Goal: Task Accomplishment & Management: Complete application form

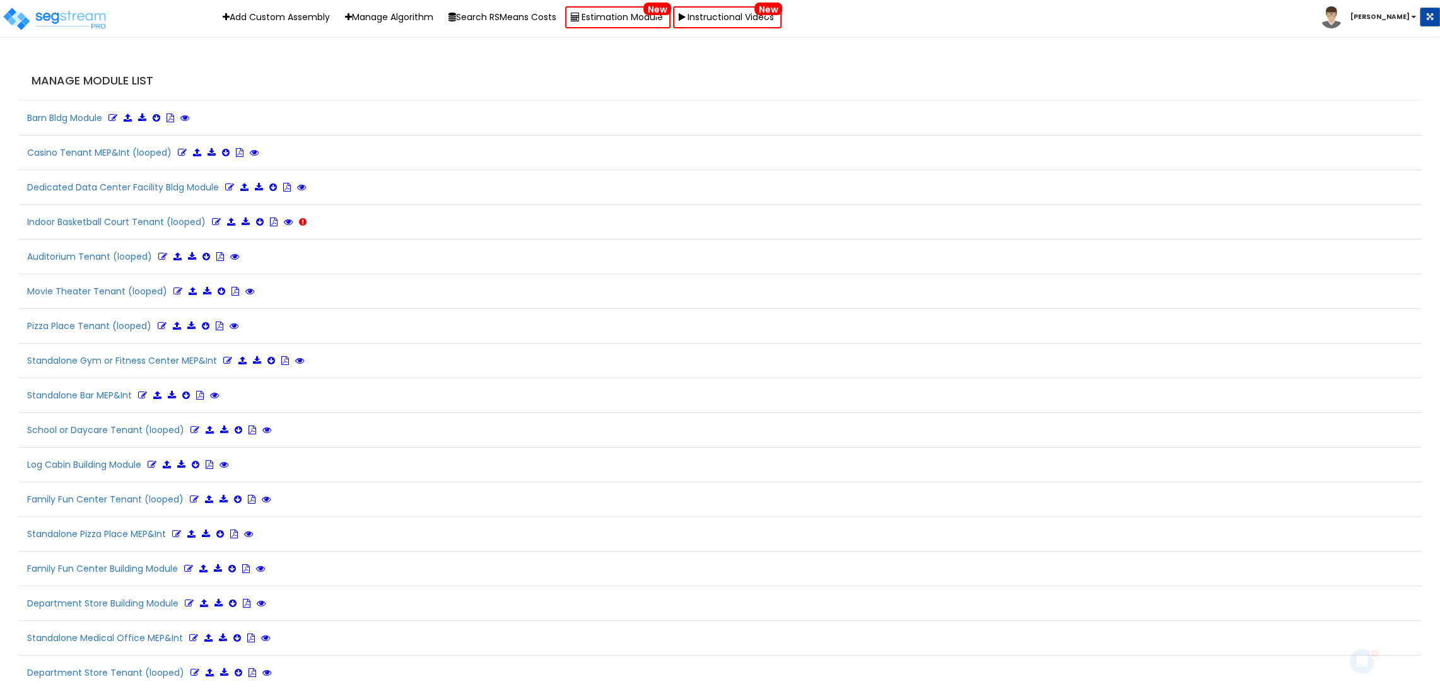
scroll to position [2928, 0]
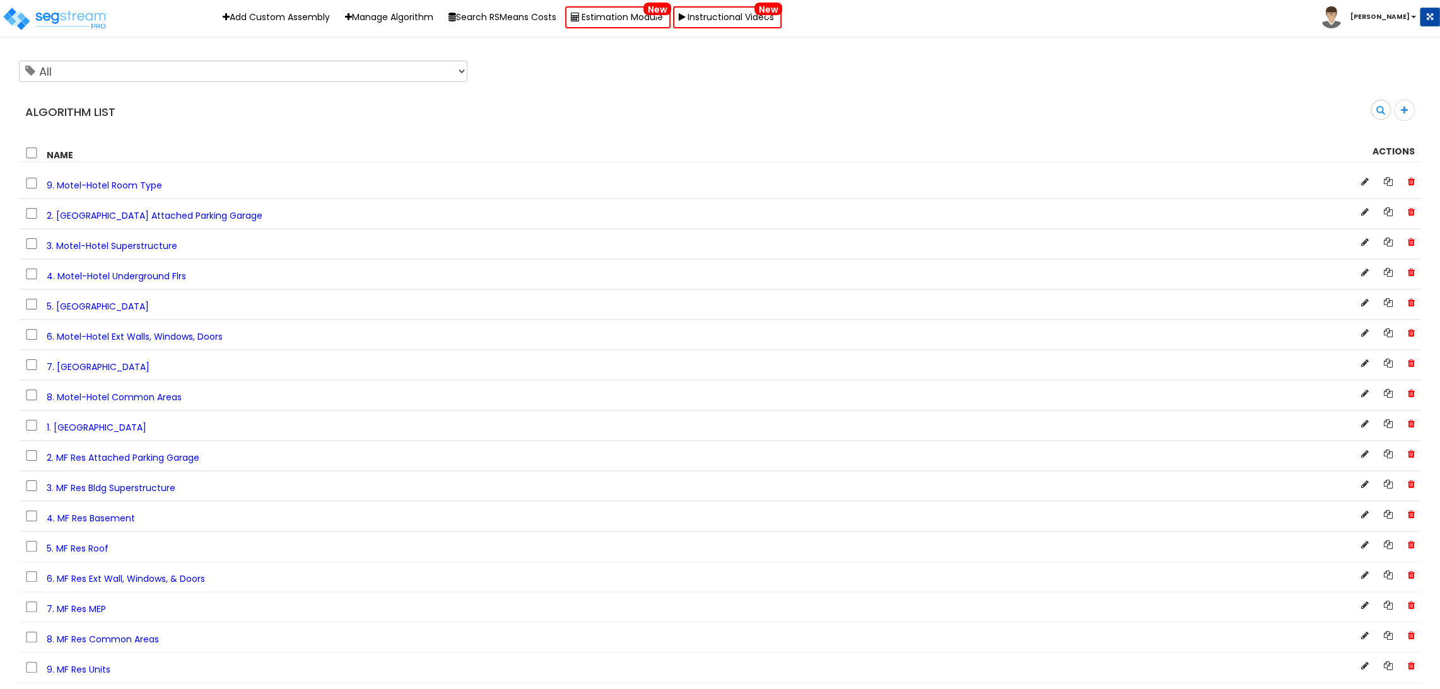
click at [455, 135] on div "All [] Algorithm List Search 0 selected Delete" at bounding box center [720, 108] width 1402 height 107
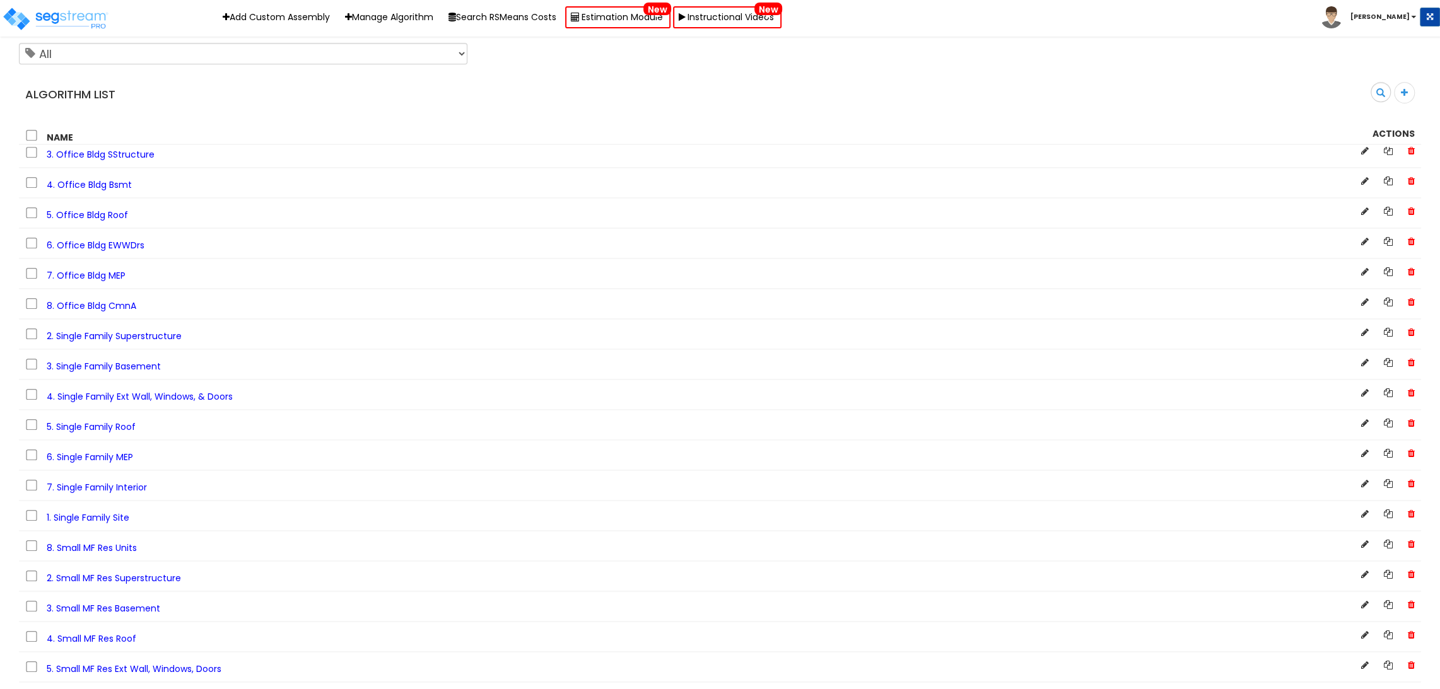
click at [154, 342] on span "2. Single Family Superstructure" at bounding box center [114, 336] width 135 height 13
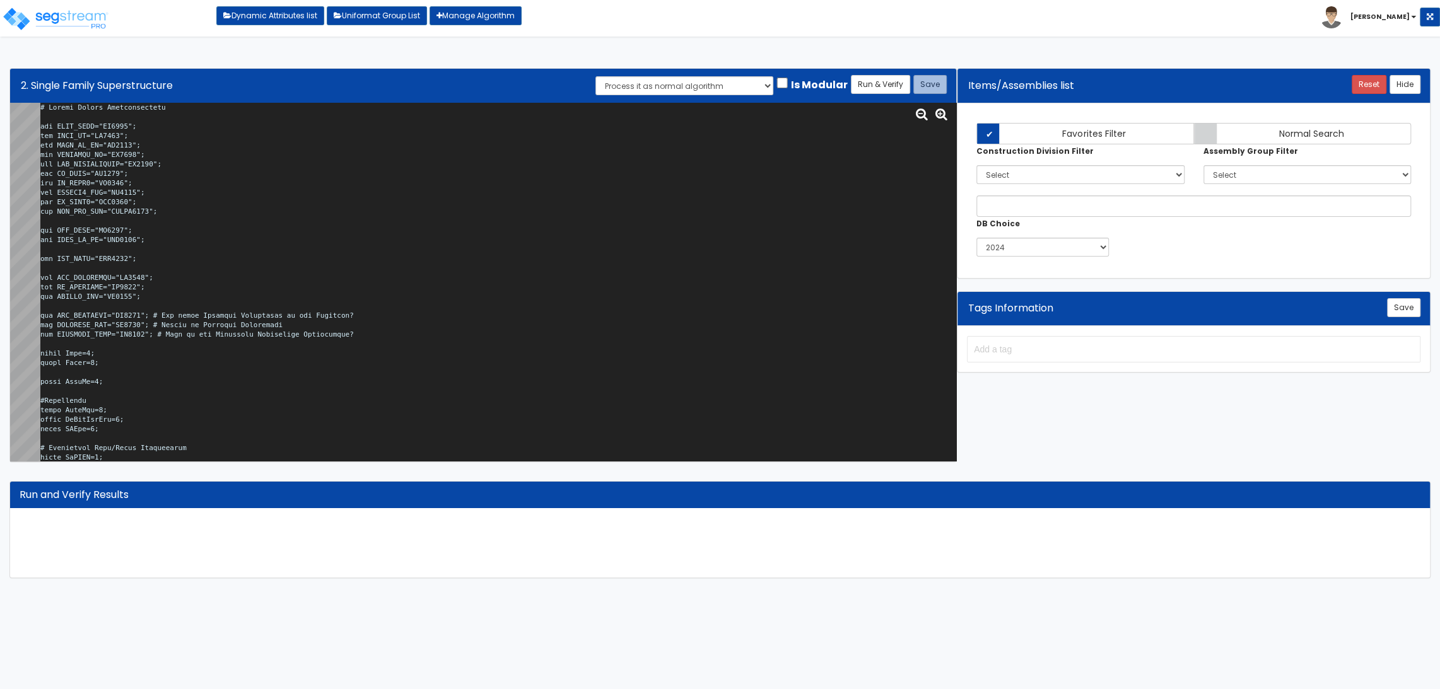
click at [393, 259] on textarea at bounding box center [498, 282] width 916 height 358
click at [506, 256] on textarea at bounding box center [498, 282] width 916 height 358
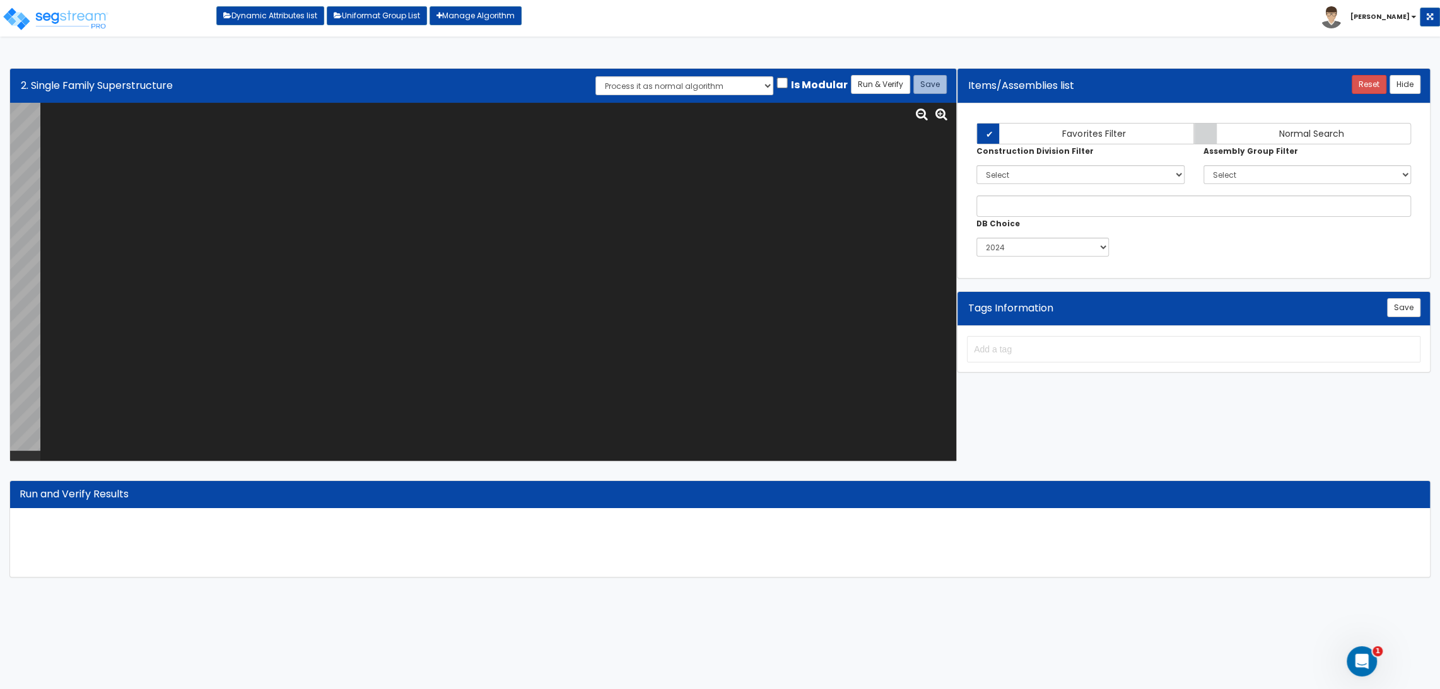
paste textarea "# Single Family Superstructure var BLDG_STRY="NU0054"; var BLDG_HT="HO0053"; va…"
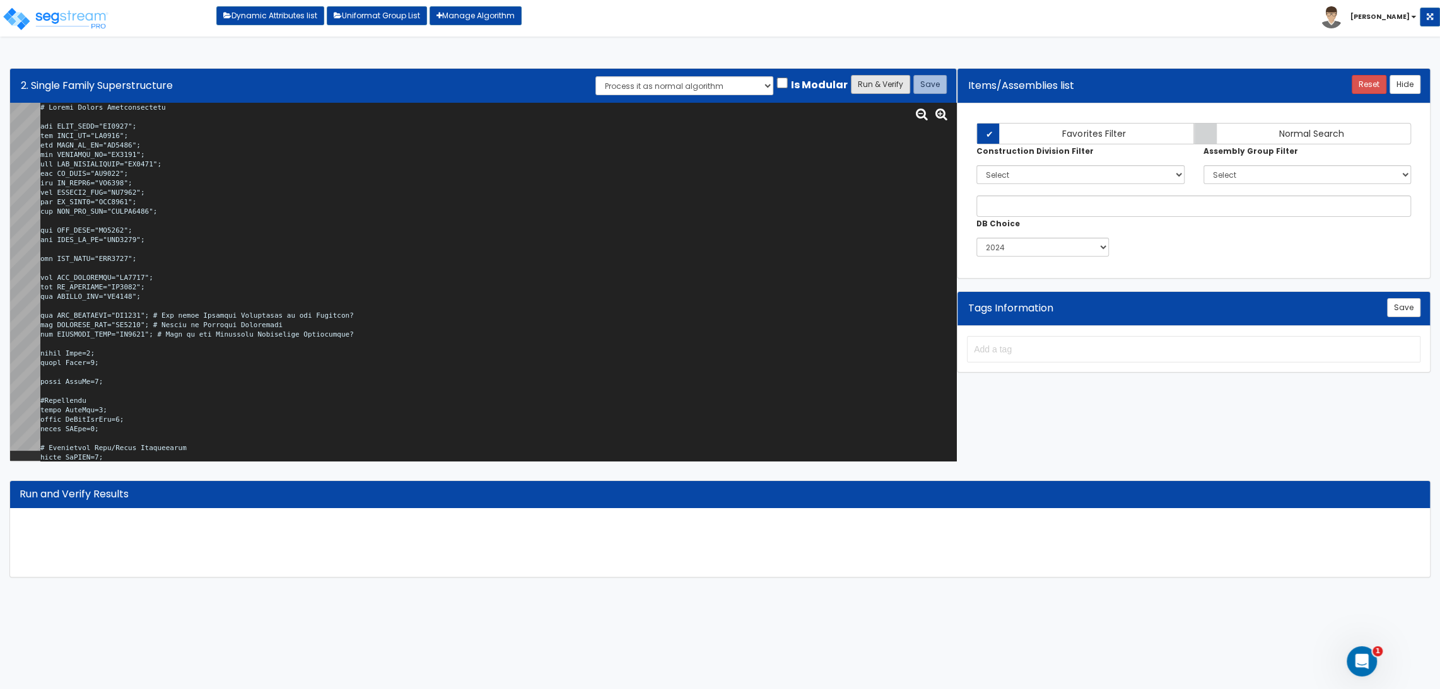
type textarea "# Single Family Superstructure var BLDG_STRY="NU0054"; var BLDG_HT="HO0053"; va…"
click at [875, 90] on button "Run & Verify" at bounding box center [880, 84] width 59 height 19
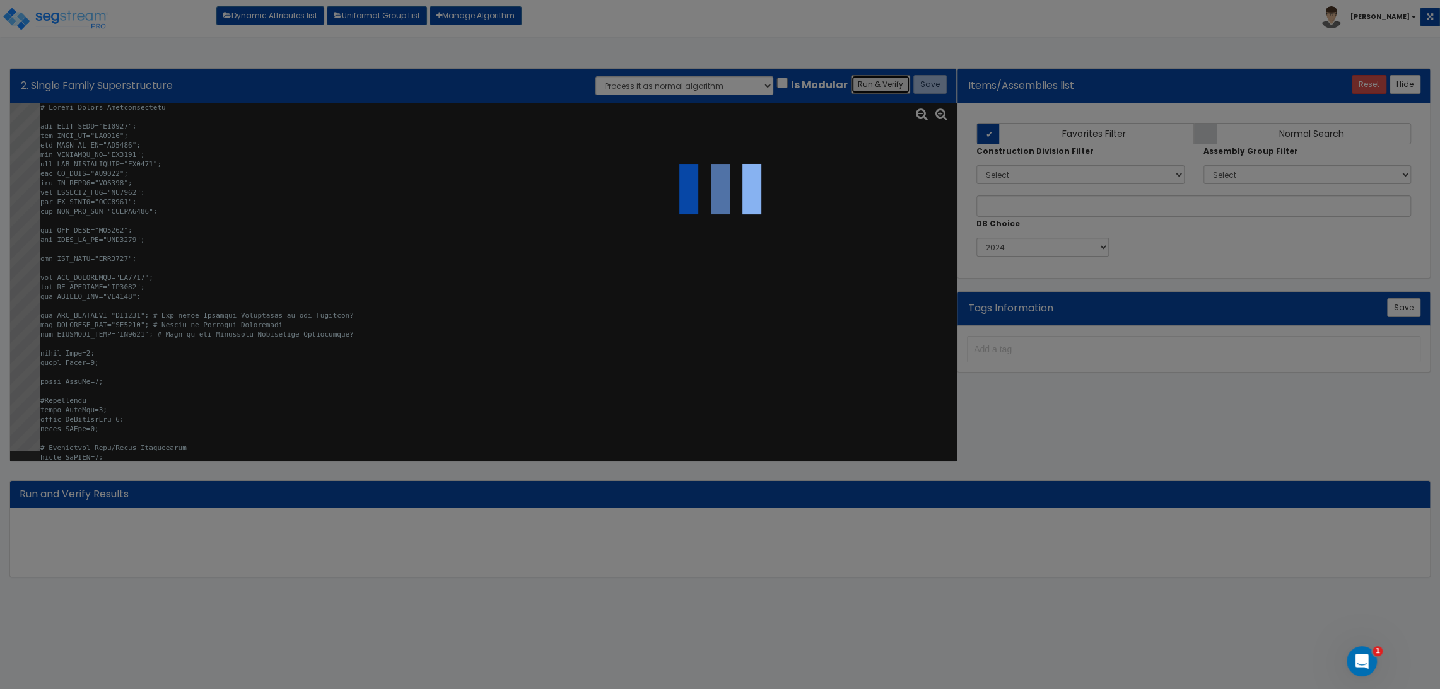
select select "0"
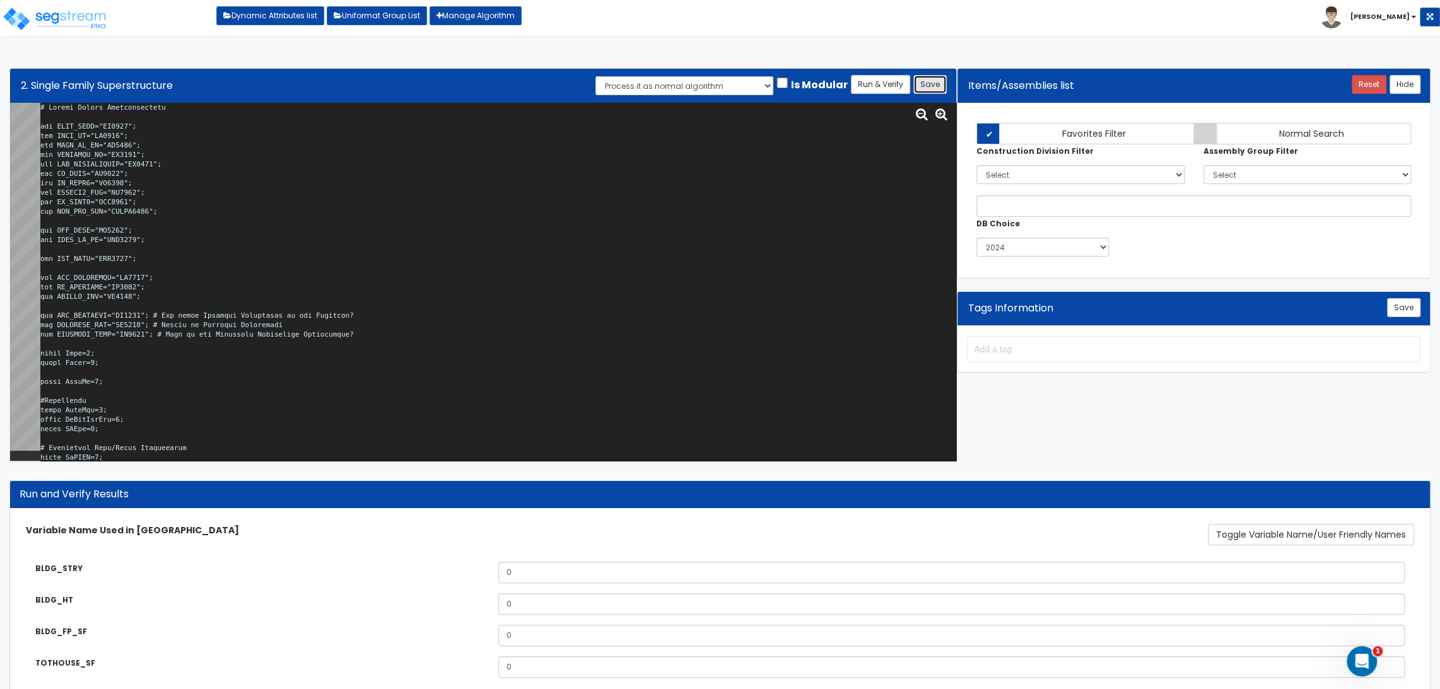
click at [932, 86] on button "Save" at bounding box center [929, 84] width 33 height 19
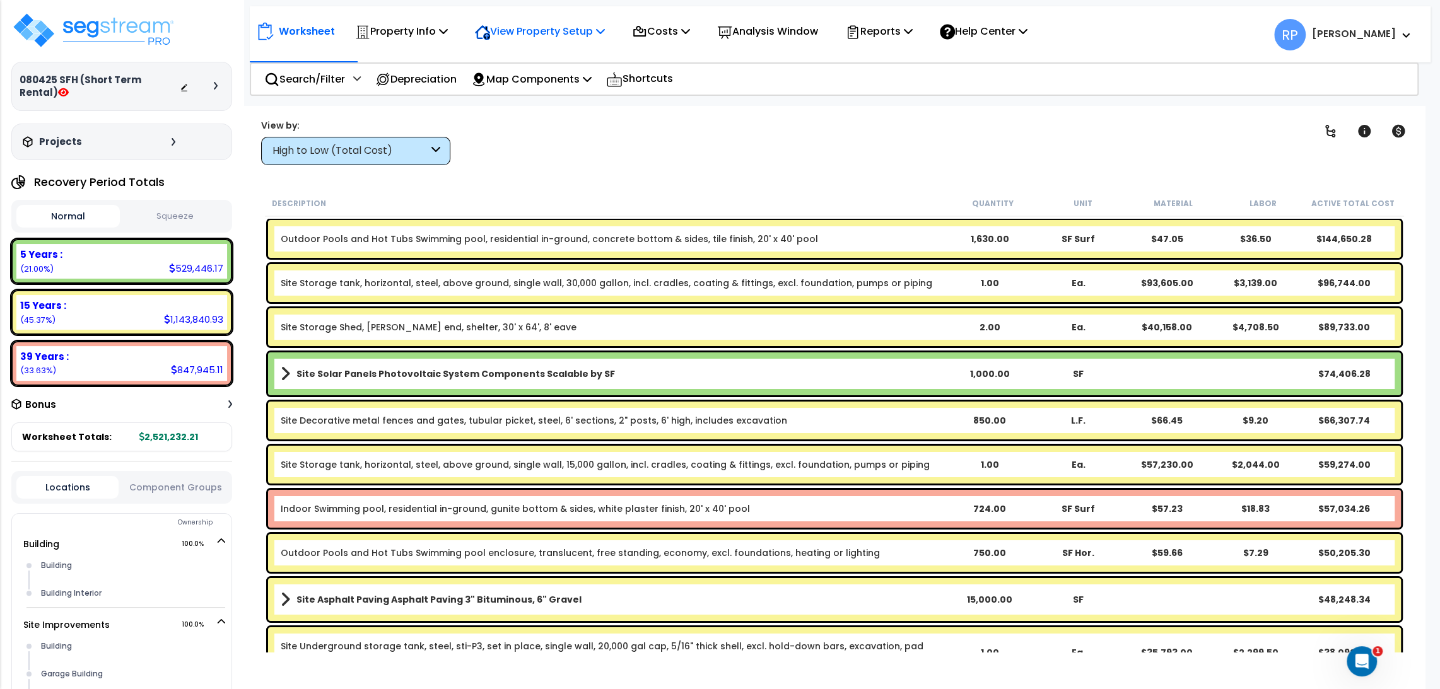
click at [448, 28] on p "View Property Setup" at bounding box center [401, 31] width 93 height 17
click at [411, 32] on p "Property Info" at bounding box center [401, 31] width 93 height 17
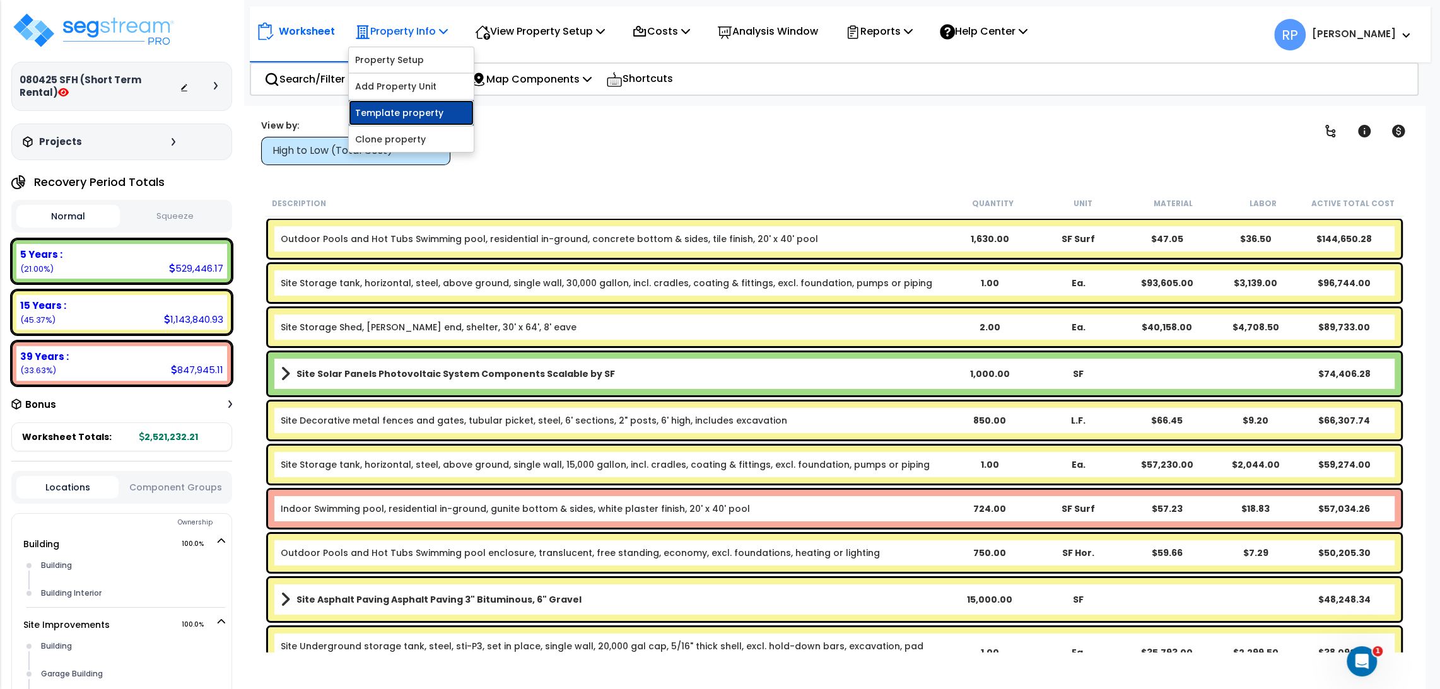
click at [404, 111] on link "Template property" at bounding box center [411, 112] width 125 height 25
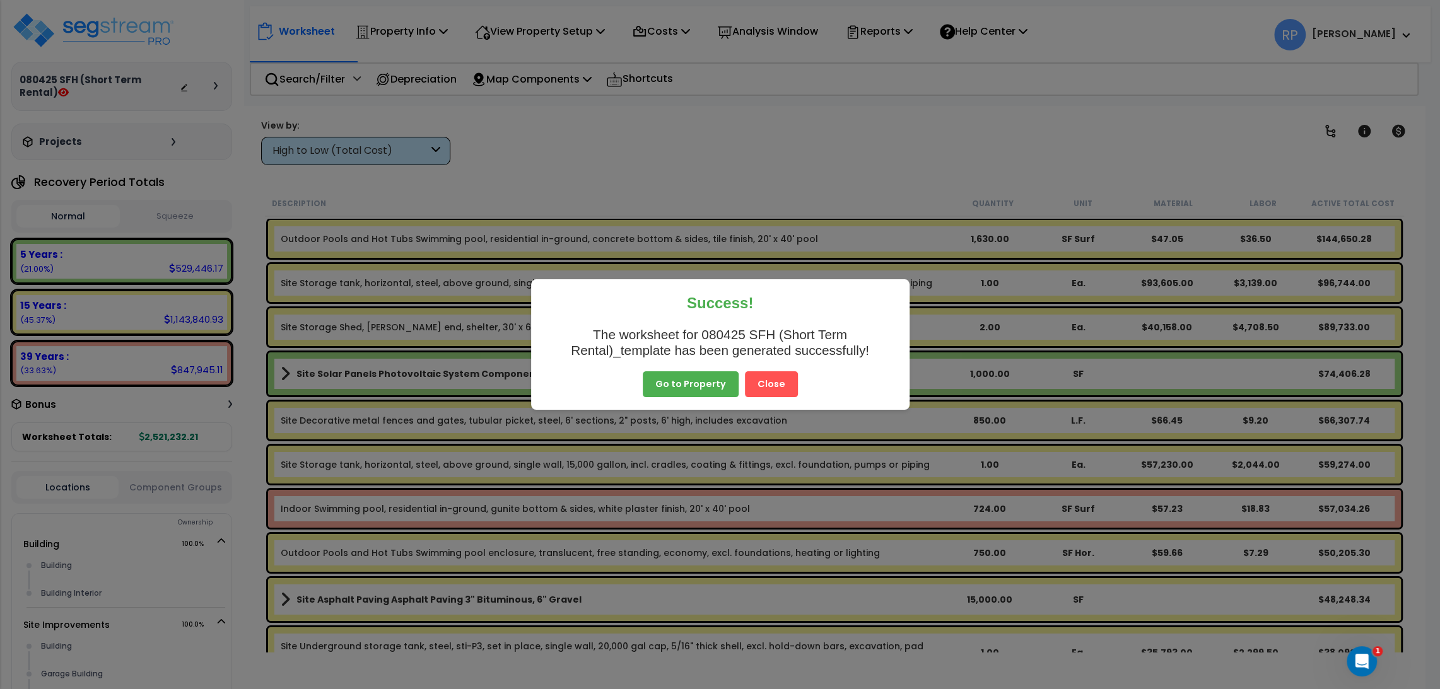
click at [777, 377] on button "Close" at bounding box center [771, 384] width 53 height 26
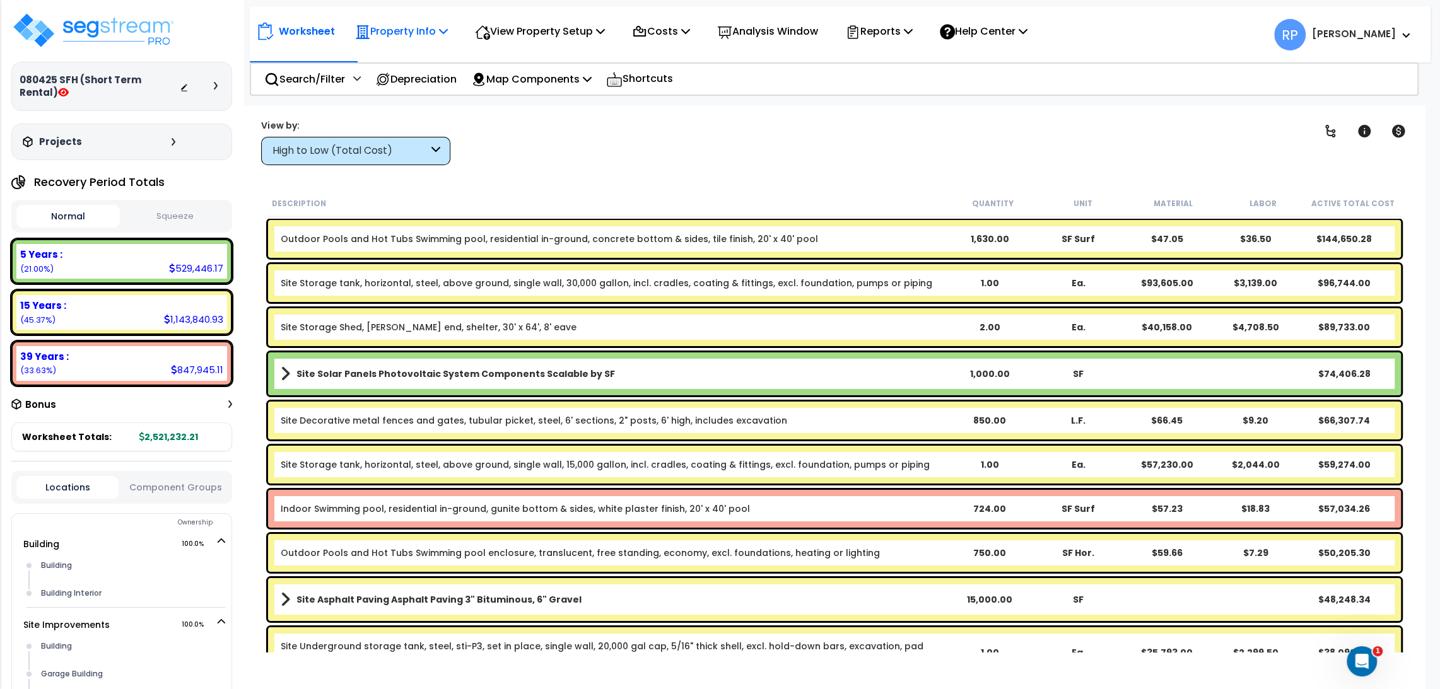
click at [407, 34] on p "Property Info" at bounding box center [401, 31] width 93 height 17
click at [416, 103] on link "Template property" at bounding box center [411, 112] width 125 height 25
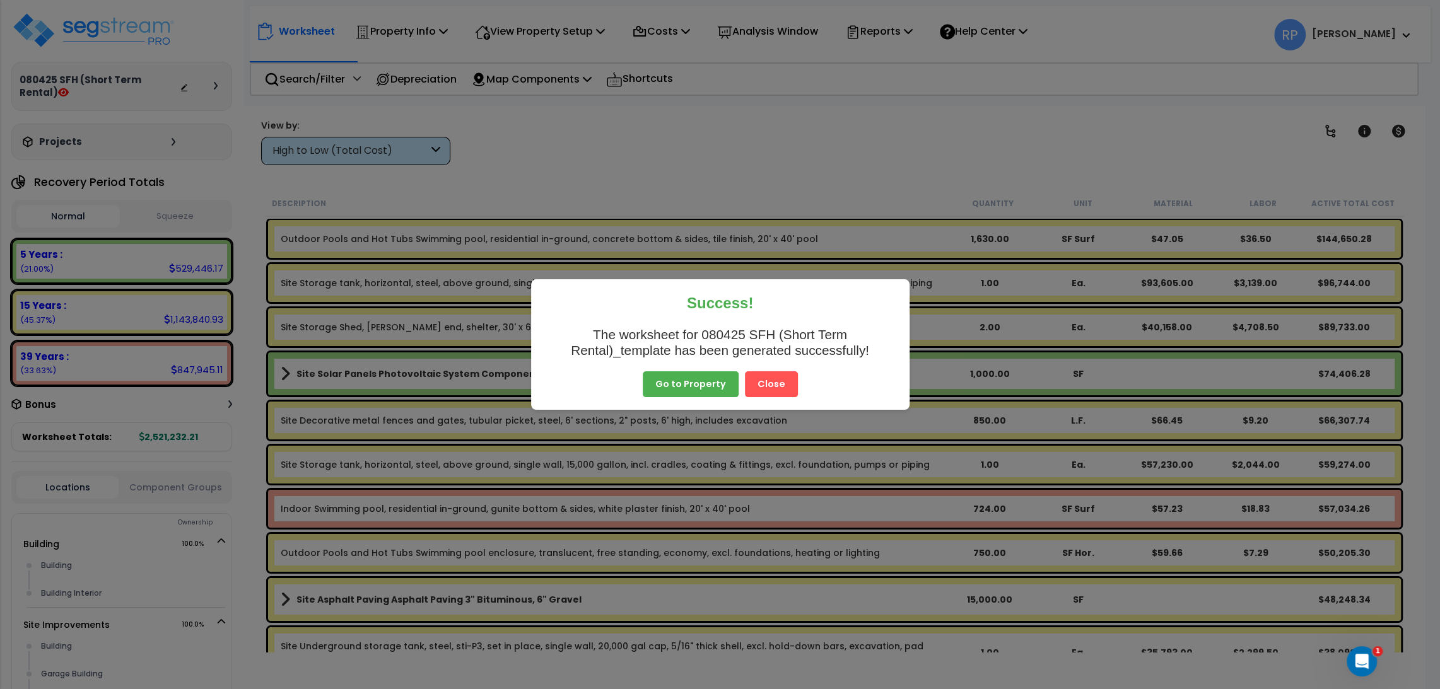
click at [753, 385] on button "Close" at bounding box center [771, 384] width 53 height 26
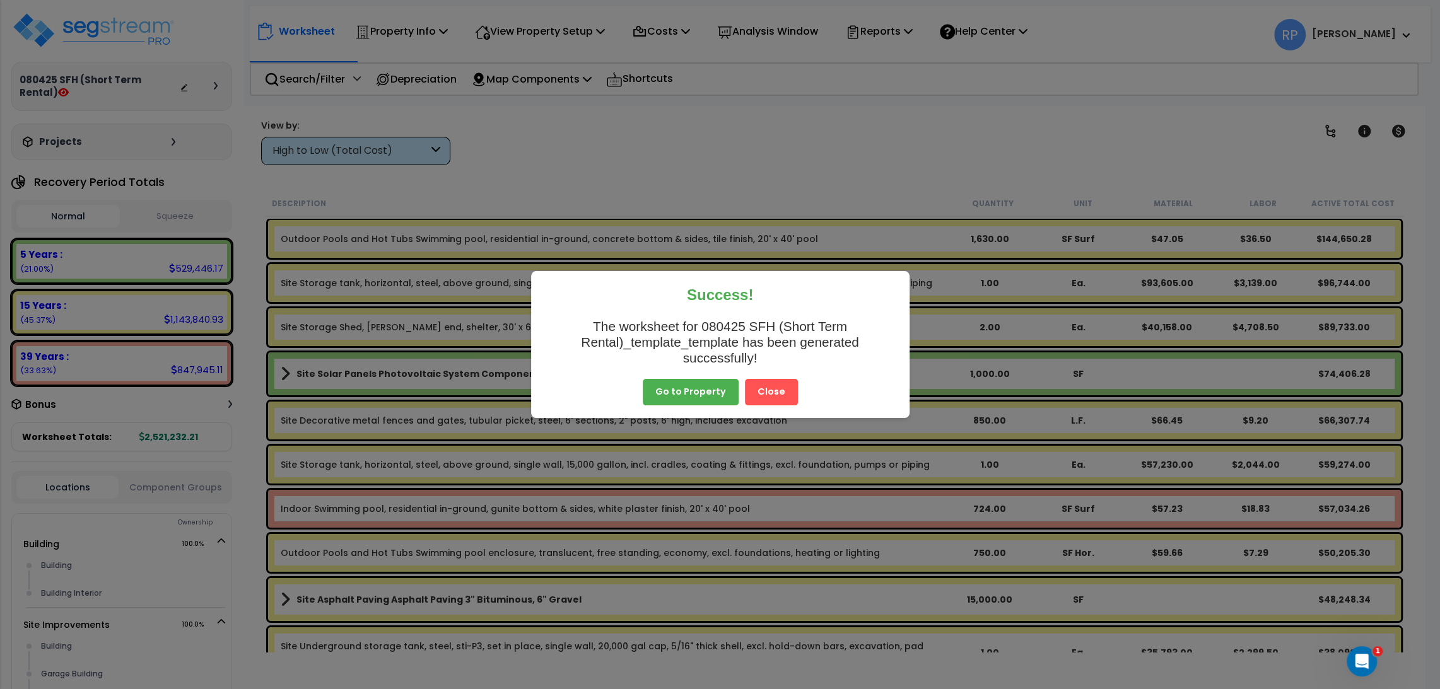
click at [774, 384] on button "Close" at bounding box center [771, 392] width 53 height 26
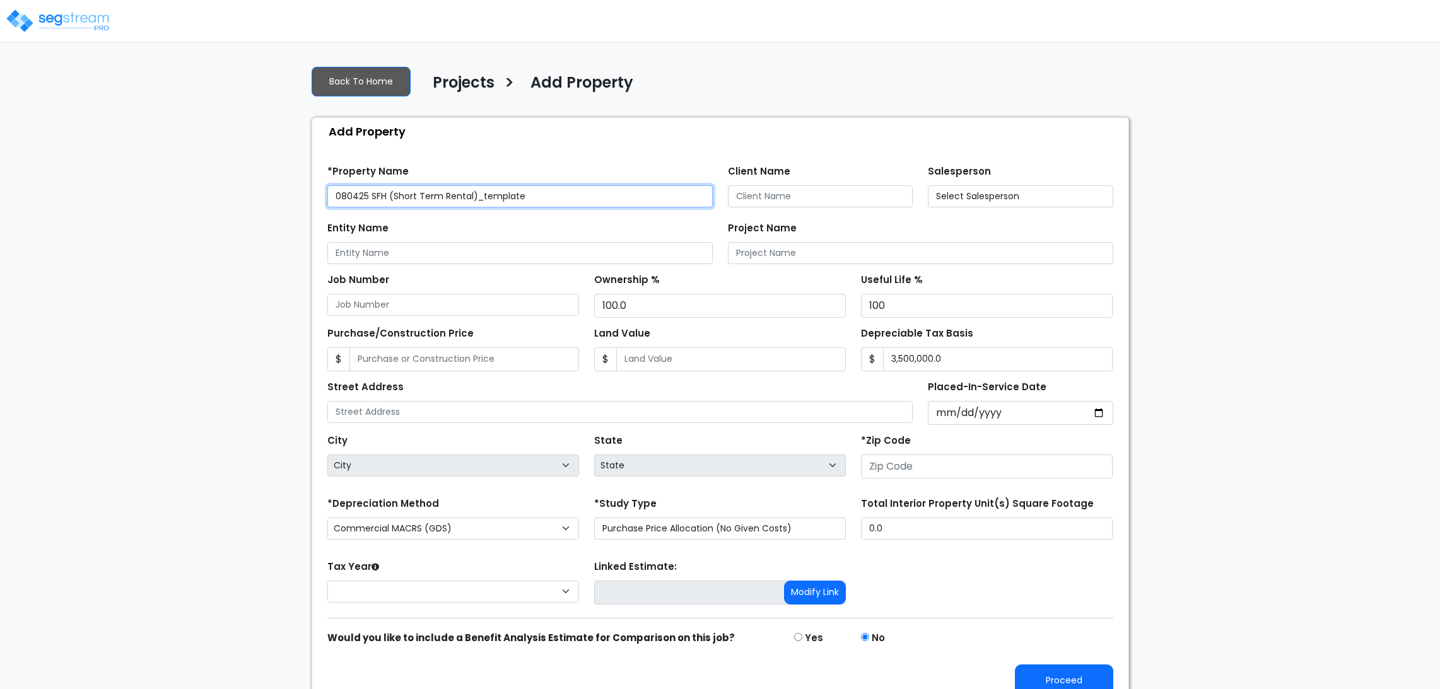
type input "None"
type input "10602"
select select "2025"
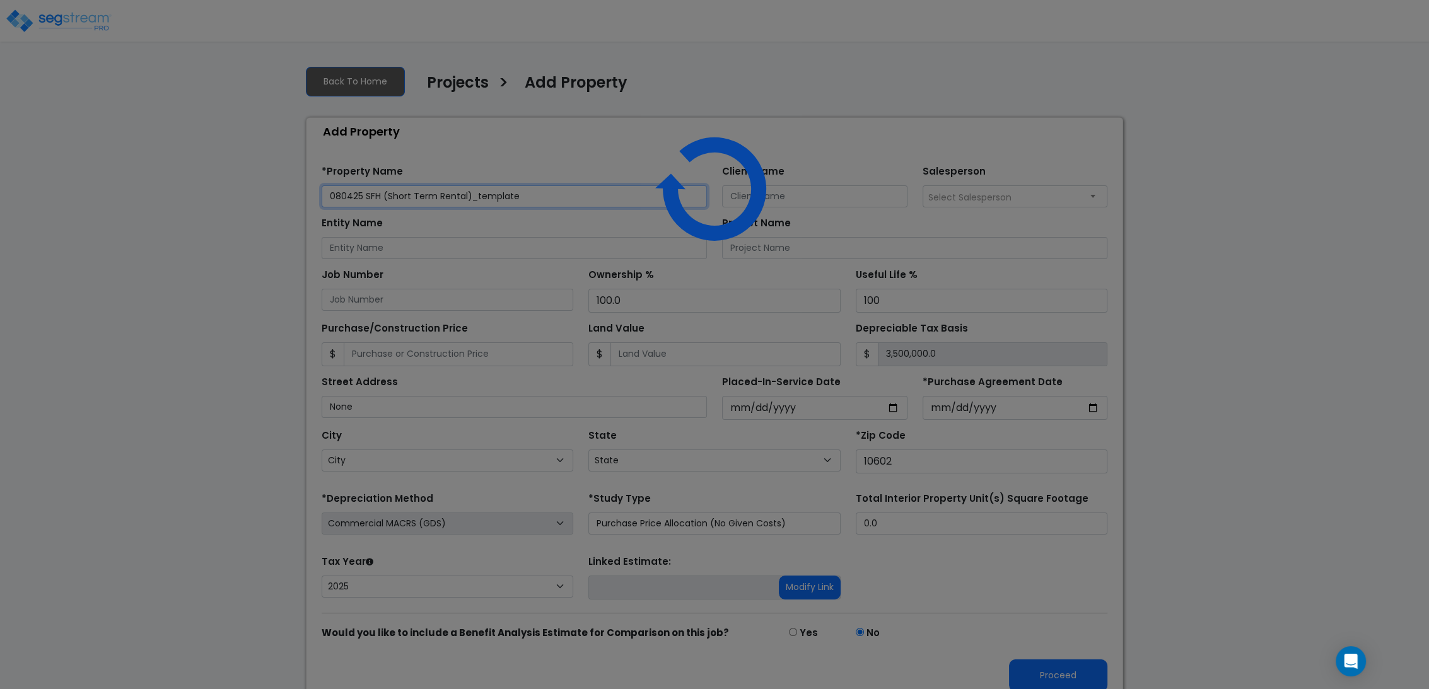
select select "NY"
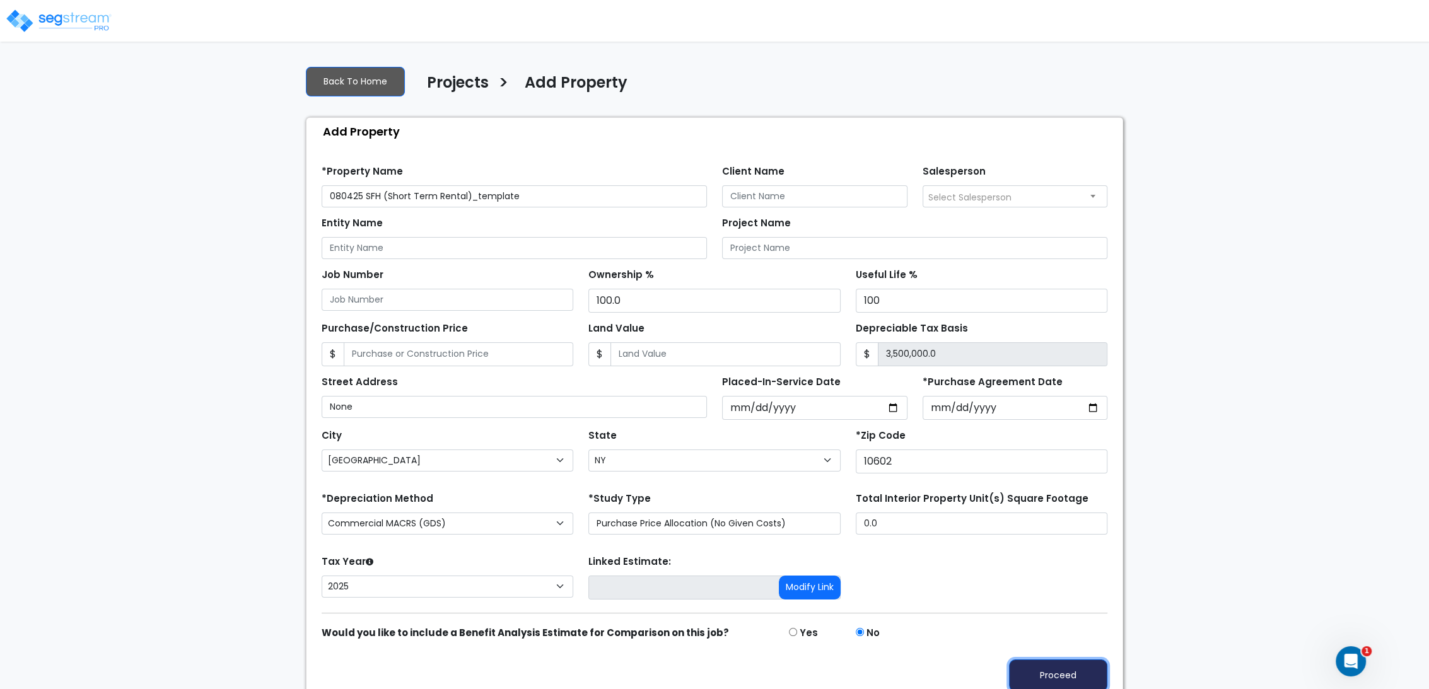
click at [1050, 668] on button "Proceed" at bounding box center [1058, 676] width 98 height 32
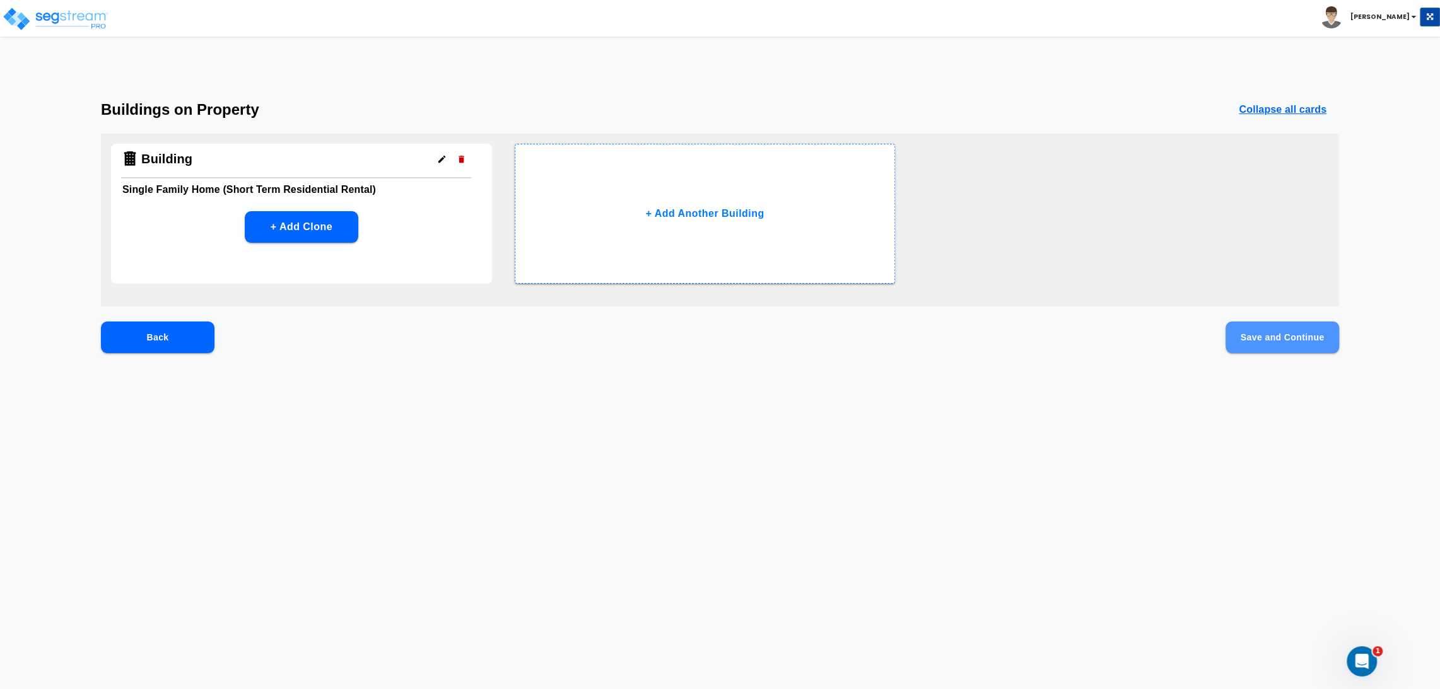
click at [1260, 337] on button "Save and Continue" at bounding box center [1282, 338] width 114 height 32
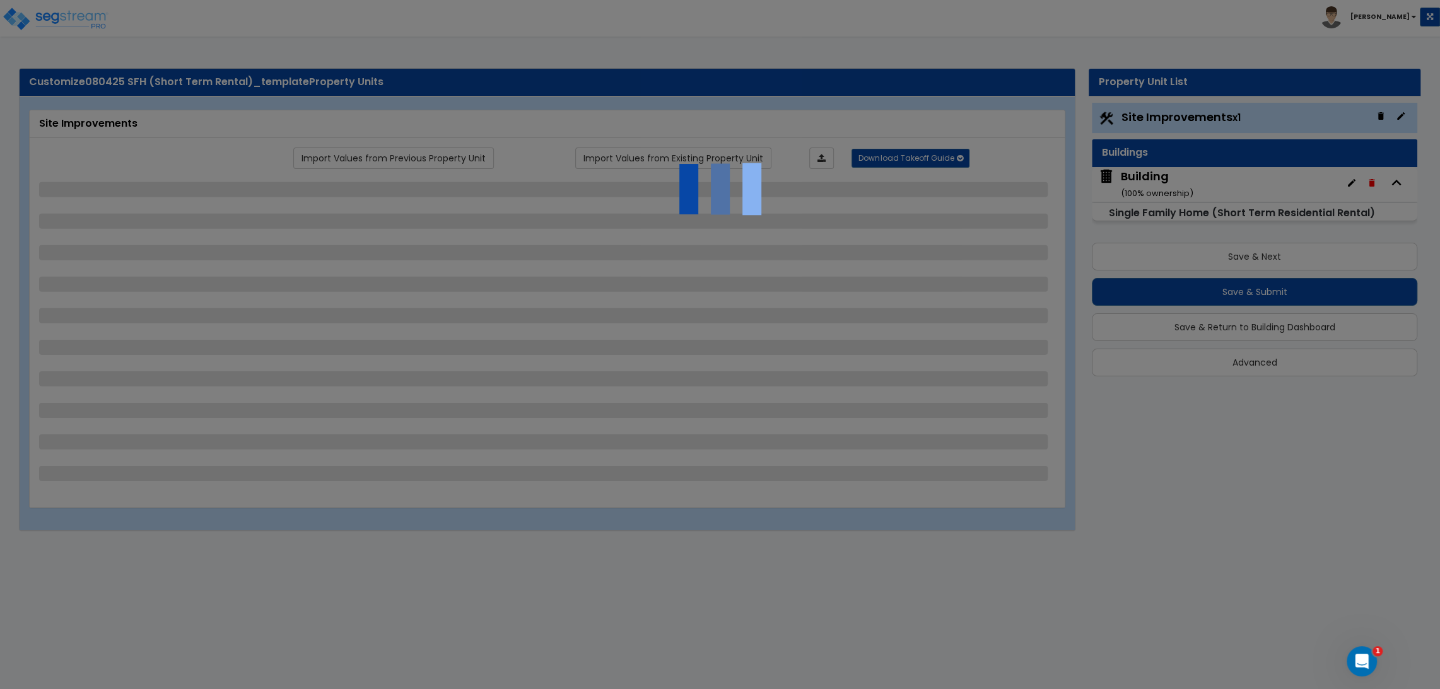
select select "2"
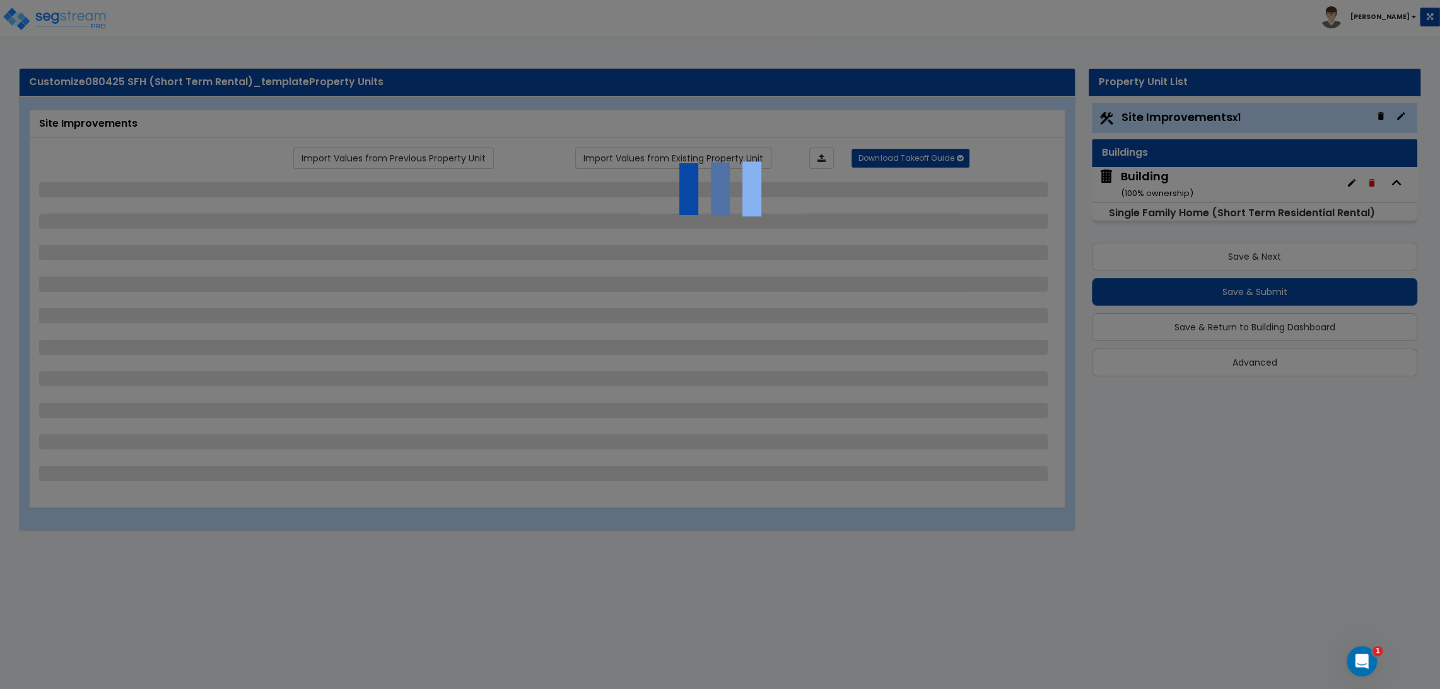
select select "1"
select select "2"
select select "3"
select select "1"
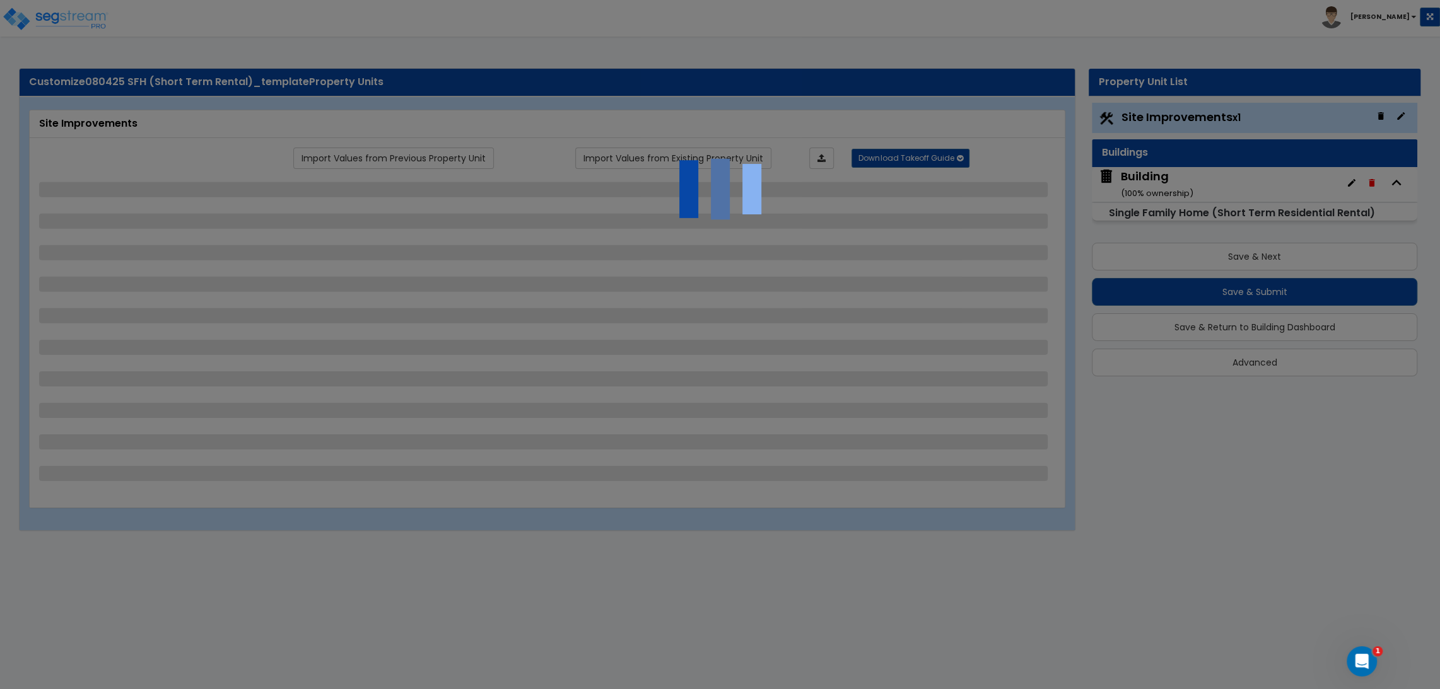
select select "2"
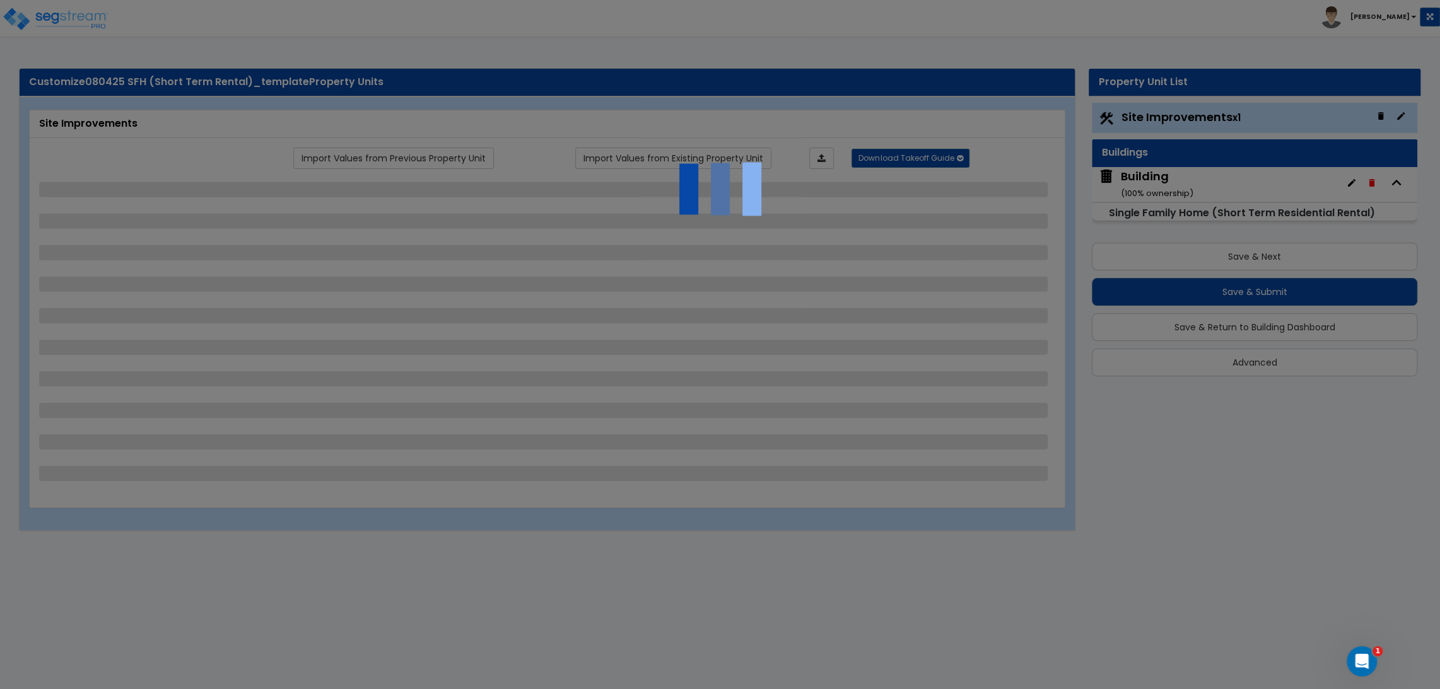
select select "2"
select select "1"
select select "2"
select select "1"
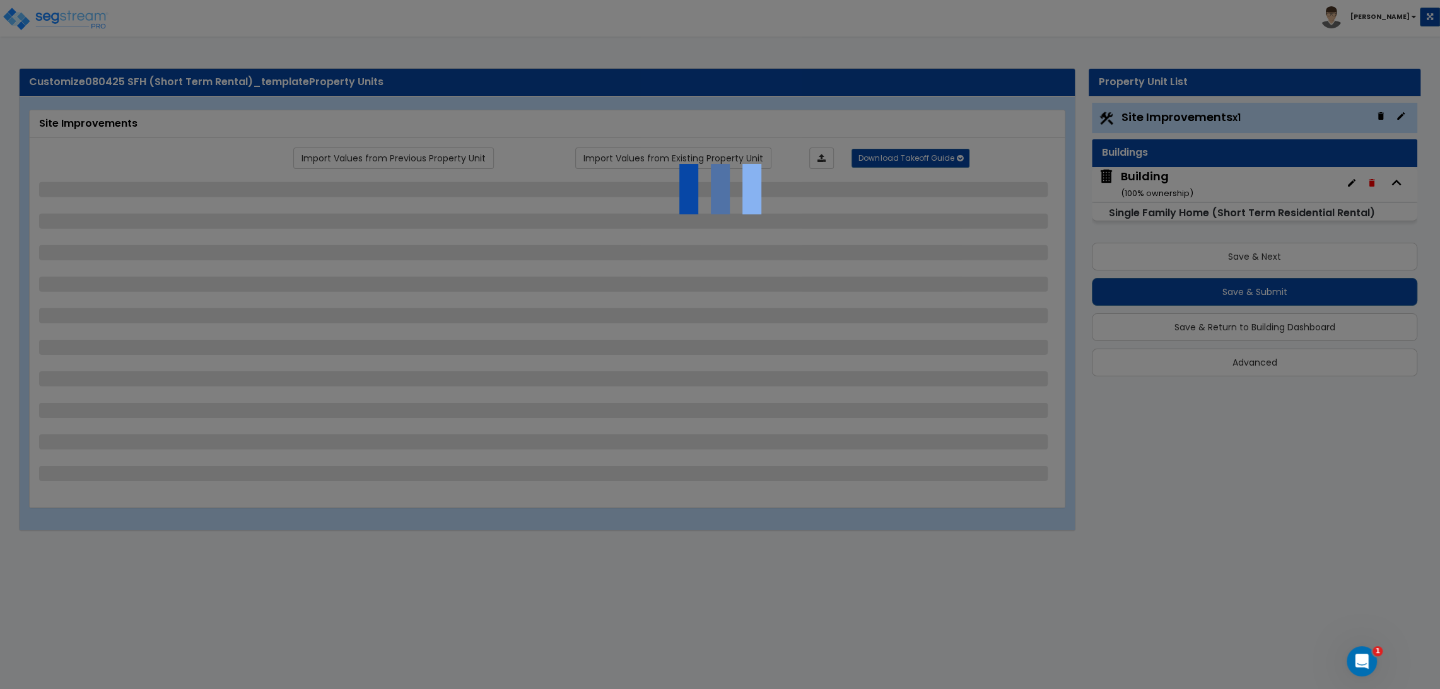
select select "2"
select select "1"
select select "2"
select select "3"
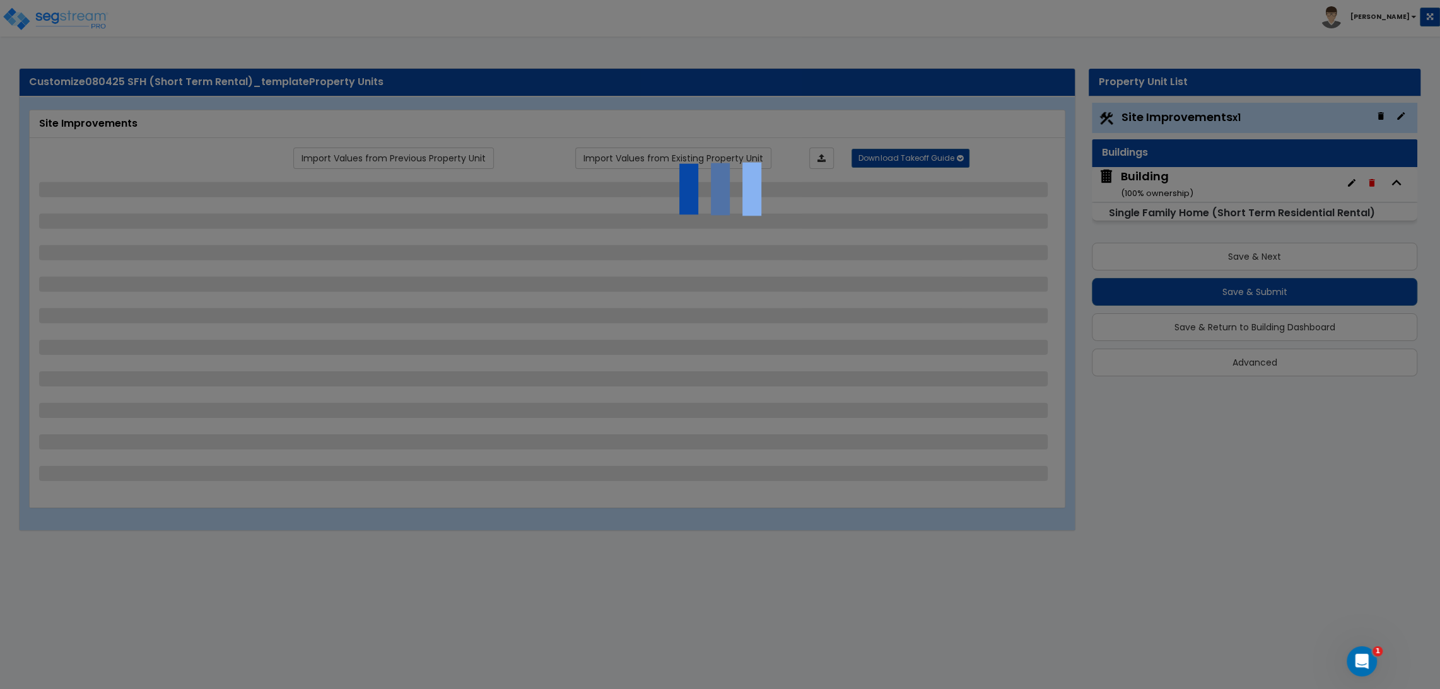
select select "6"
select select "10"
select select "8"
select select "3"
select select "1"
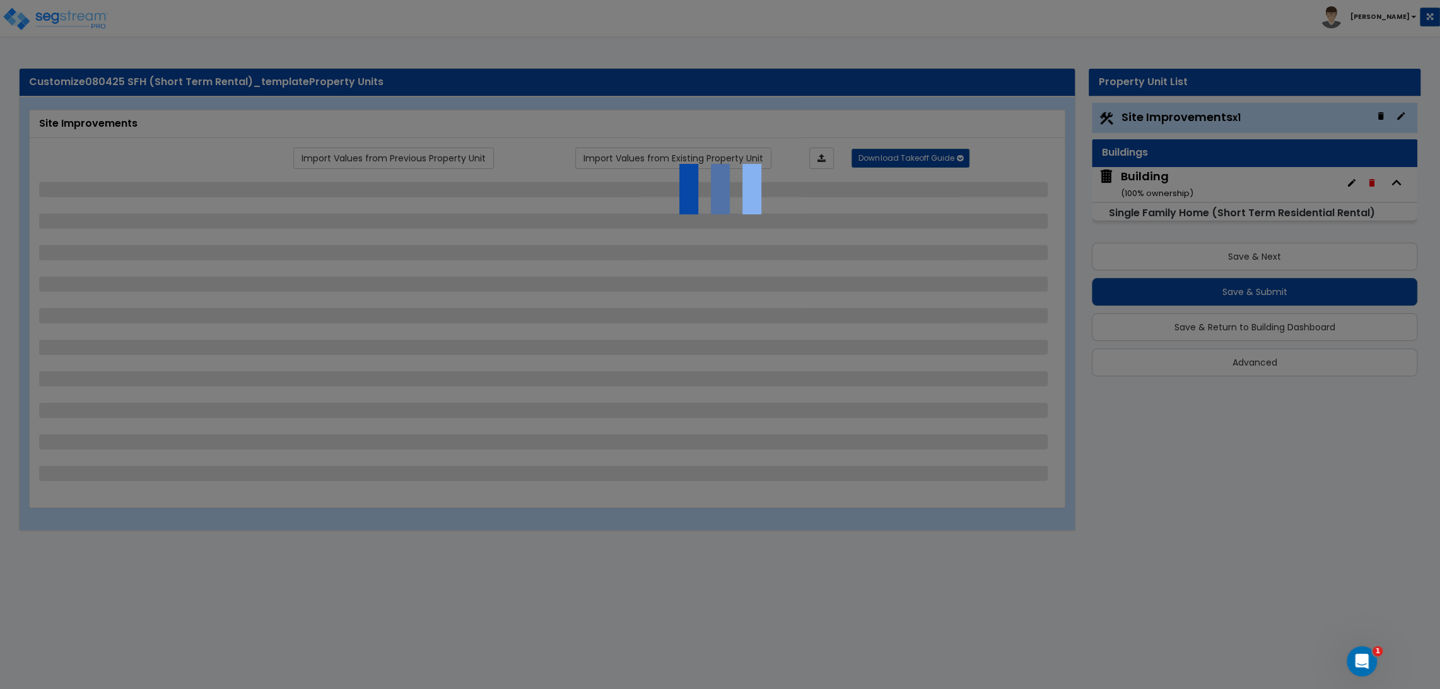
select select "2"
select select "3"
select select "1"
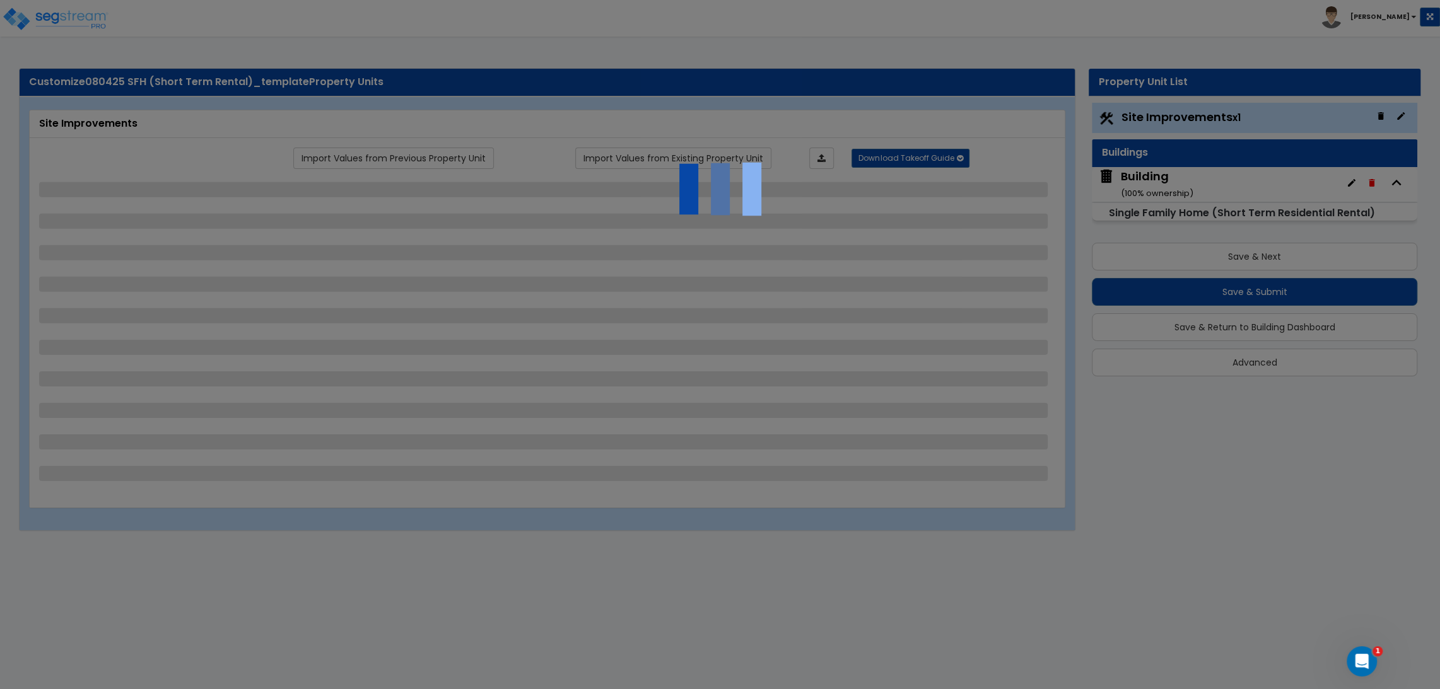
select select "1"
select select "2"
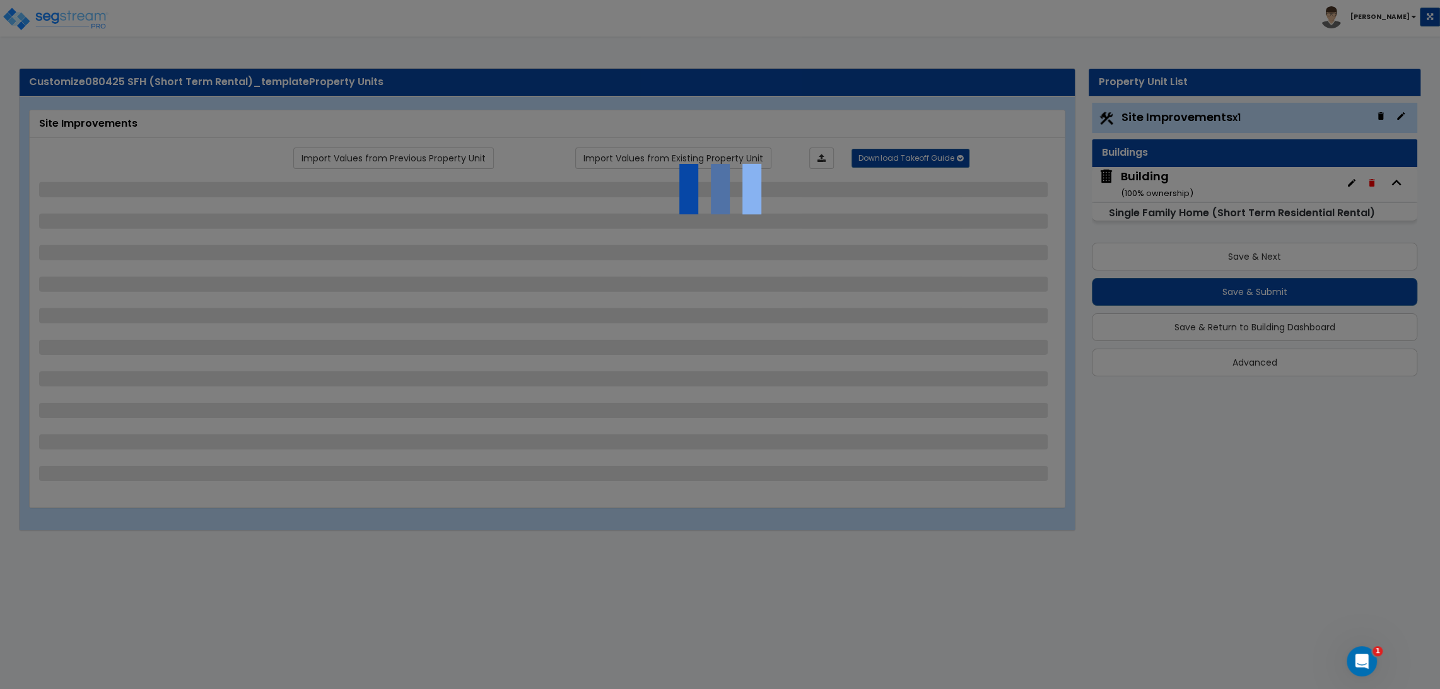
select select "2"
select select "5"
select select "0"
select select "3"
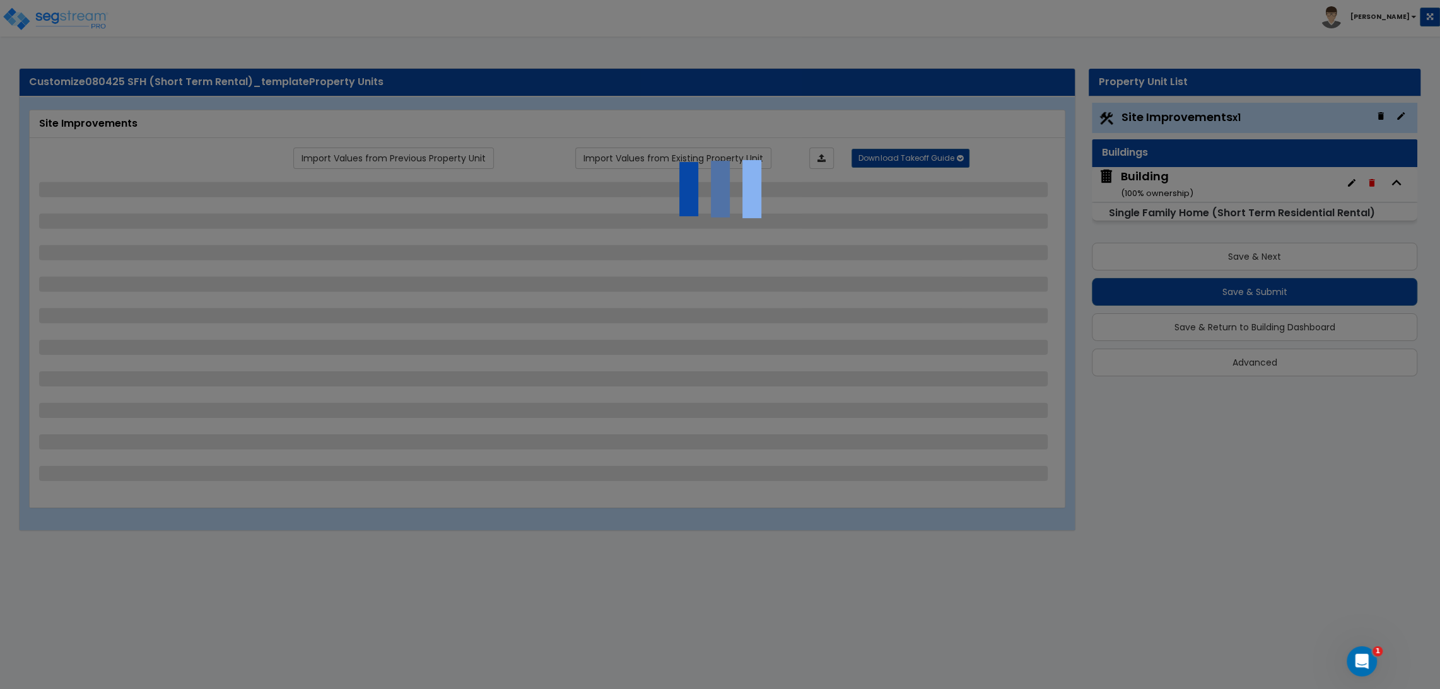
select select "1"
select select "2"
select select "1"
select select "2"
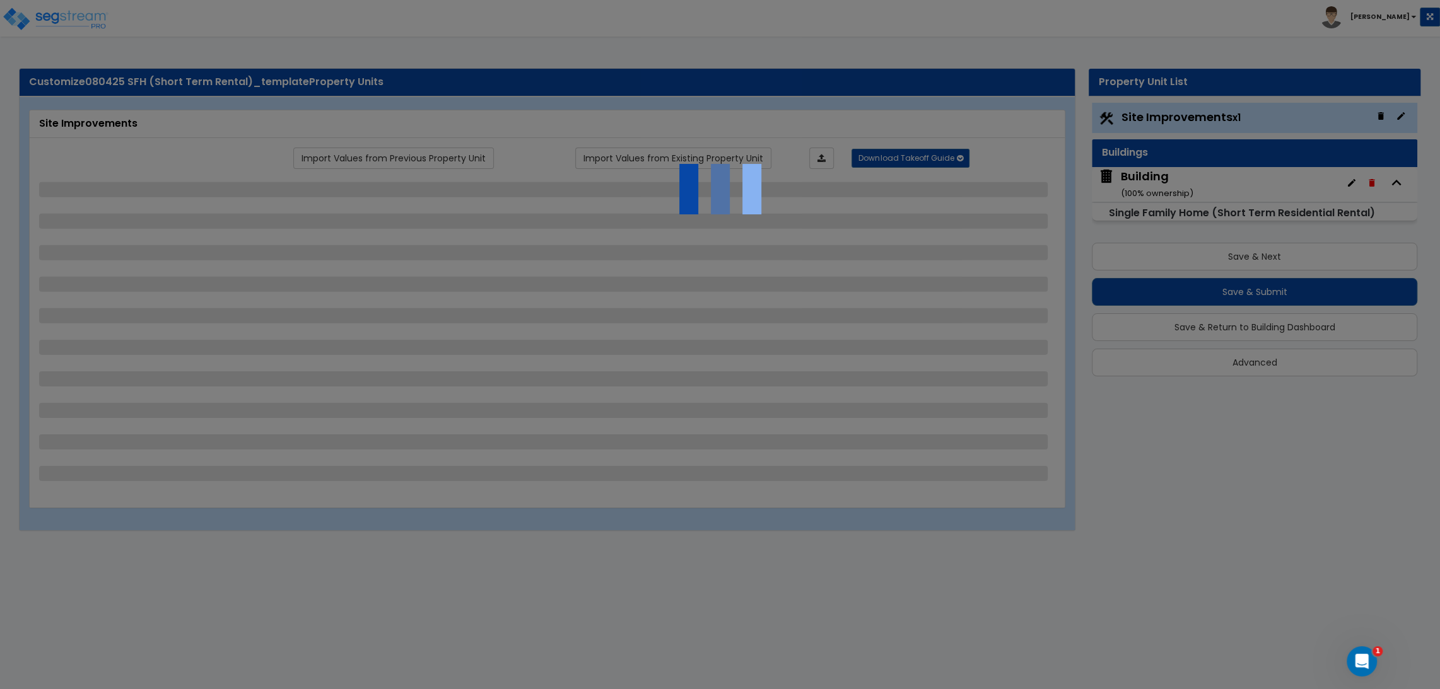
select select "1"
select select "2"
select select "4"
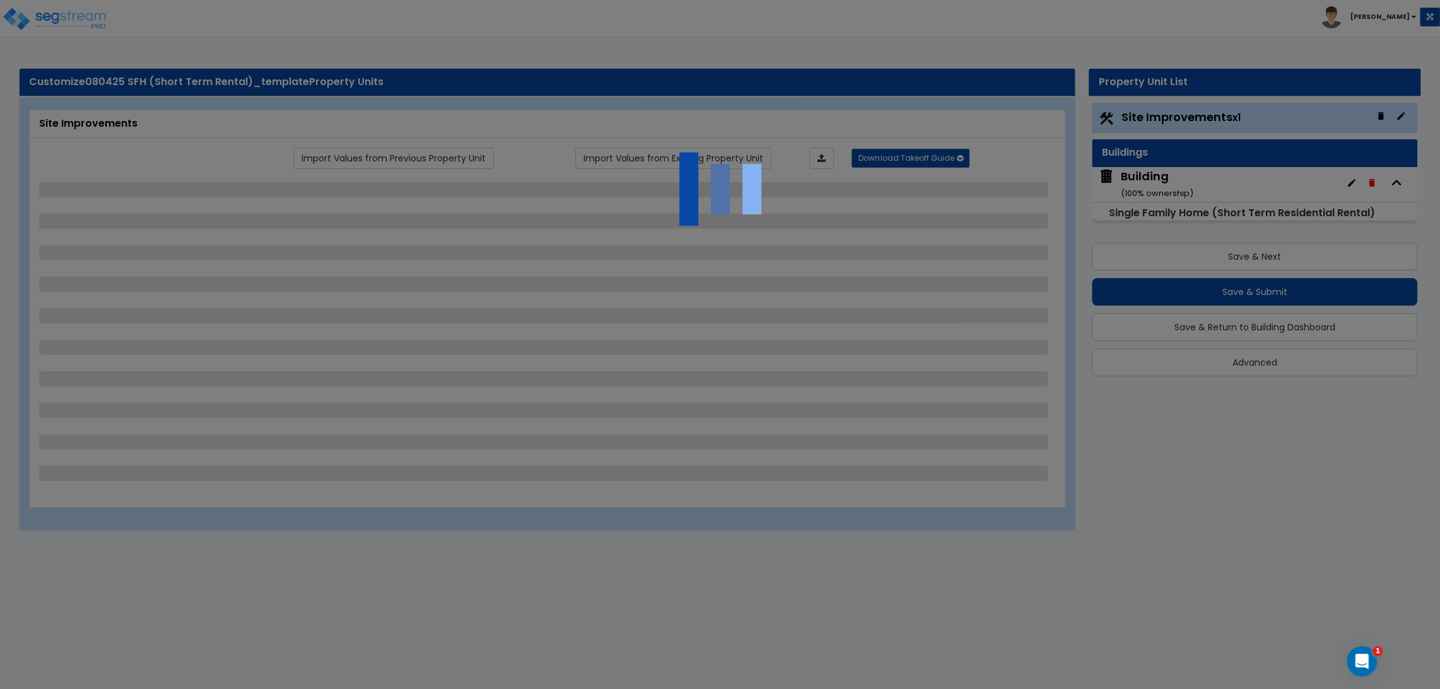
select select "4"
select select "1"
select select "10"
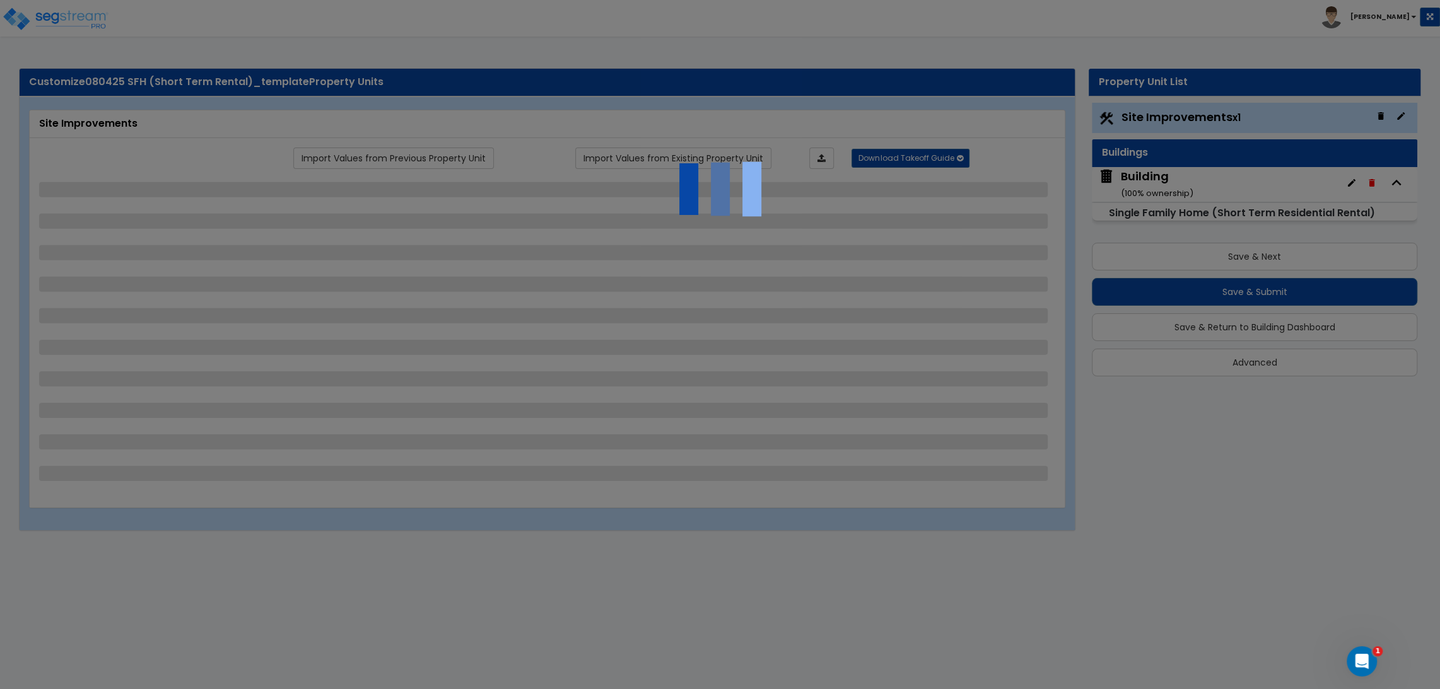
select select "3"
select select "1"
select select "2"
select select "3"
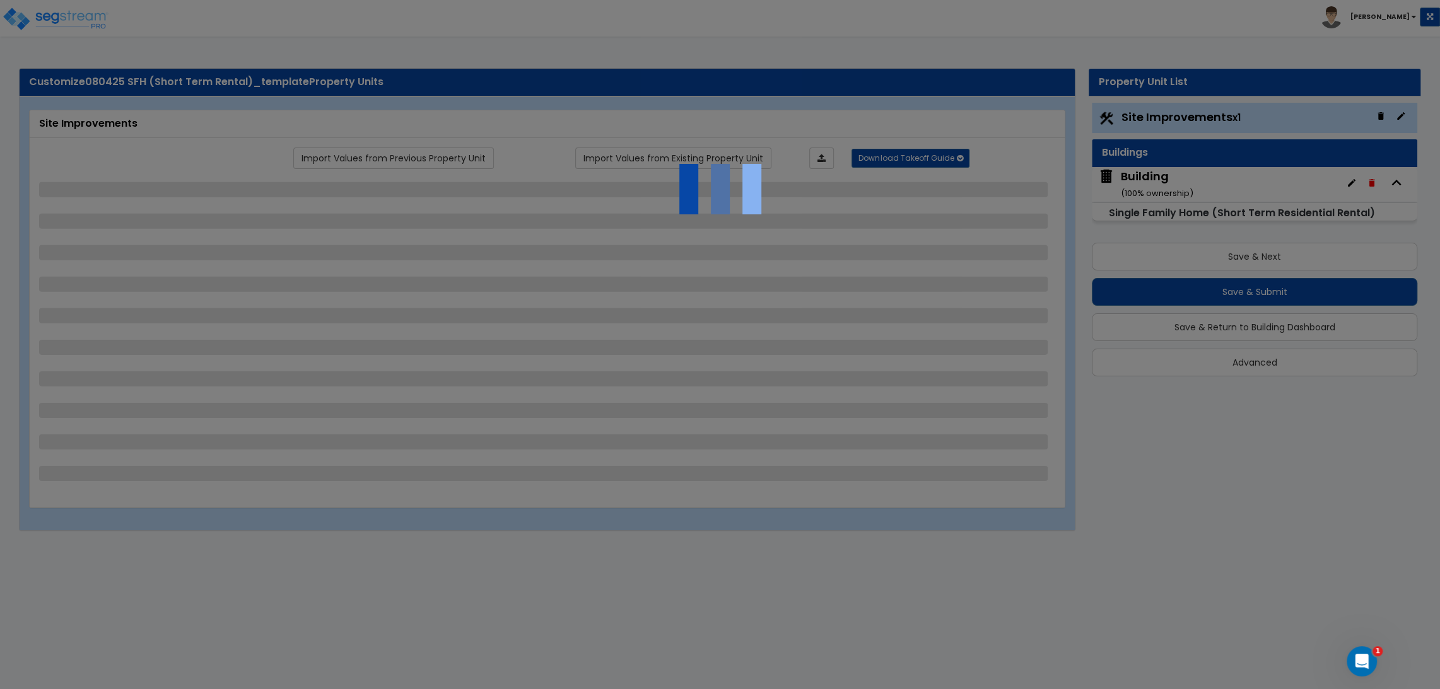
select select "1"
select select "2"
select select "1"
select select "2"
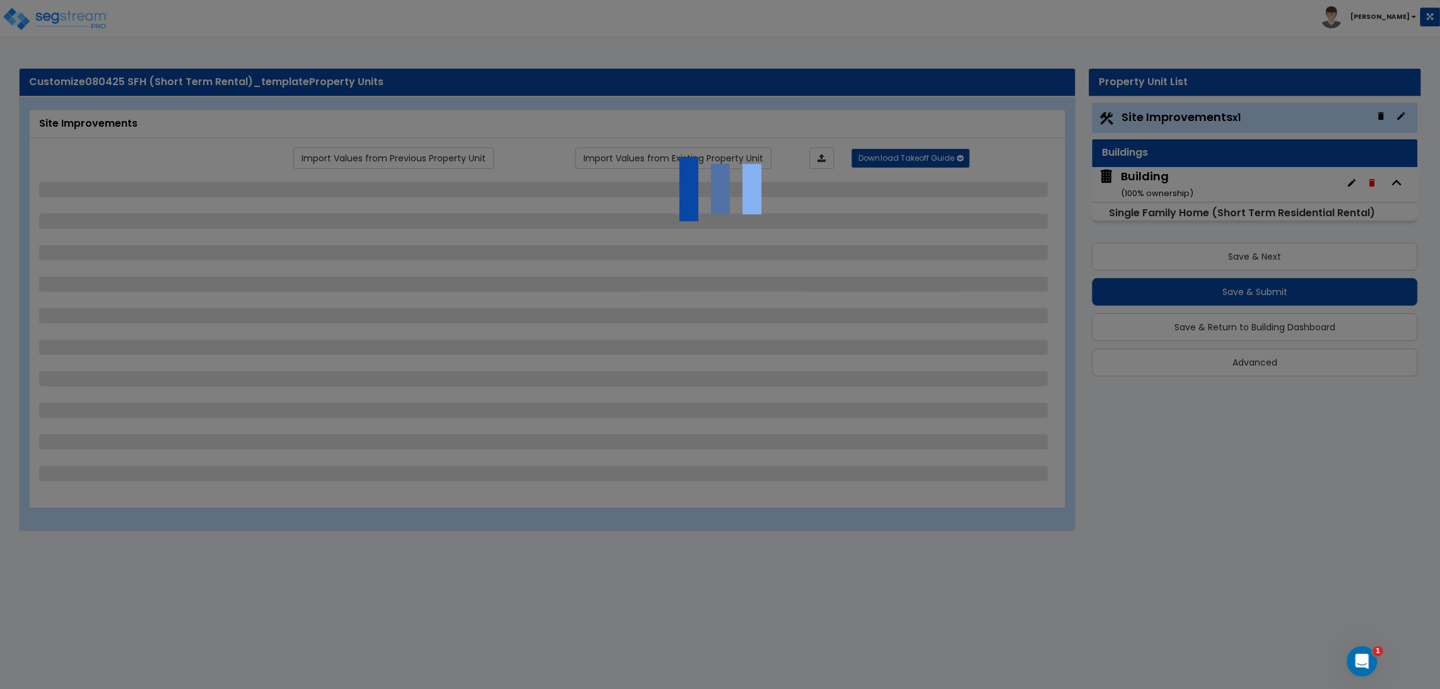
select select "2"
select select "1"
select select "2"
select select "3"
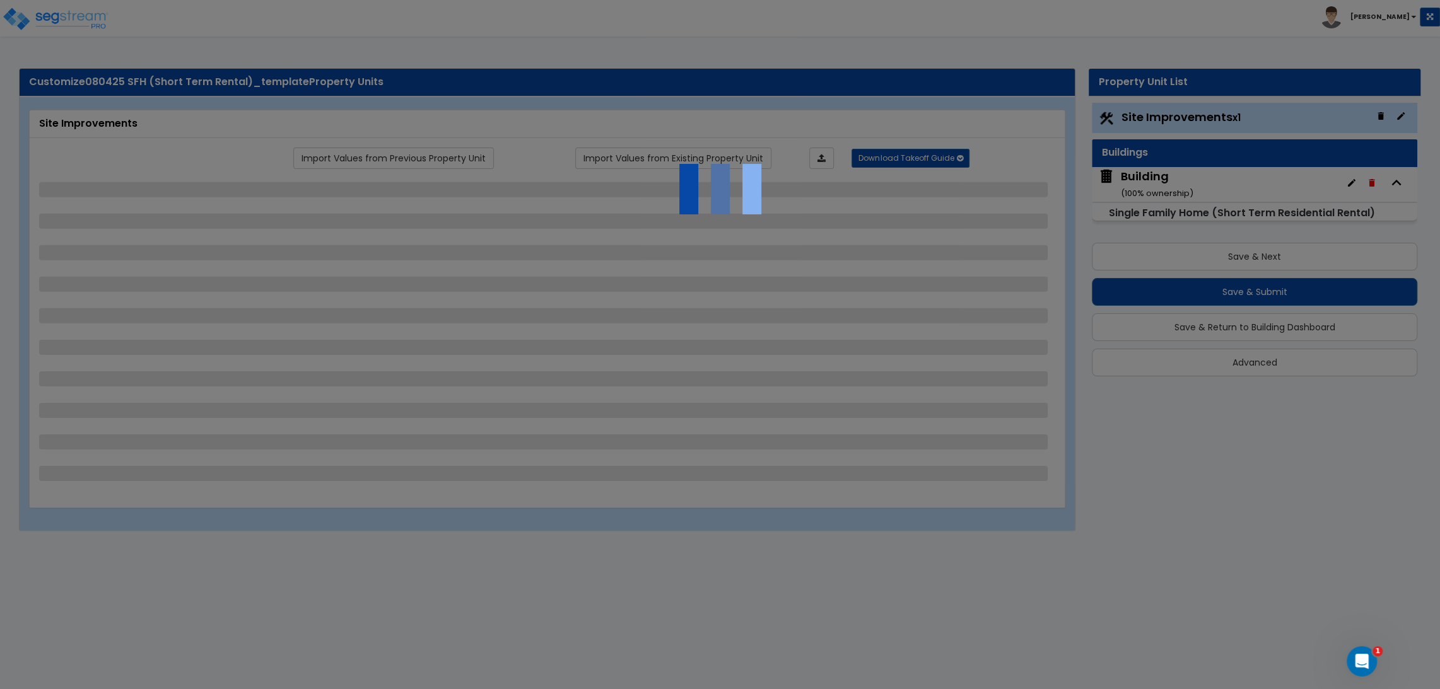
select select "11"
select select "8"
select select "5"
select select "3"
select select "1"
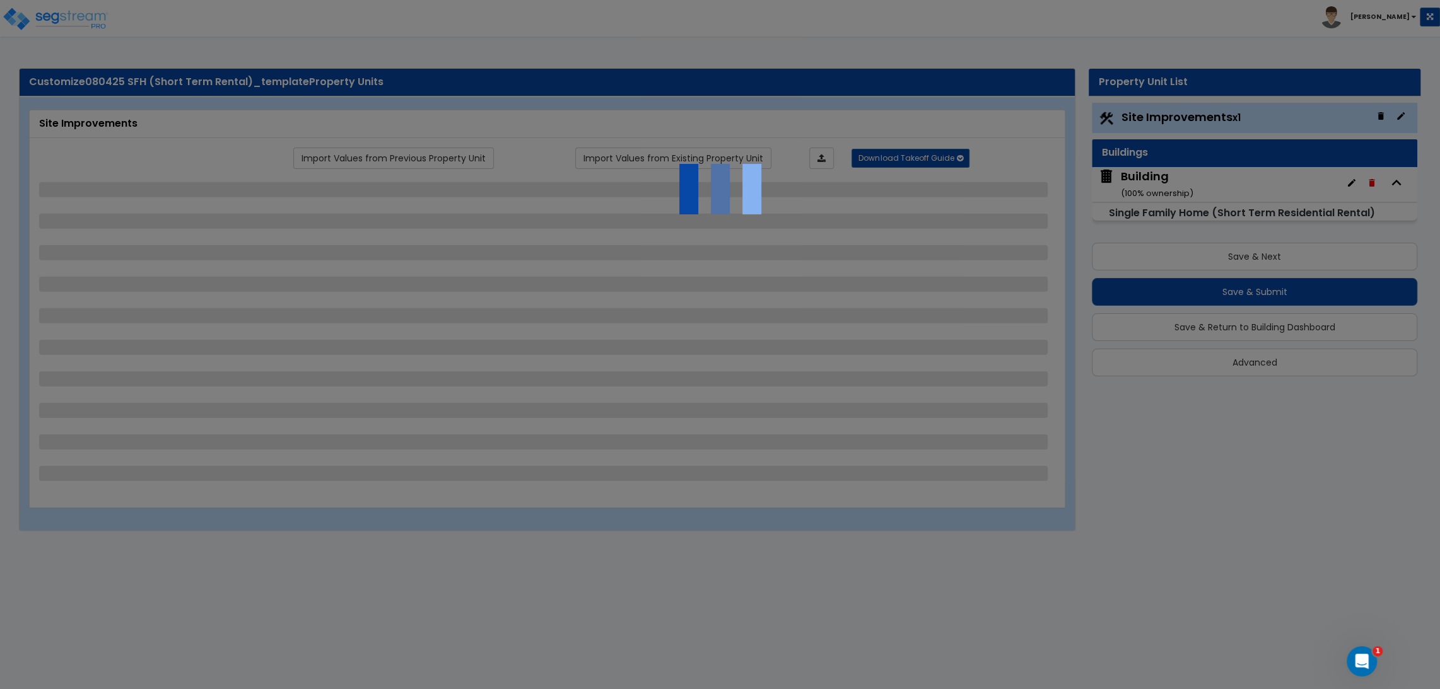
select select "5"
select select "7"
select select "2"
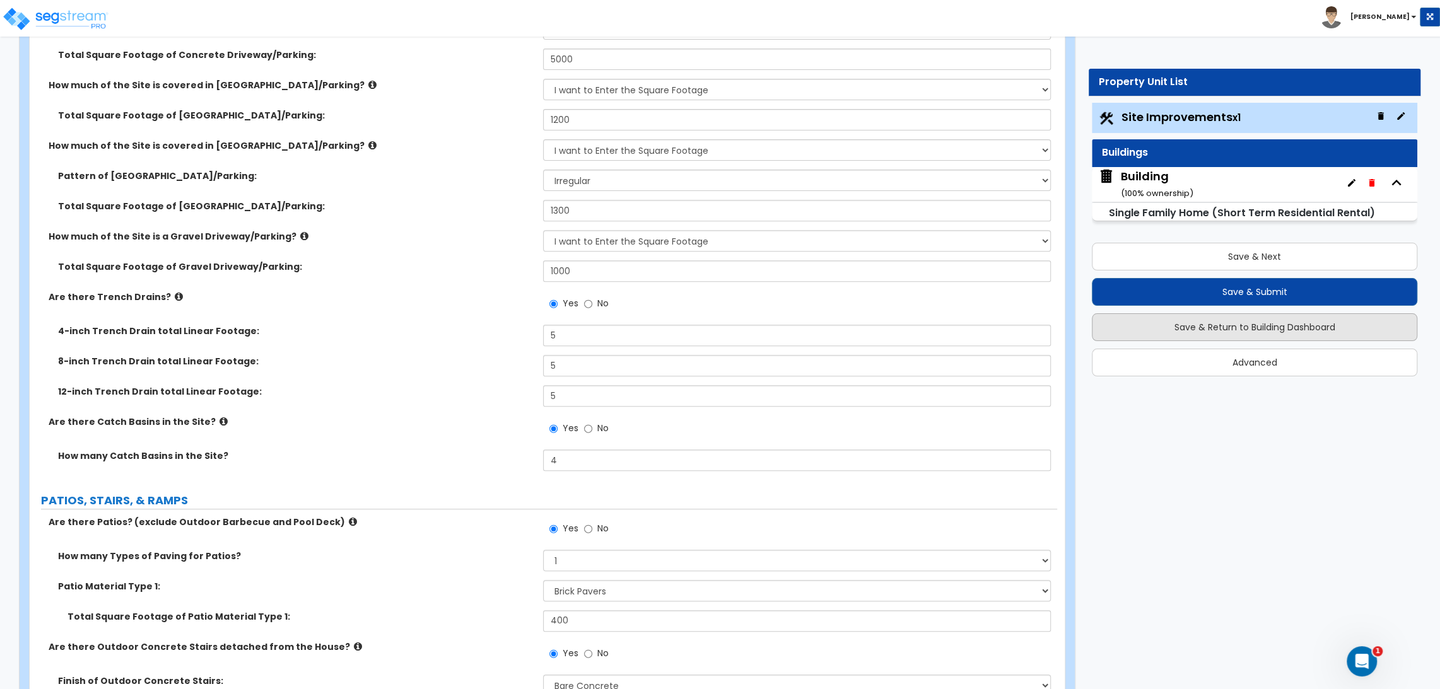
scroll to position [350, 0]
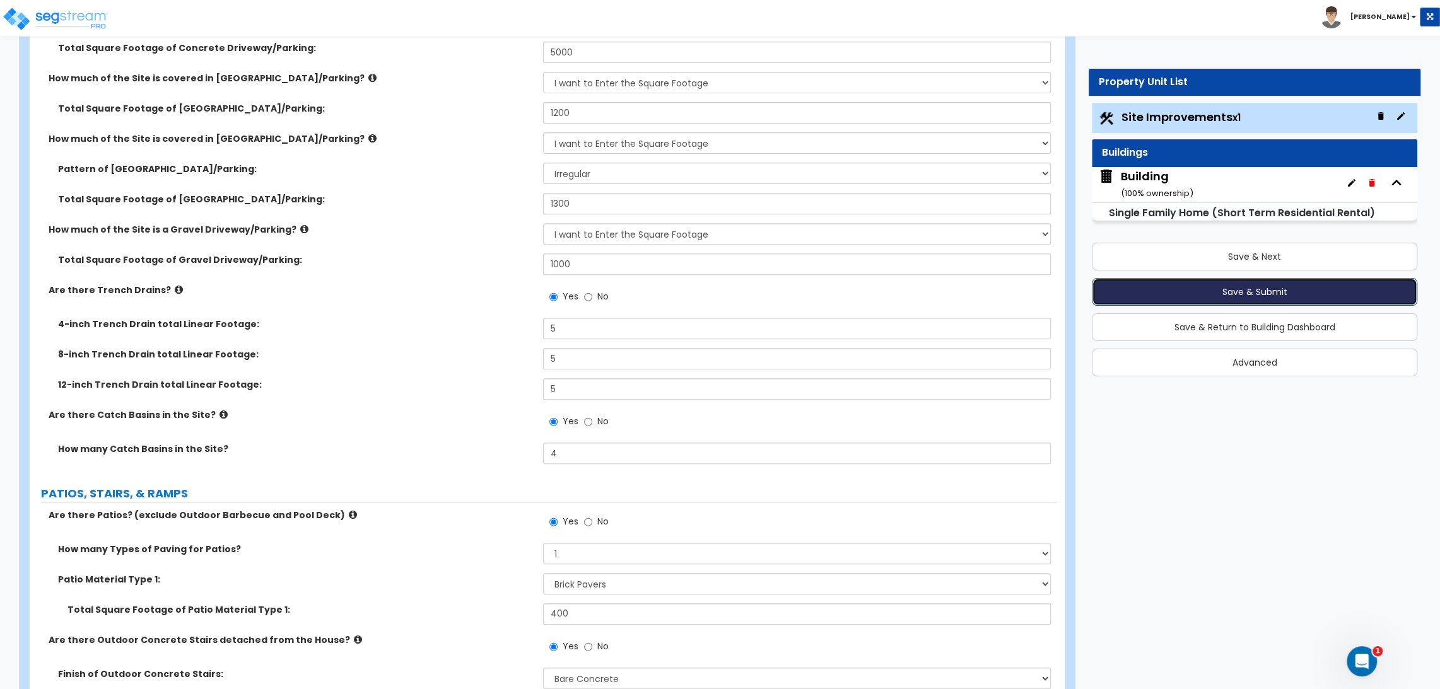
click at [1205, 287] on button "Save & Submit" at bounding box center [1254, 292] width 325 height 28
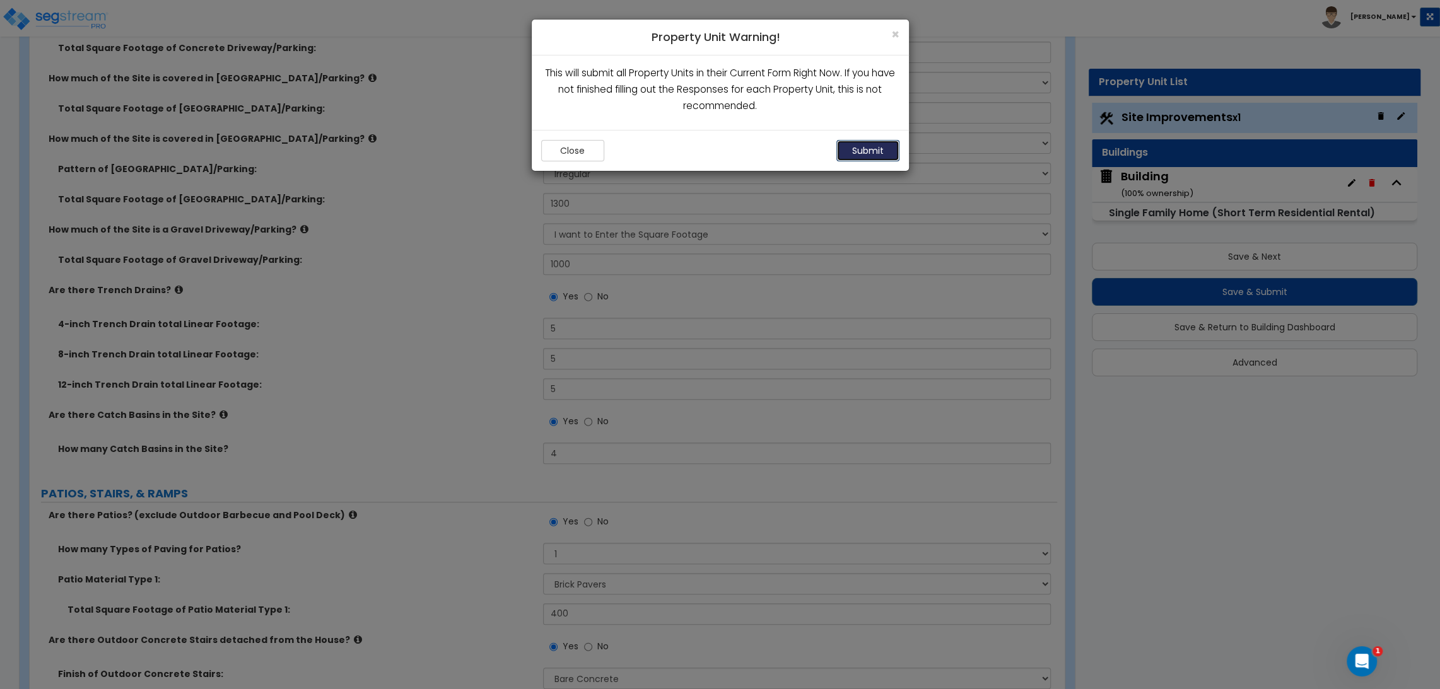
click at [881, 150] on button "Submit" at bounding box center [867, 150] width 63 height 21
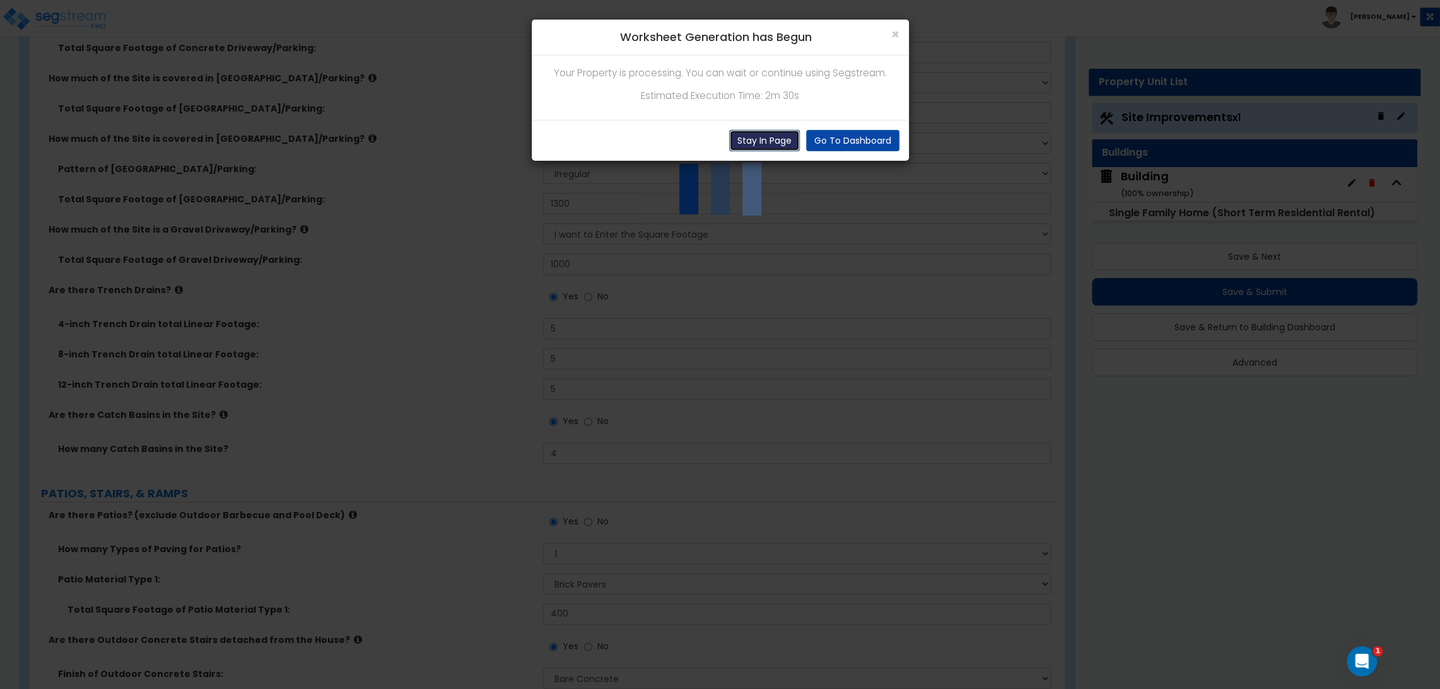
click at [785, 143] on button "Stay In Page" at bounding box center [764, 140] width 71 height 21
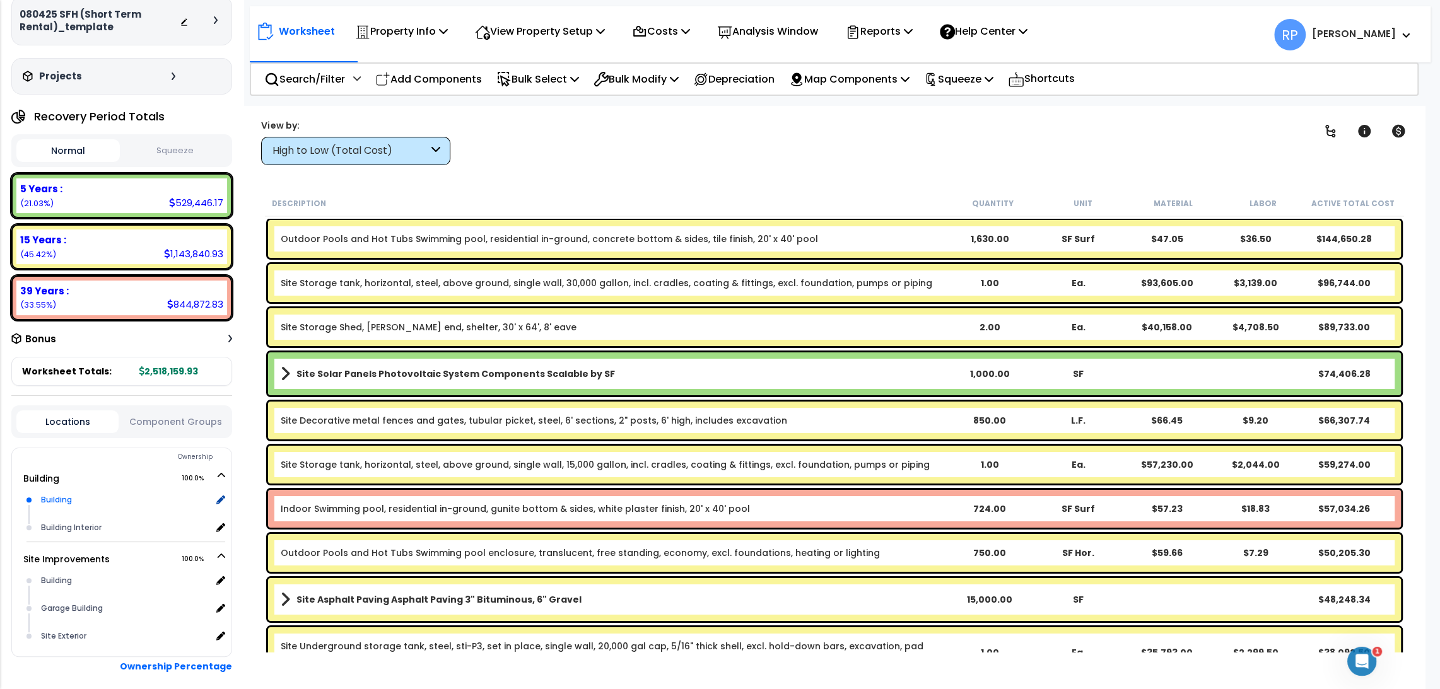
scroll to position [122, 0]
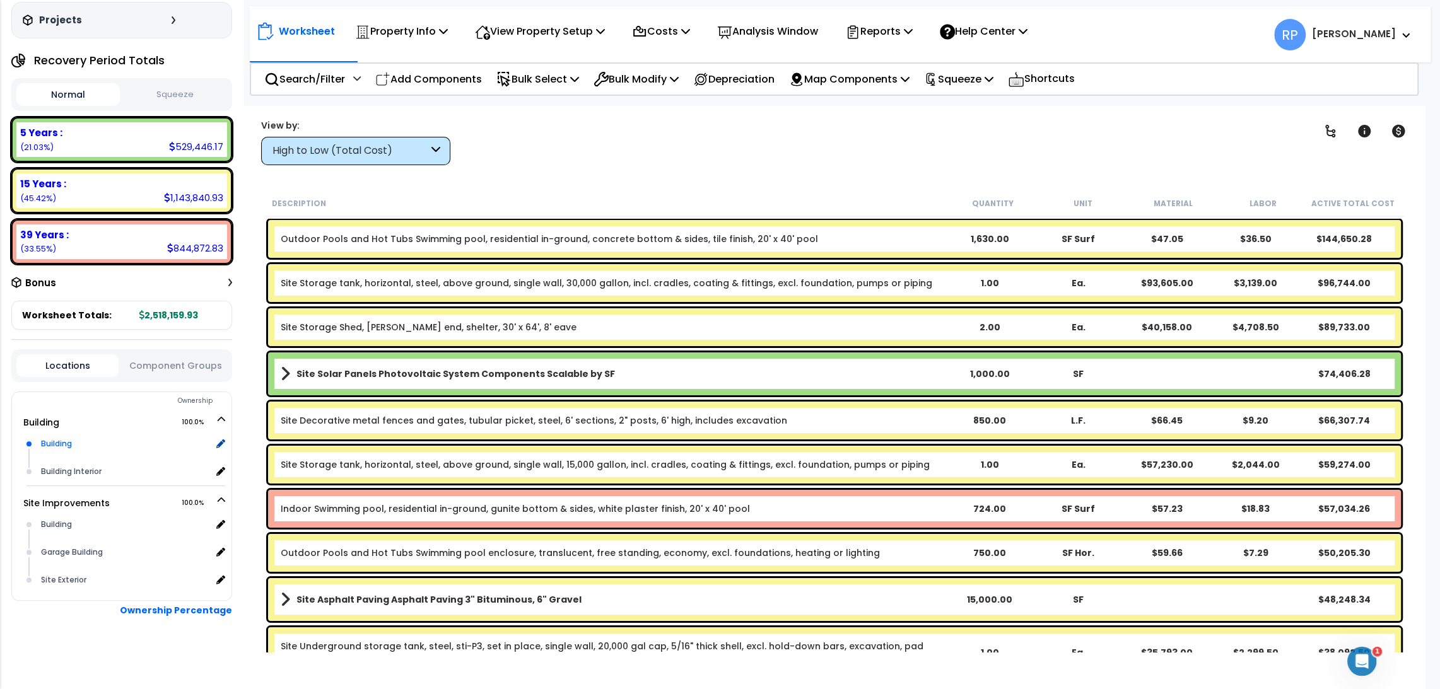
click at [91, 441] on div "Building" at bounding box center [124, 443] width 173 height 15
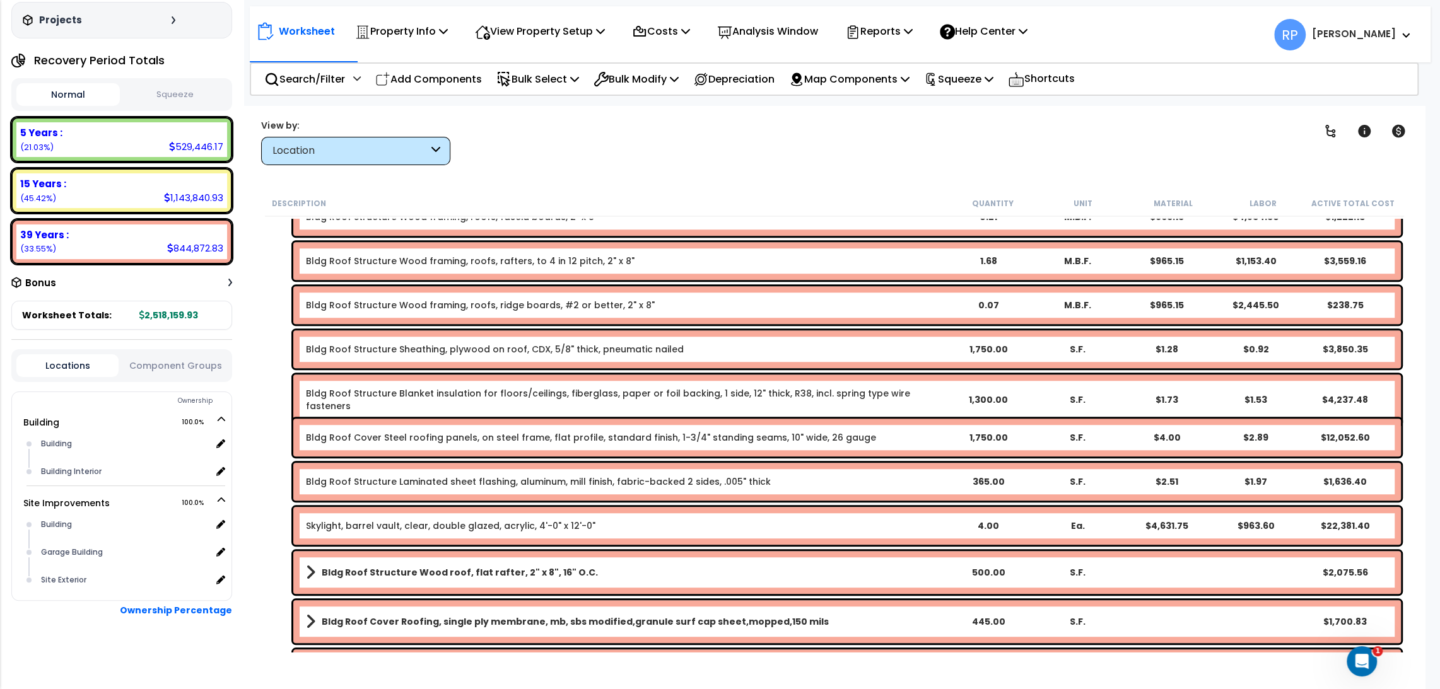
scroll to position [701, 0]
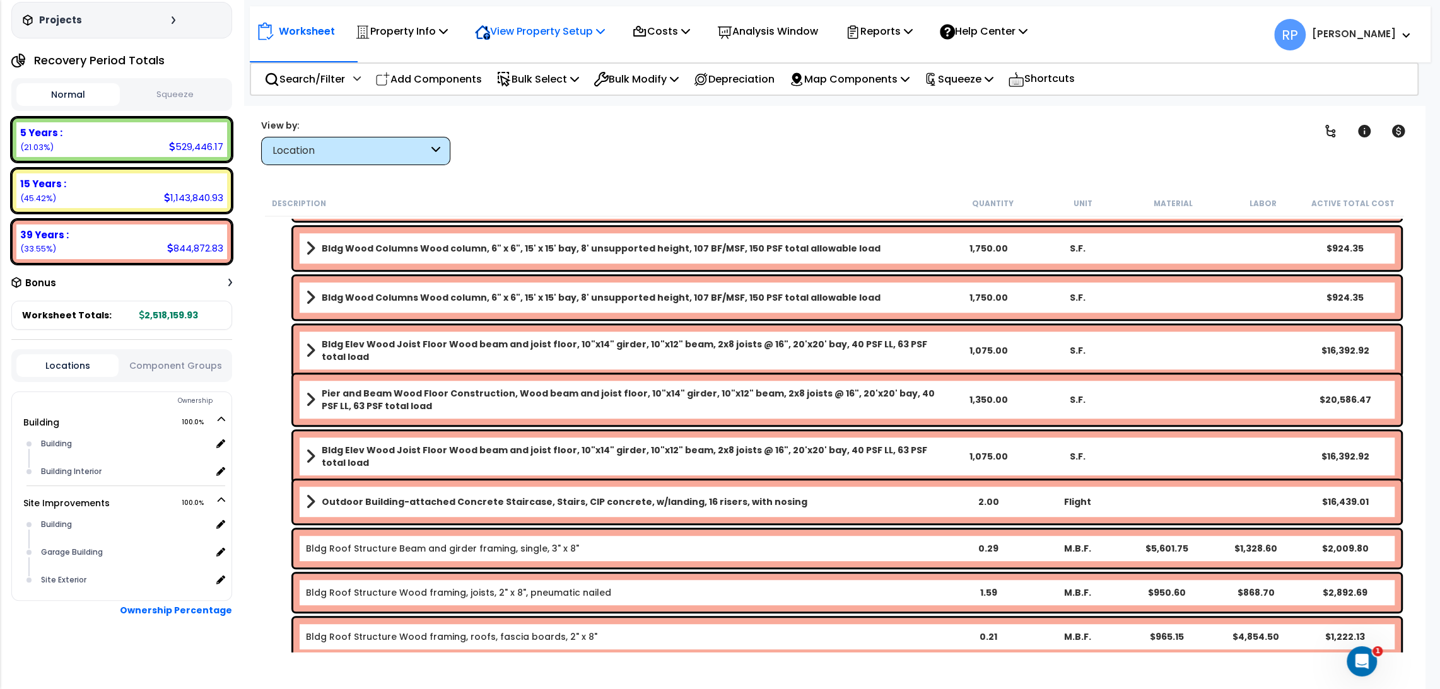
click at [448, 26] on p "View Property Setup" at bounding box center [401, 31] width 93 height 17
click at [788, 172] on div "Worksheet Property Info Property Setup Add Property Unit Template property Clon…" at bounding box center [834, 450] width 1181 height 689
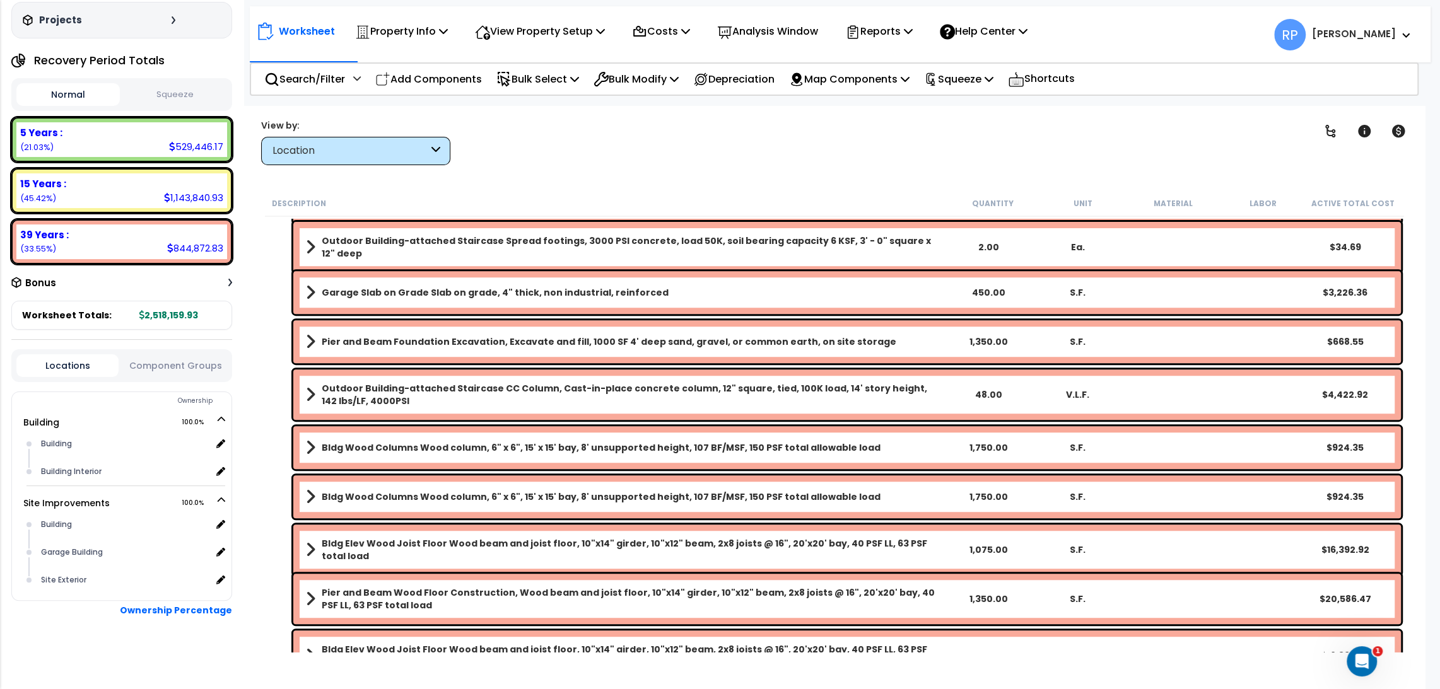
scroll to position [490, 0]
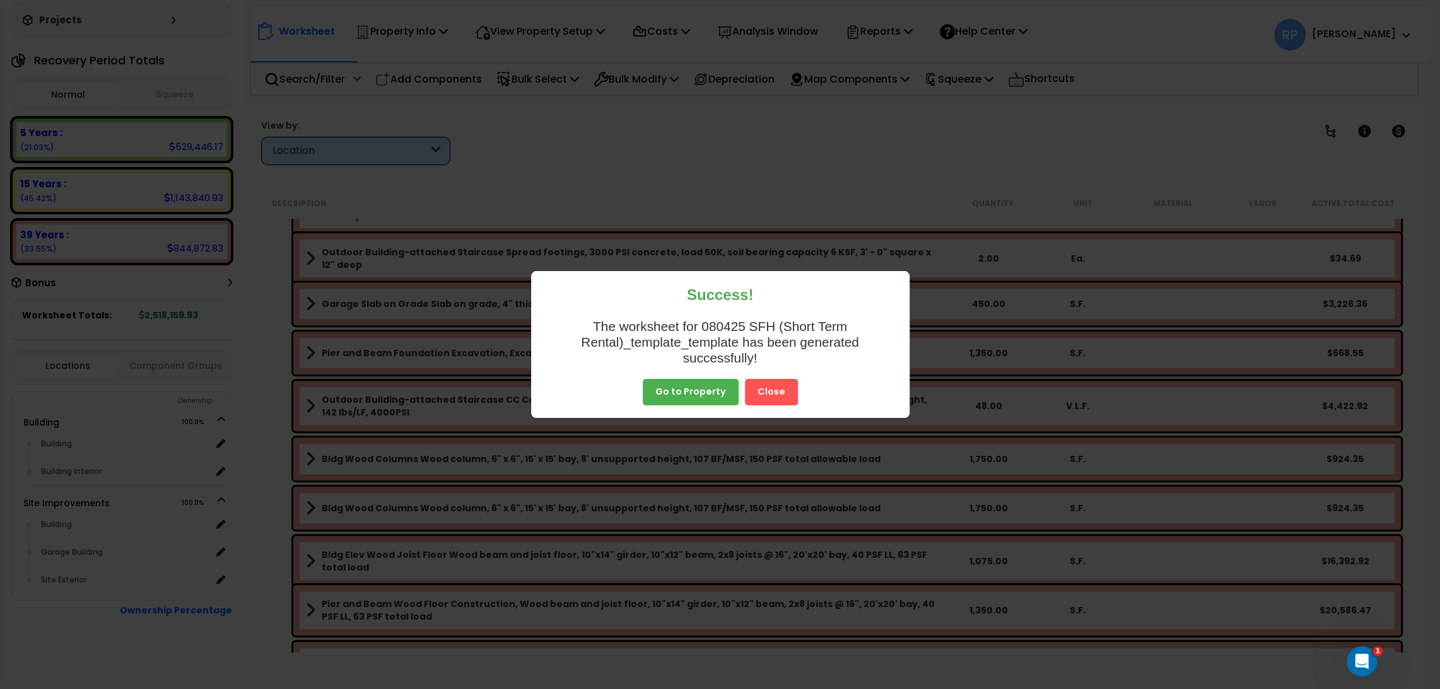
click at [790, 389] on button "Close" at bounding box center [771, 384] width 53 height 26
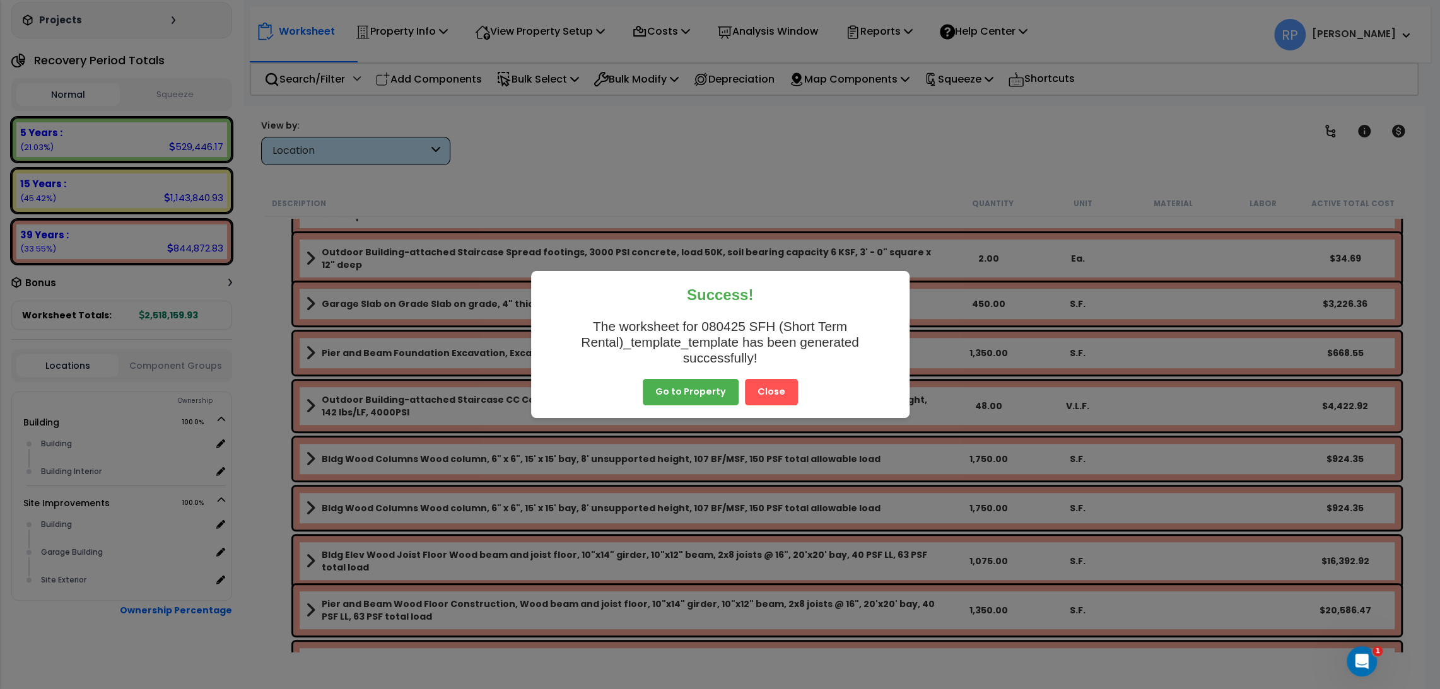
click at [784, 397] on button "Close" at bounding box center [771, 392] width 53 height 26
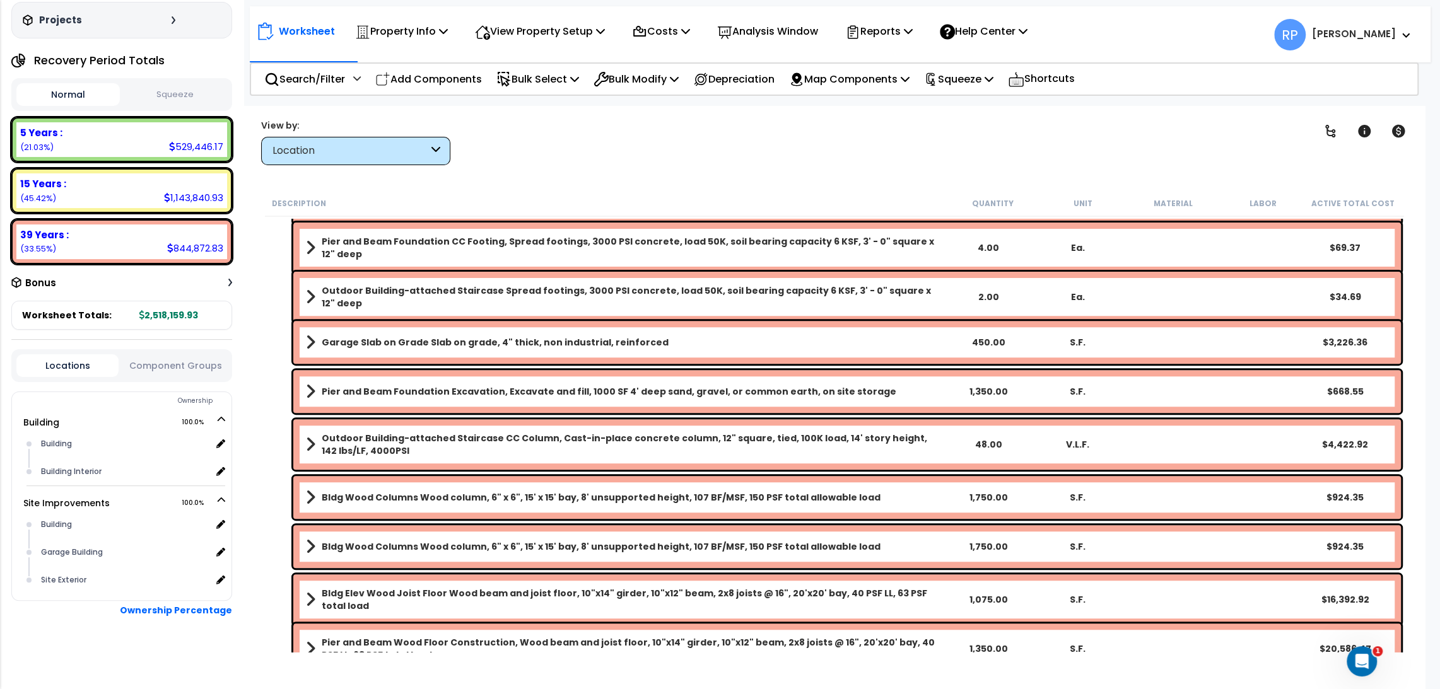
scroll to position [420, 0]
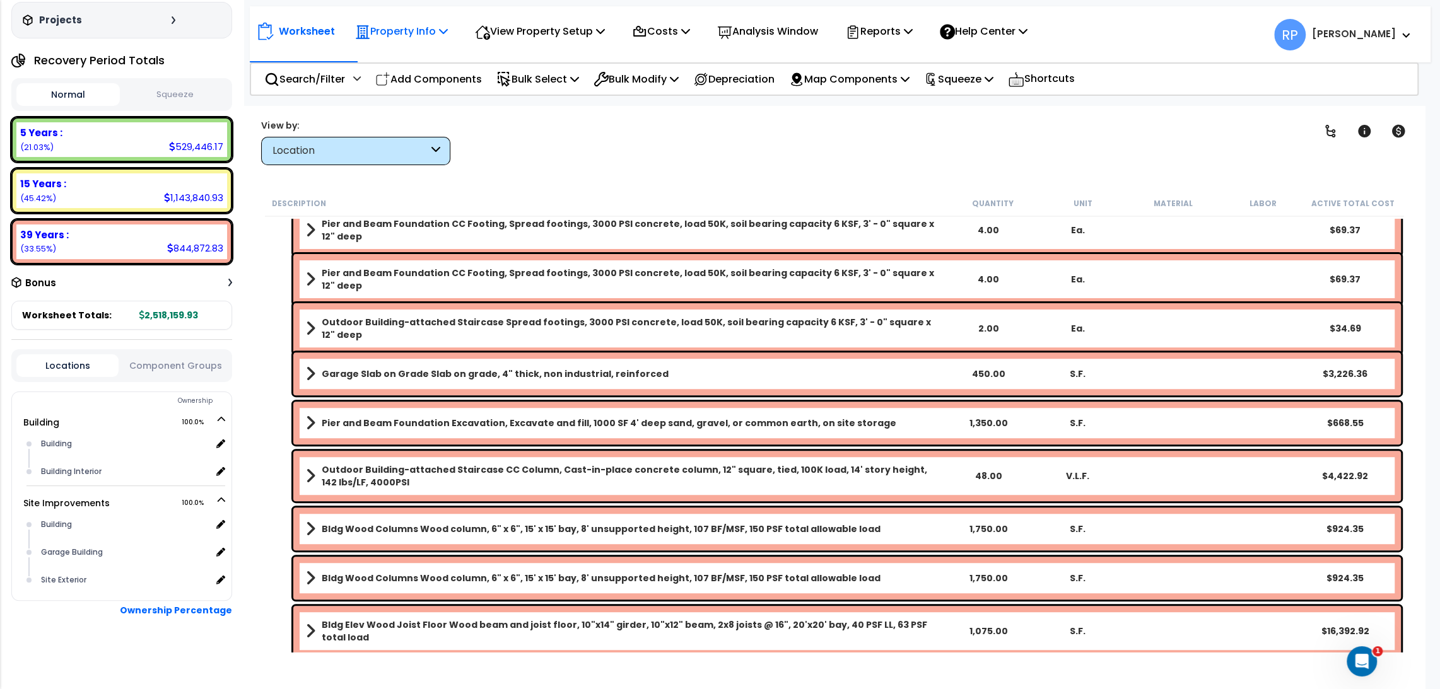
click at [439, 31] on p "Property Info" at bounding box center [401, 31] width 93 height 17
click at [438, 122] on link "Template property" at bounding box center [411, 112] width 125 height 25
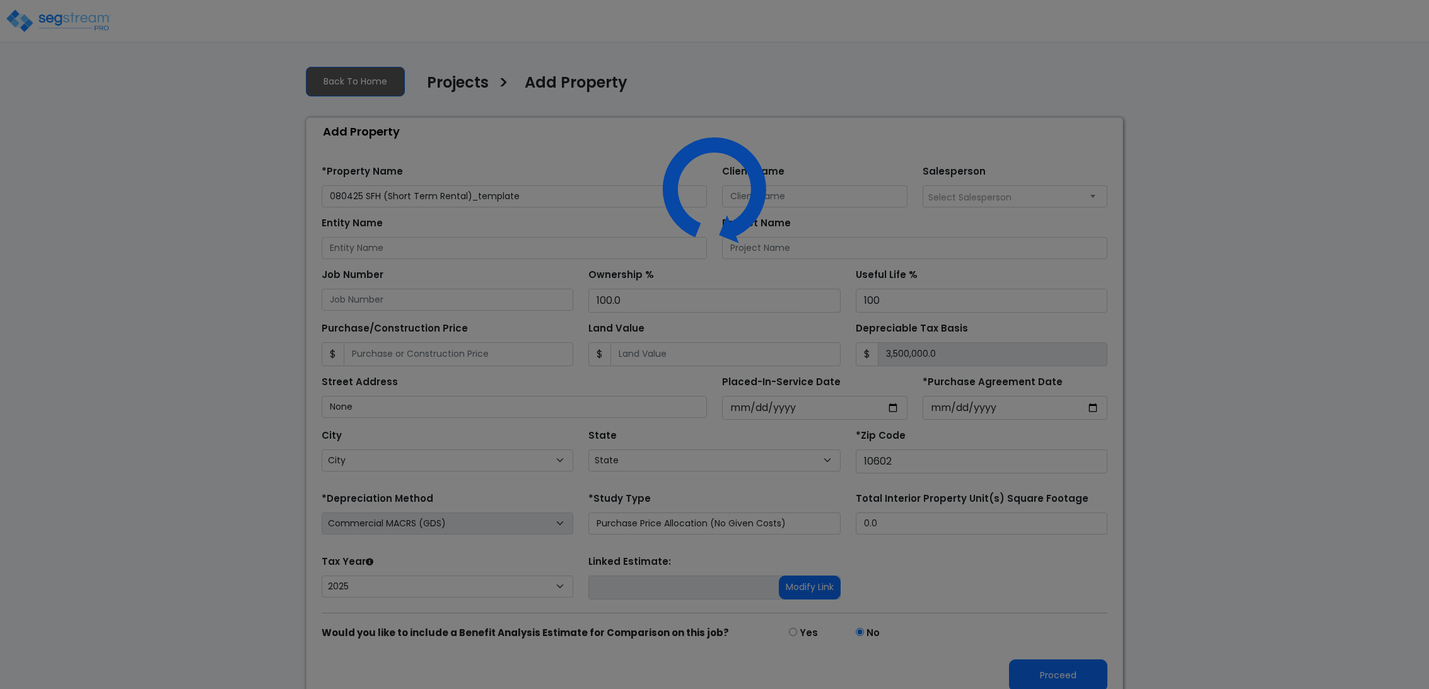
select select "2025"
select select "NY"
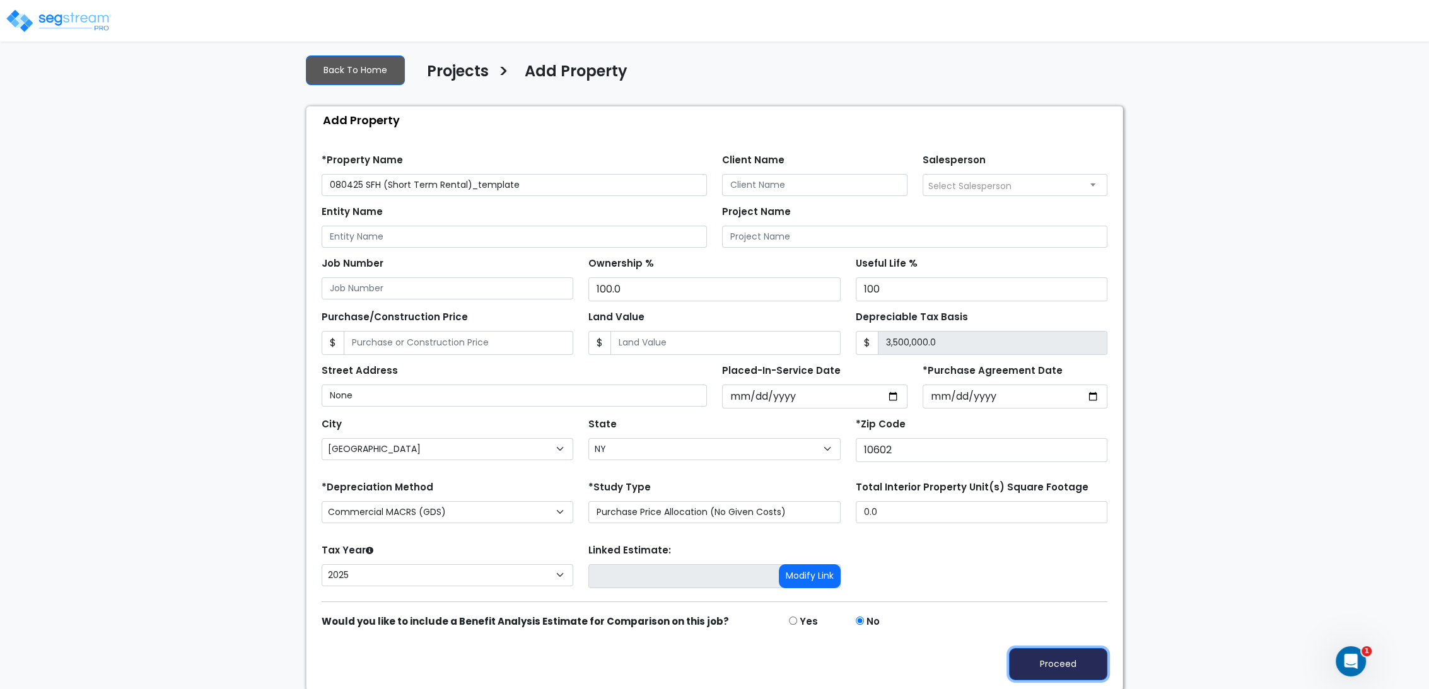
click at [1022, 660] on button "Proceed" at bounding box center [1058, 664] width 98 height 32
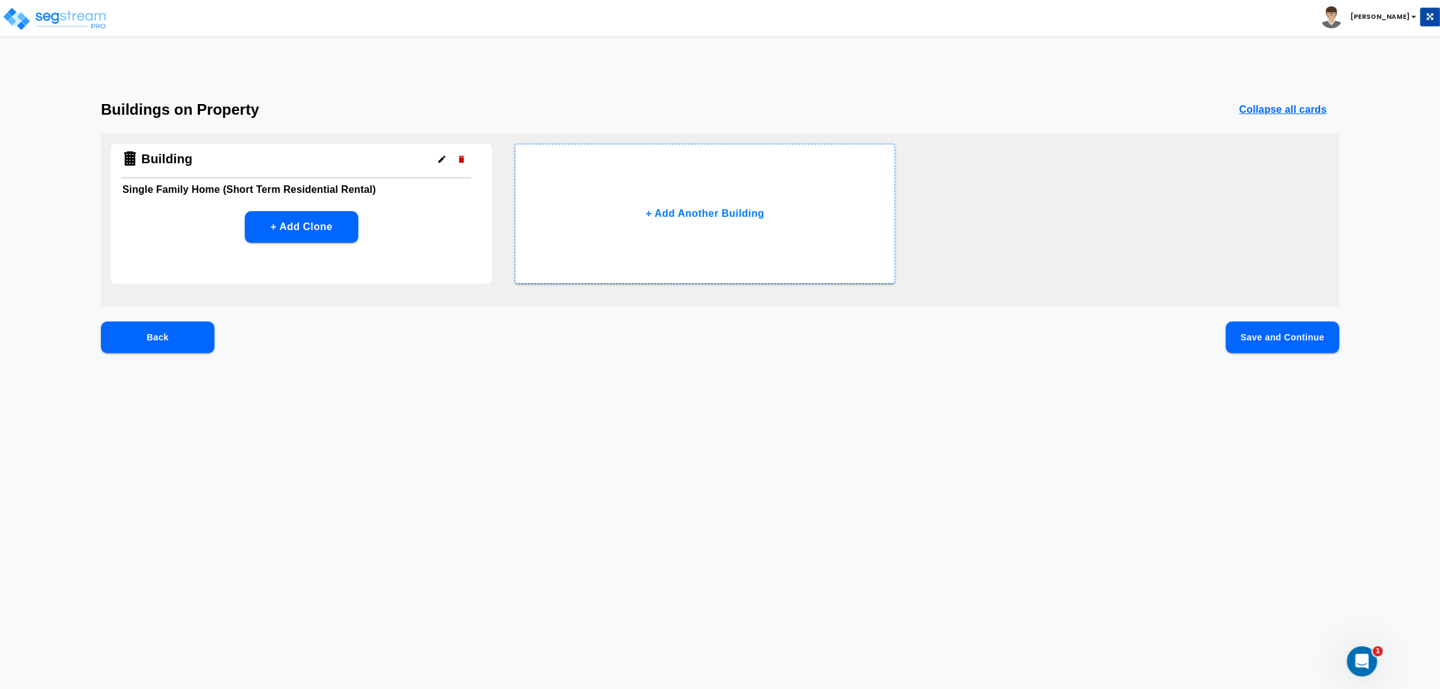
click at [1268, 349] on button "Save and Continue" at bounding box center [1282, 338] width 114 height 32
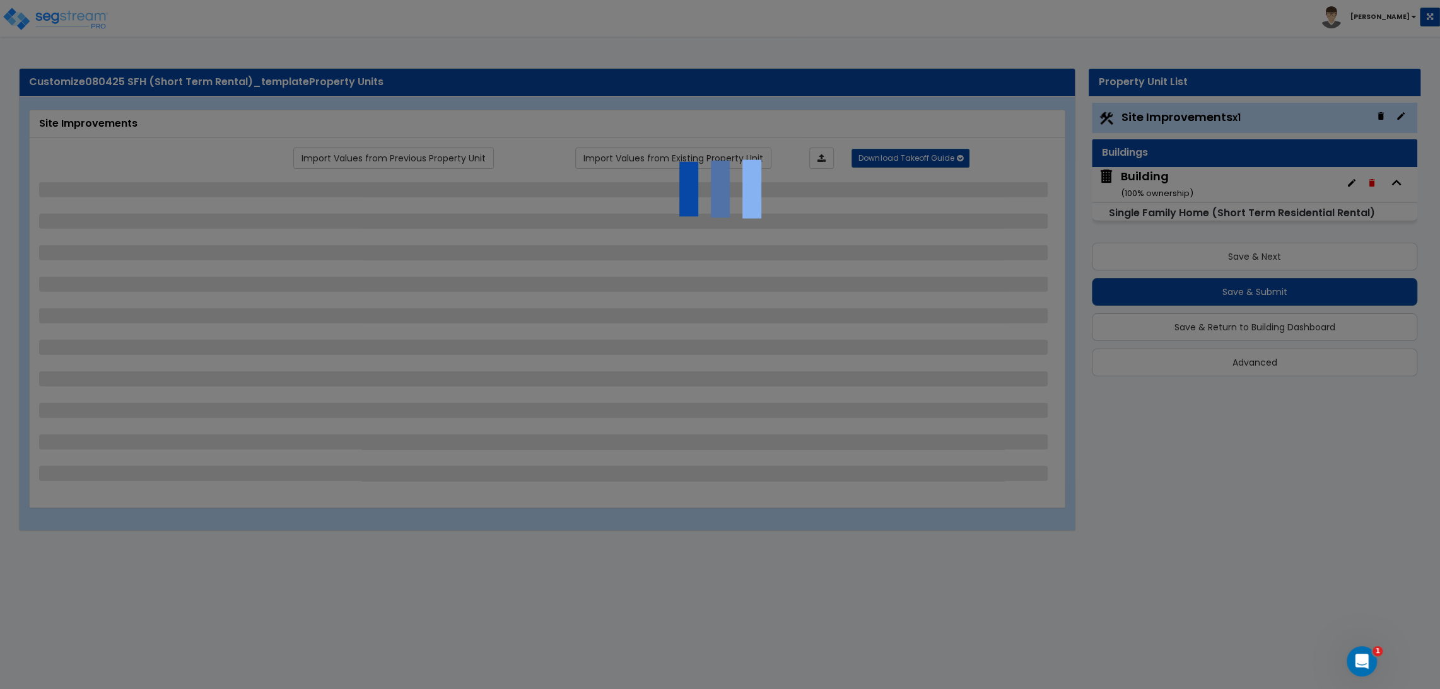
select select "2"
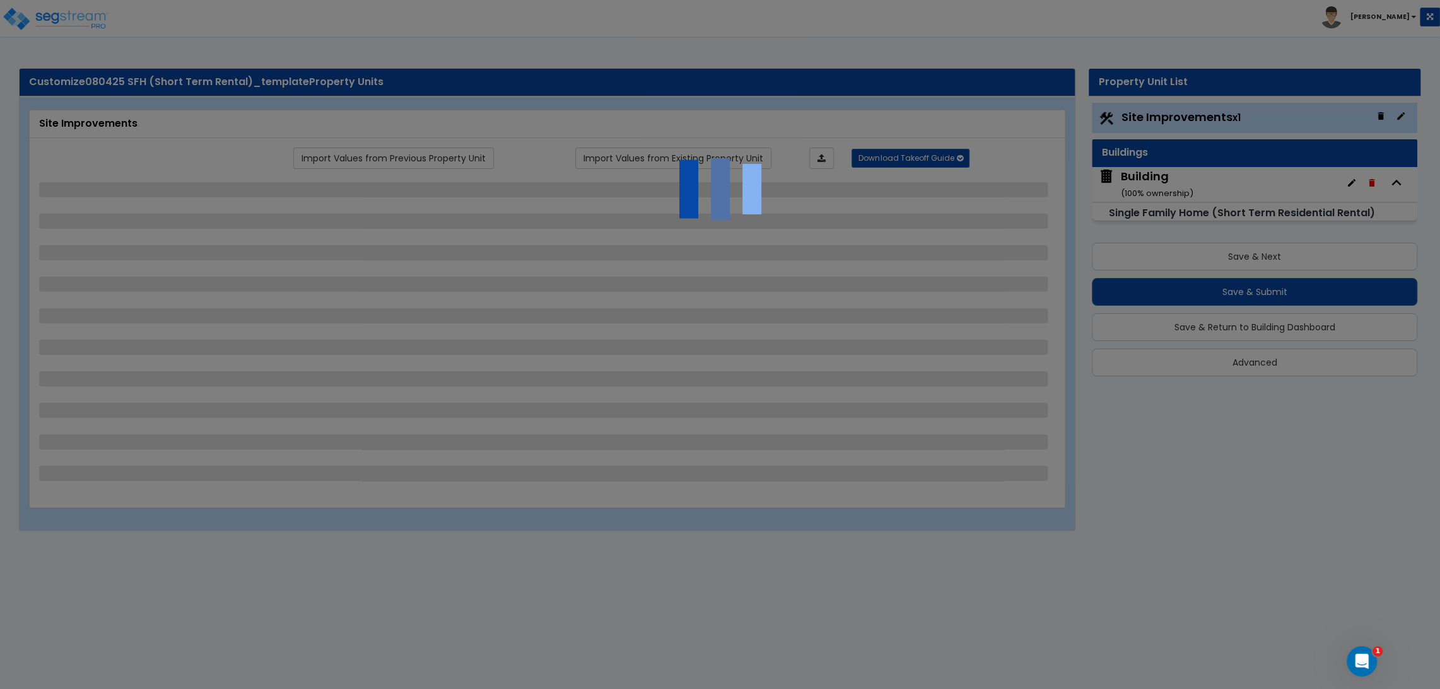
select select "1"
select select "2"
select select "3"
select select "1"
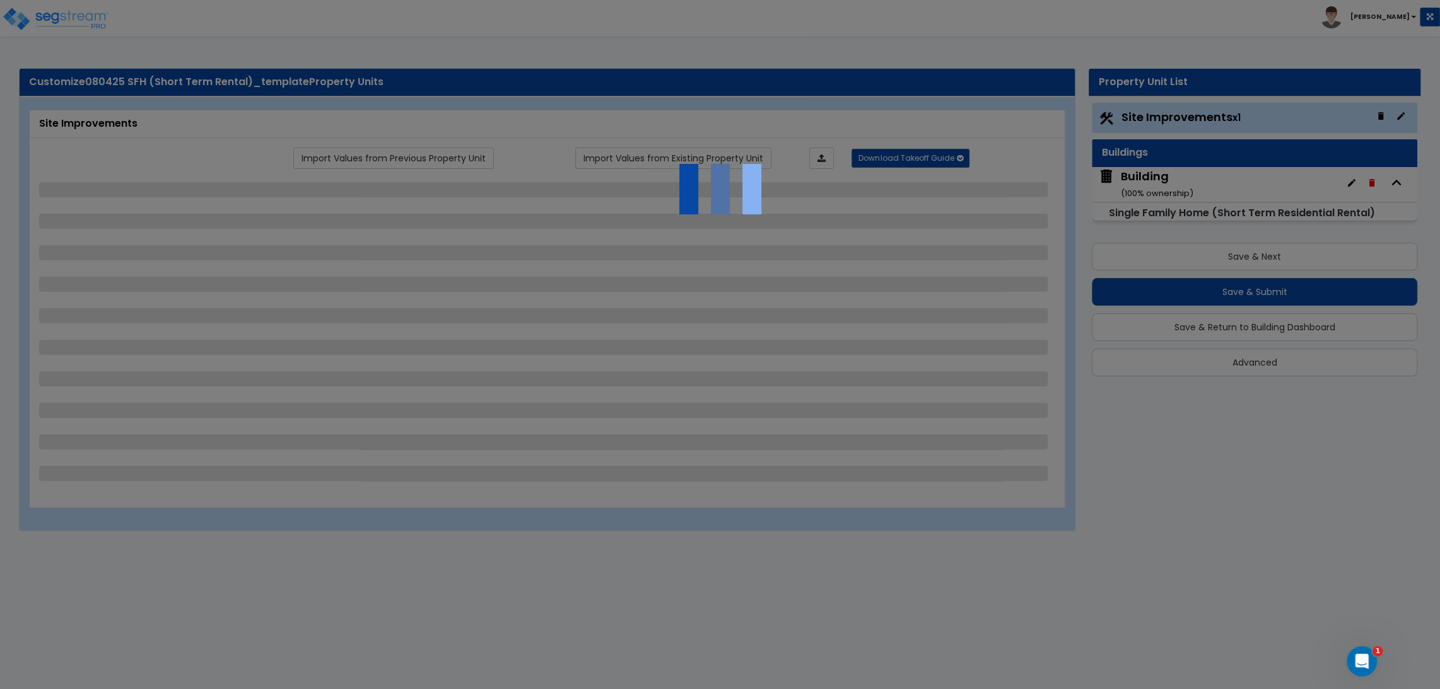
select select "2"
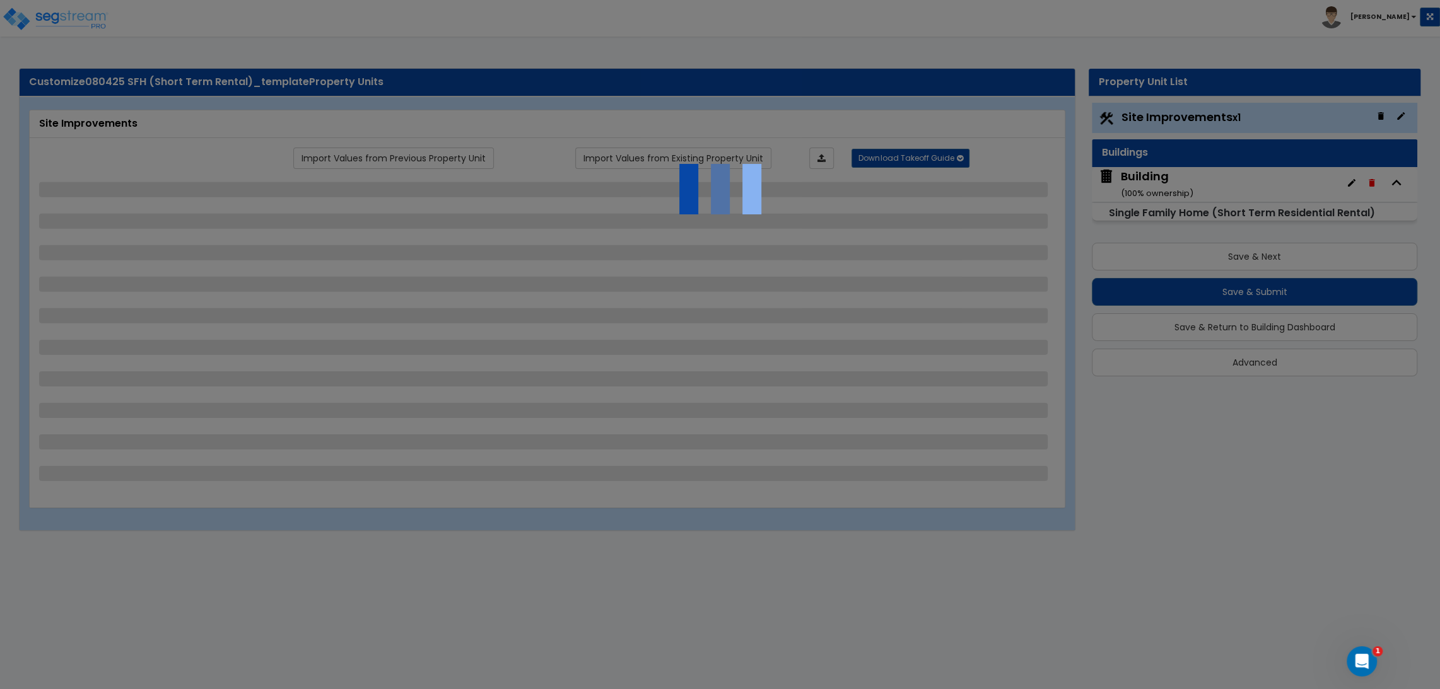
select select "2"
select select "1"
select select "2"
select select "1"
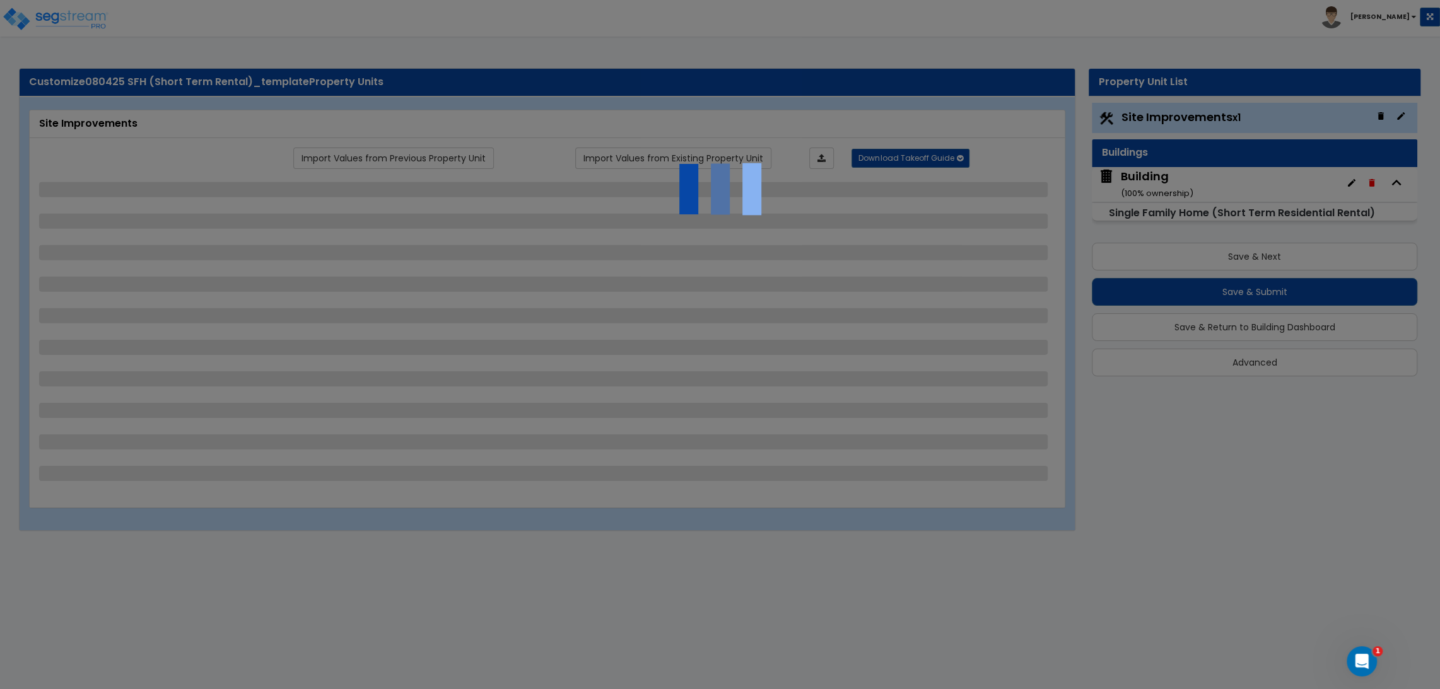
select select "2"
select select "1"
select select "2"
select select "3"
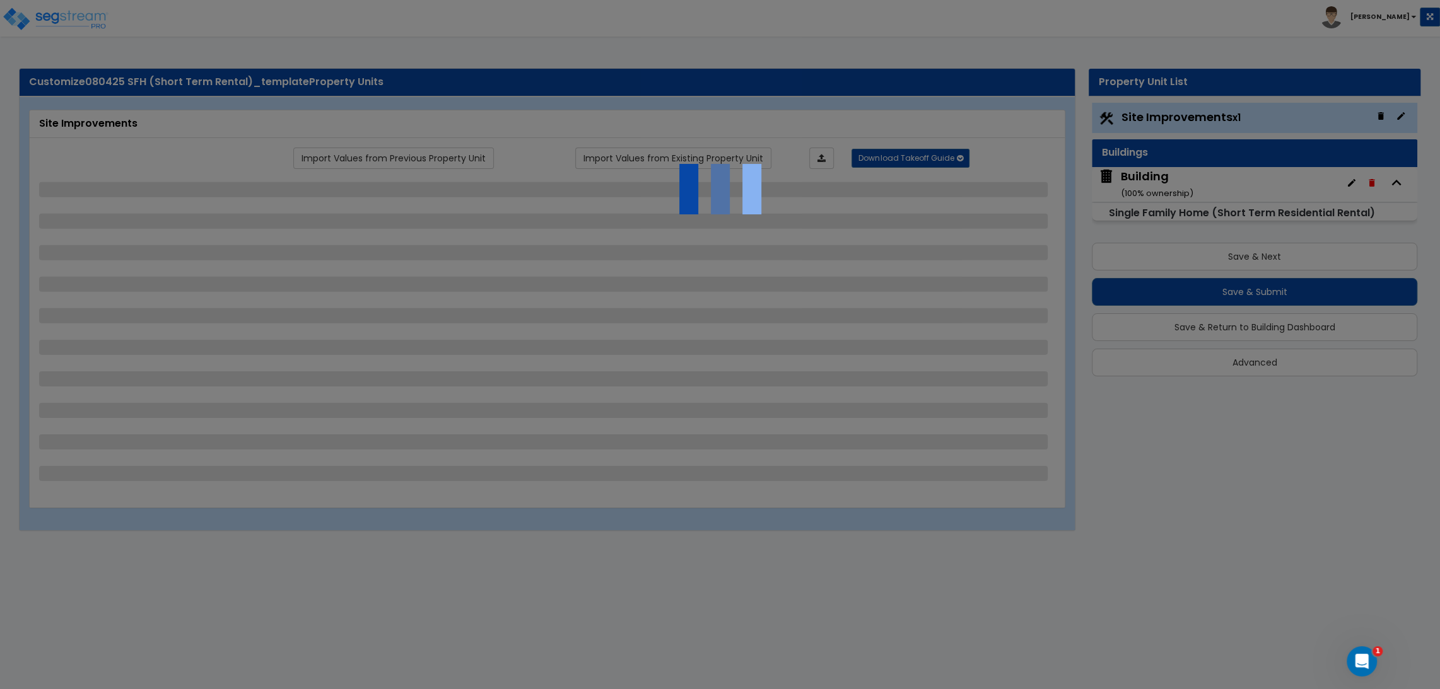
select select "6"
select select "10"
select select "8"
select select "3"
select select "1"
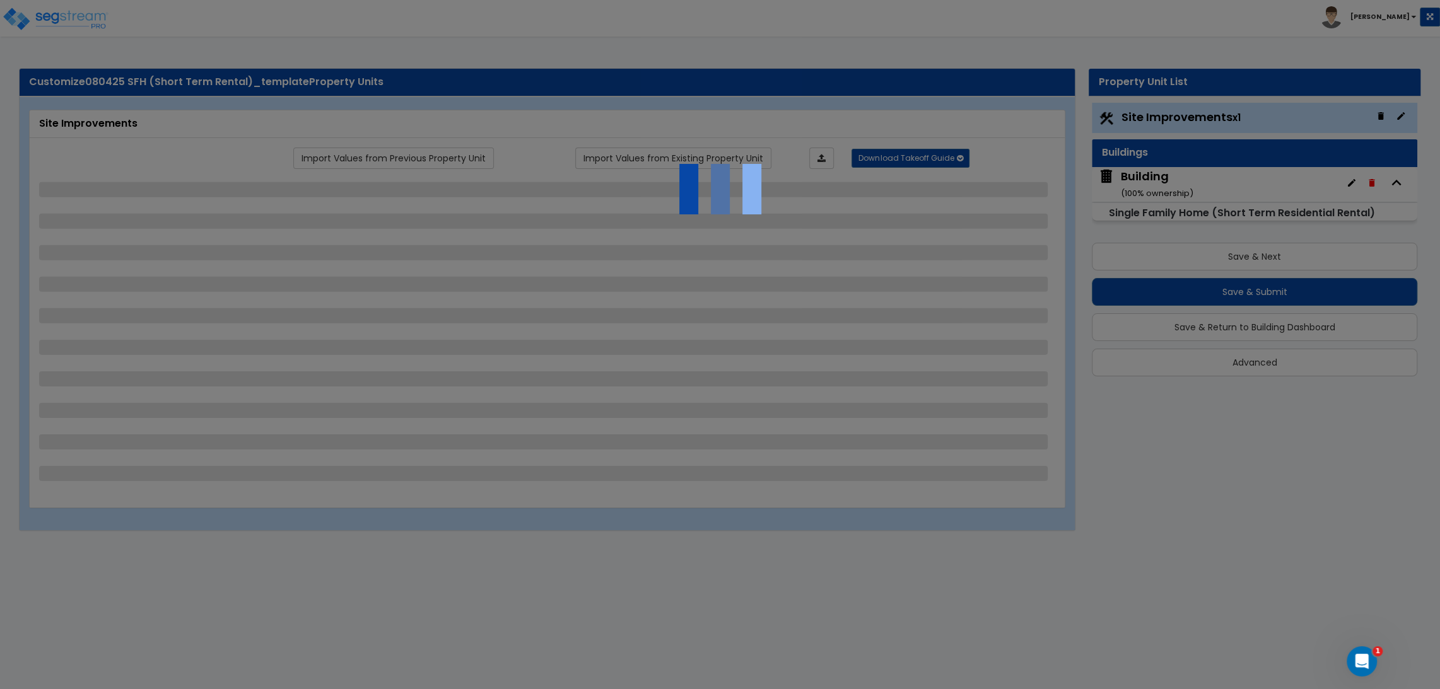
select select "2"
select select "3"
select select "1"
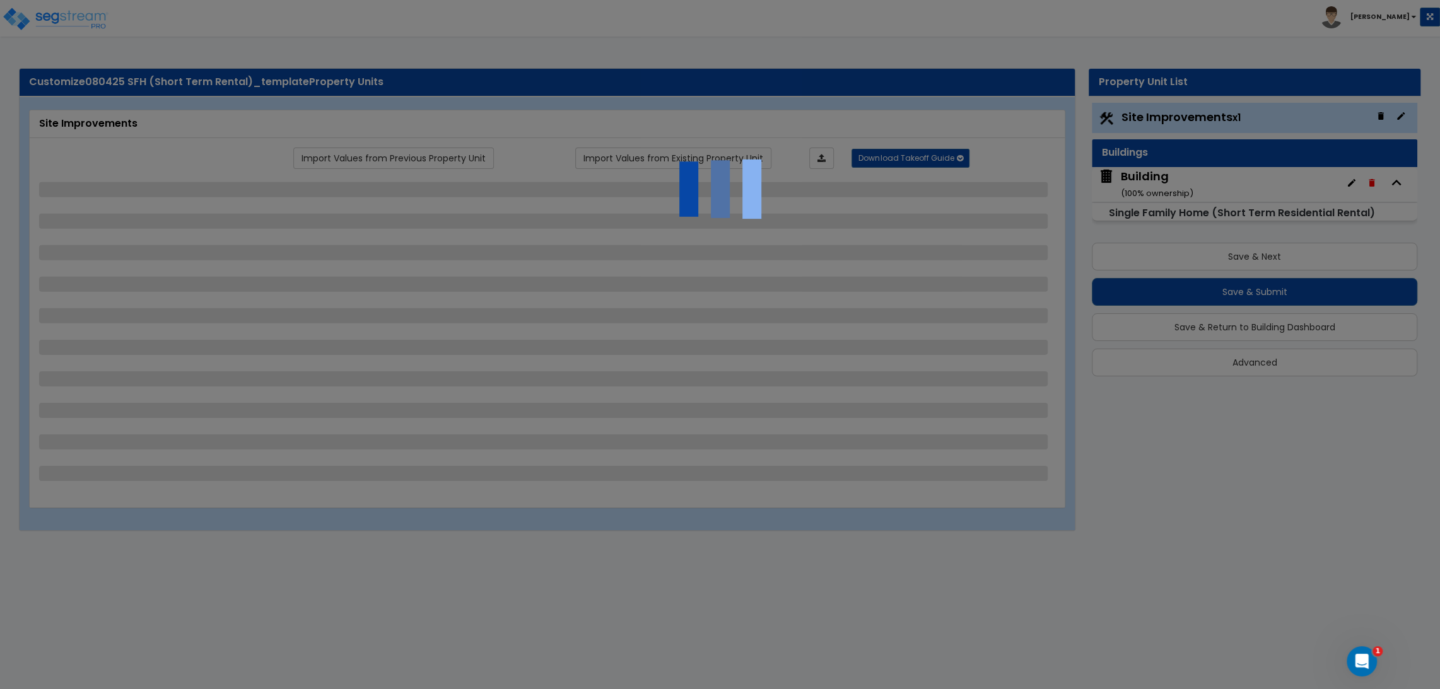
select select "1"
select select "2"
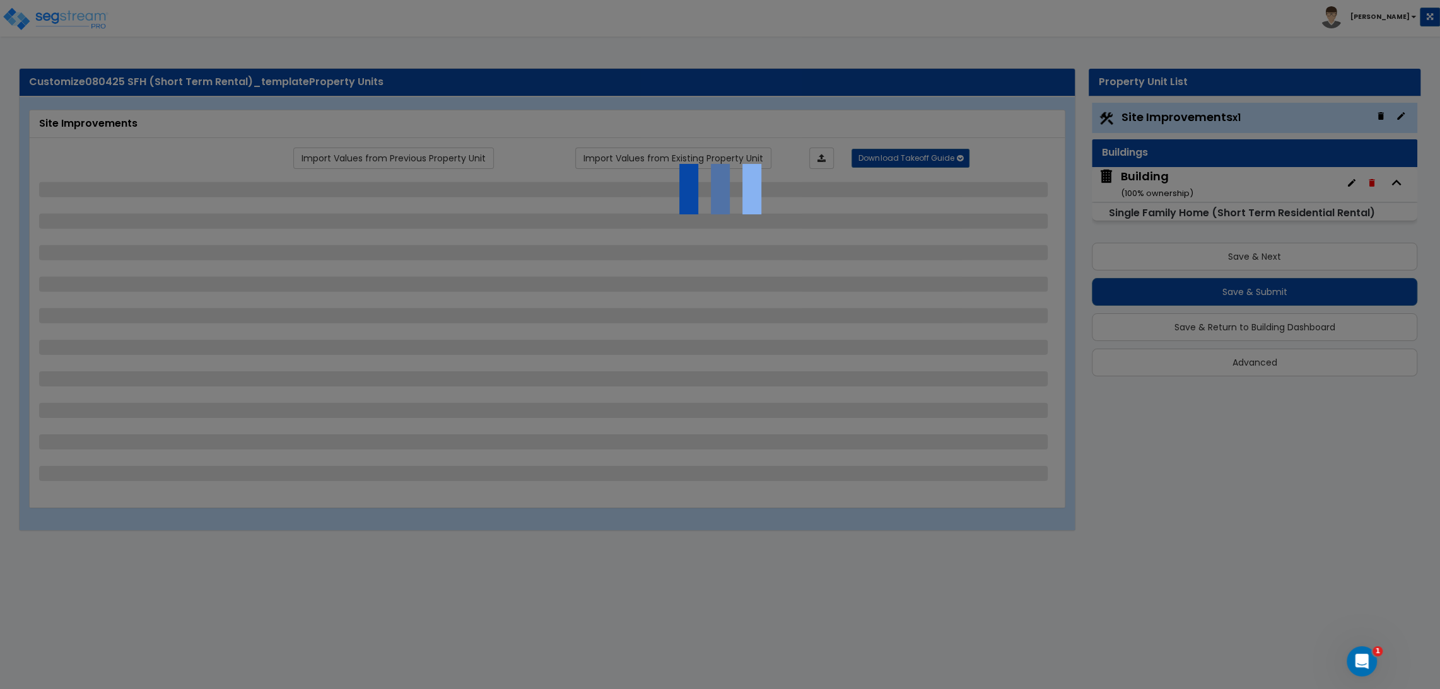
select select "2"
select select "5"
select select "0"
select select "3"
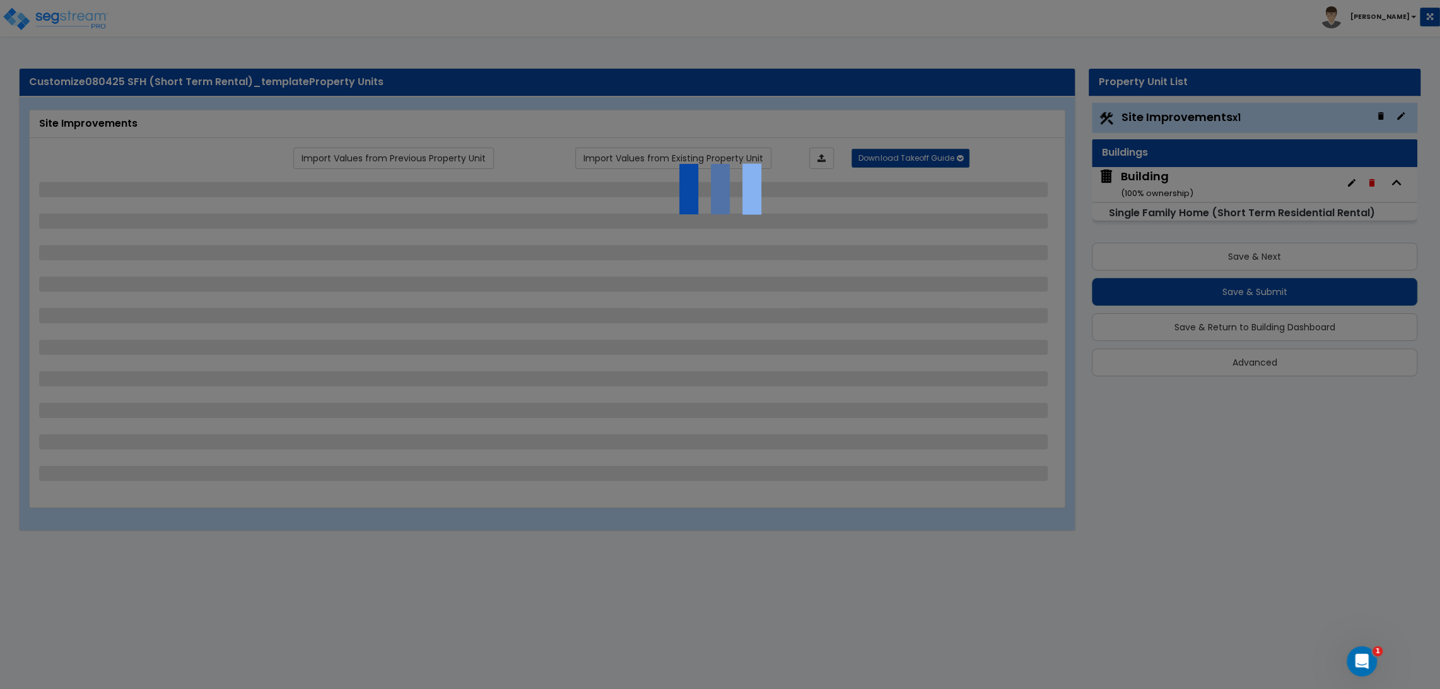
select select "1"
select select "2"
select select "1"
select select "2"
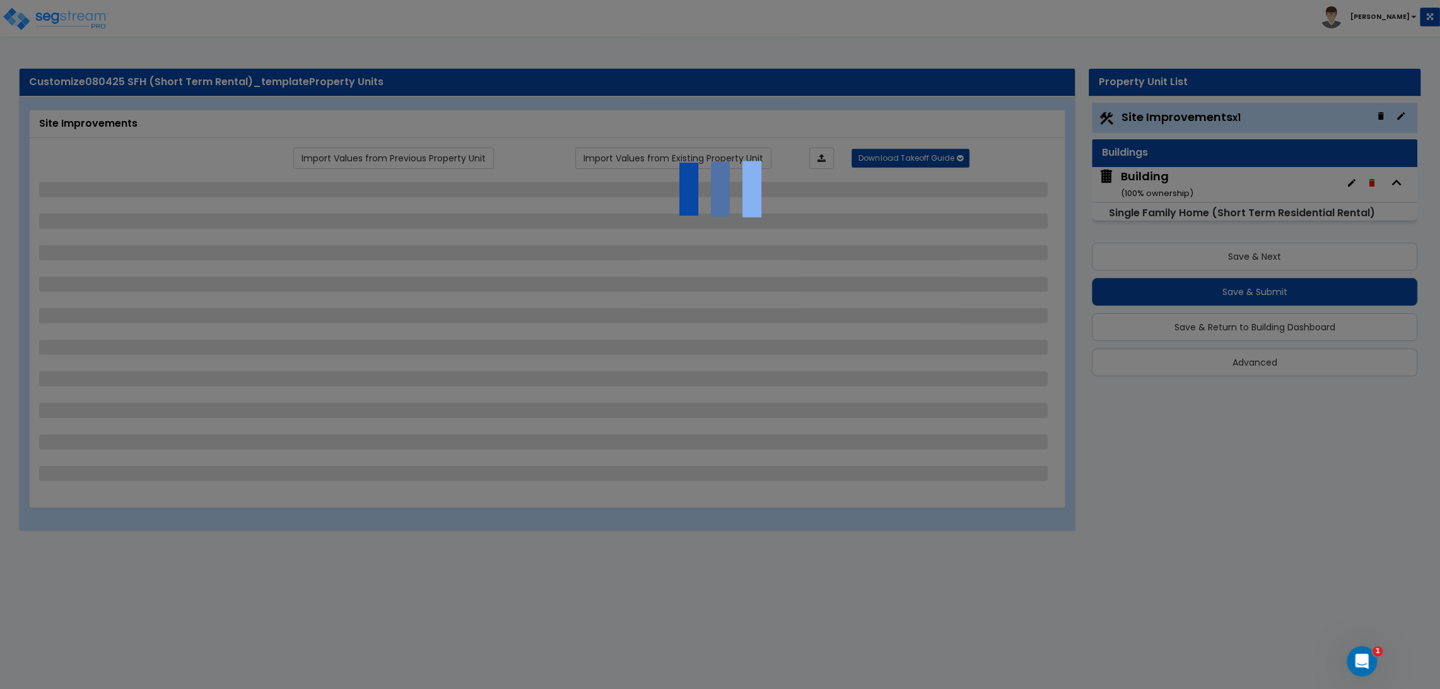
select select "1"
select select "2"
select select "4"
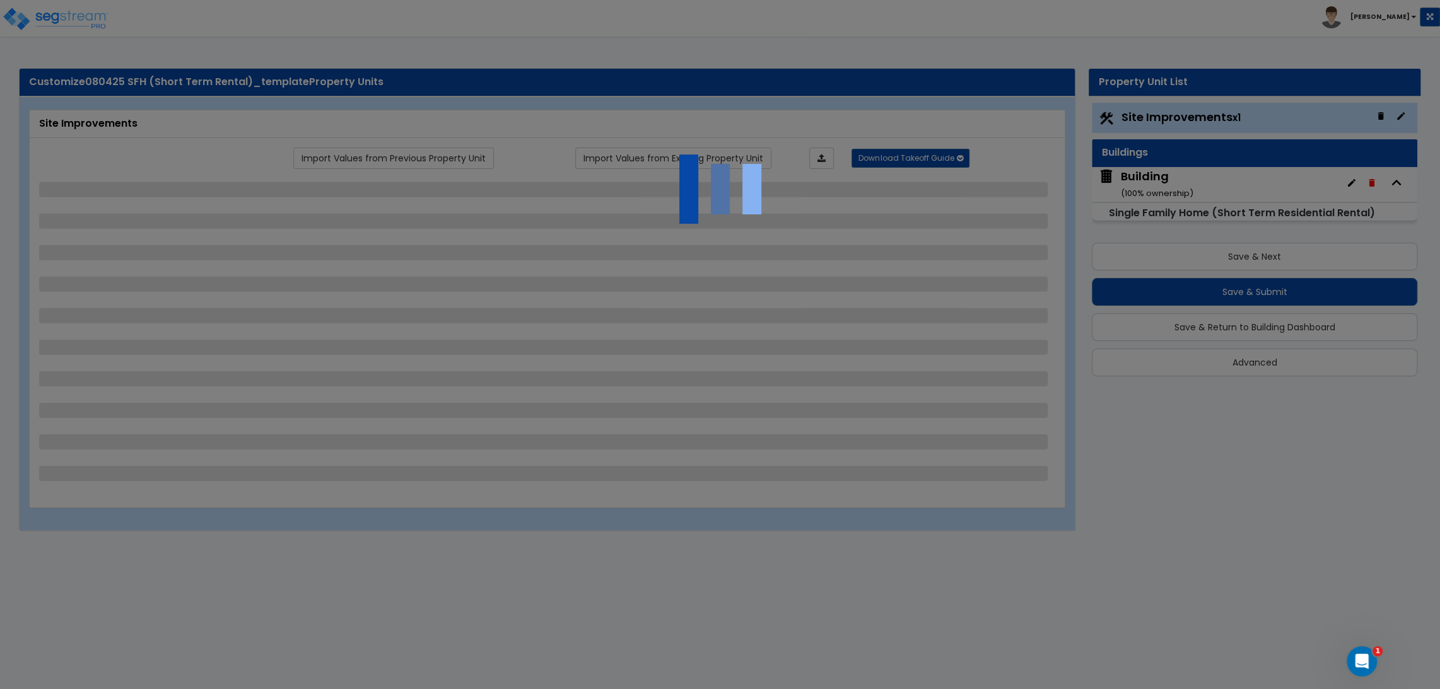
select select "4"
select select "1"
select select "10"
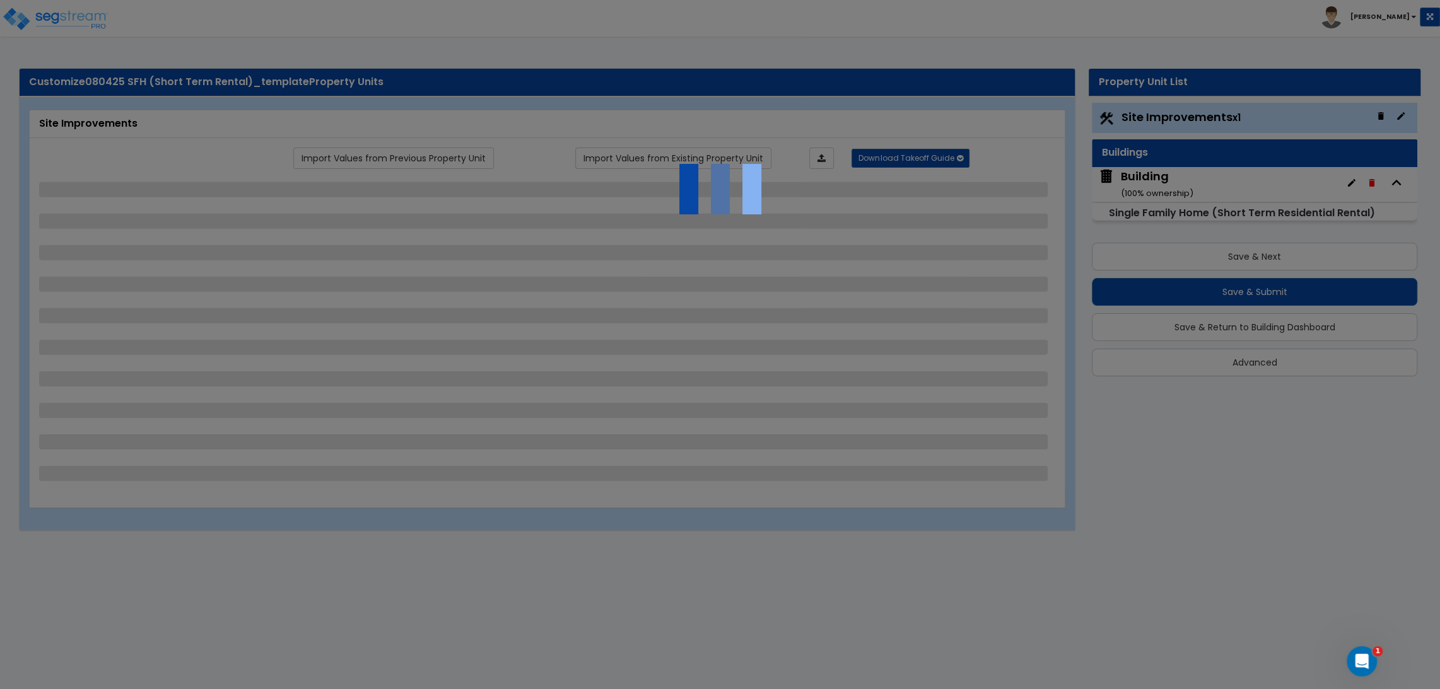
select select "3"
select select "1"
select select "2"
select select "3"
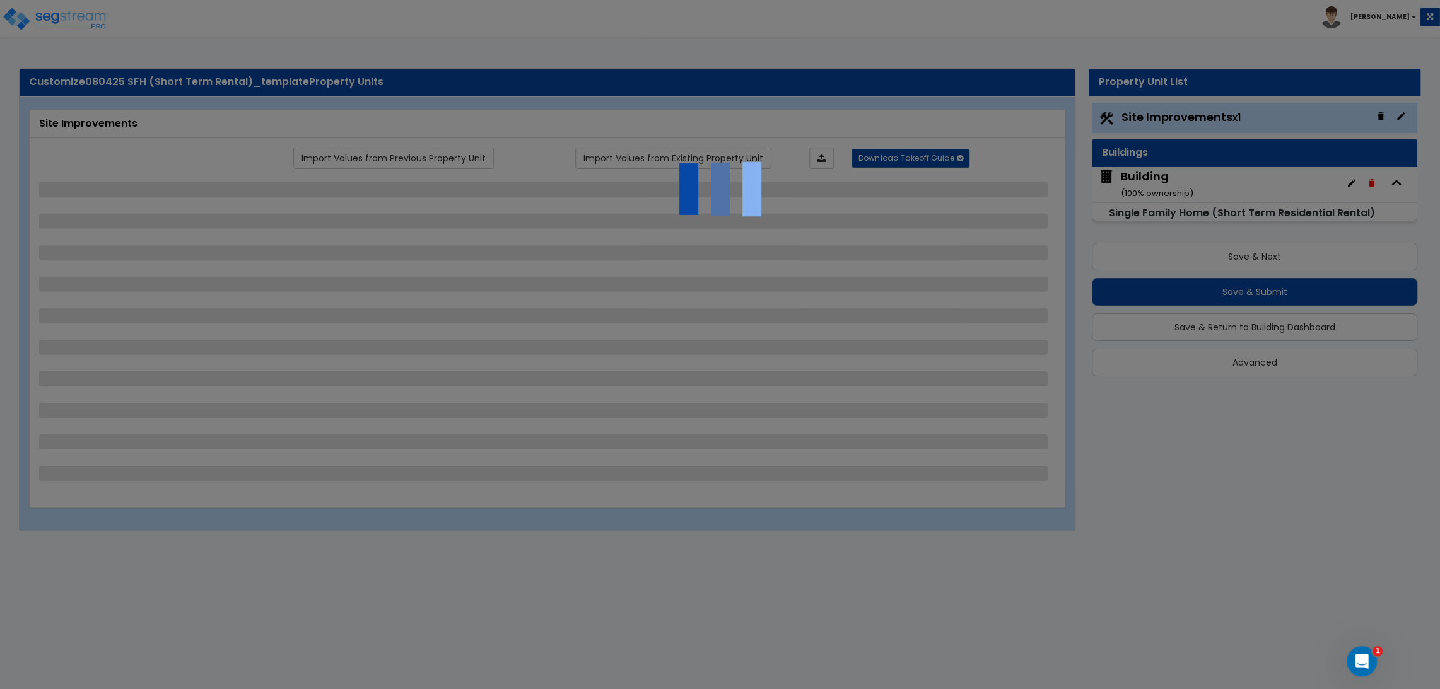
select select "1"
select select "2"
select select "1"
select select "2"
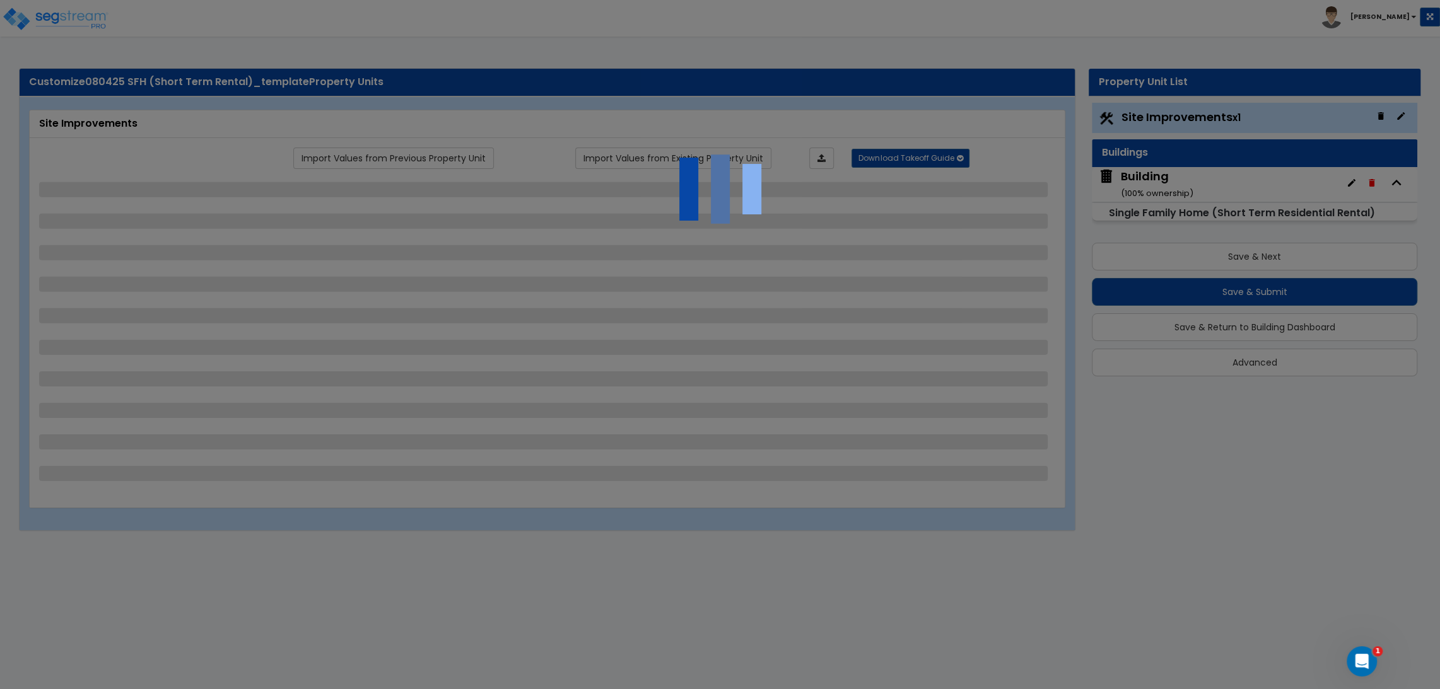
select select "2"
select select "1"
select select "2"
select select "3"
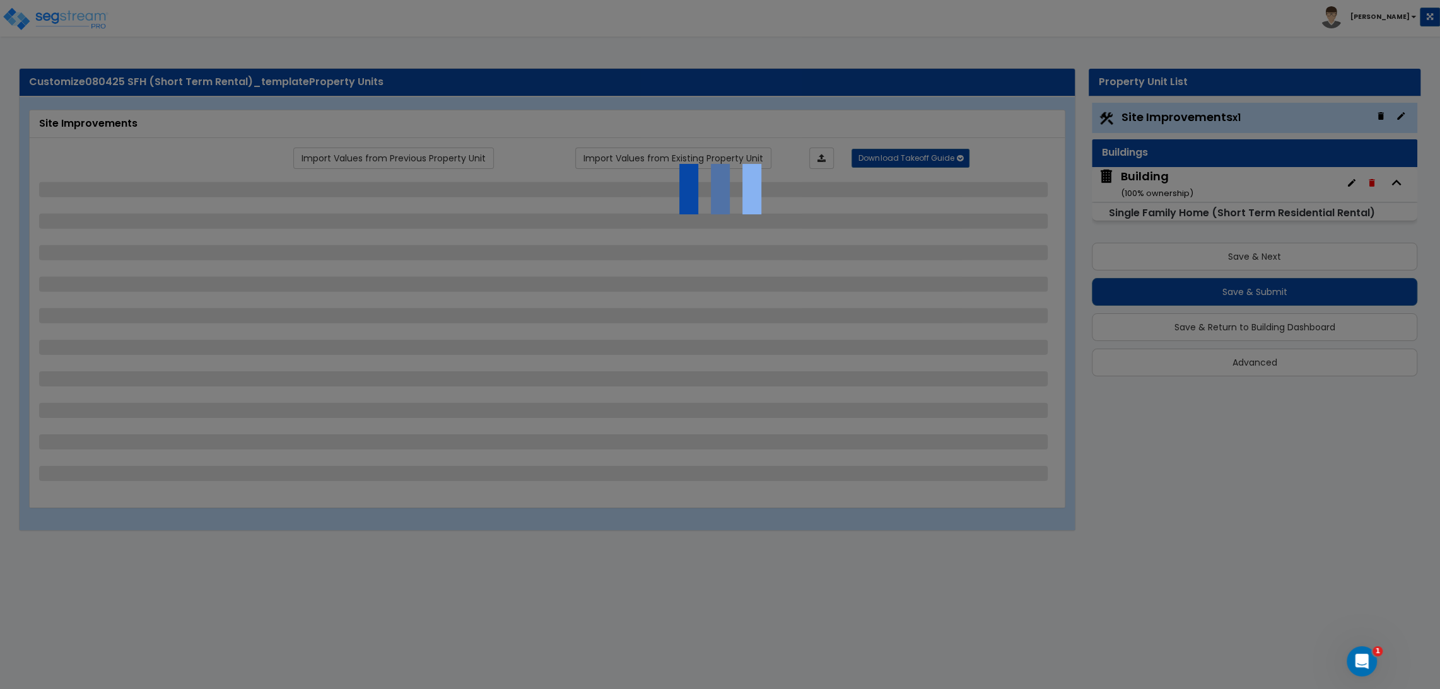
select select "11"
select select "8"
select select "5"
select select "3"
select select "1"
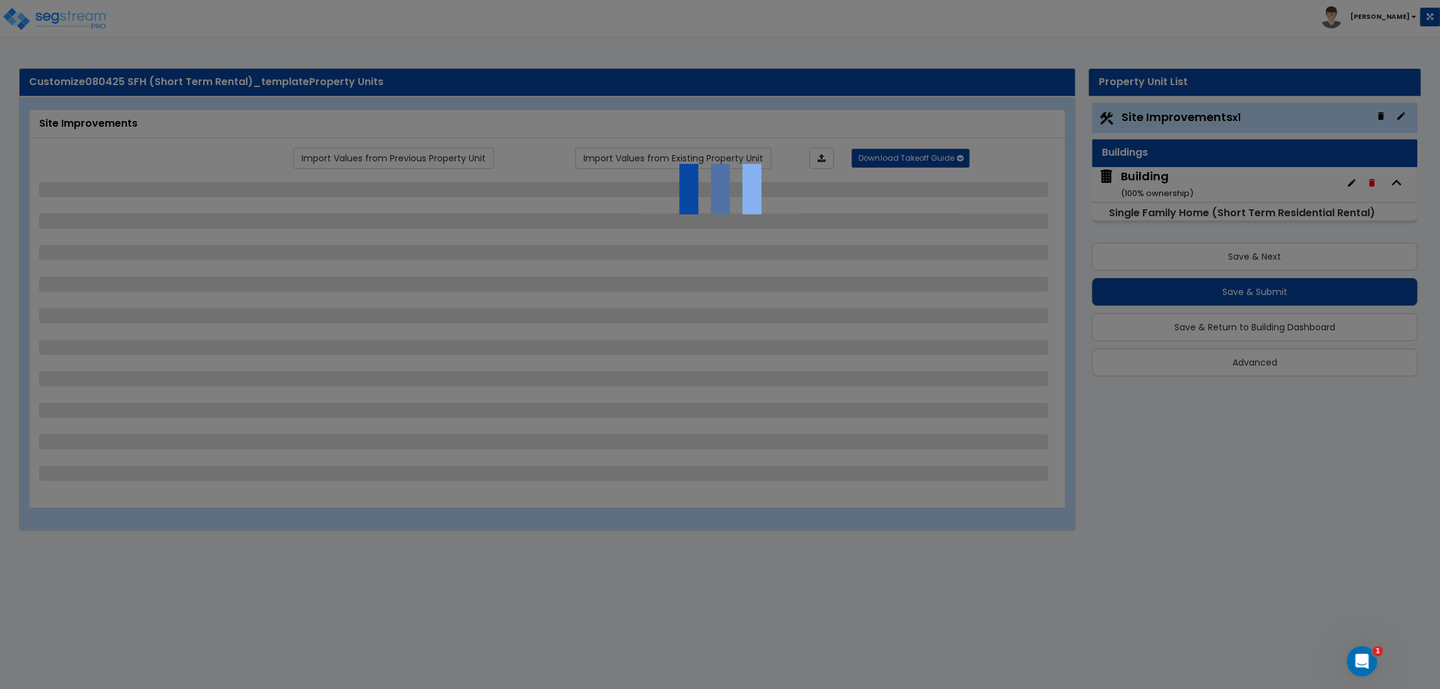
select select "5"
select select "7"
select select "2"
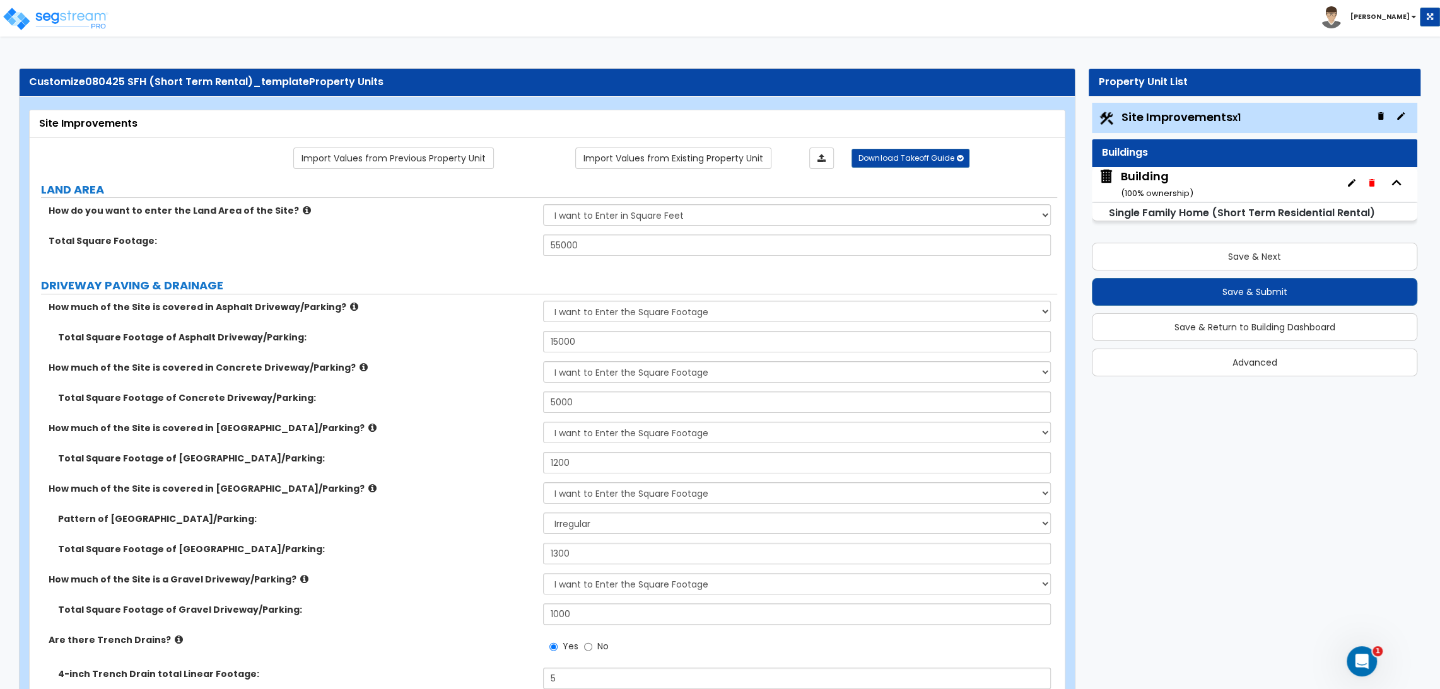
click at [1237, 190] on div "Building ( 100 % ownership)" at bounding box center [1254, 184] width 325 height 35
click at [1149, 175] on div "Building ( 100 % ownership)" at bounding box center [1157, 184] width 73 height 32
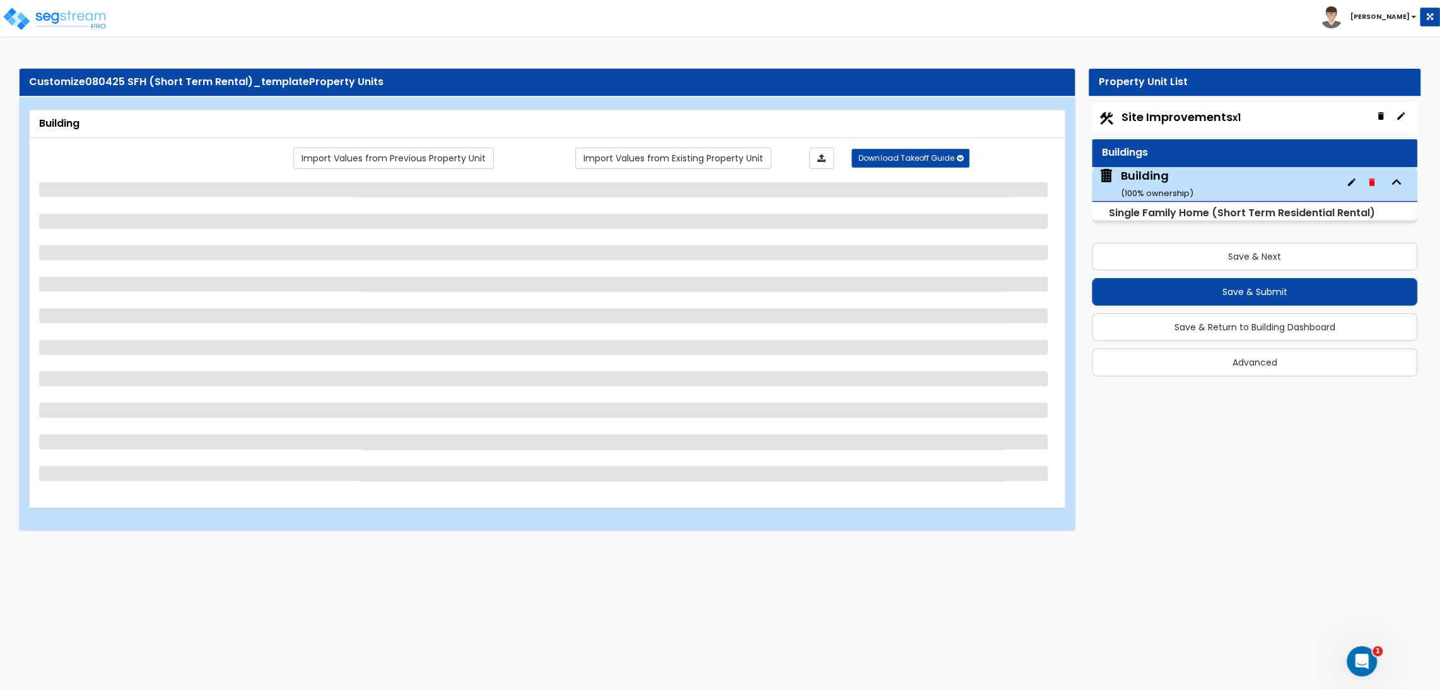
select select "1"
select select "7"
select select "1"
select select "2"
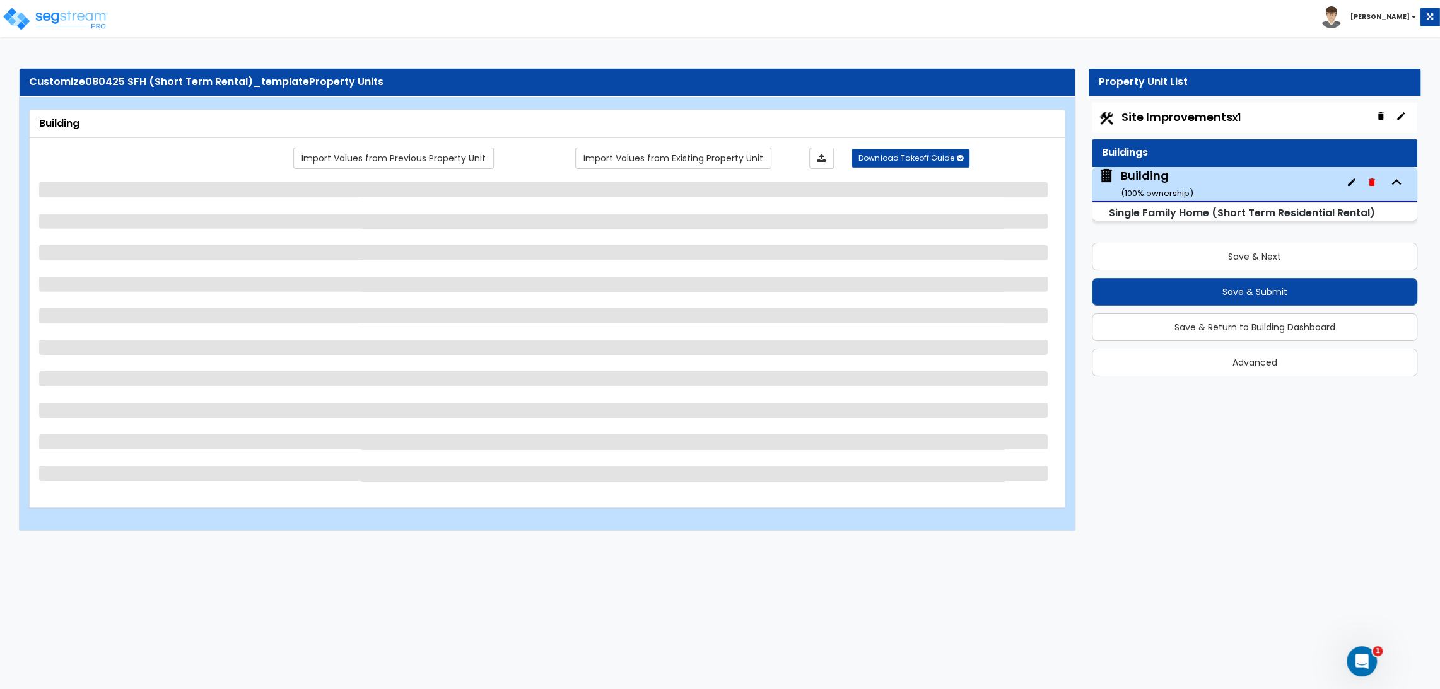
select select "1"
select select "3"
select select "4"
select select "7"
select select "10"
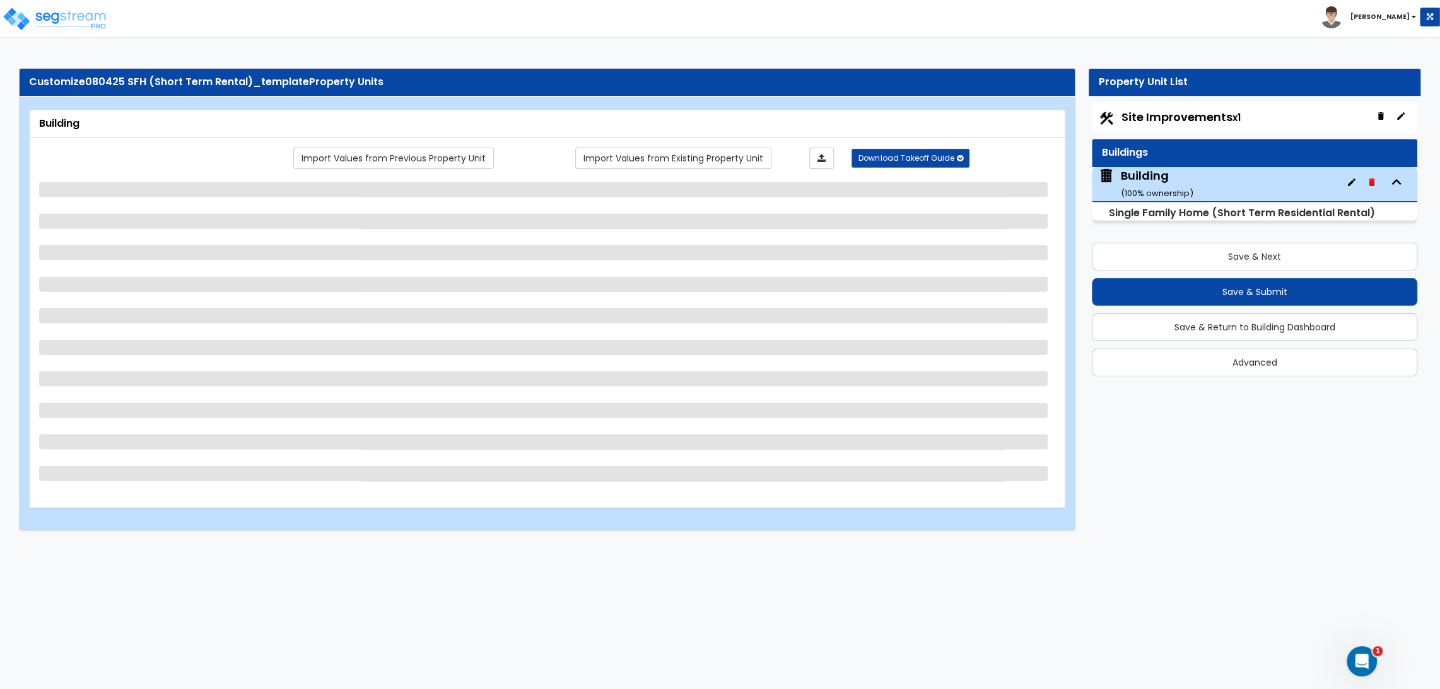
select select "3"
select select "5"
select select "1"
select select "2"
select select "3"
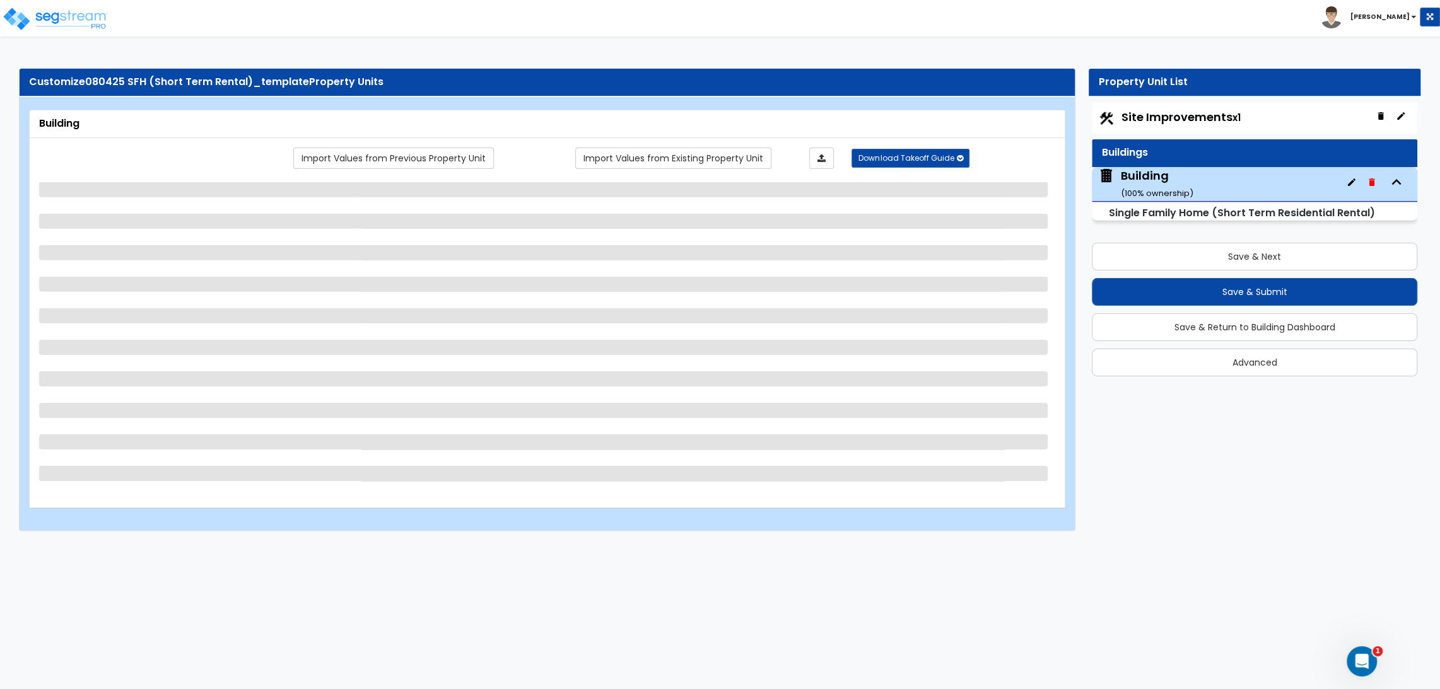
select select "2"
select select "5"
select select "2"
select select "1"
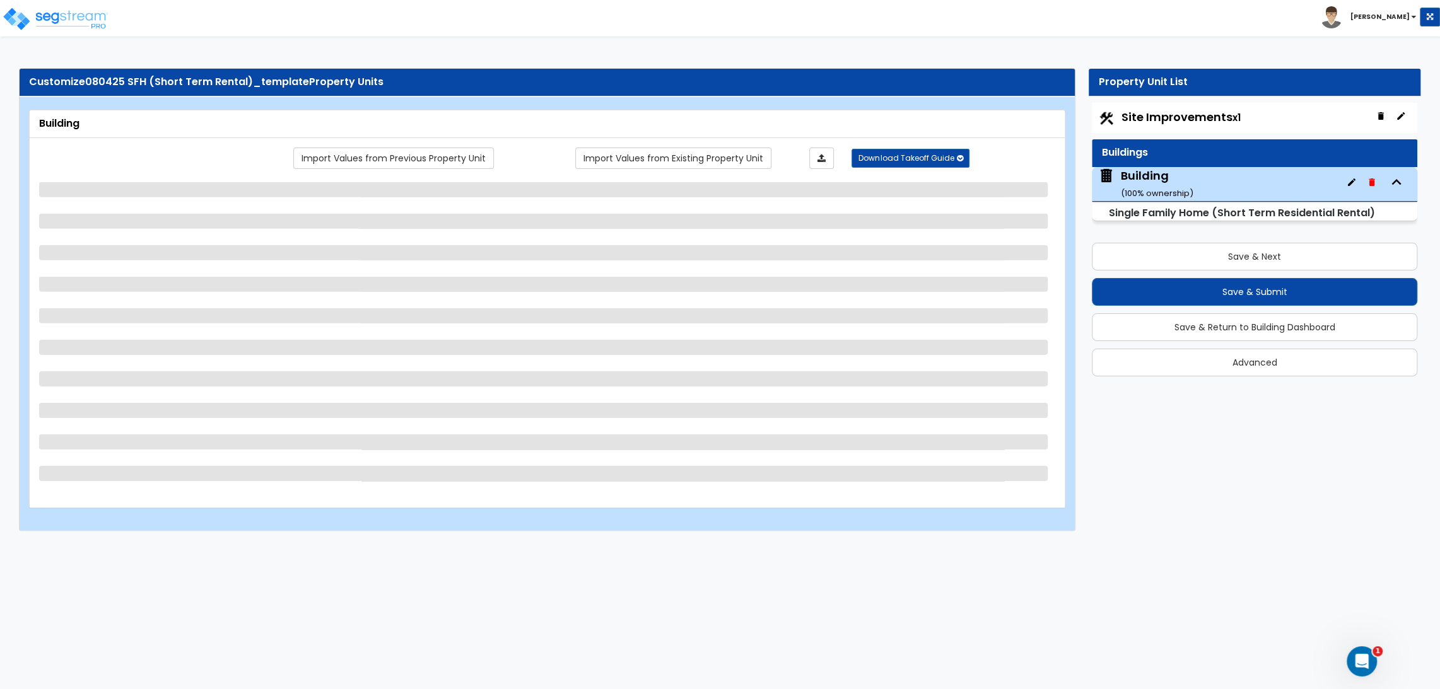
select select "3"
select select "1"
select select "2"
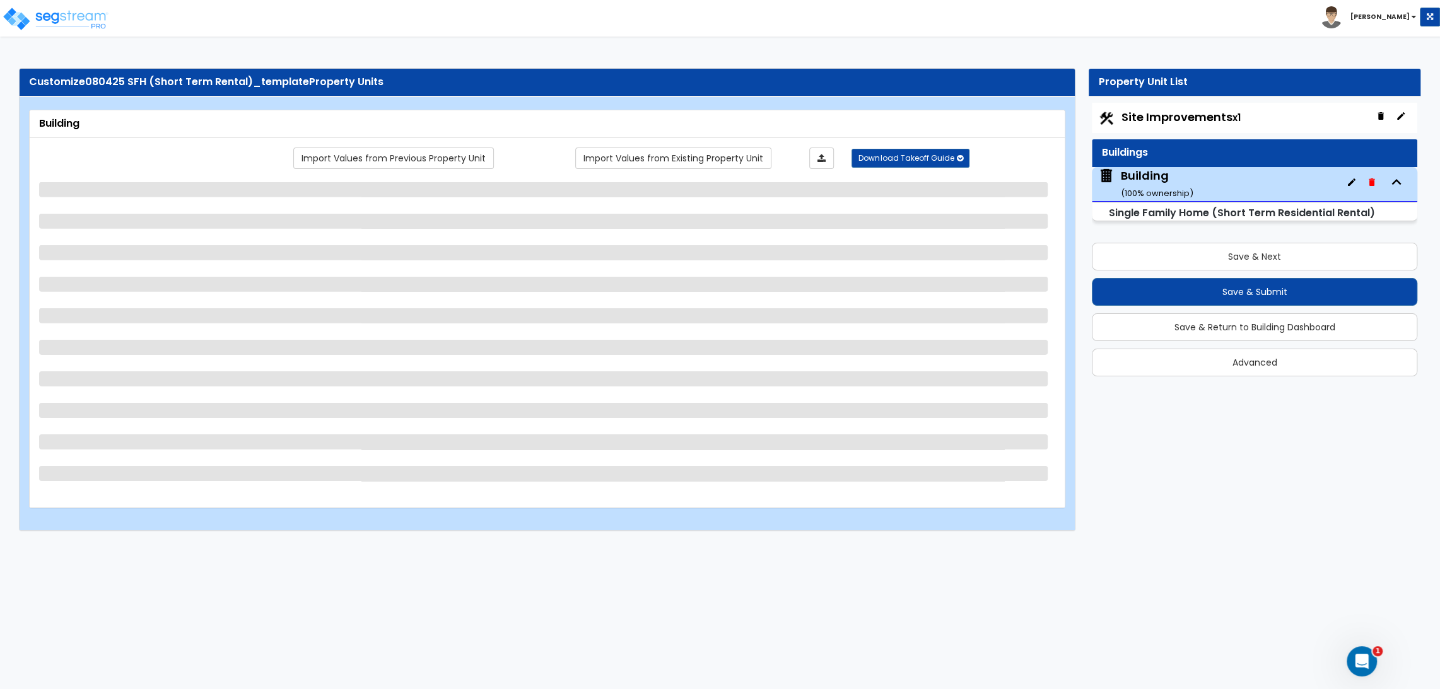
select select "2"
select select "1"
select select "2"
select select "3"
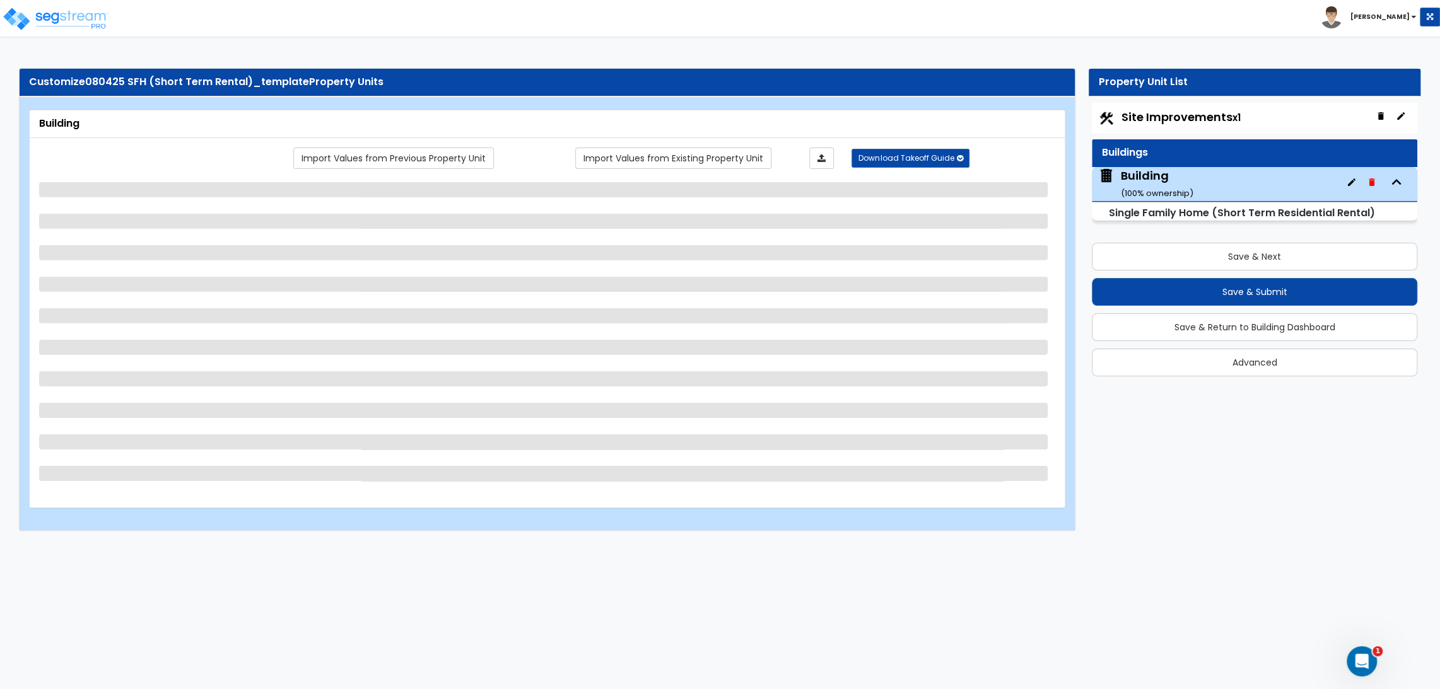
select select "3"
select select "1"
select select "2"
select select "3"
select select "1"
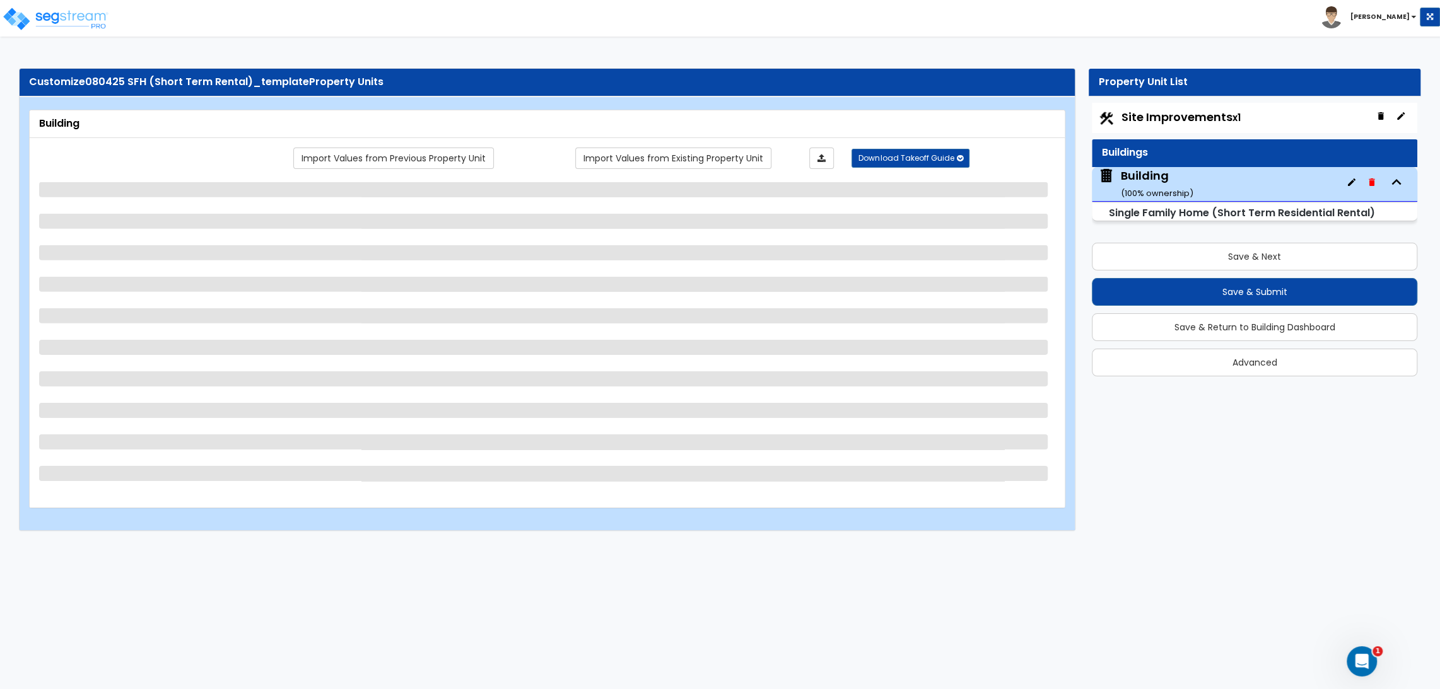
select select "1"
select select "4"
select select "1"
select select "2"
select select "4"
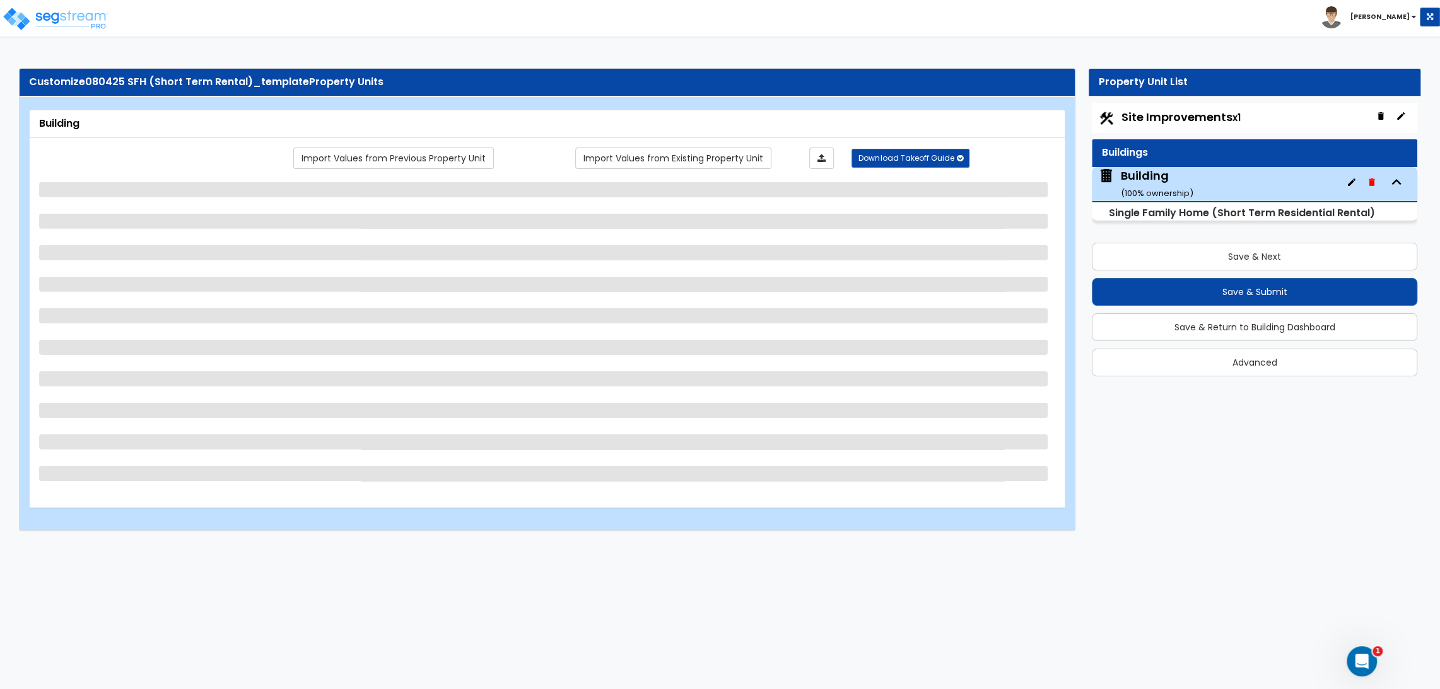
select select "1"
select select "2"
select select "3"
select select "5"
select select "4"
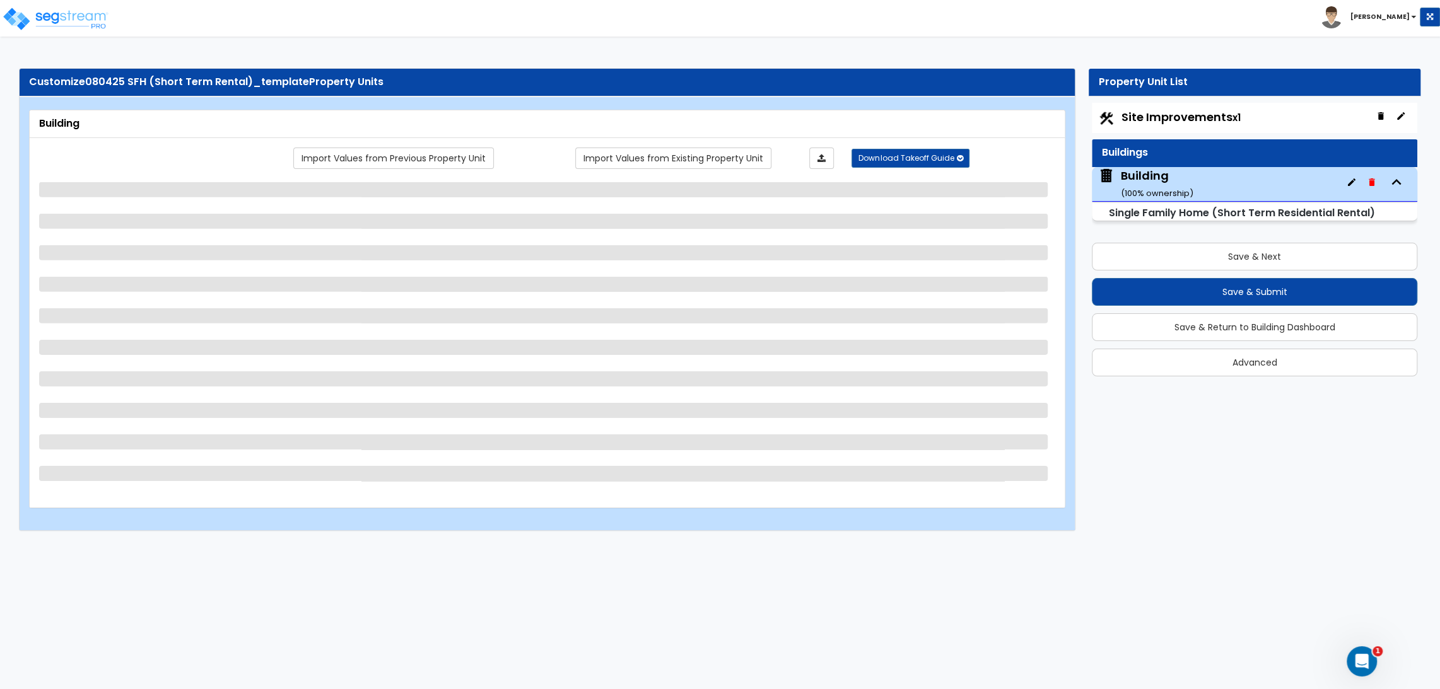
select select "3"
select select "1"
select select "4"
select select "2"
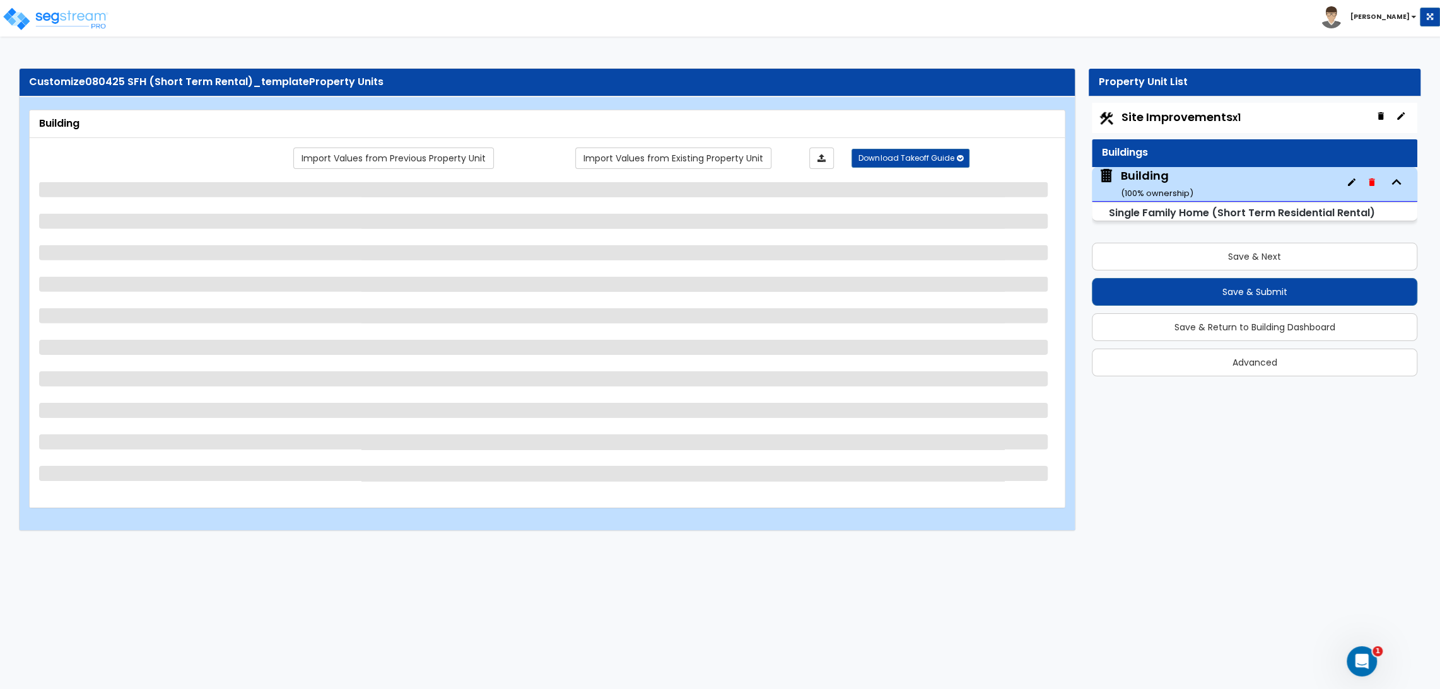
select select "3"
select select "1"
select select "2"
select select "7"
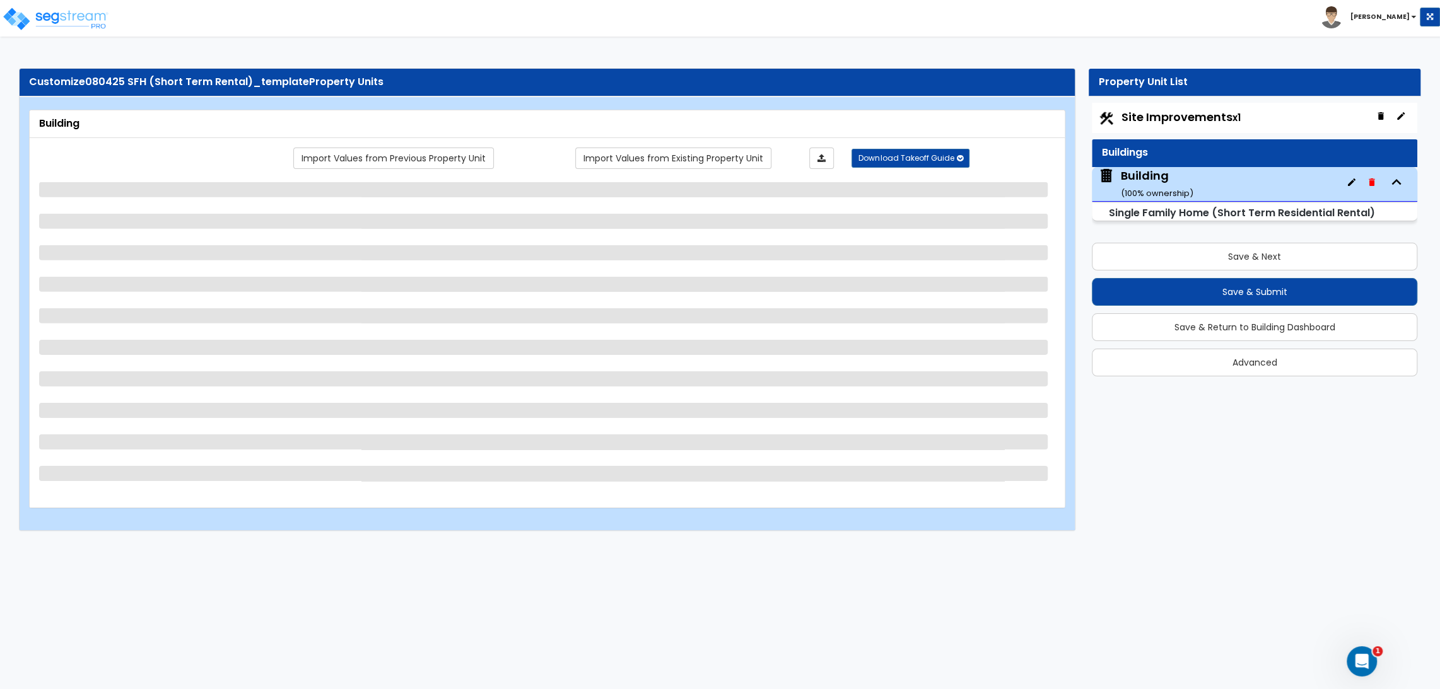
select select "2"
select select "1"
select select "2"
select select "3"
select select "4"
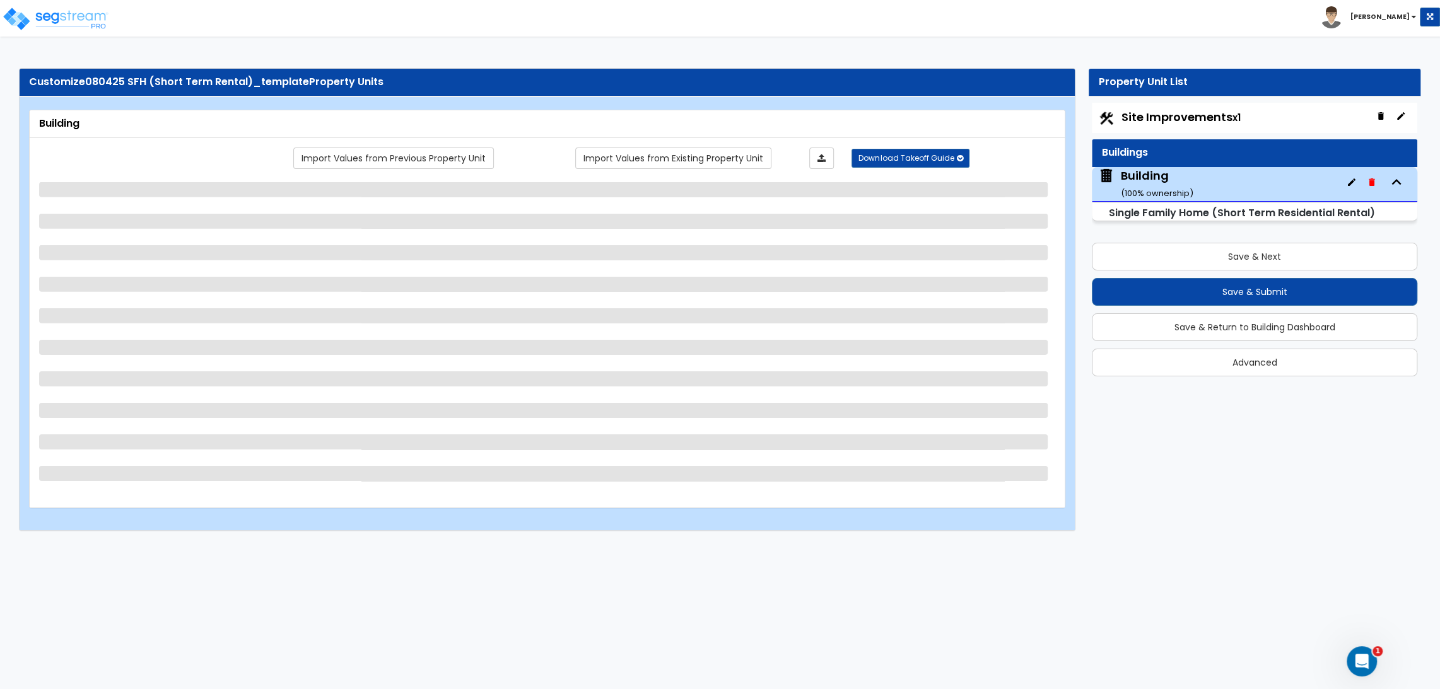
select select "1"
select select "3"
select select "2"
select select "1"
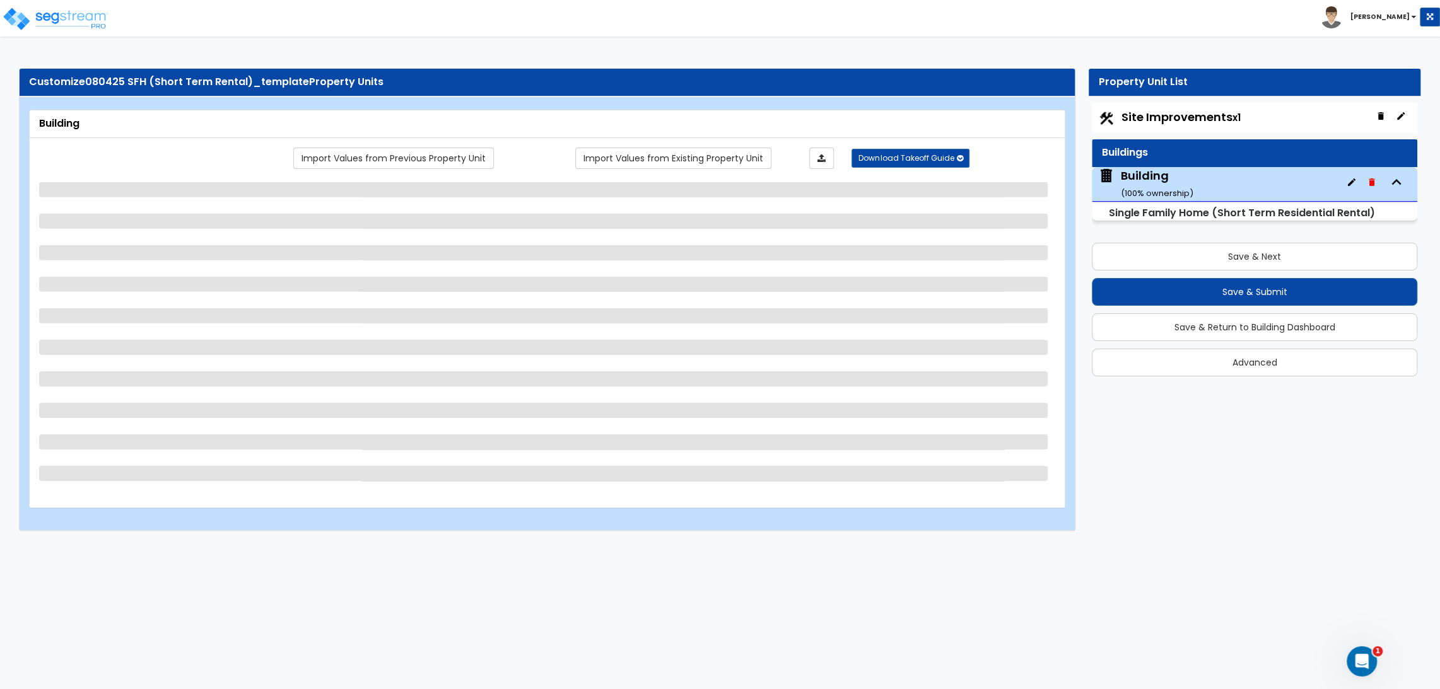
select select "1"
select select "4"
select select "1"
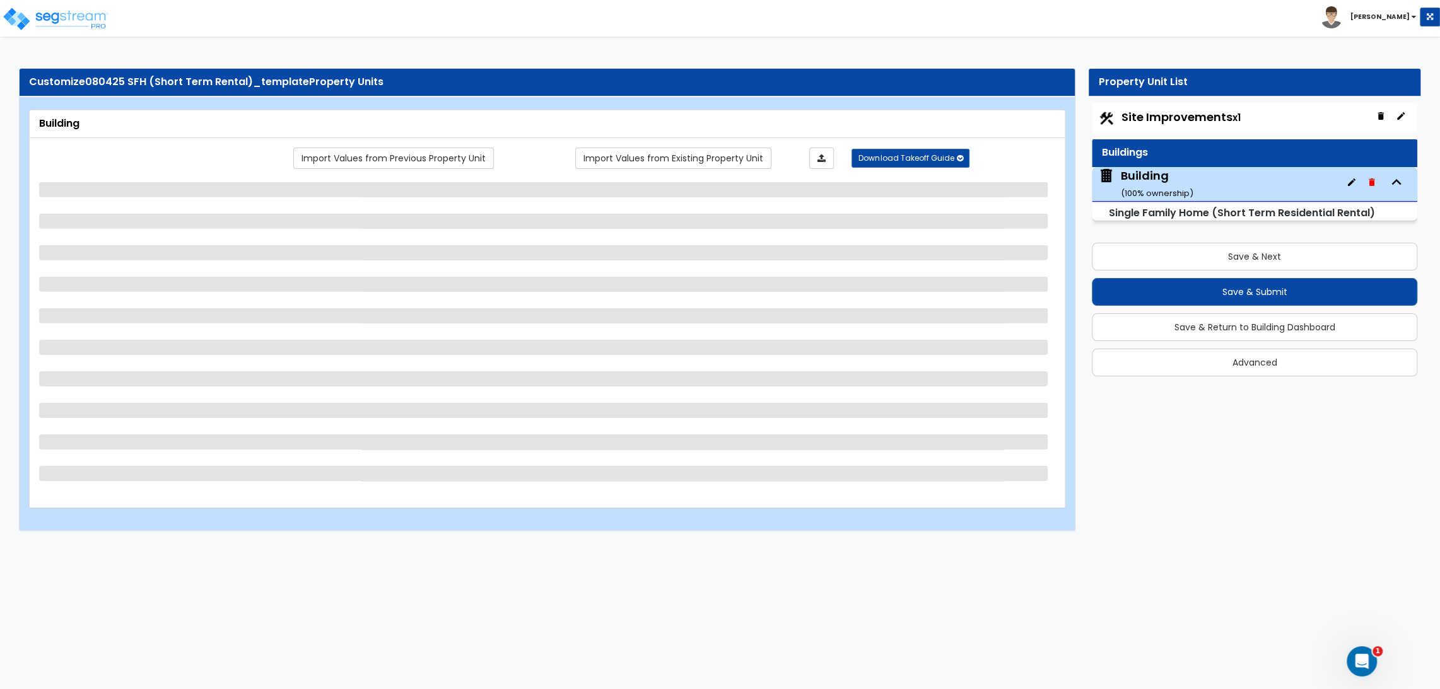
select select "2"
select select "1"
select select "2"
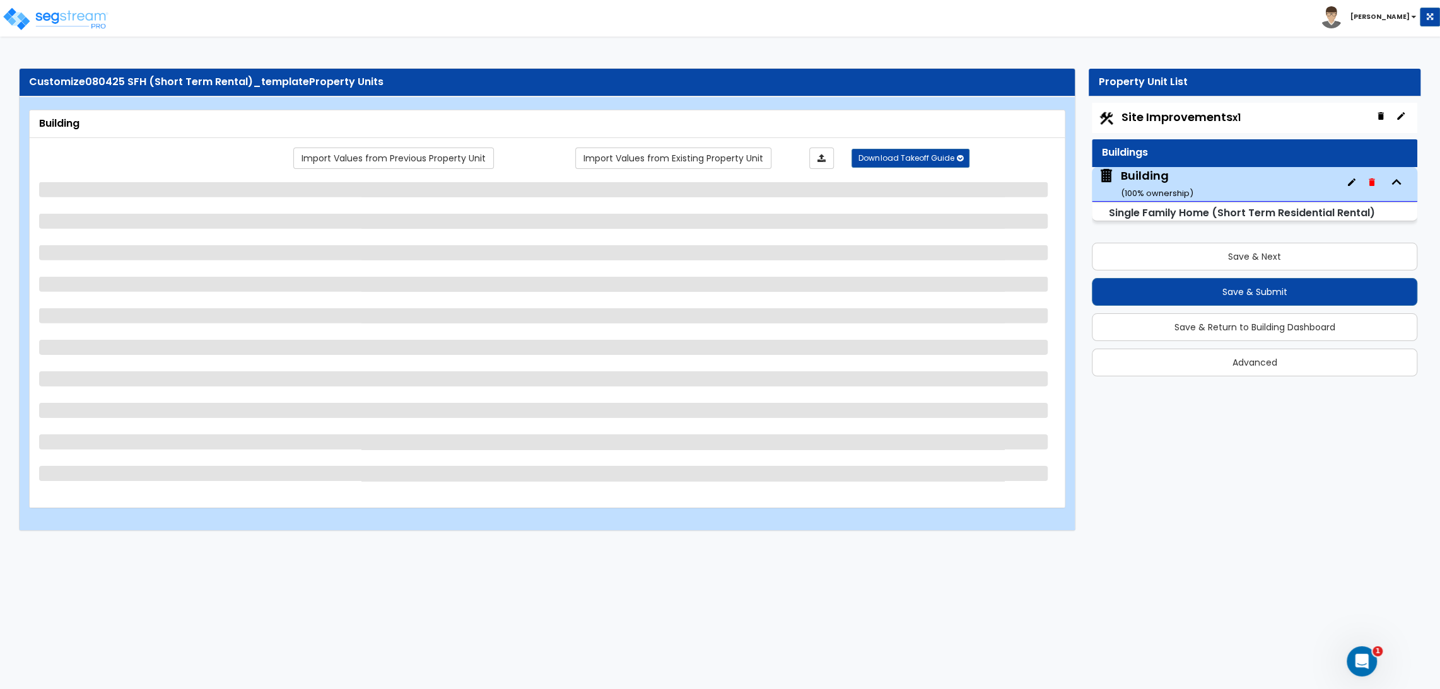
select select "1"
select select "2"
select select "1"
select select "2"
select select "3"
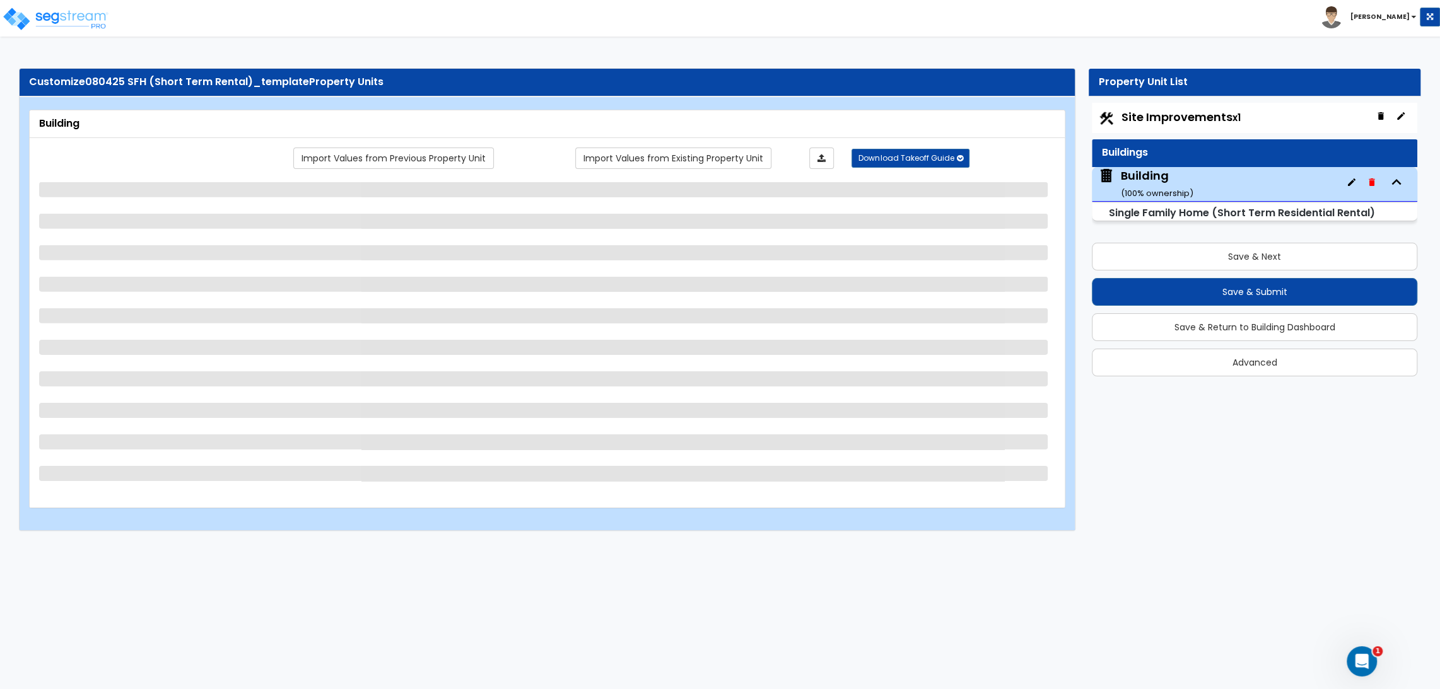
select select "2"
select select "1"
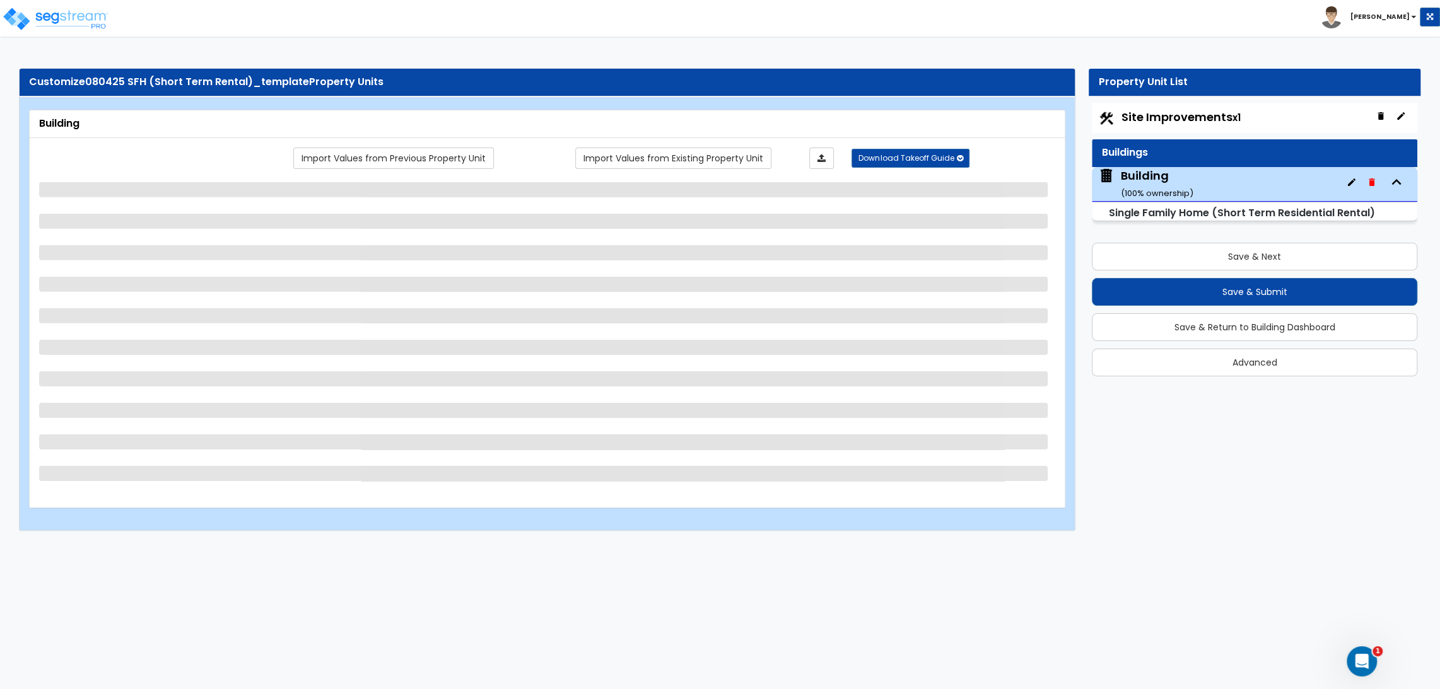
select select "1"
select select "3"
select select "1"
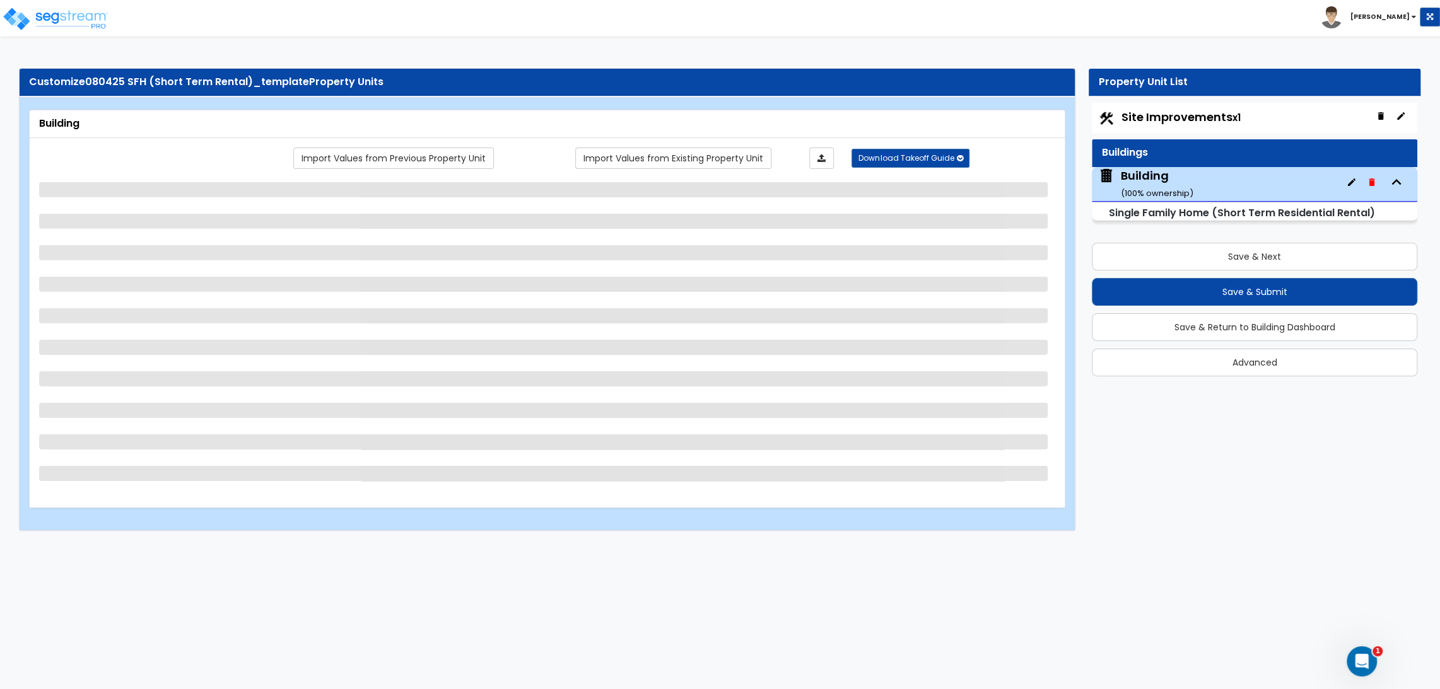
select select "2"
select select "4"
select select "1"
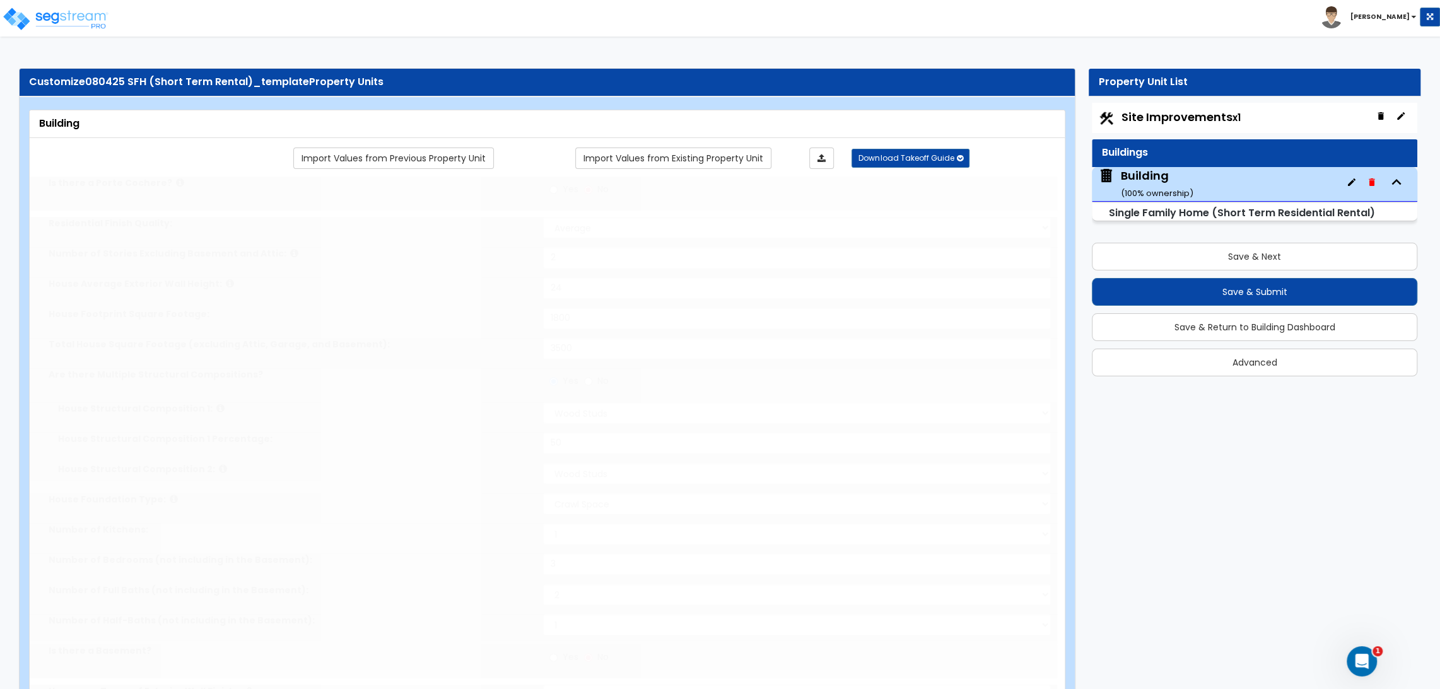
type input "1"
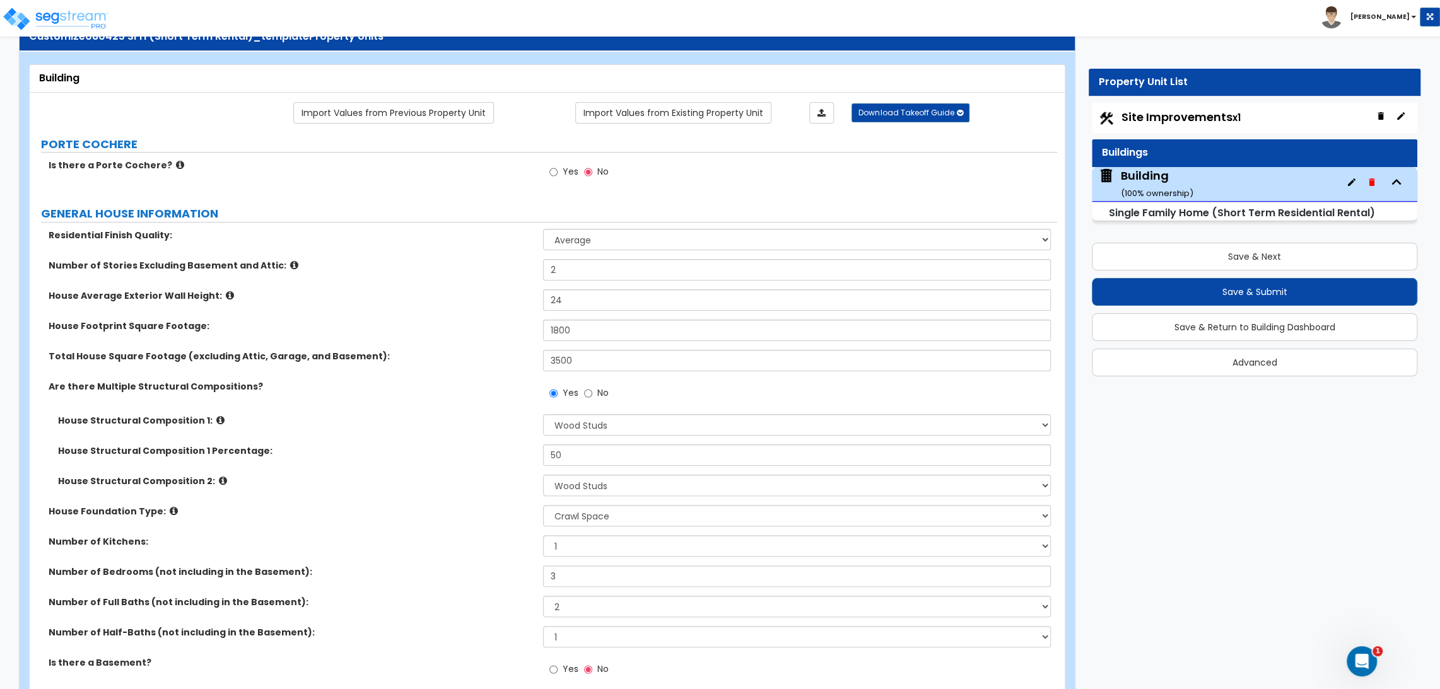
scroll to position [70, 0]
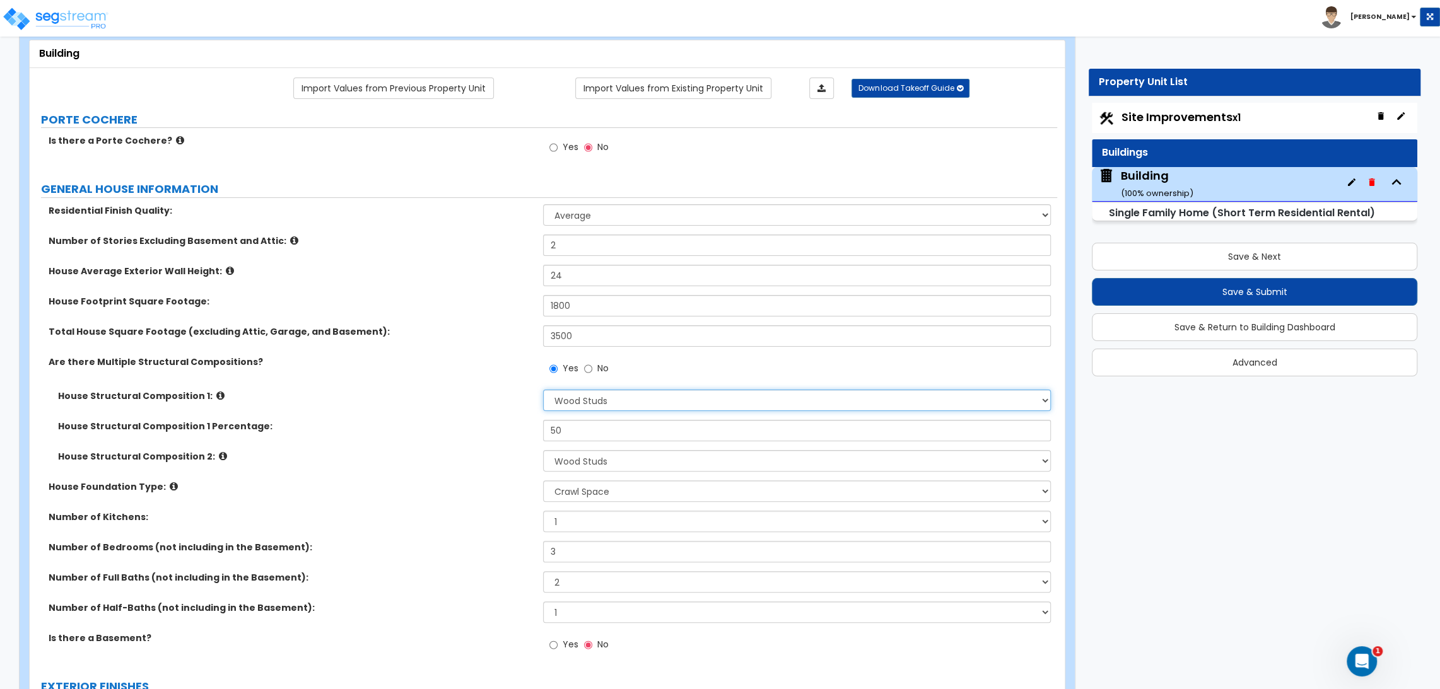
click at [641, 395] on select "Please Choose One Reinforced Concrete Structural Steel Brick Masonry CMU Masonr…" at bounding box center [796, 400] width 507 height 21
select select "3"
click at [543, 390] on select "Please Choose One Reinforced Concrete Structural Steel Brick Masonry CMU Masonr…" at bounding box center [796, 400] width 507 height 21
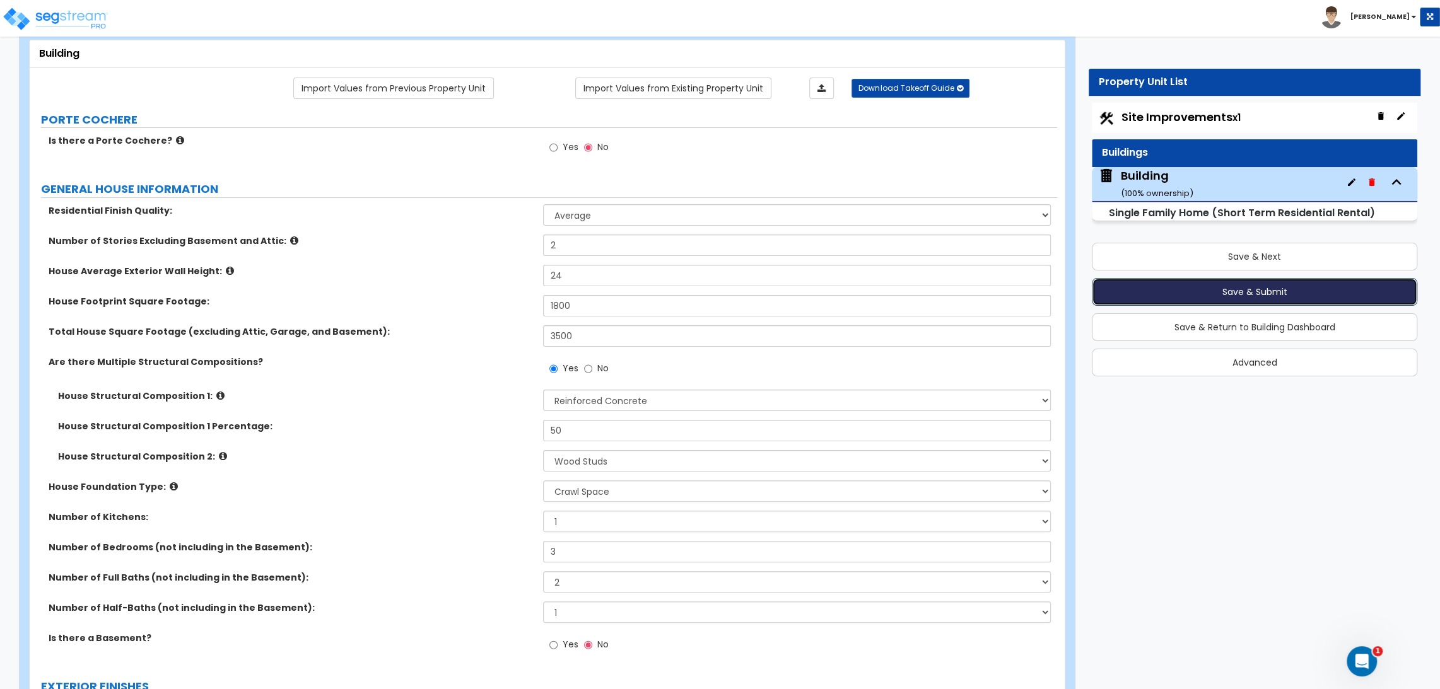
click at [1256, 286] on button "Save & Submit" at bounding box center [1254, 292] width 325 height 28
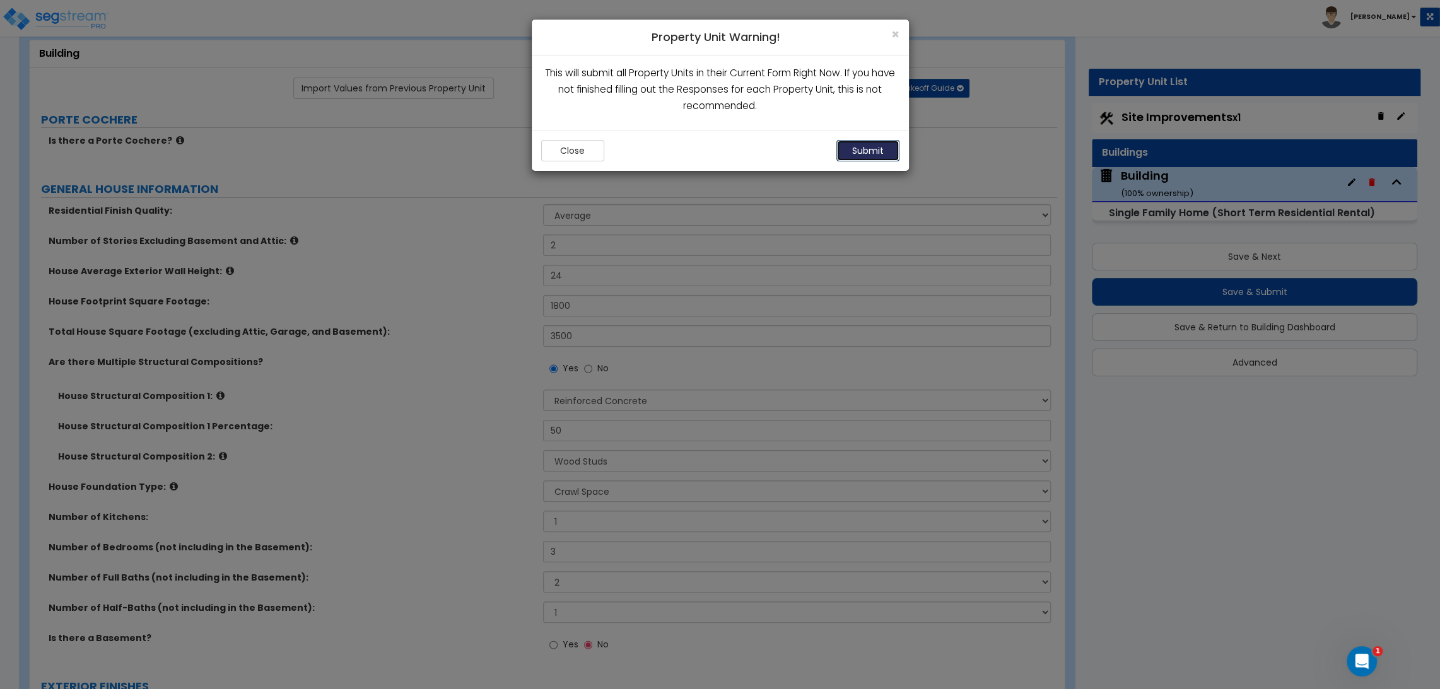
click at [868, 157] on button "Submit" at bounding box center [867, 150] width 63 height 21
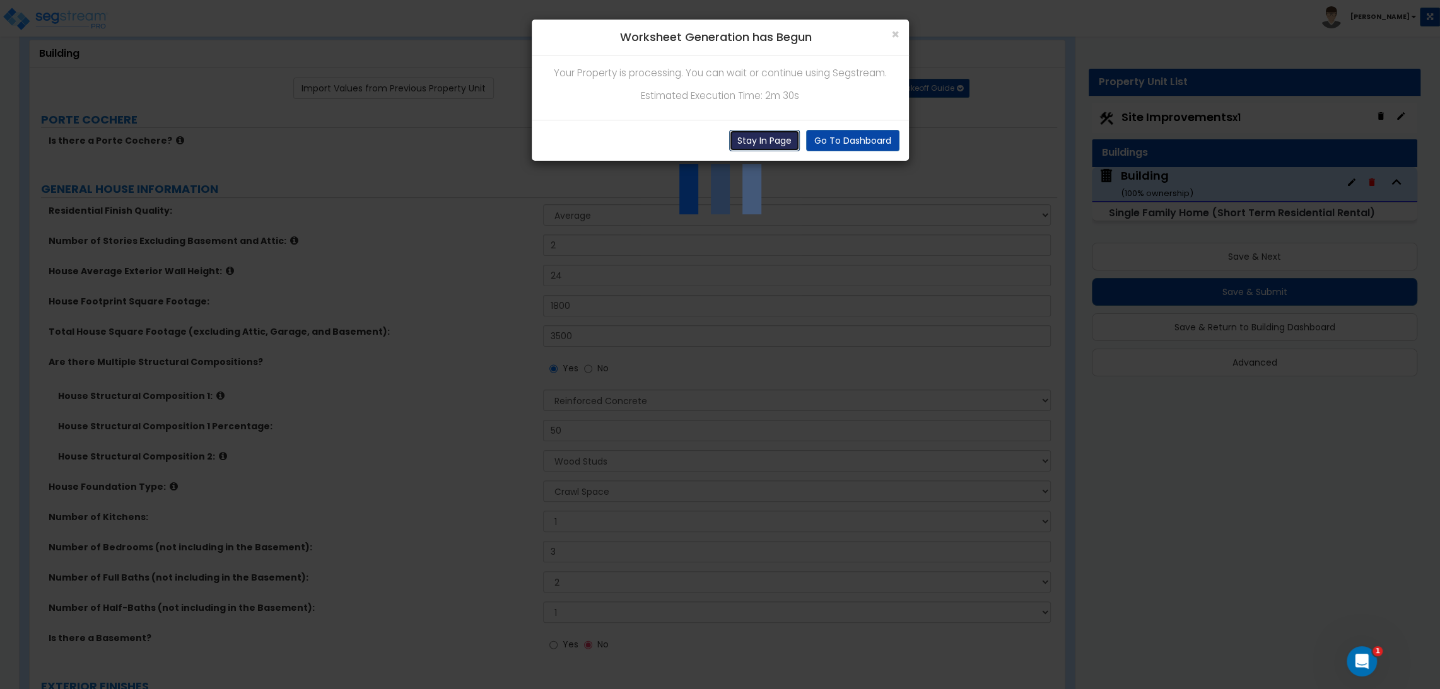
click at [771, 136] on button "Stay In Page" at bounding box center [764, 140] width 71 height 21
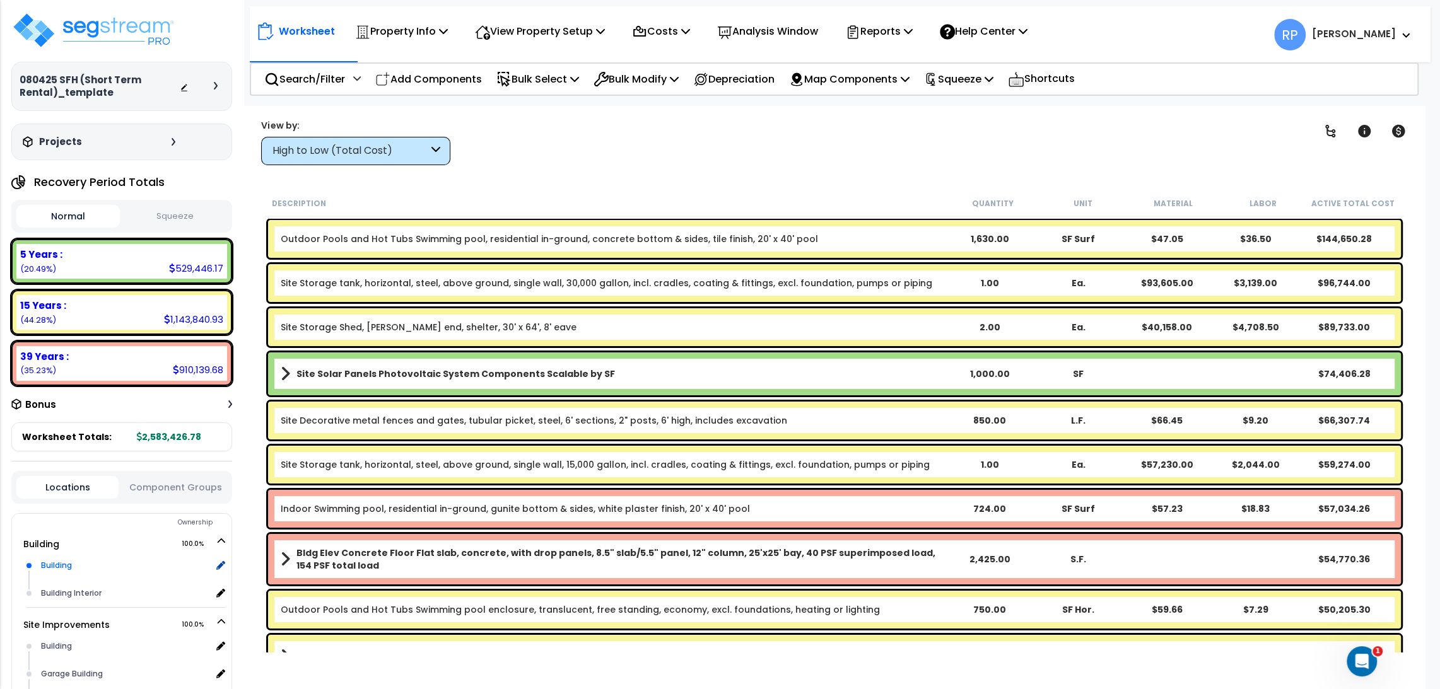
click at [74, 565] on div "Building" at bounding box center [124, 565] width 173 height 15
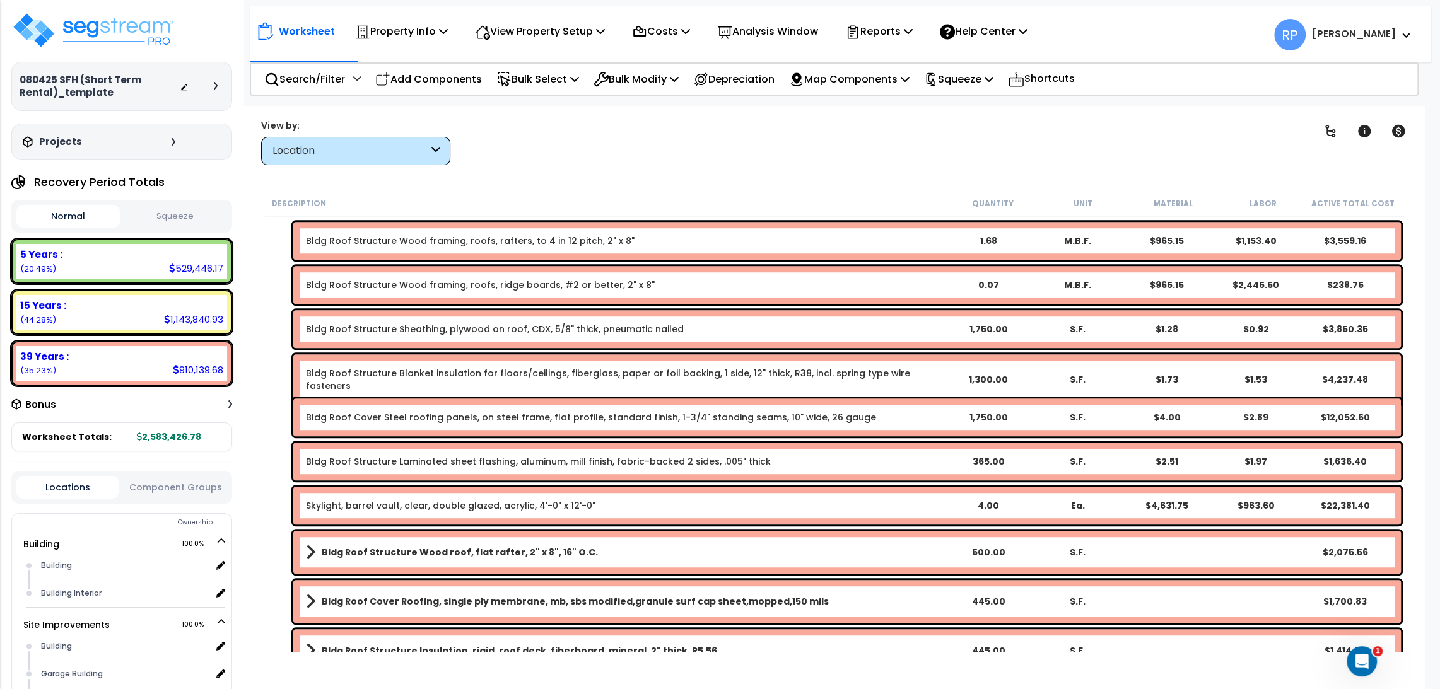
scroll to position [981, 0]
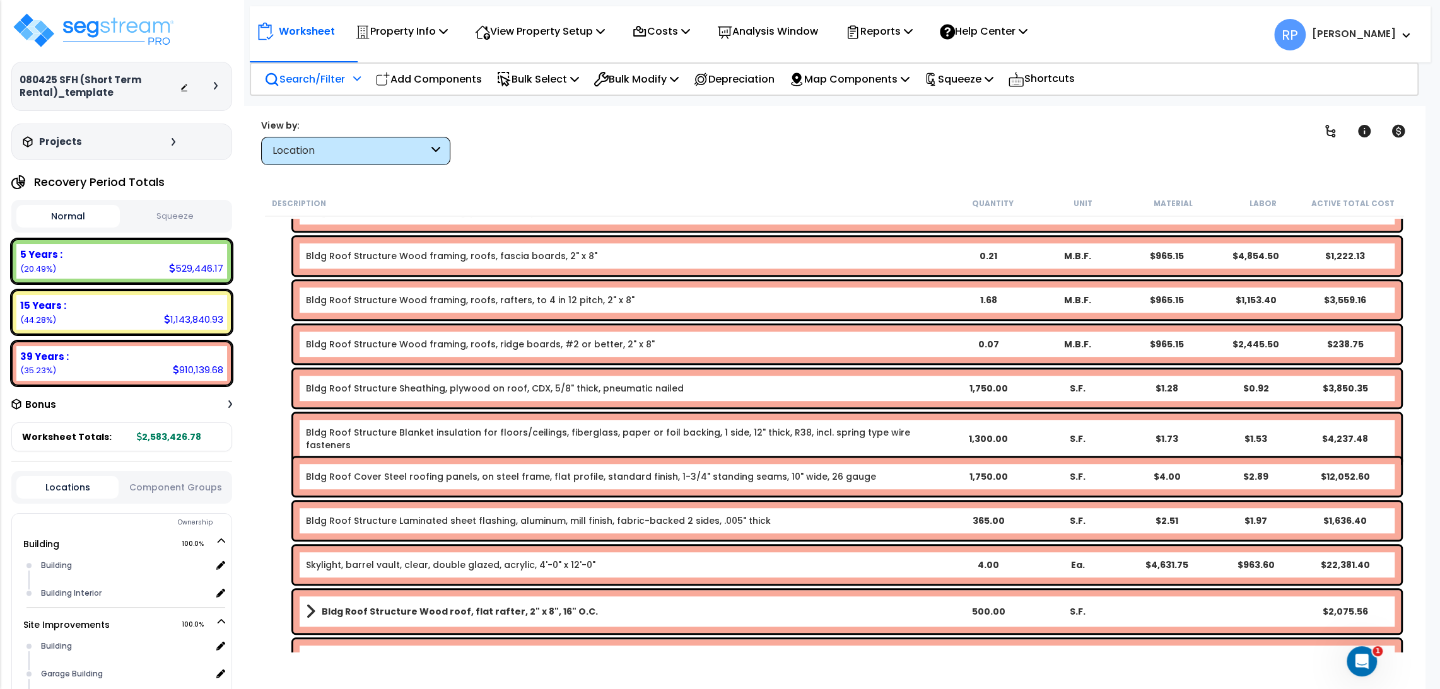
click at [315, 74] on p "Search/Filter" at bounding box center [304, 79] width 81 height 17
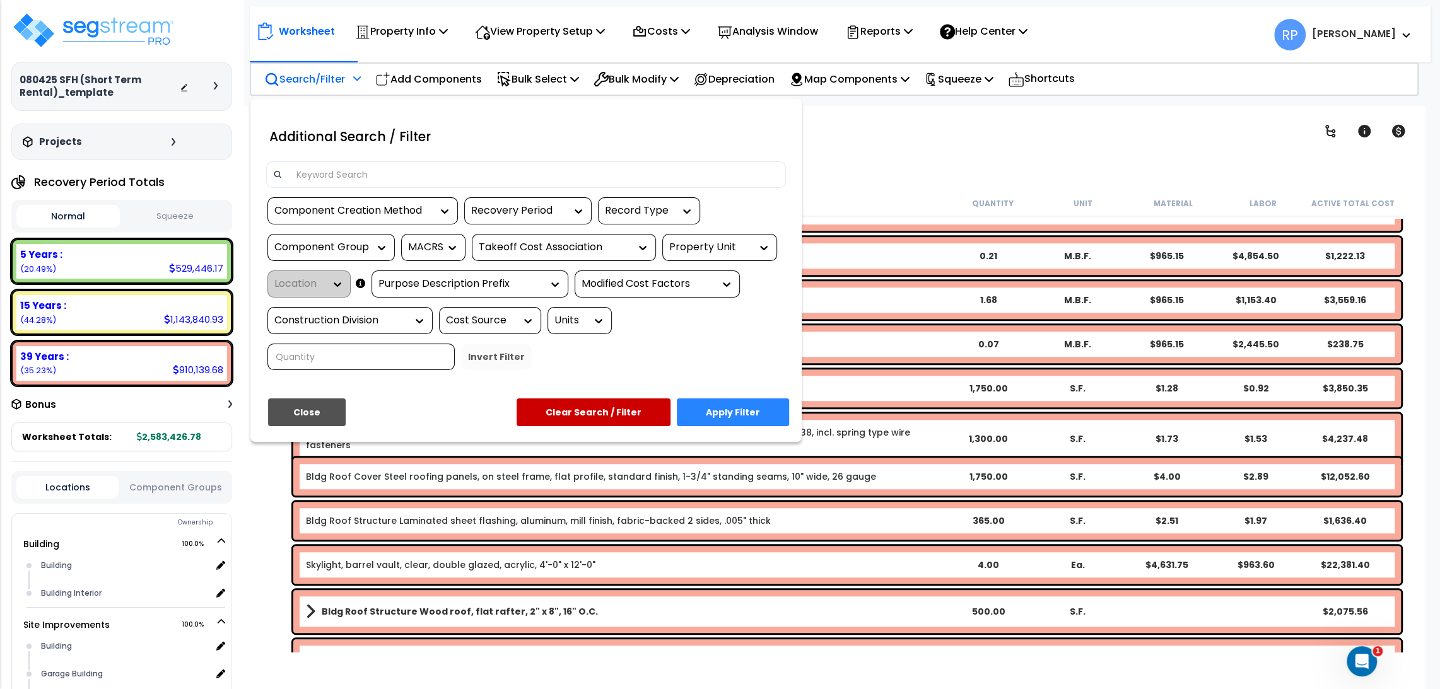
click at [427, 253] on div "MACRS" at bounding box center [424, 247] width 32 height 15
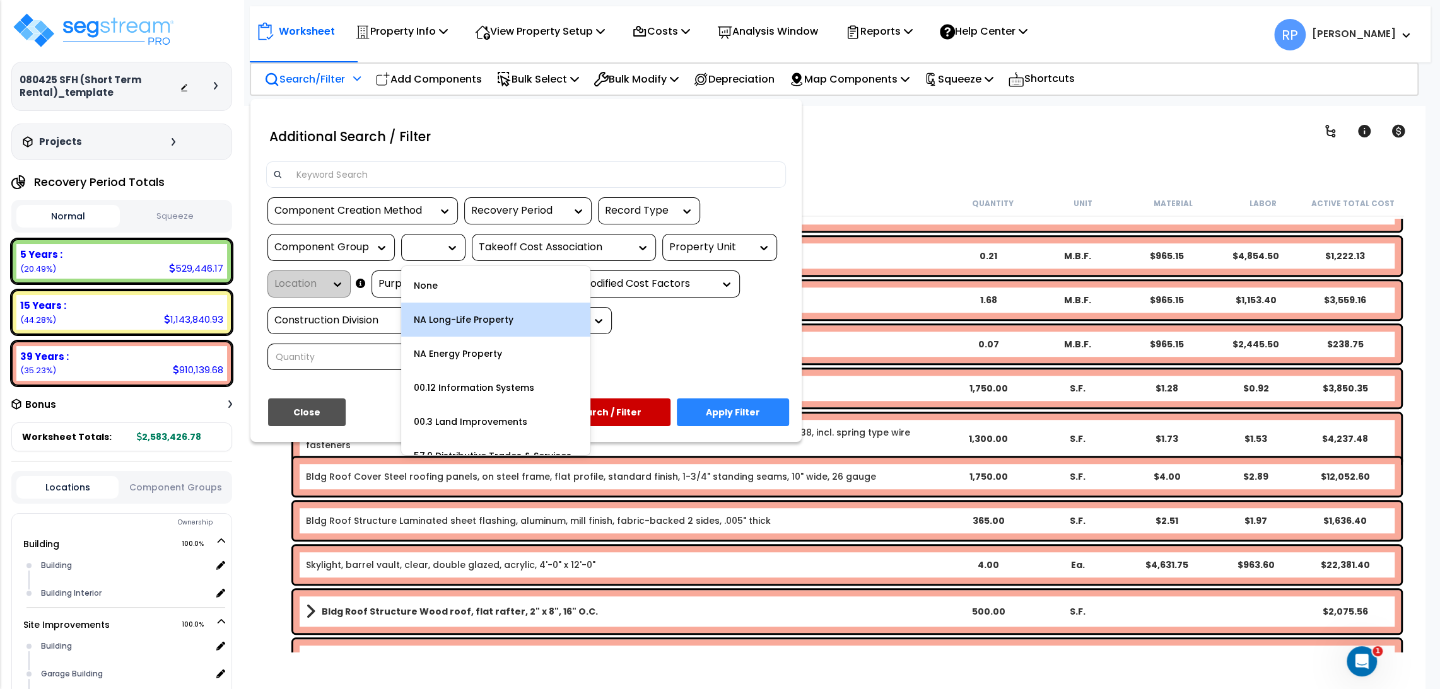
click at [471, 319] on div "NA Long-Life Property" at bounding box center [495, 320] width 189 height 34
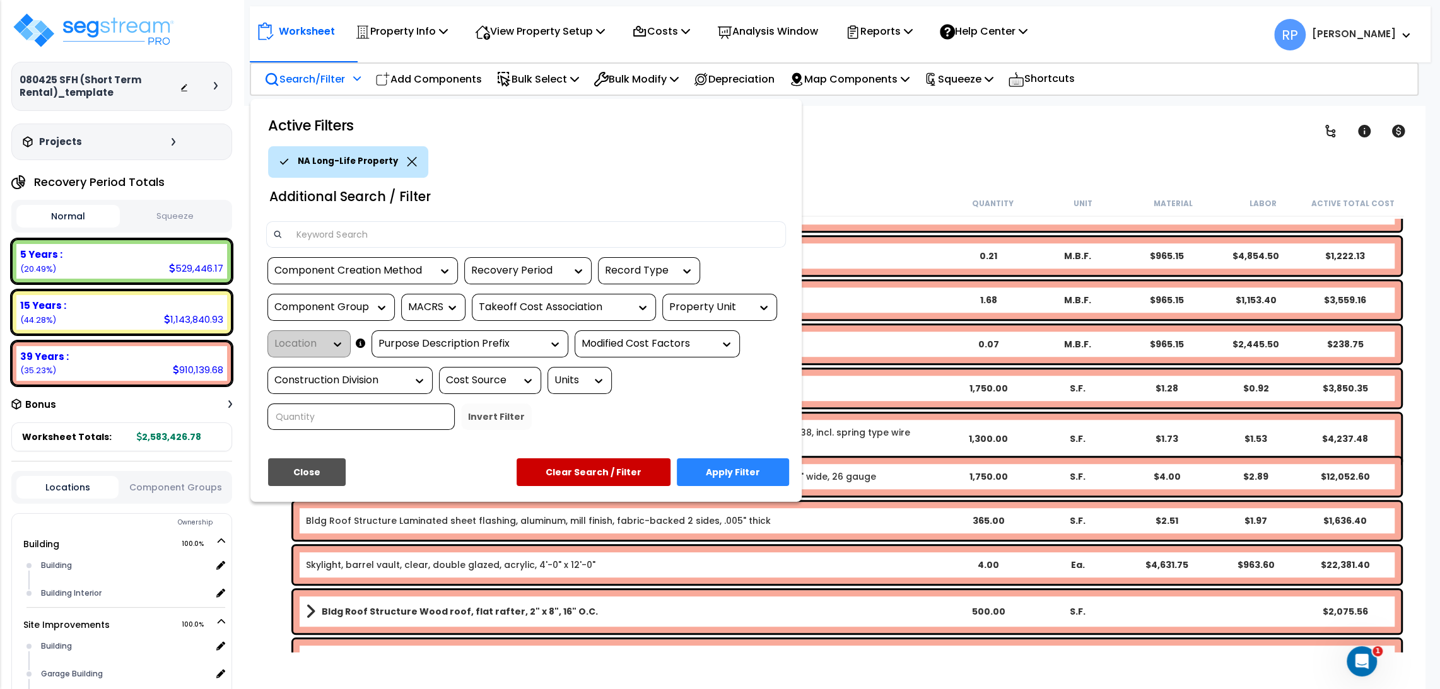
click at [737, 471] on button "Apply Filter" at bounding box center [733, 472] width 112 height 28
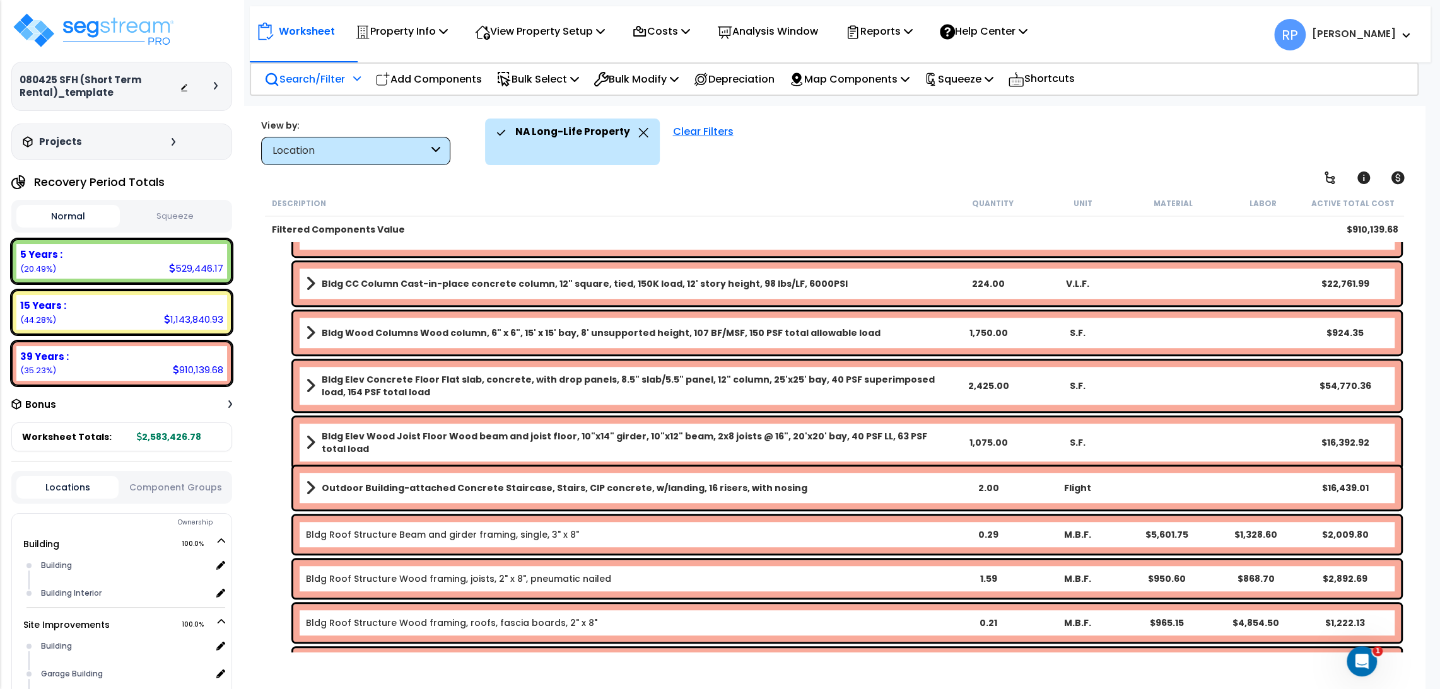
scroll to position [631, 0]
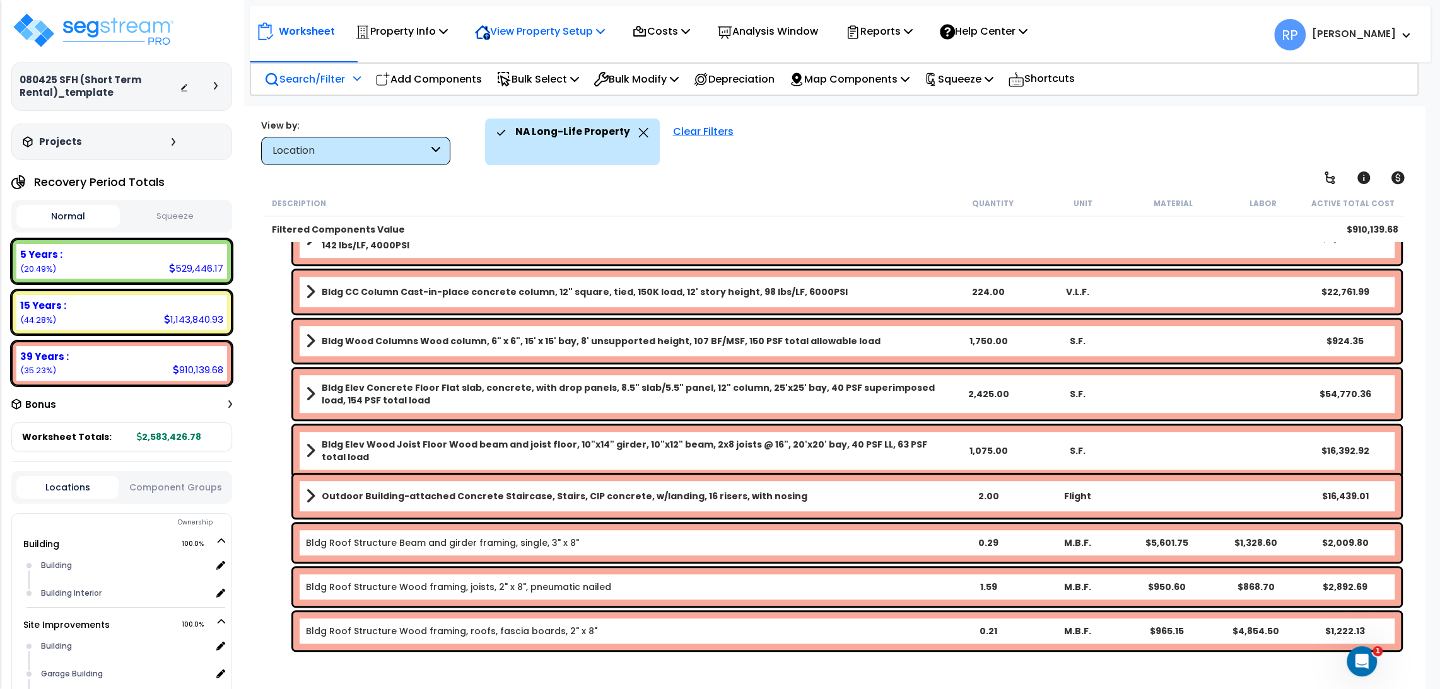
click at [448, 34] on p "View Property Setup" at bounding box center [401, 31] width 93 height 17
click at [516, 87] on link "View Questionnaire" at bounding box center [531, 86] width 125 height 25
click at [448, 29] on p "View Property Setup" at bounding box center [401, 31] width 93 height 17
click at [407, 34] on p "Property Info" at bounding box center [401, 31] width 93 height 17
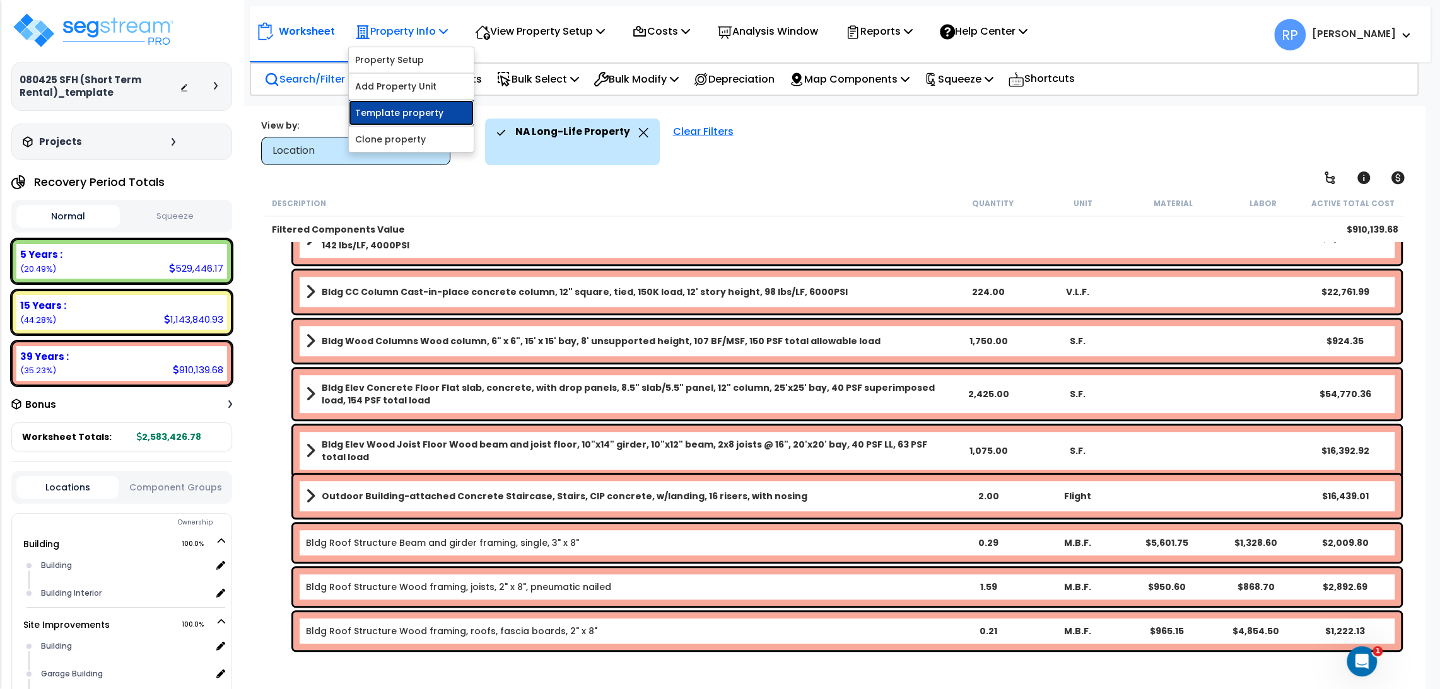
click at [440, 114] on link "Template property" at bounding box center [411, 112] width 125 height 25
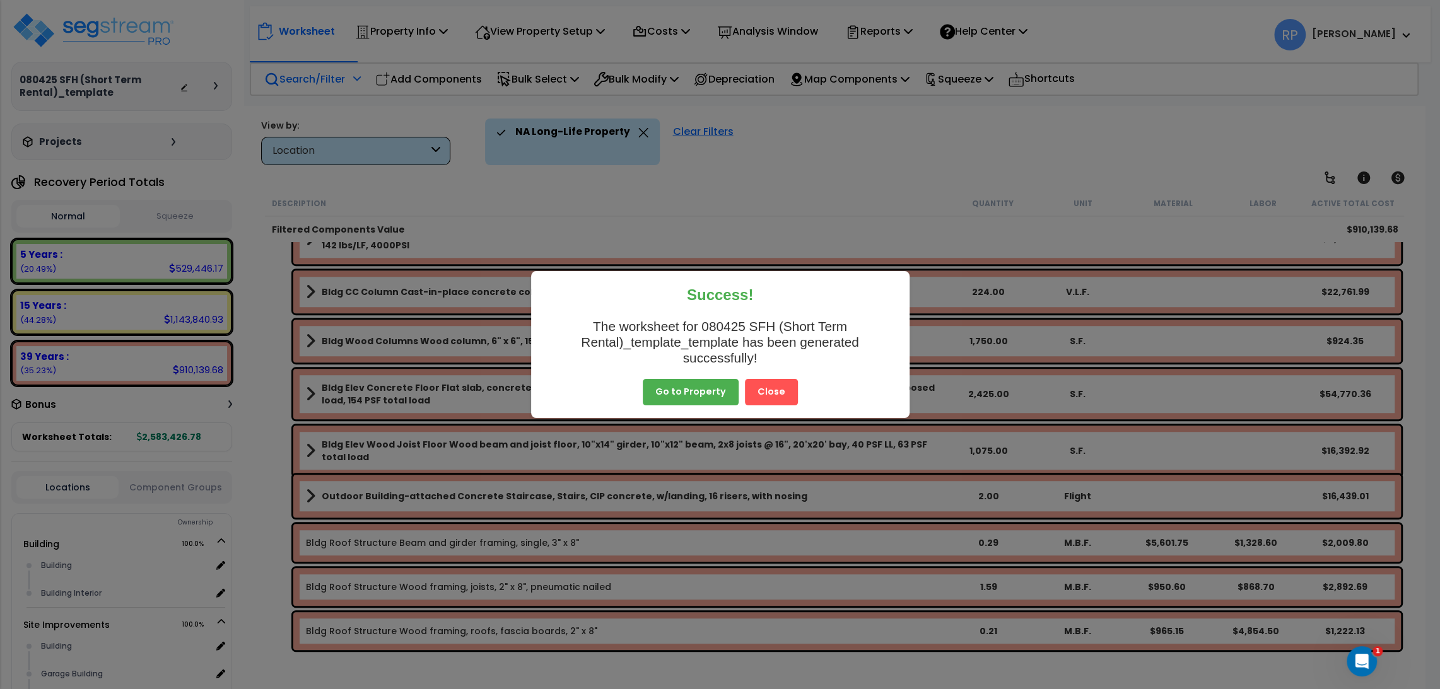
click at [772, 394] on button "Close" at bounding box center [771, 392] width 53 height 26
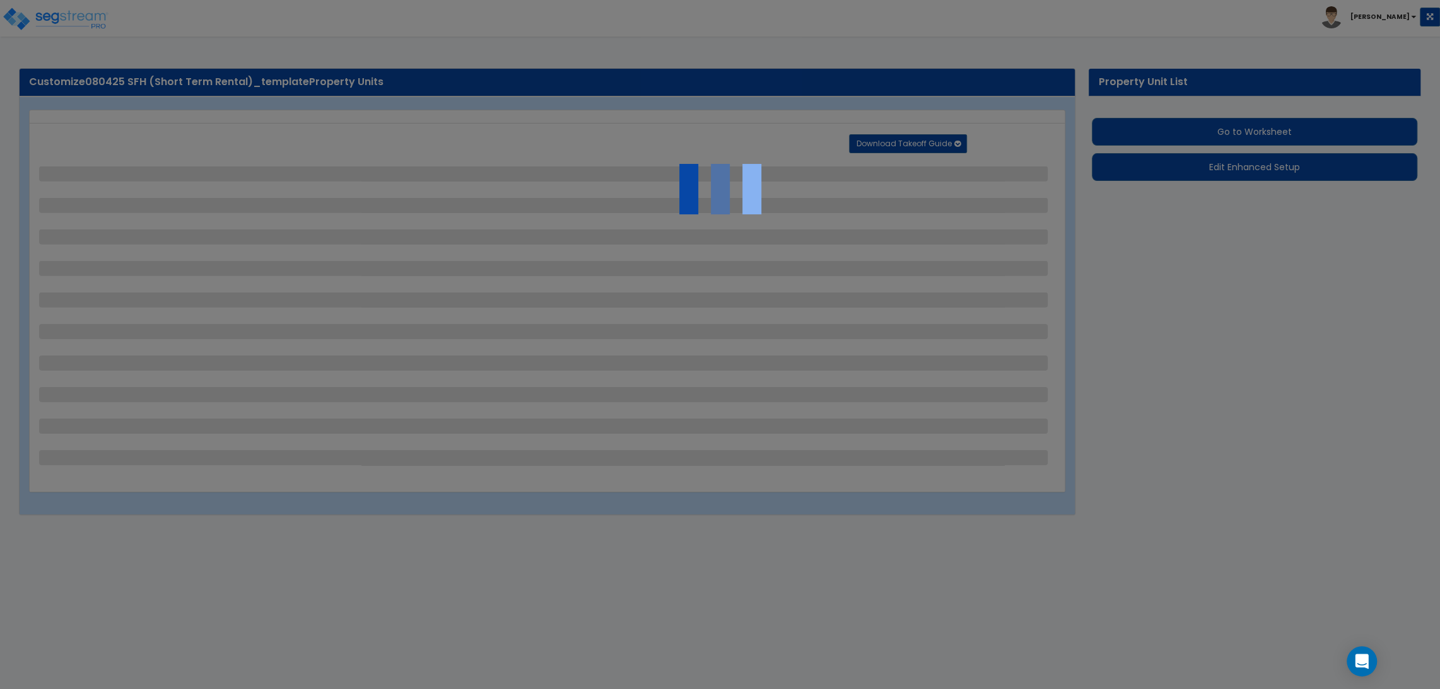
select select "2"
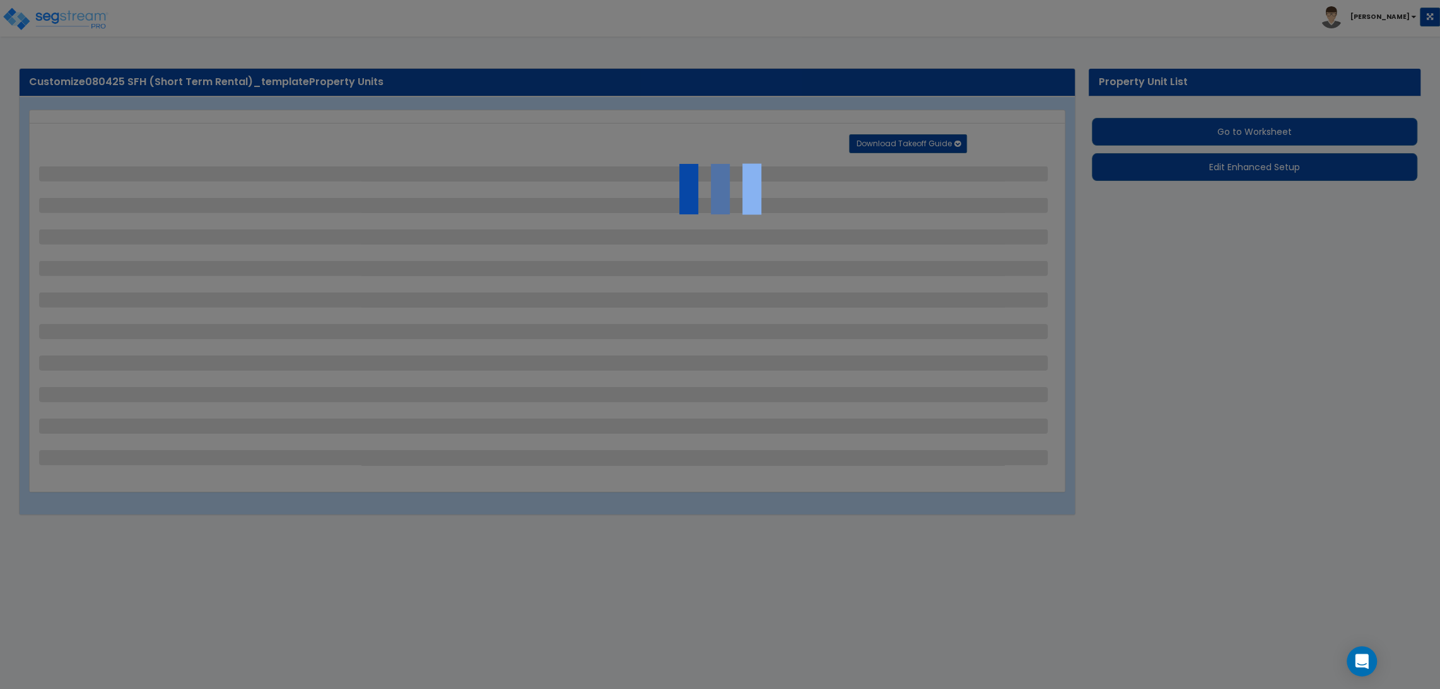
select select "1"
select select "2"
select select "3"
select select "1"
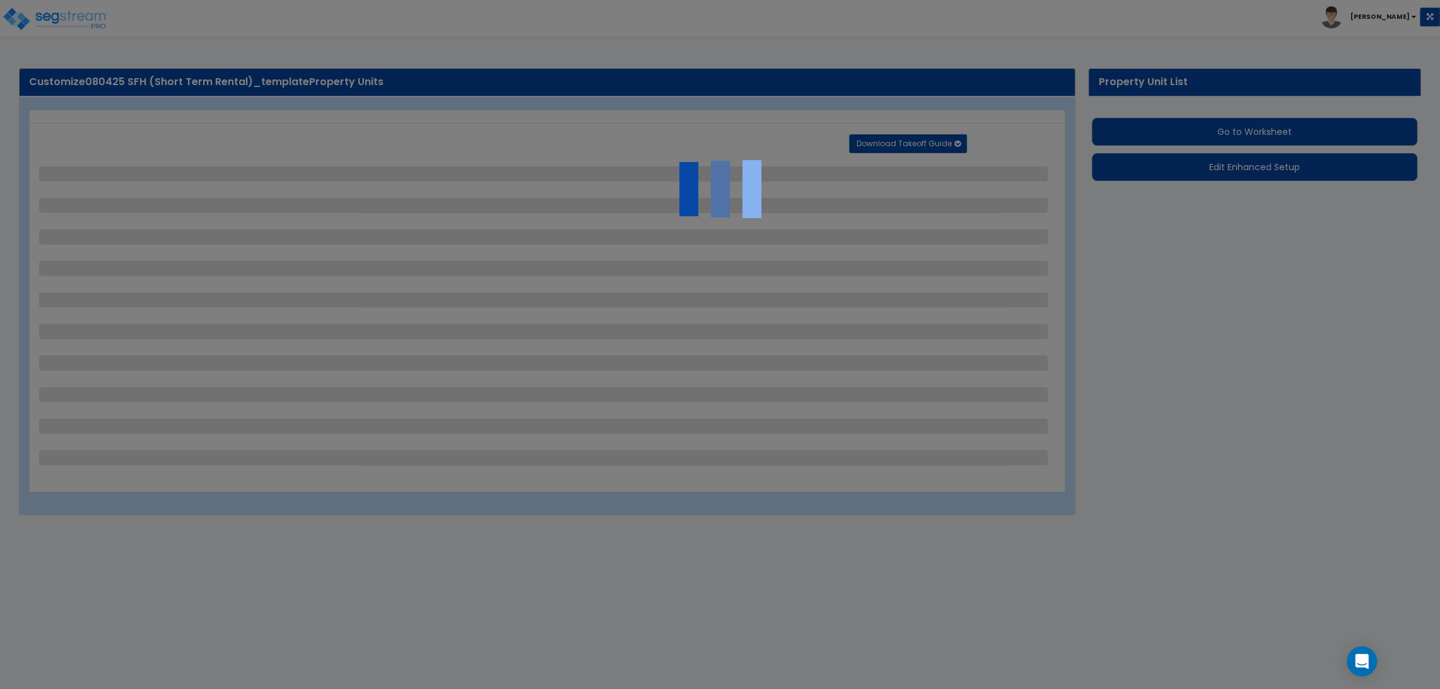
select select "2"
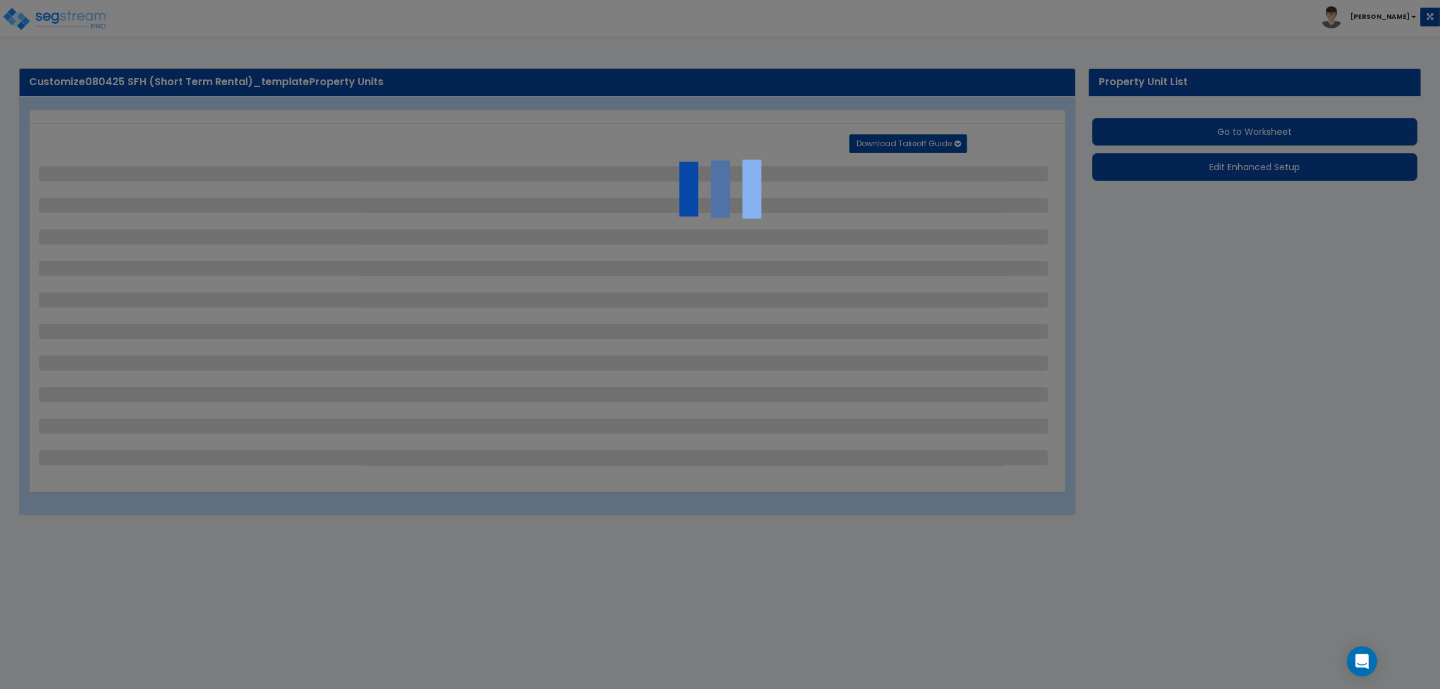
select select "2"
select select "1"
select select "2"
select select "1"
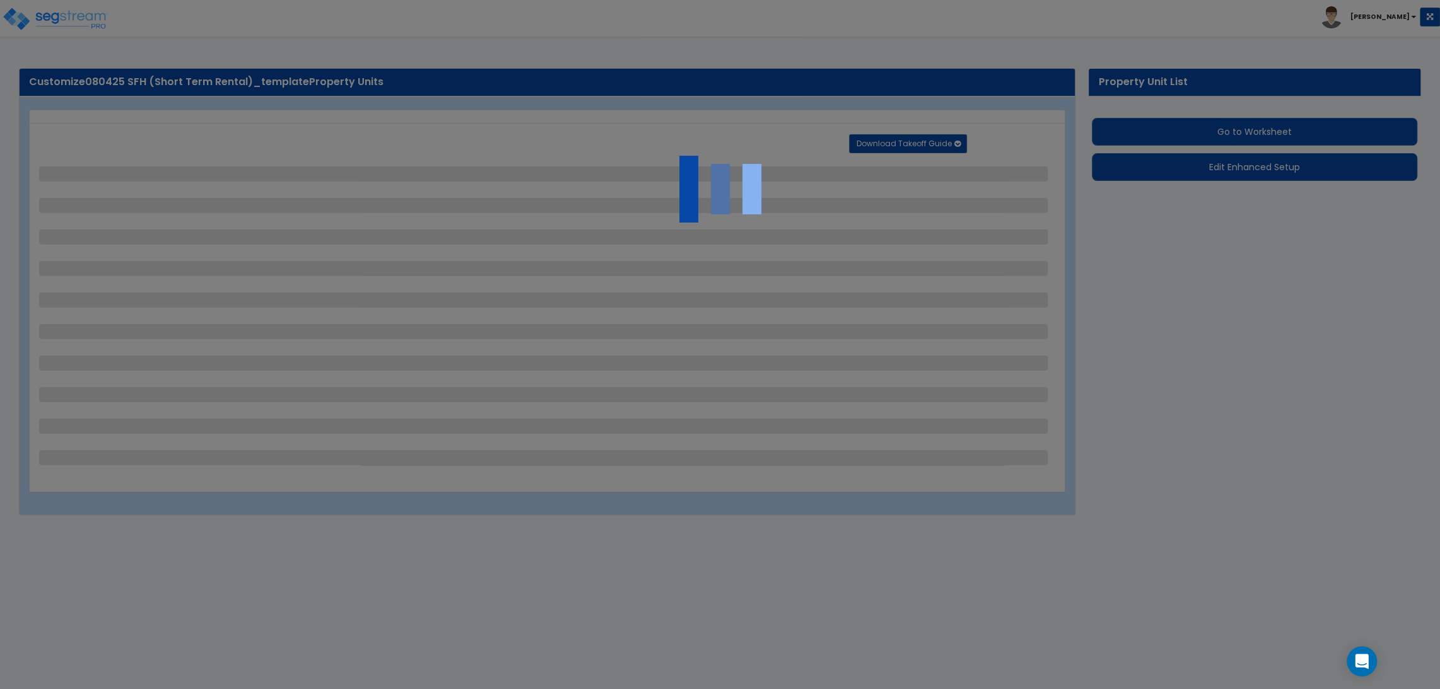
select select "2"
select select "1"
select select "2"
select select "3"
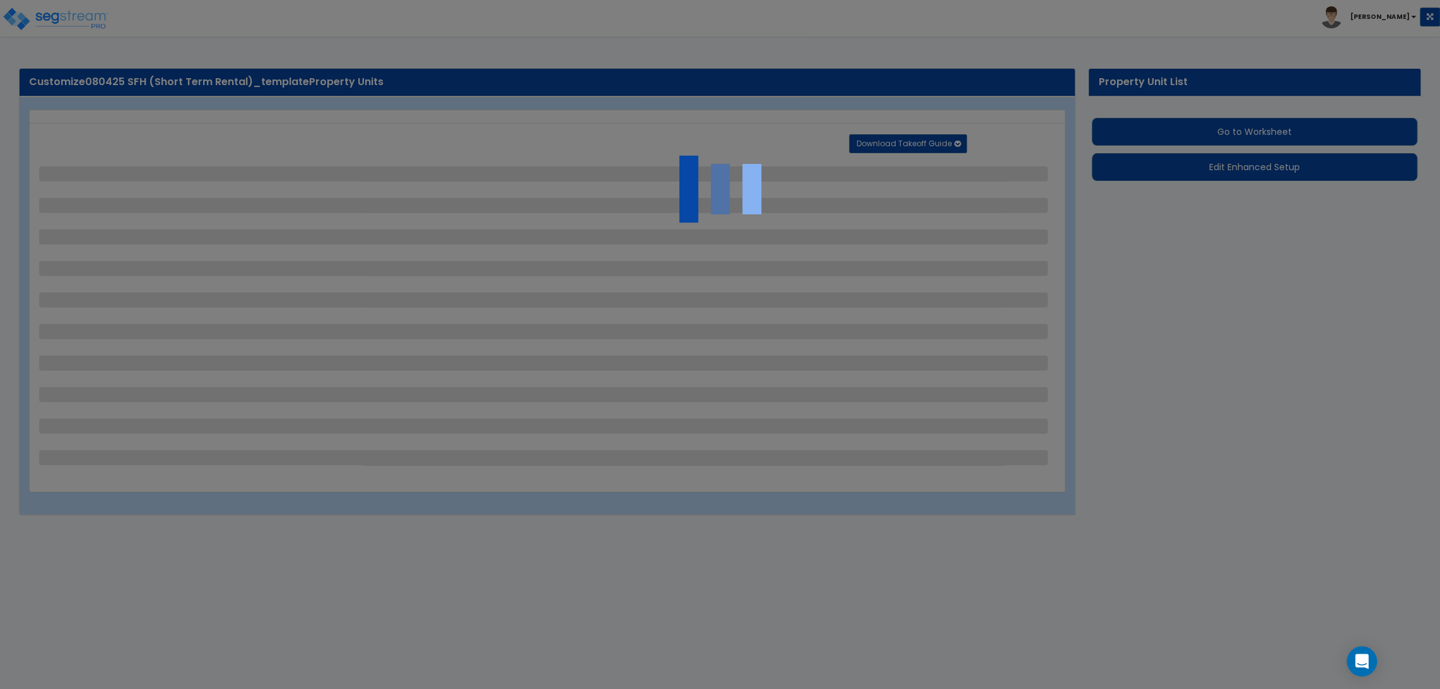
select select "6"
select select "10"
select select "8"
select select "3"
select select "1"
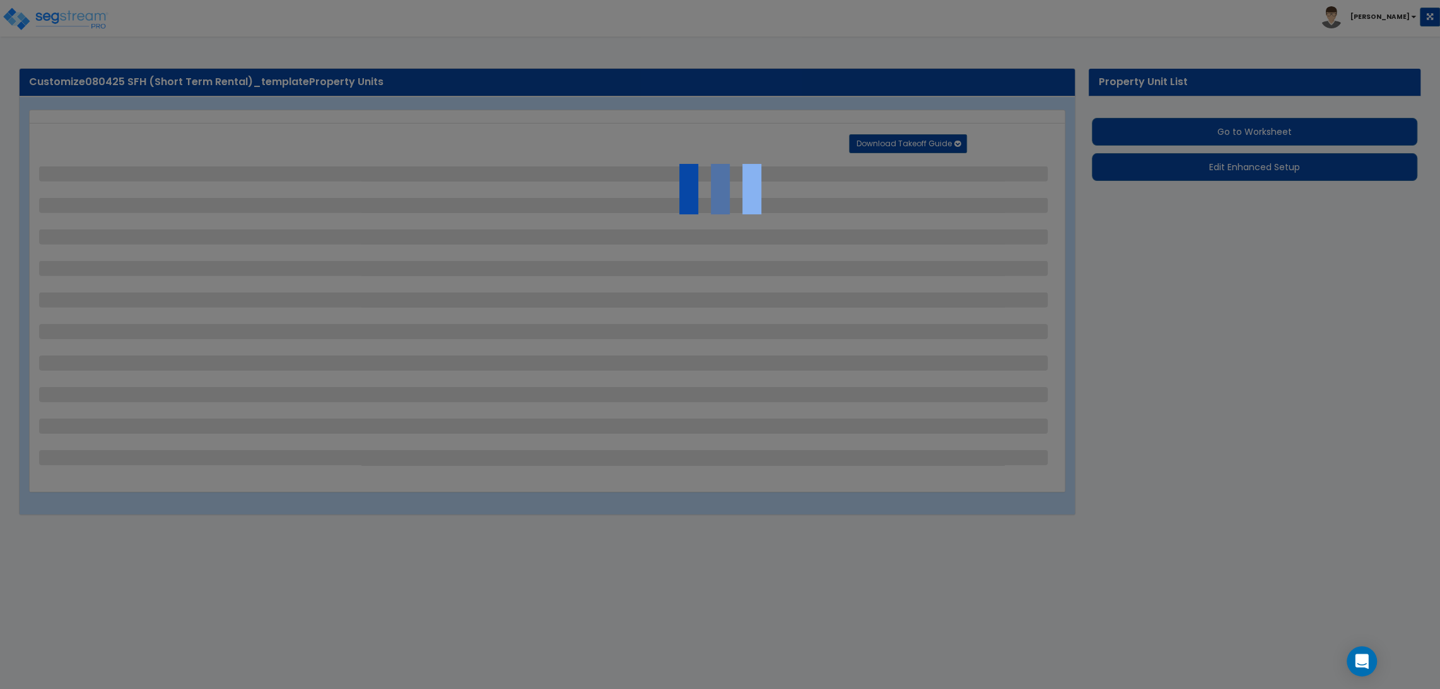
select select "2"
select select "3"
select select "1"
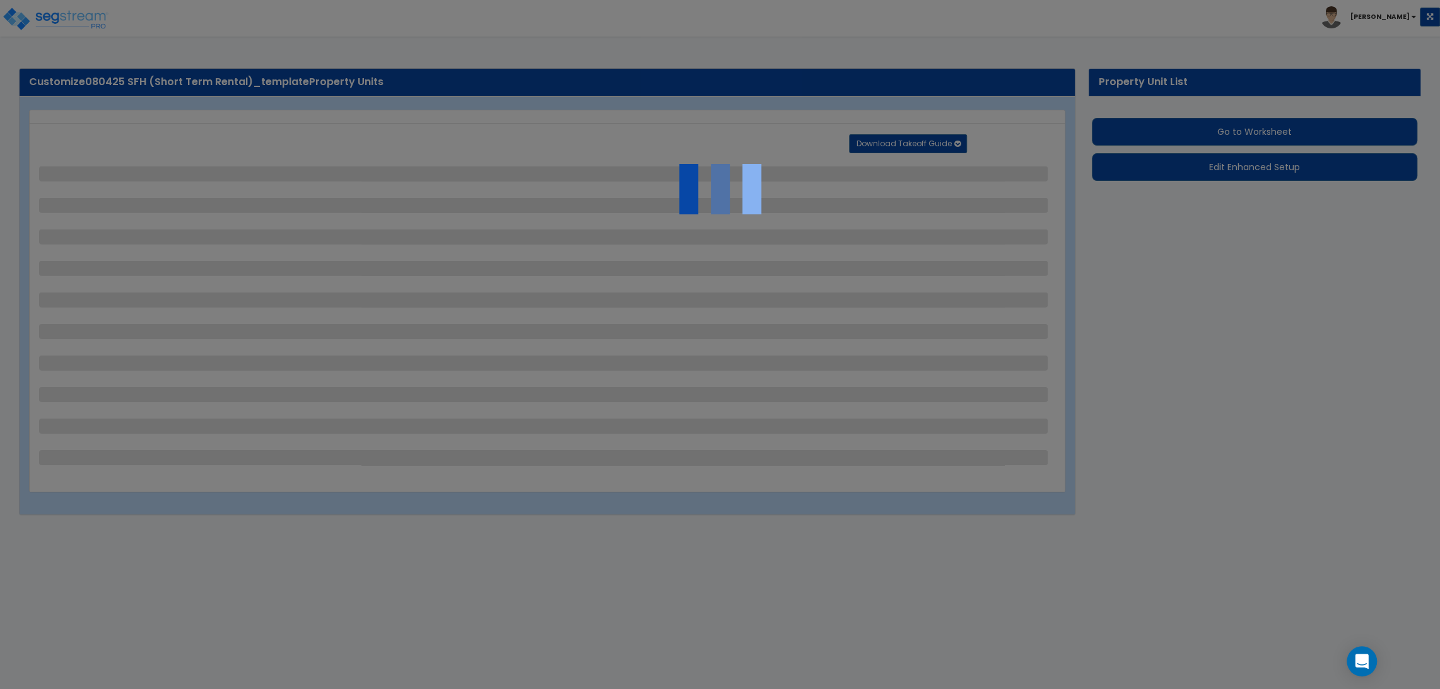
select select "1"
select select "2"
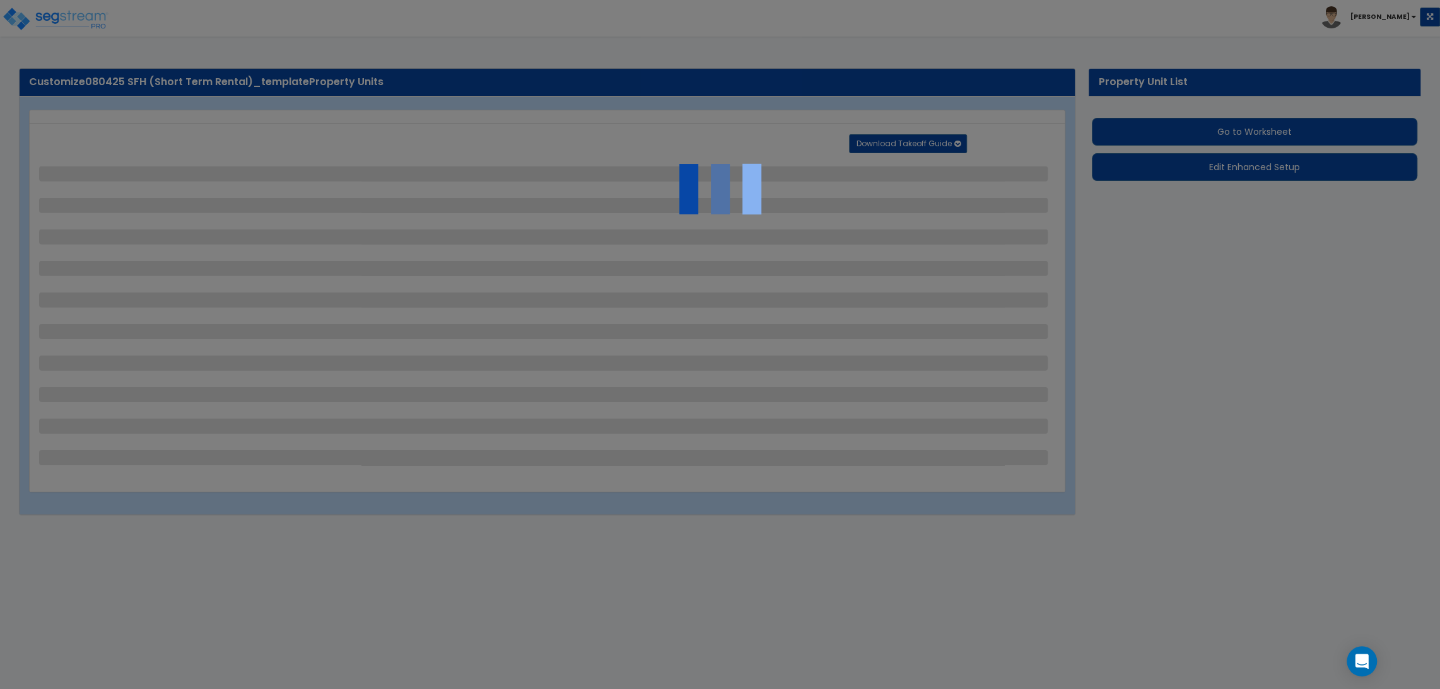
select select "2"
select select "5"
select select "0"
select select "3"
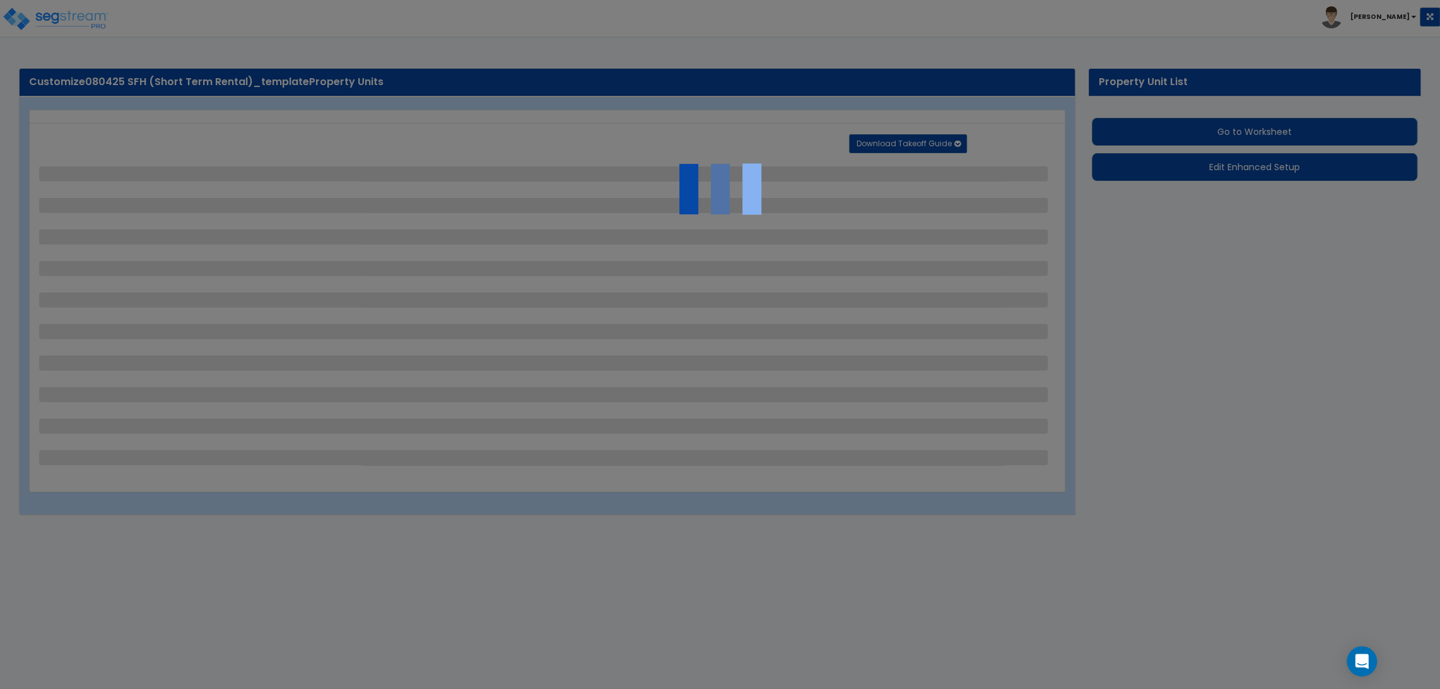
select select "1"
select select "2"
select select "1"
select select "2"
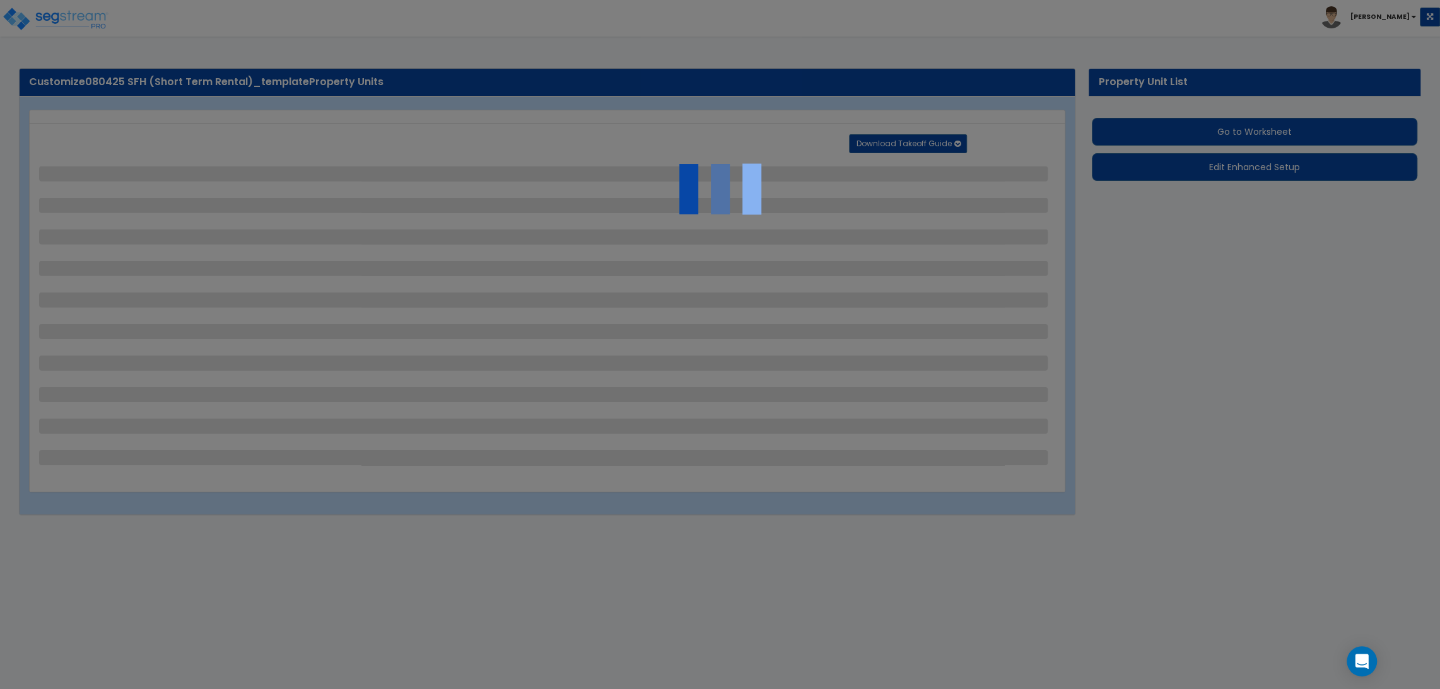
select select "1"
select select "2"
select select "4"
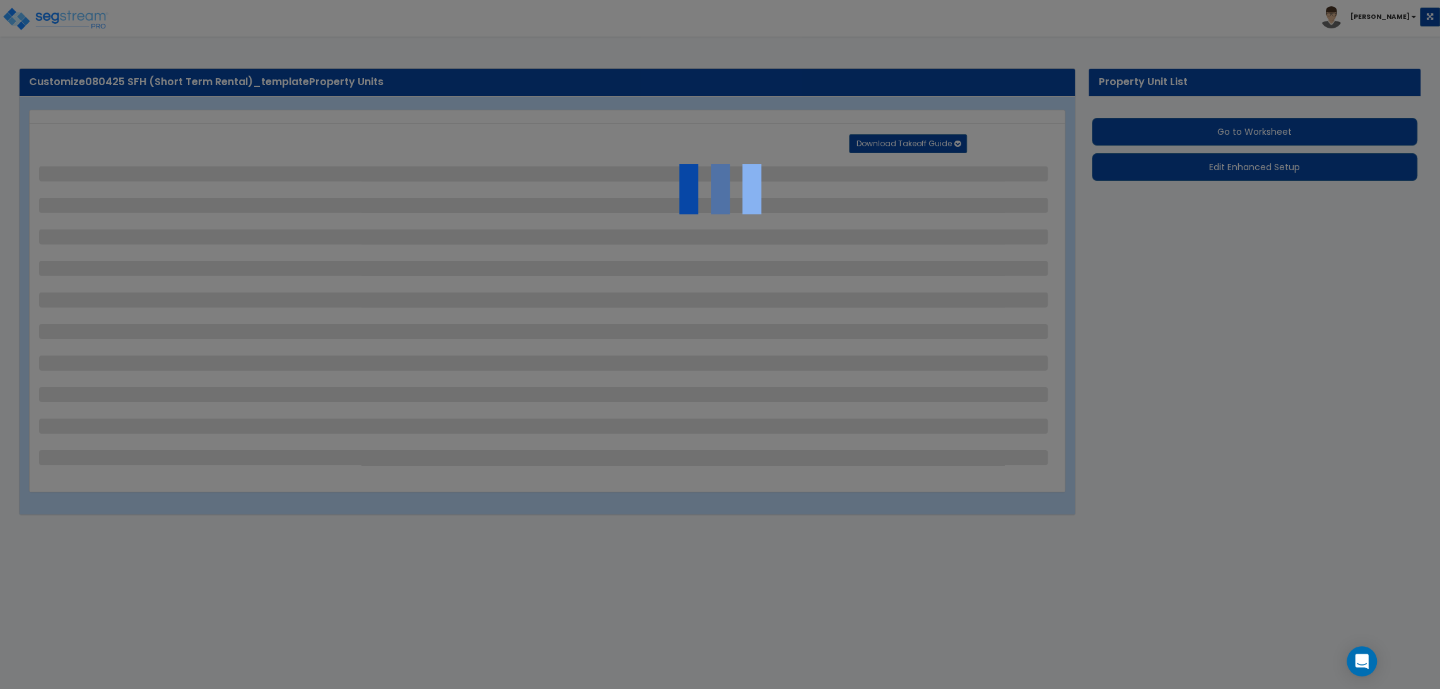
select select "4"
select select "1"
select select "10"
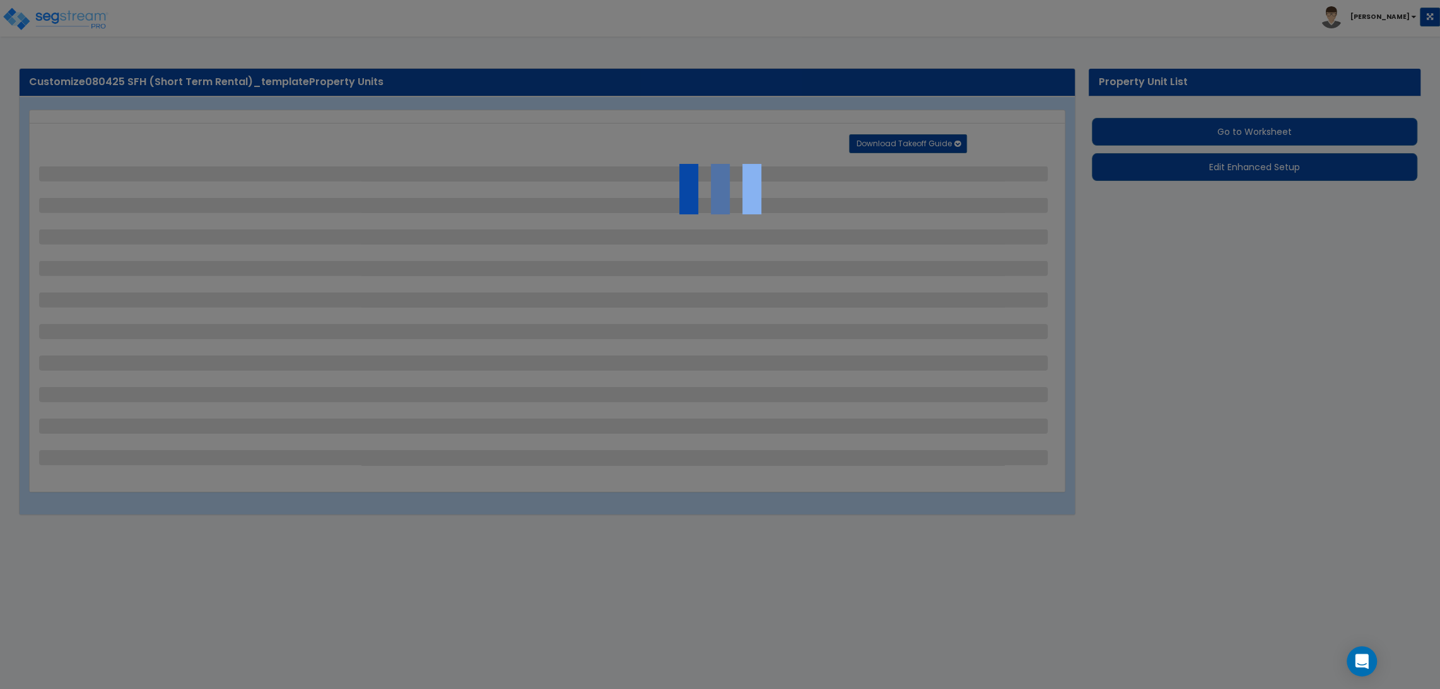
select select "3"
select select "1"
select select "2"
select select "3"
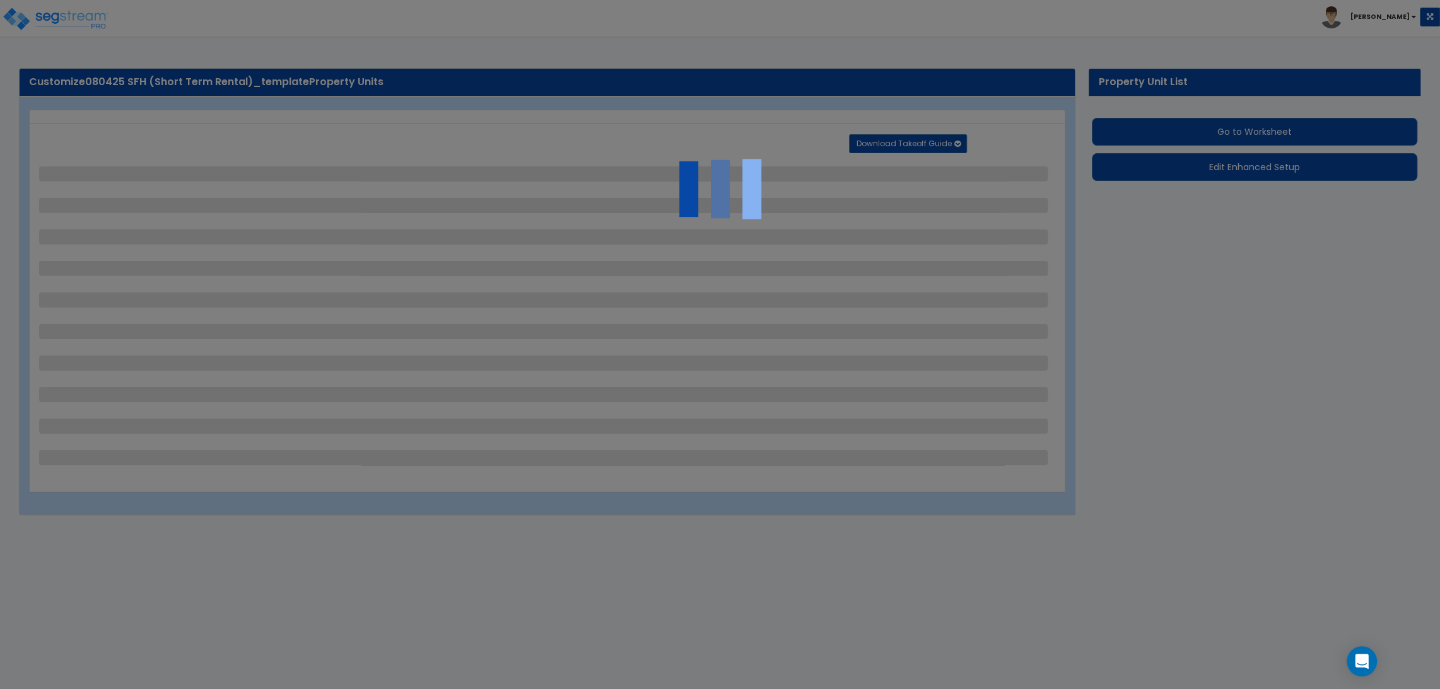
select select "1"
select select "2"
select select "1"
select select "2"
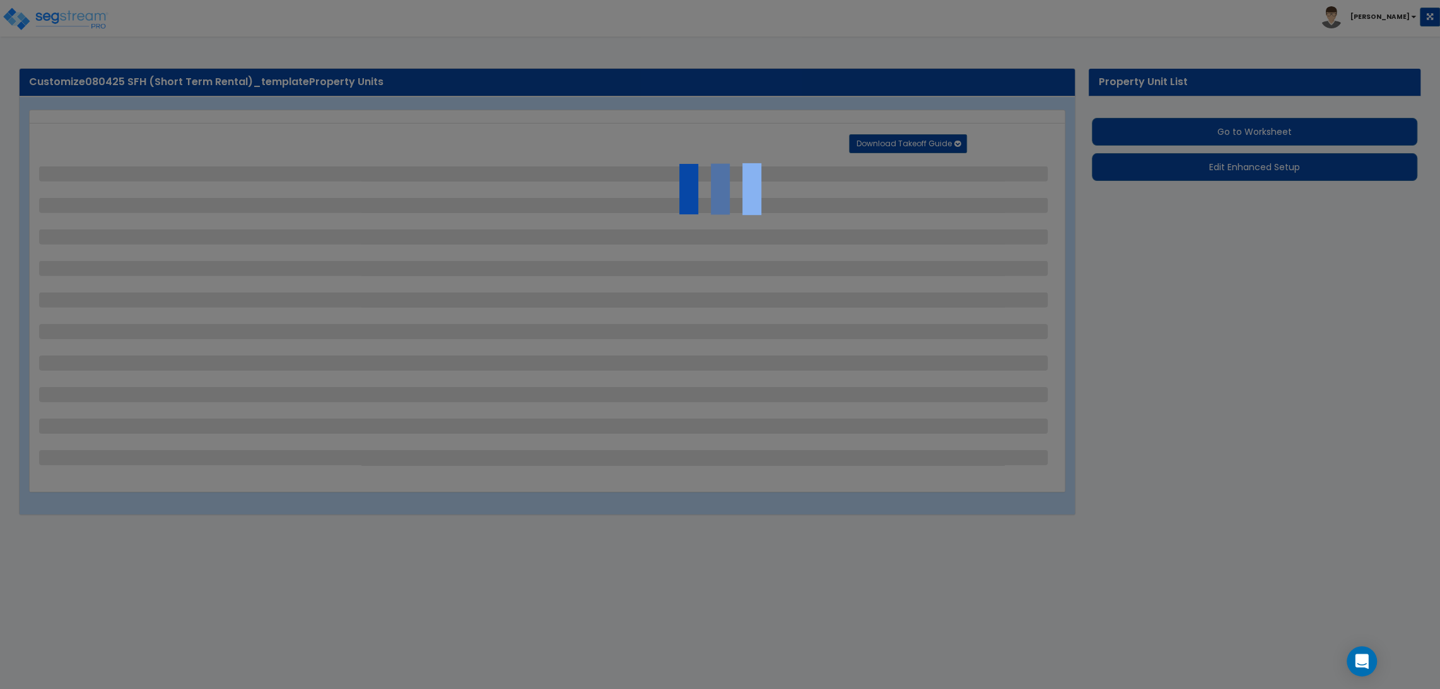
select select "2"
select select "1"
select select "2"
select select "3"
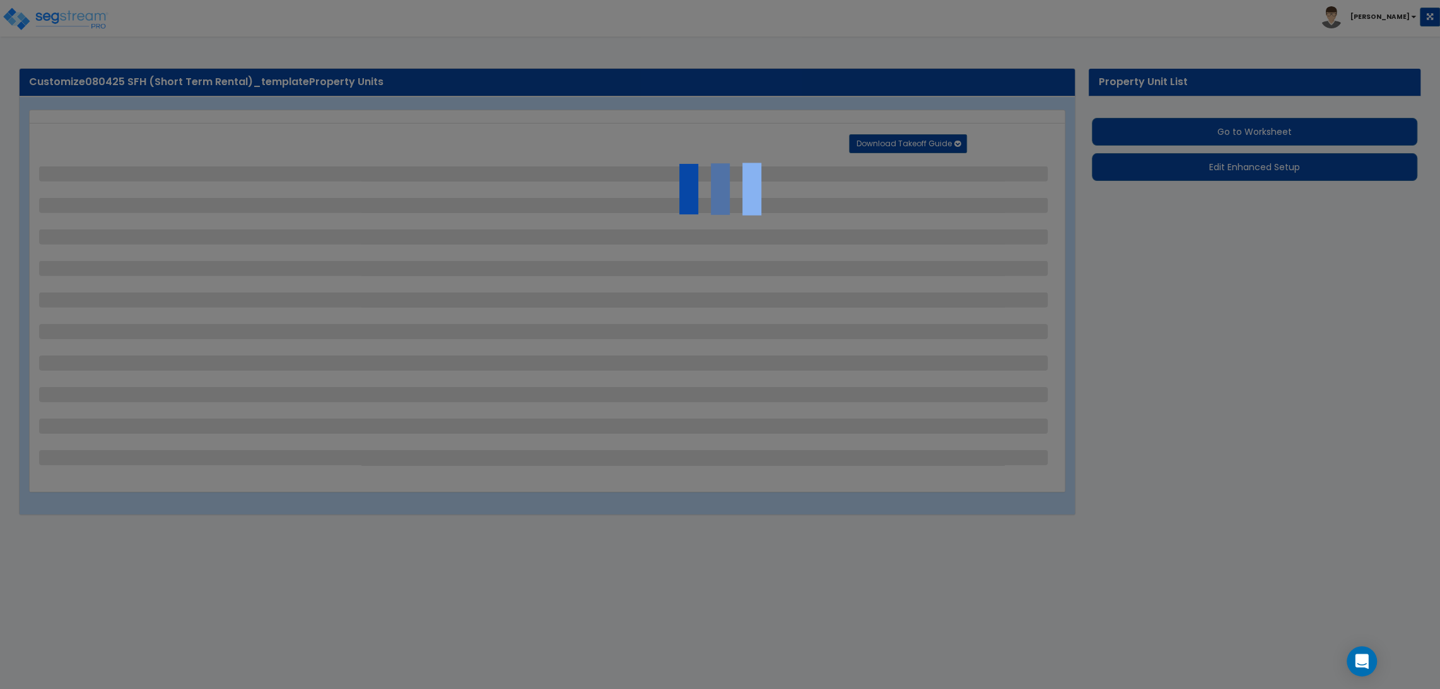
select select "11"
select select "8"
select select "5"
select select "3"
select select "1"
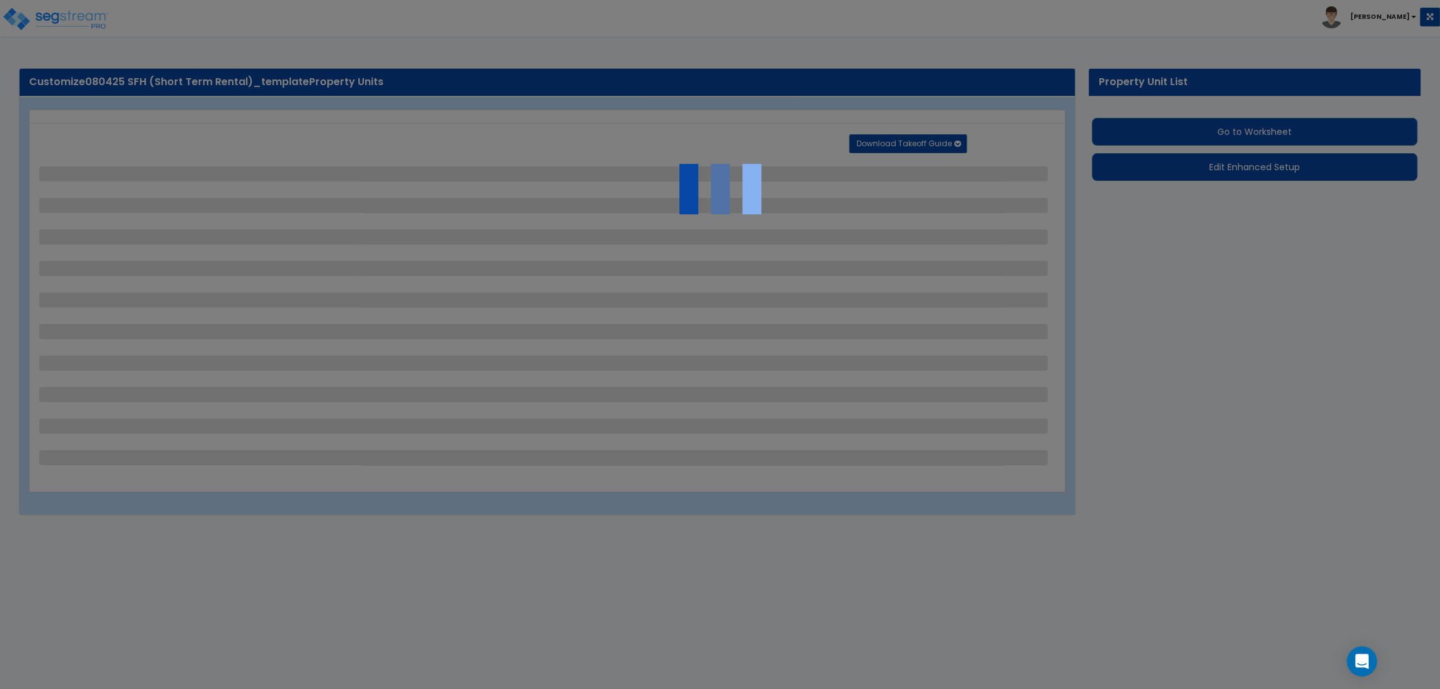
select select "5"
select select "7"
select select "2"
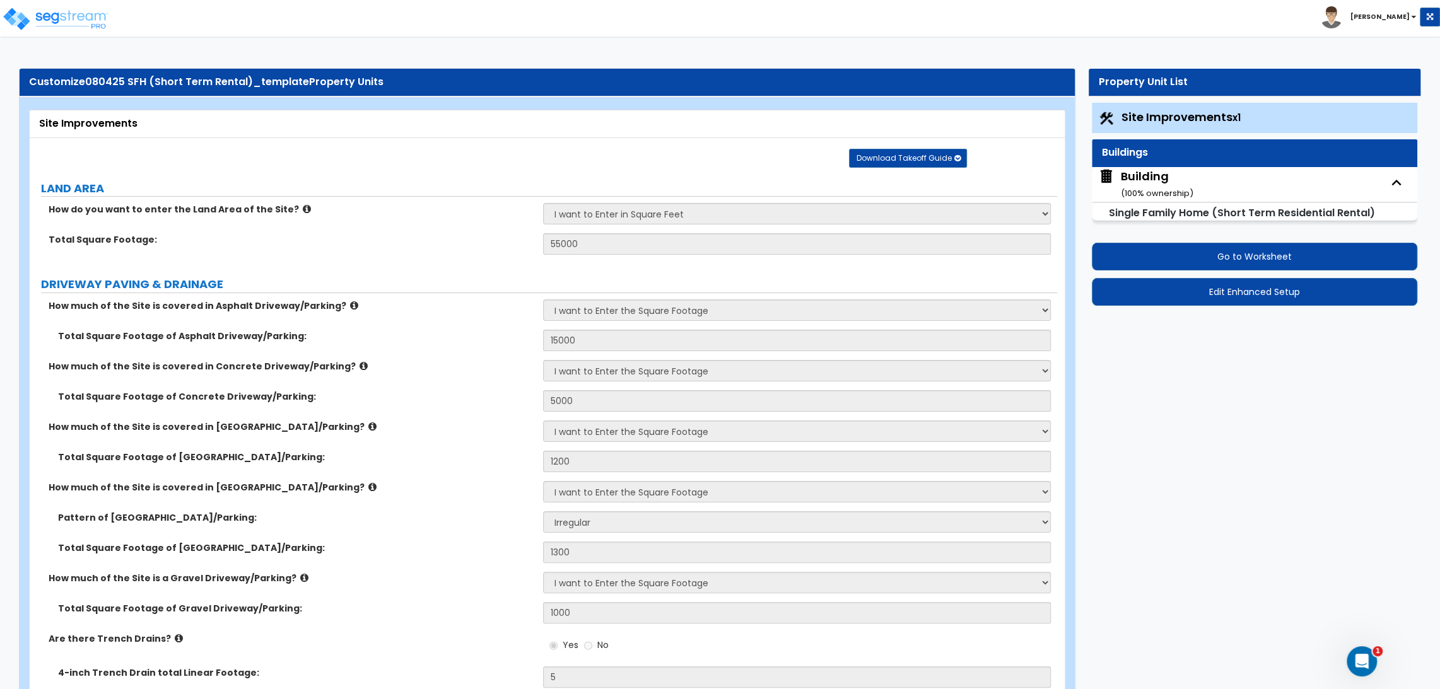
click at [1171, 175] on div "Building ( 100 % ownership)" at bounding box center [1157, 184] width 73 height 32
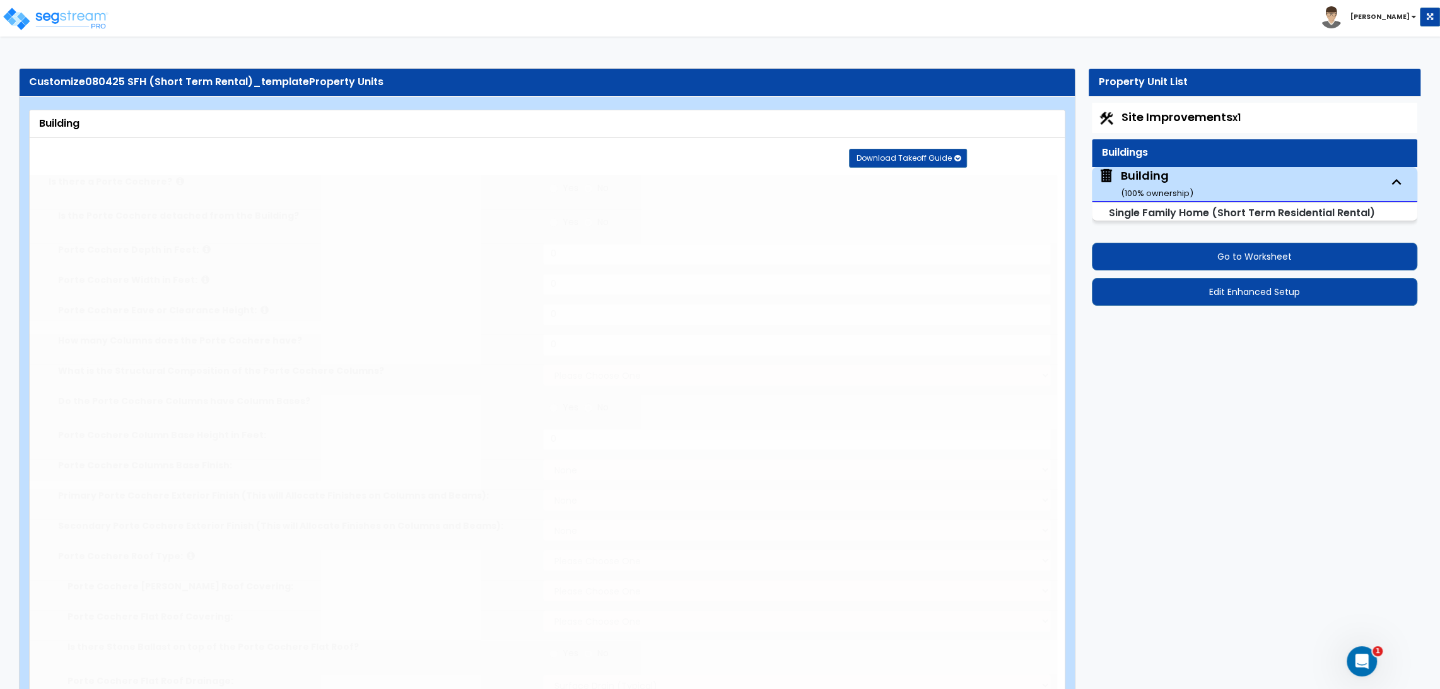
select select "1"
type input "2"
type input "24"
type input "1800"
type input "3500"
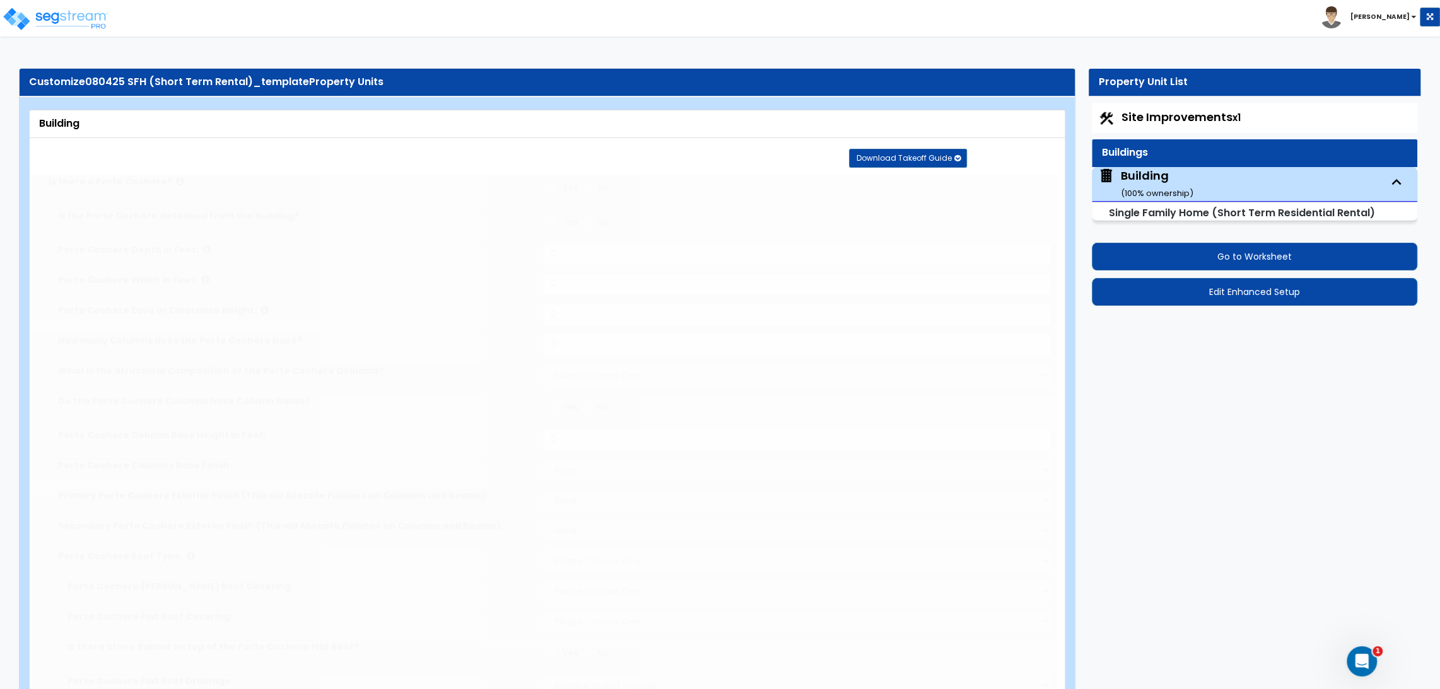
radio input "true"
select select "3"
type input "50"
select select "7"
select select "1"
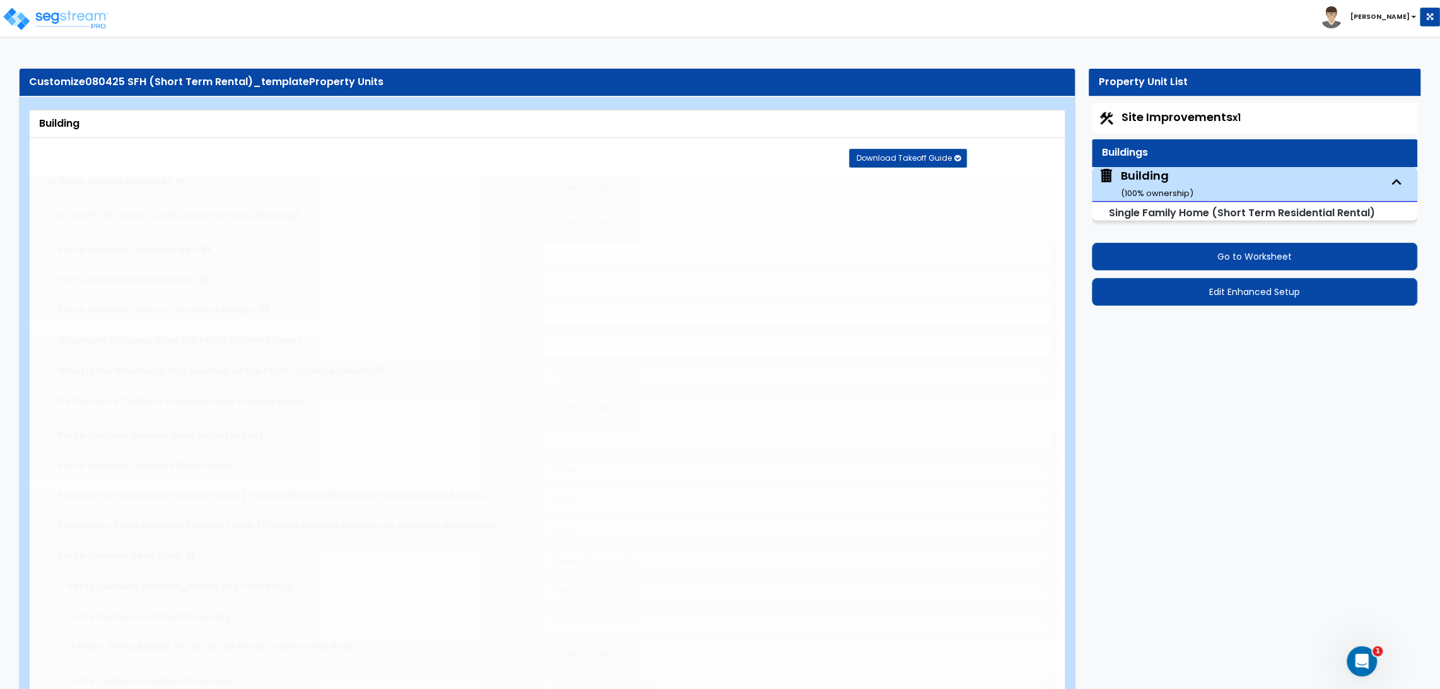
type input "3"
select select "2"
select select "1"
select select "3"
select select "4"
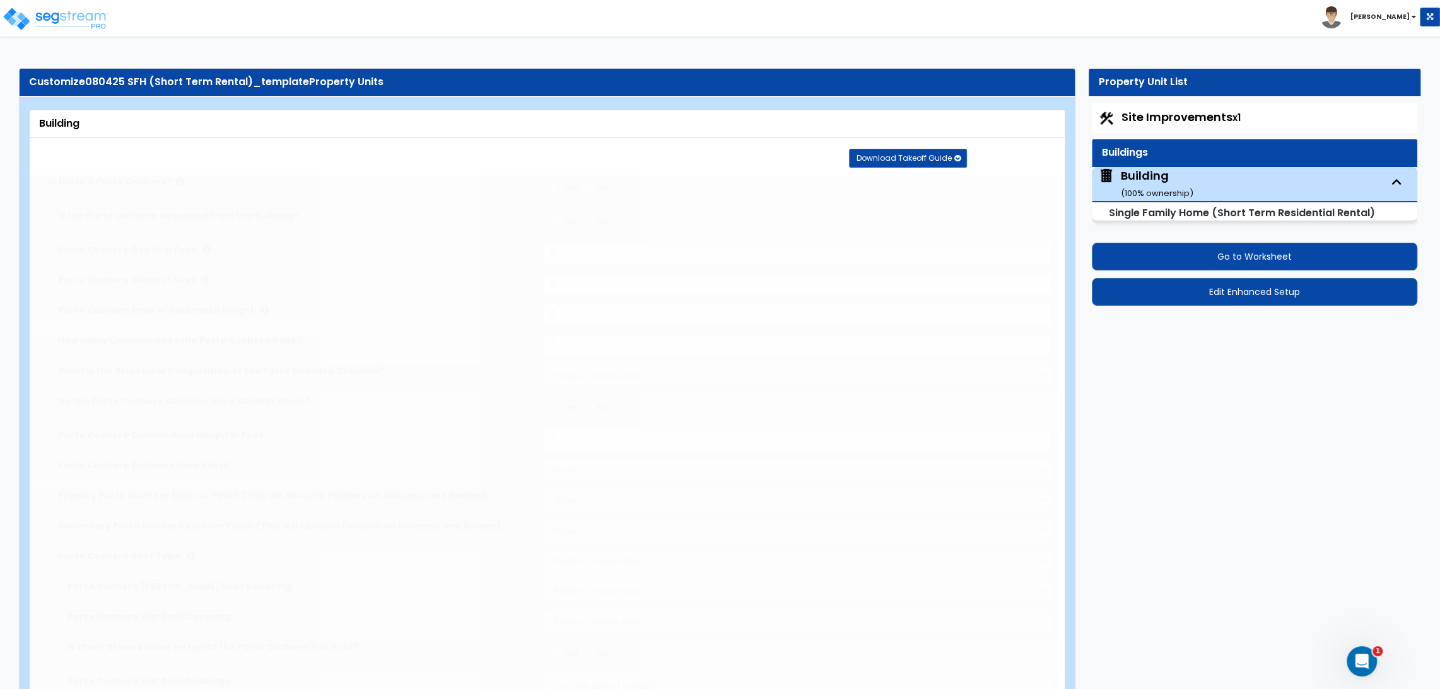
type input "25"
select select "7"
type input "25"
select select "10"
select select "3"
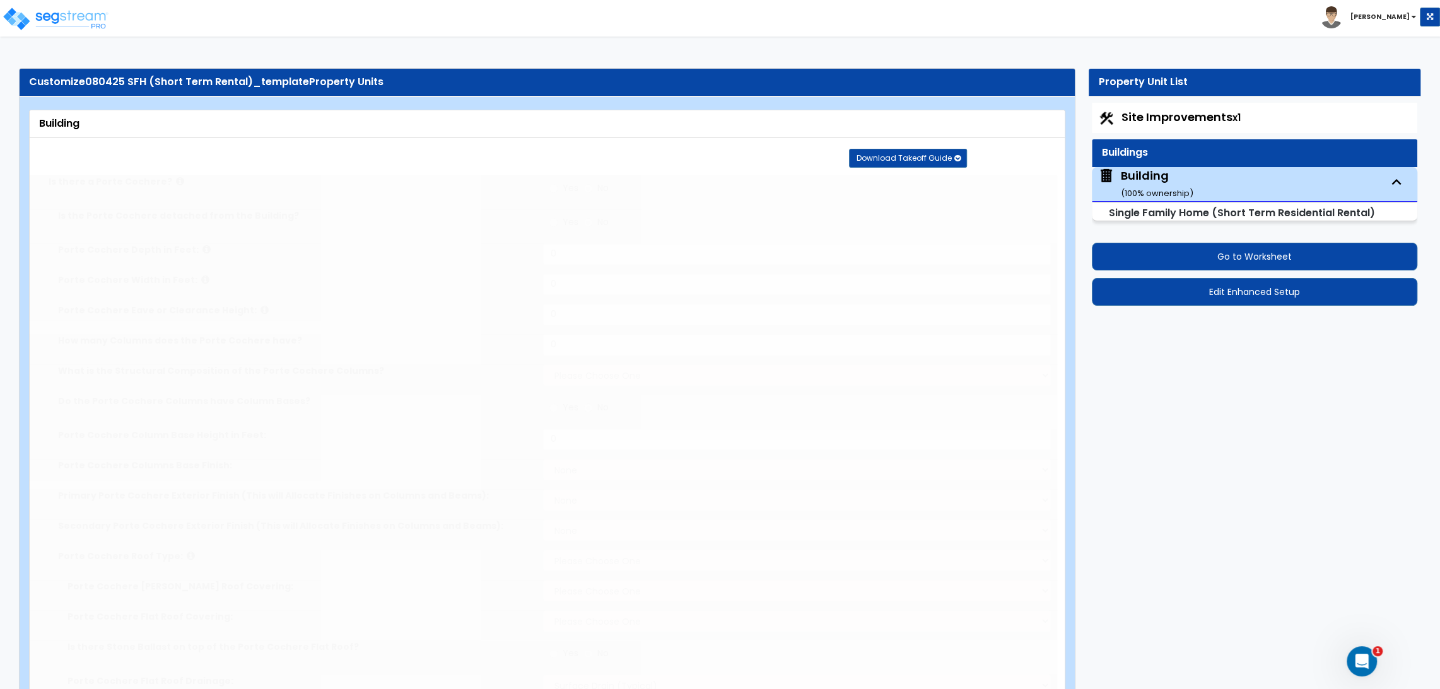
select select "5"
type input "500"
select select "1"
radio input "true"
select select "2"
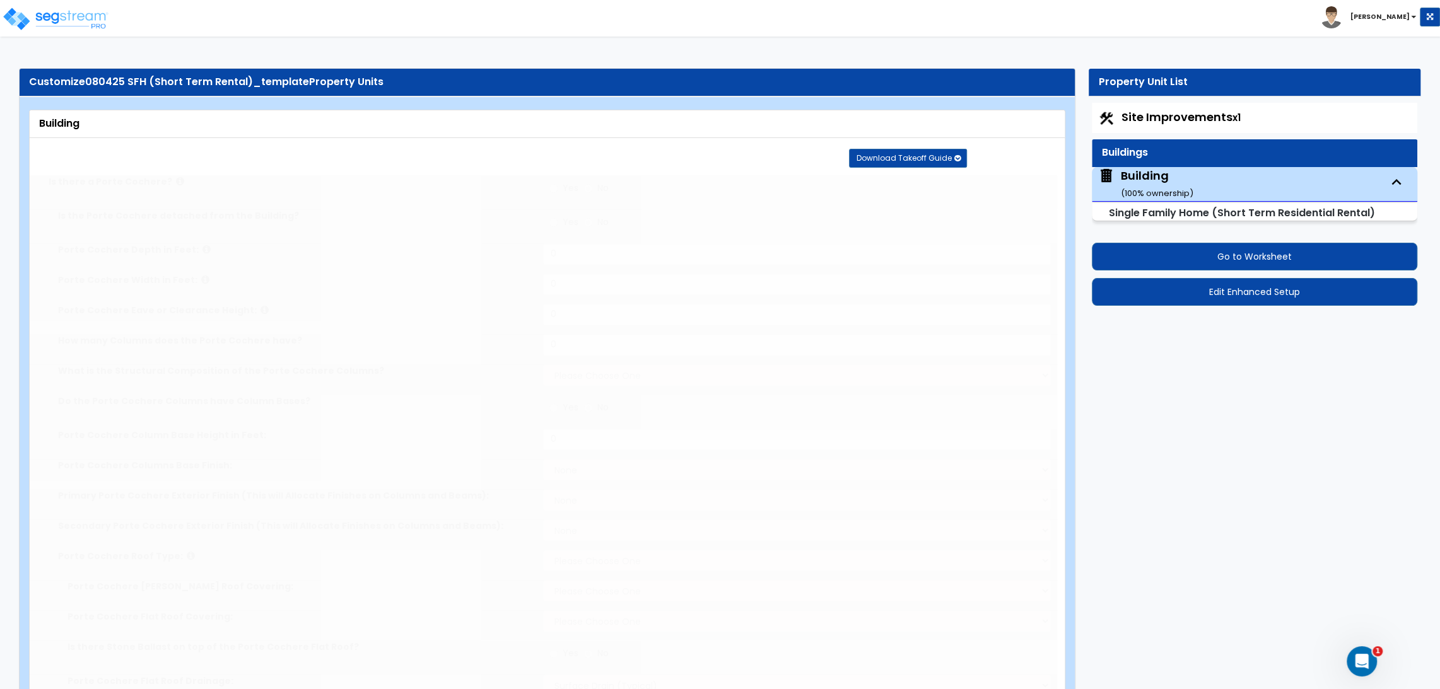
type input "100"
radio input "true"
select select "3"
type input "4"
radio input "true"
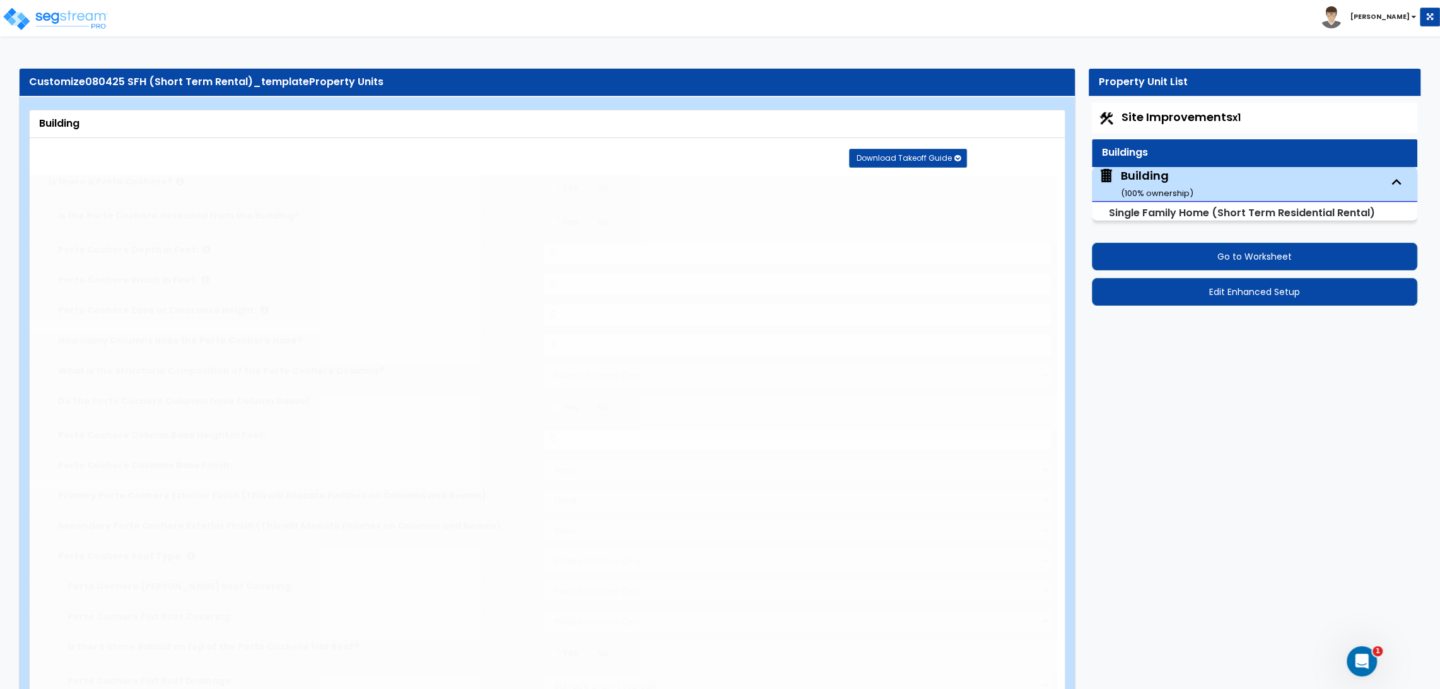
radio input "true"
select select "2"
type input "40"
radio input "true"
select select "5"
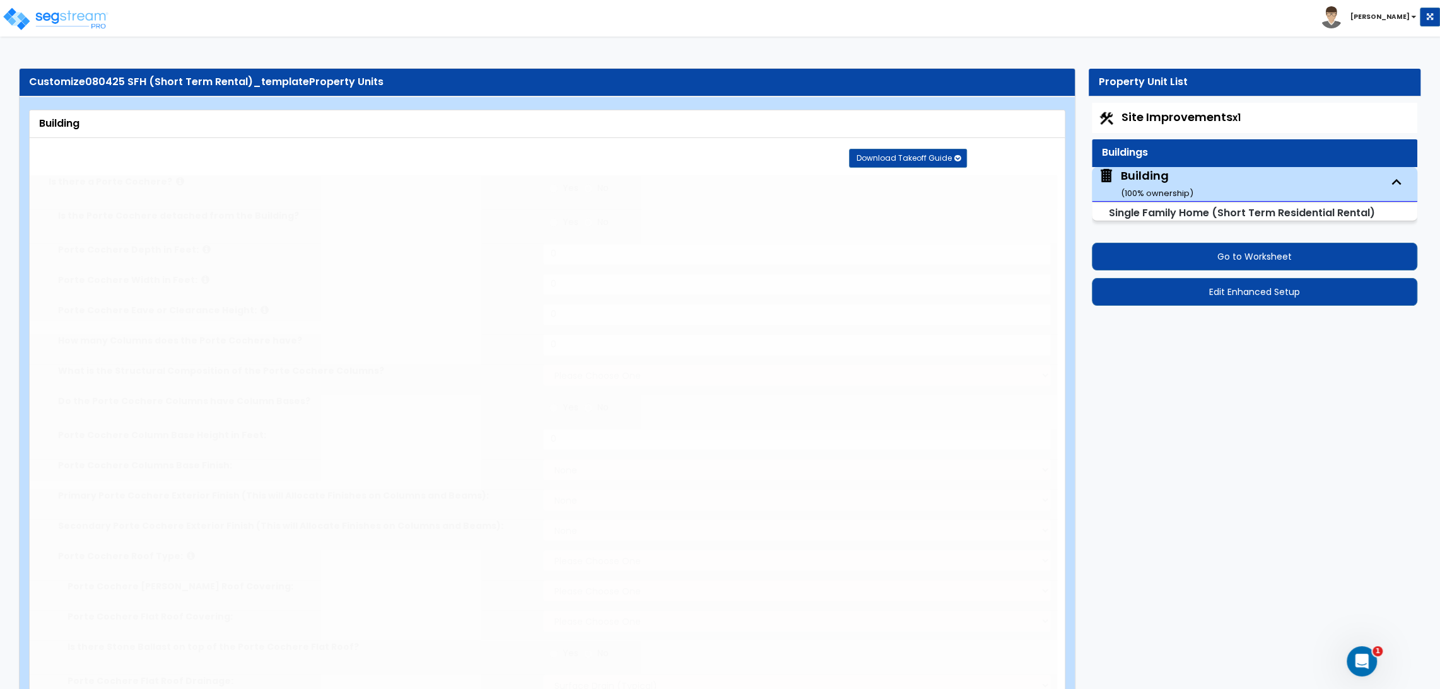
type input "20"
radio input "true"
type input "20"
radio input "true"
type input "10"
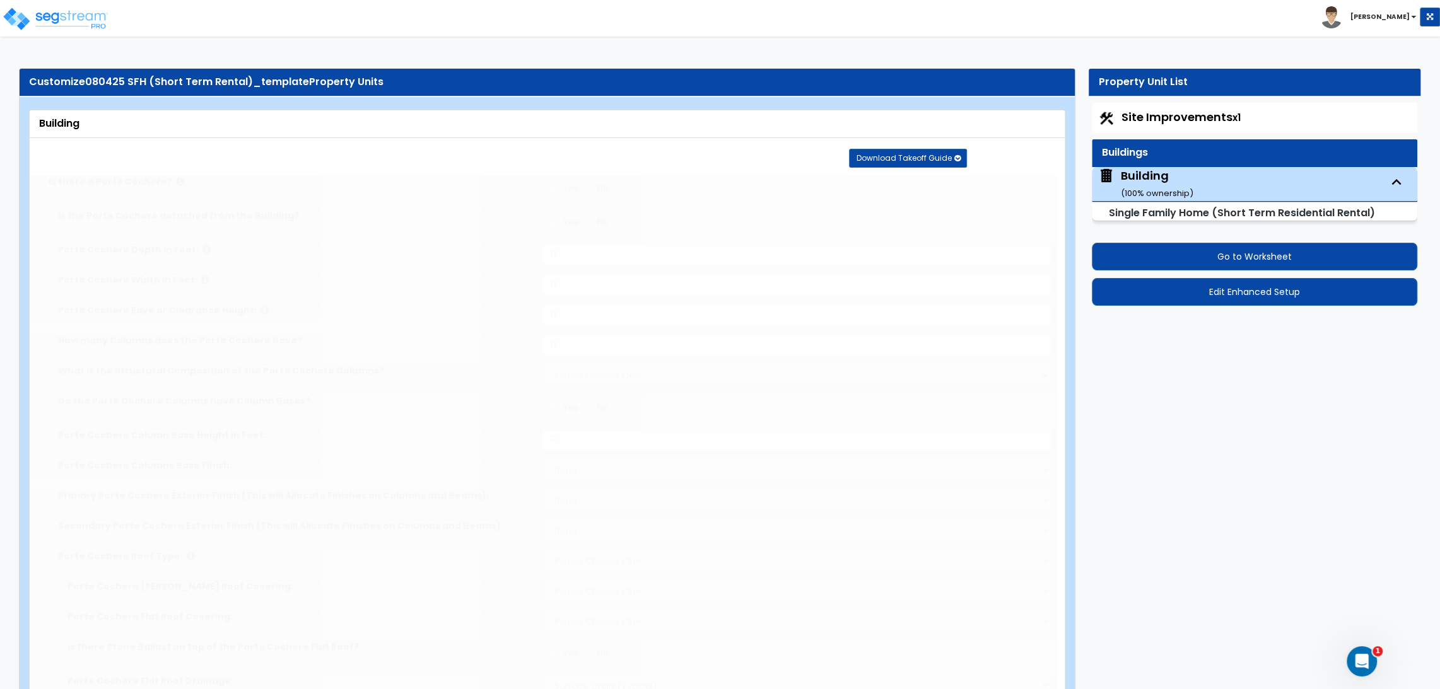
type input "9"
type input "8"
type input "7"
type input "6"
type input "5"
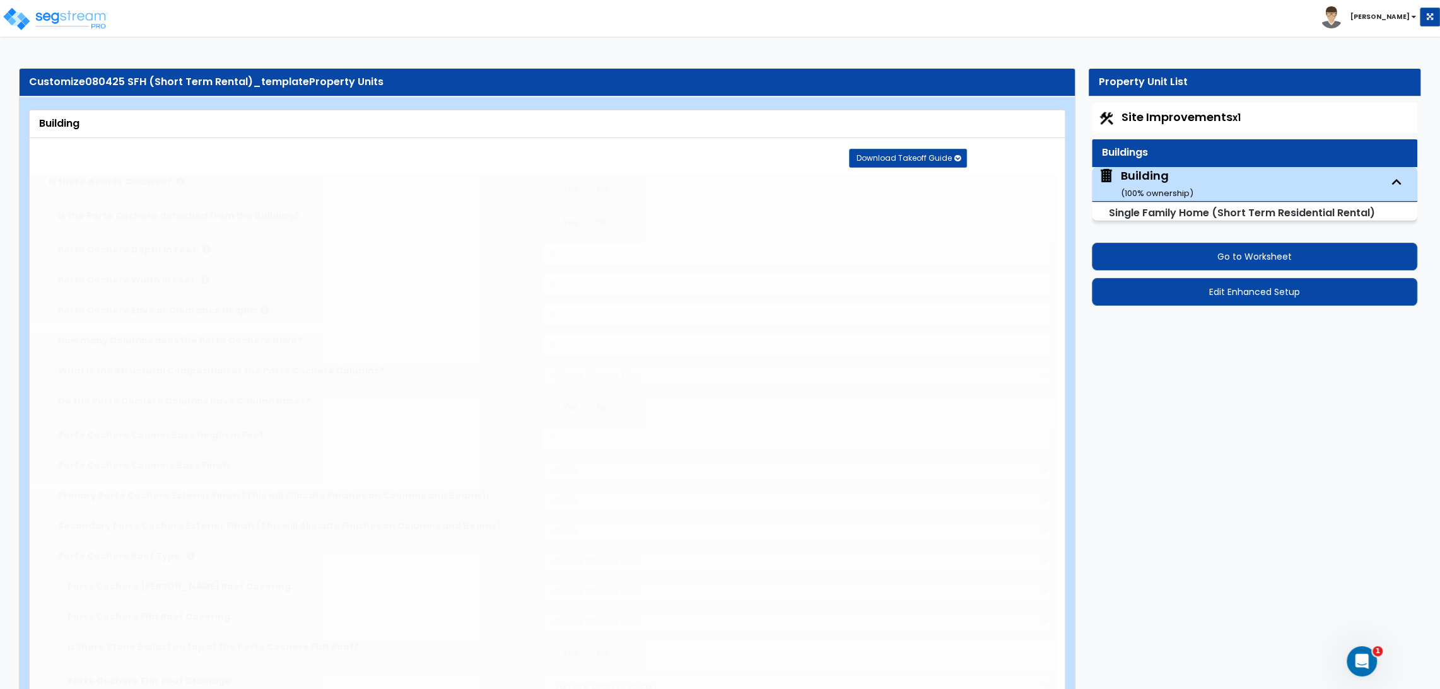
type input "4"
type input "3"
type input "2"
radio input "true"
type input "11"
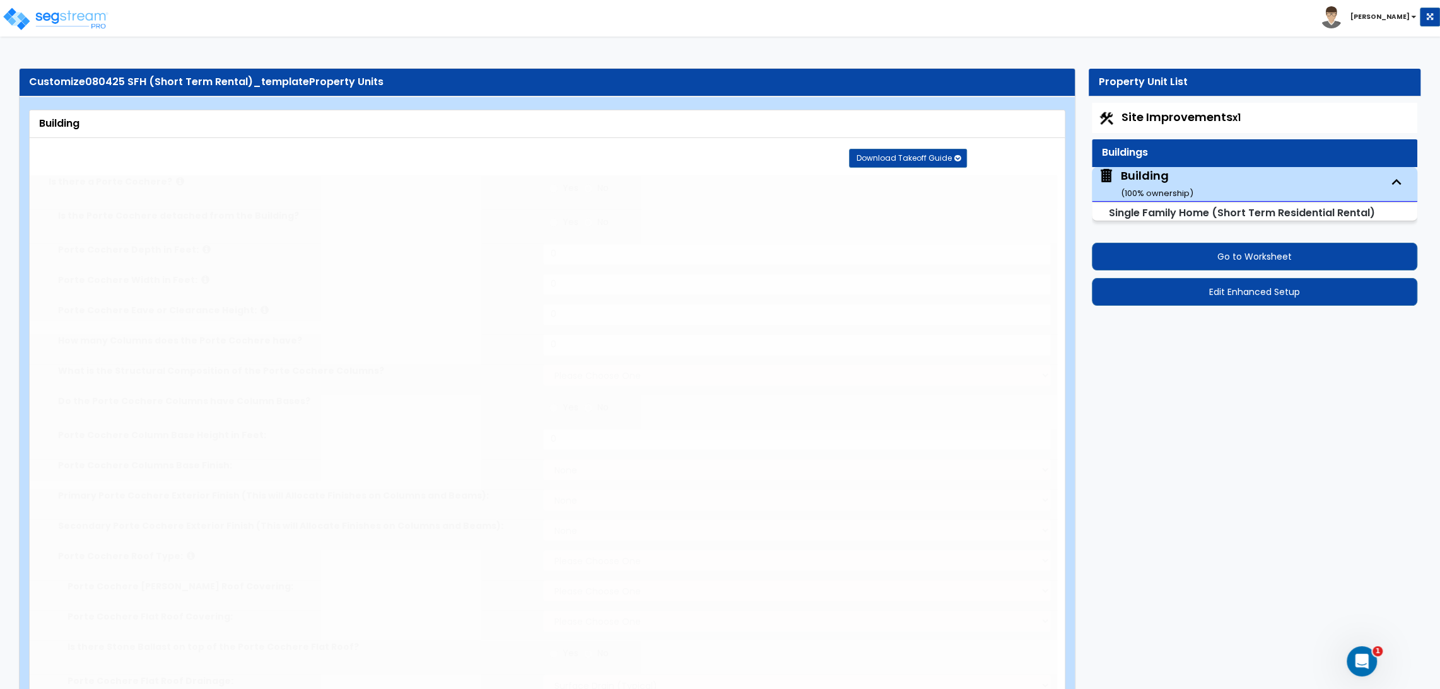
type input "12"
radio input "true"
select select "2"
radio input "true"
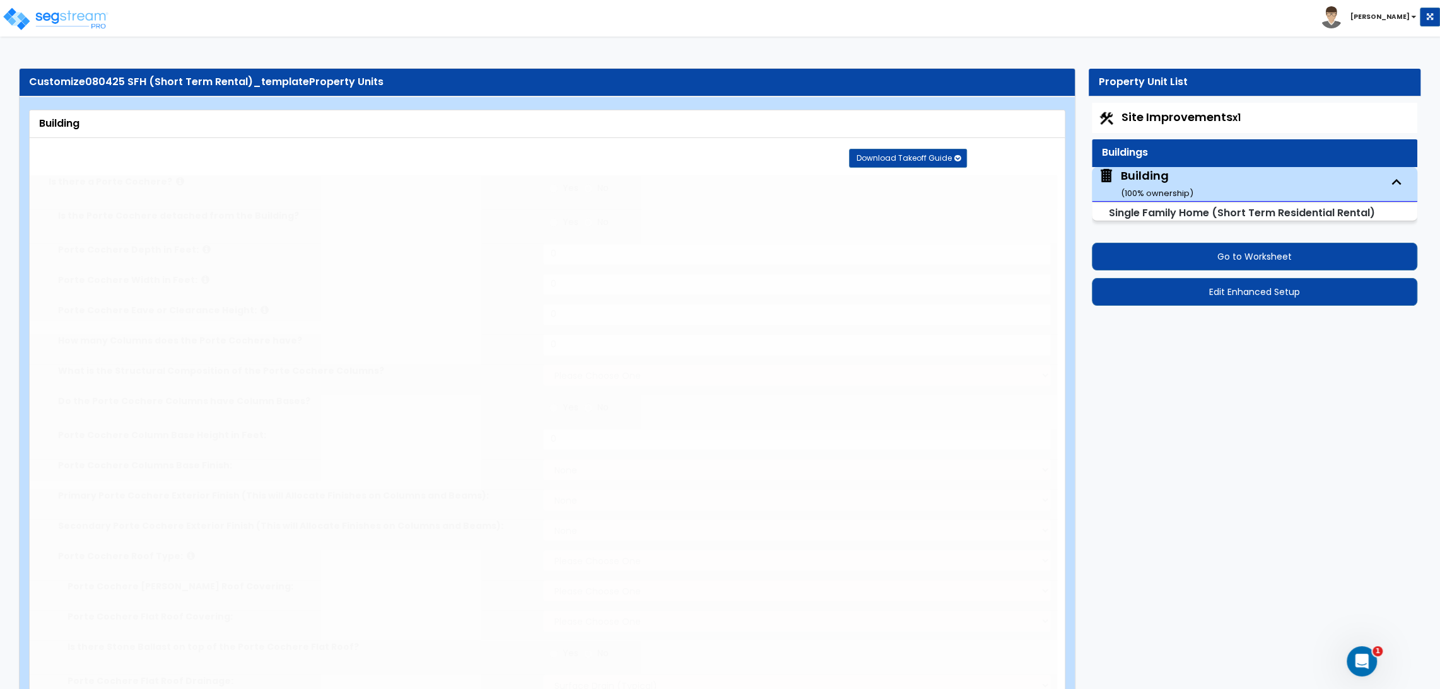
select select "1"
type input "2"
select select "3"
radio input "true"
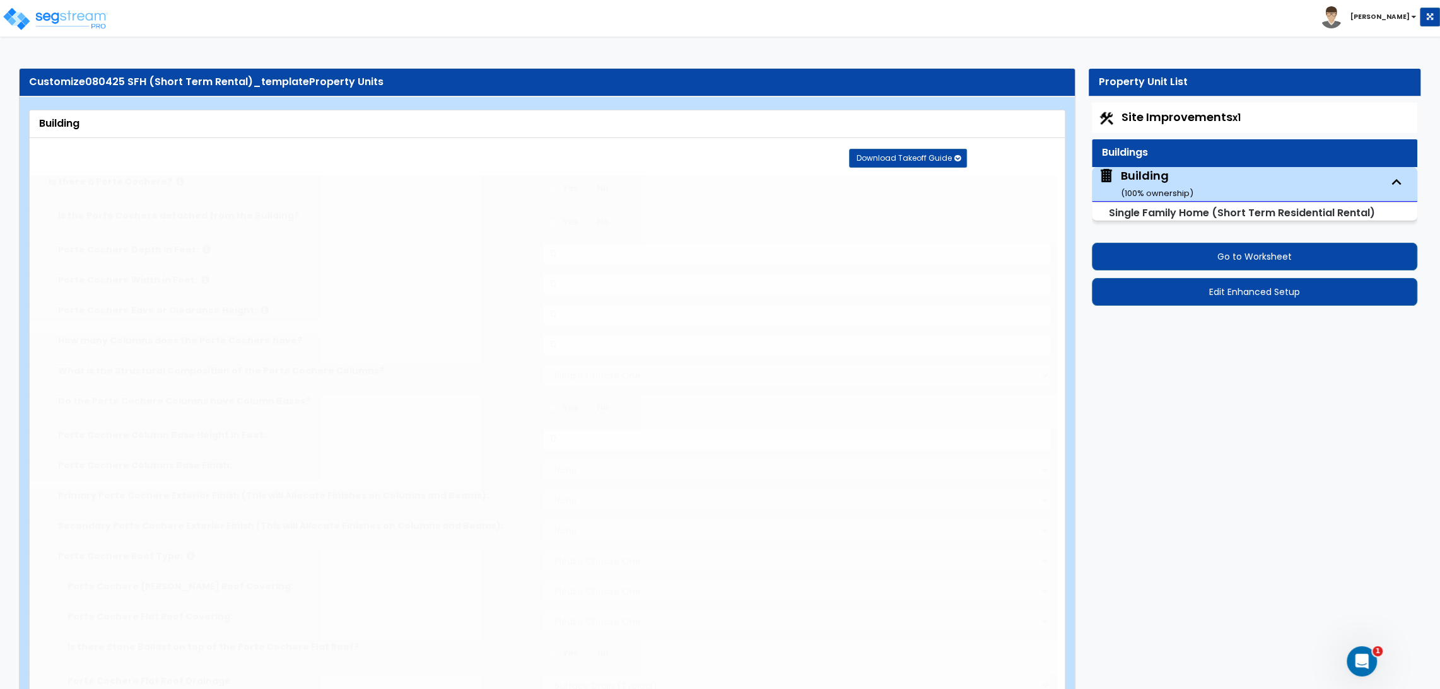
select select "1"
type input "2"
radio input "true"
type input "65"
select select "1"
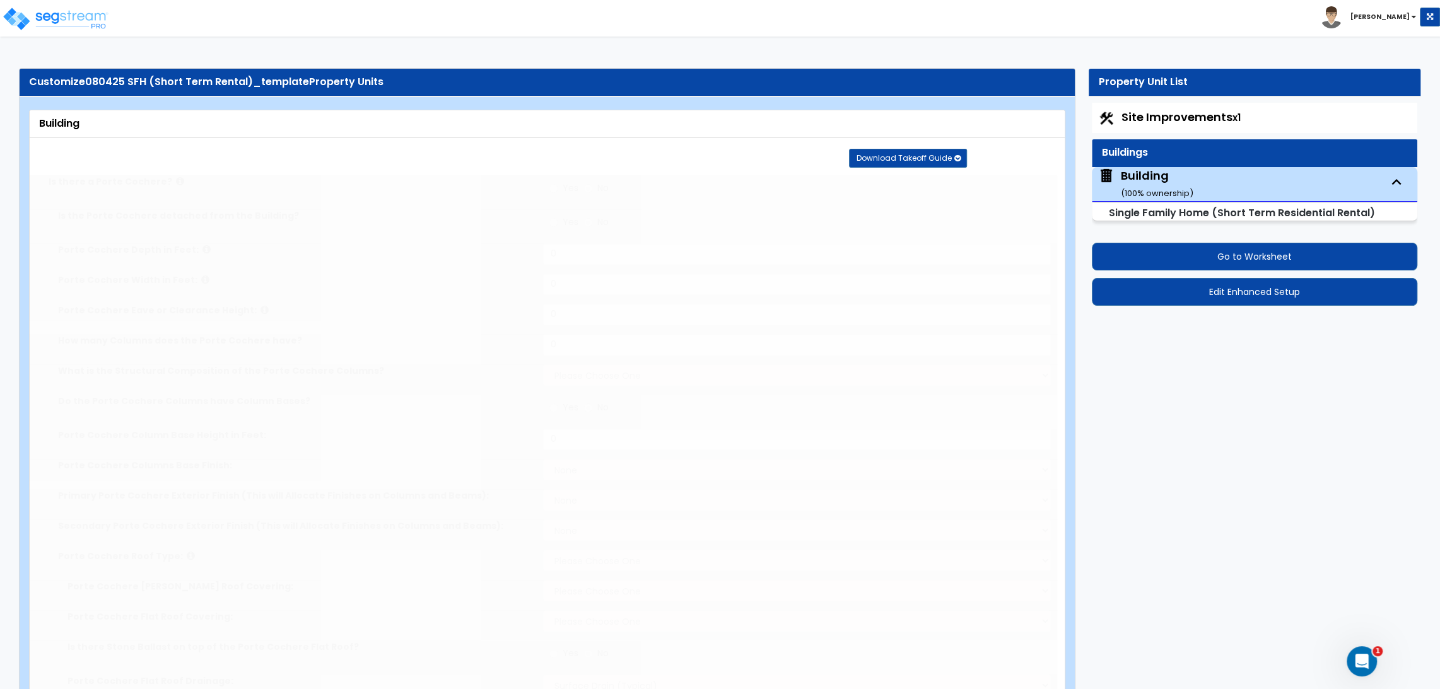
select select "1"
radio input "true"
select select "2"
type input "200"
select select "2"
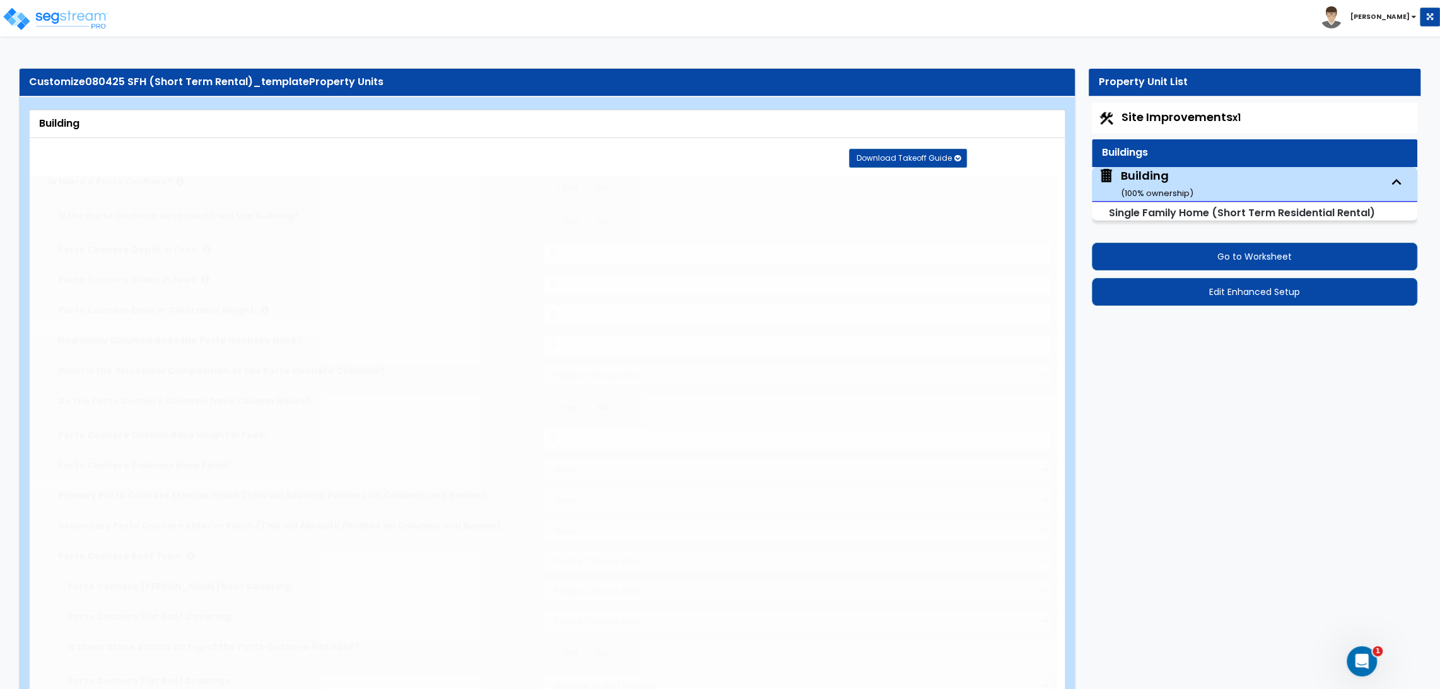
select select "1"
select select "2"
radio input "true"
type input "2"
select select "3"
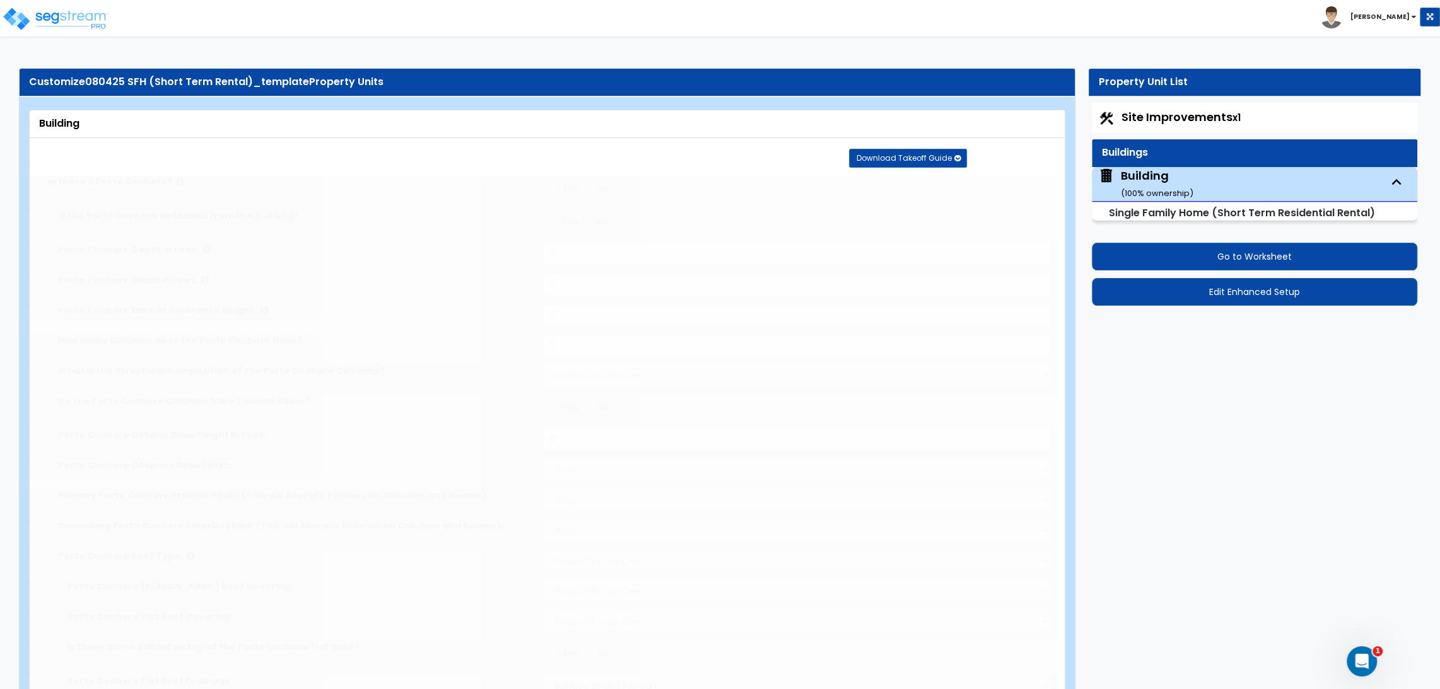
radio input "true"
type input "5"
radio input "true"
type input "2"
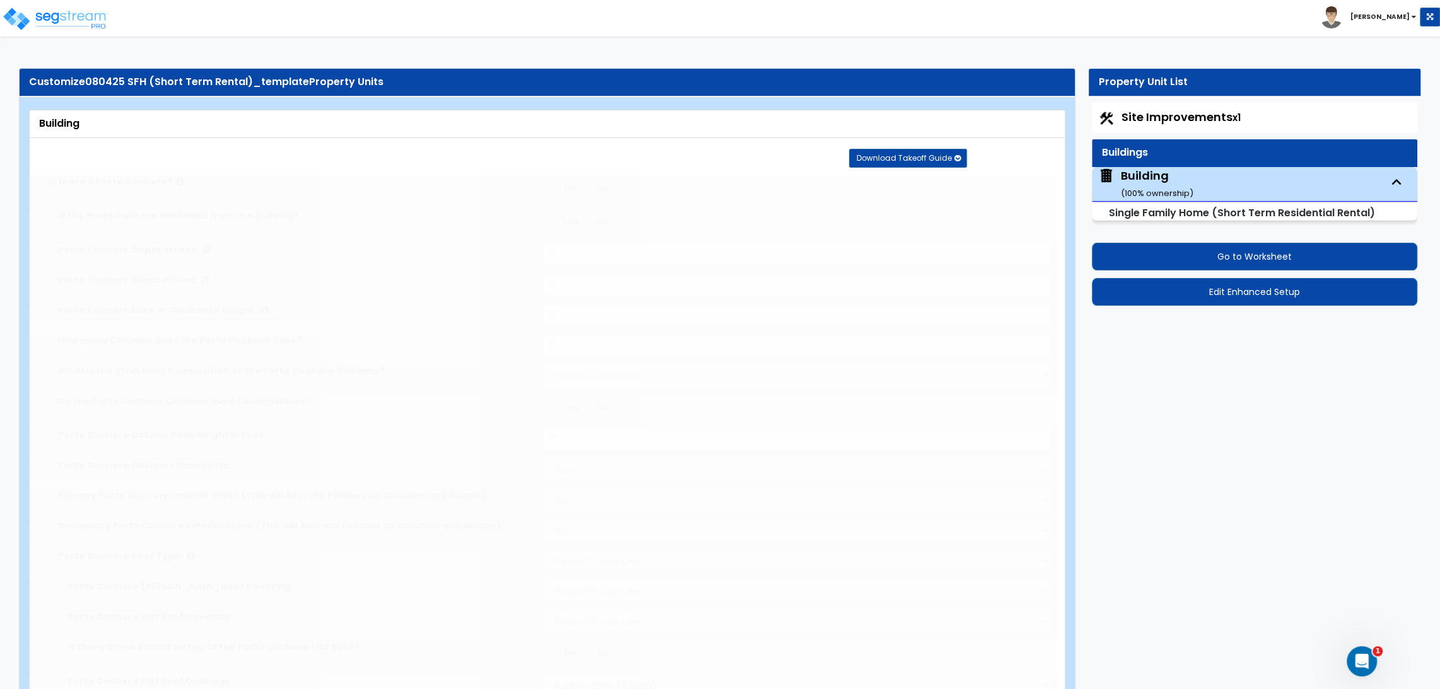
type input "2"
radio input "true"
type input "2"
radio input "true"
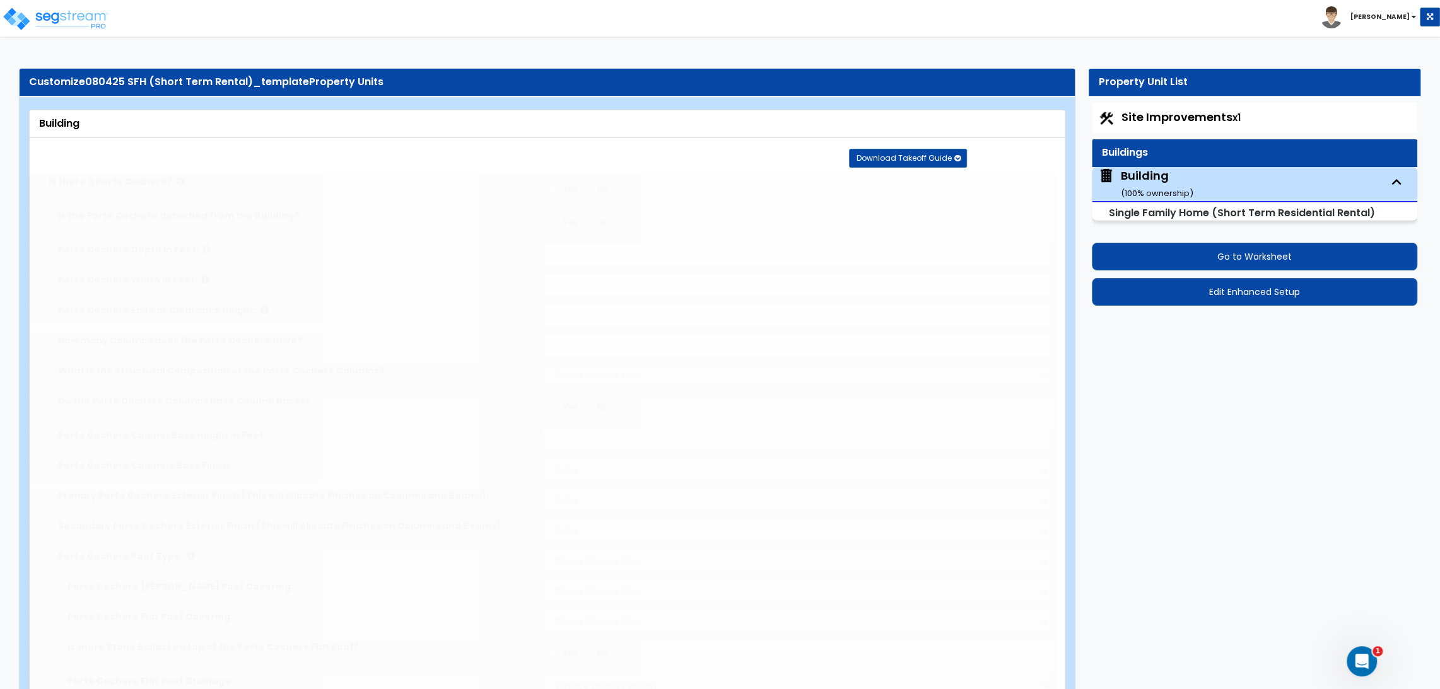
type input "2"
radio input "true"
type input "2"
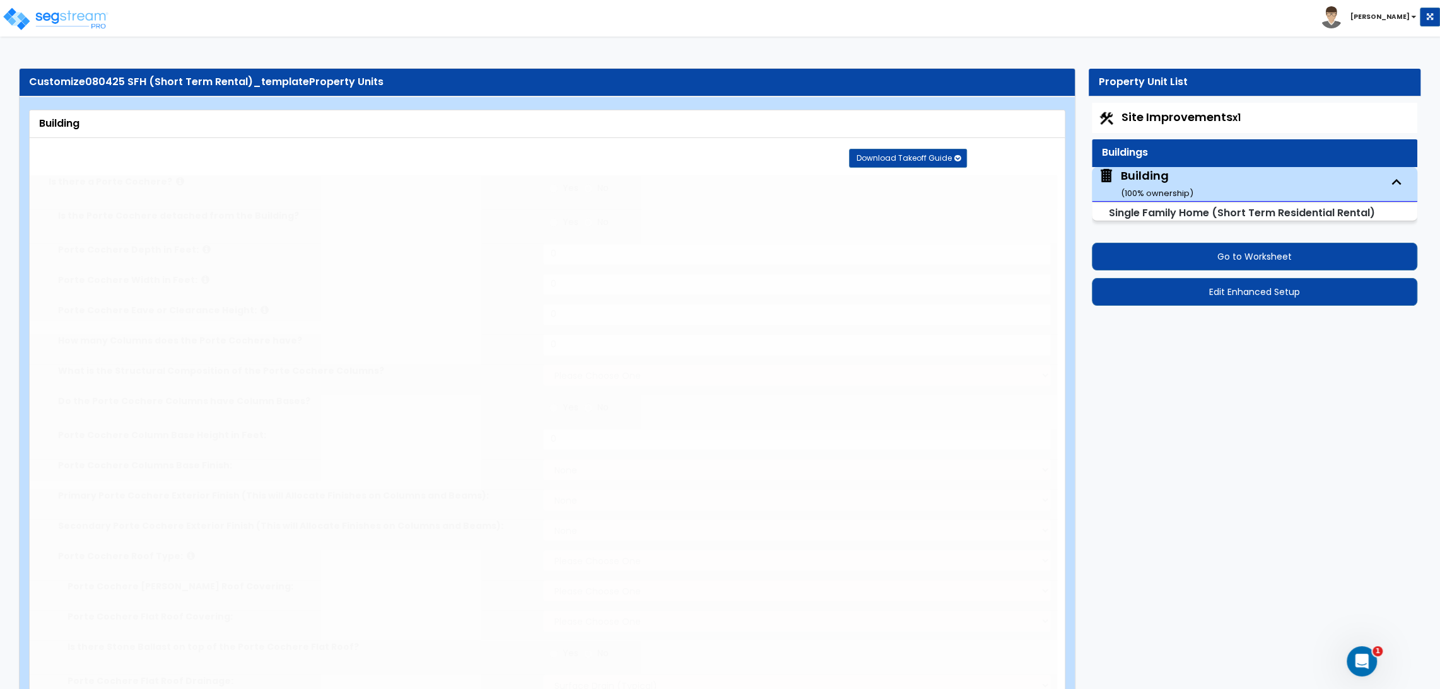
radio input "true"
type input "3"
radio input "true"
type input "4"
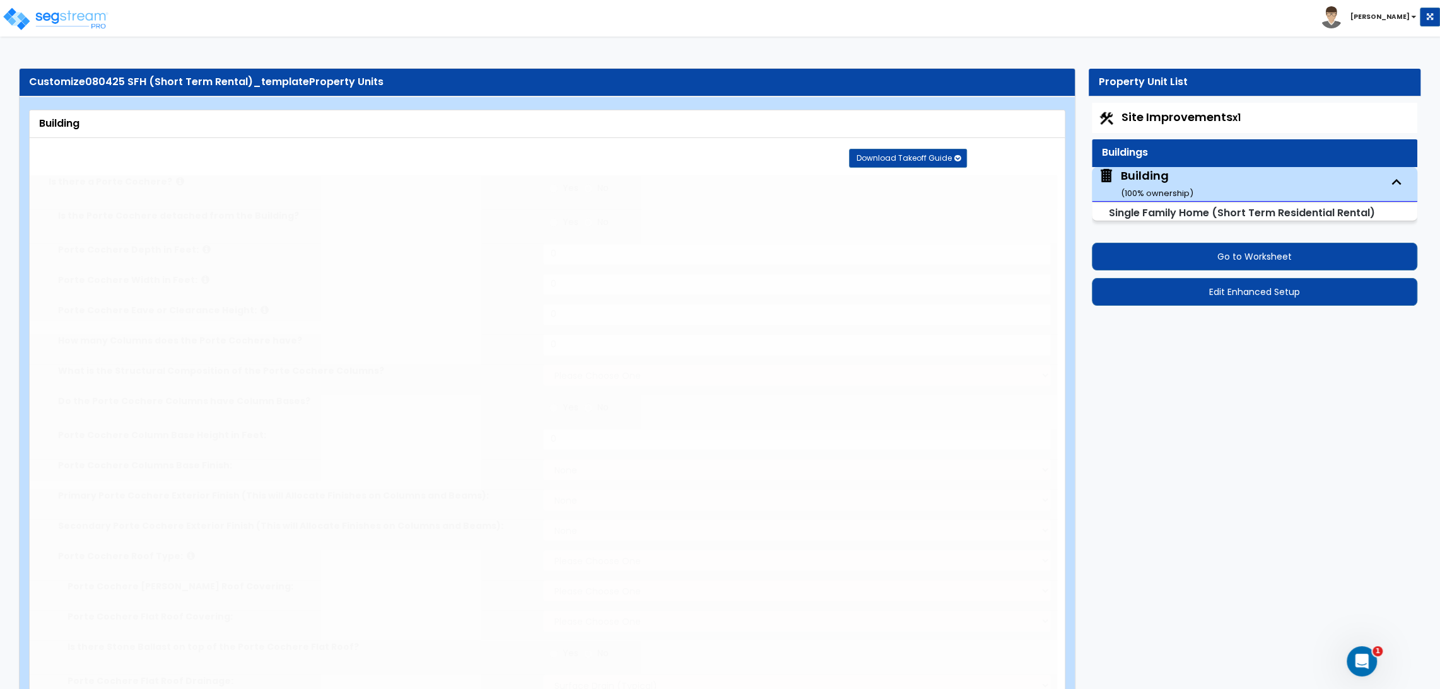
type input "5"
select select "3"
radio input "true"
type input "5"
radio input "true"
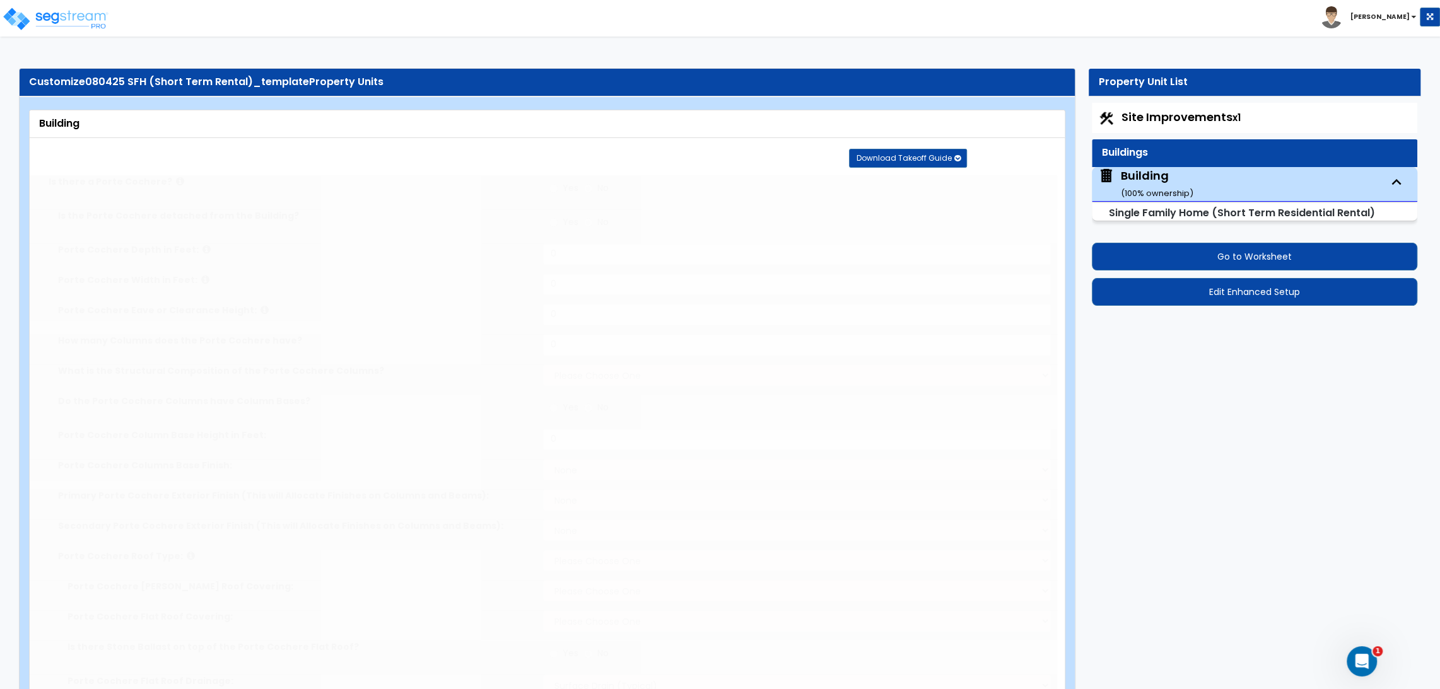
type input "5"
radio input "true"
type input "5"
radio input "true"
type input "5"
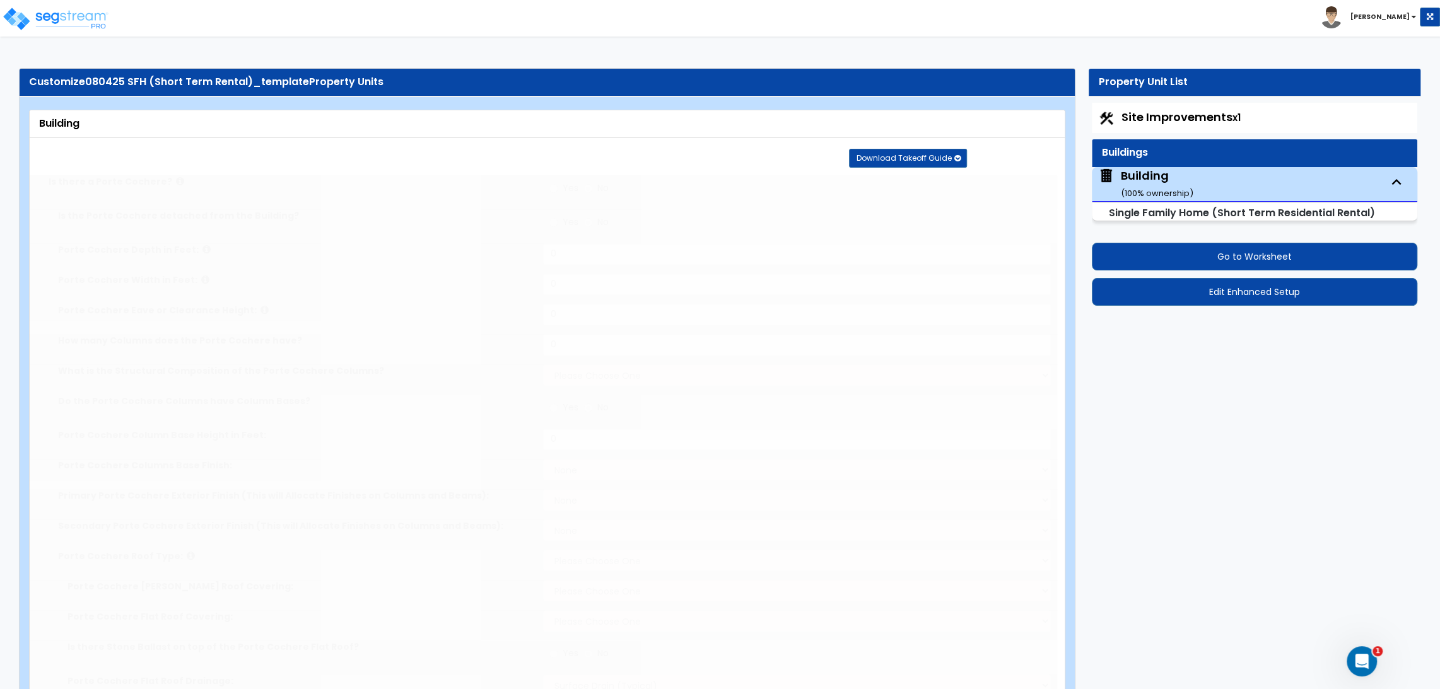
radio input "true"
type input "5"
radio input "true"
type input "2"
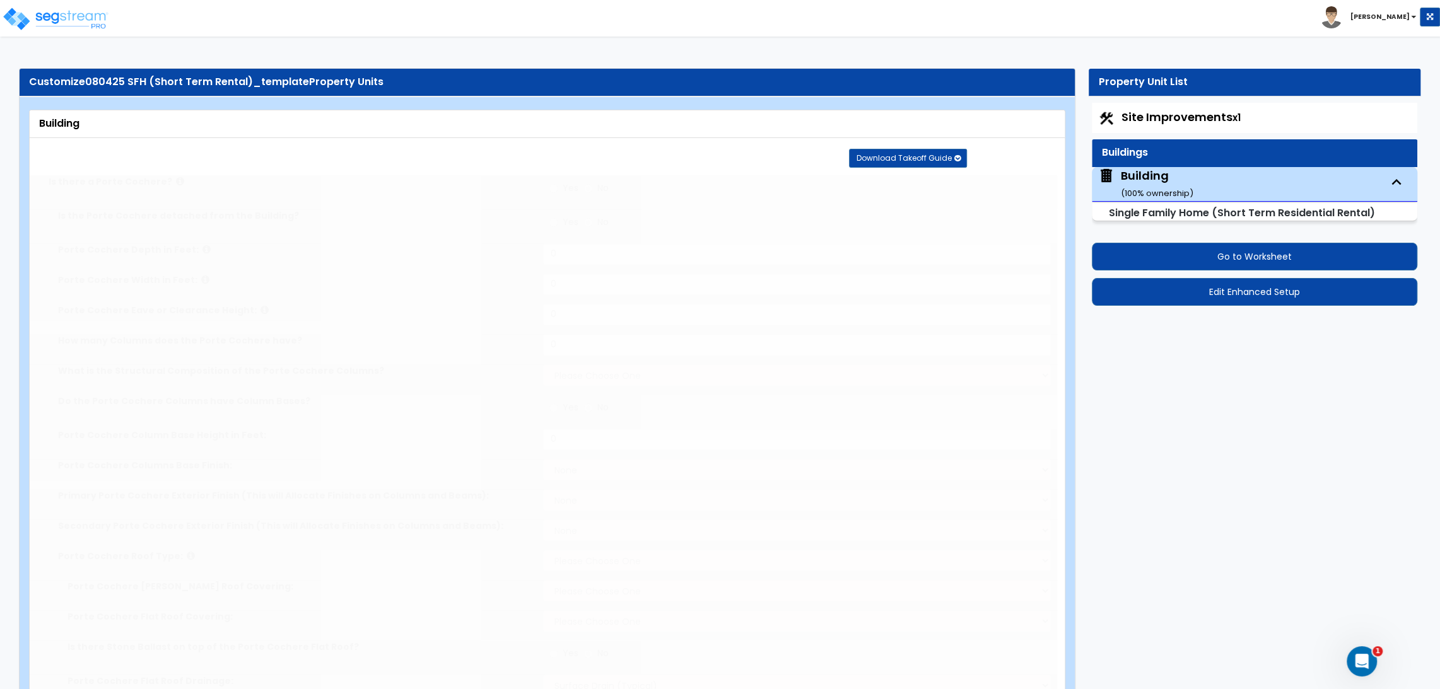
select select "3"
select select "1"
type input "25"
select select "2"
type input "25"
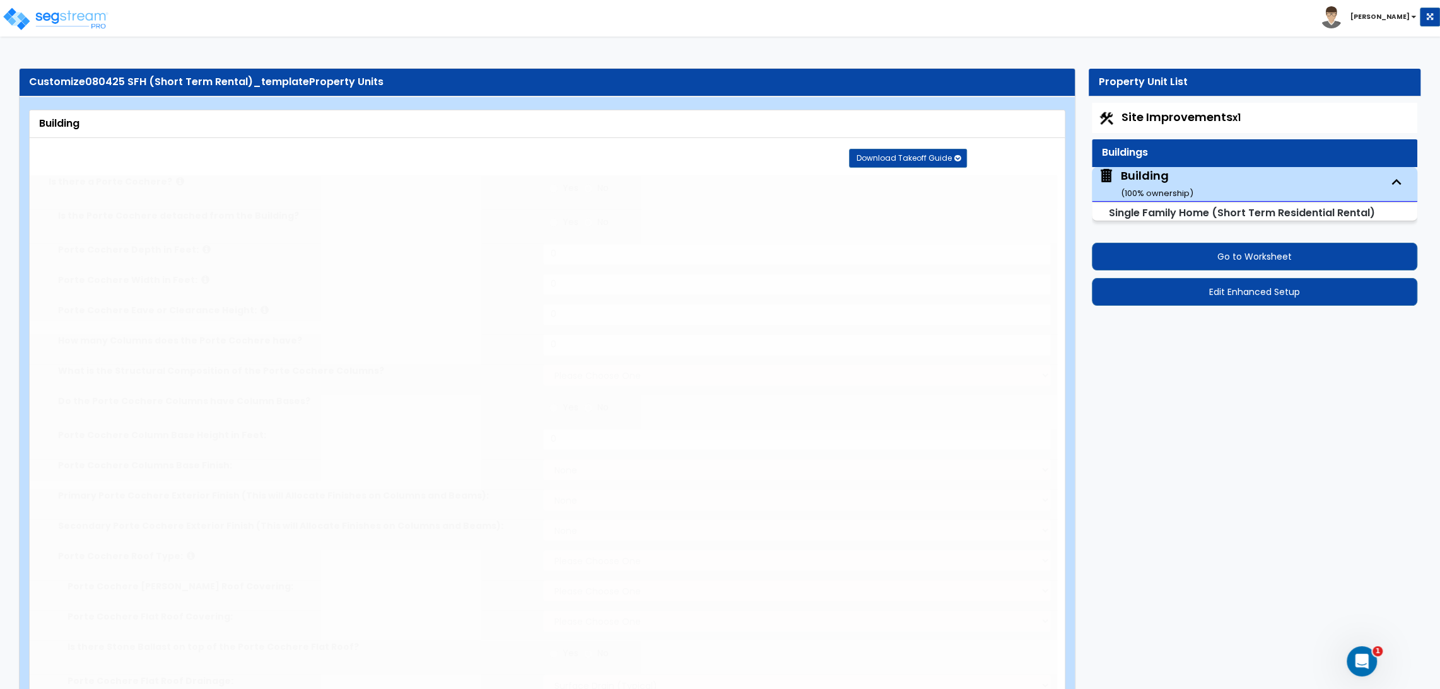
select select "3"
radio input "true"
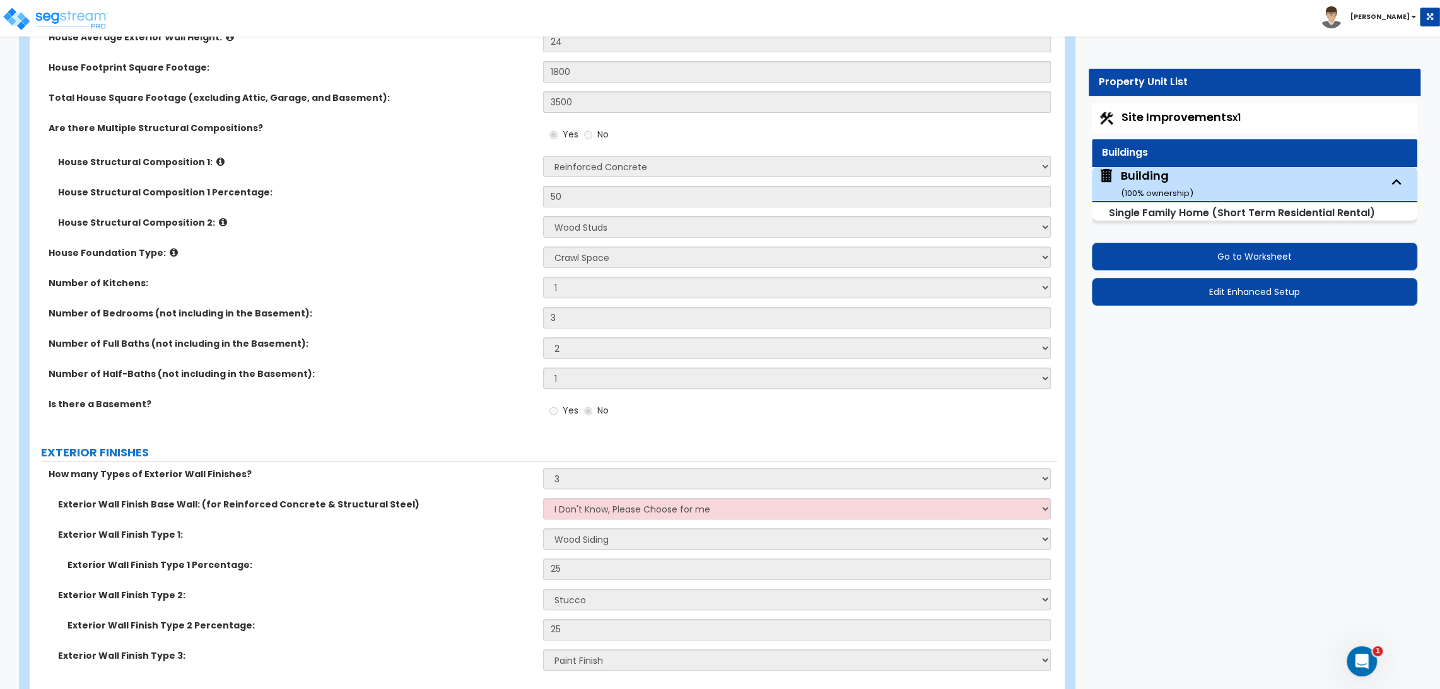
scroll to position [350, 0]
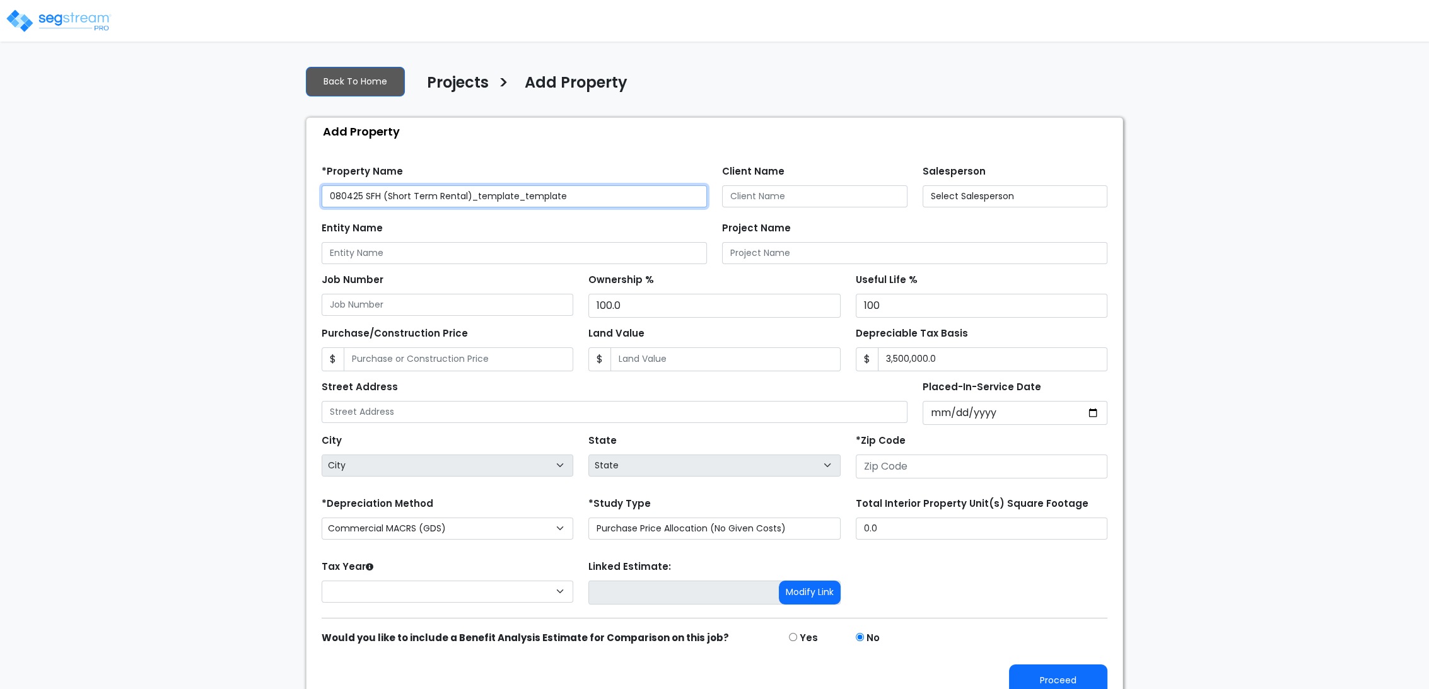
type input "None"
type input "10602"
select select "2025"
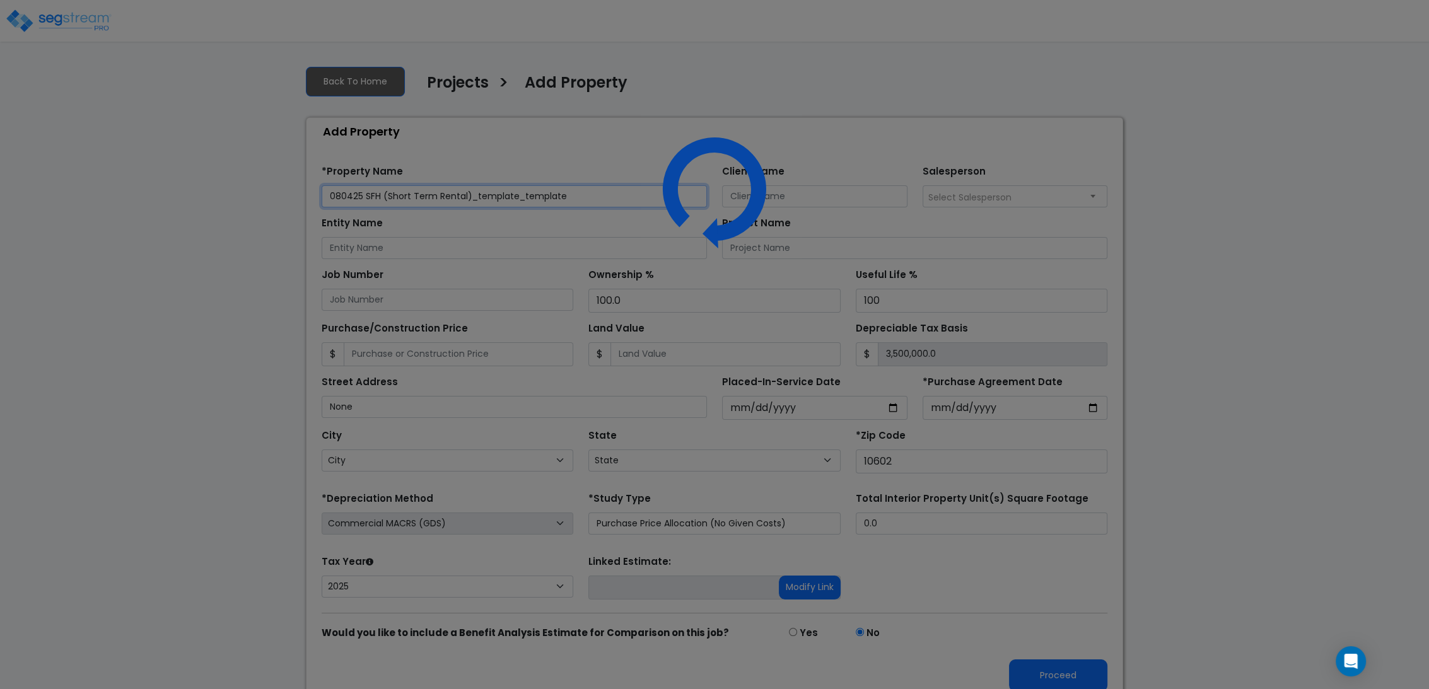
select select "NY"
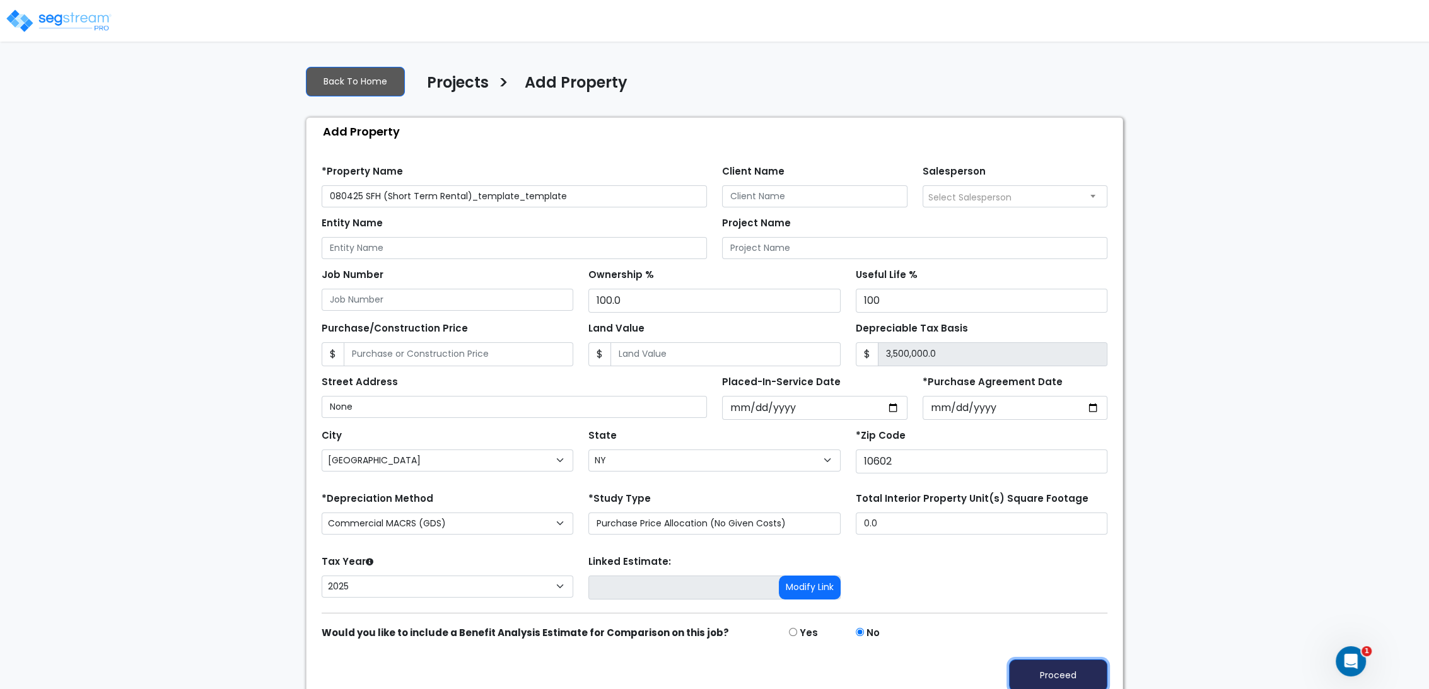
click at [1029, 660] on button "Proceed" at bounding box center [1058, 676] width 98 height 32
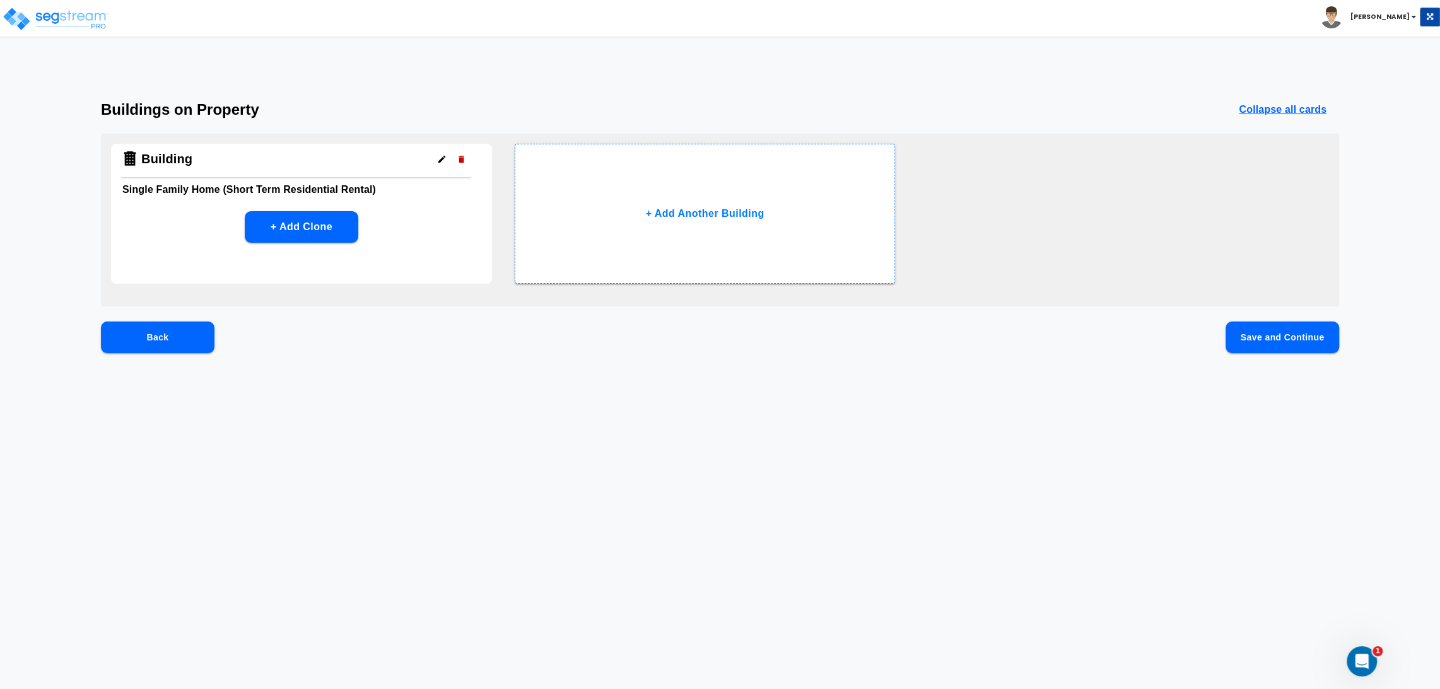
click at [1310, 329] on button "Save and Continue" at bounding box center [1282, 338] width 114 height 32
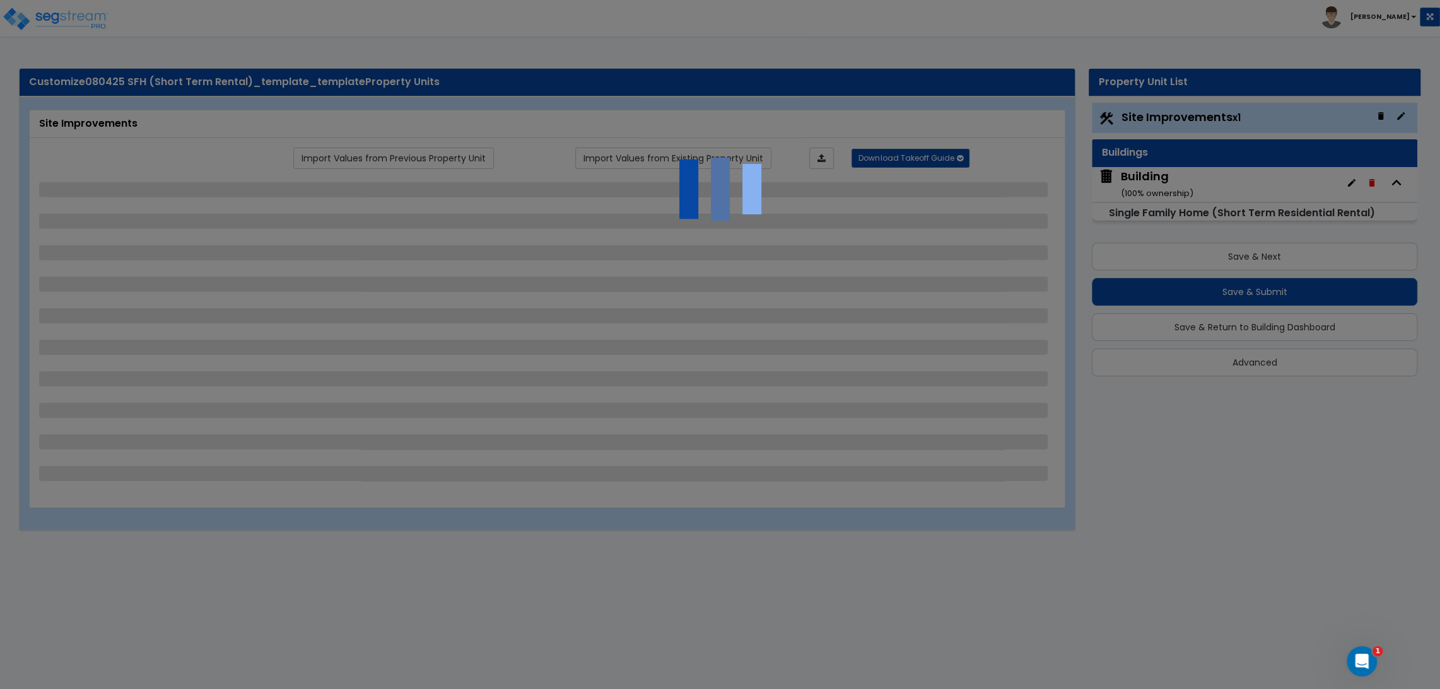
select select "2"
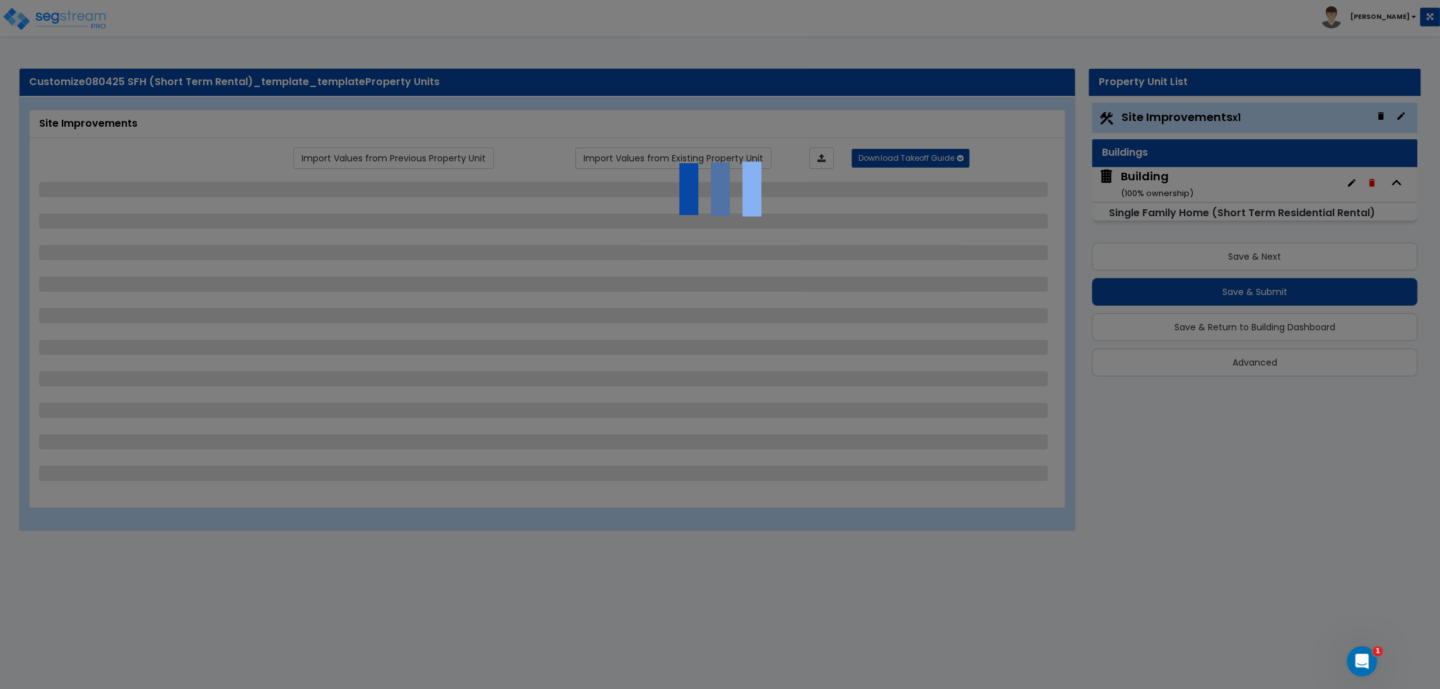
select select "1"
select select "2"
select select "3"
select select "1"
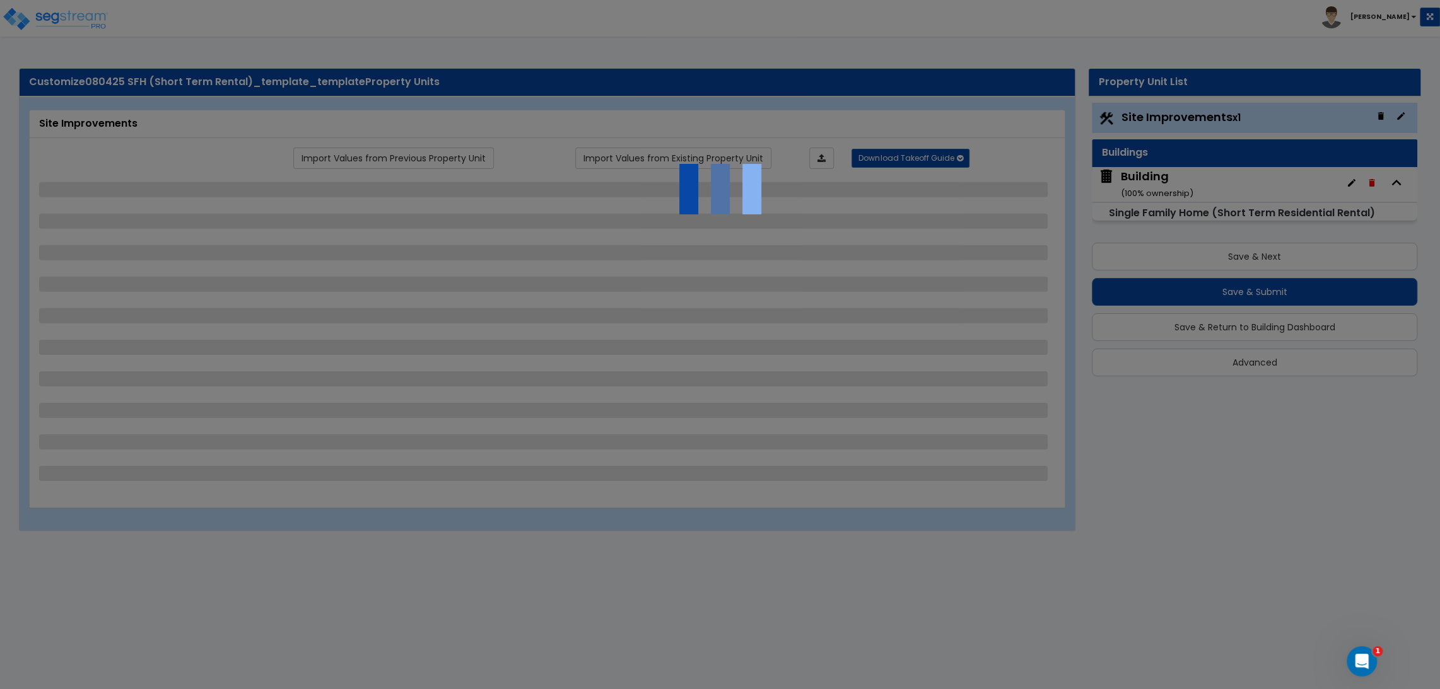
select select "2"
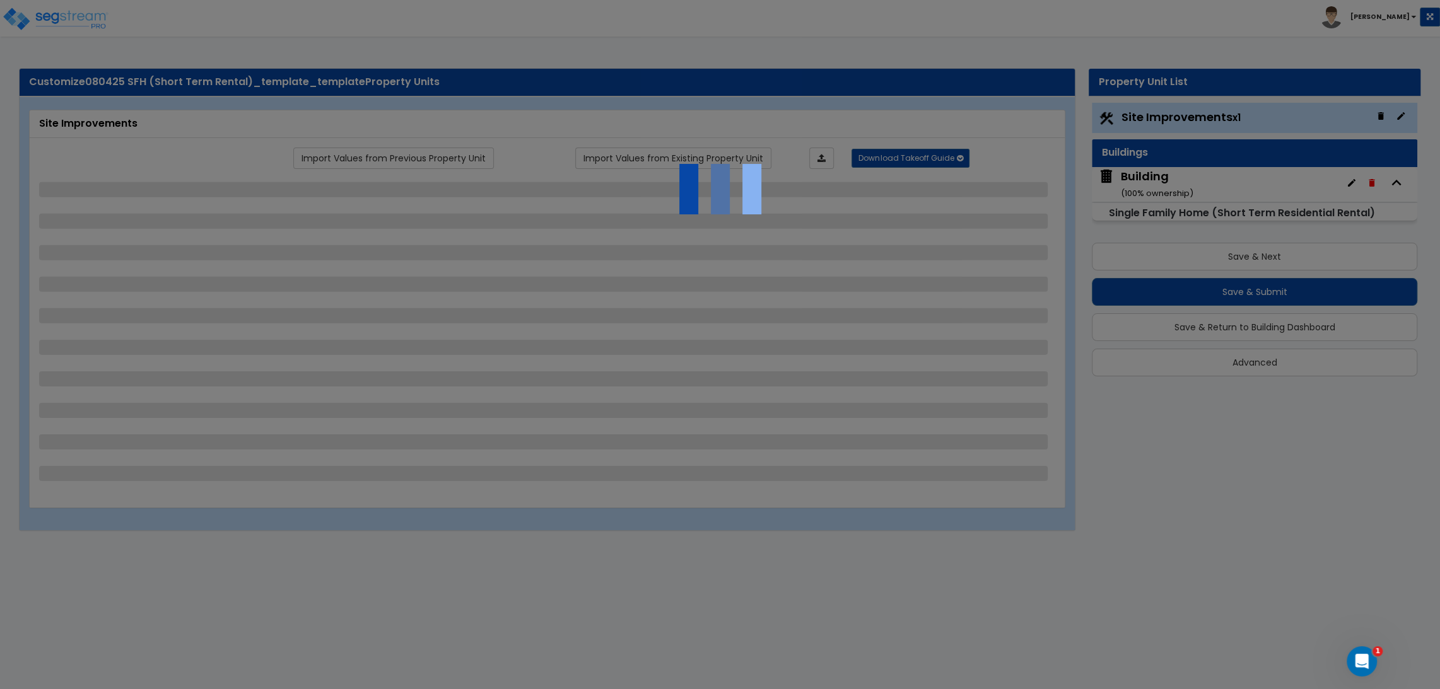
select select "2"
select select "1"
select select "2"
select select "1"
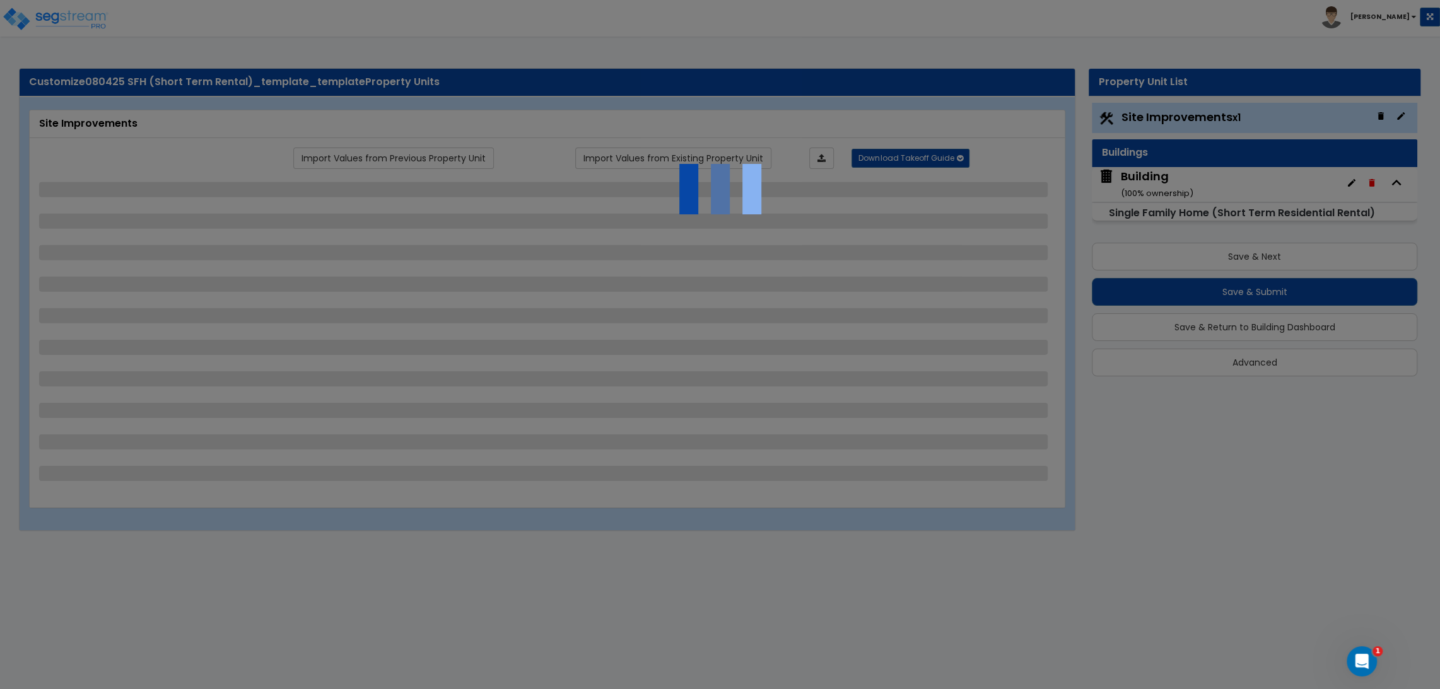
select select "2"
select select "1"
select select "2"
select select "3"
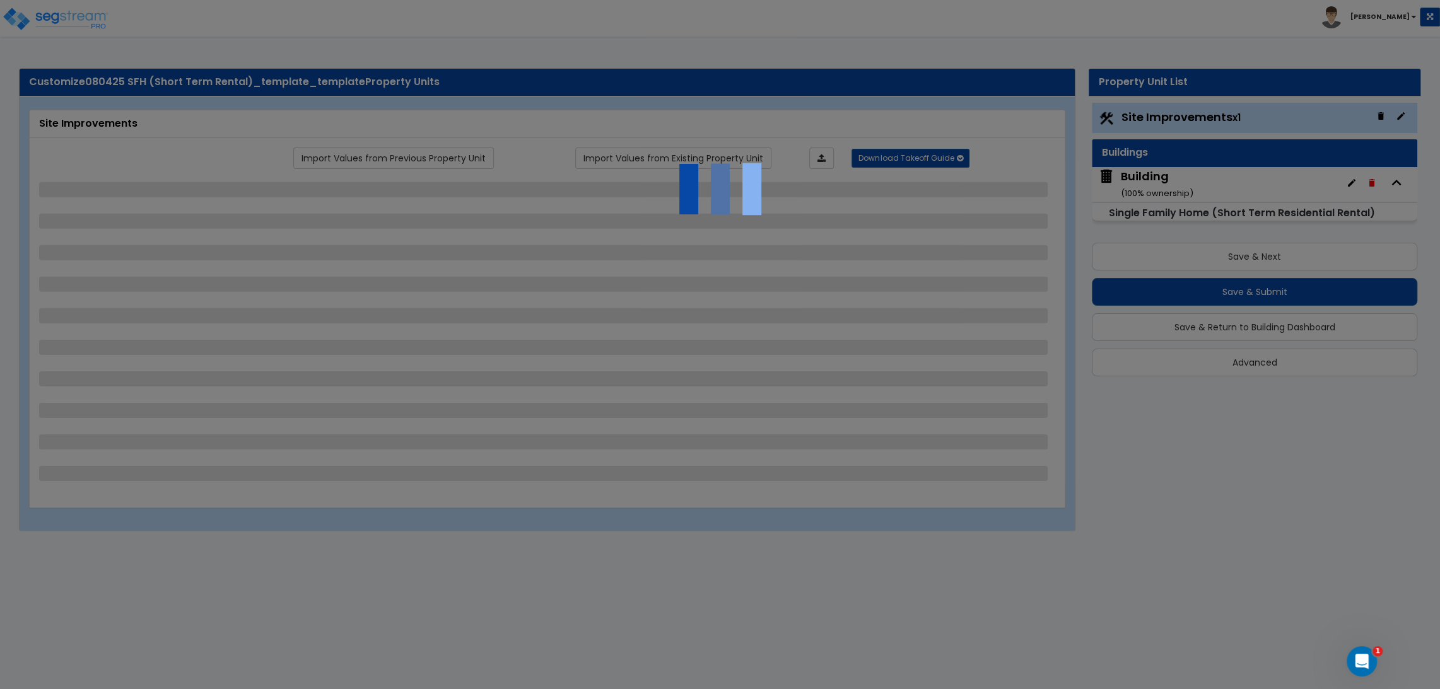
select select "6"
select select "10"
select select "8"
select select "3"
select select "1"
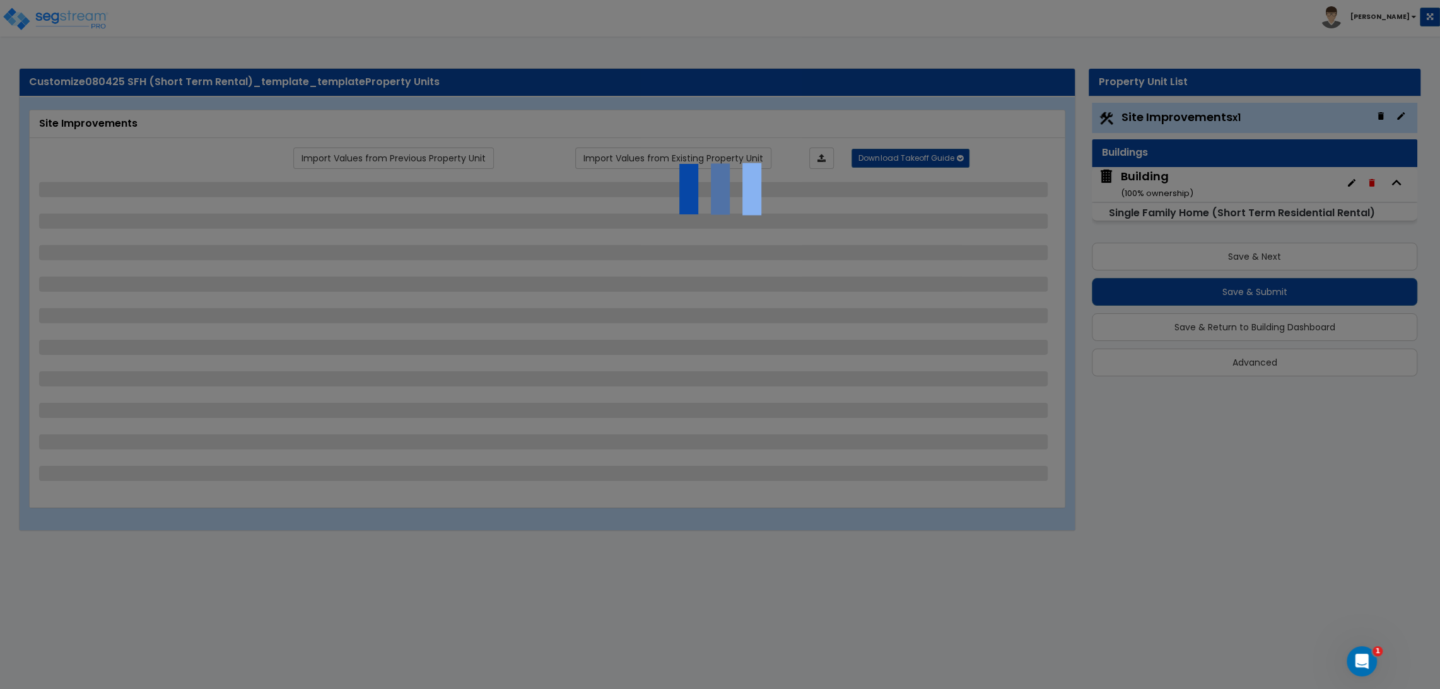
select select "2"
select select "3"
select select "1"
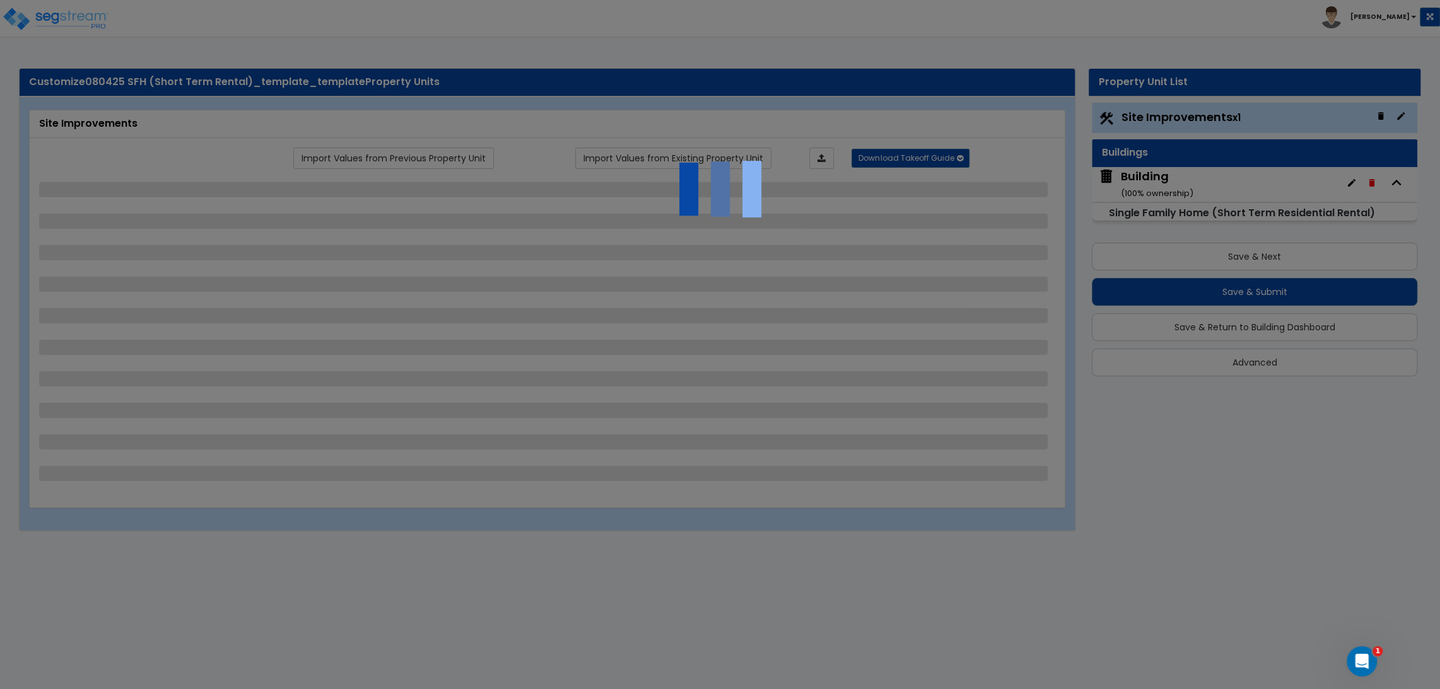
select select "1"
select select "2"
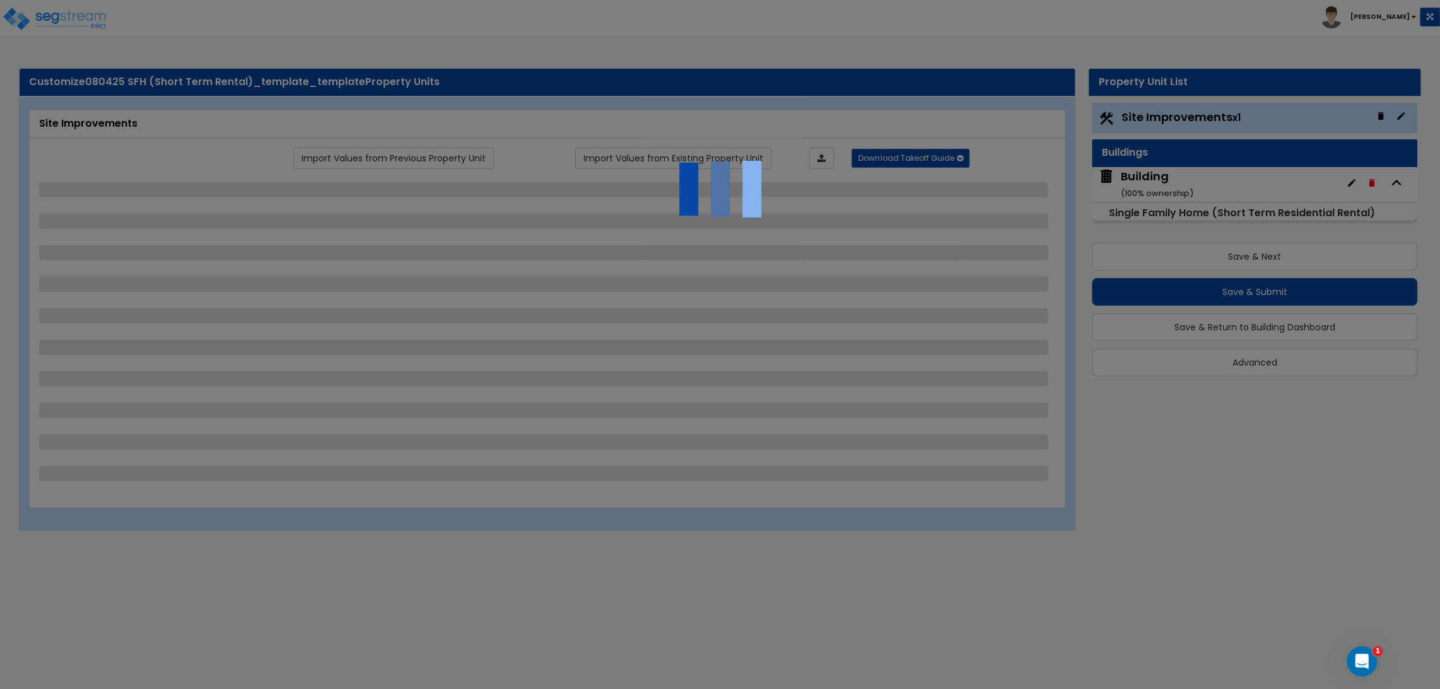
select select "2"
select select "5"
select select "0"
select select "3"
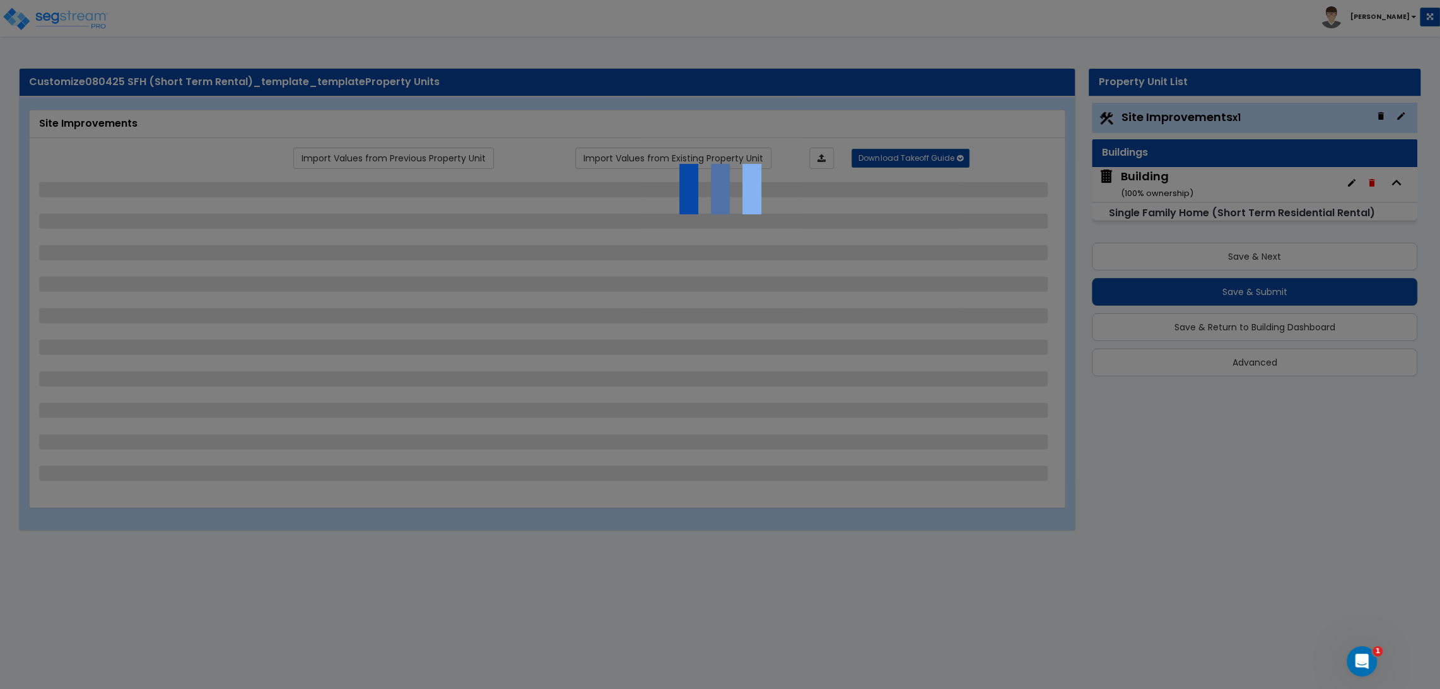
select select "1"
select select "2"
select select "1"
select select "2"
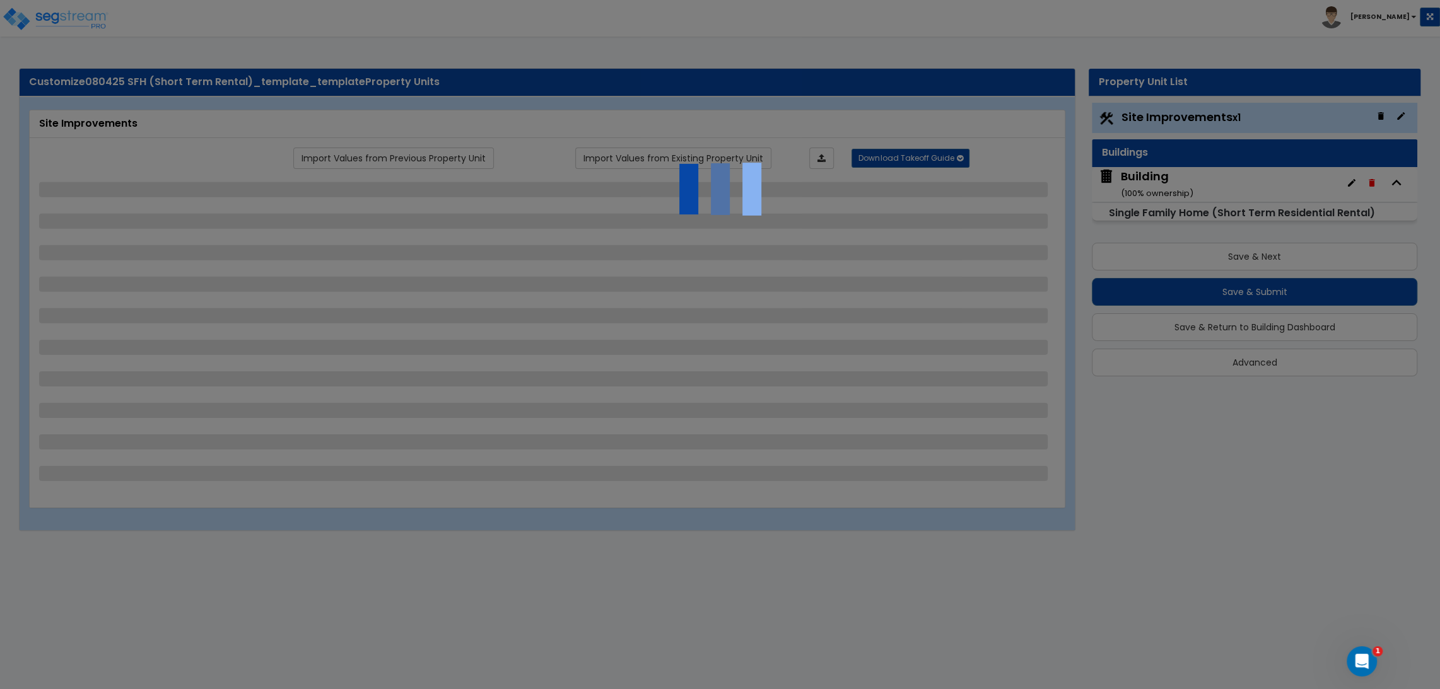
select select "1"
select select "2"
select select "4"
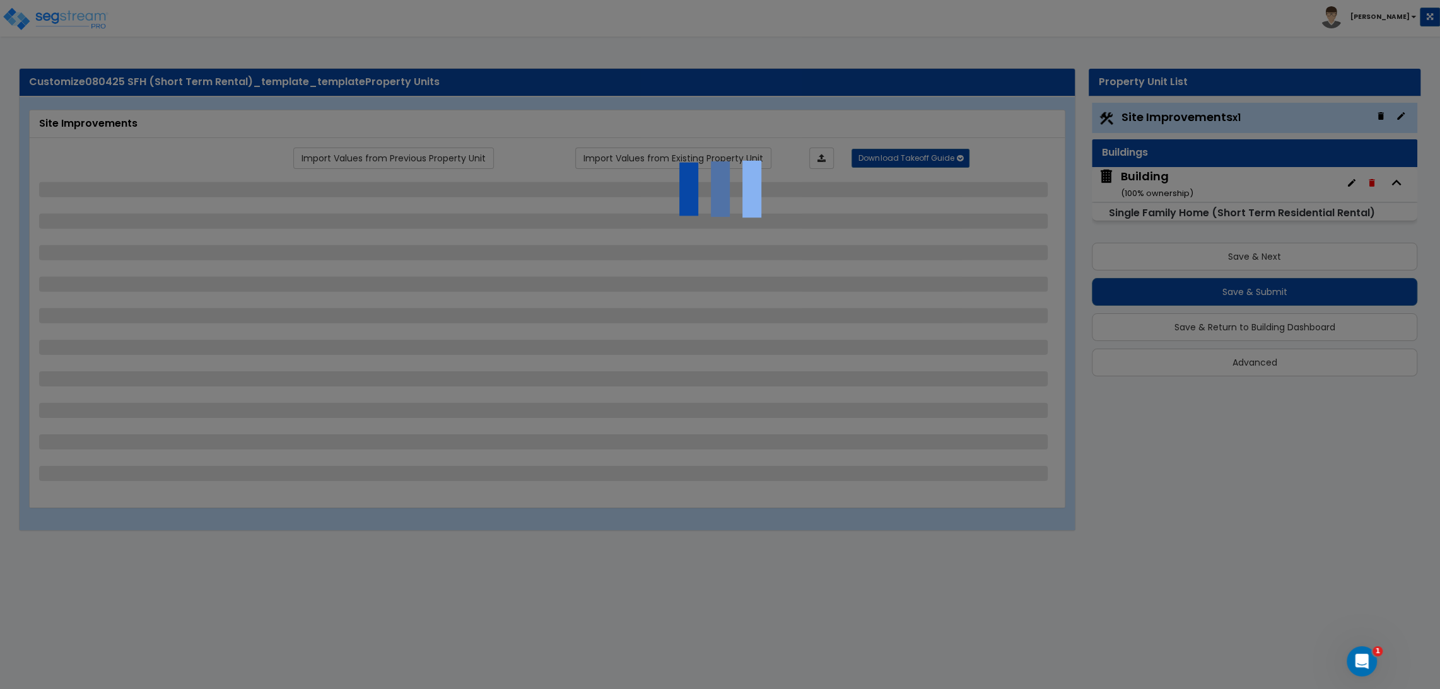
select select "4"
select select "1"
select select "10"
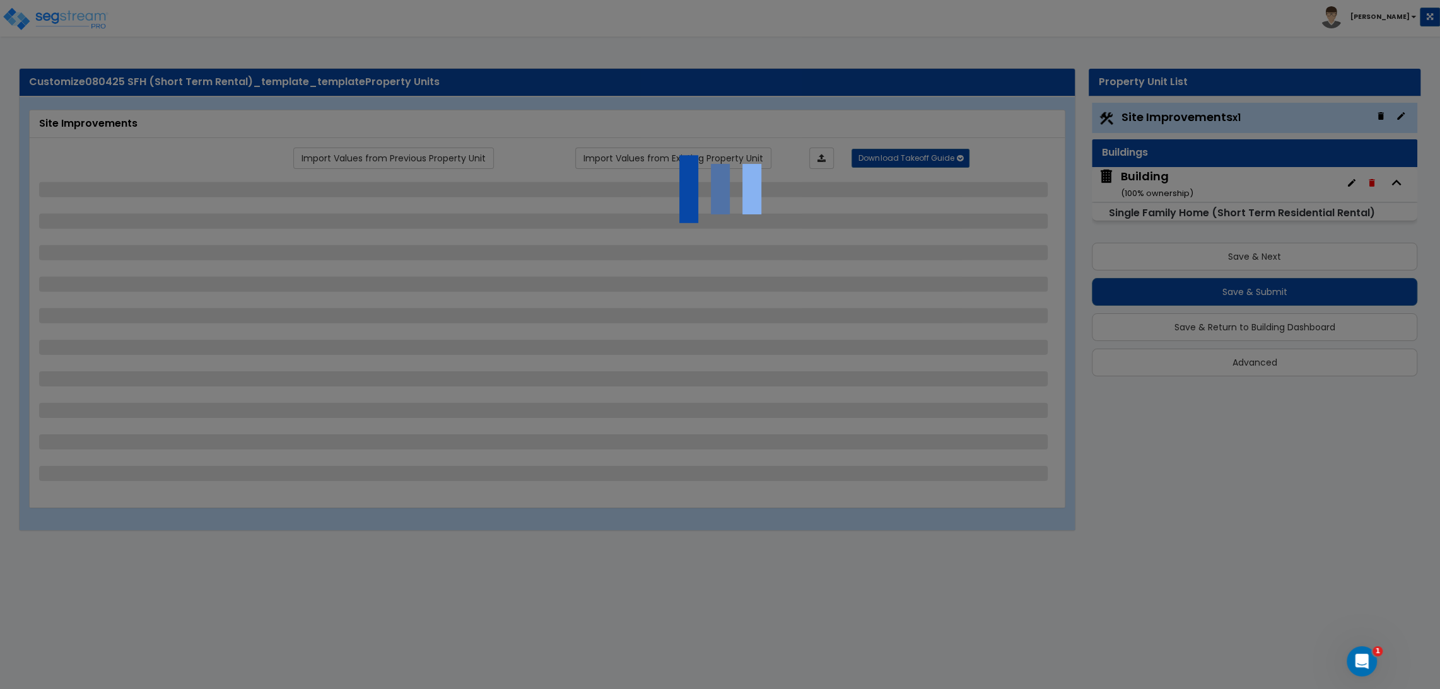
select select "3"
select select "1"
select select "2"
select select "3"
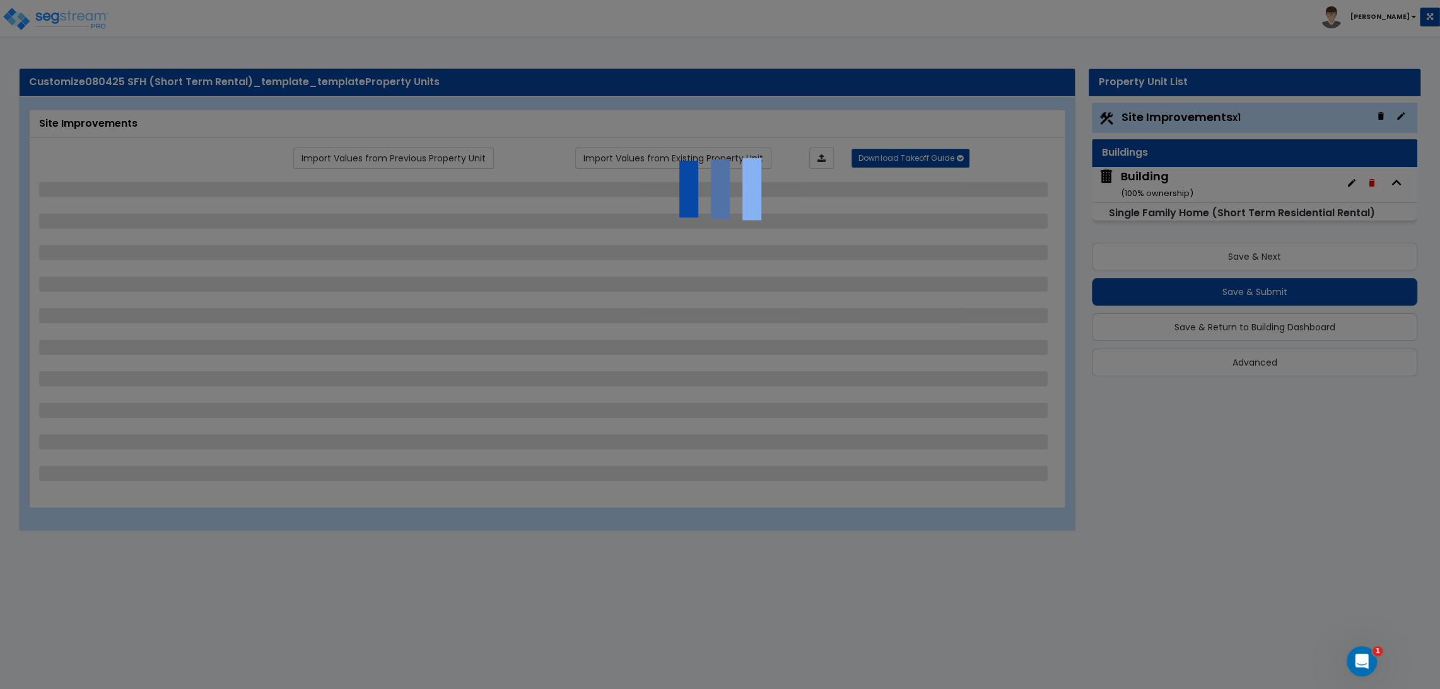
select select "1"
select select "2"
select select "1"
select select "2"
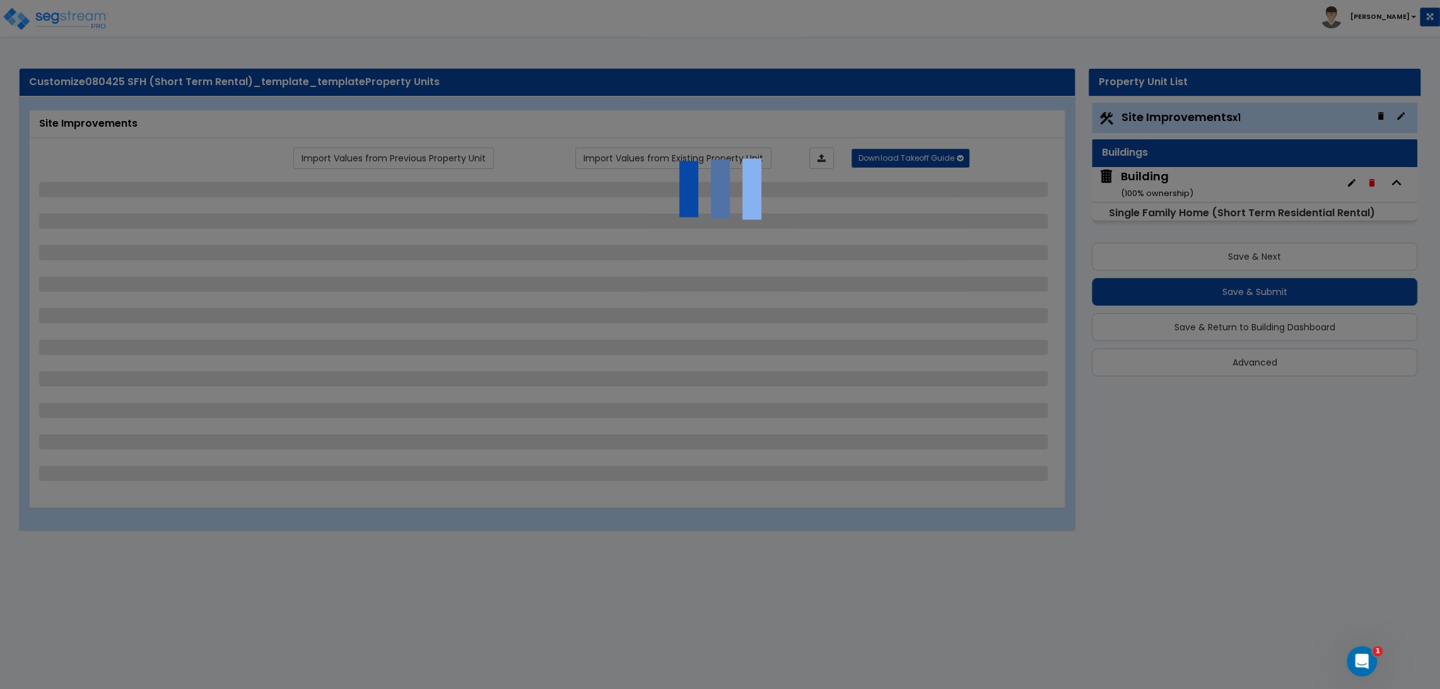
select select "2"
select select "1"
select select "2"
select select "3"
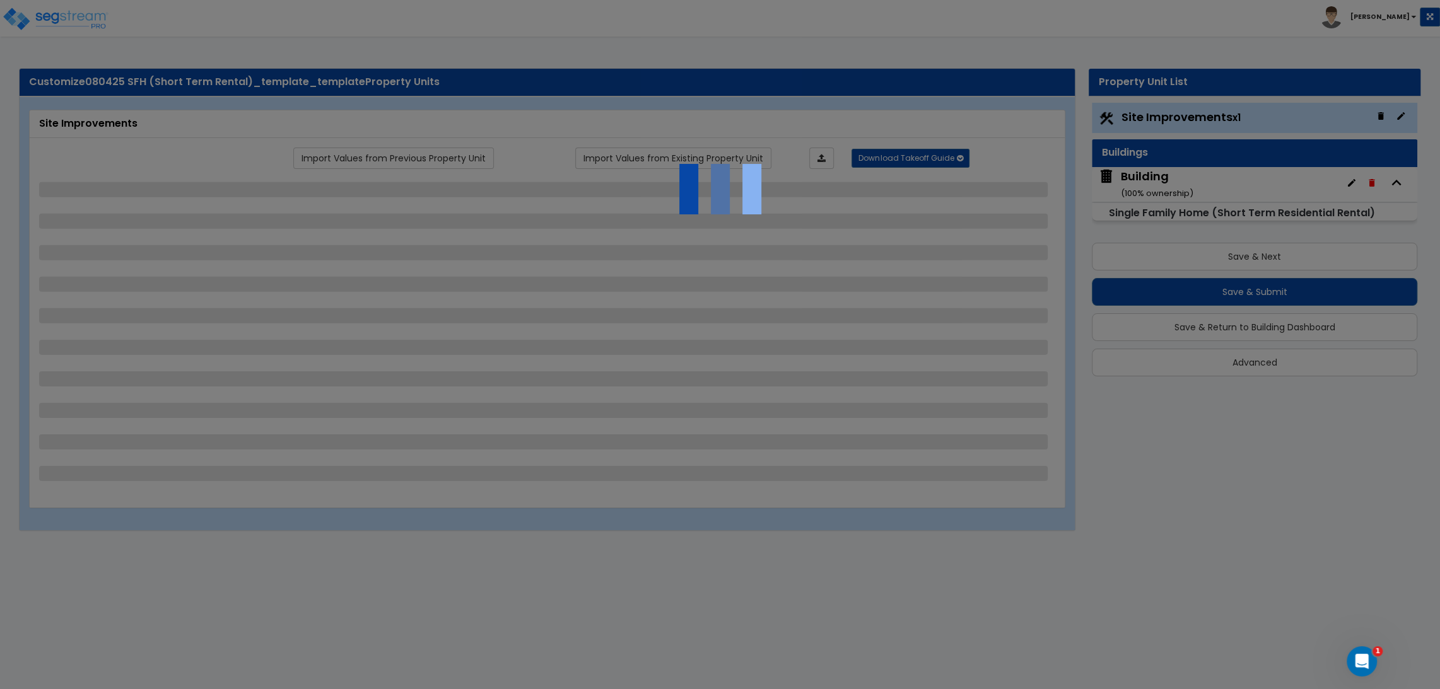
select select "11"
select select "8"
select select "5"
select select "3"
select select "1"
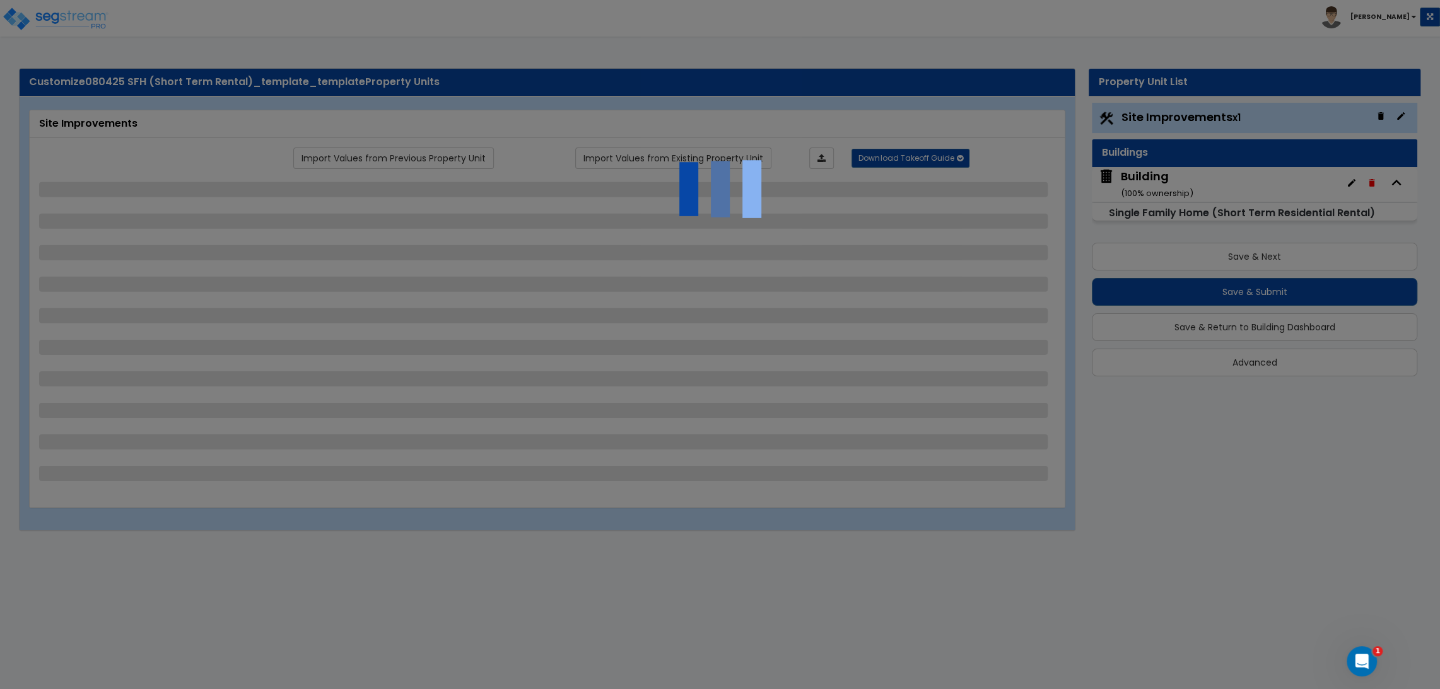
select select "5"
select select "7"
select select "2"
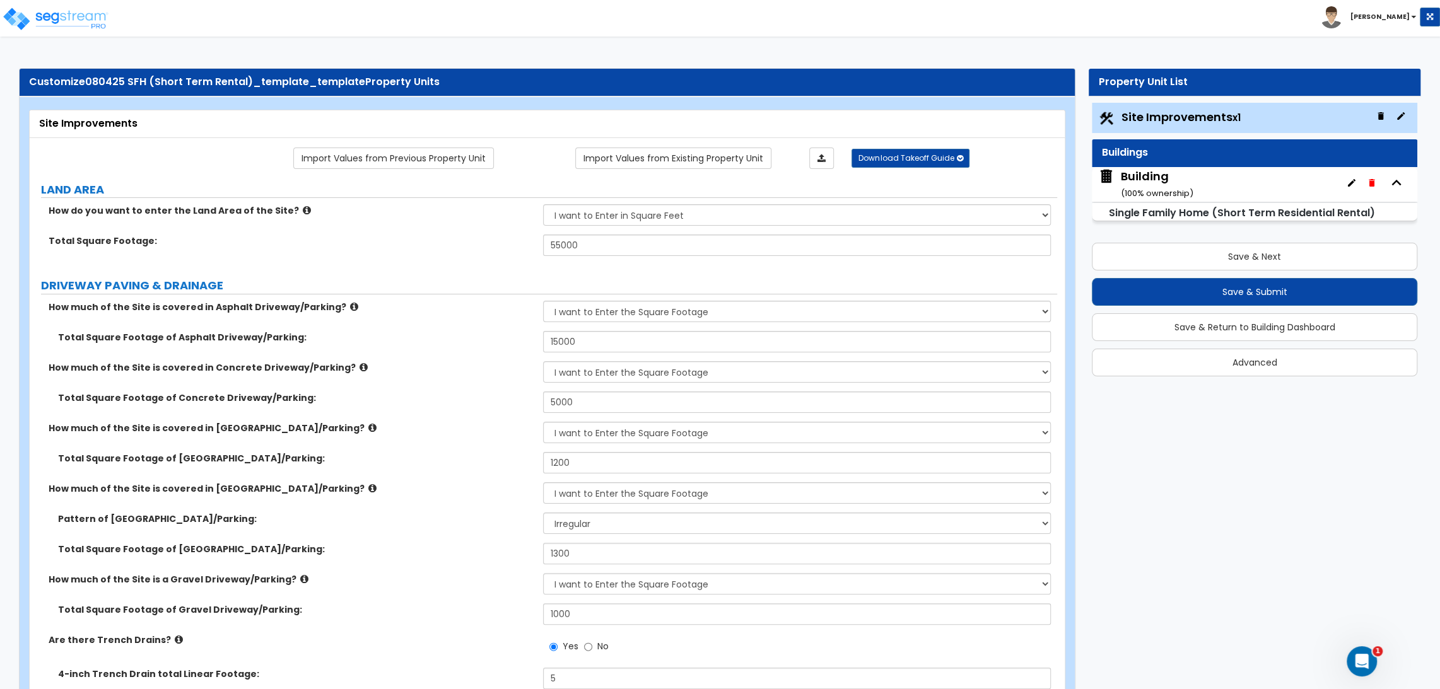
click at [1159, 184] on div "Building ( 100 % ownership)" at bounding box center [1157, 184] width 73 height 32
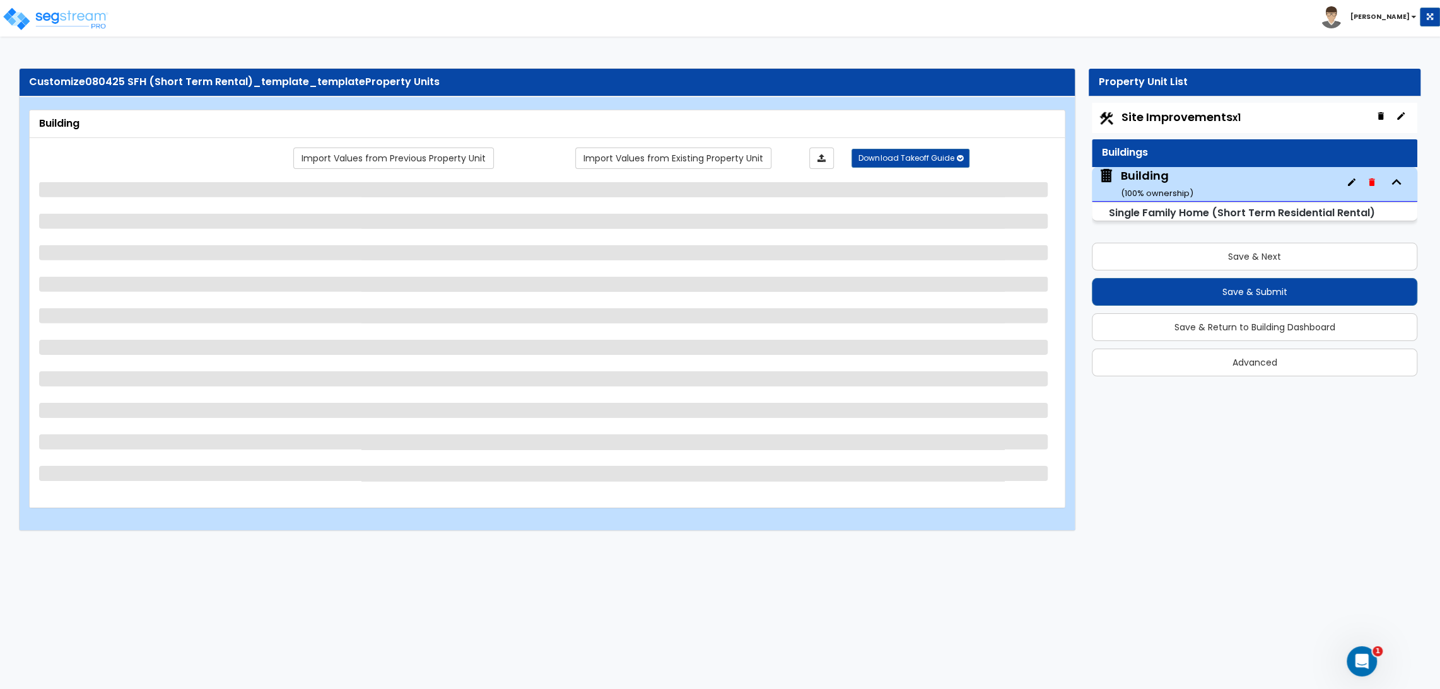
select select "1"
select select "3"
select select "7"
select select "1"
select select "2"
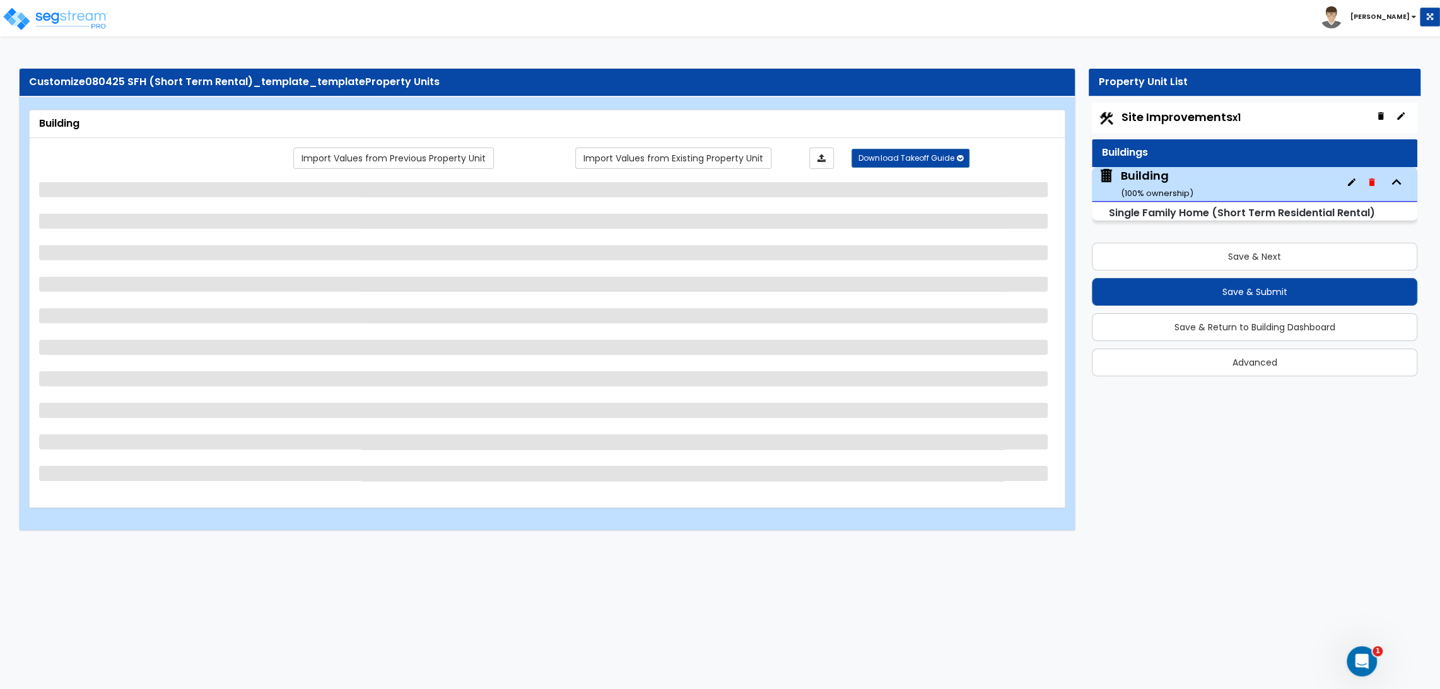
select select "1"
select select "3"
select select "4"
select select "7"
select select "10"
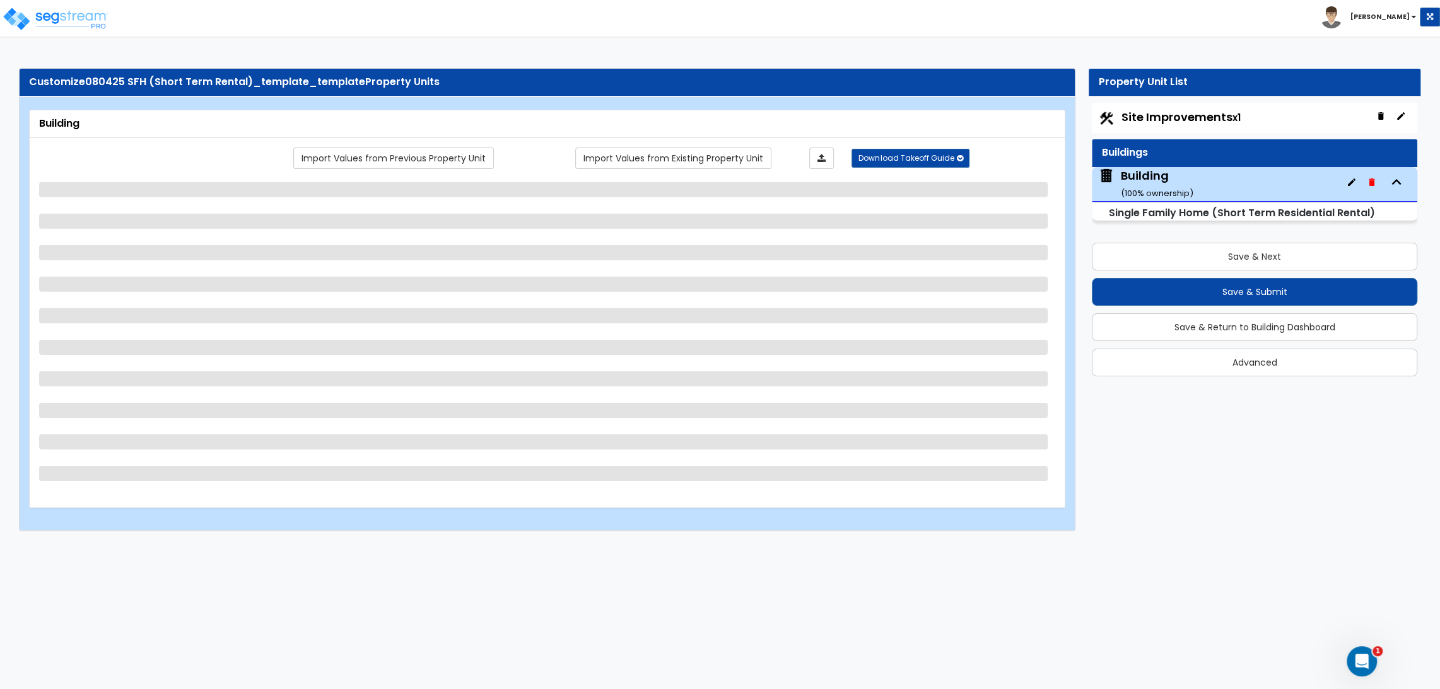
select select "3"
select select "5"
select select "1"
select select "2"
select select "3"
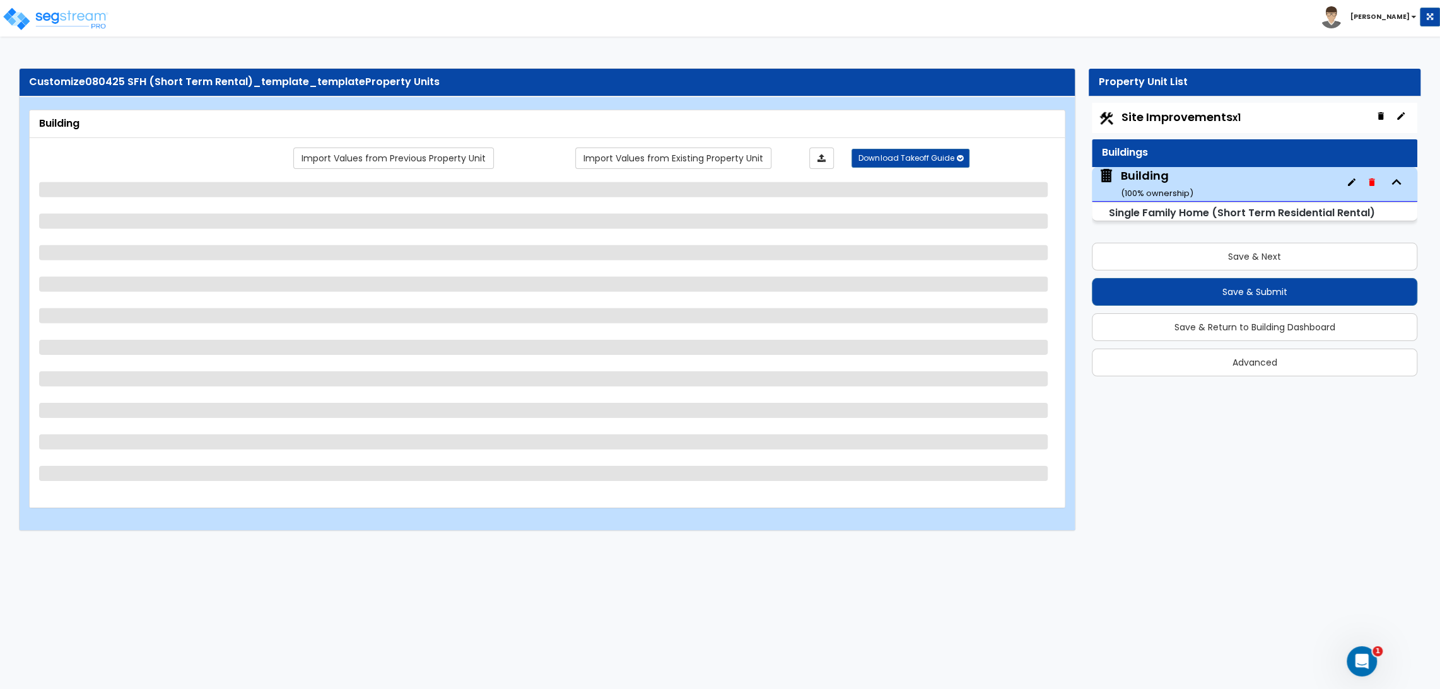
select select "2"
select select "5"
select select "2"
select select "1"
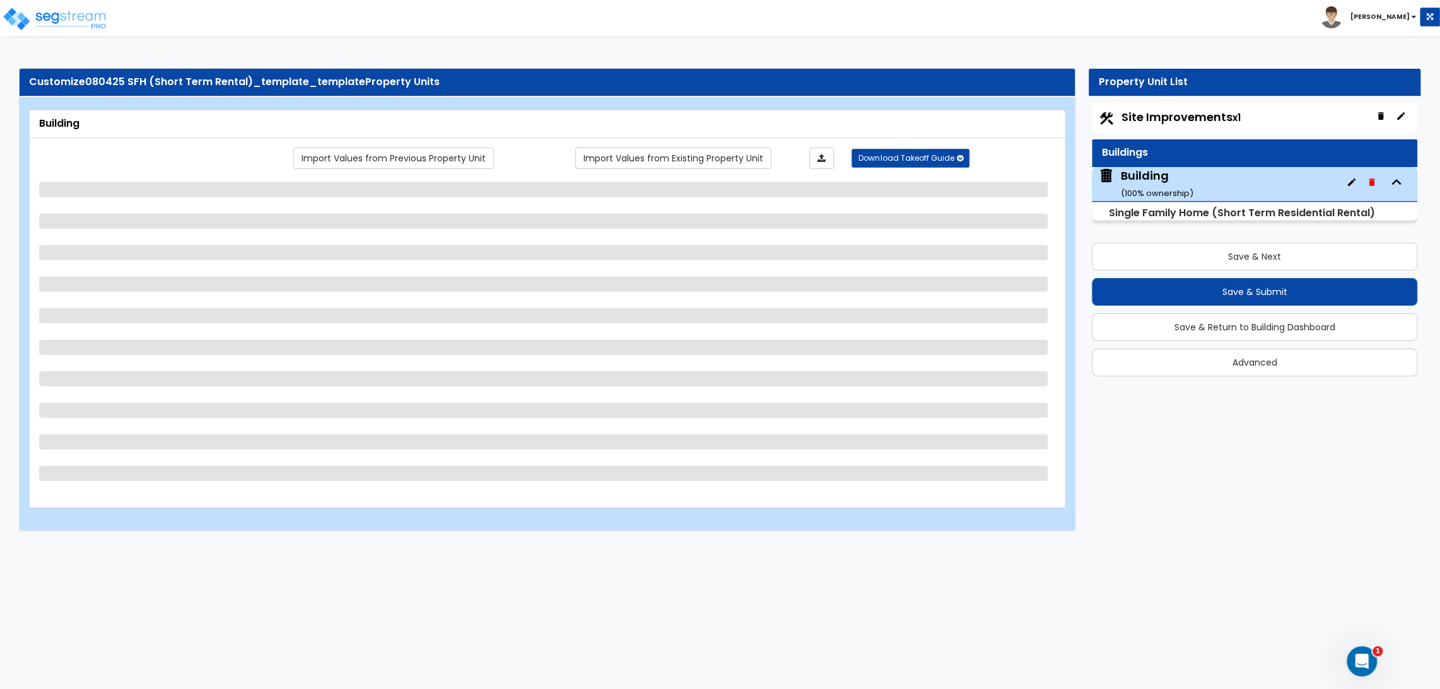
select select "3"
select select "1"
select select "2"
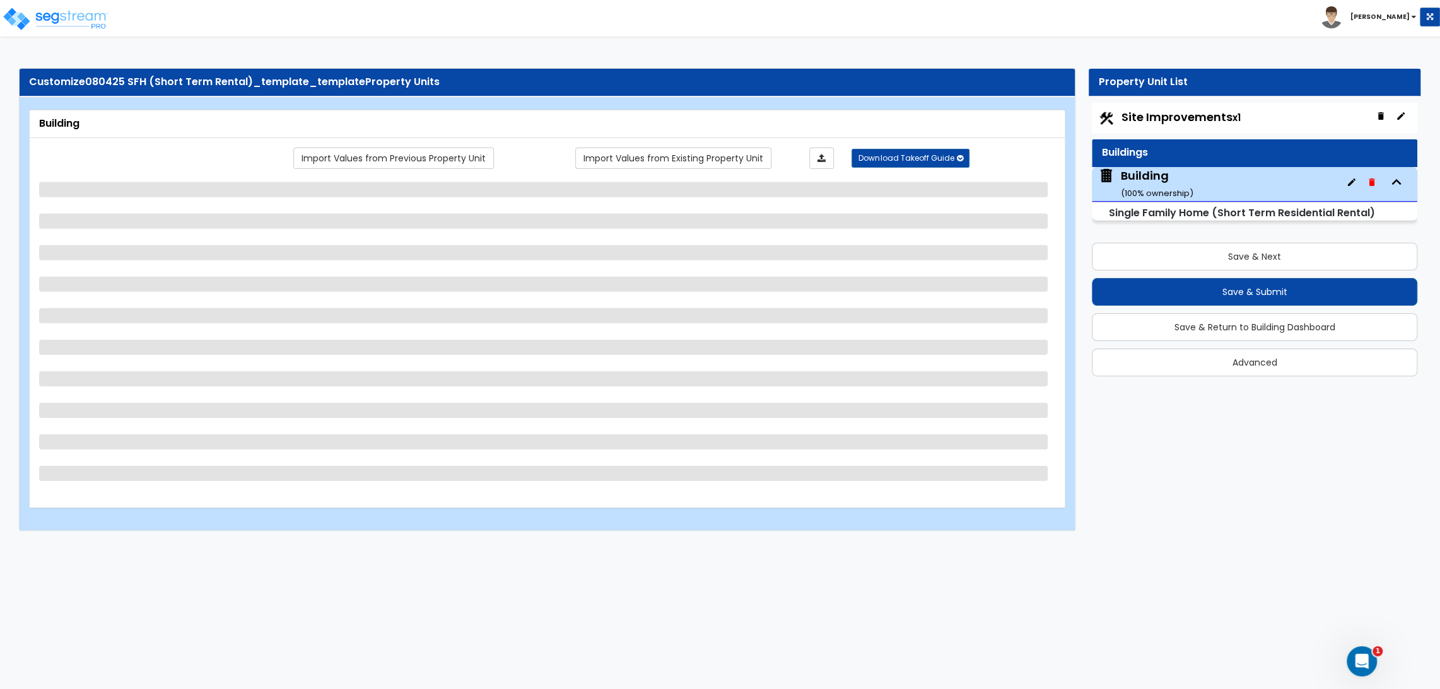
select select "2"
select select "1"
select select "2"
select select "3"
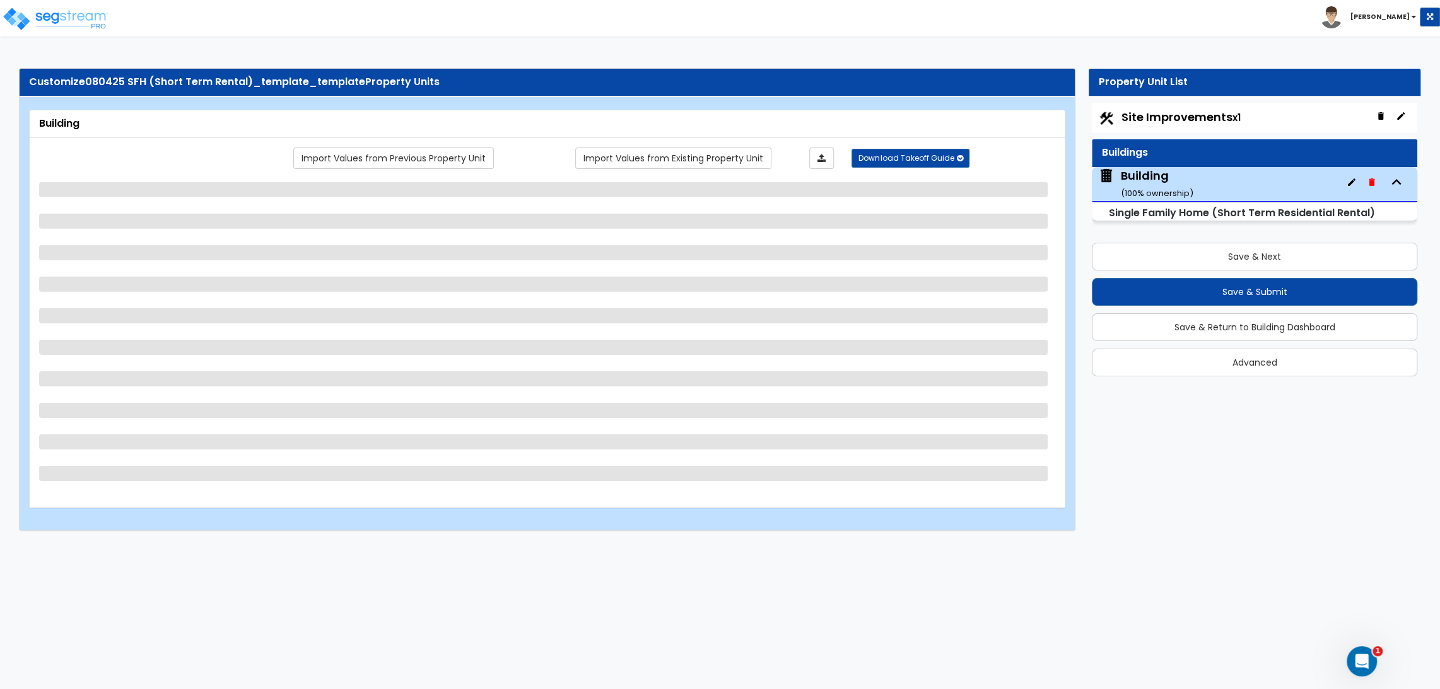
select select "3"
select select "1"
select select "2"
select select "3"
select select "1"
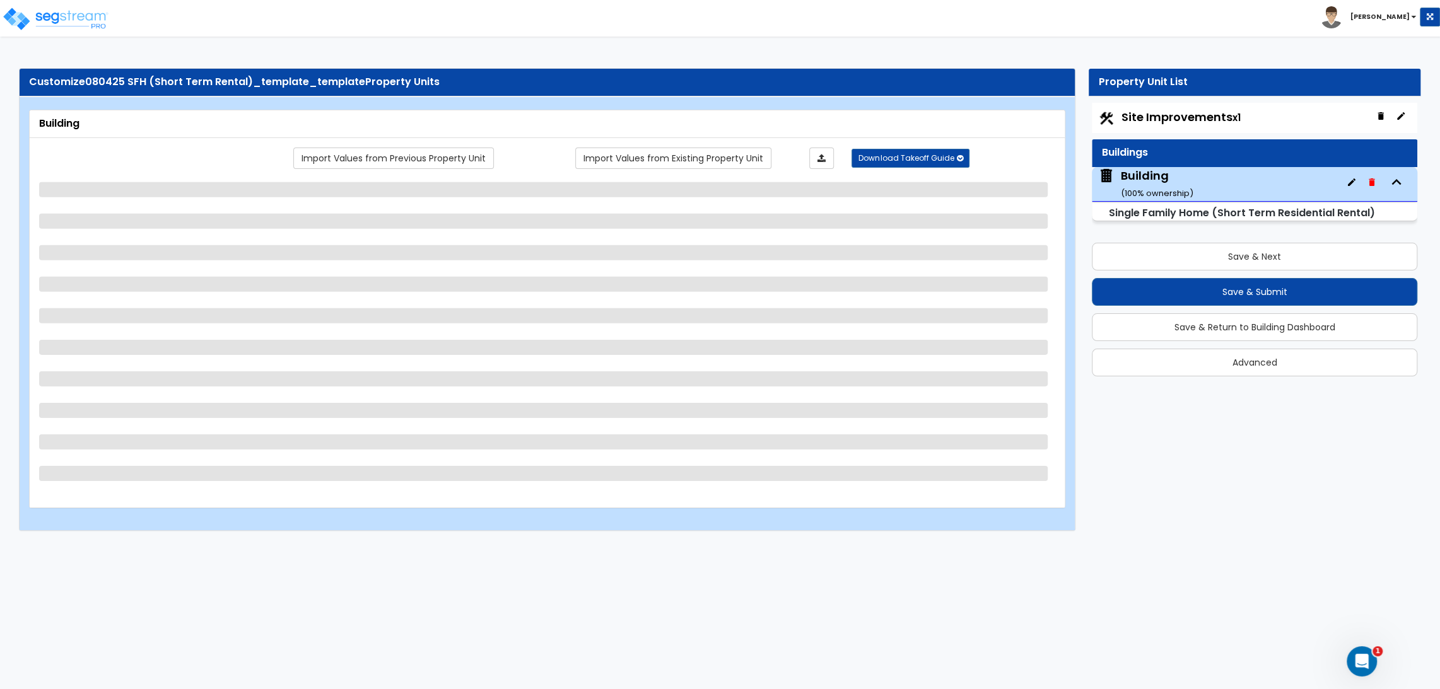
select select "1"
select select "4"
select select "1"
select select "2"
select select "4"
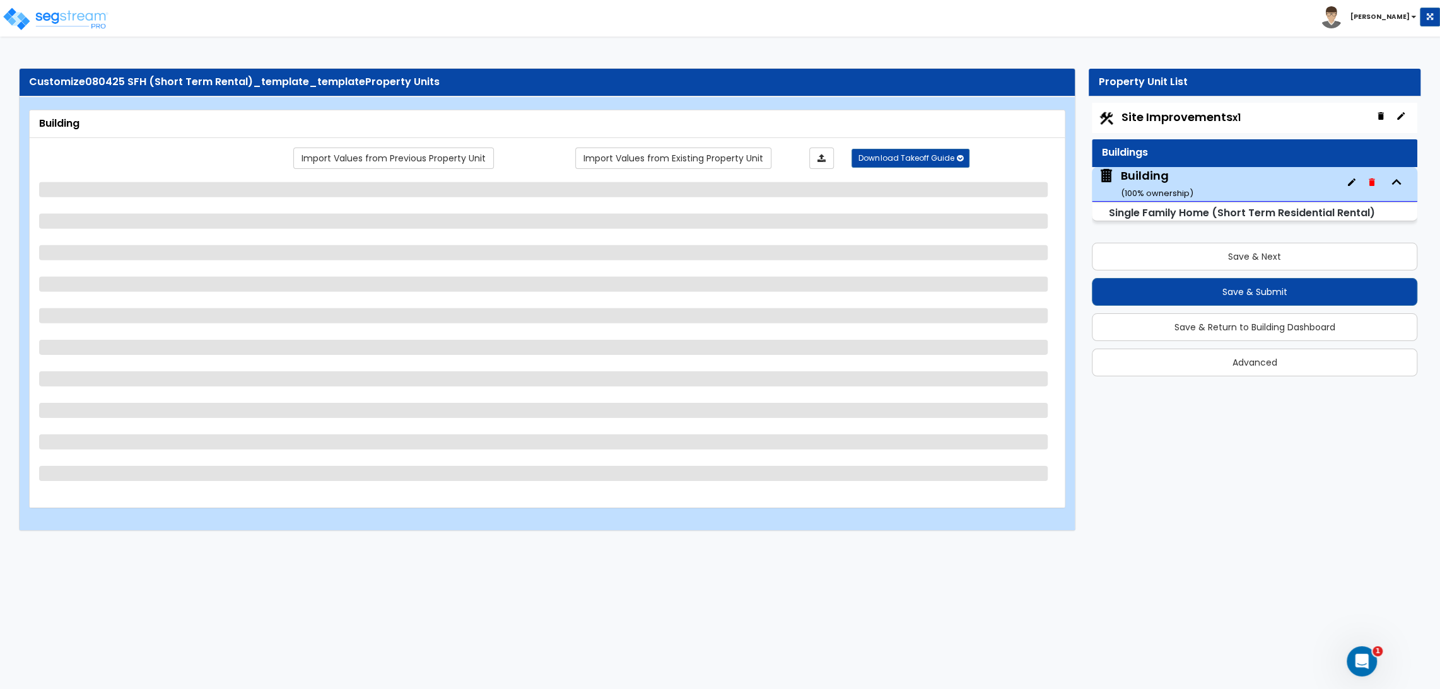
select select "1"
select select "2"
select select "3"
select select "5"
select select "4"
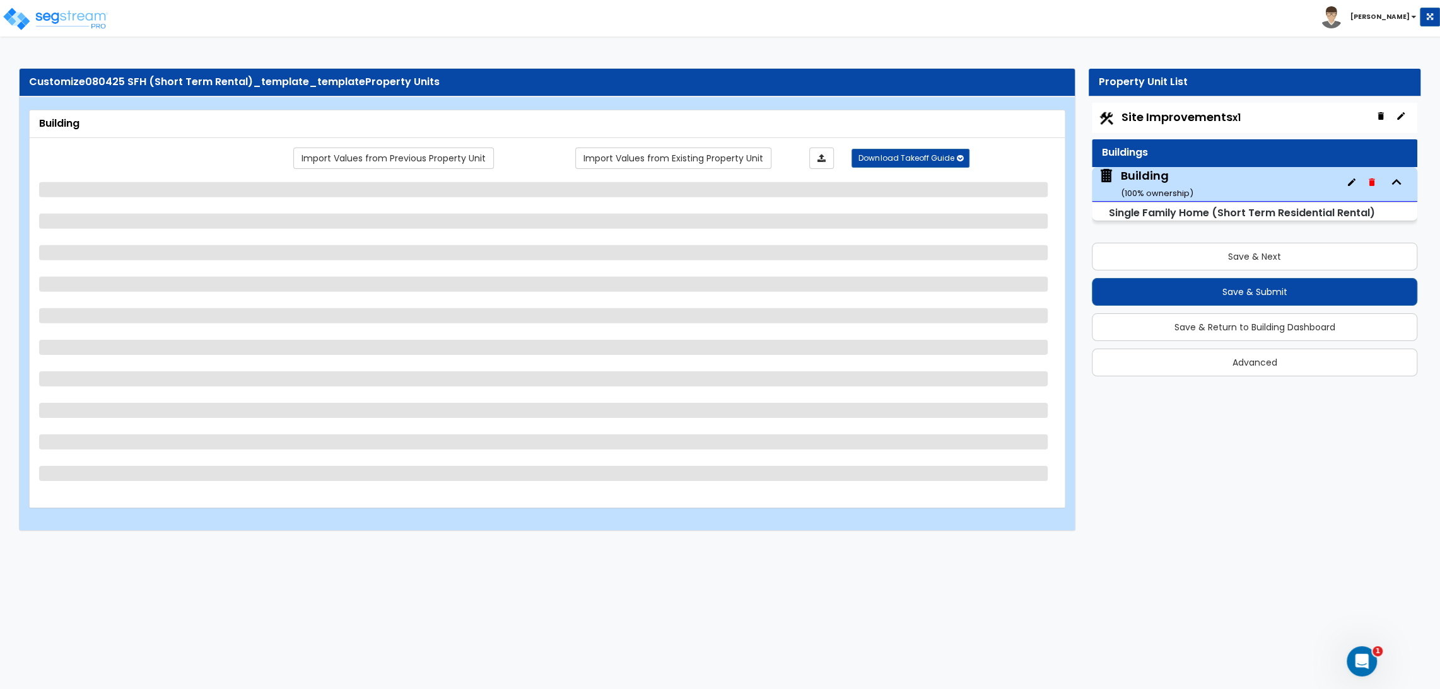
select select "3"
select select "1"
select select "4"
select select "2"
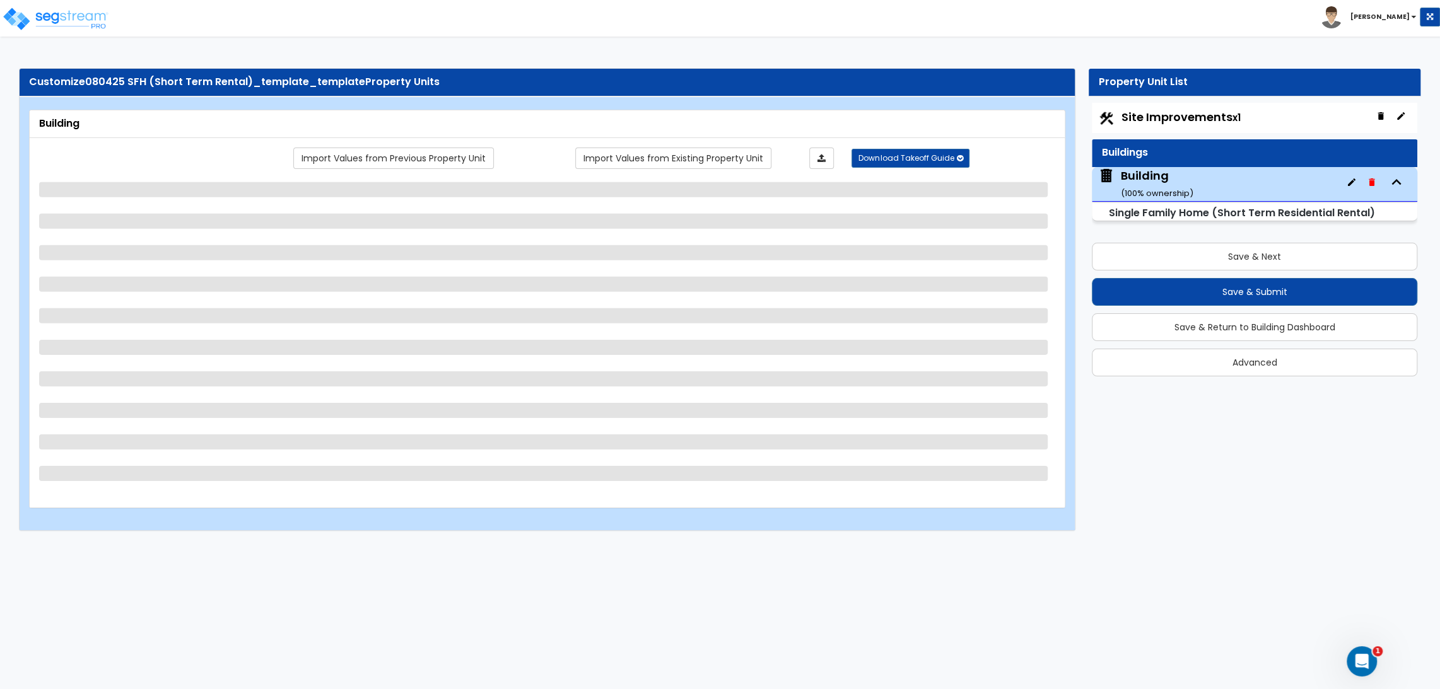
select select "3"
select select "1"
select select "2"
select select "7"
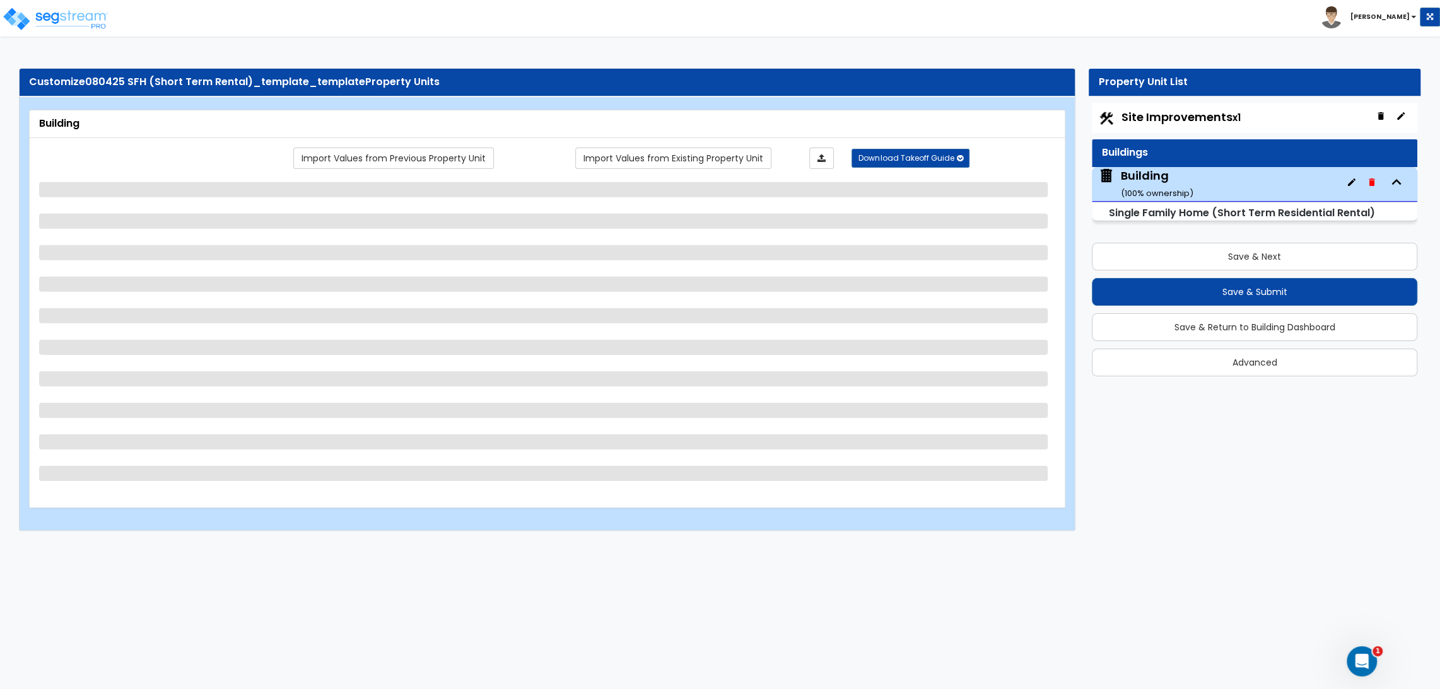
select select "2"
select select "1"
select select "2"
select select "3"
select select "4"
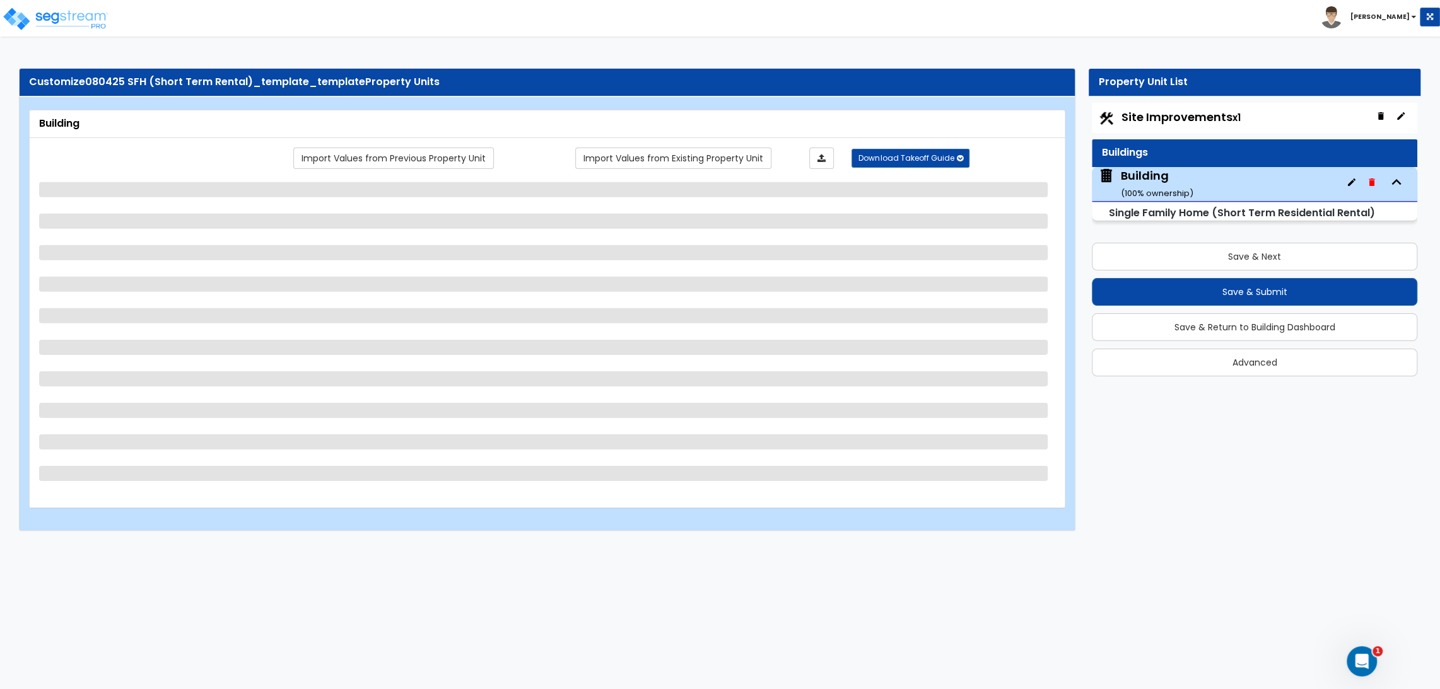
select select "1"
select select "3"
select select "2"
select select "1"
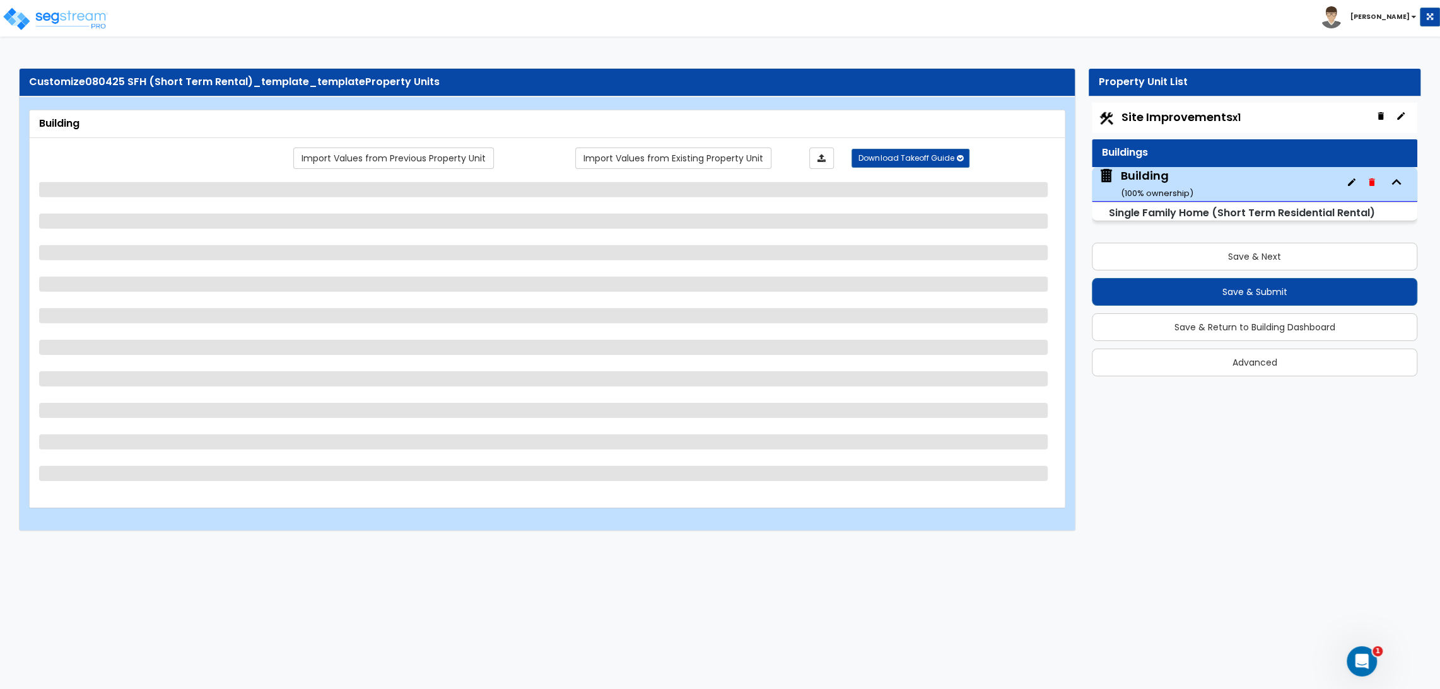
select select "1"
select select "4"
select select "1"
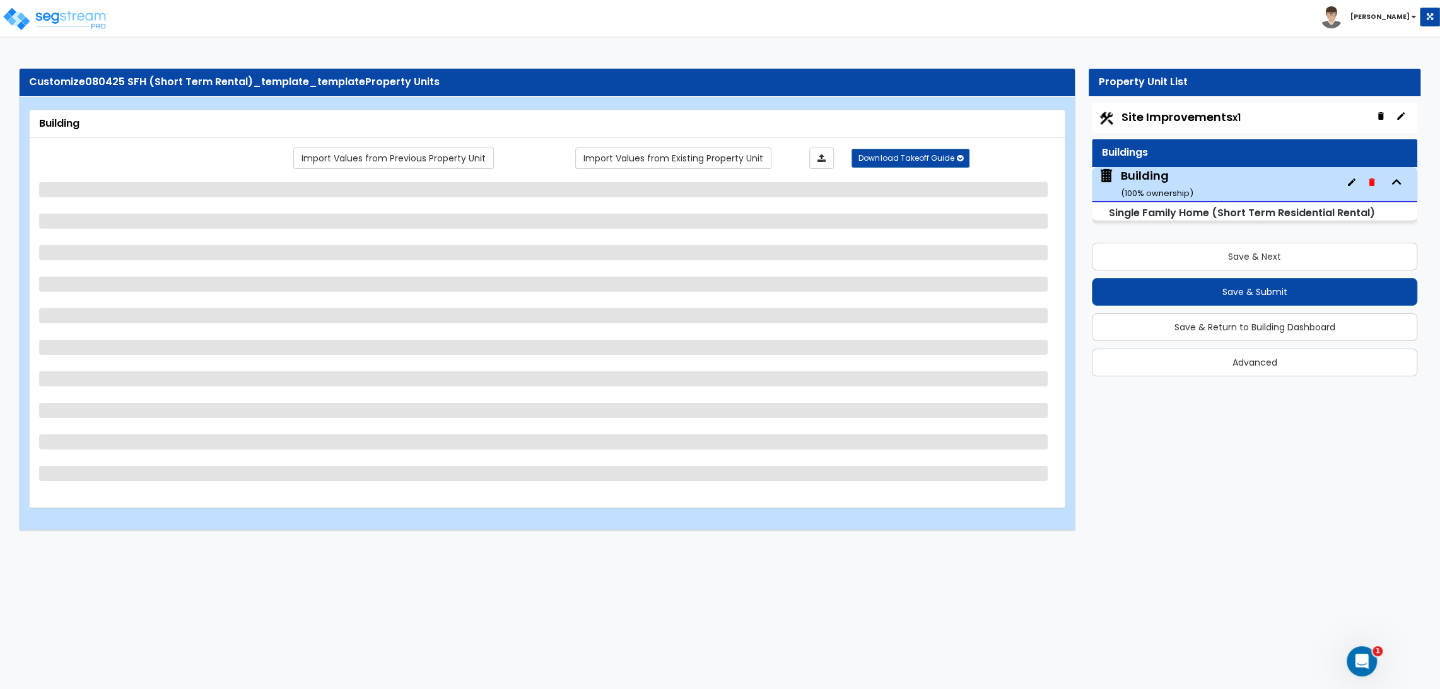
select select "2"
select select "1"
select select "2"
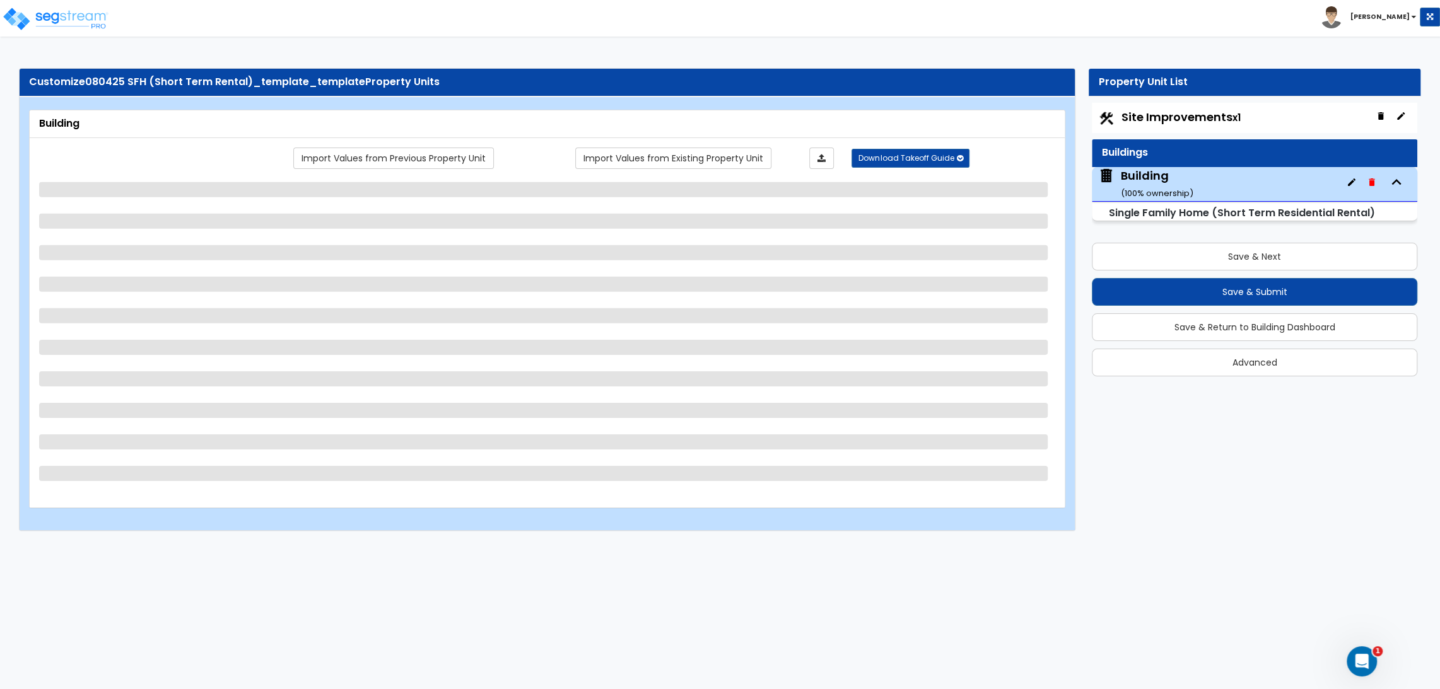
select select "1"
select select "2"
select select "1"
select select "2"
select select "3"
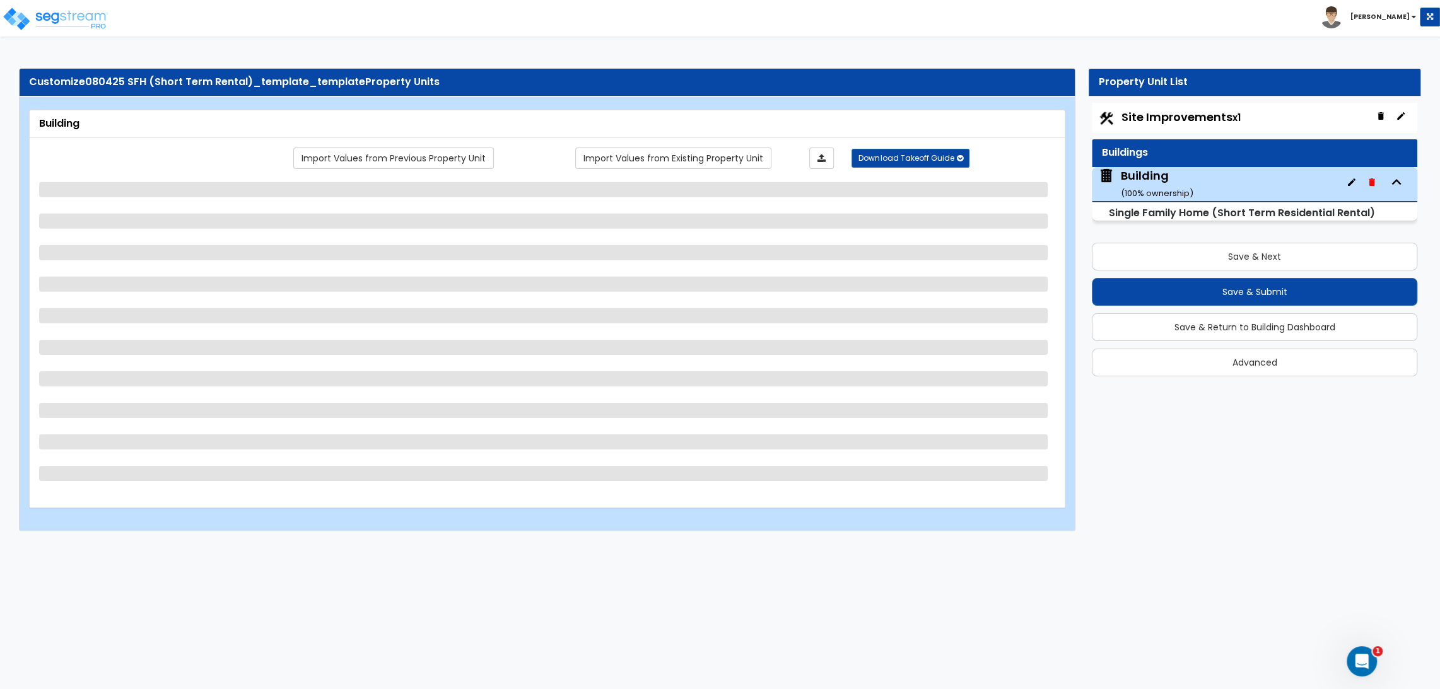
select select "2"
select select "1"
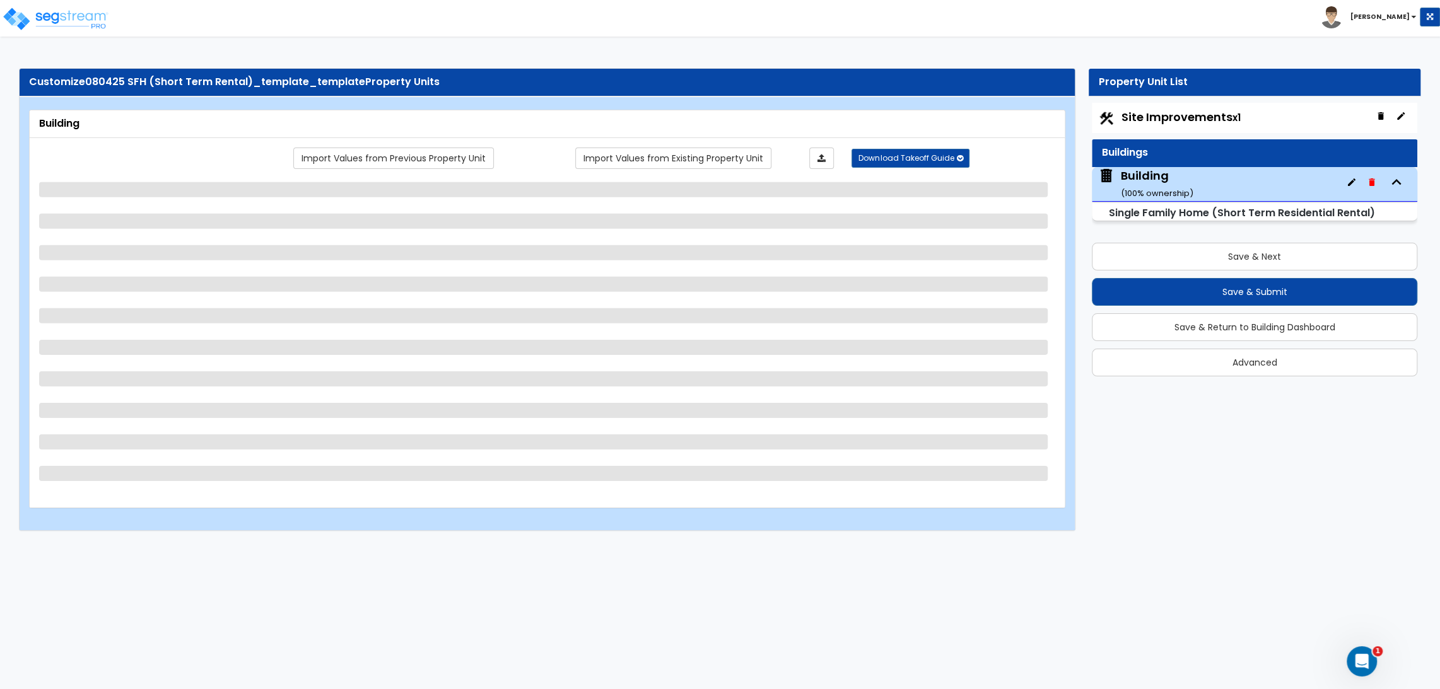
select select "1"
select select "3"
select select "1"
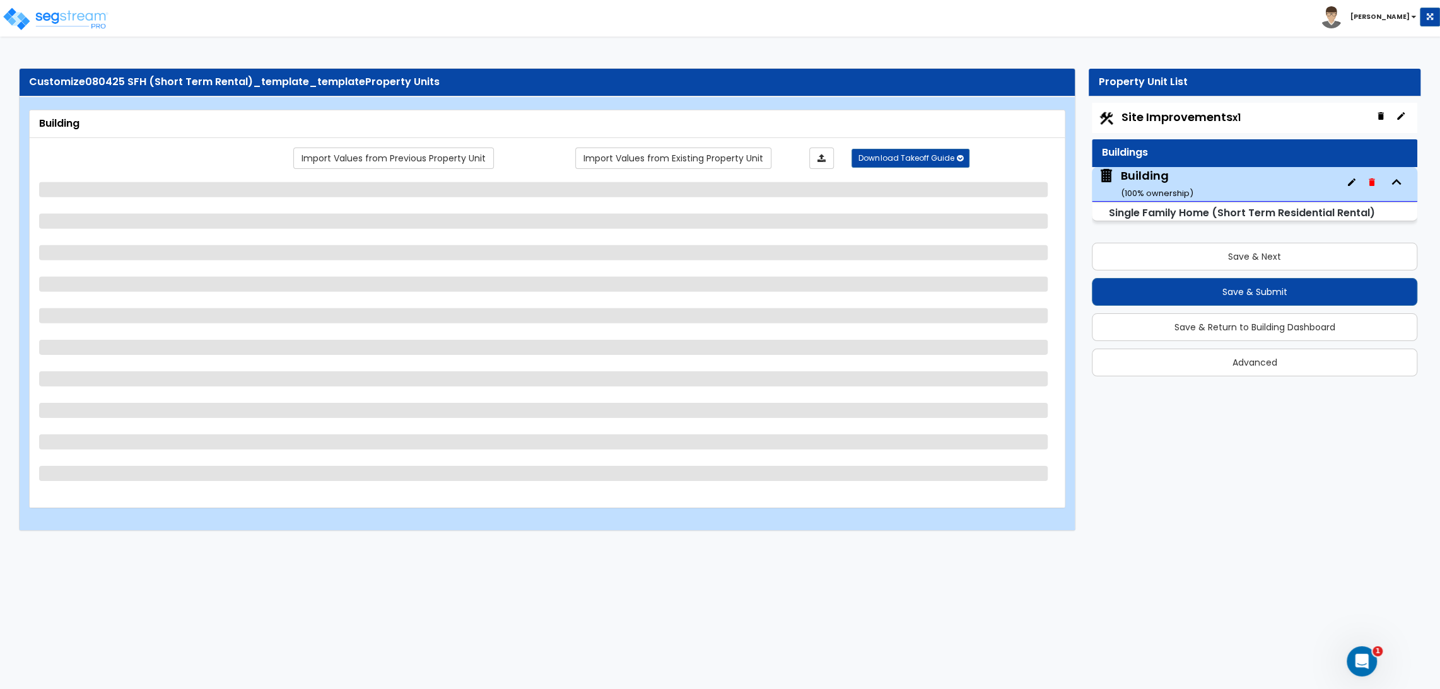
select select "2"
select select "4"
select select "1"
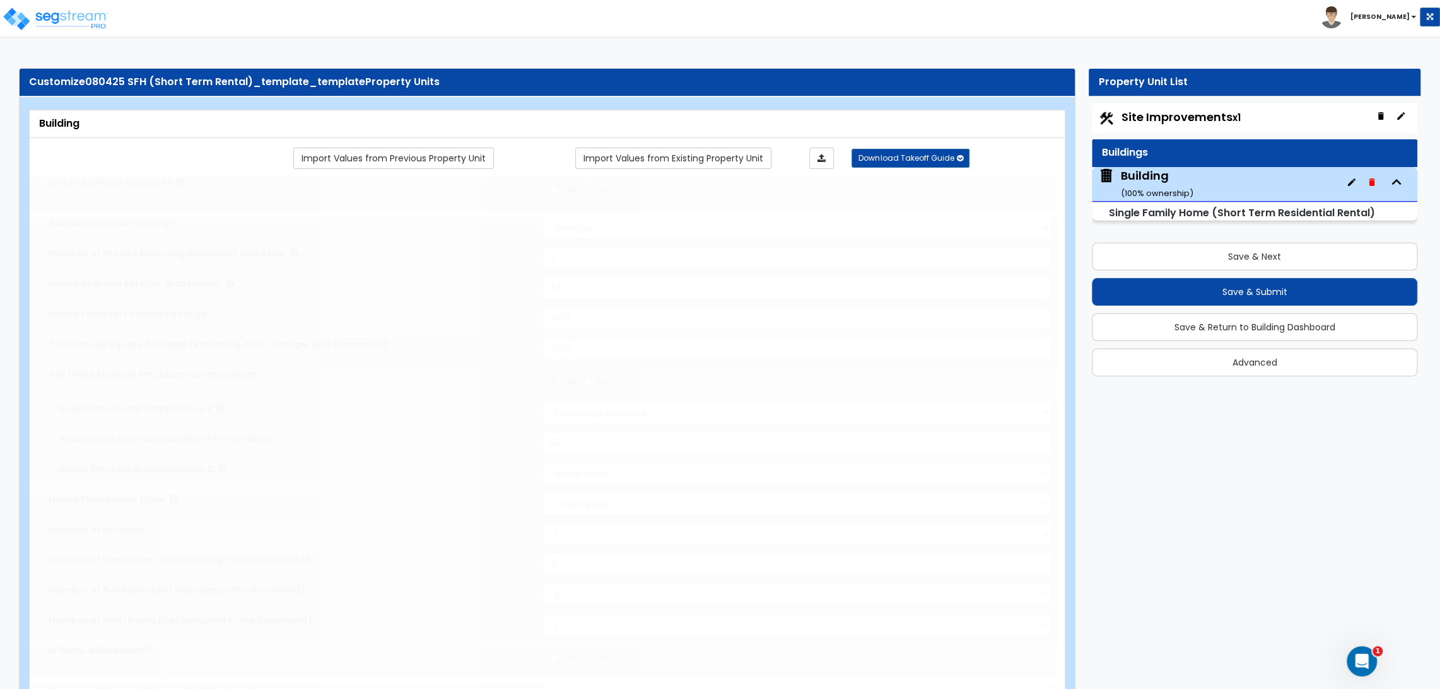
type input "1"
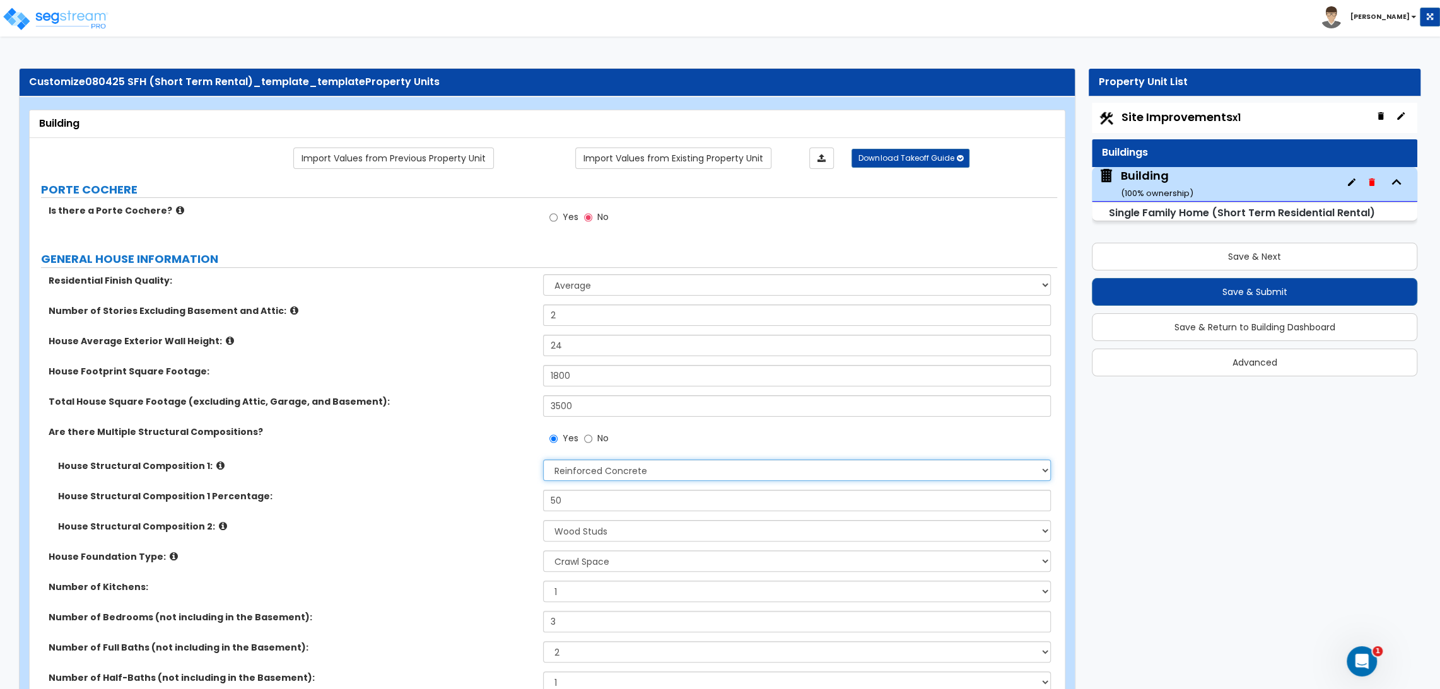
click at [685, 477] on select "Please Choose One Reinforced Concrete Structural Steel Brick Masonry CMU Masonr…" at bounding box center [796, 470] width 507 height 21
select select "7"
click at [543, 460] on select "Please Choose One Reinforced Concrete Structural Steel Brick Masonry CMU Masonr…" at bounding box center [796, 470] width 507 height 21
click at [610, 530] on select "Please Choose One Reinforced Concrete Structural Steel Brick Masonry CMU Masonr…" at bounding box center [796, 530] width 507 height 21
select select "3"
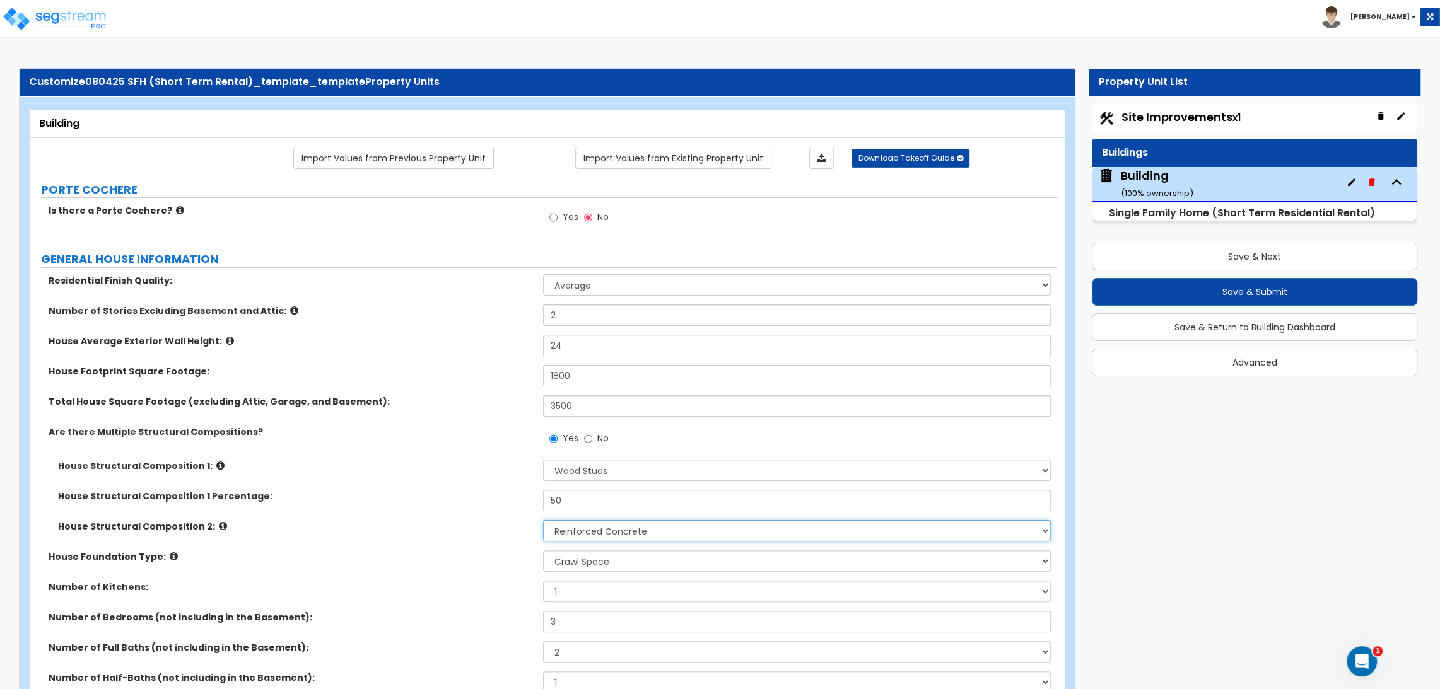
click at [543, 520] on select "Please Choose One Reinforced Concrete Structural Steel Brick Masonry CMU Masonr…" at bounding box center [796, 530] width 507 height 21
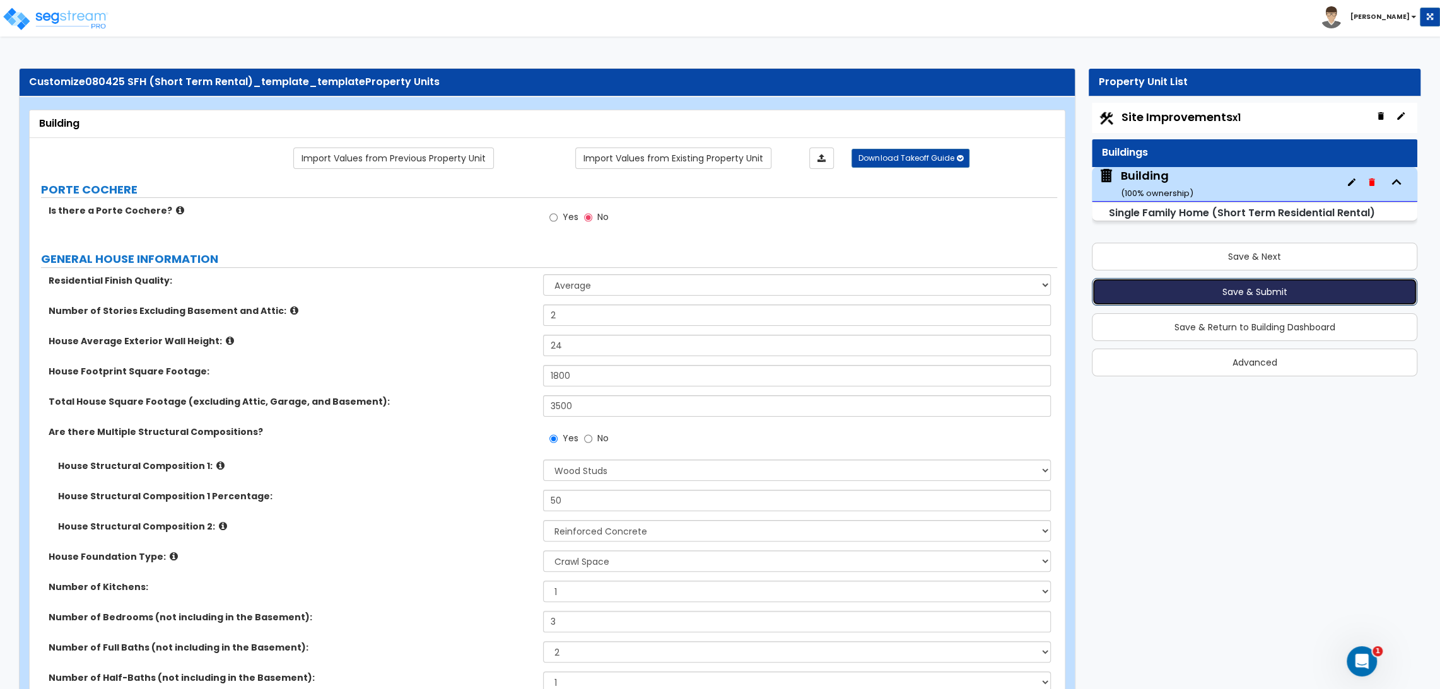
click at [1232, 291] on button "Save & Submit" at bounding box center [1254, 292] width 325 height 28
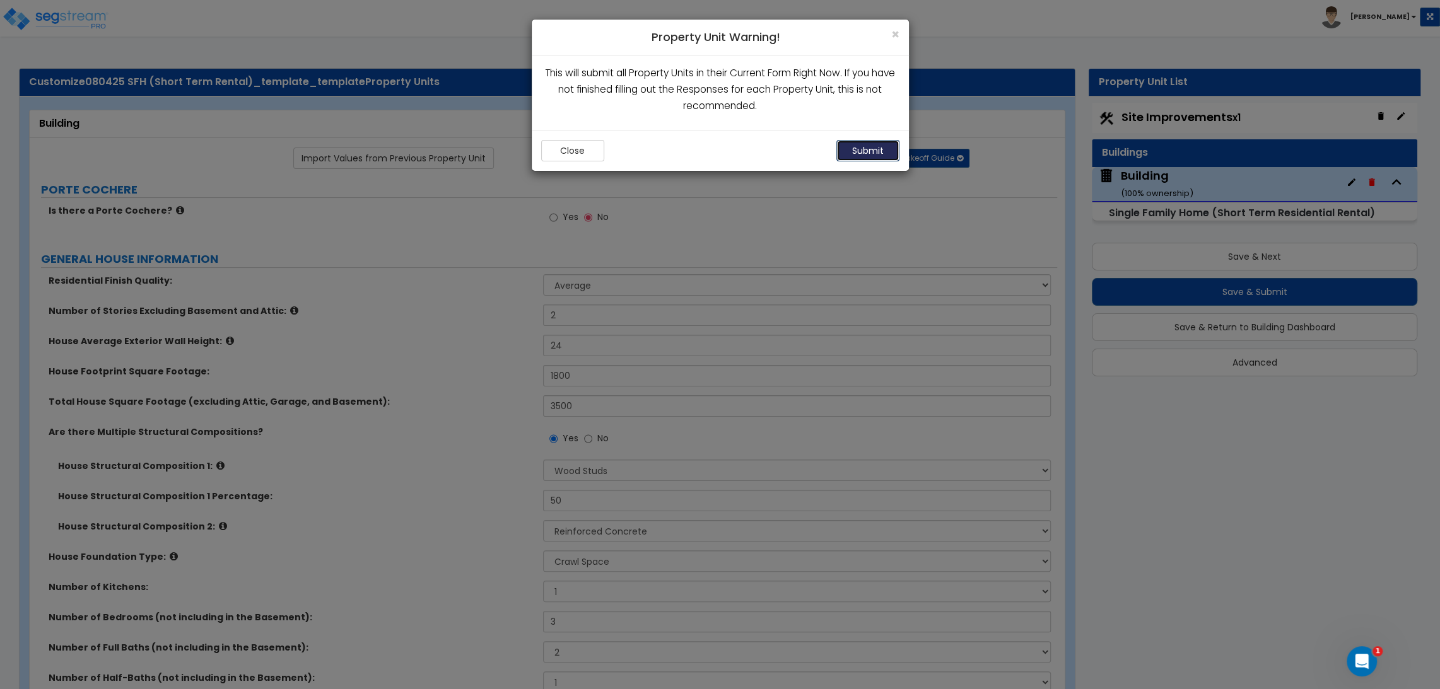
click at [873, 158] on button "Submit" at bounding box center [867, 150] width 63 height 21
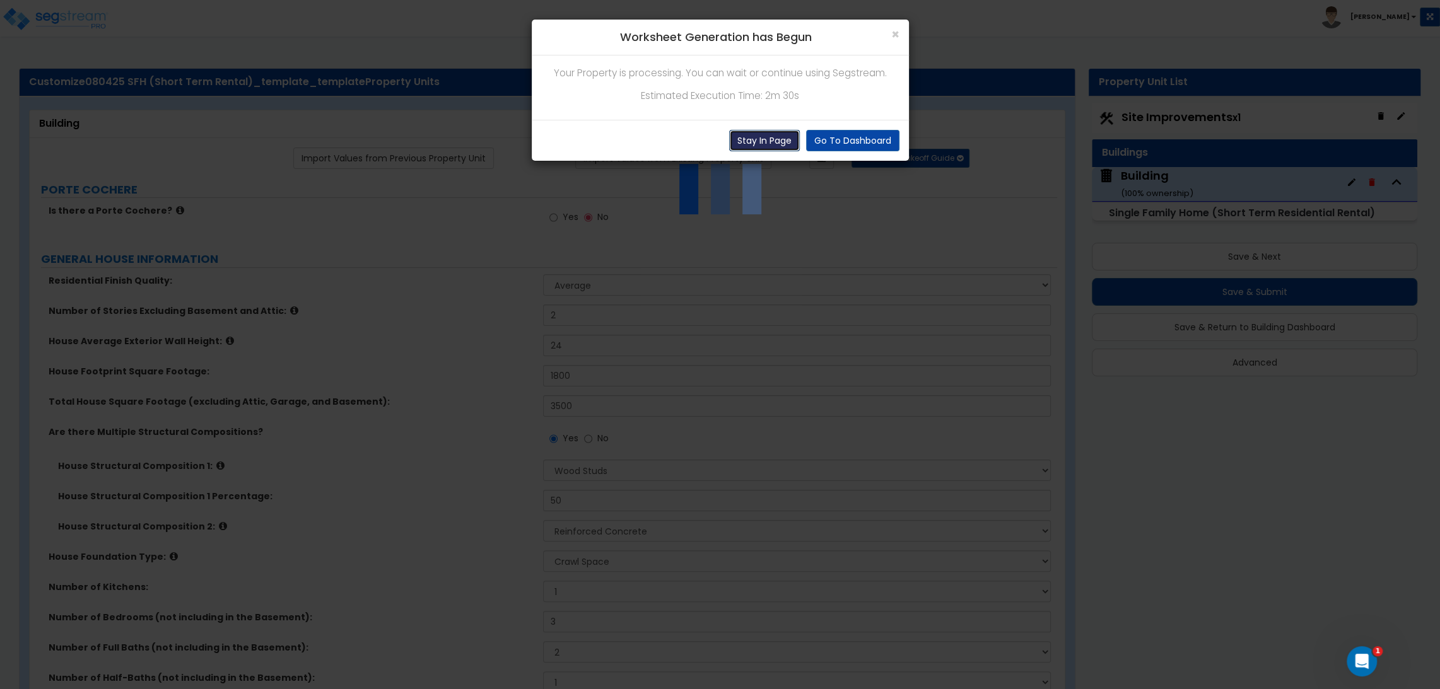
click at [780, 139] on button "Stay In Page" at bounding box center [764, 140] width 71 height 21
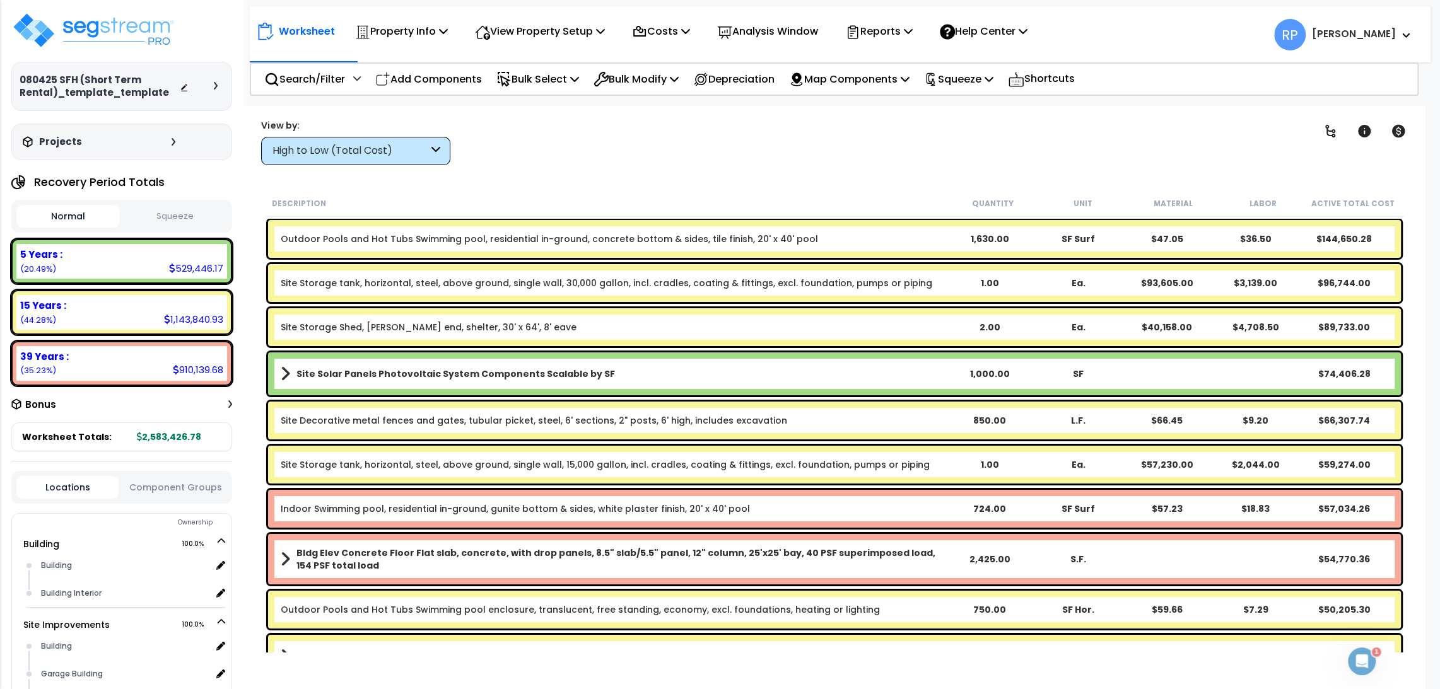
click at [328, 145] on div "High to Low (Total Cost)" at bounding box center [350, 151] width 156 height 15
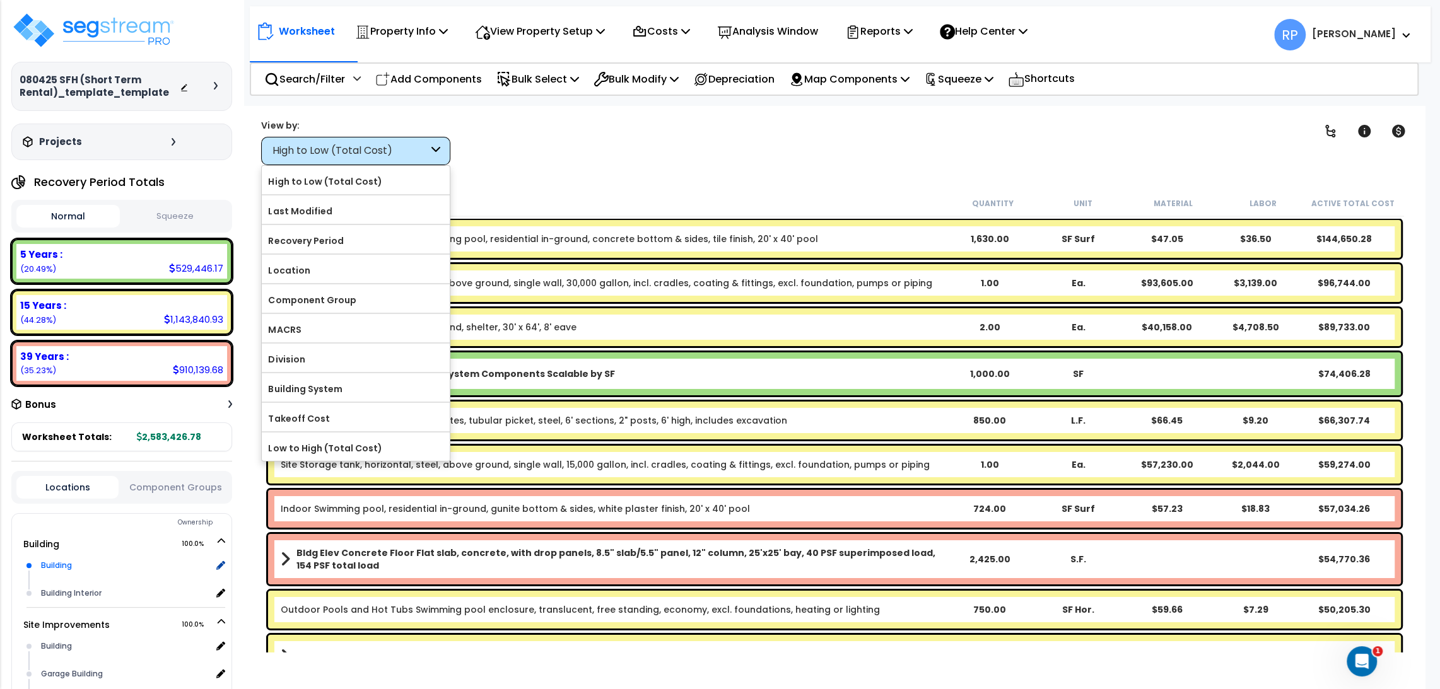
click at [95, 563] on div "Building" at bounding box center [124, 565] width 173 height 15
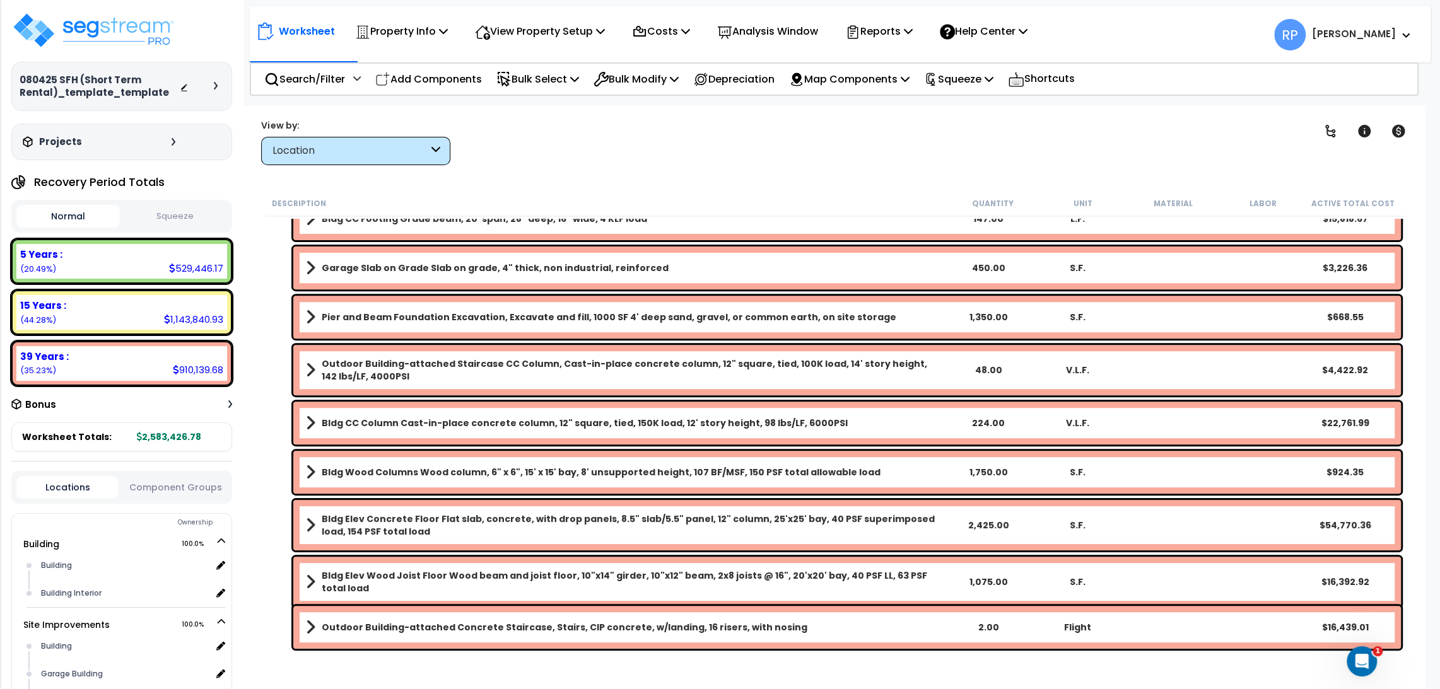
scroll to position [490, 0]
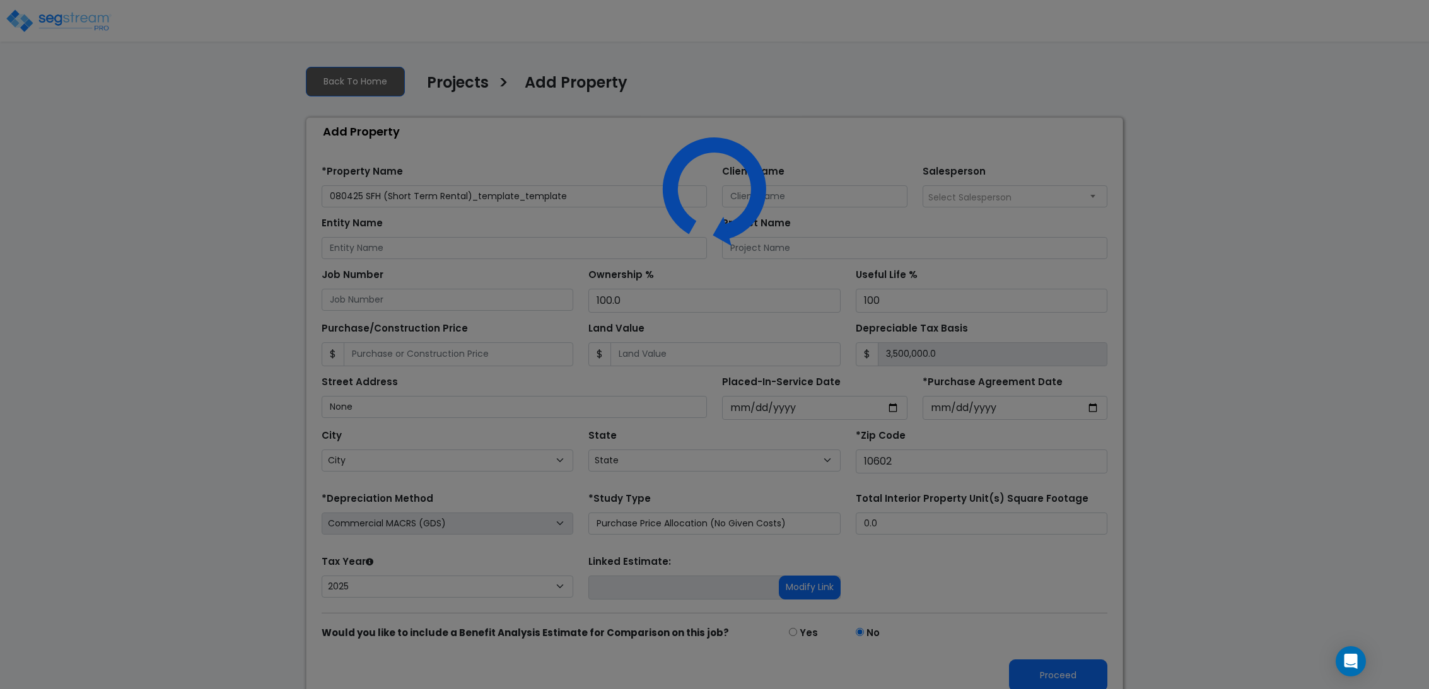
select select "2025"
select select "NY"
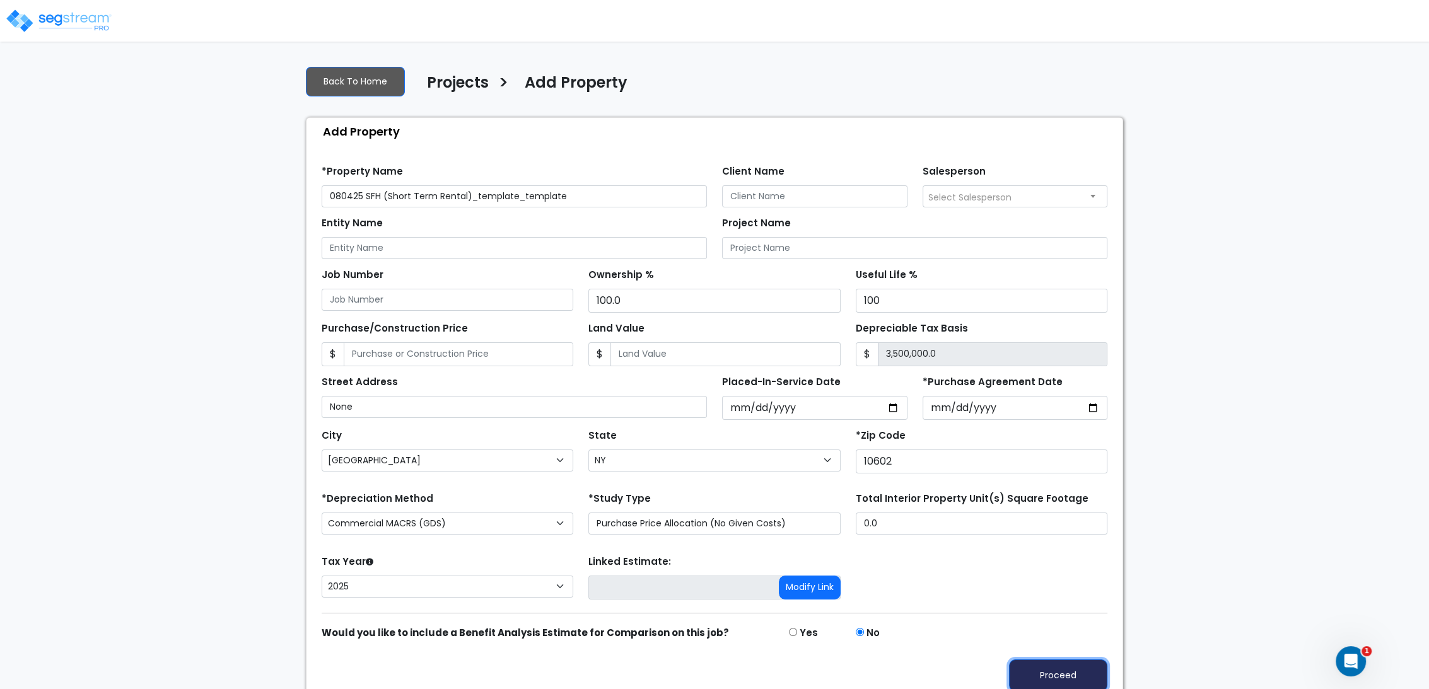
click at [1056, 665] on button "Proceed" at bounding box center [1058, 676] width 98 height 32
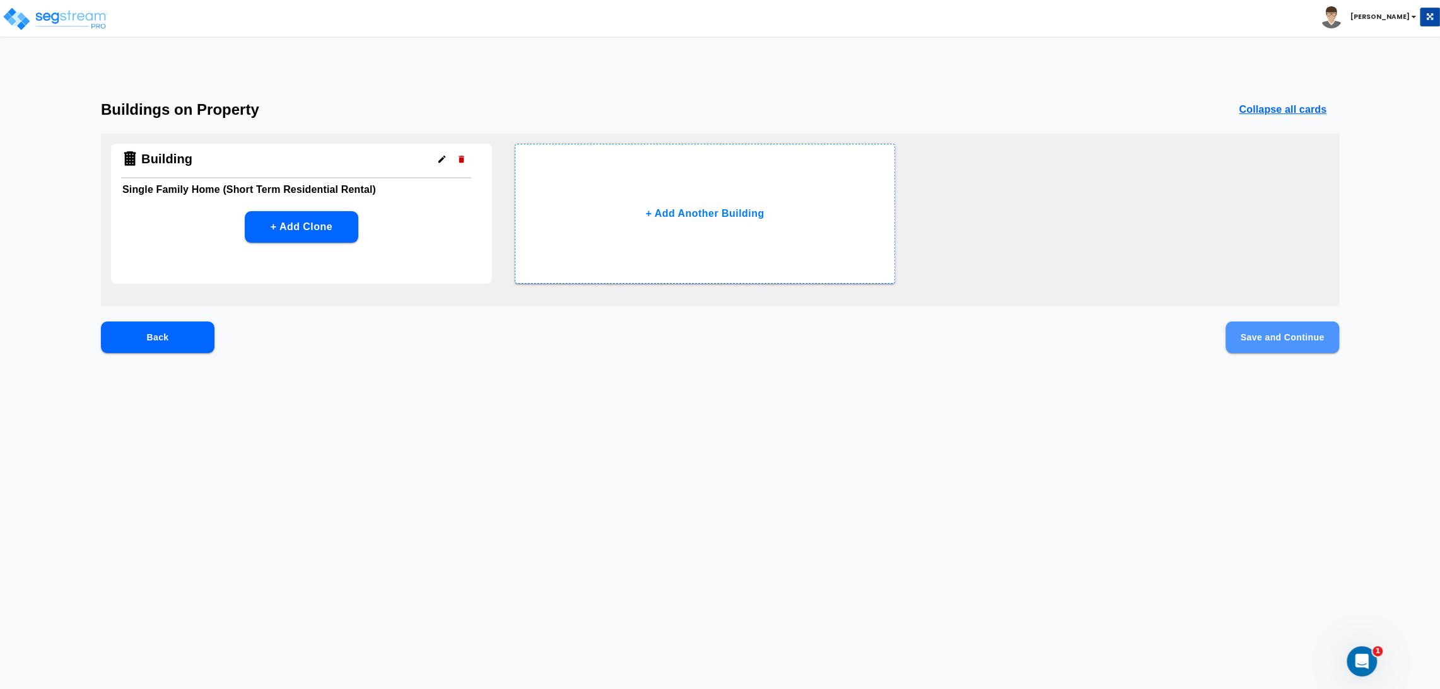
drag, startPoint x: 1292, startPoint y: 334, endPoint x: 1285, endPoint y: 335, distance: 6.4
click at [1292, 335] on button "Save and Continue" at bounding box center [1282, 338] width 114 height 32
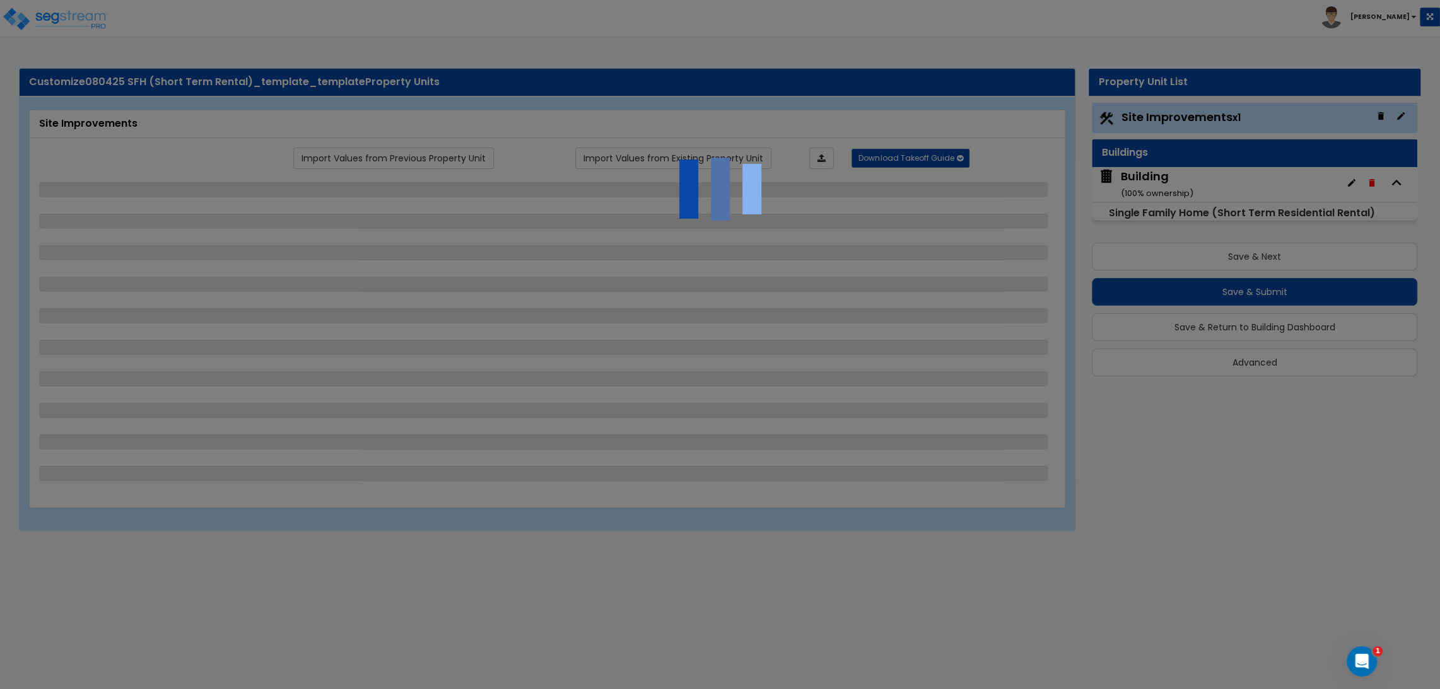
select select "2"
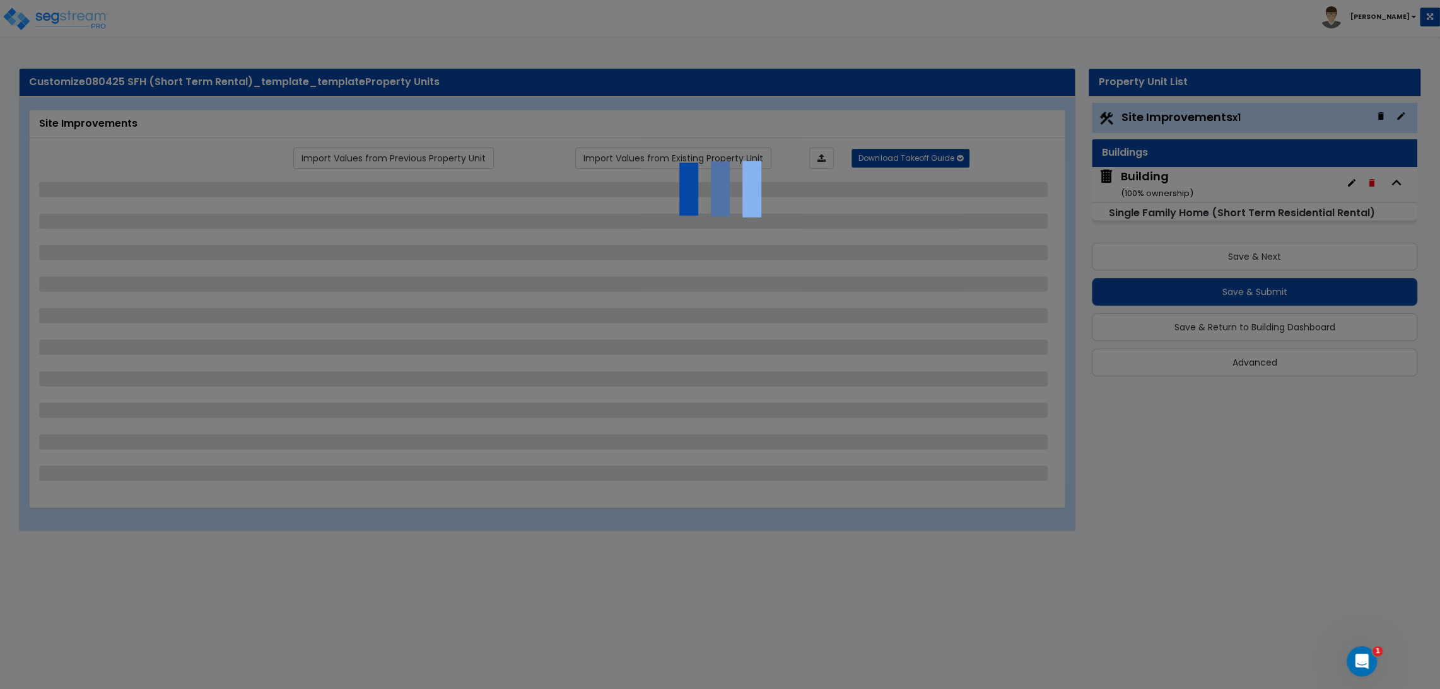
select select "1"
select select "2"
select select "3"
select select "1"
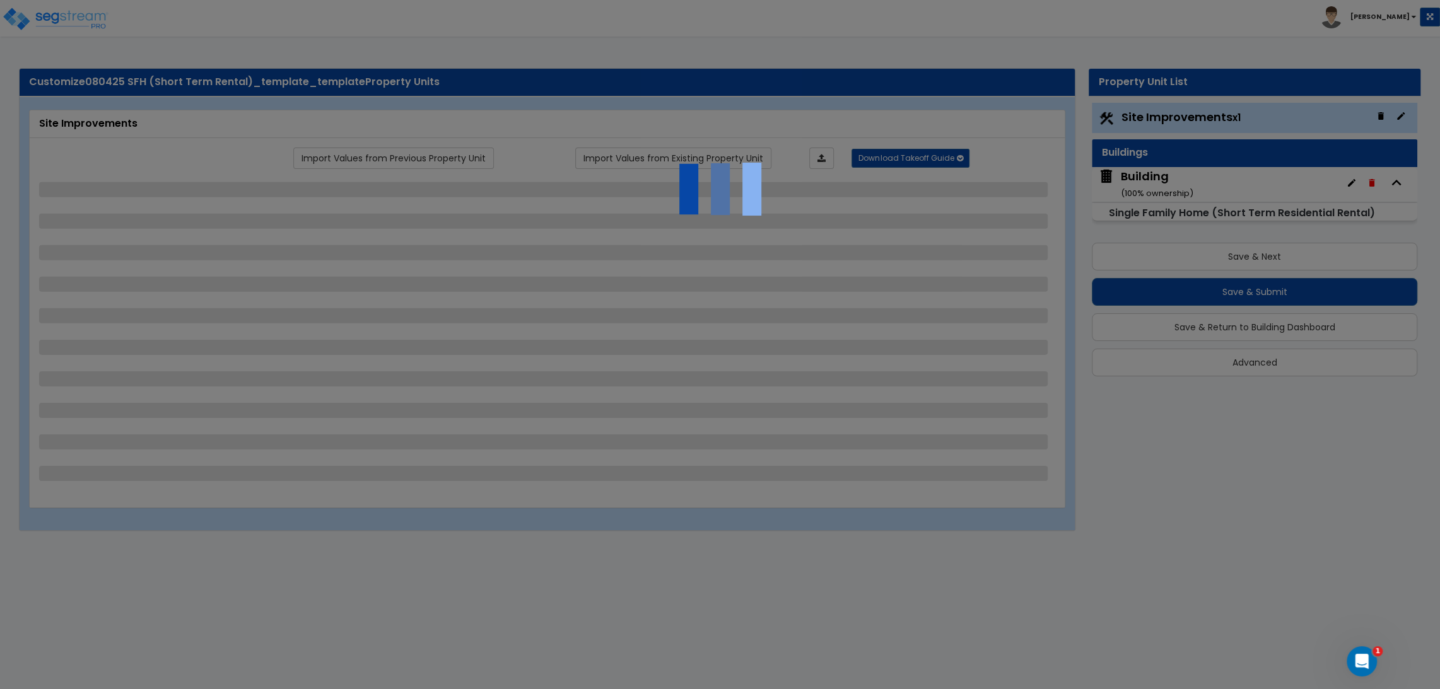
select select "2"
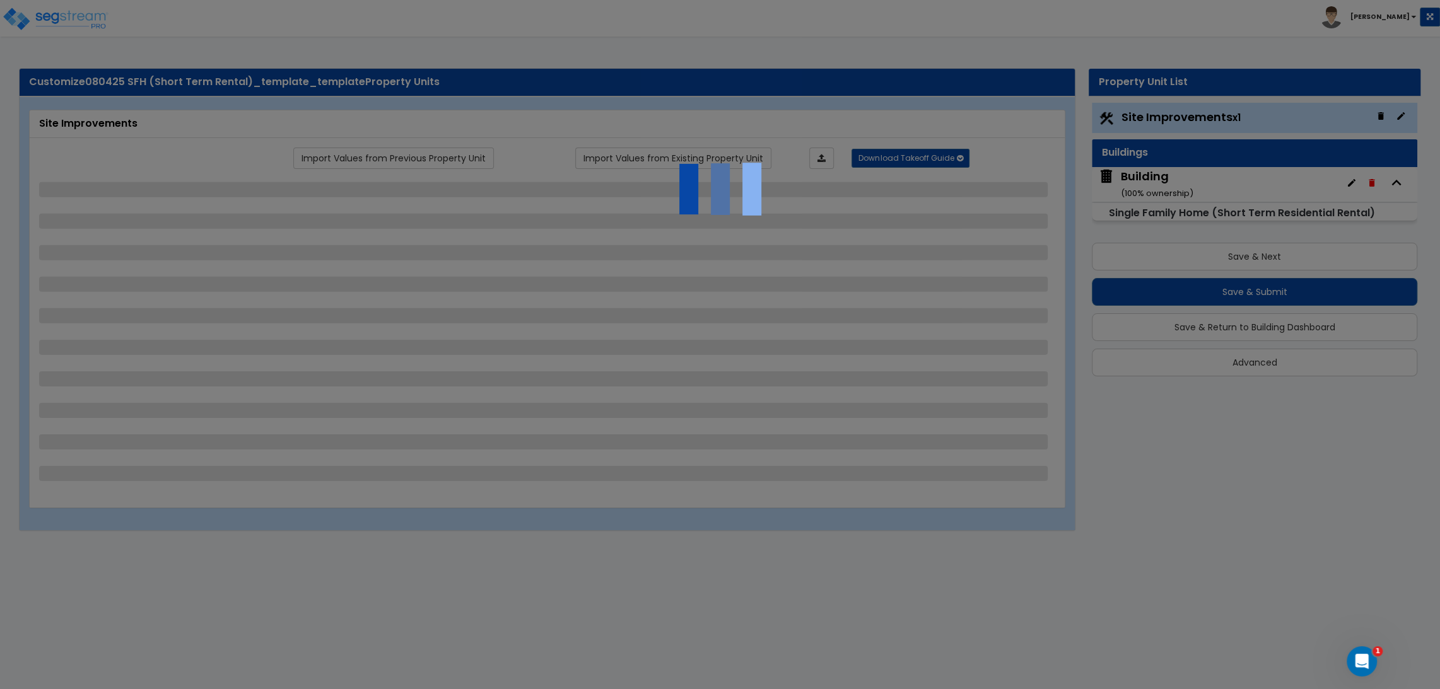
select select "2"
select select "1"
select select "2"
select select "1"
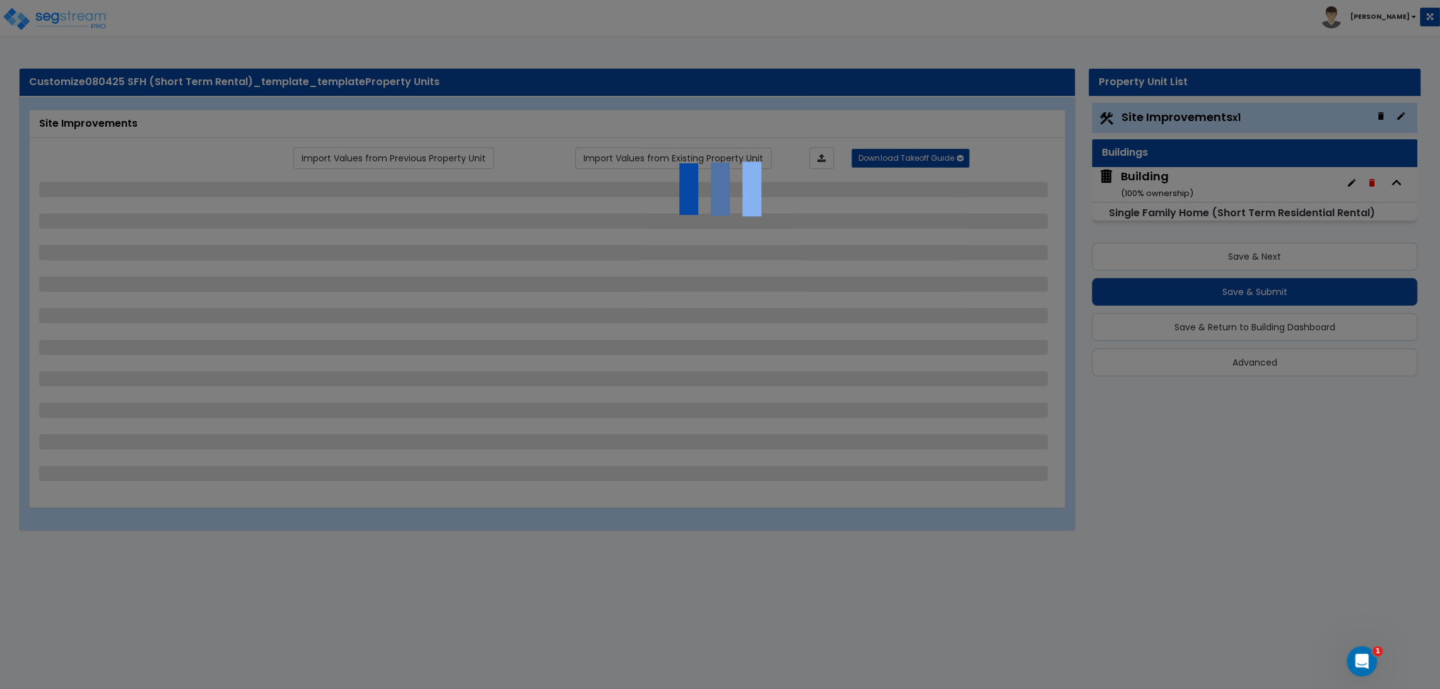
select select "2"
select select "1"
select select "2"
select select "3"
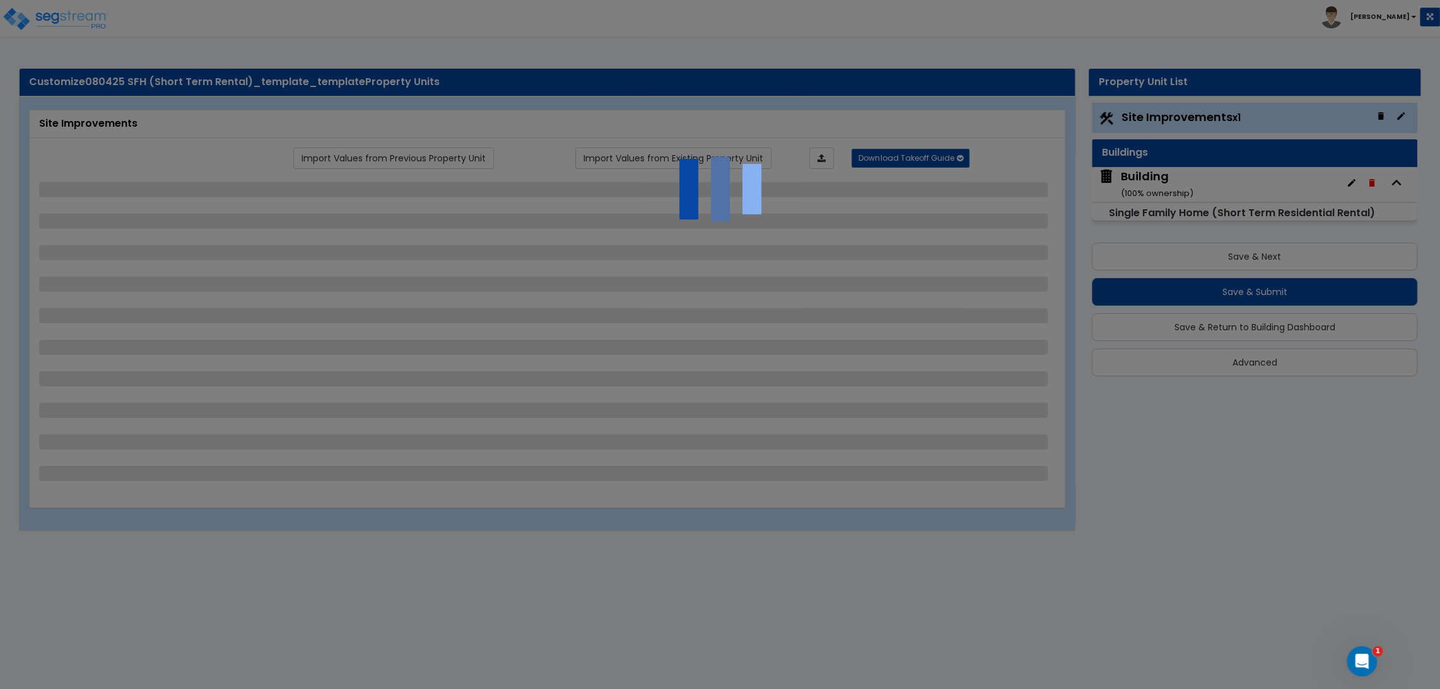
select select "6"
select select "10"
select select "8"
select select "3"
select select "1"
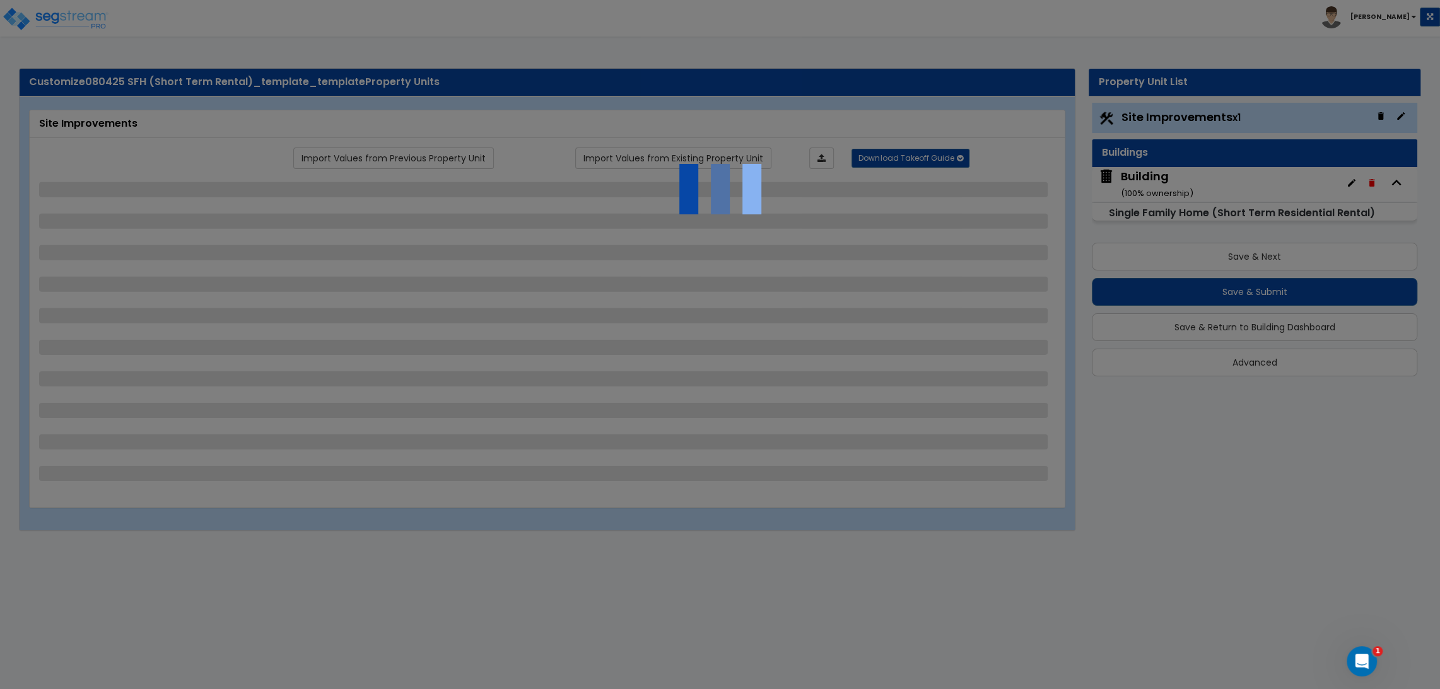
select select "2"
select select "3"
select select "1"
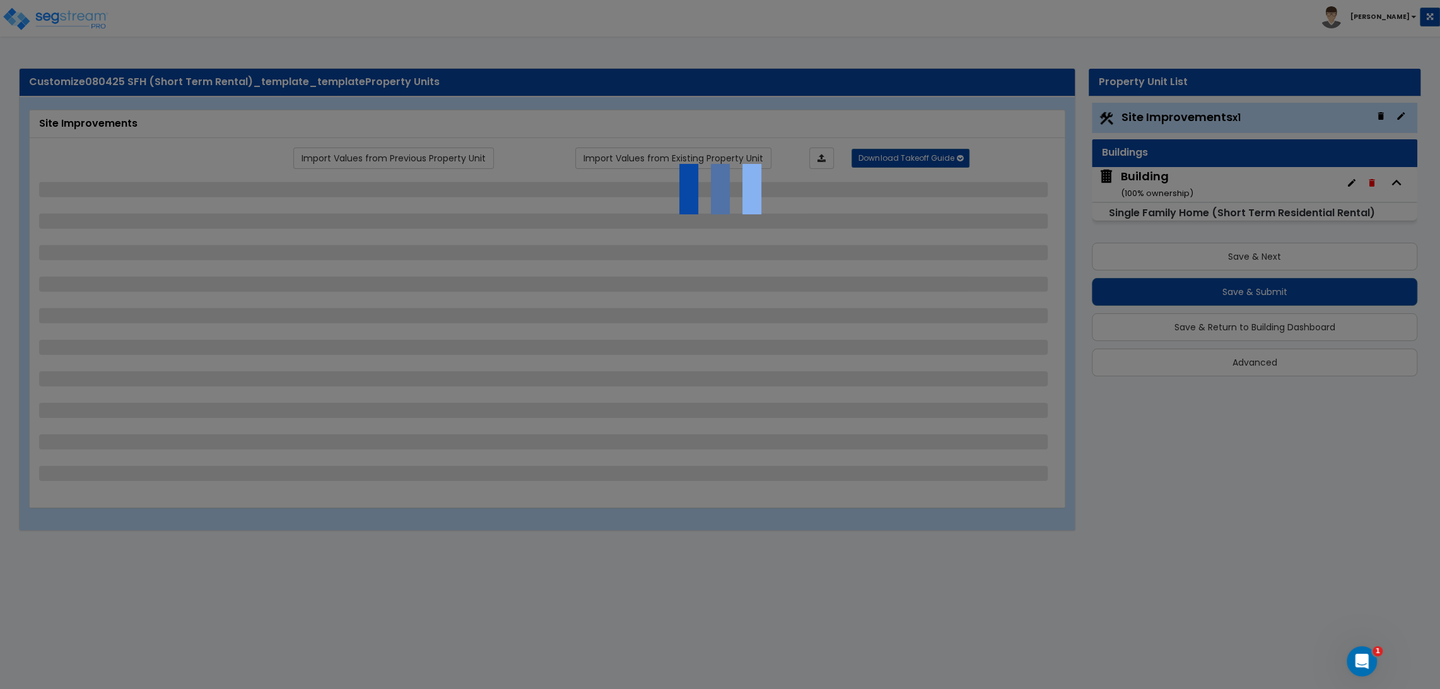
select select "1"
select select "2"
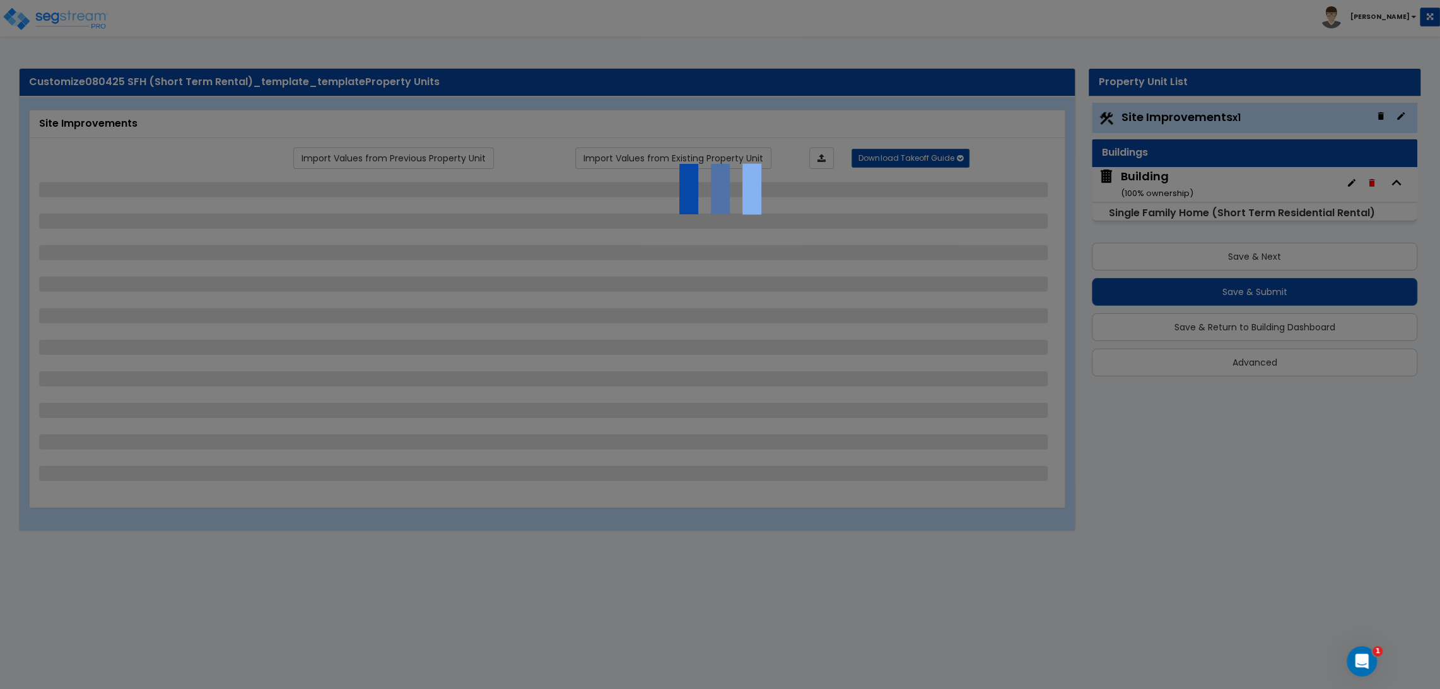
select select "2"
select select "5"
select select "0"
select select "3"
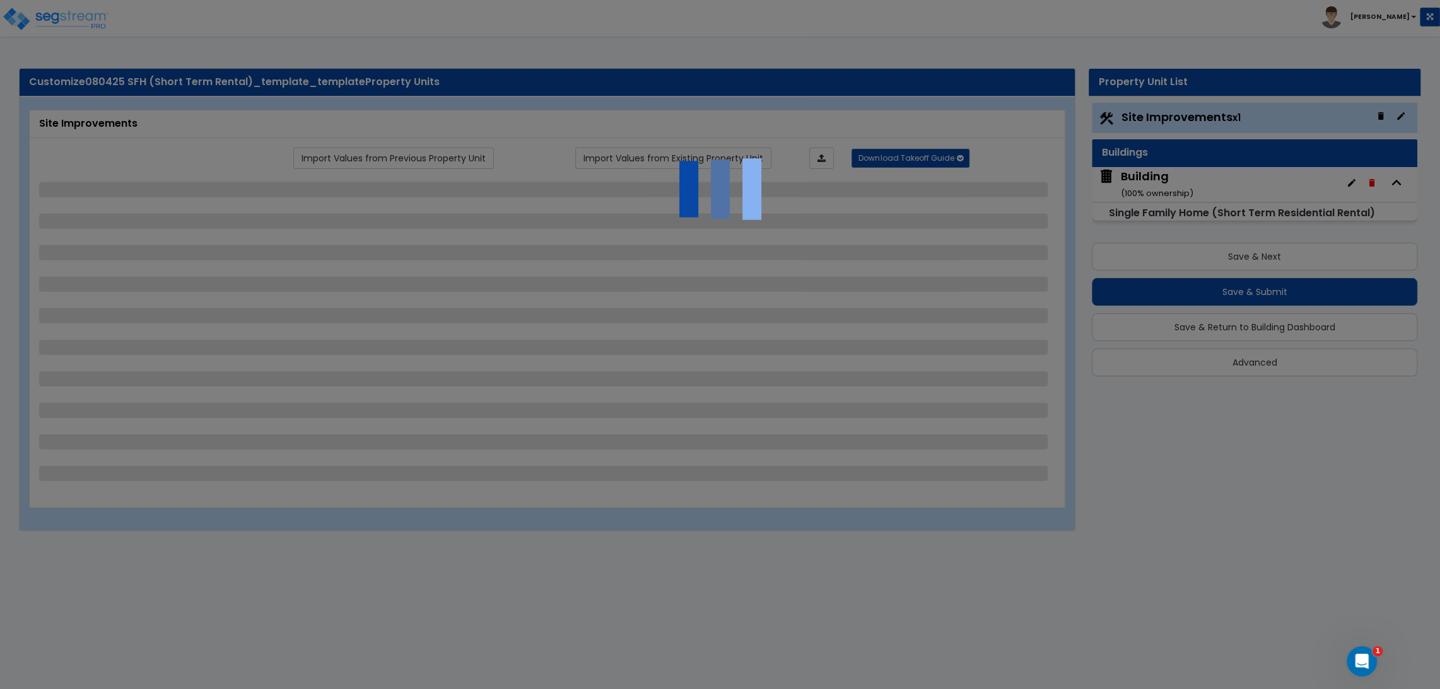
select select "1"
select select "2"
select select "1"
select select "2"
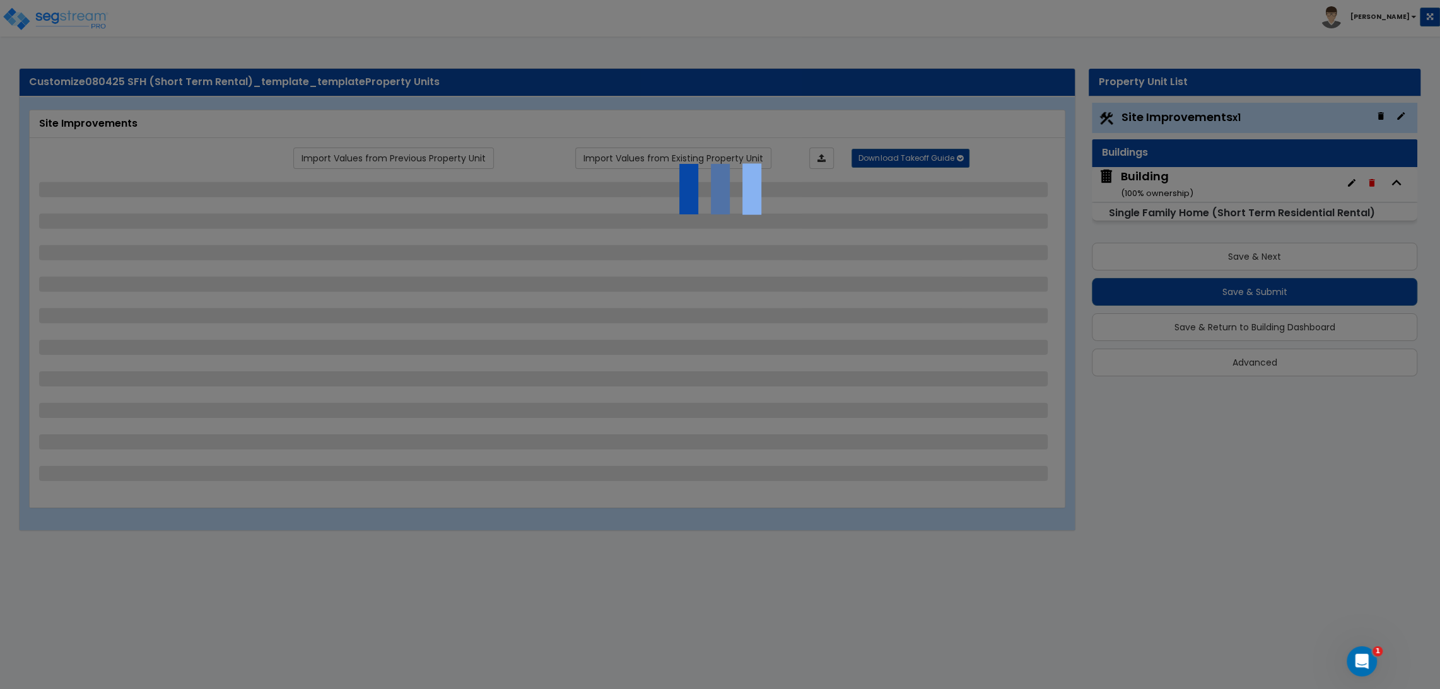
select select "1"
select select "2"
select select "4"
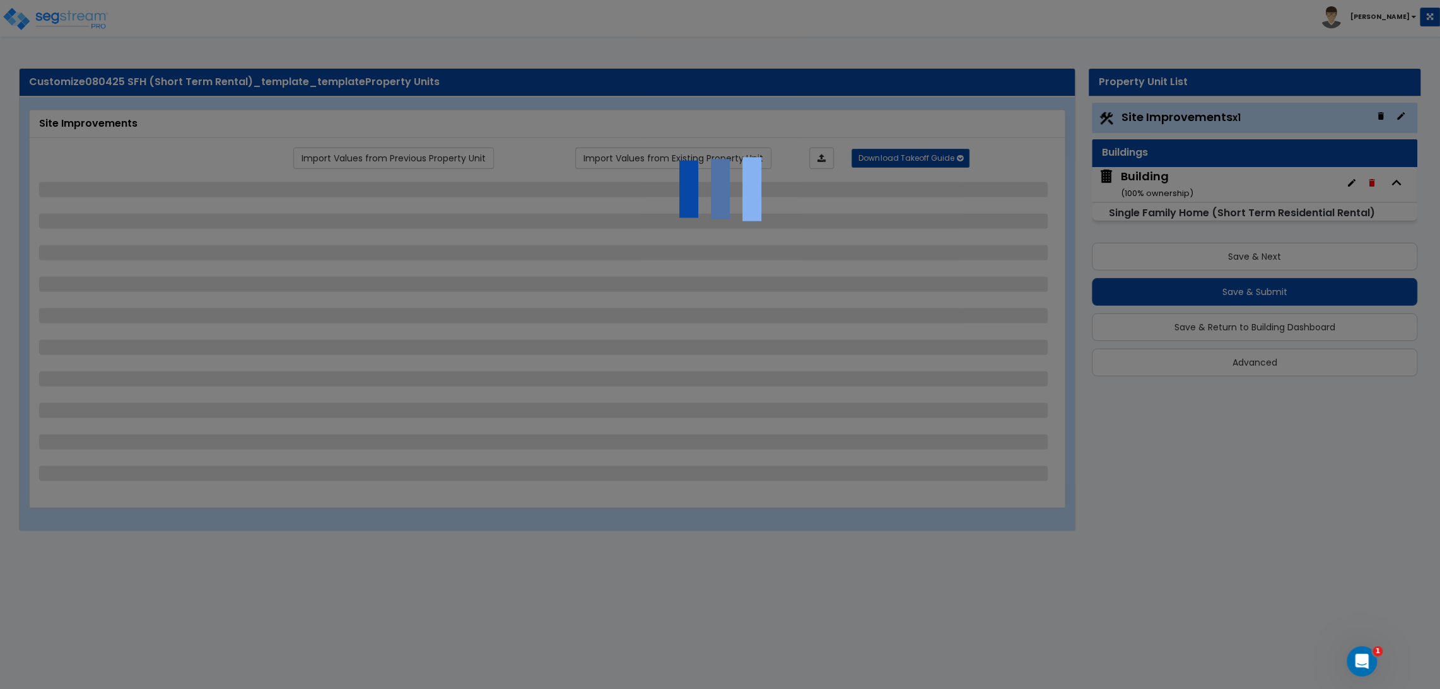
select select "4"
select select "1"
select select "10"
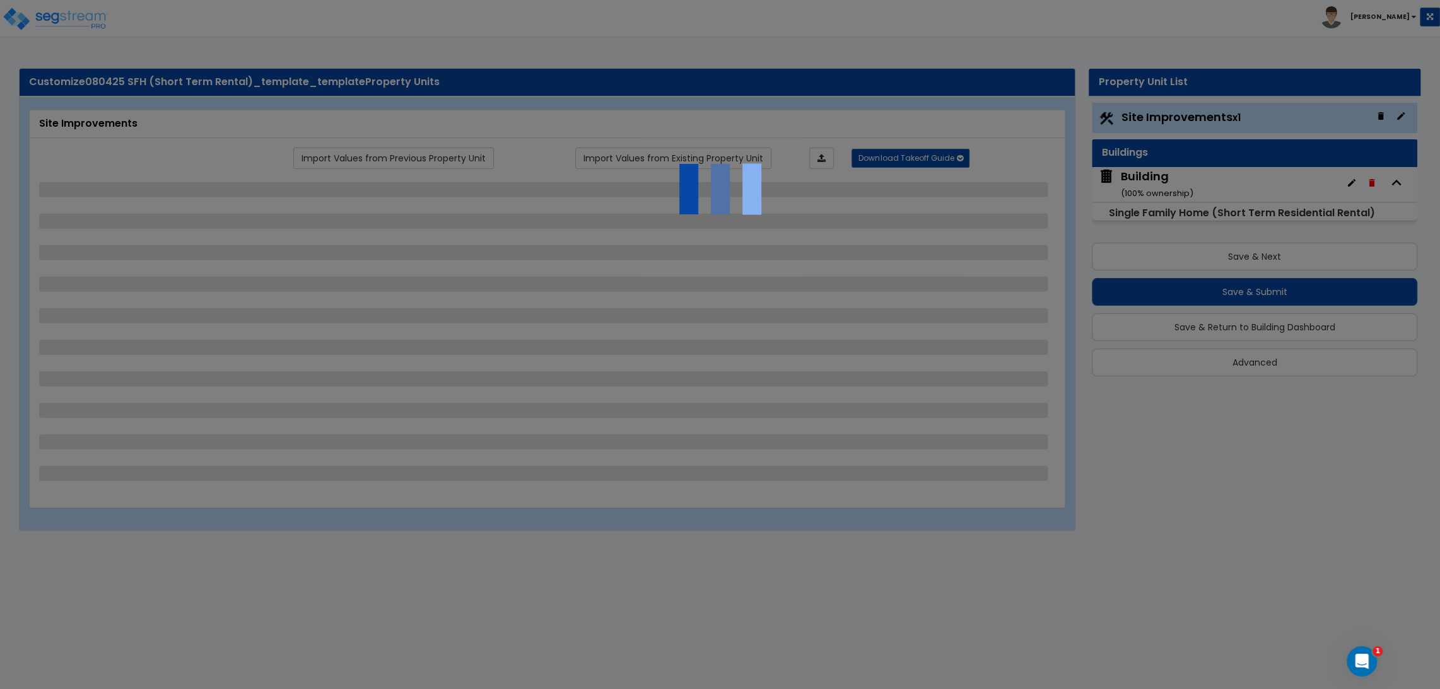
select select "3"
select select "1"
select select "2"
select select "3"
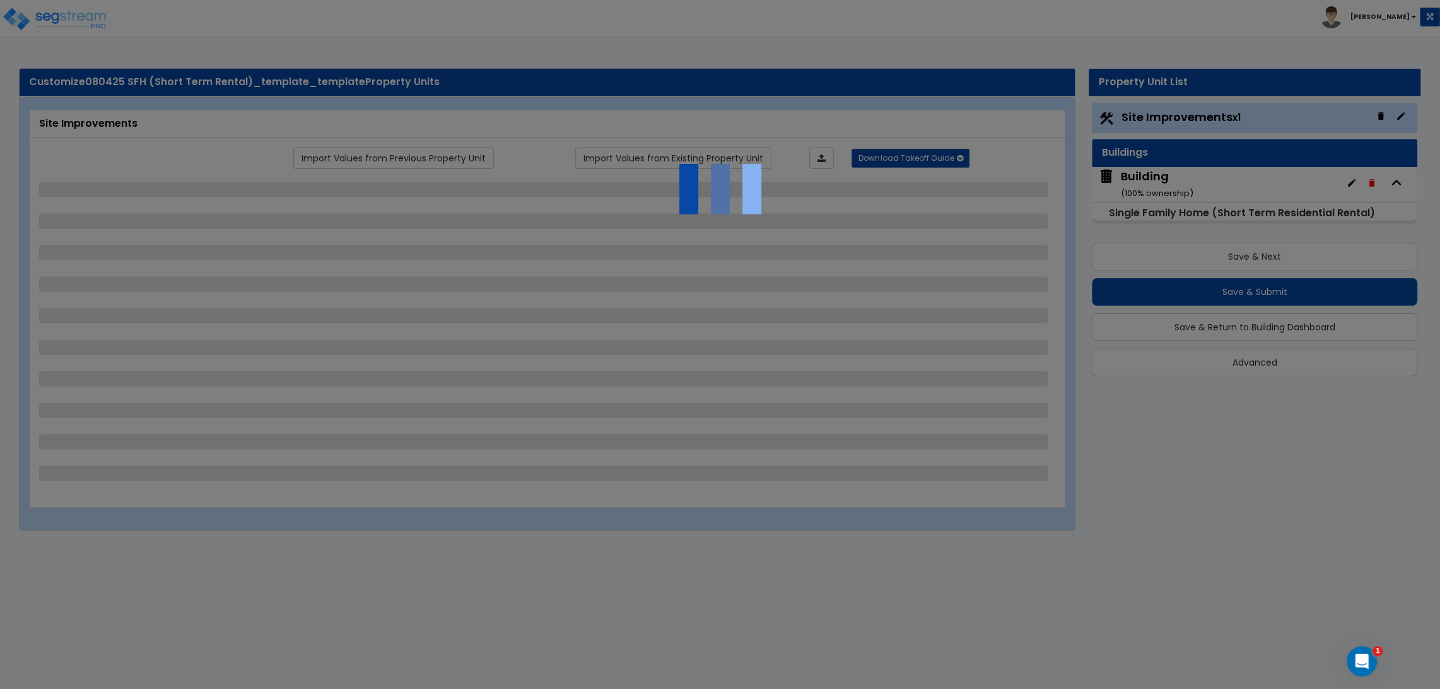
select select "1"
select select "2"
select select "1"
select select "2"
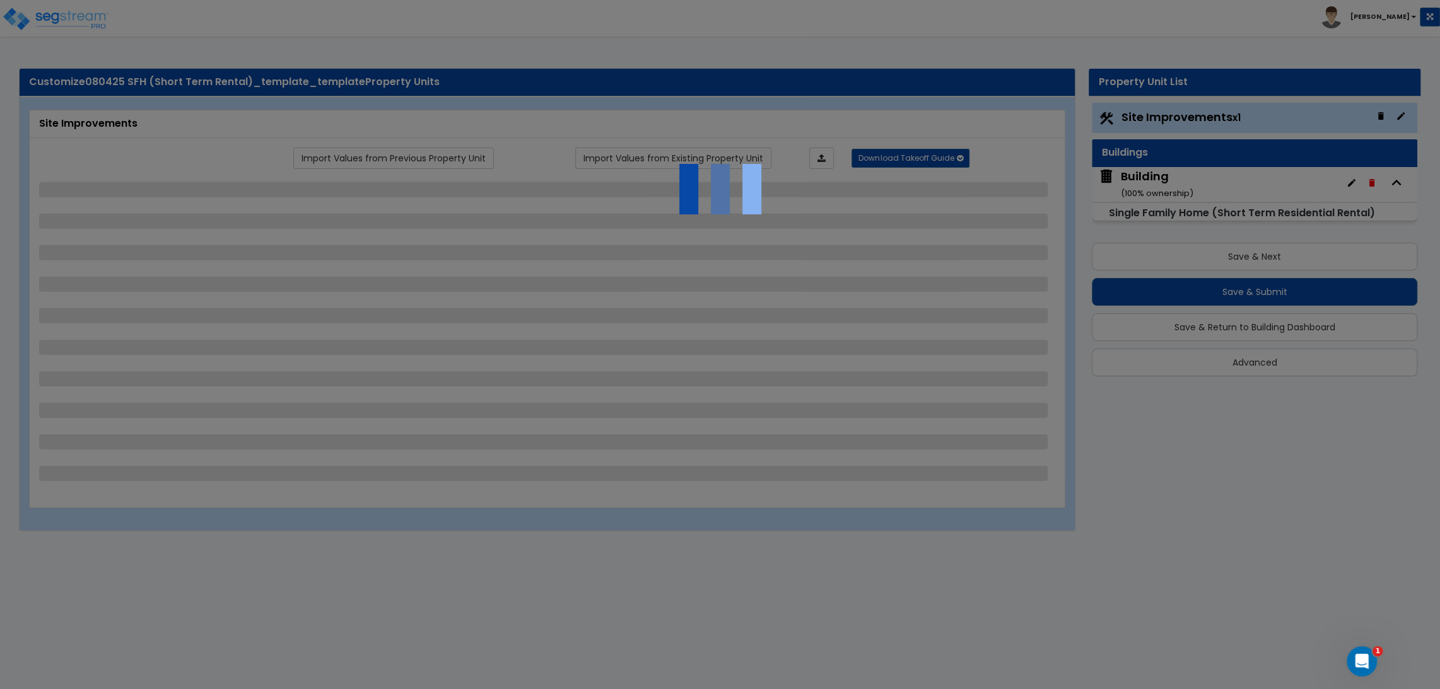
select select "2"
select select "1"
select select "2"
select select "3"
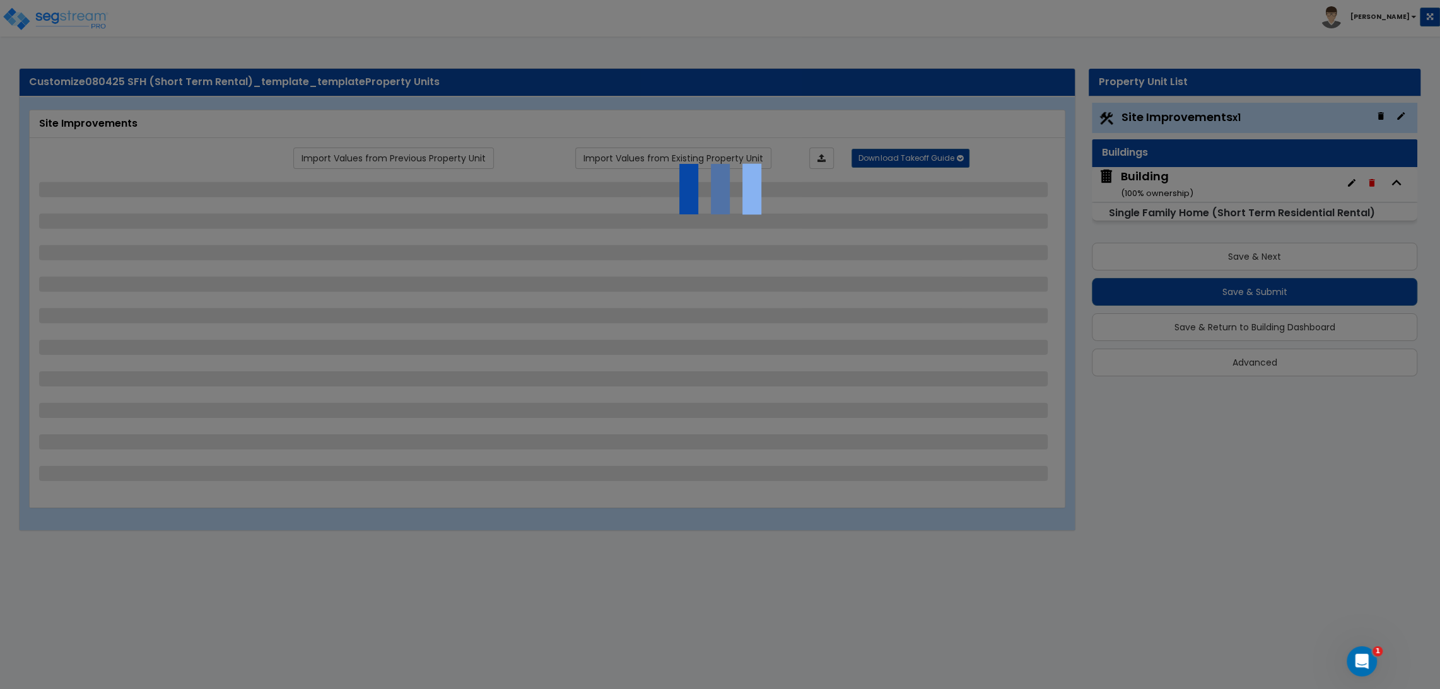
select select "11"
select select "8"
select select "5"
select select "3"
select select "1"
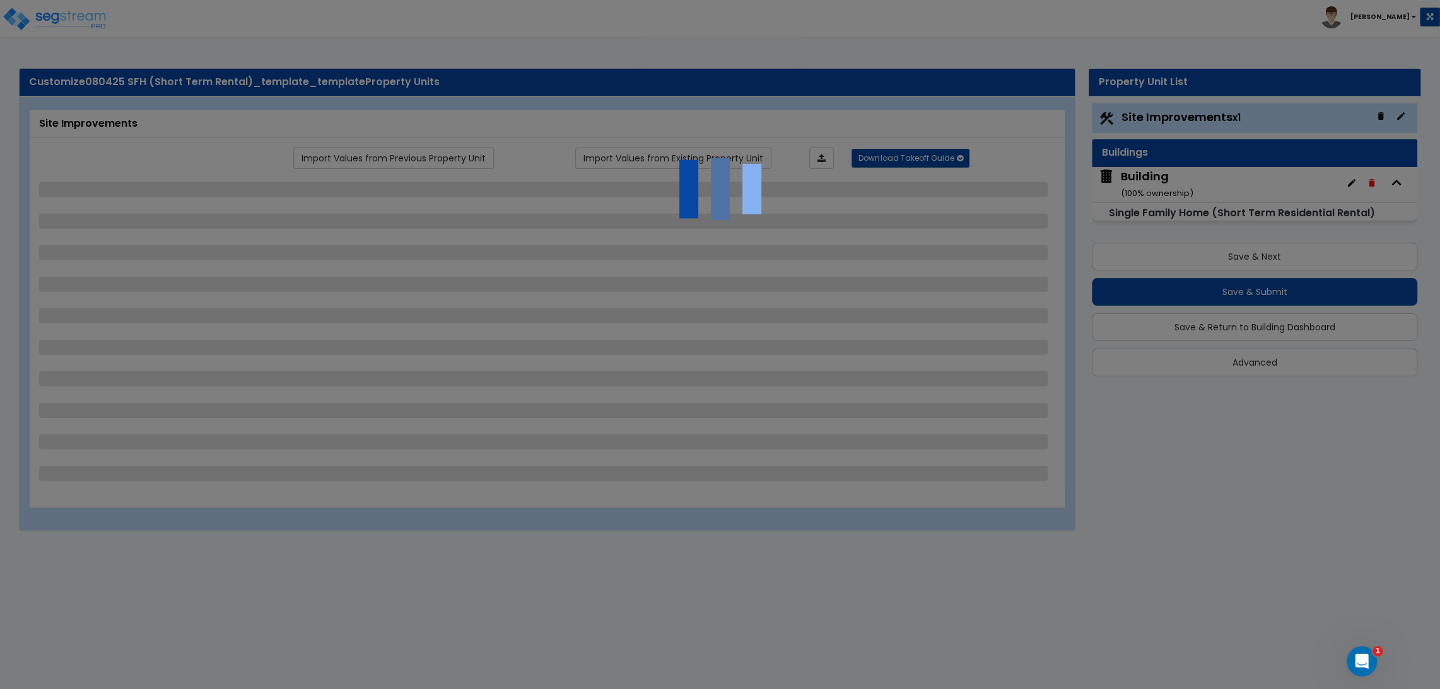
select select "5"
select select "7"
select select "2"
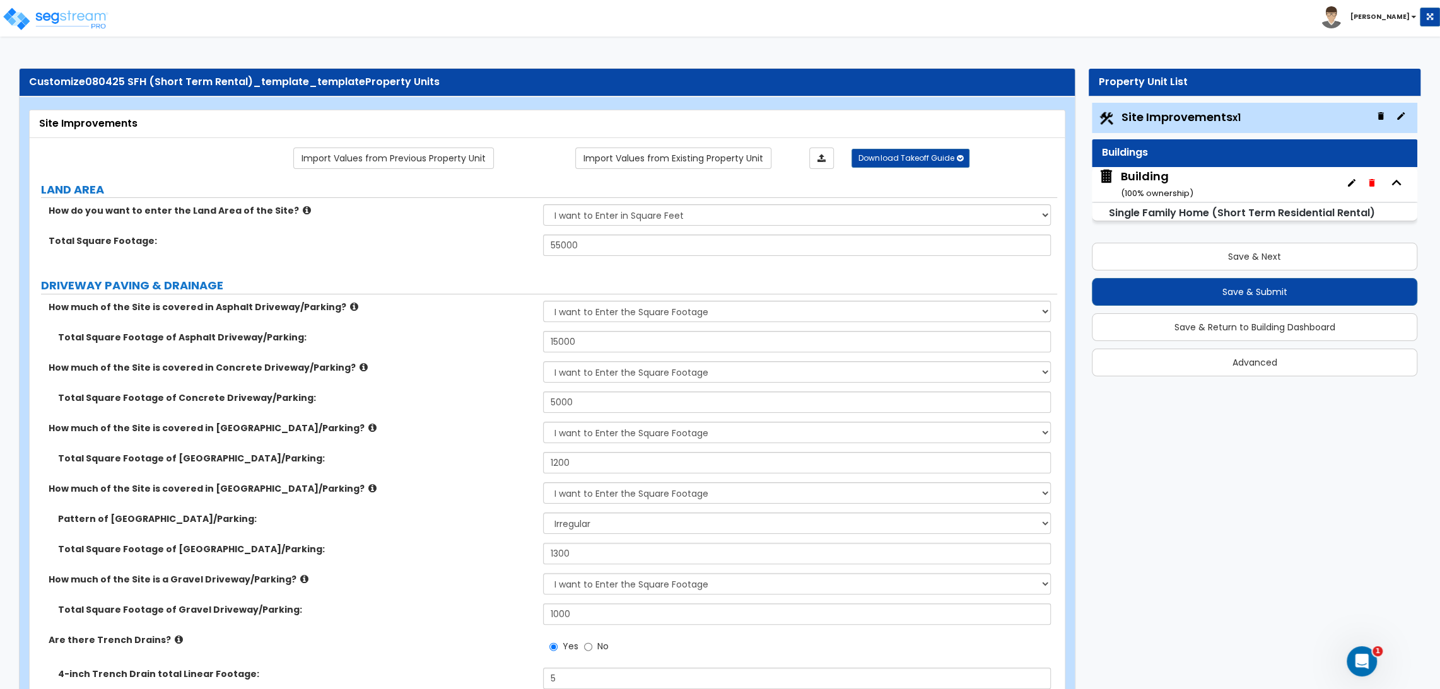
click at [1154, 175] on div "Building ( 100 % ownership)" at bounding box center [1157, 184] width 73 height 32
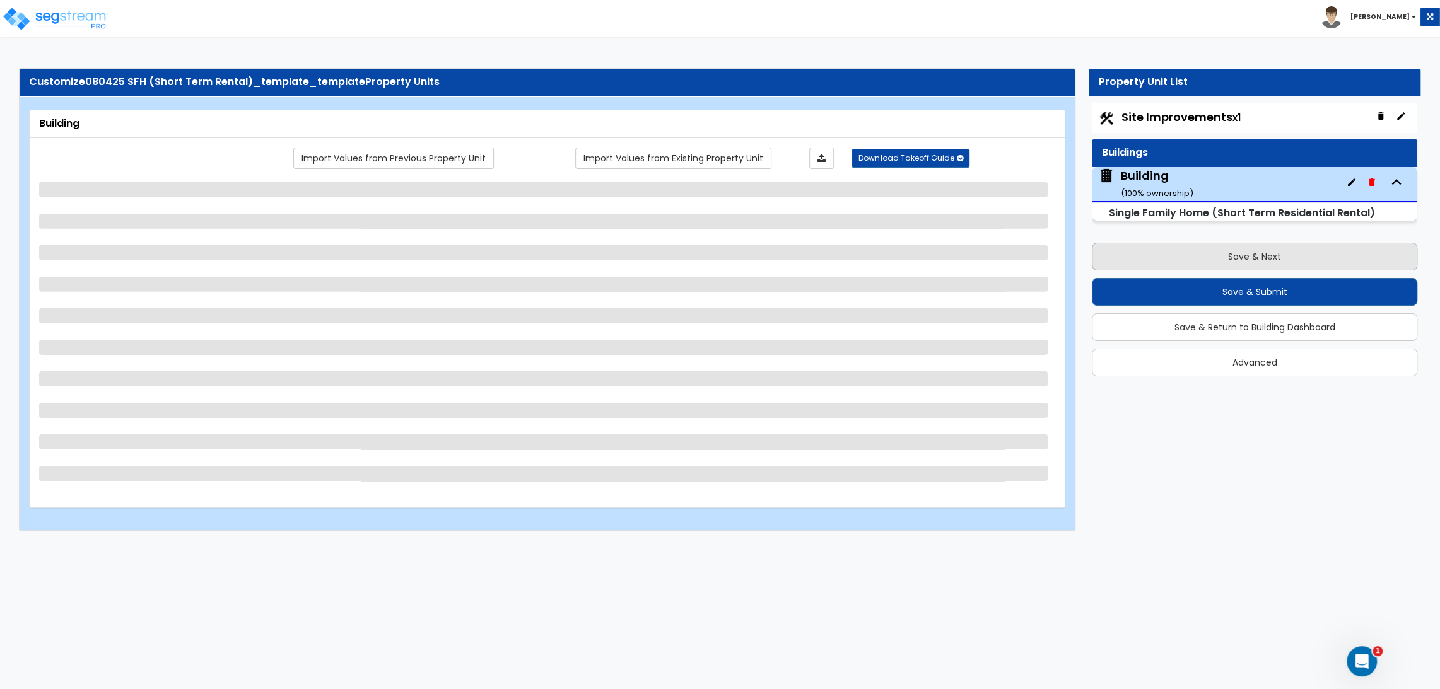
select select "1"
select select "7"
select select "1"
select select "2"
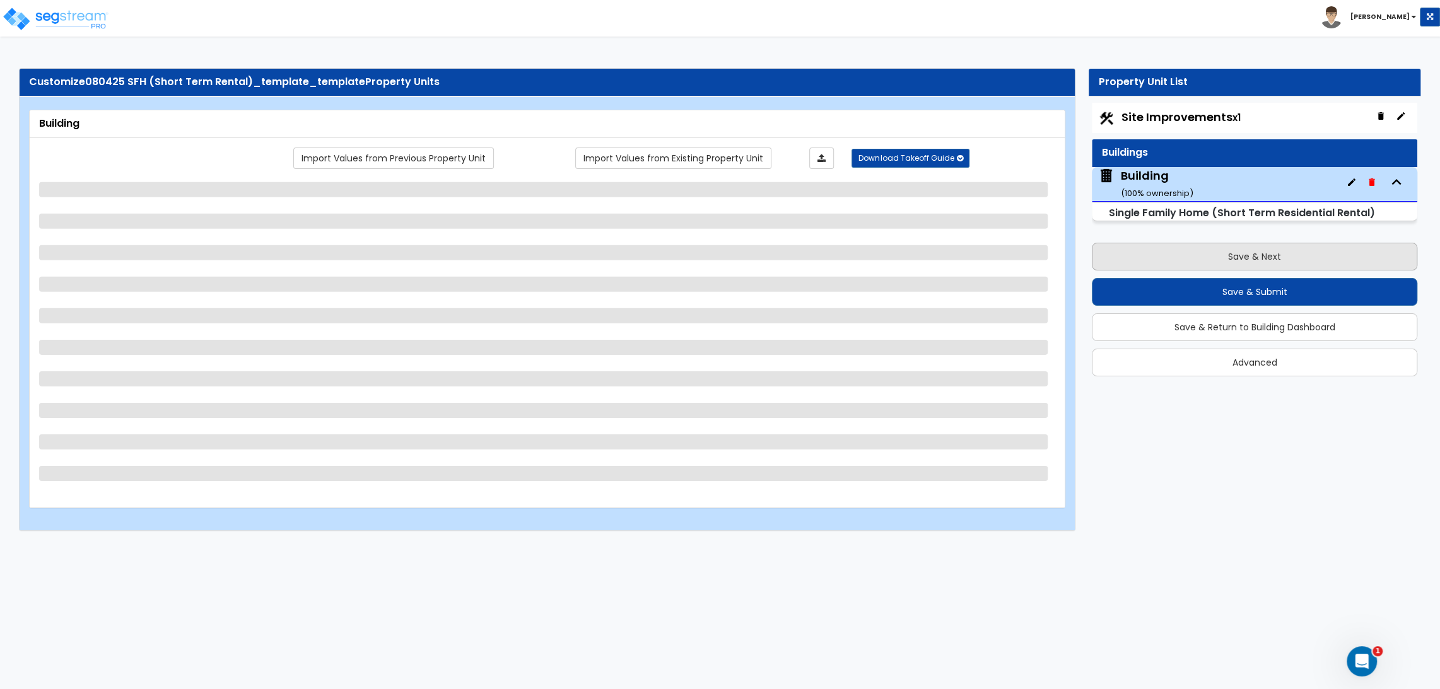
select select "1"
select select "3"
select select "4"
select select "7"
select select "10"
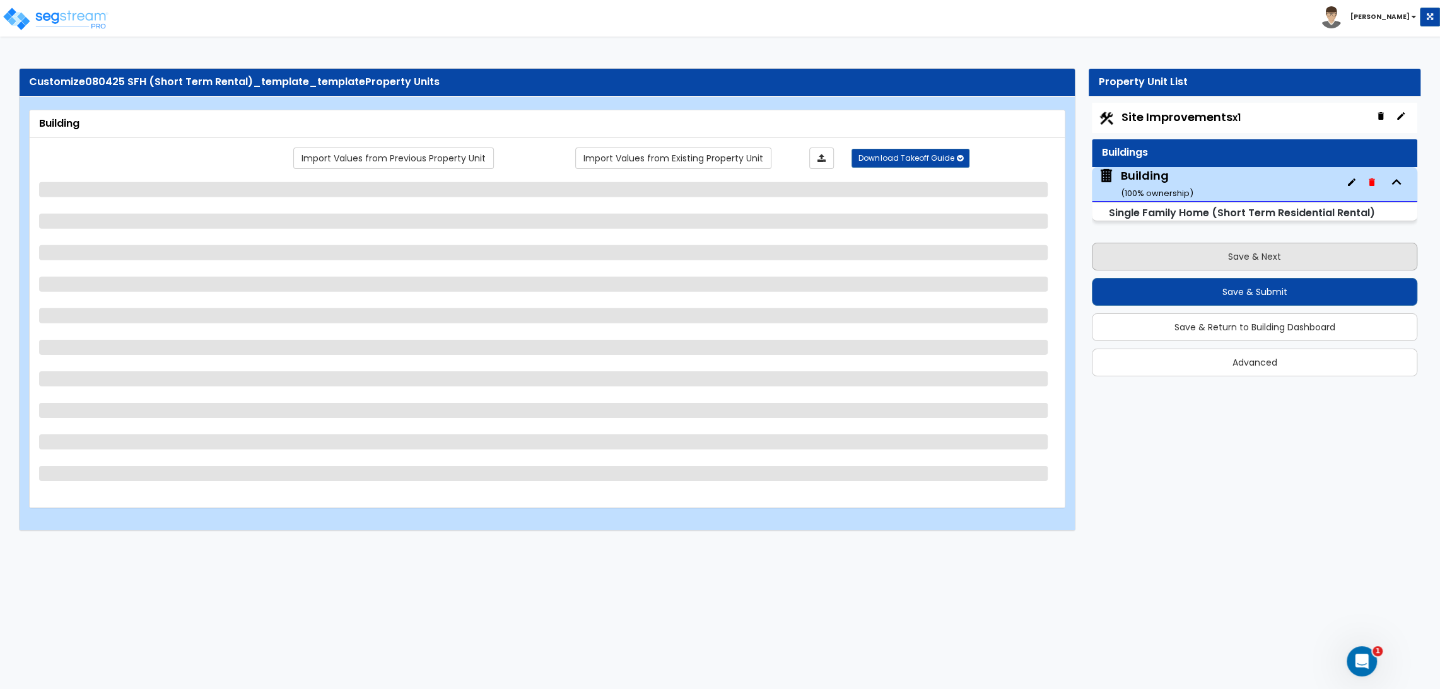
select select "3"
select select "5"
select select "1"
select select "2"
select select "3"
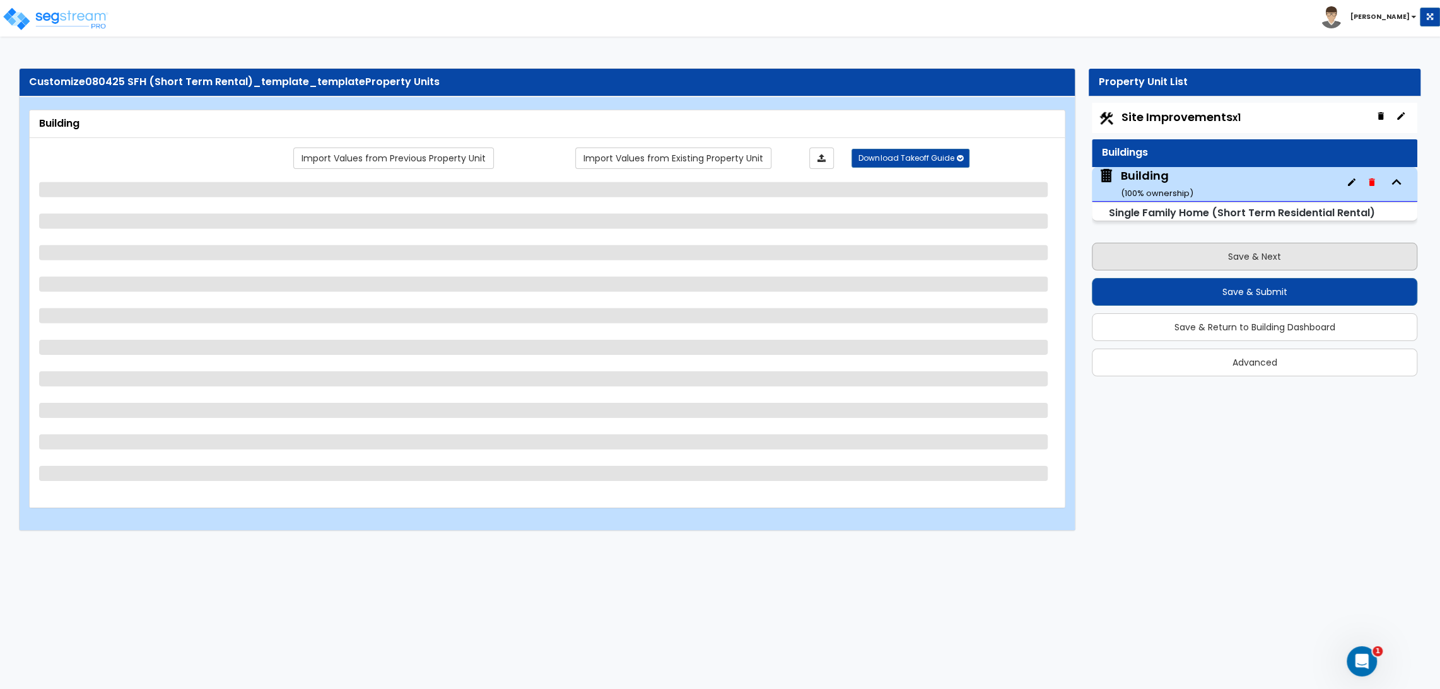
select select "2"
select select "5"
select select "2"
select select "1"
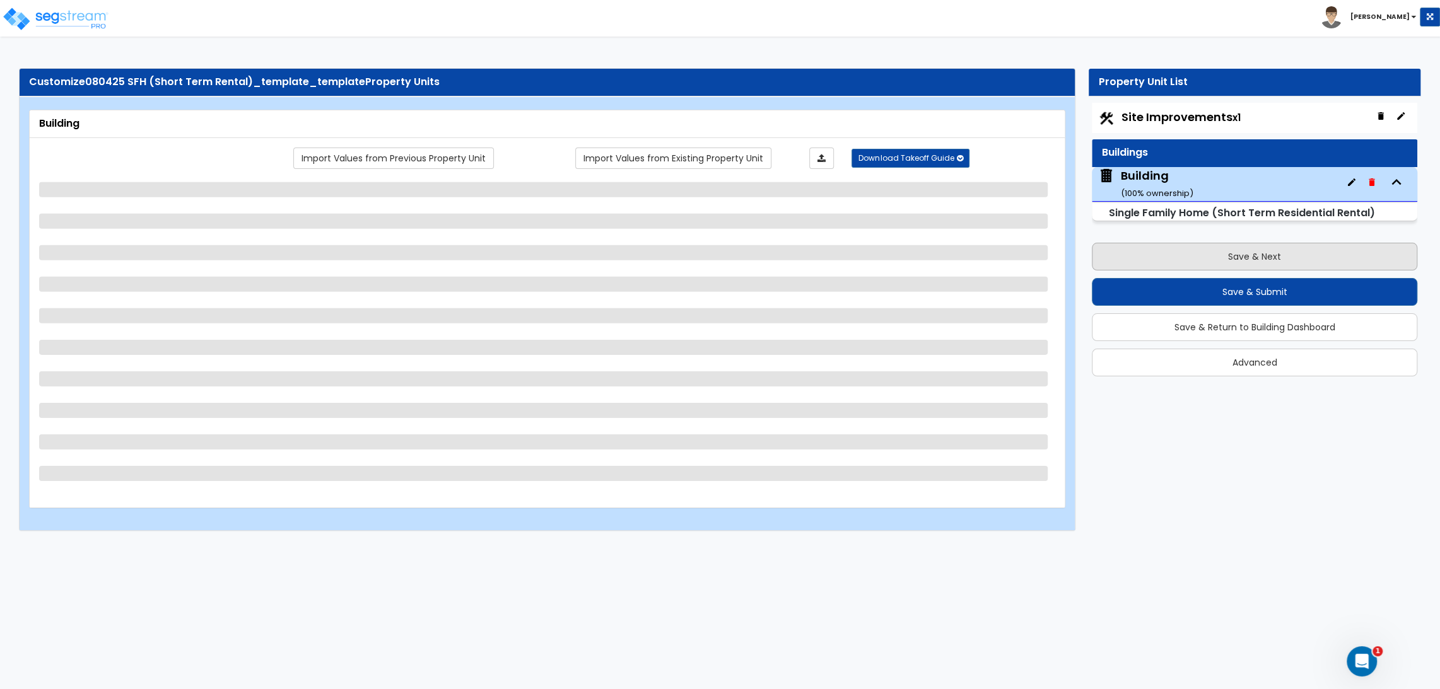
select select "3"
select select "1"
select select "2"
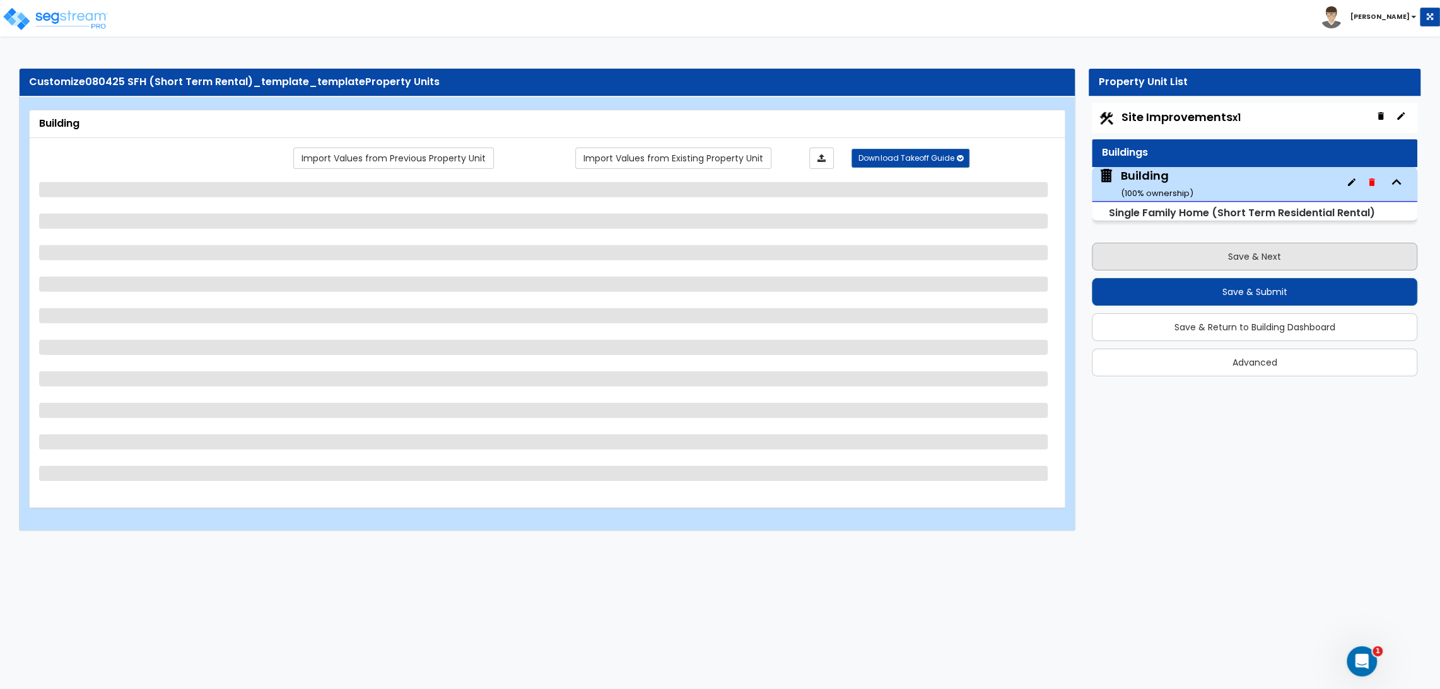
select select "2"
select select "1"
select select "2"
select select "3"
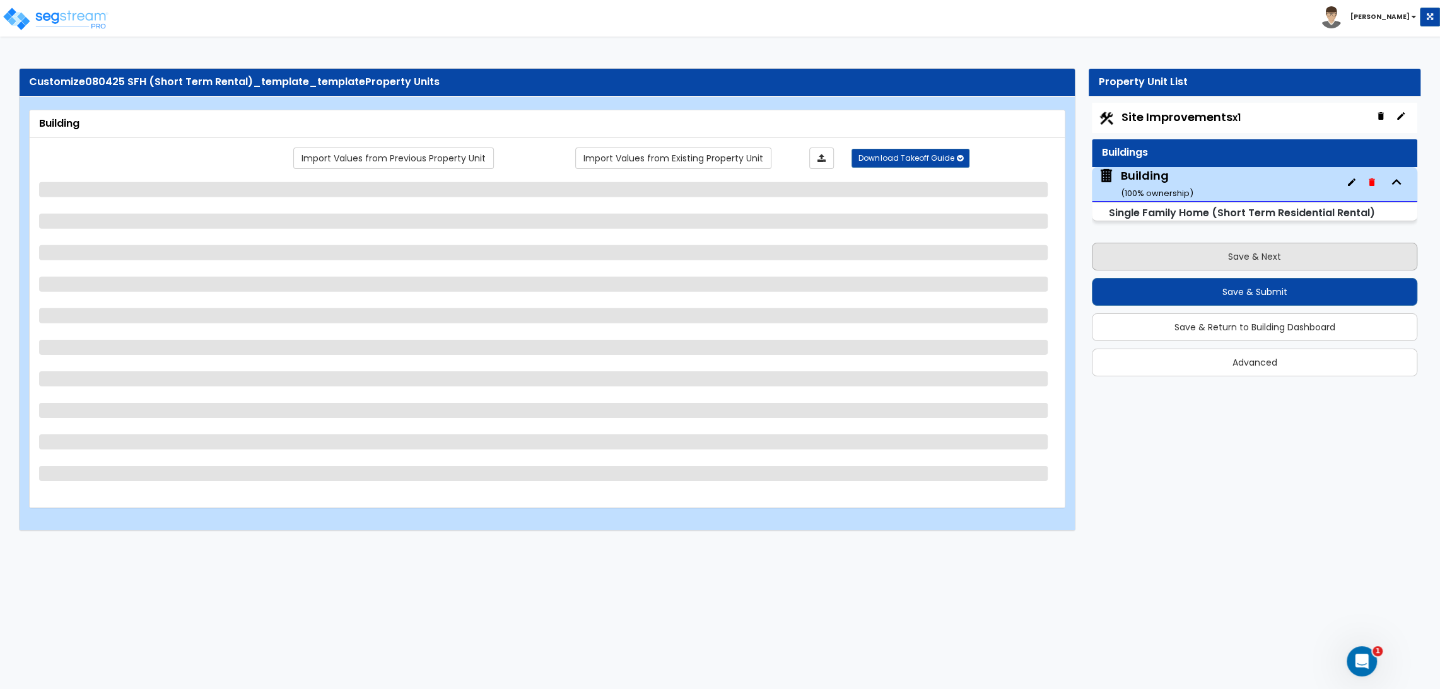
select select "3"
select select "1"
select select "2"
select select "3"
select select "1"
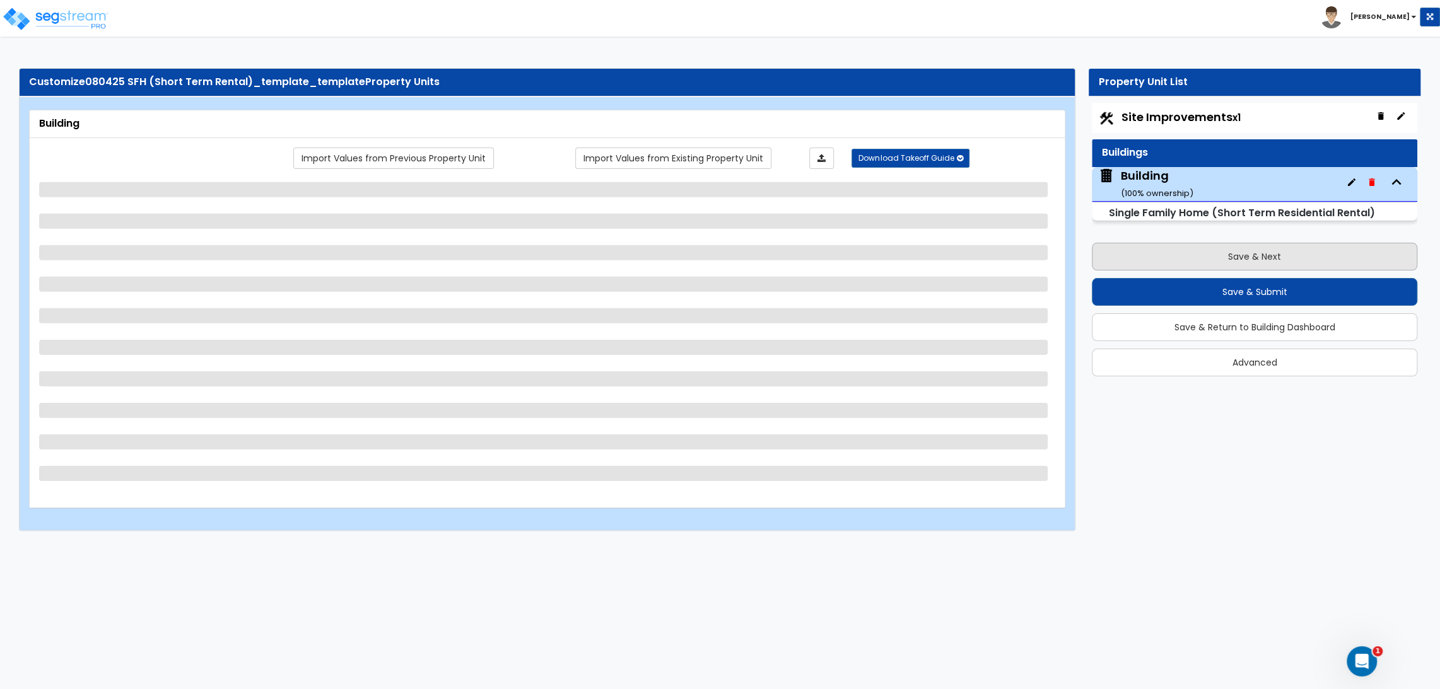
select select "1"
select select "4"
select select "1"
select select "2"
select select "4"
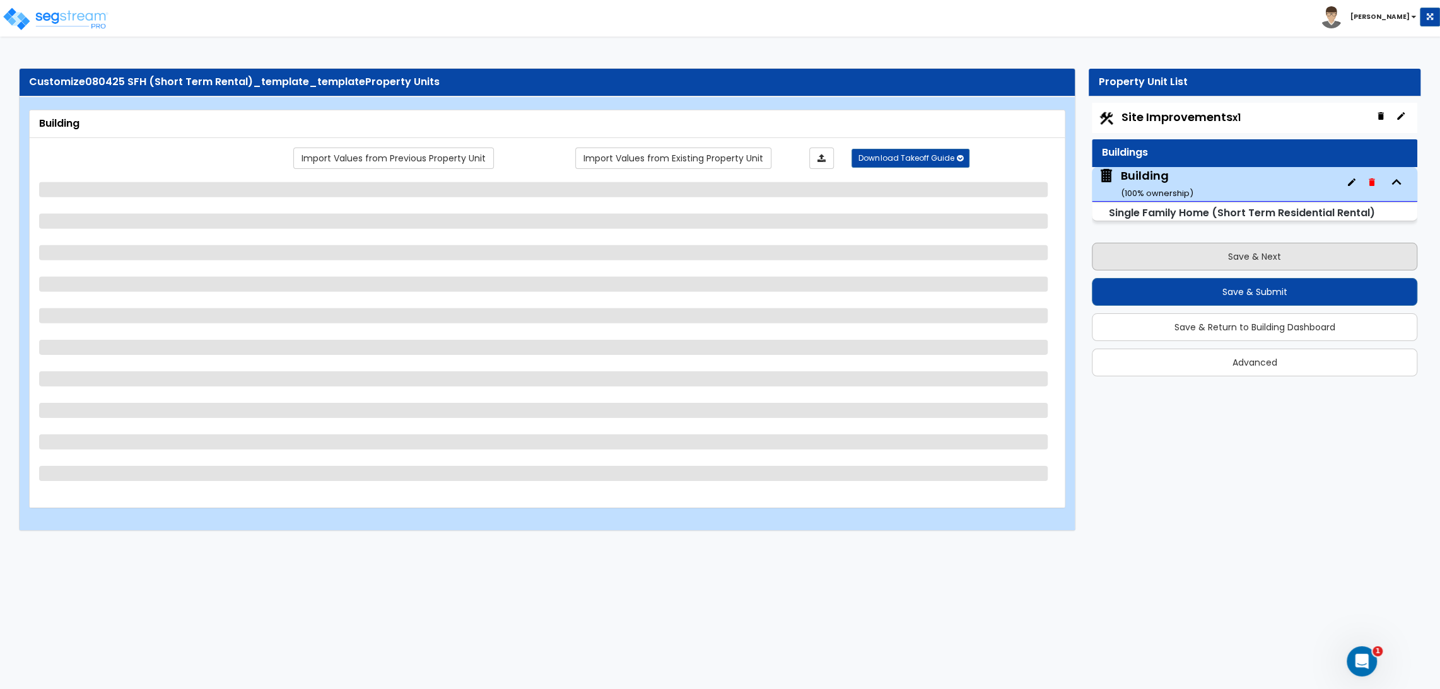
select select "1"
select select "2"
select select "3"
select select "5"
select select "4"
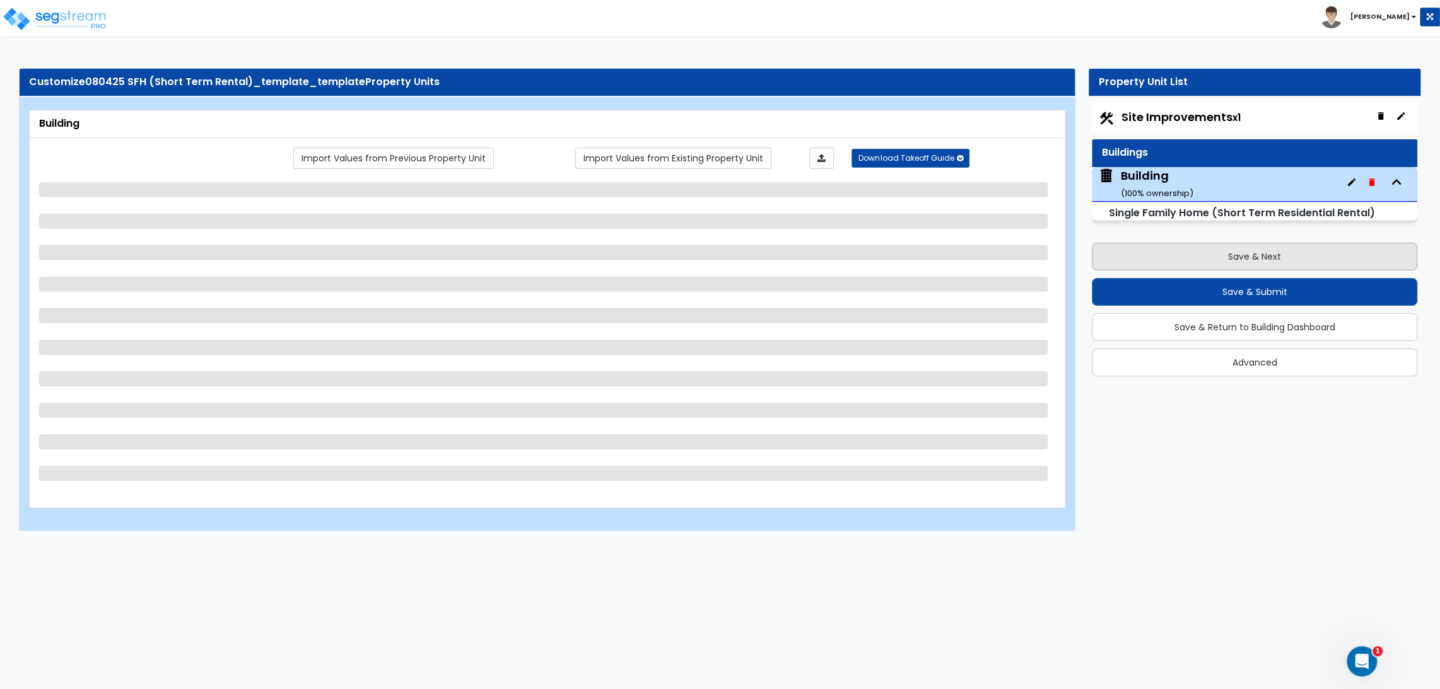
select select "3"
select select "1"
select select "4"
select select "2"
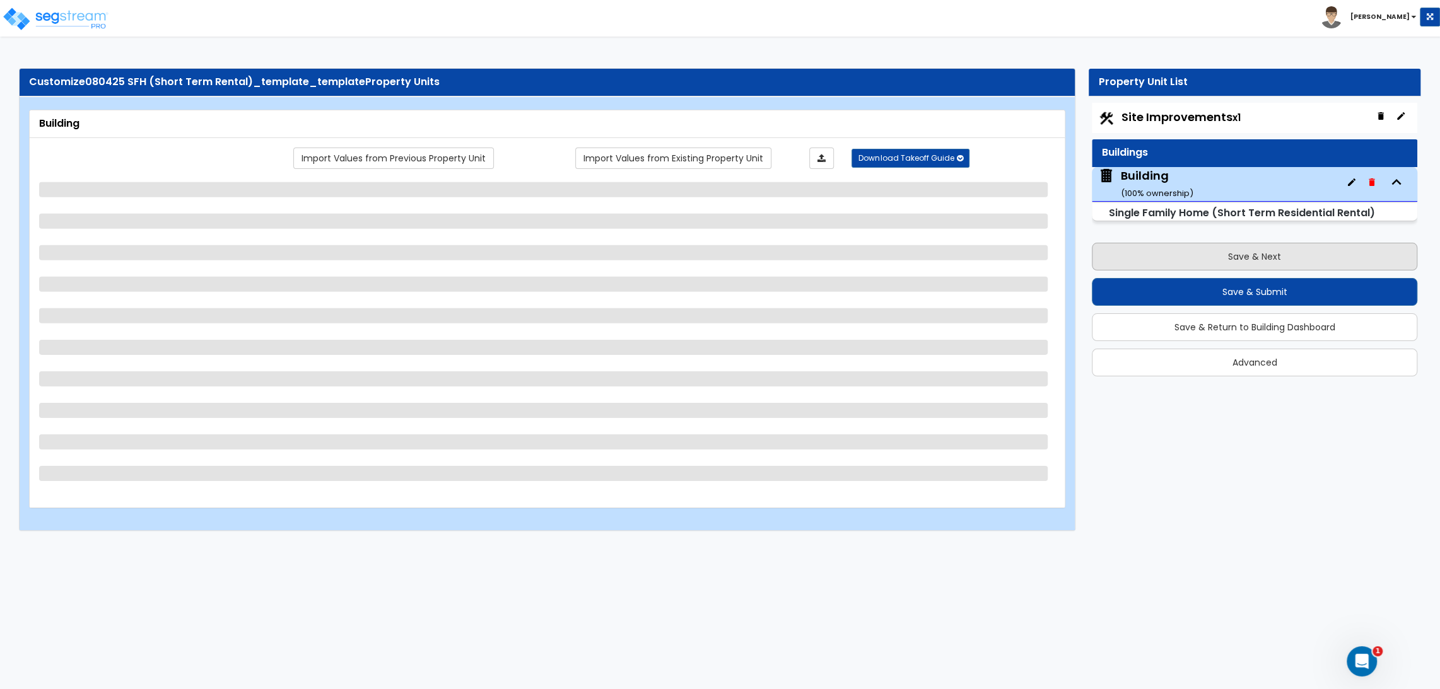
select select "3"
select select "1"
select select "2"
select select "7"
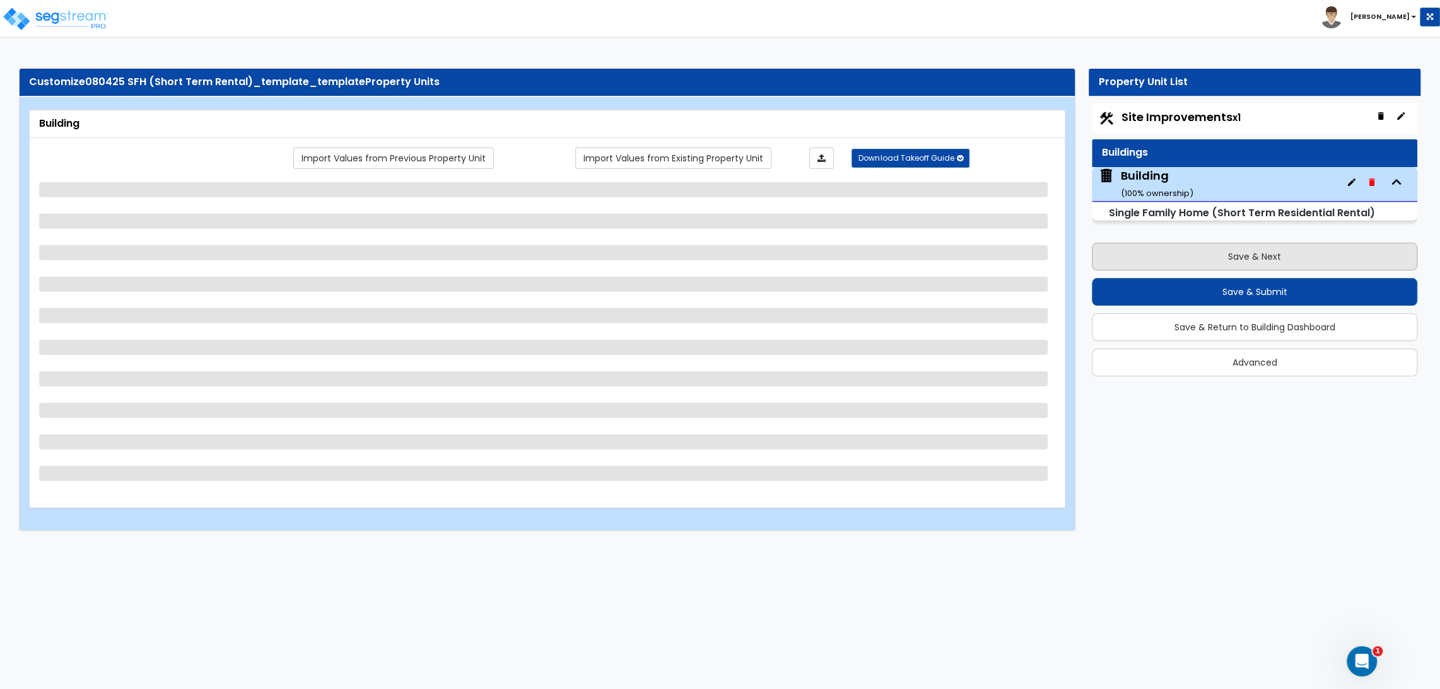
select select "2"
select select "1"
select select "2"
select select "3"
select select "4"
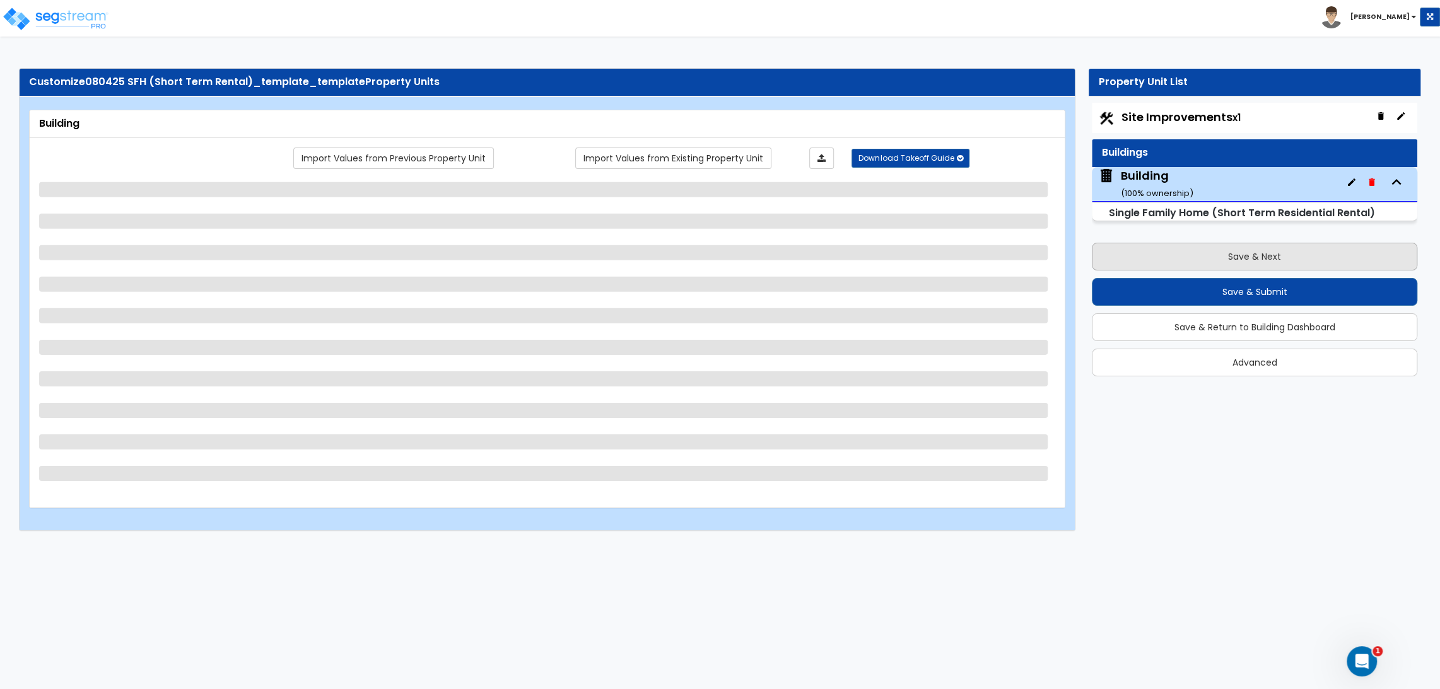
select select "1"
select select "3"
select select "2"
select select "1"
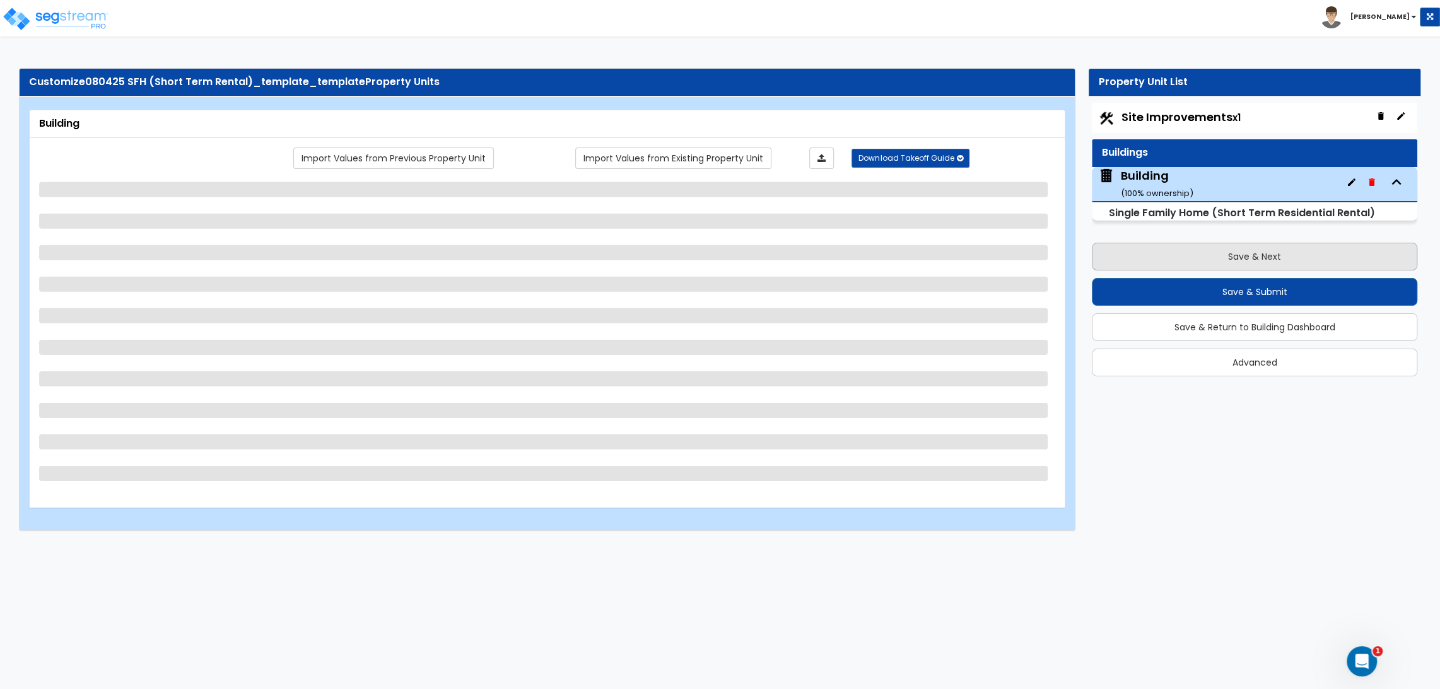
select select "1"
select select "4"
select select "1"
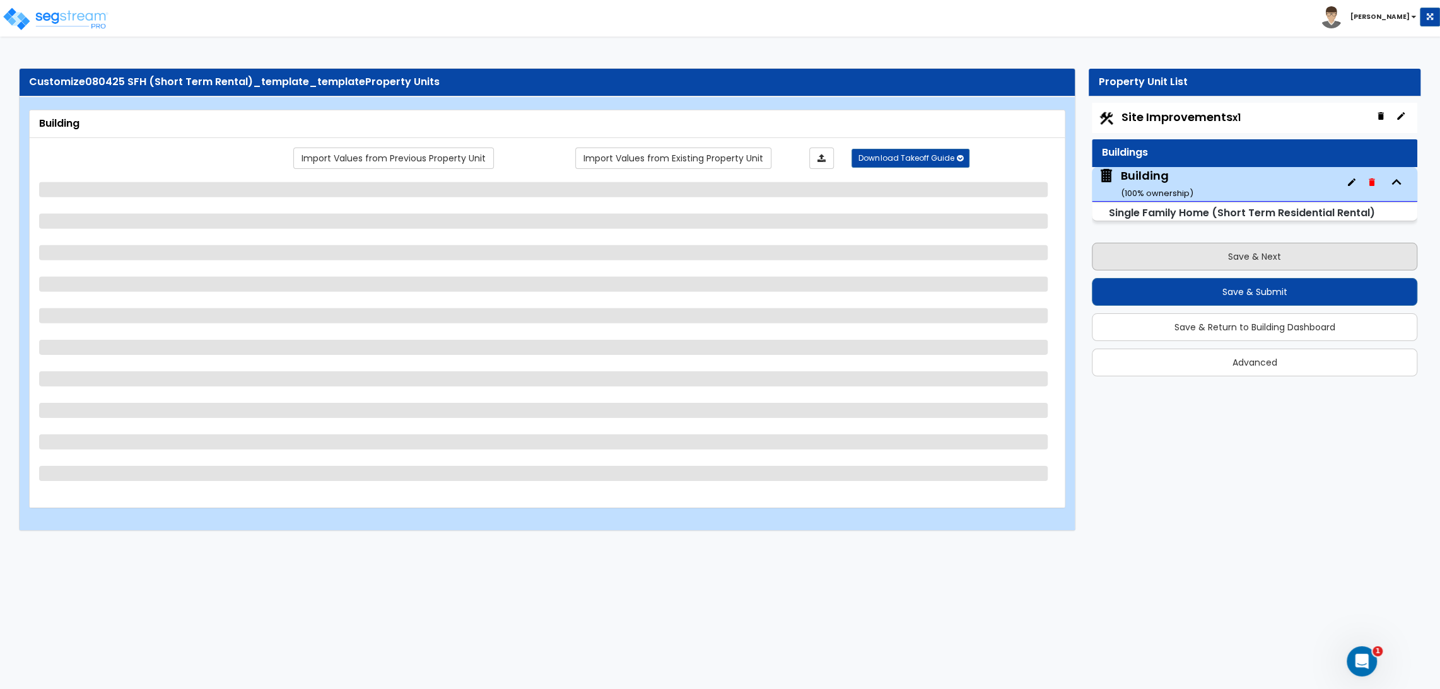
select select "2"
select select "1"
select select "2"
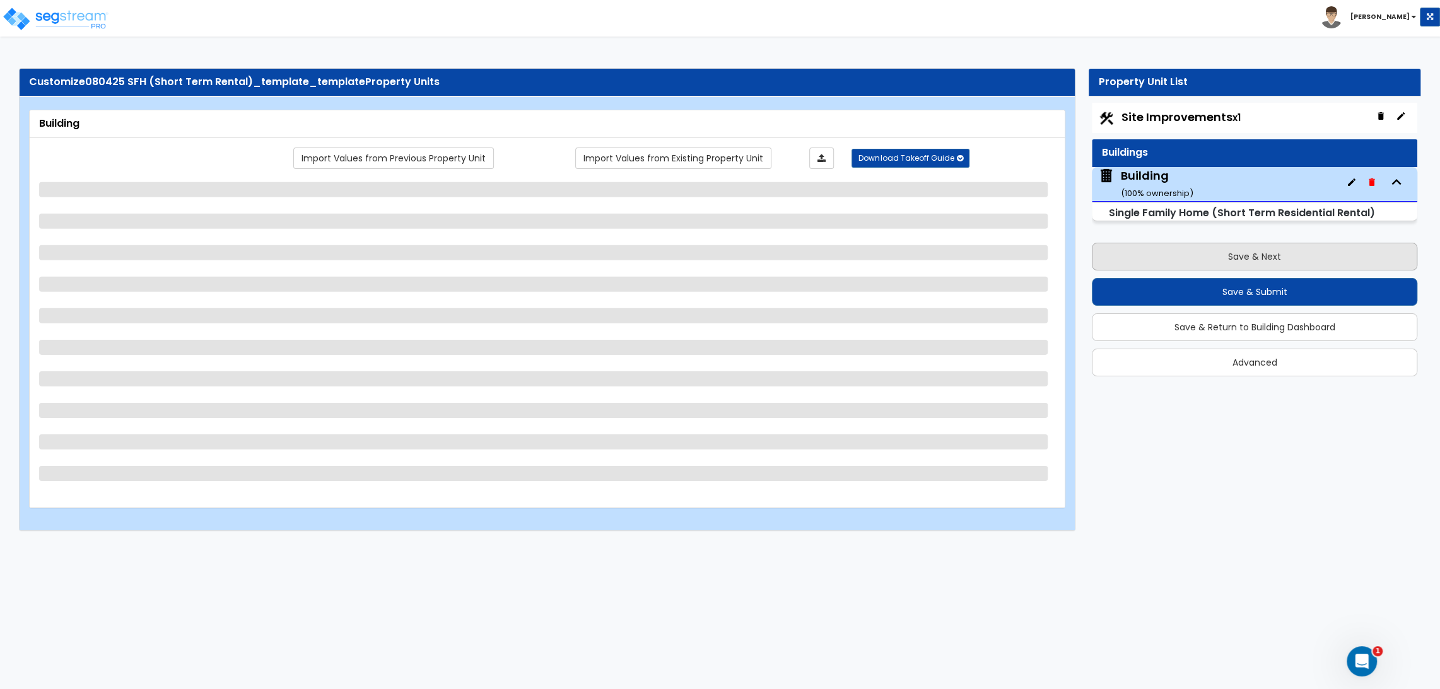
select select "1"
select select "2"
select select "1"
select select "2"
select select "3"
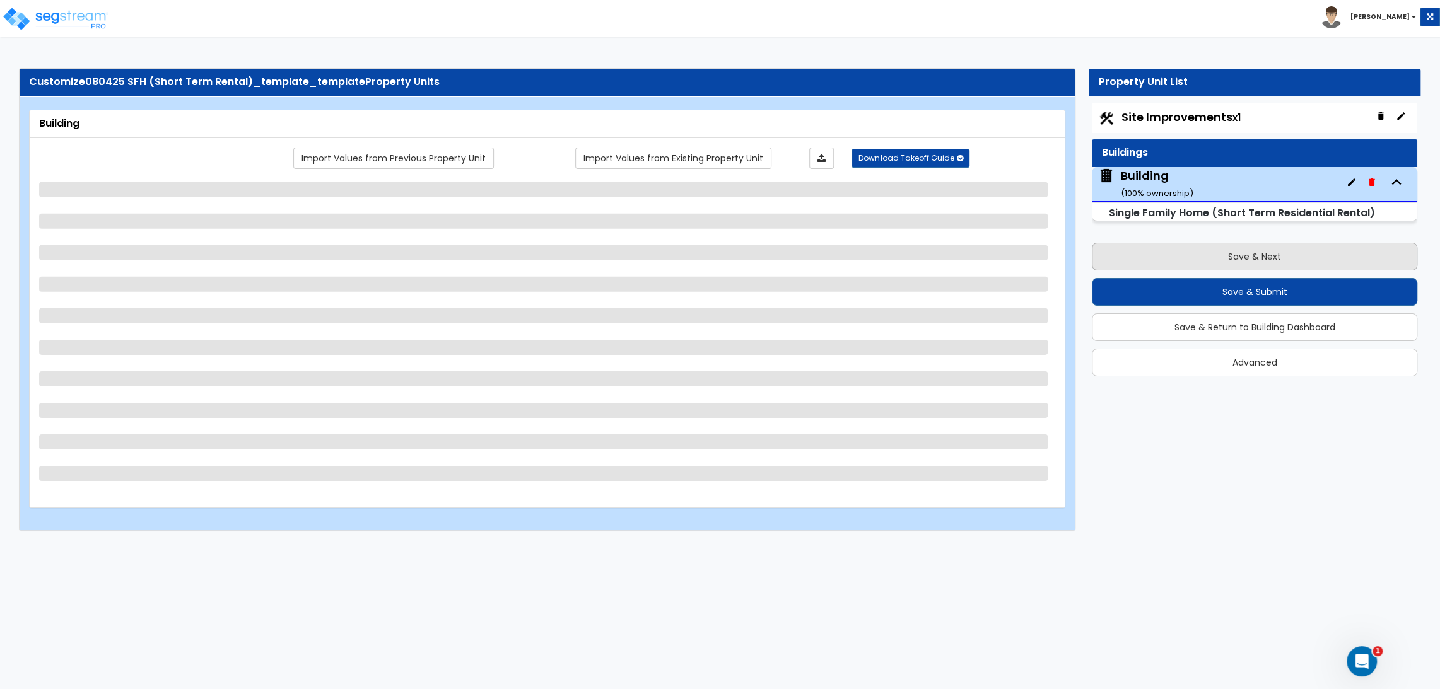
select select "2"
select select "1"
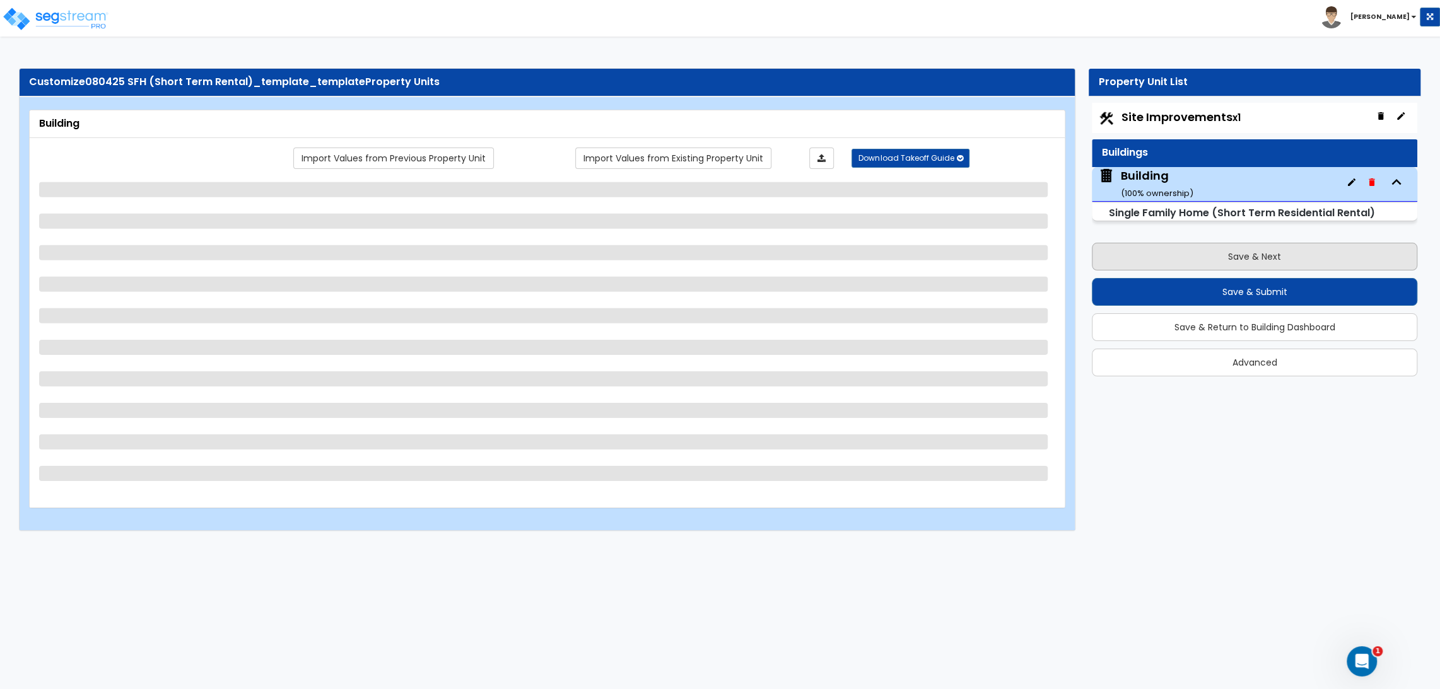
select select "1"
select select "3"
select select "1"
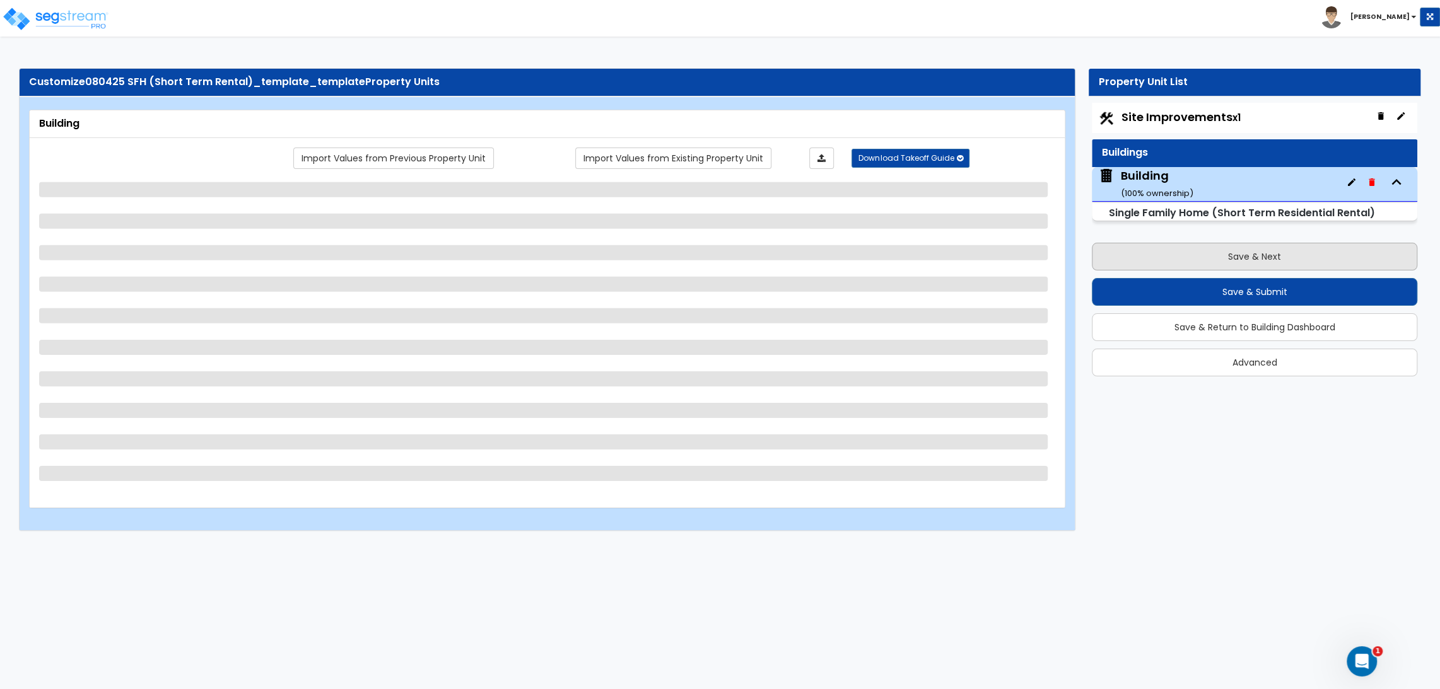
select select "2"
select select "4"
select select "1"
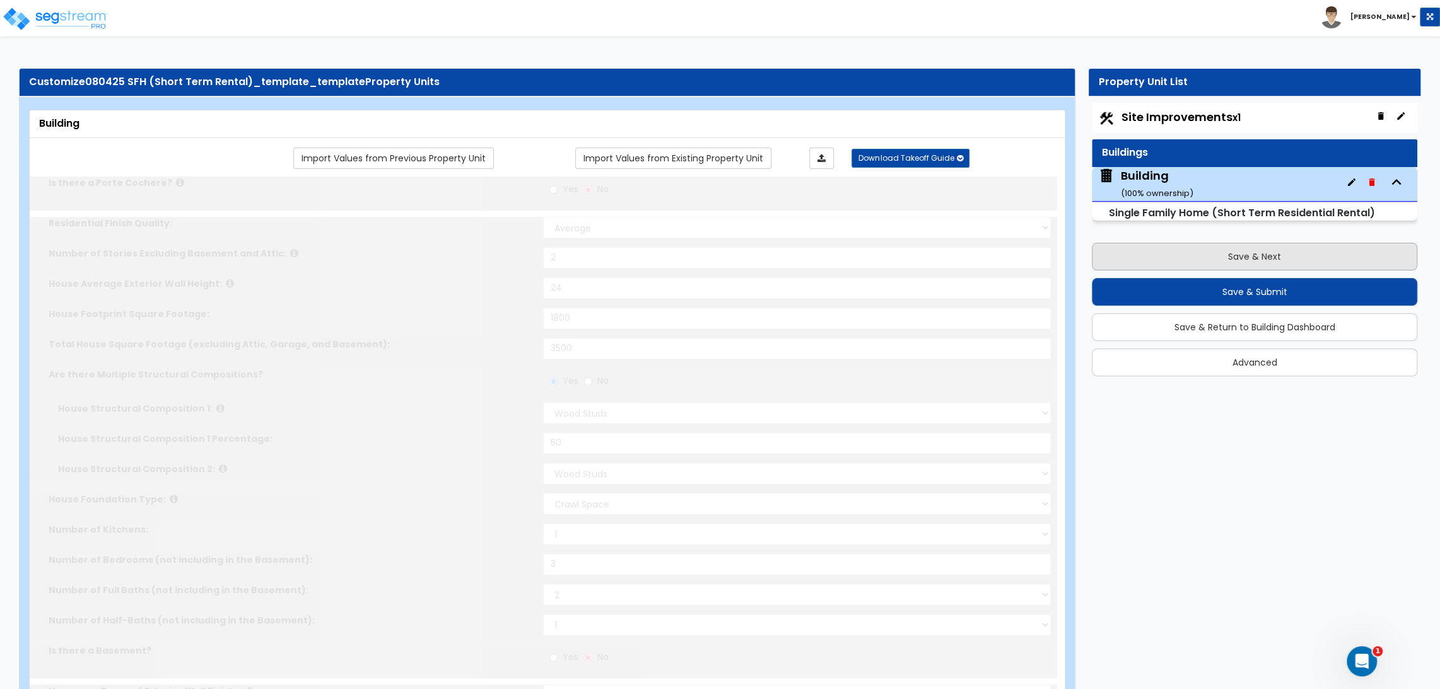
type input "1"
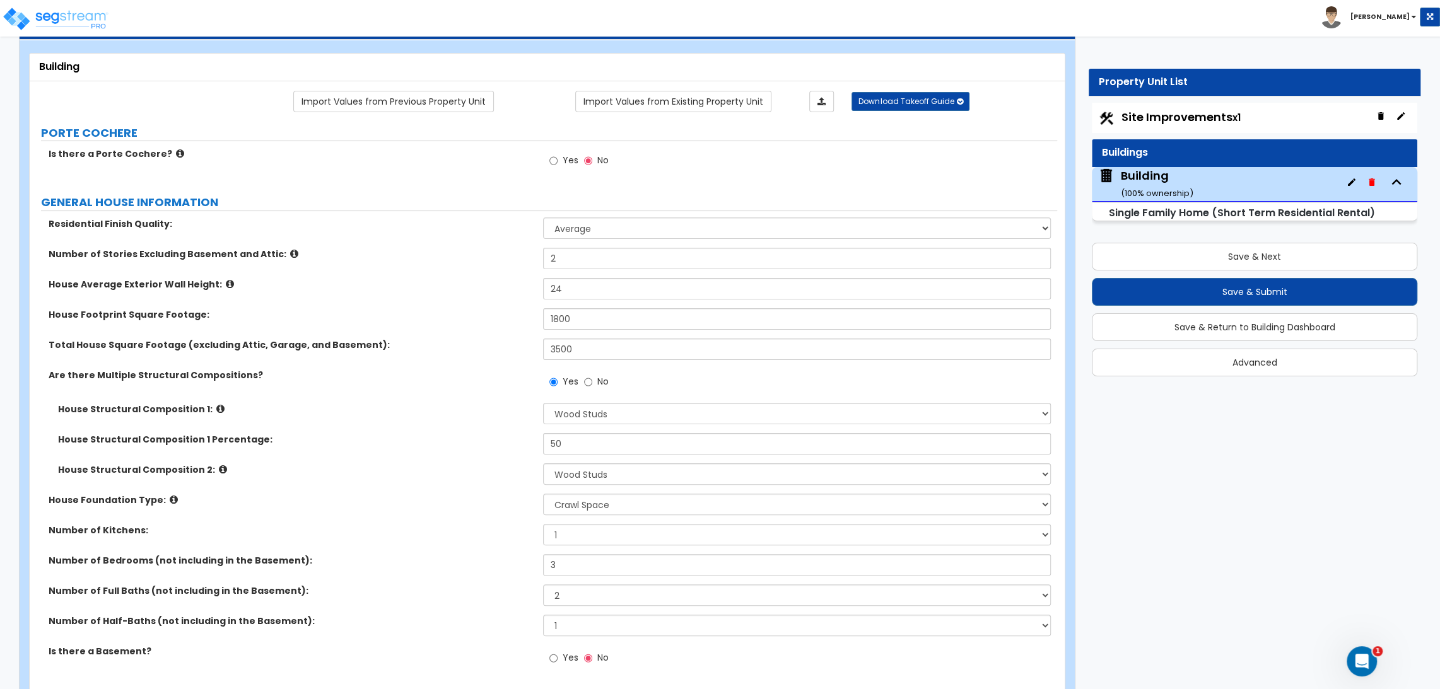
scroll to position [140, 0]
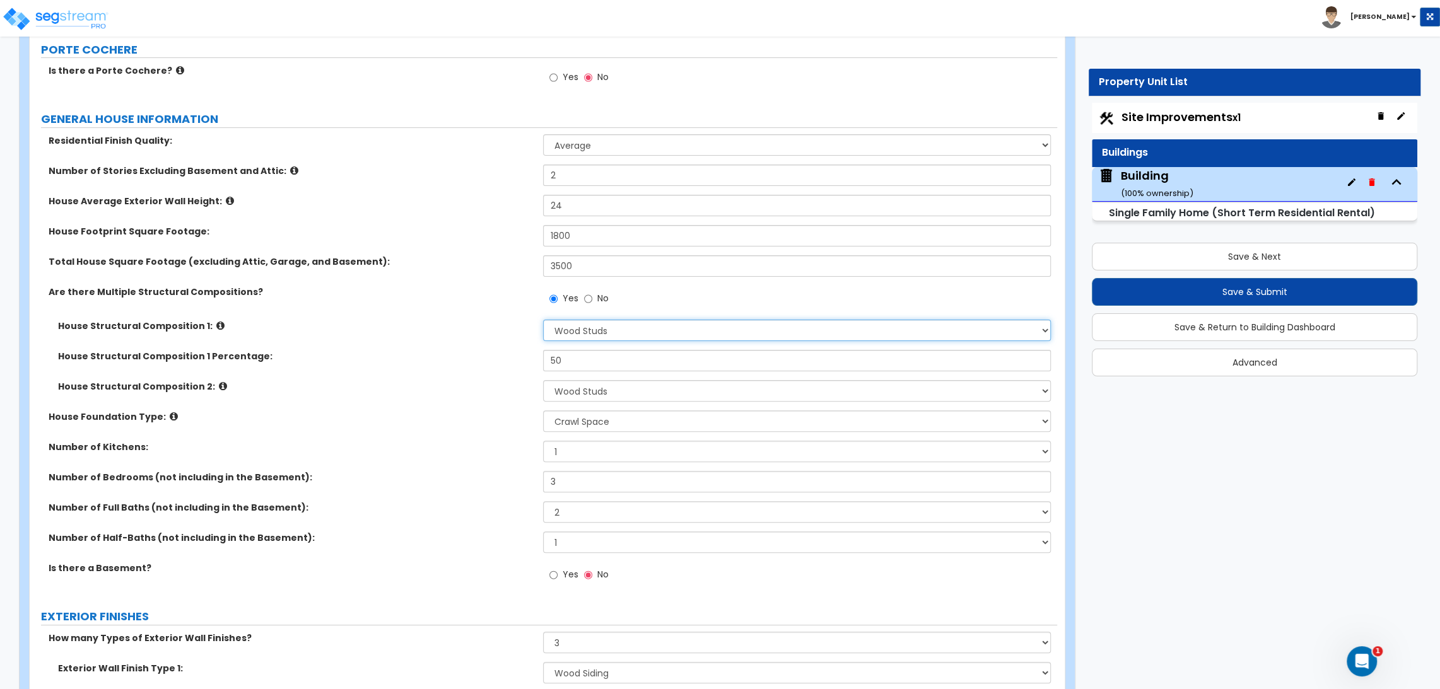
click at [636, 334] on select "Please Choose One Reinforced Concrete Structural Steel Brick Masonry CMU Masonr…" at bounding box center [796, 330] width 507 height 21
select select "3"
click at [543, 320] on select "Please Choose One Reinforced Concrete Structural Steel Brick Masonry CMU Masonr…" at bounding box center [796, 330] width 507 height 21
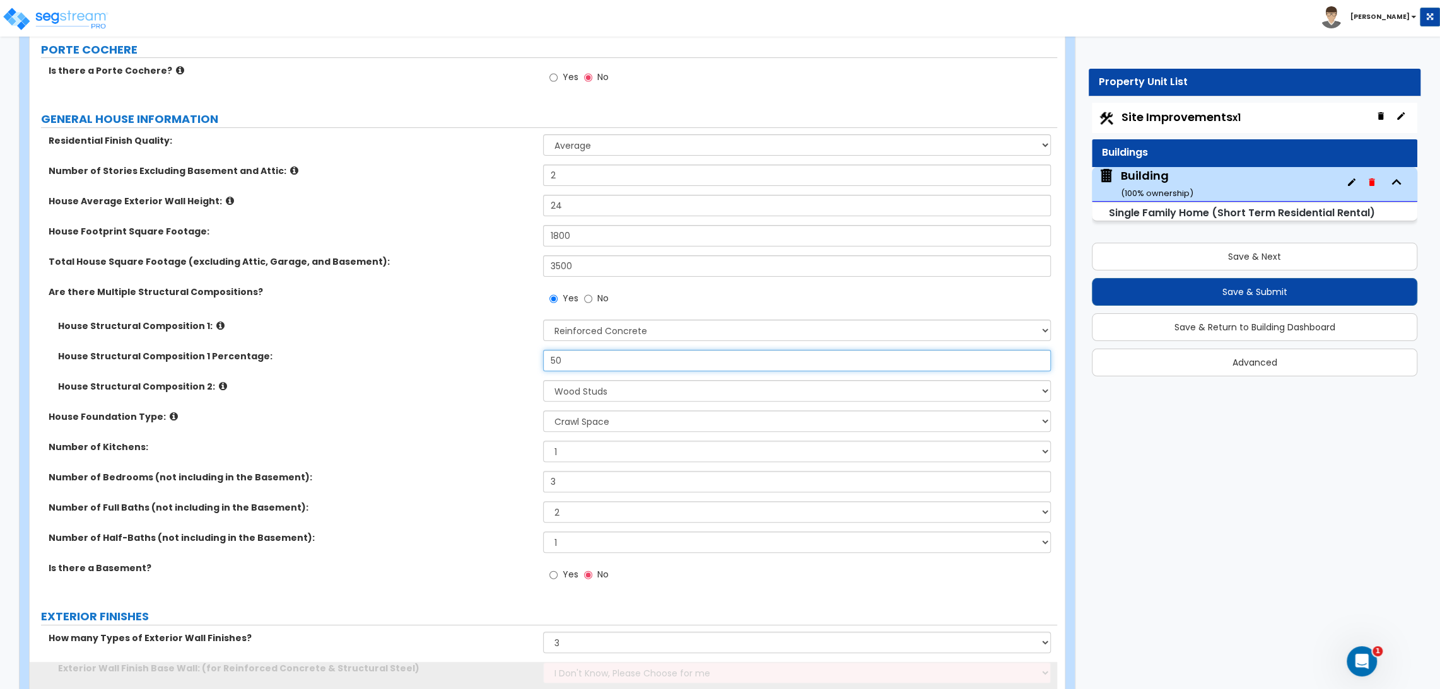
drag, startPoint x: 586, startPoint y: 363, endPoint x: 328, endPoint y: 377, distance: 258.3
click at [328, 377] on div "House Structural Composition 1 Percentage: 50" at bounding box center [543, 365] width 1027 height 30
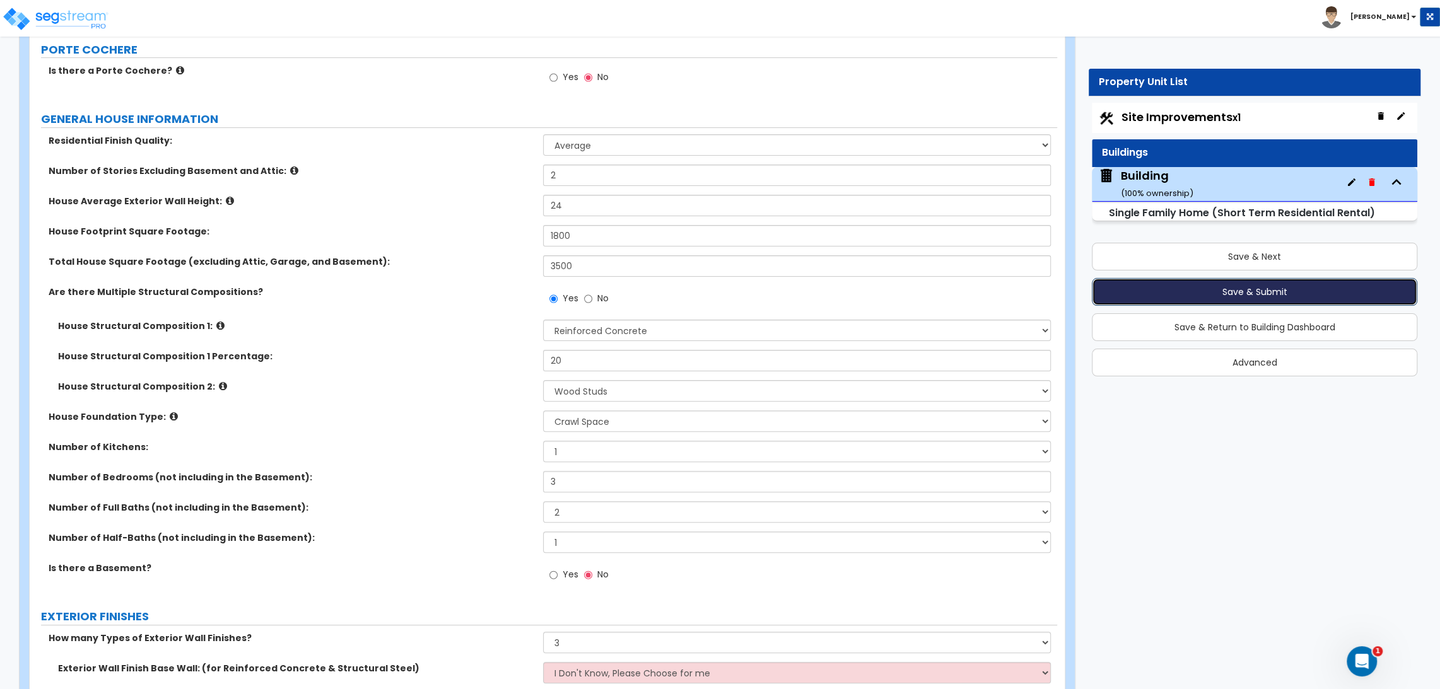
click at [1196, 283] on button "Save & Submit" at bounding box center [1254, 292] width 325 height 28
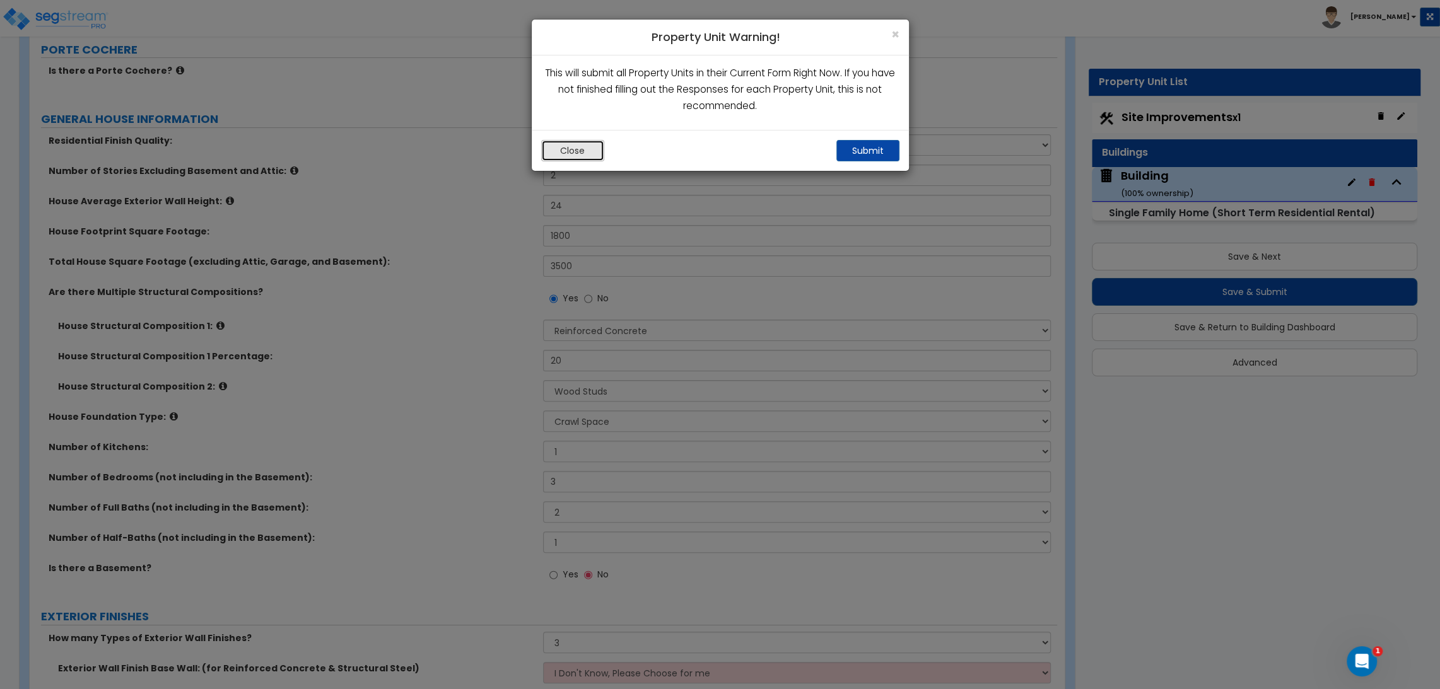
click at [549, 155] on button "Close" at bounding box center [572, 150] width 63 height 21
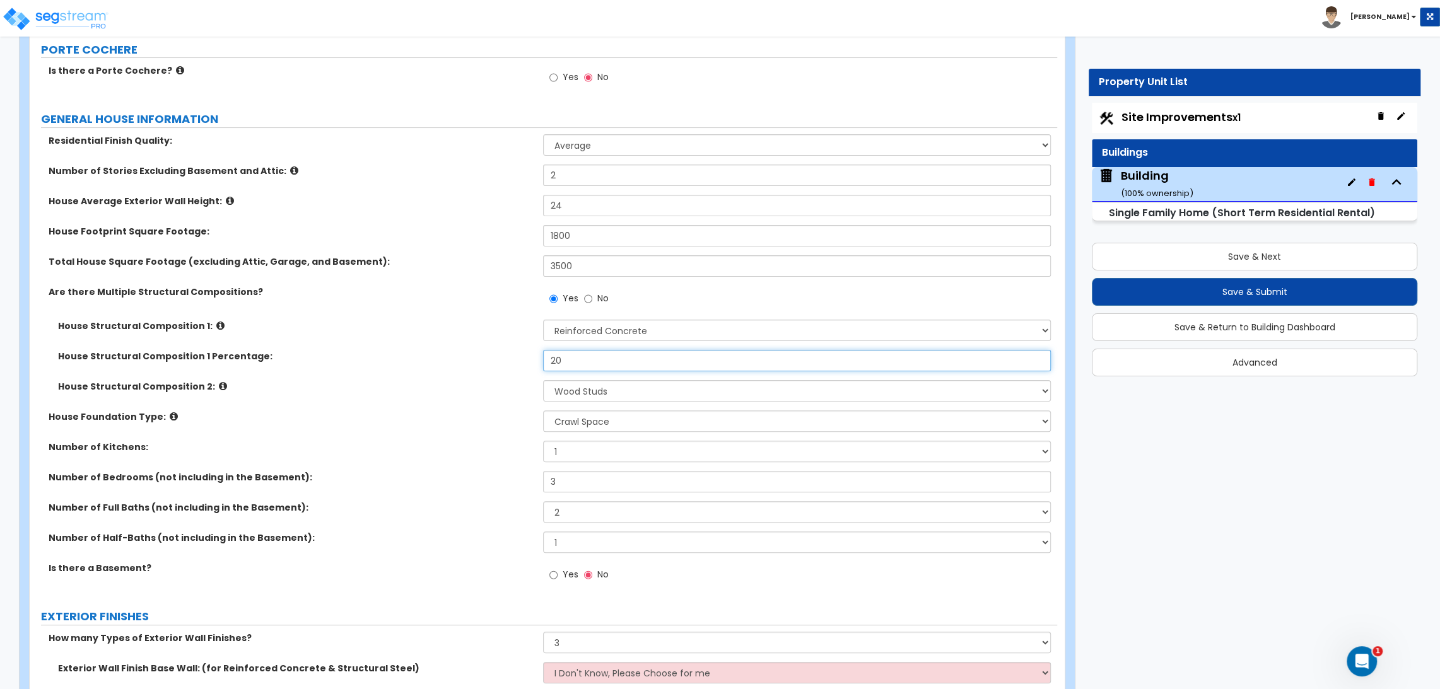
click at [498, 353] on div "House Structural Composition 1 Percentage: 20" at bounding box center [543, 365] width 1027 height 30
type input "10"
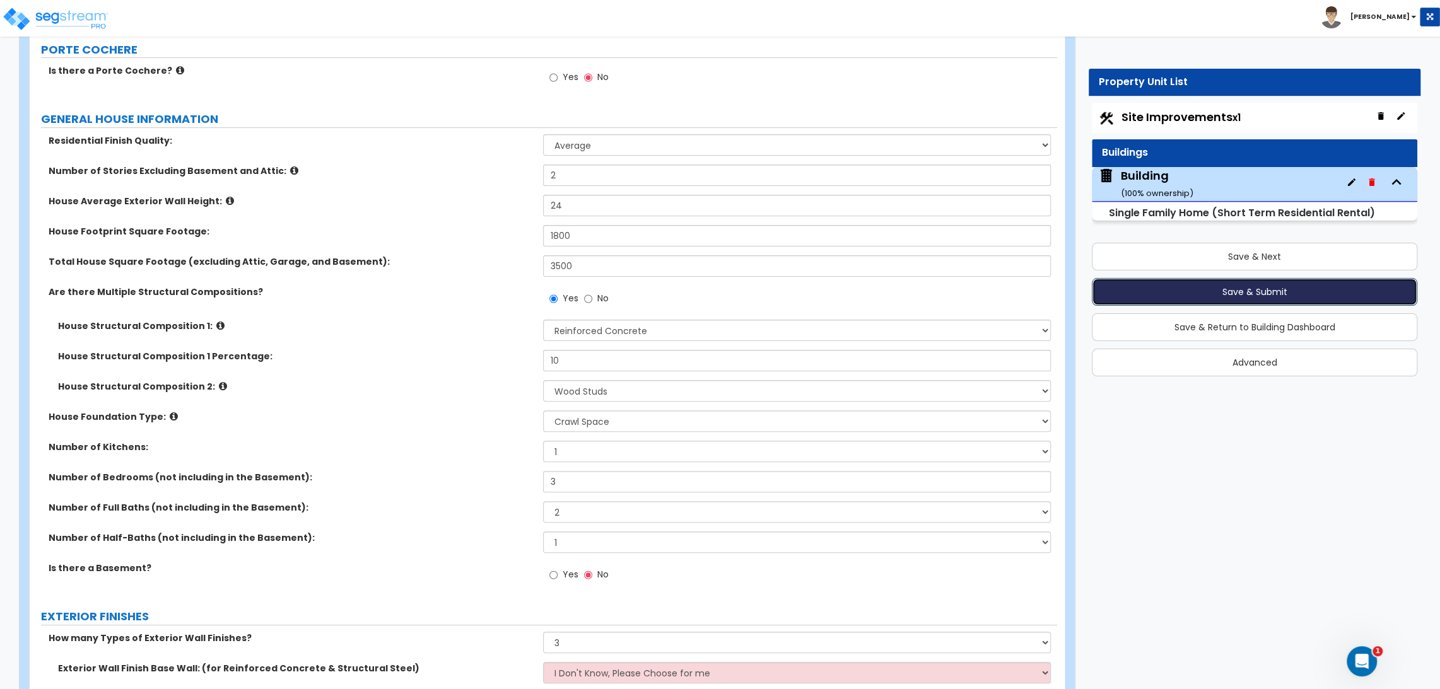
click at [1197, 291] on button "Save & Submit" at bounding box center [1254, 292] width 325 height 28
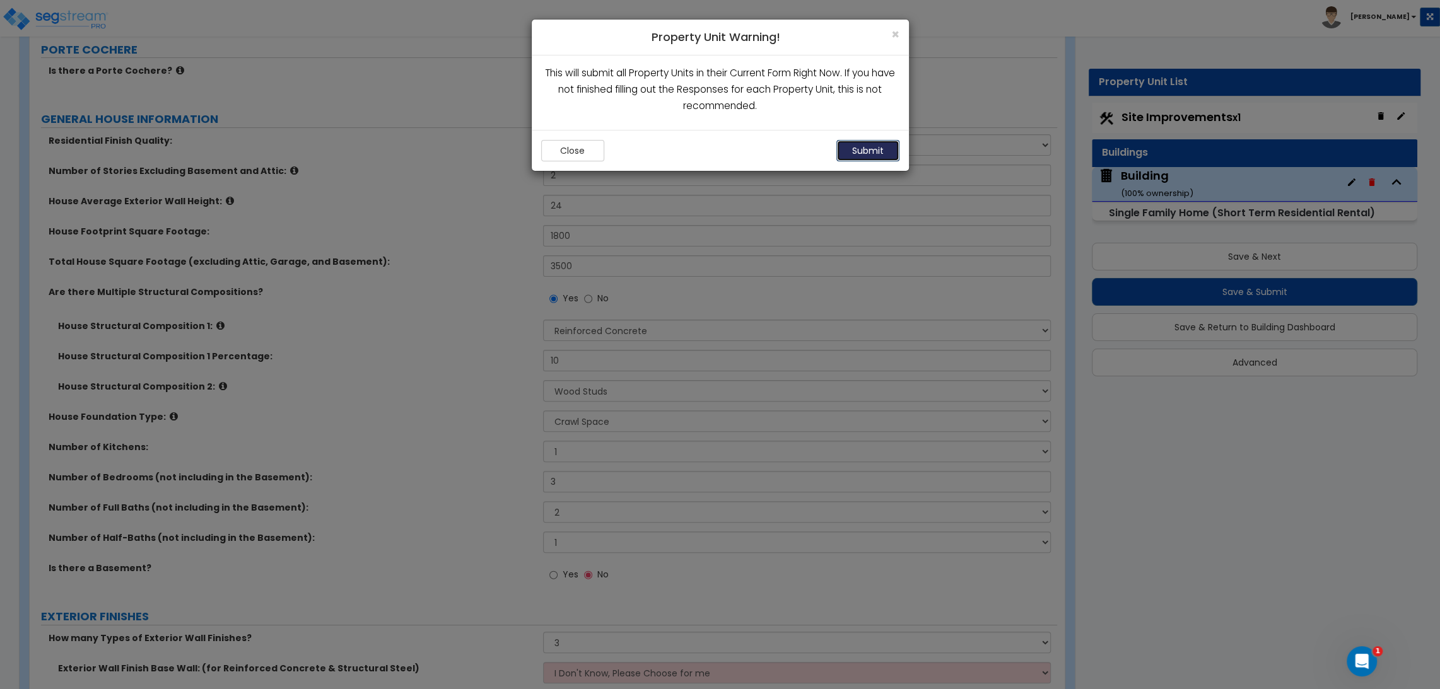
click at [863, 143] on button "Submit" at bounding box center [867, 150] width 63 height 21
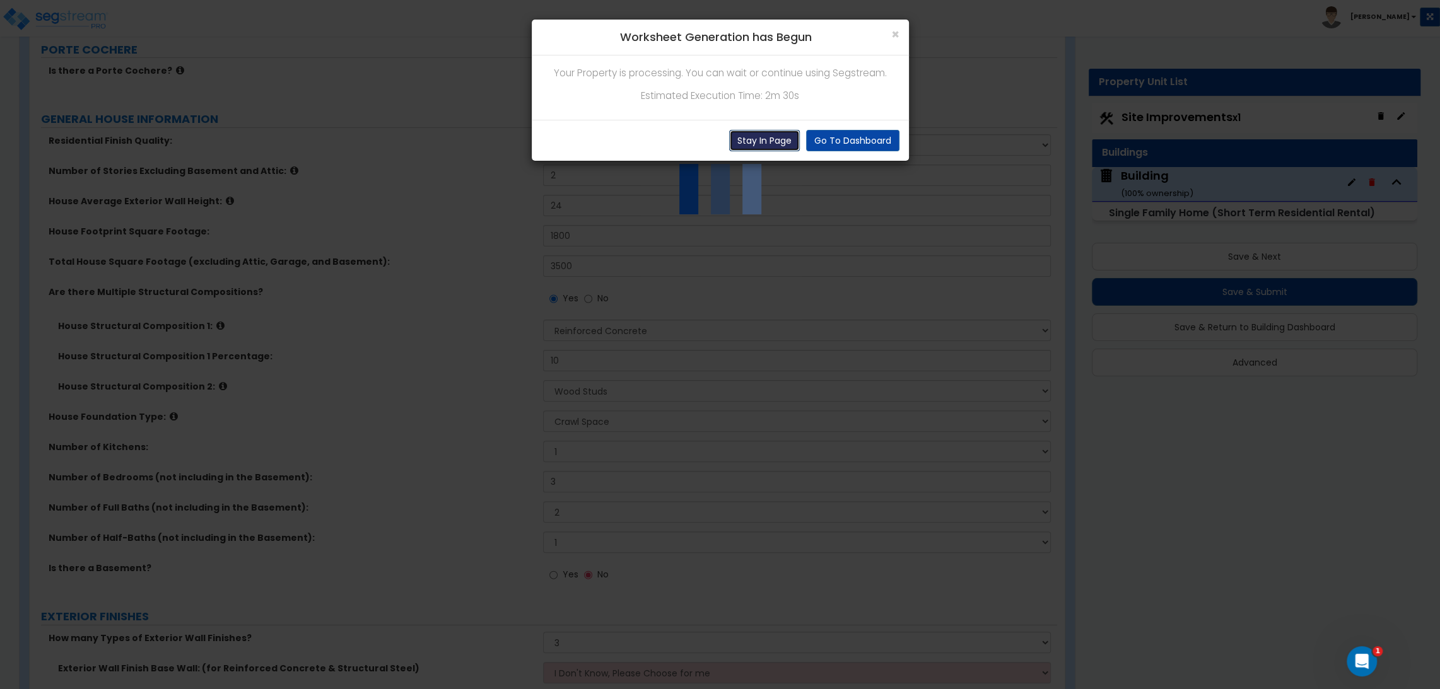
click at [778, 148] on button "Stay In Page" at bounding box center [764, 140] width 71 height 21
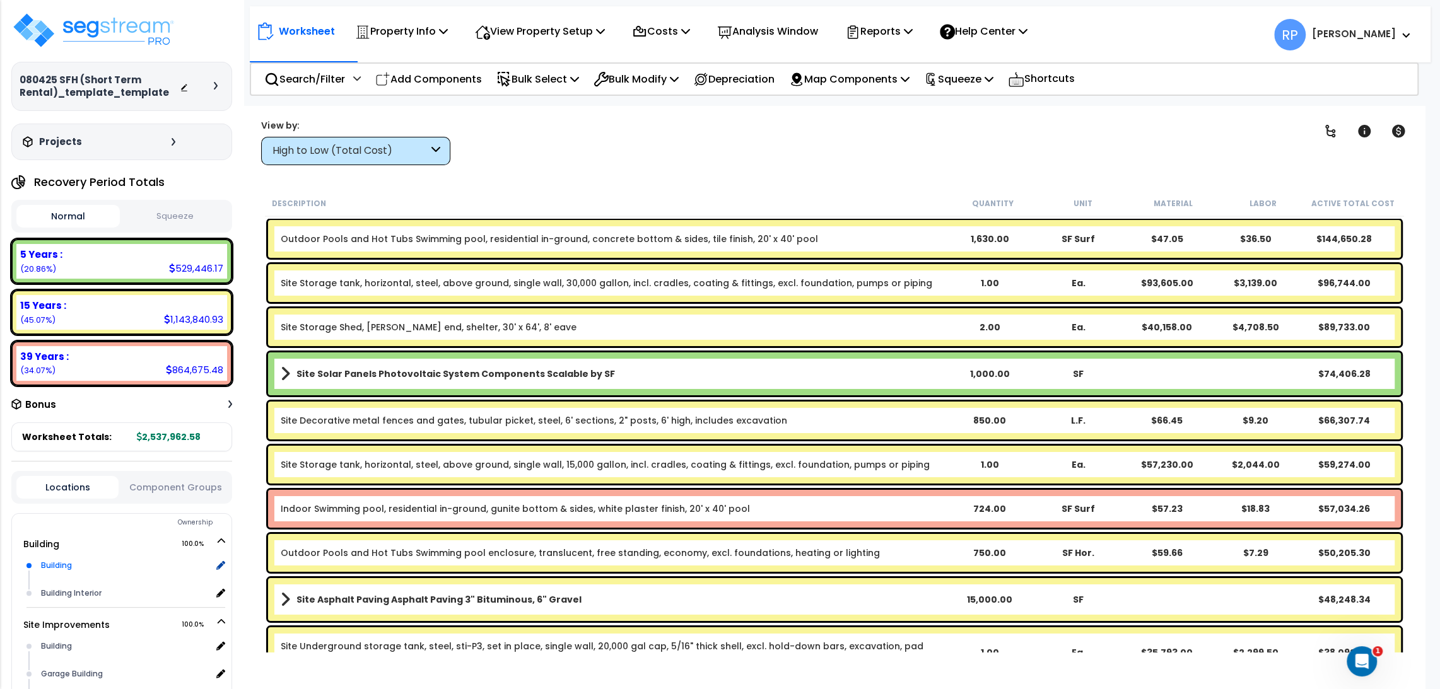
click at [123, 561] on div "Building" at bounding box center [124, 565] width 173 height 15
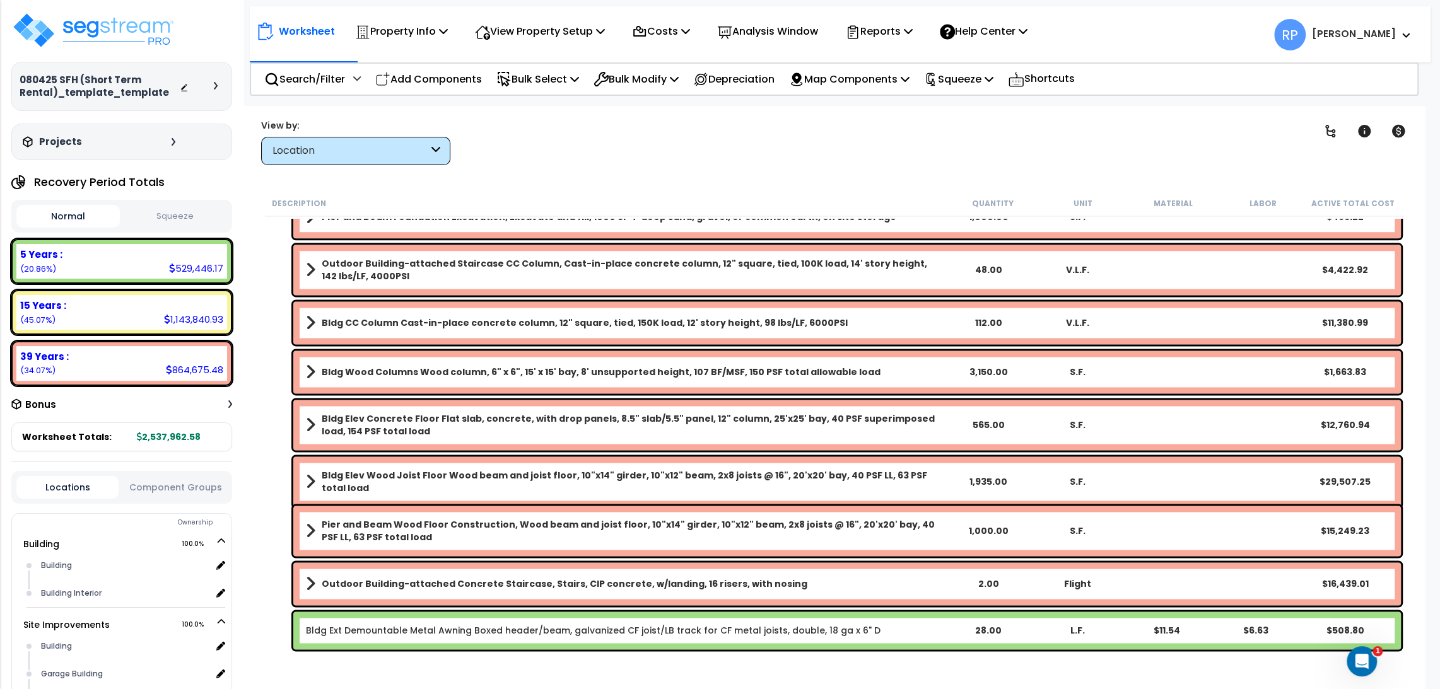
scroll to position [1541, 0]
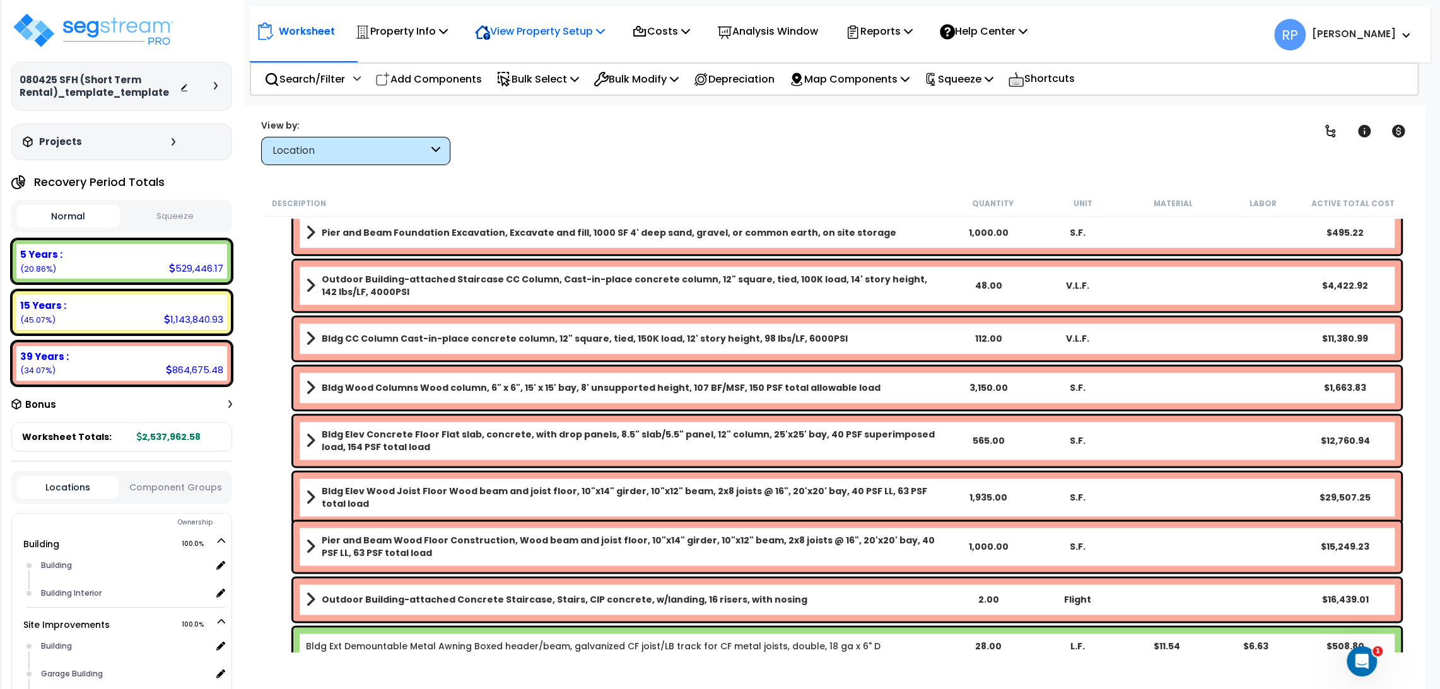
click at [448, 33] on p "View Property Setup" at bounding box center [401, 31] width 93 height 17
click at [556, 86] on link "View Questionnaire" at bounding box center [531, 86] width 125 height 25
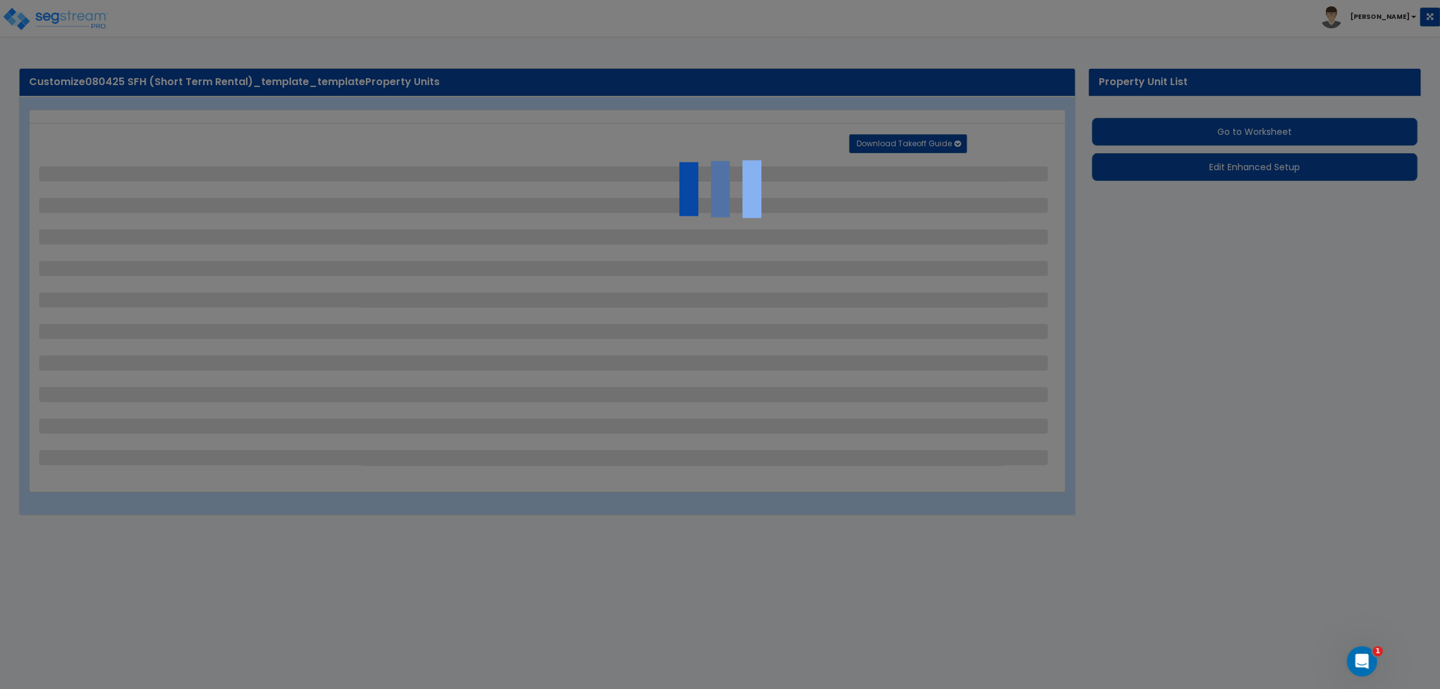
select select "2"
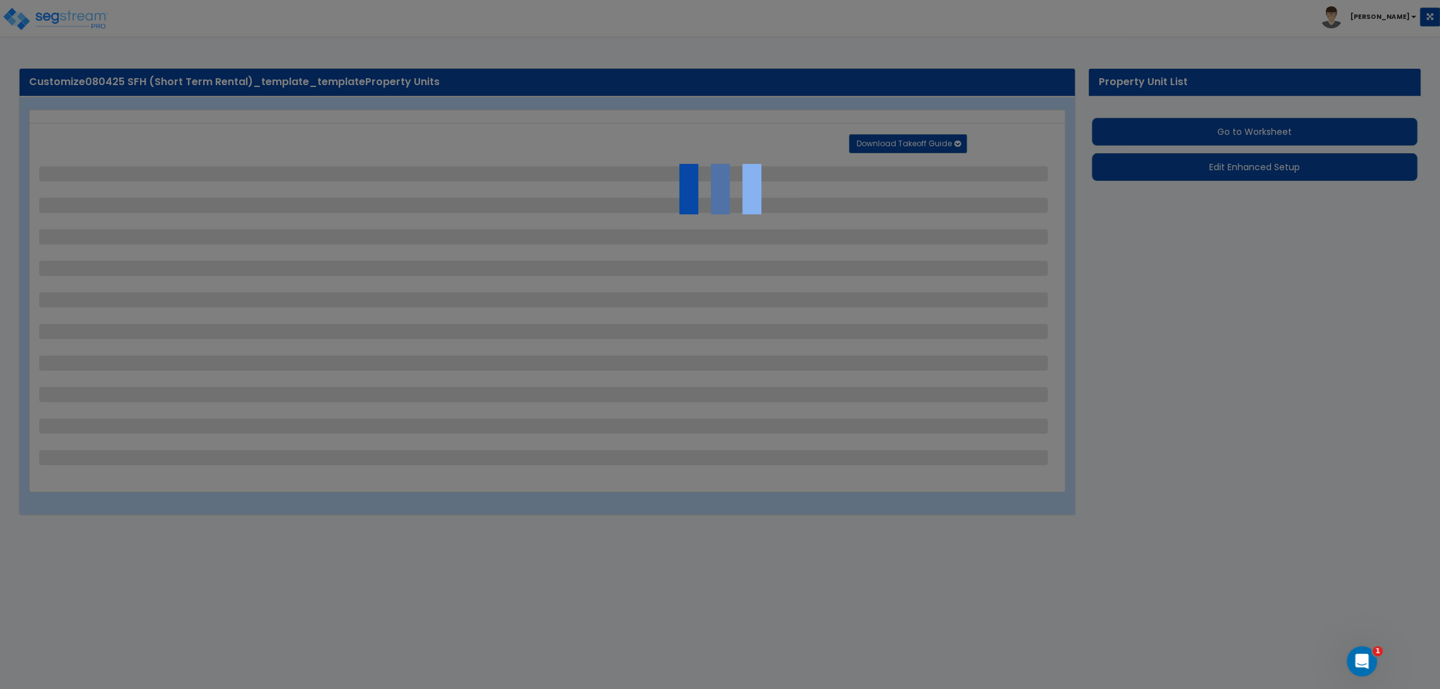
select select "1"
select select "2"
select select "3"
select select "1"
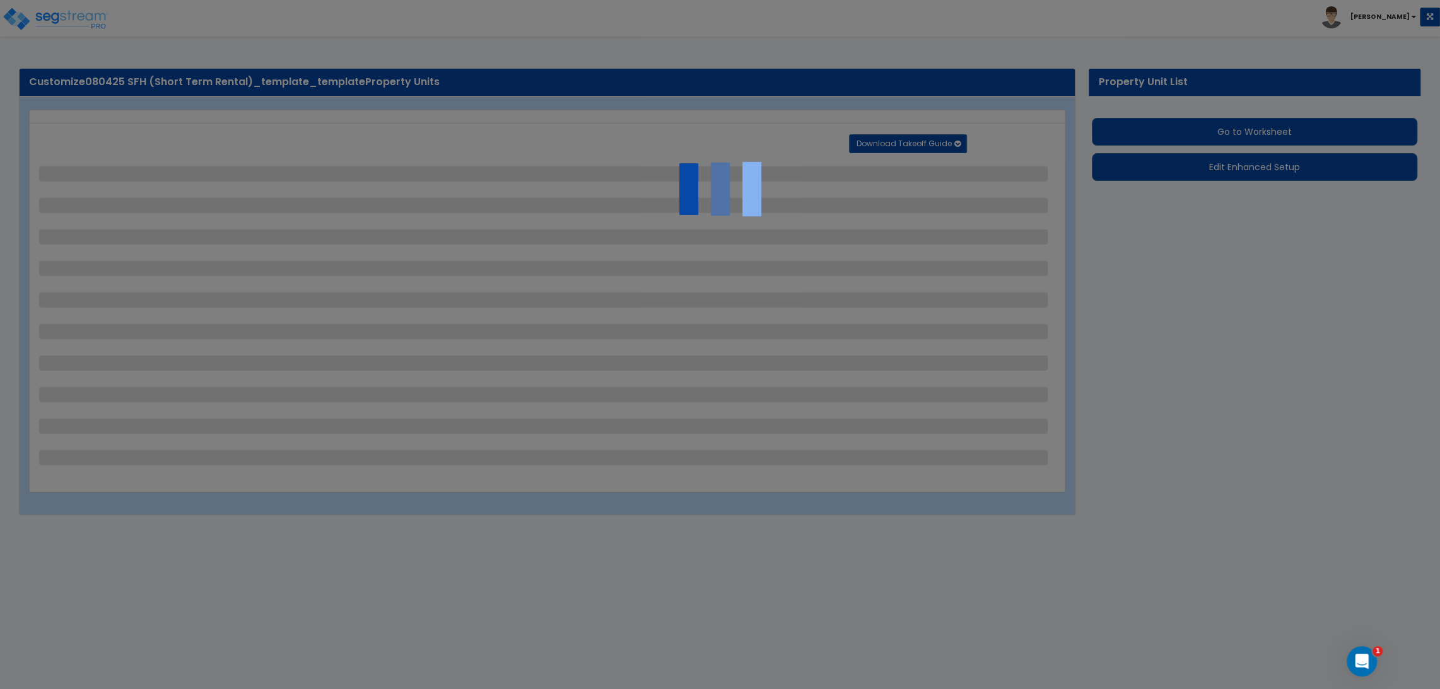
select select "2"
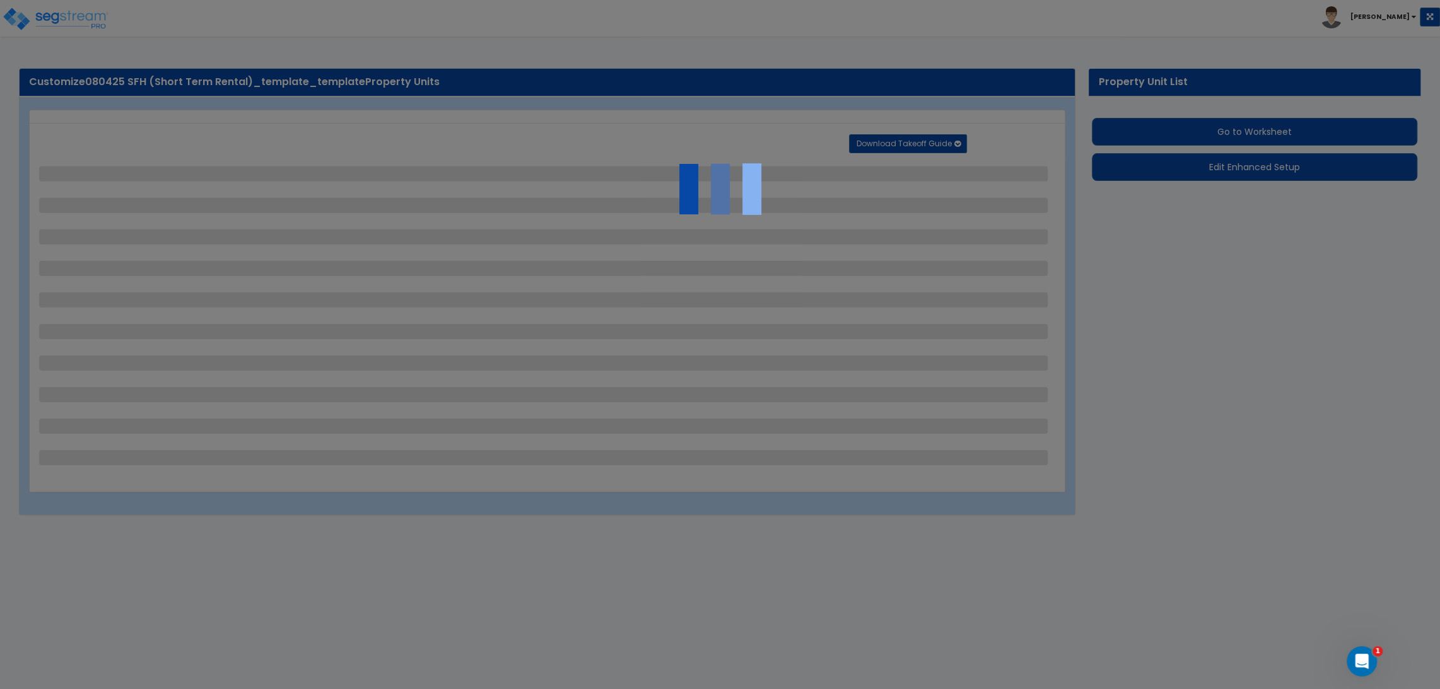
select select "2"
select select "1"
select select "2"
select select "1"
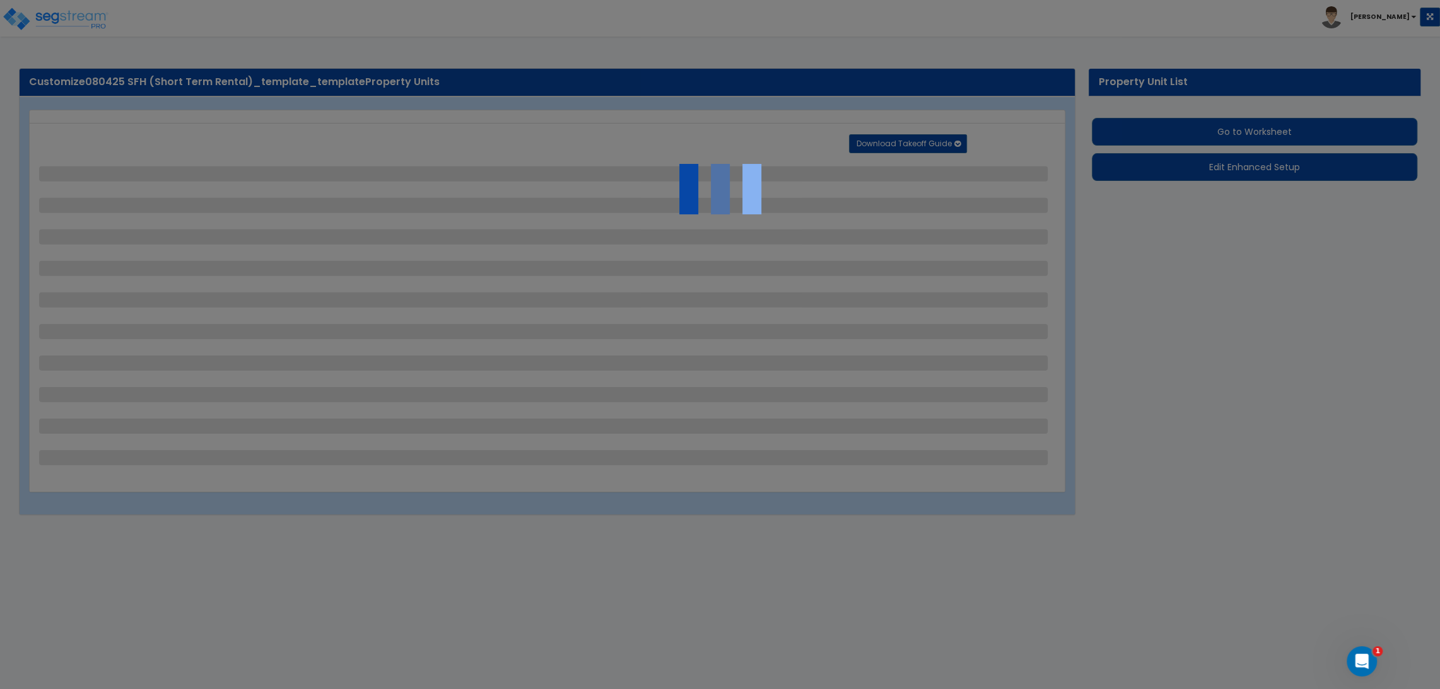
select select "2"
select select "1"
select select "2"
select select "3"
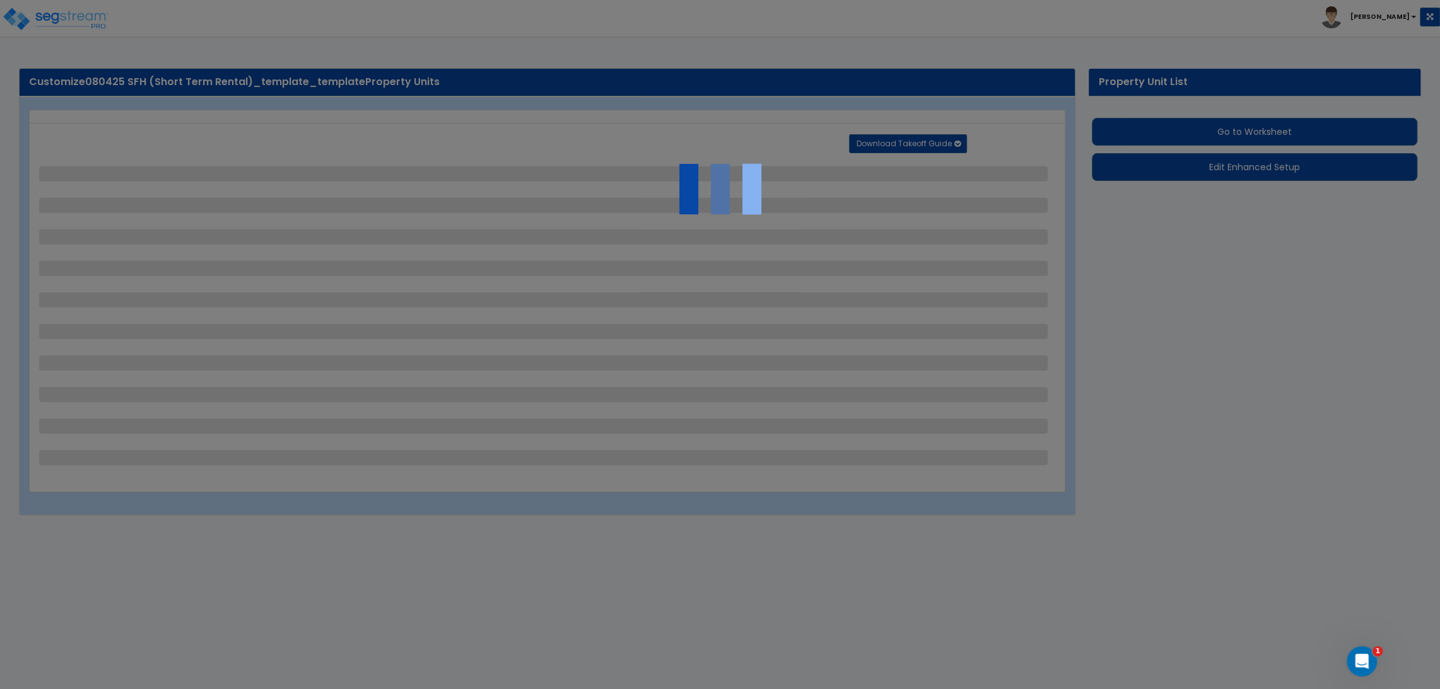
select select "6"
select select "10"
select select "8"
select select "3"
select select "1"
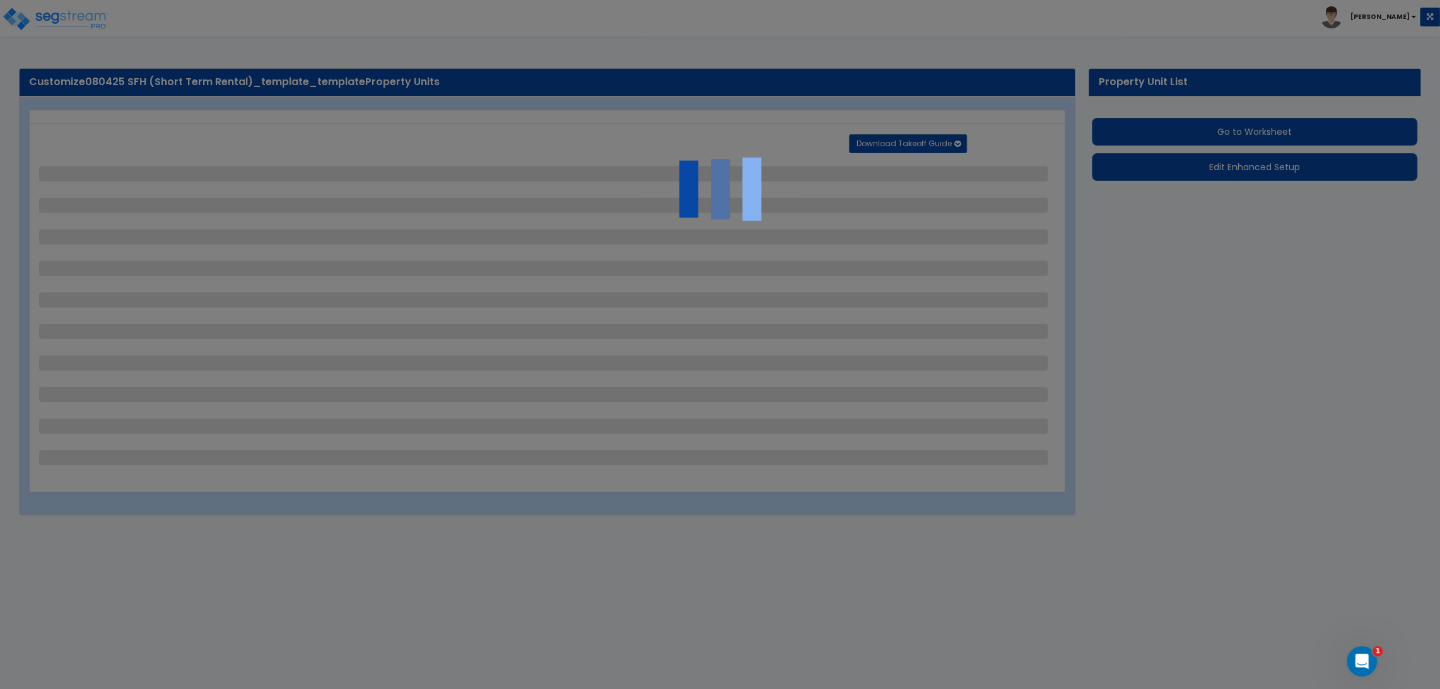
select select "2"
select select "3"
select select "1"
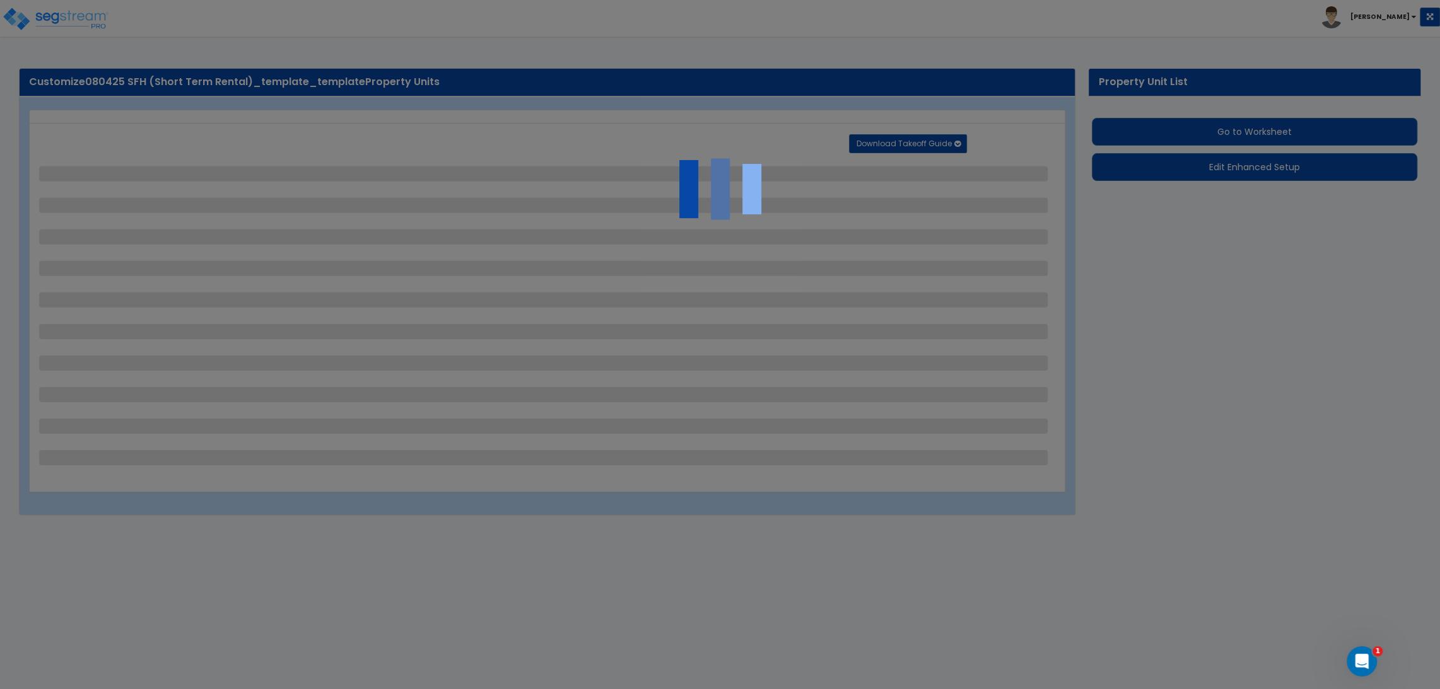
select select "1"
select select "2"
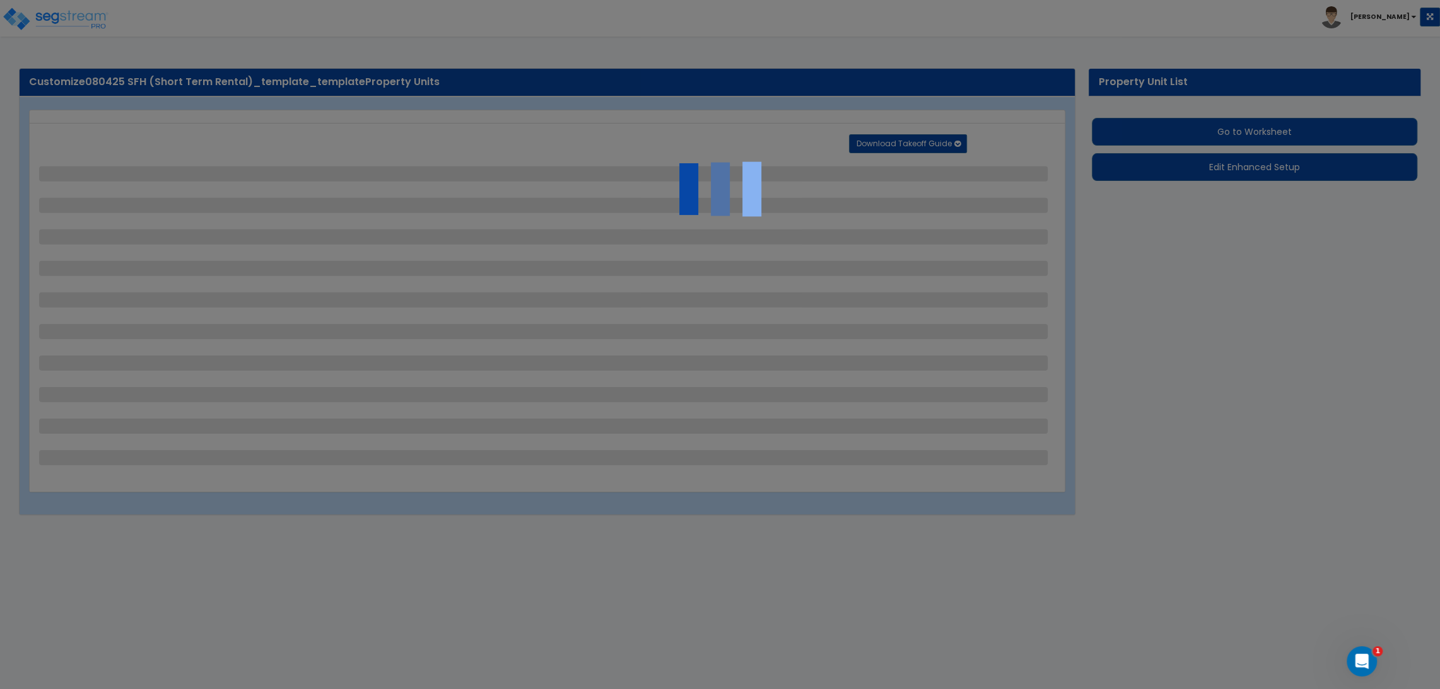
select select "2"
select select "5"
select select "0"
select select "3"
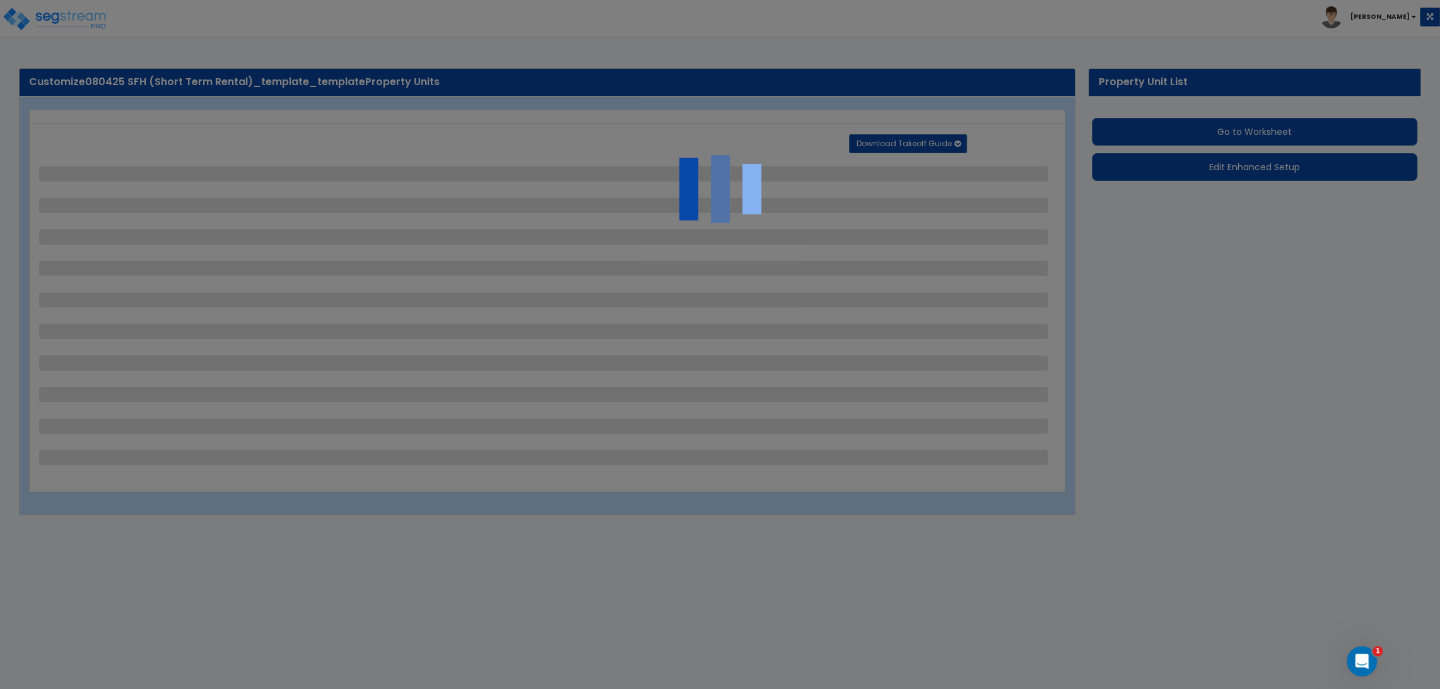
select select "1"
select select "2"
select select "1"
select select "2"
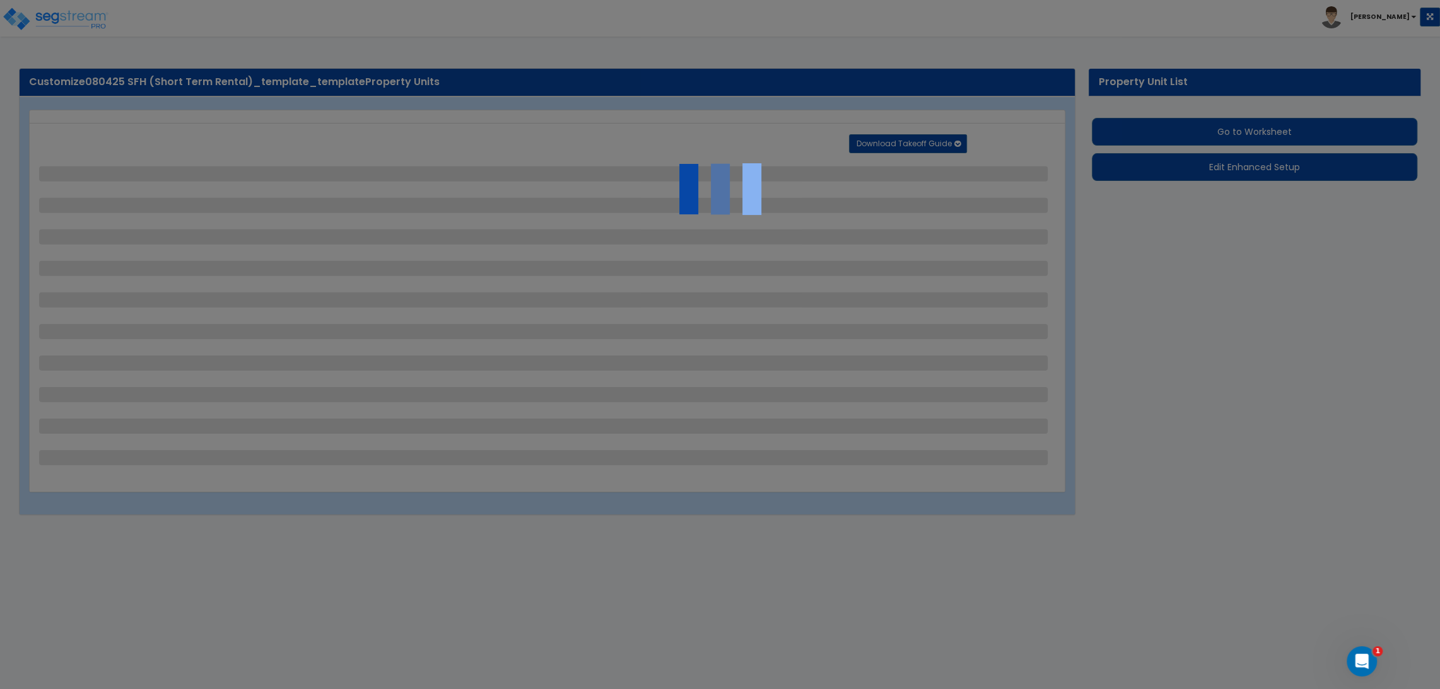
select select "1"
select select "2"
select select "4"
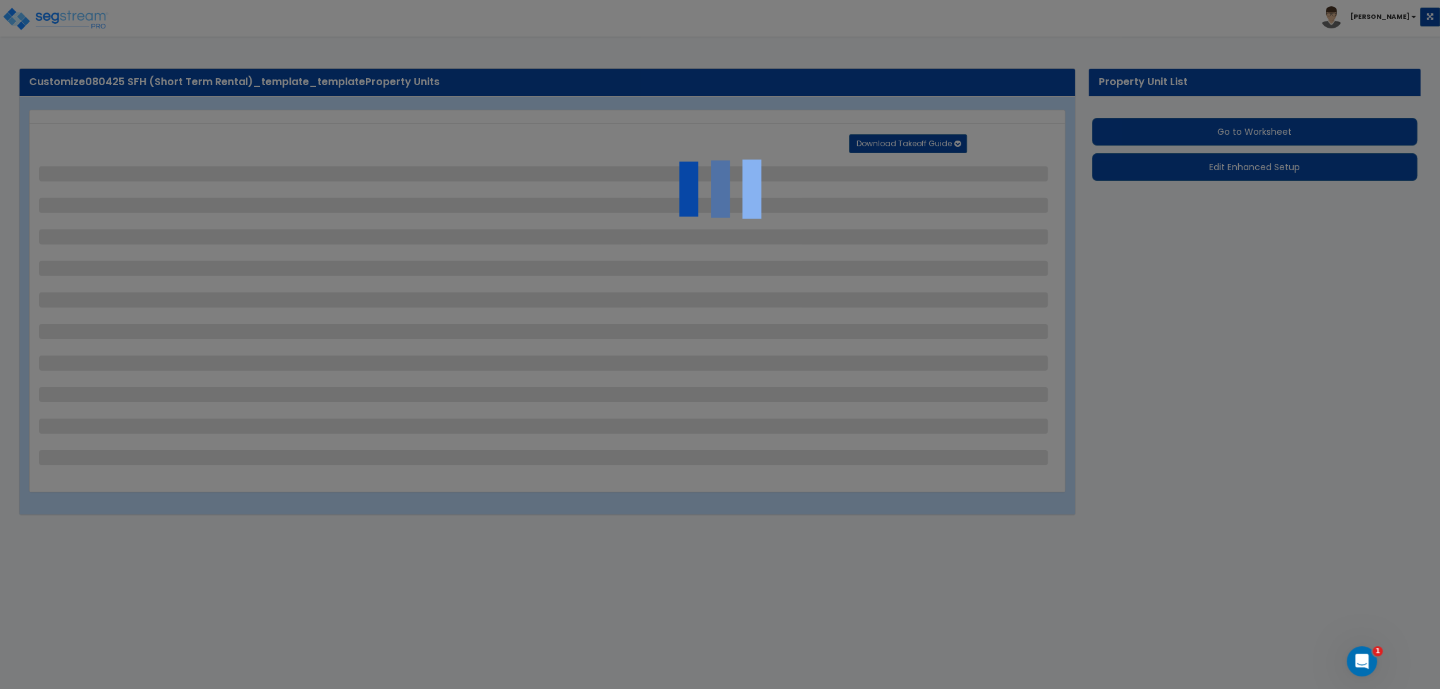
select select "4"
select select "1"
select select "10"
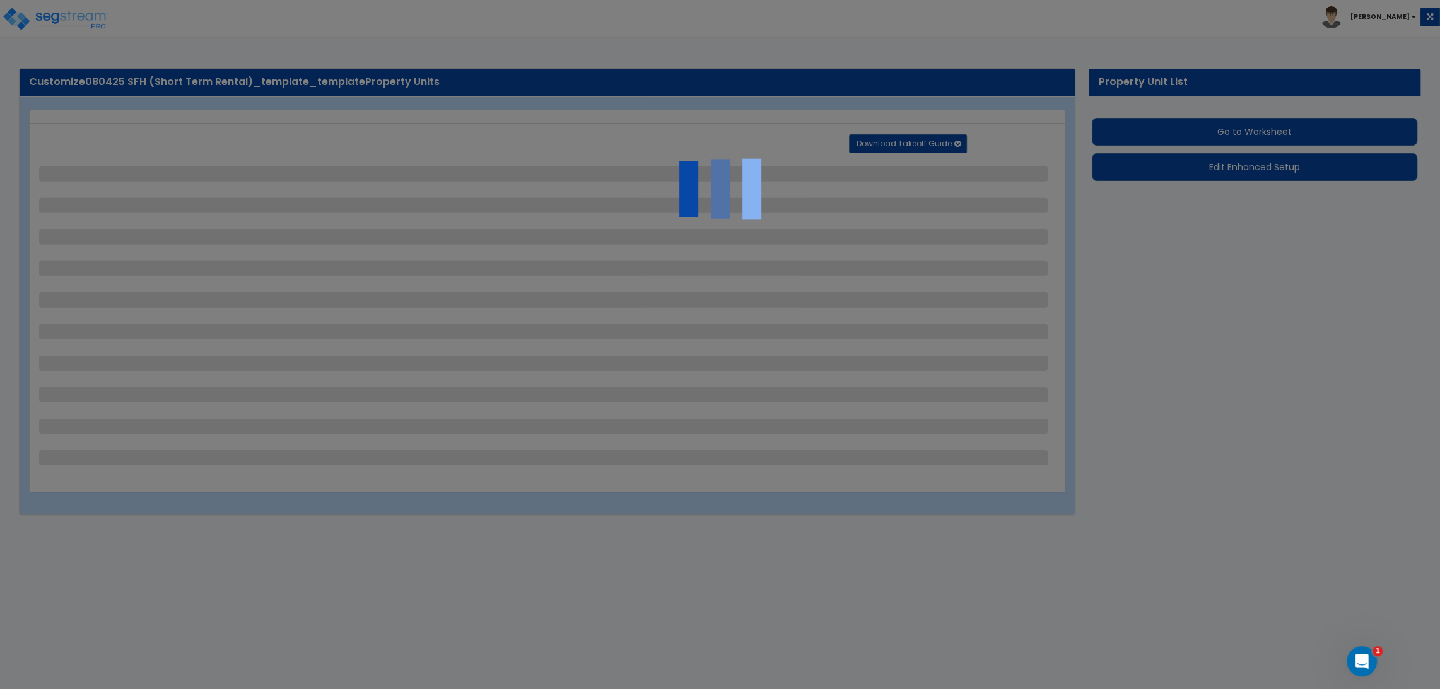
select select "3"
select select "1"
select select "2"
select select "3"
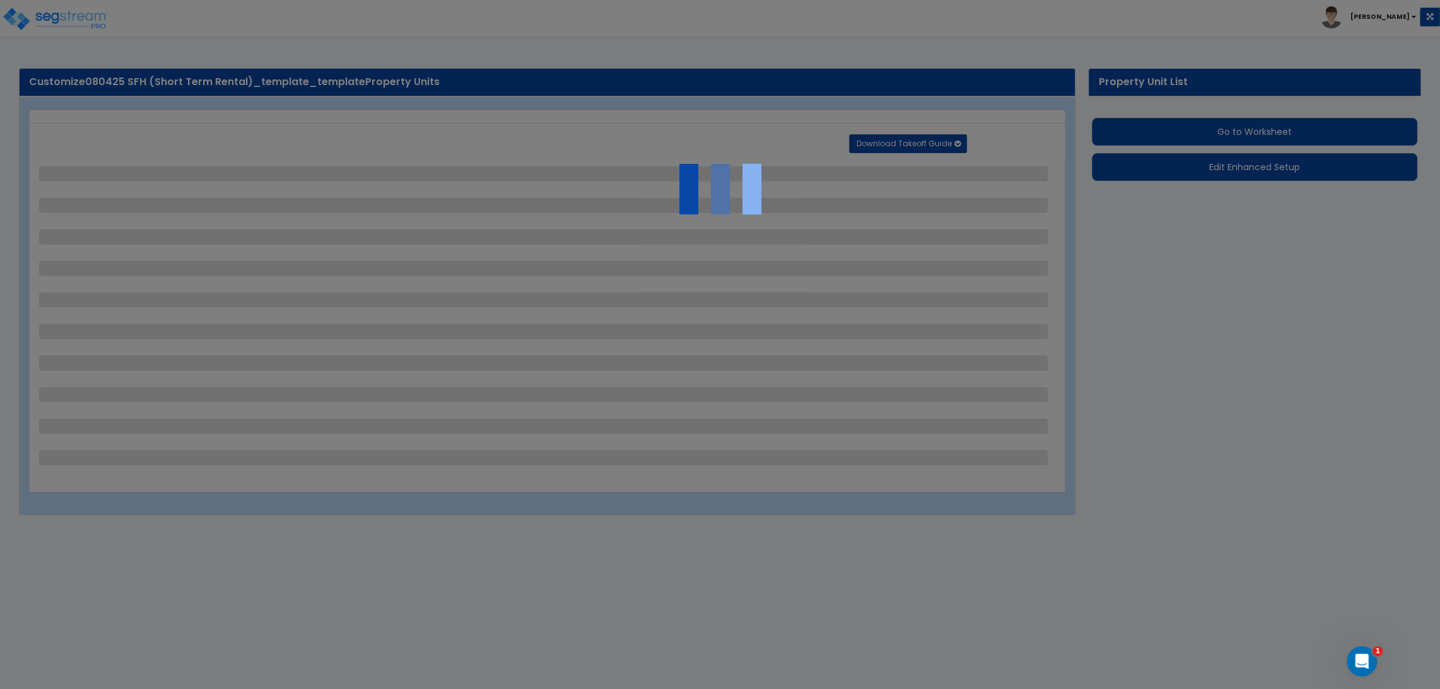
select select "1"
select select "2"
select select "1"
select select "2"
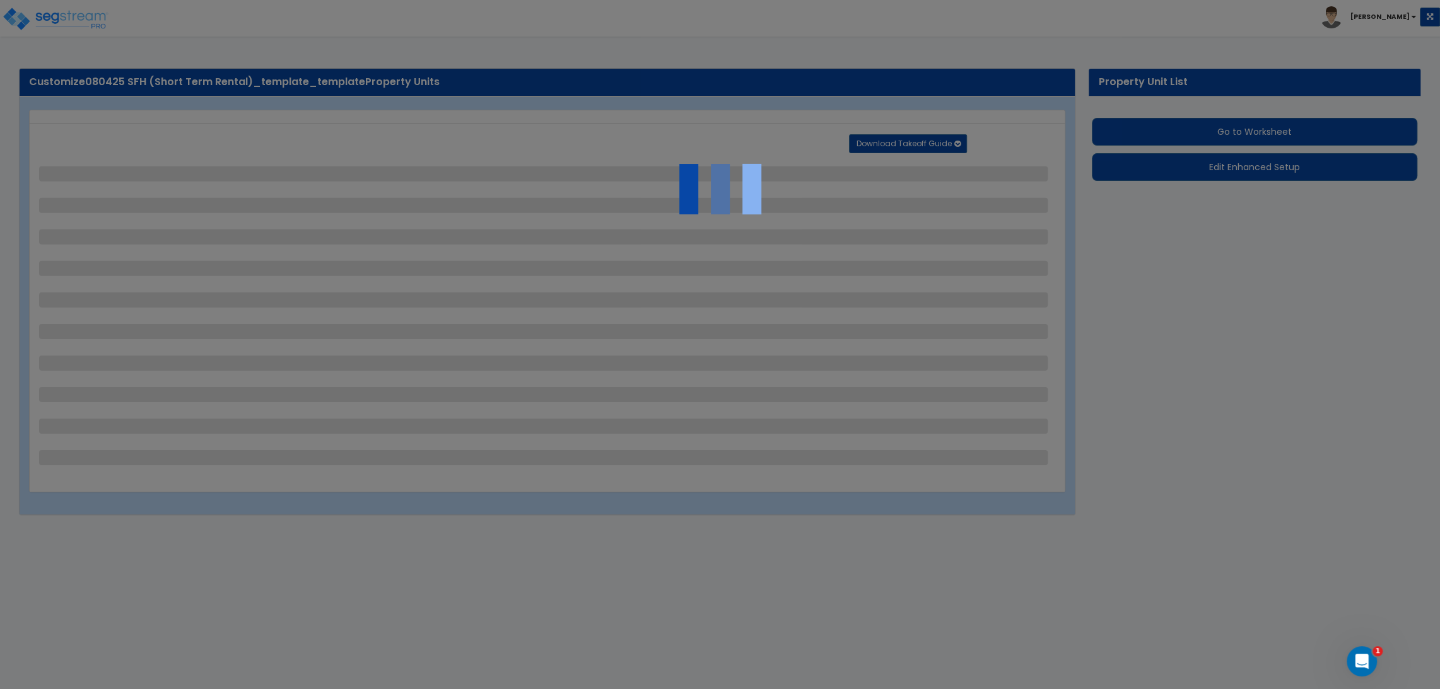
select select "2"
select select "1"
select select "2"
select select "3"
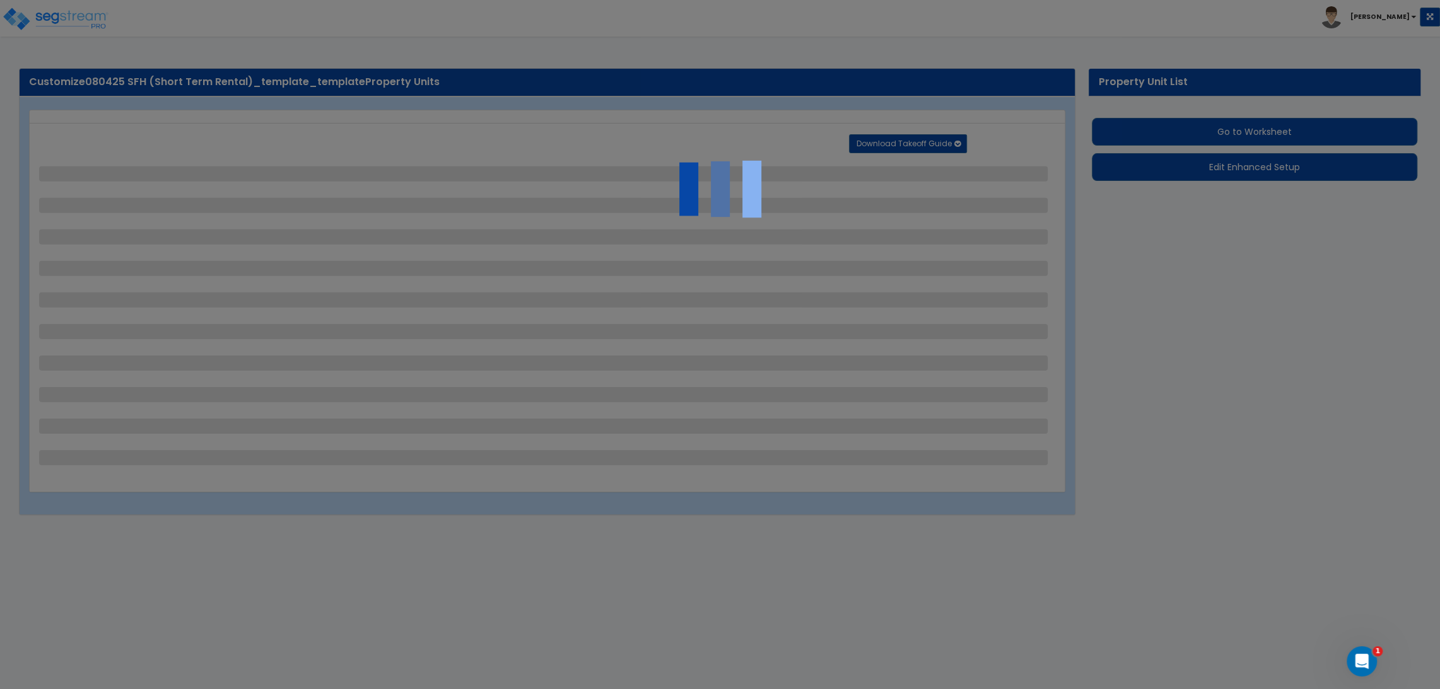
select select "11"
select select "8"
select select "5"
select select "3"
select select "1"
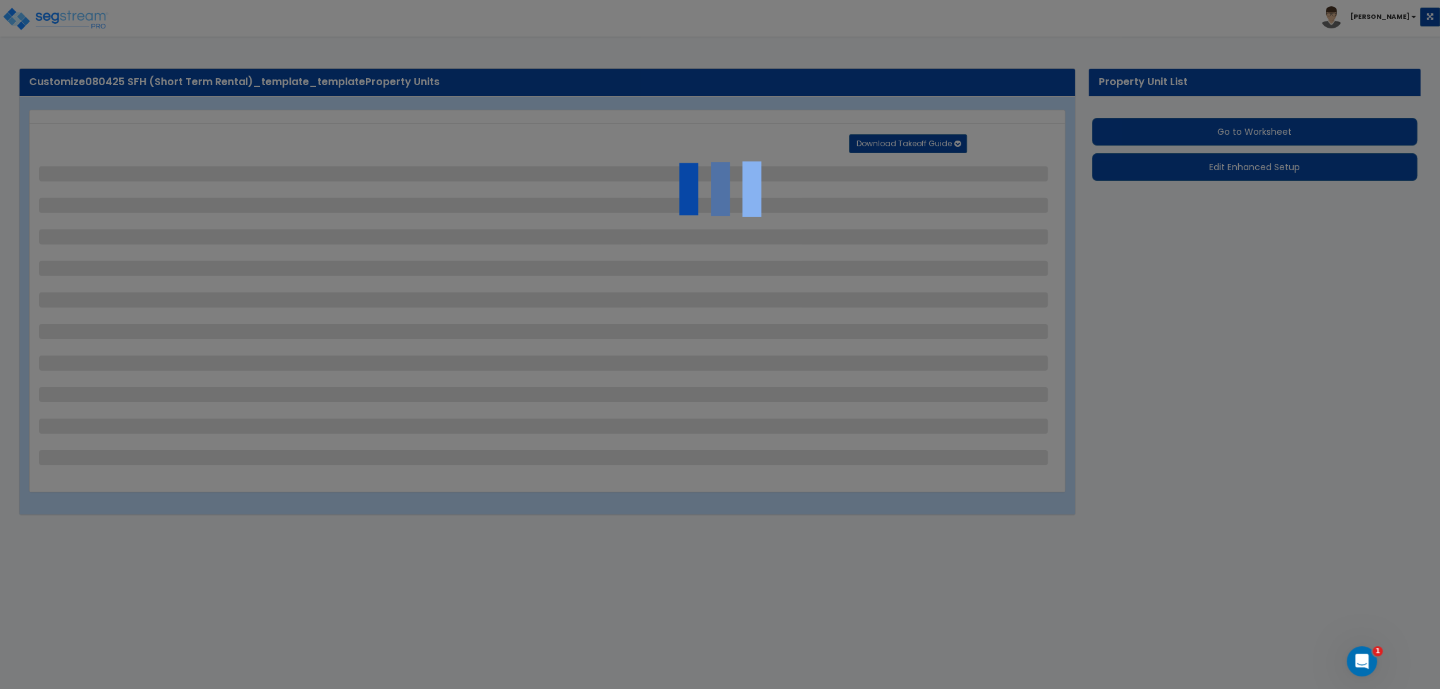
select select "5"
select select "7"
select select "2"
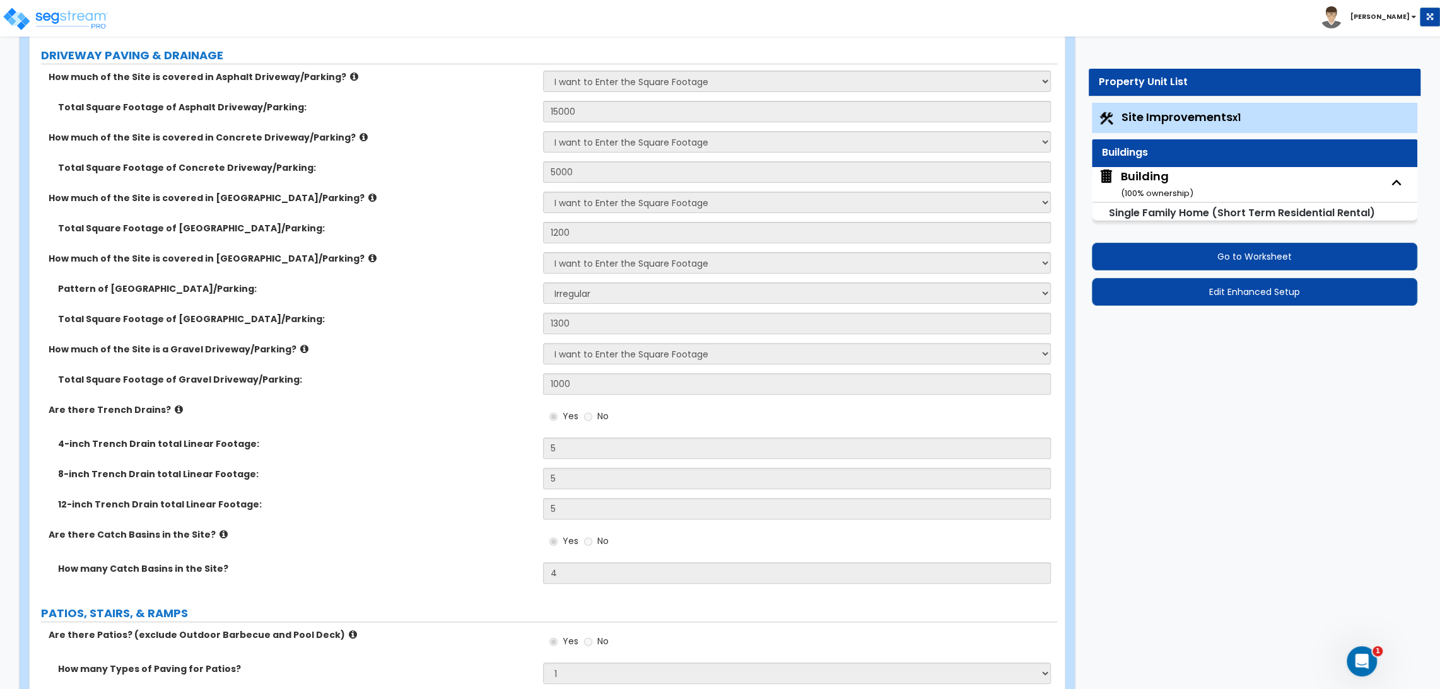
scroll to position [350, 0]
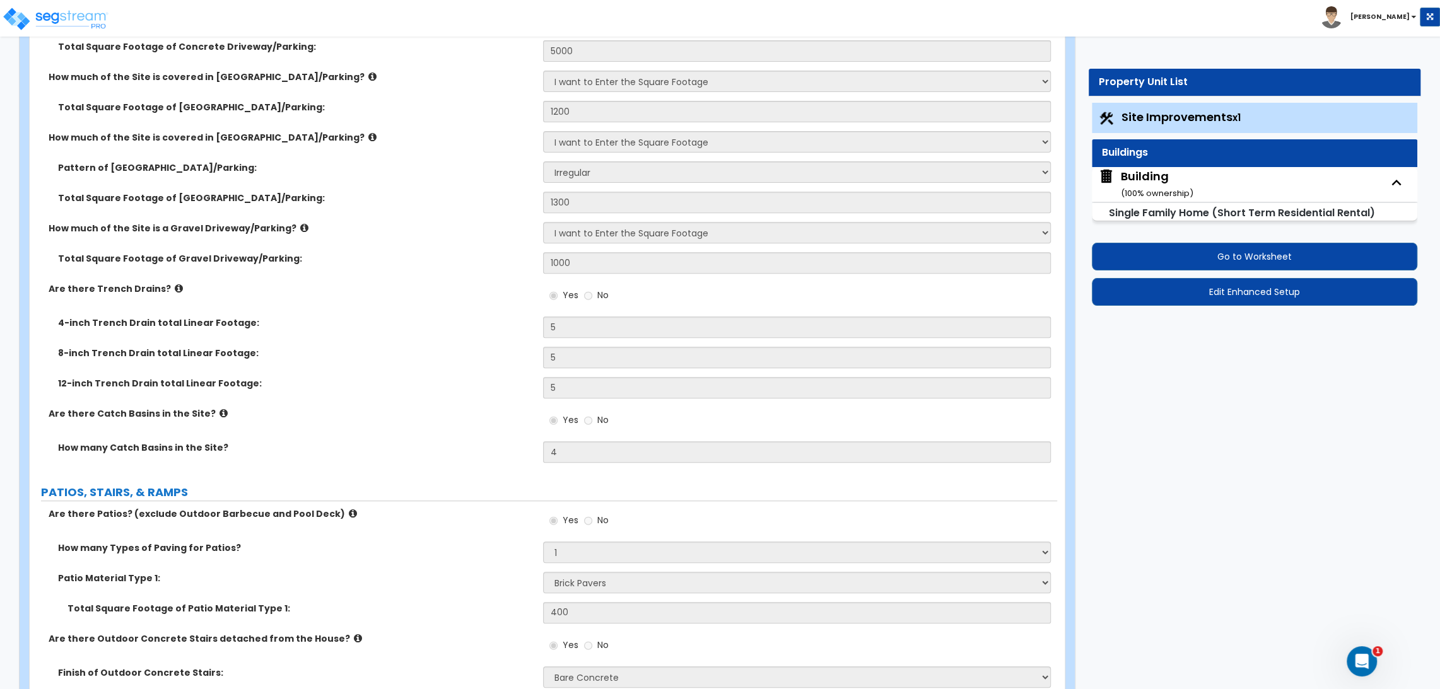
click at [1144, 182] on div "Building ( 100 % ownership)" at bounding box center [1157, 184] width 73 height 32
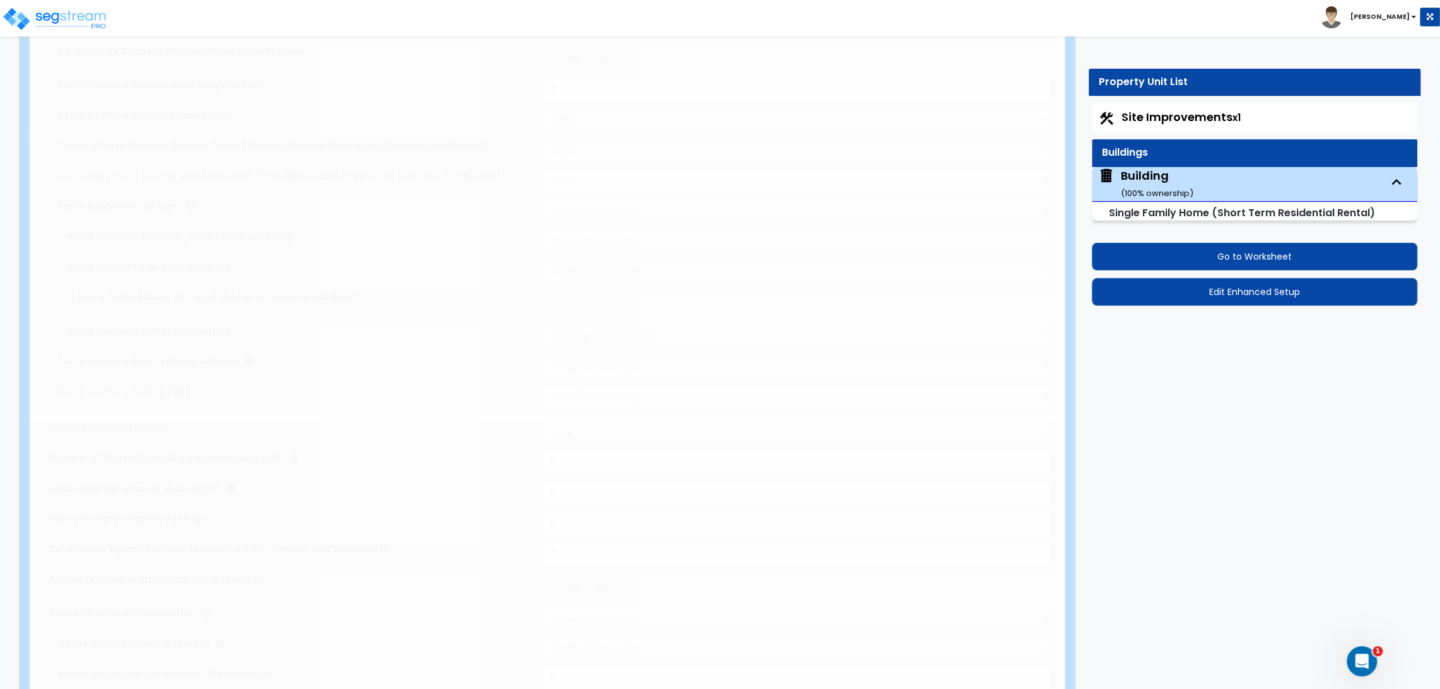
select select "1"
type input "2"
type input "24"
type input "1800"
type input "3500"
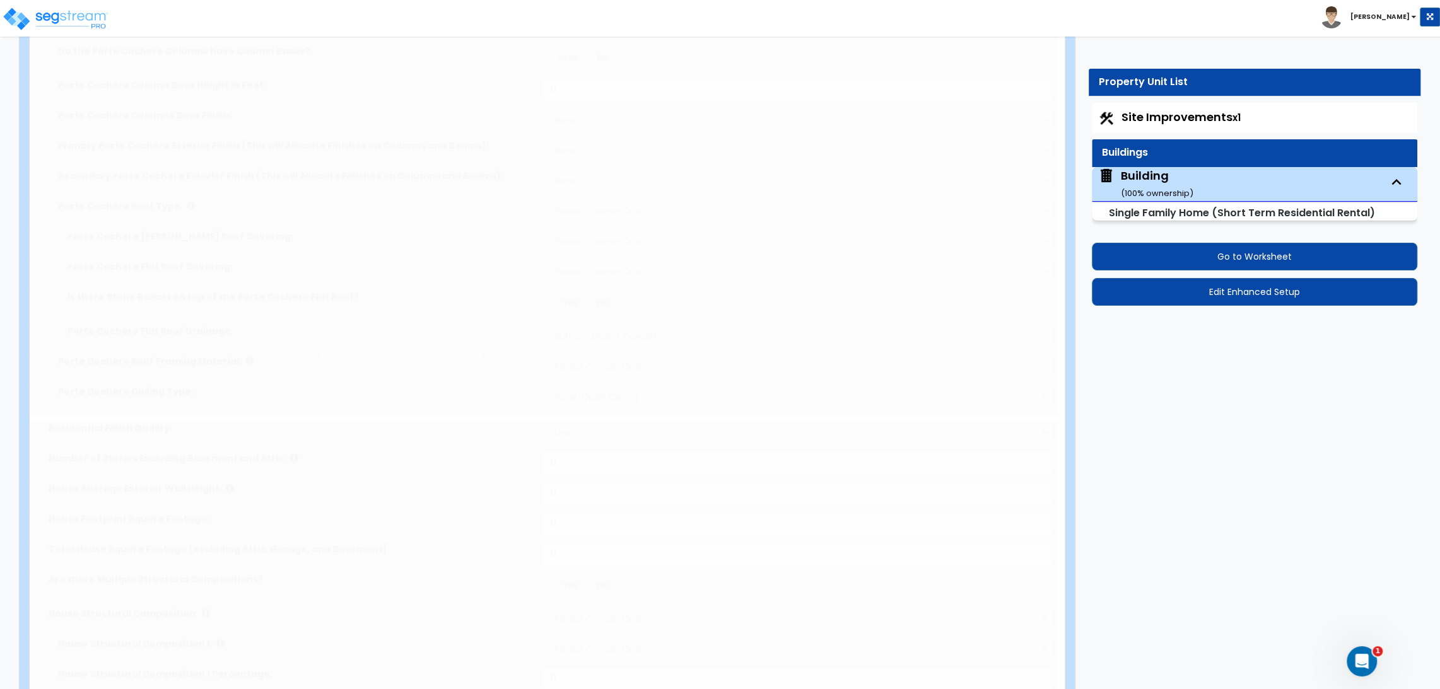
radio input "true"
select select "3"
type input "10"
select select "7"
select select "1"
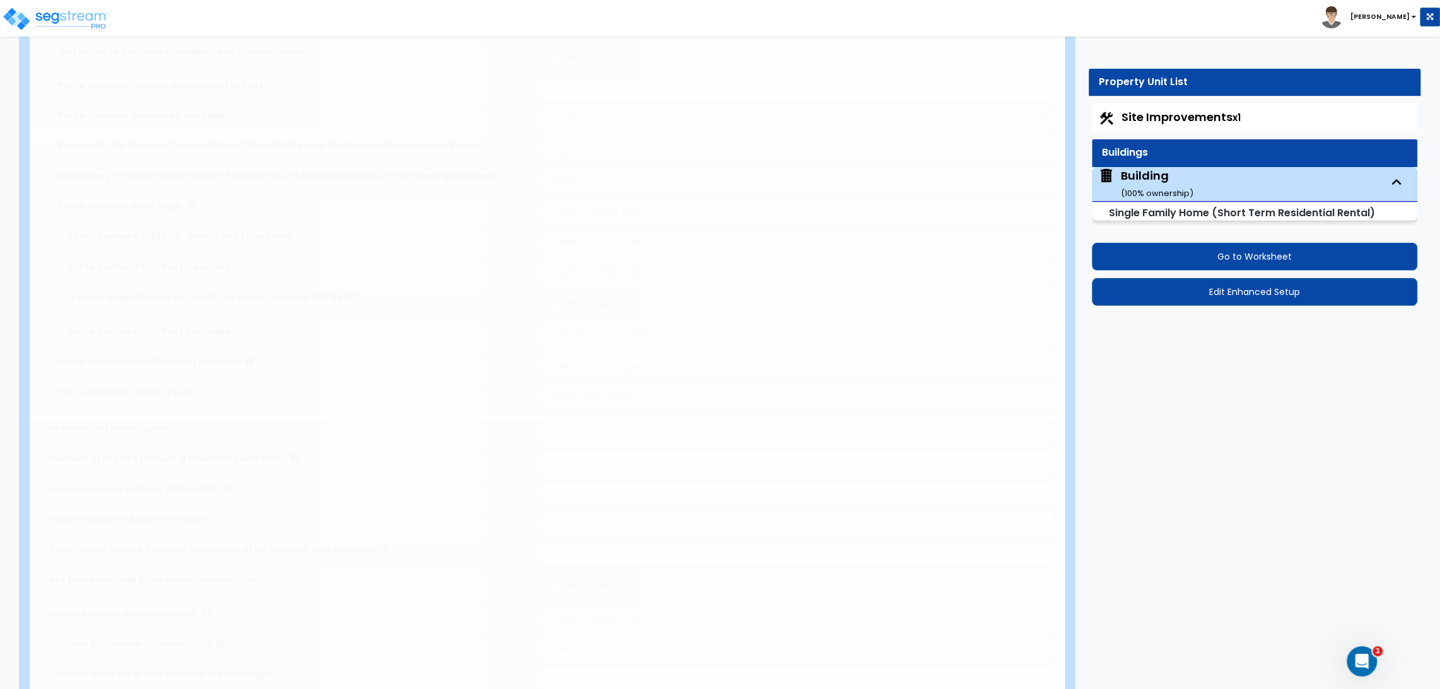
type input "3"
select select "2"
select select "1"
select select "3"
select select "4"
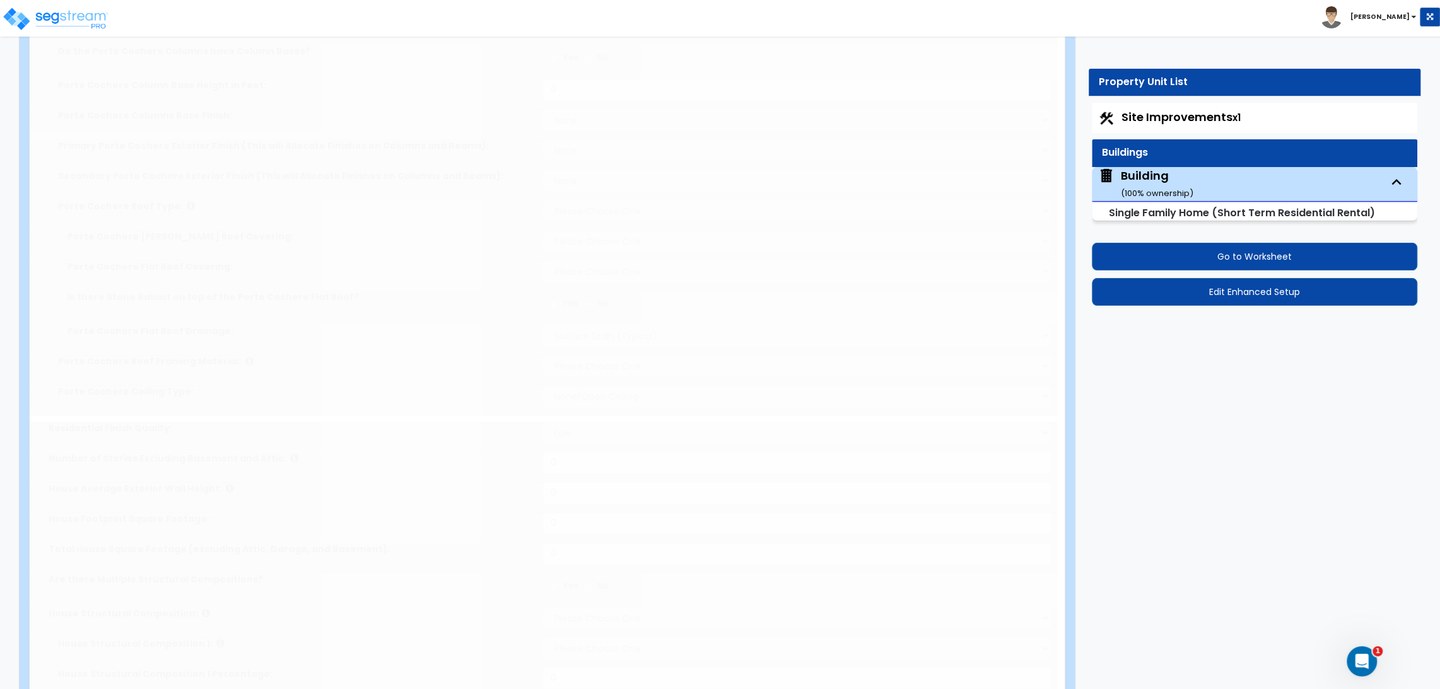
type input "25"
select select "7"
type input "25"
select select "10"
select select "3"
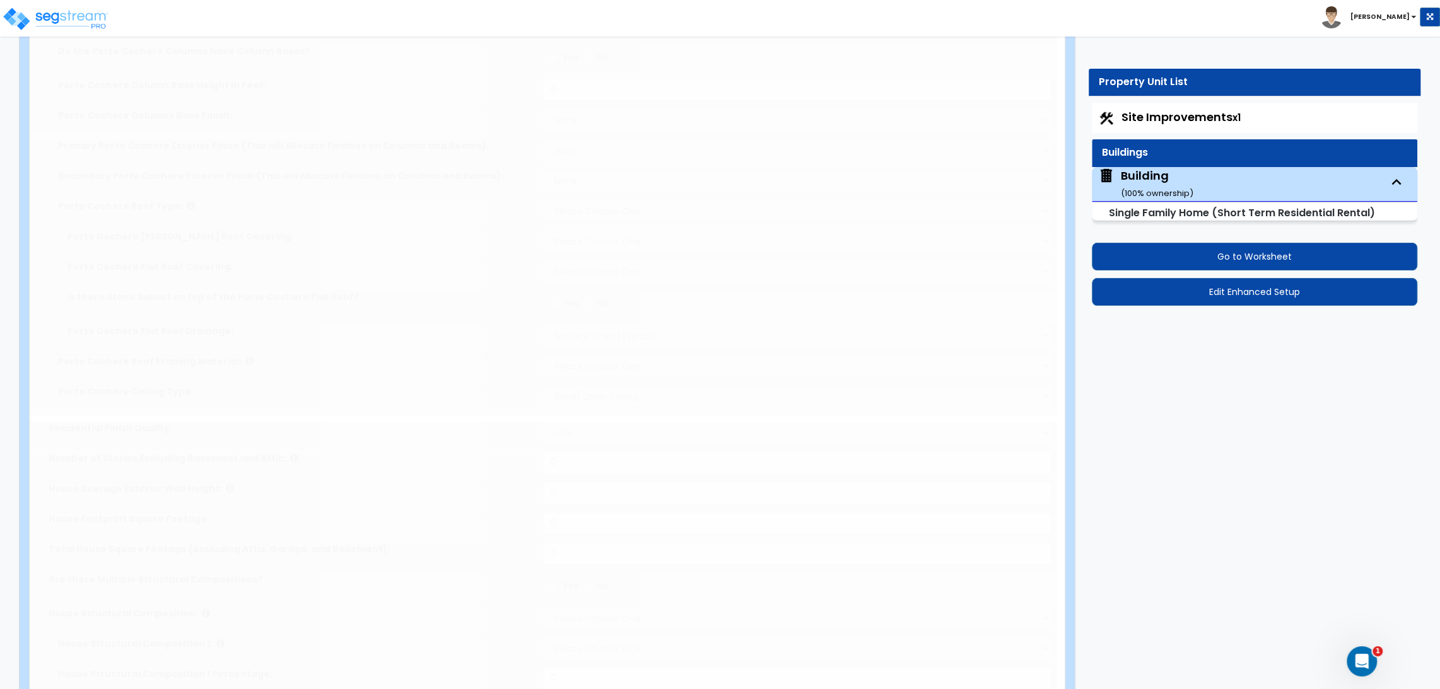
select select "5"
type input "500"
select select "1"
radio input "true"
select select "2"
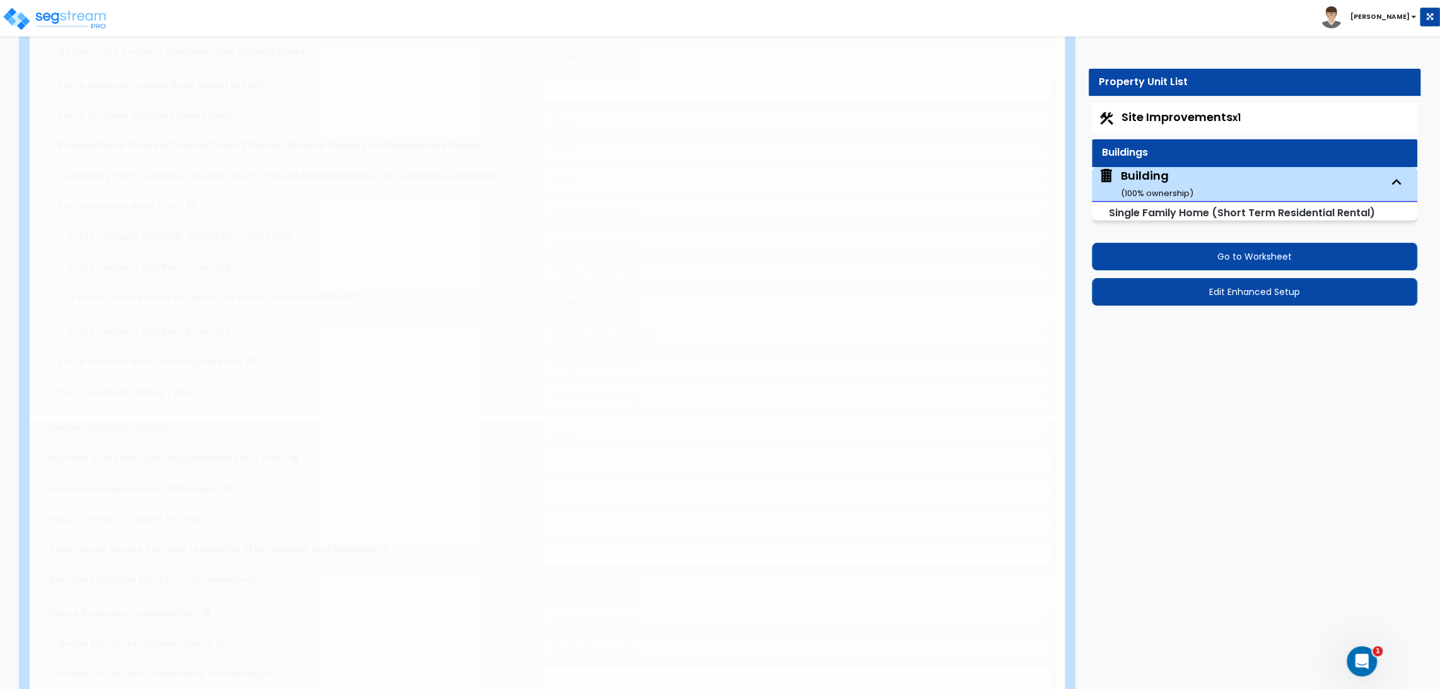
type input "100"
radio input "true"
select select "3"
type input "4"
radio input "true"
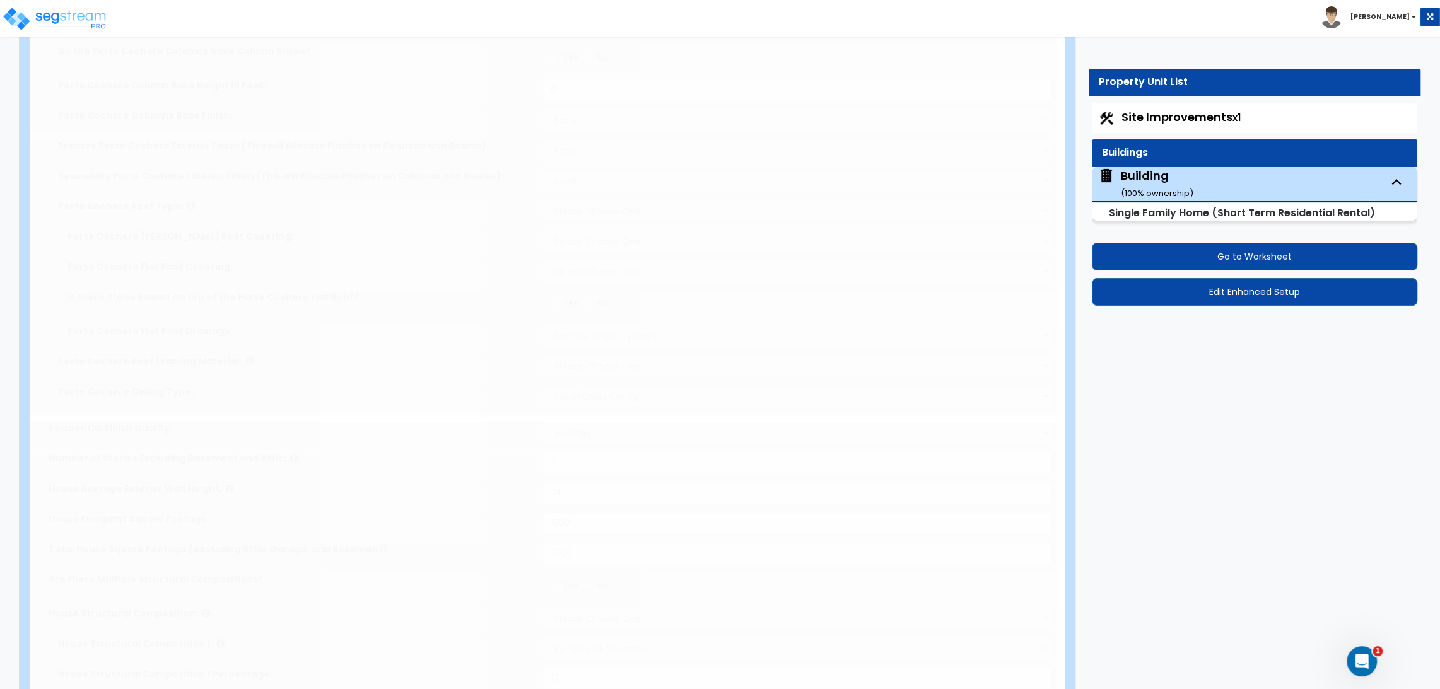
radio input "true"
select select "2"
type input "40"
radio input "true"
select select "5"
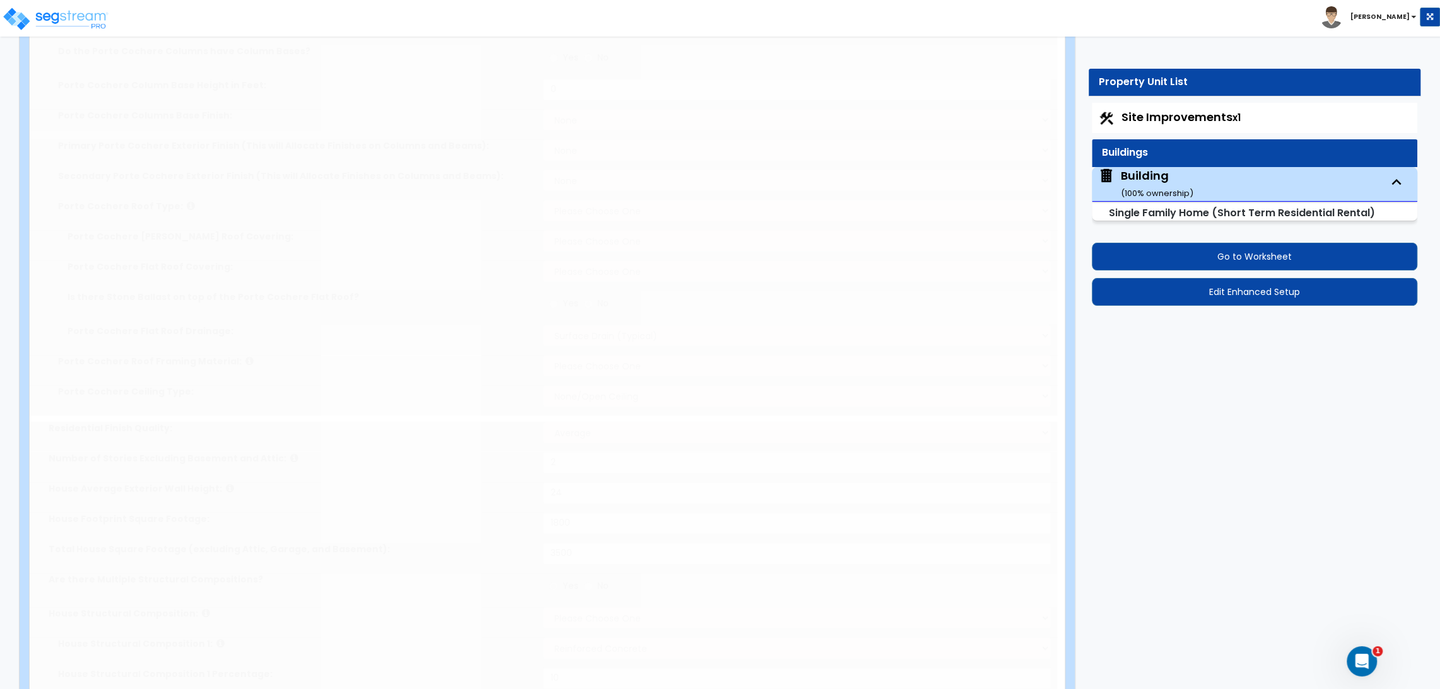
type input "20"
radio input "true"
type input "20"
radio input "true"
type input "10"
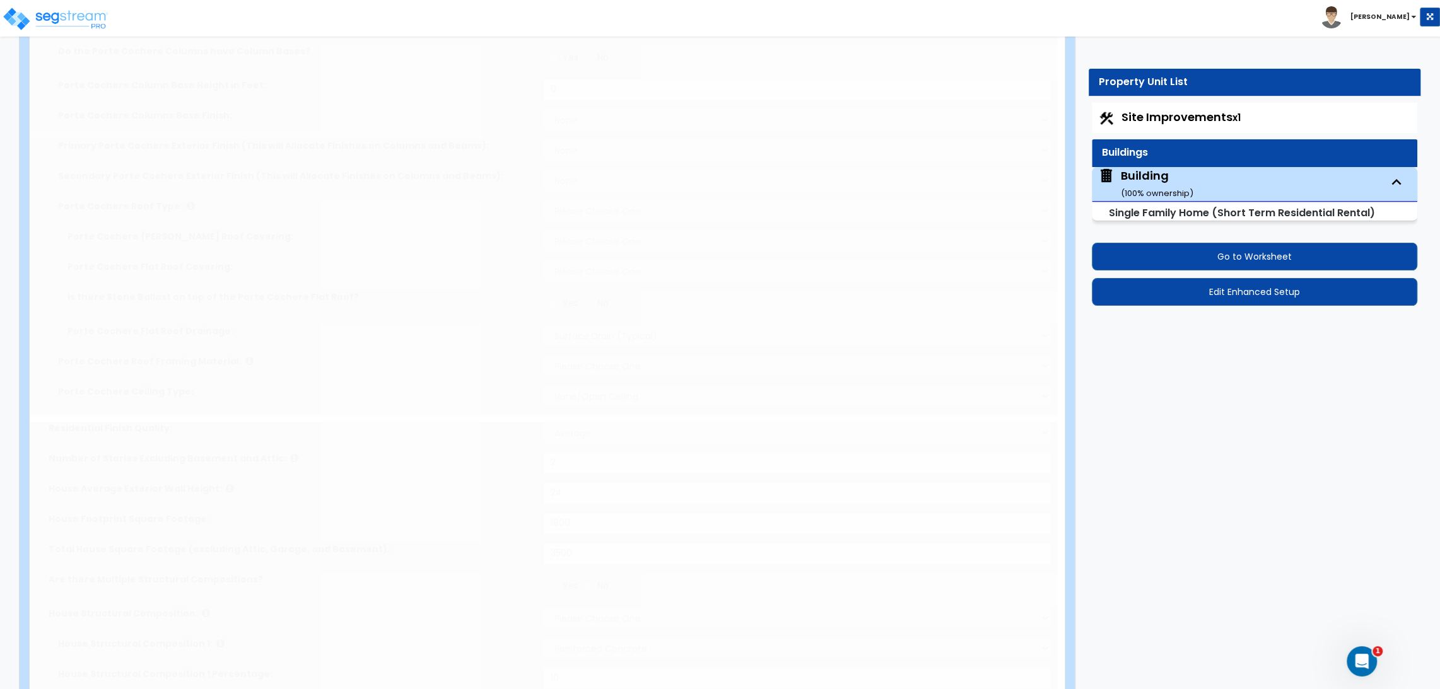
type input "9"
type input "8"
type input "7"
type input "6"
type input "5"
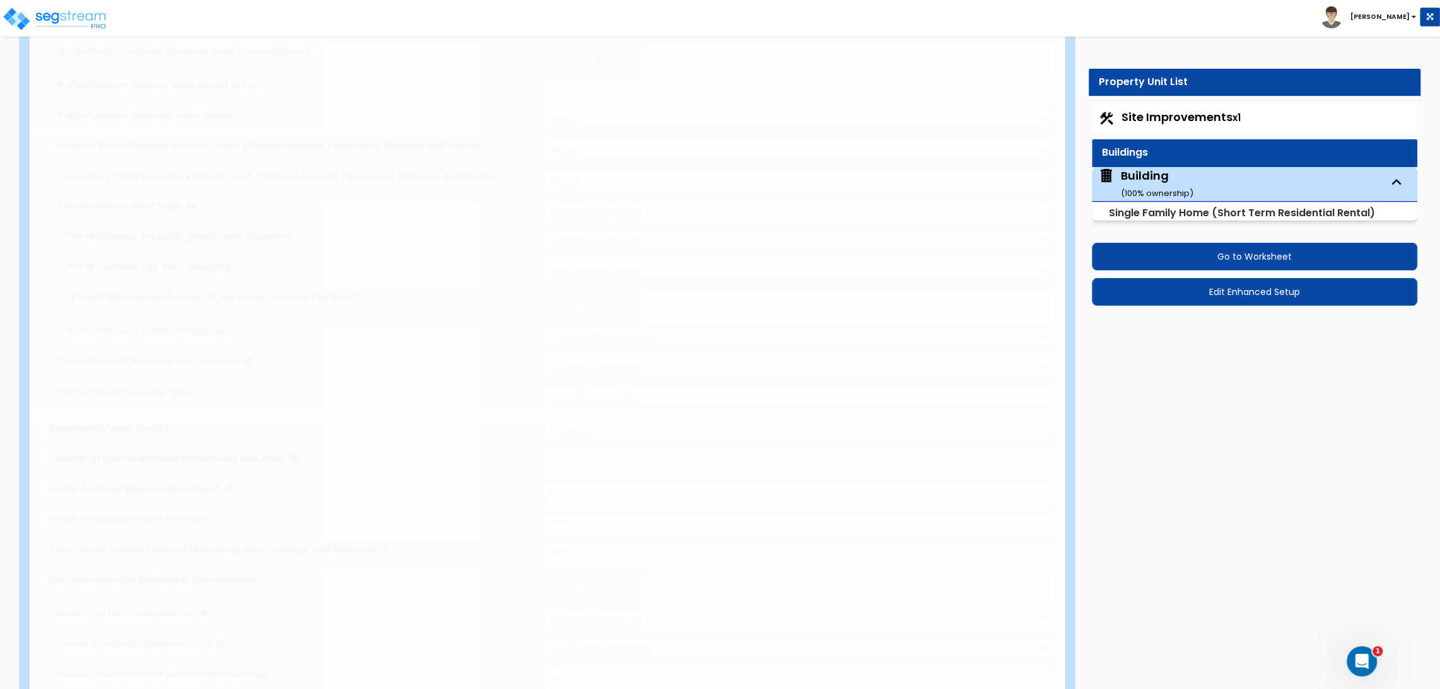
type input "4"
type input "3"
type input "2"
radio input "true"
type input "11"
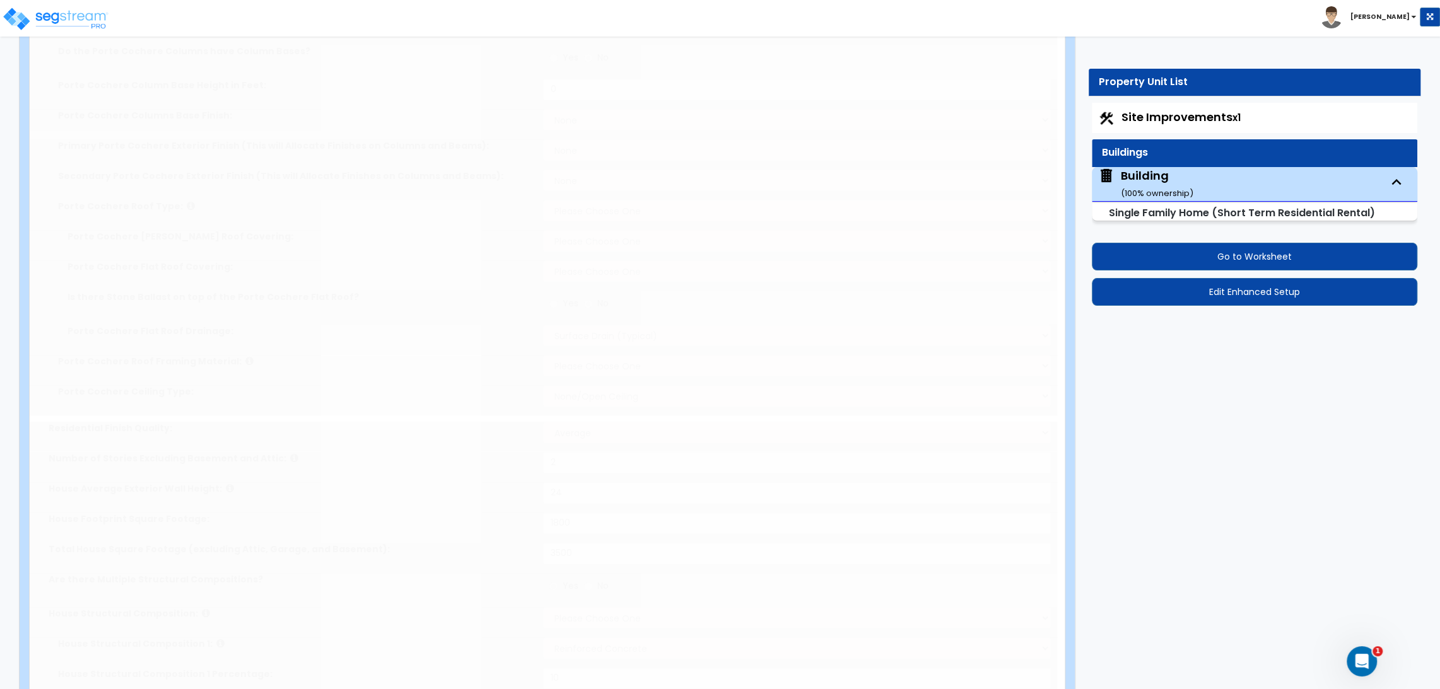
type input "12"
radio input "true"
select select "2"
radio input "true"
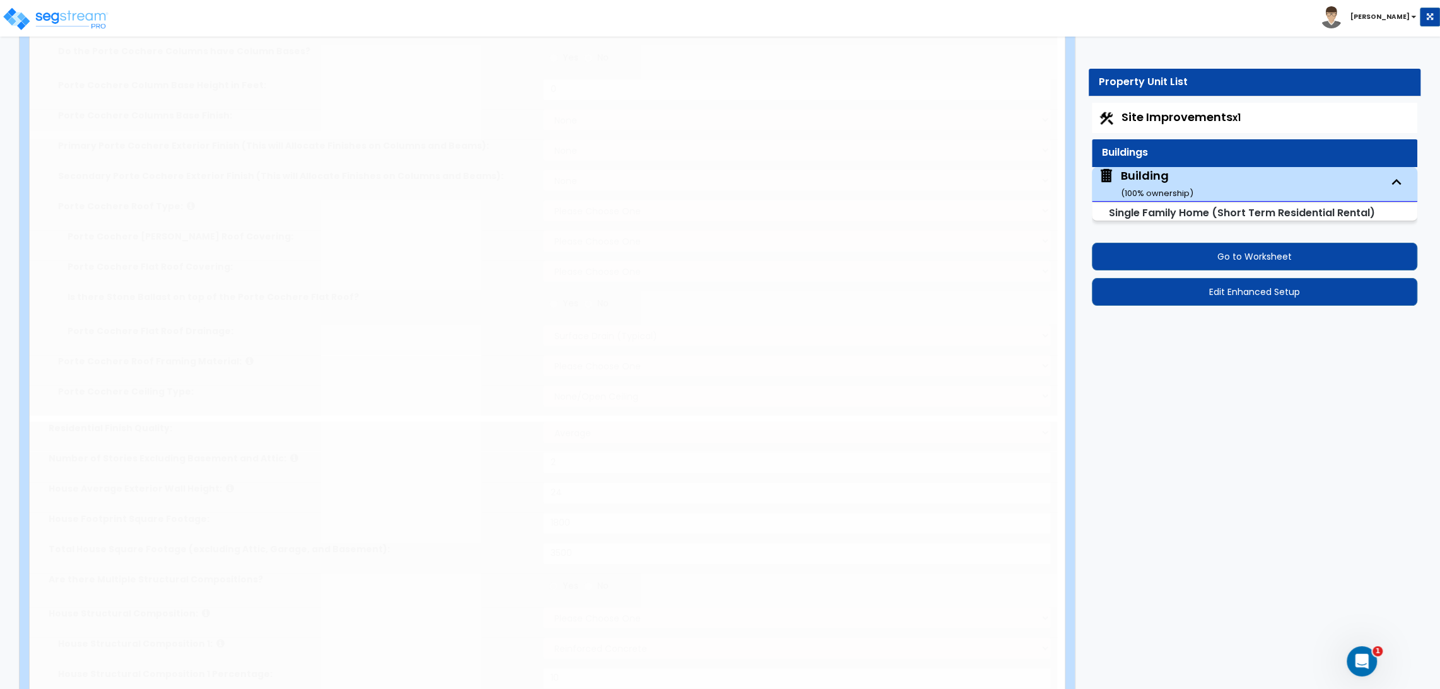
select select "1"
type input "2"
select select "3"
radio input "true"
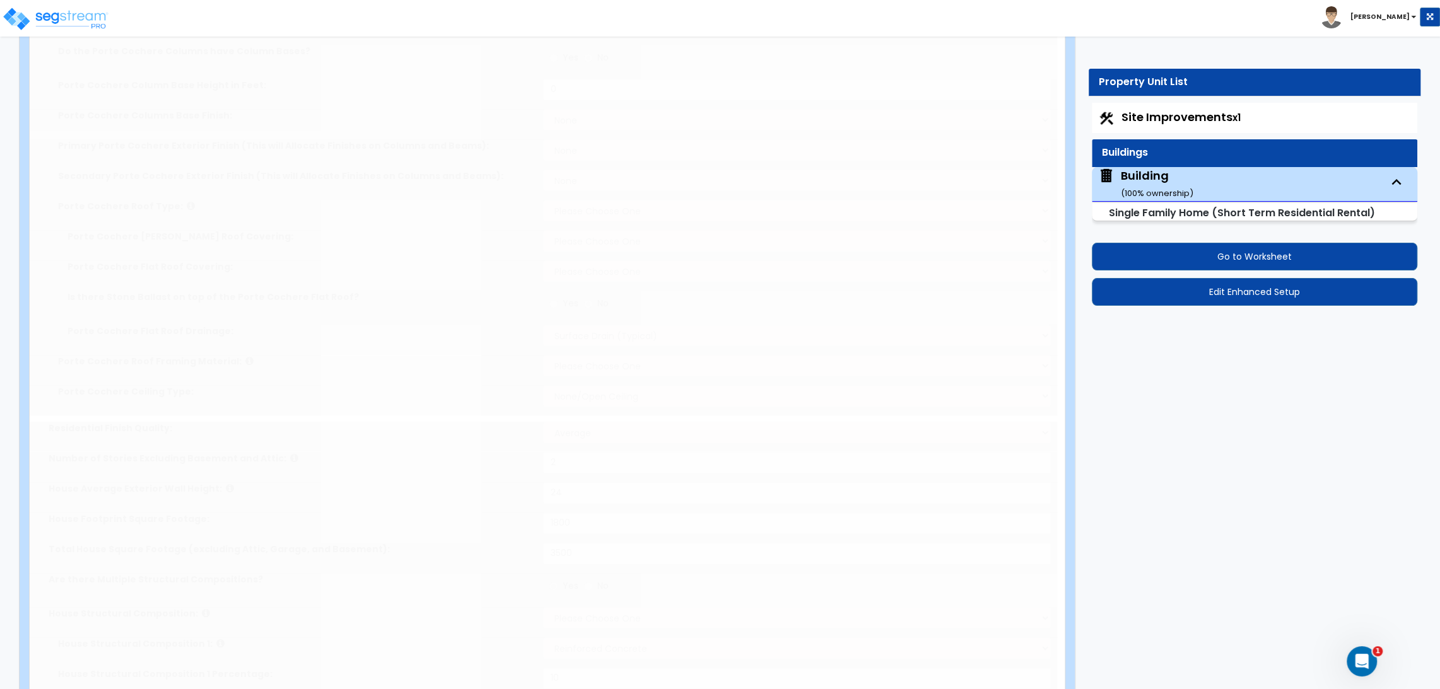
select select "1"
type input "2"
radio input "true"
type input "65"
select select "1"
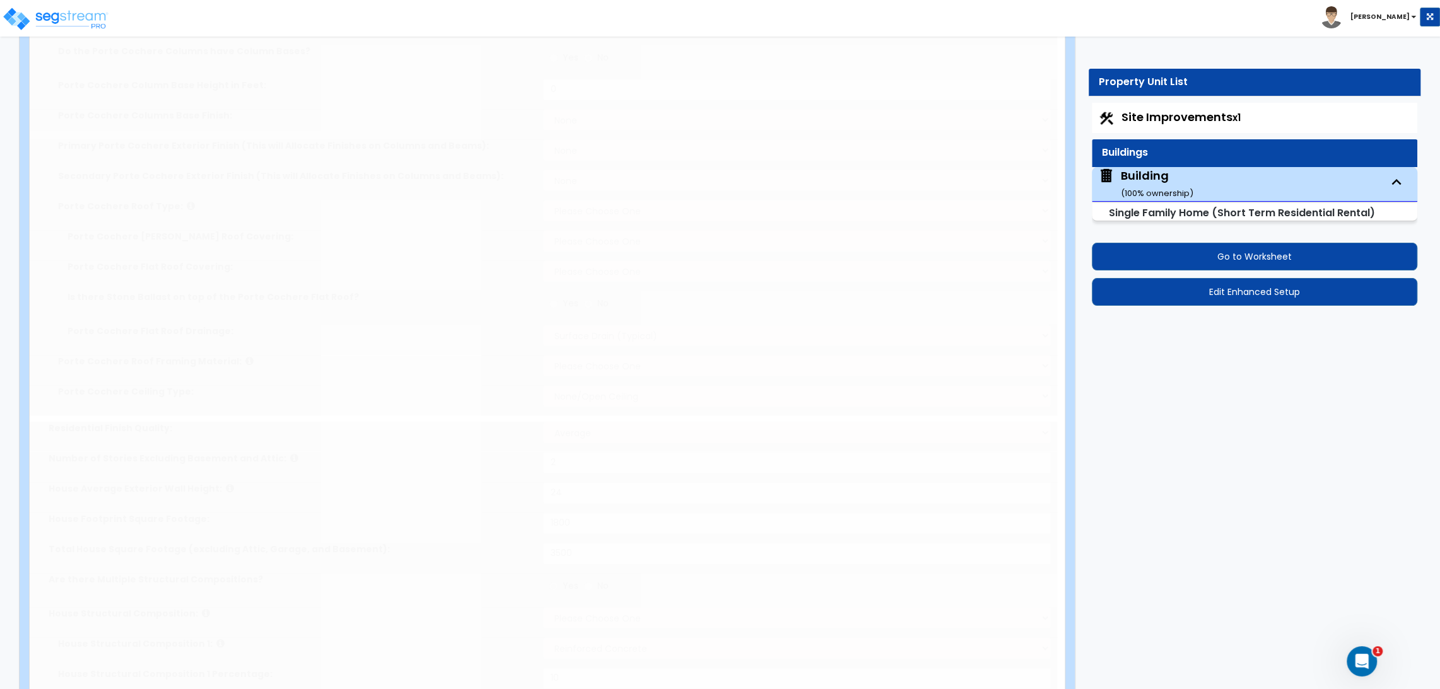
select select "1"
radio input "true"
select select "2"
type input "200"
select select "2"
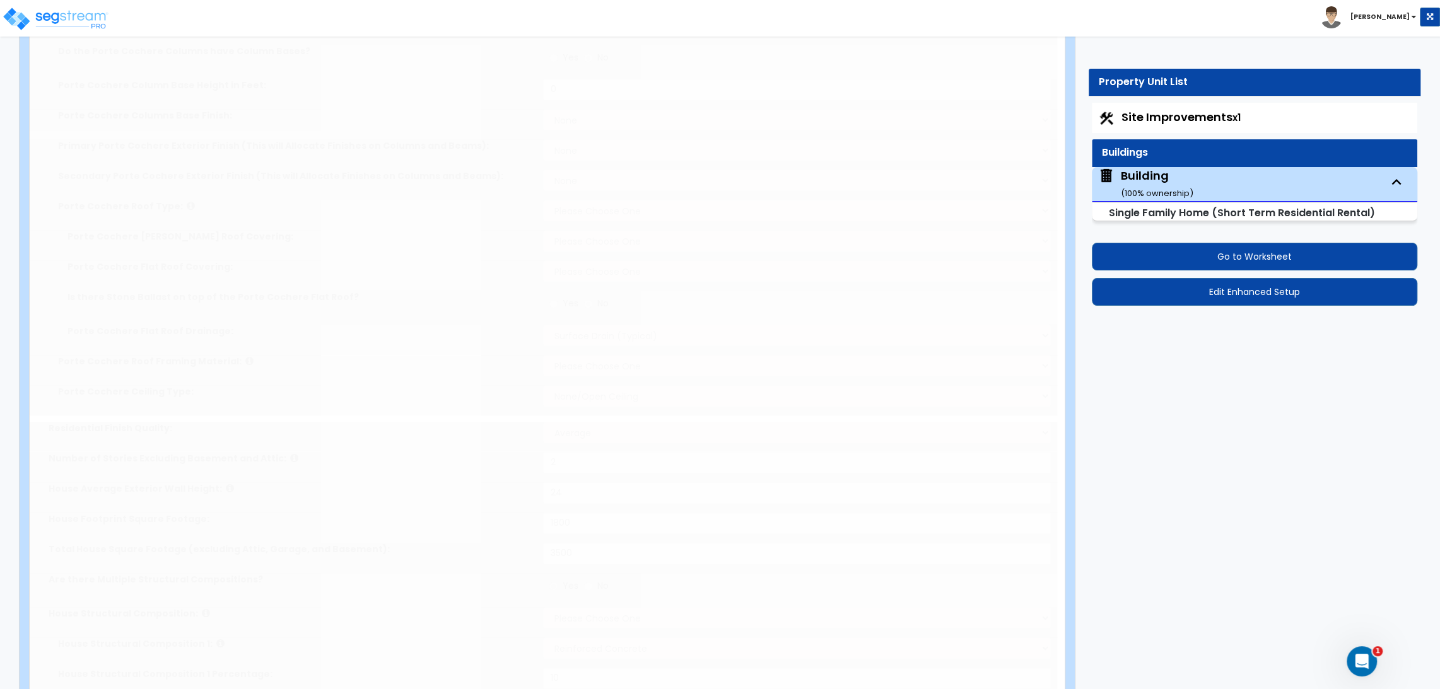
select select "1"
select select "2"
radio input "true"
type input "2"
select select "3"
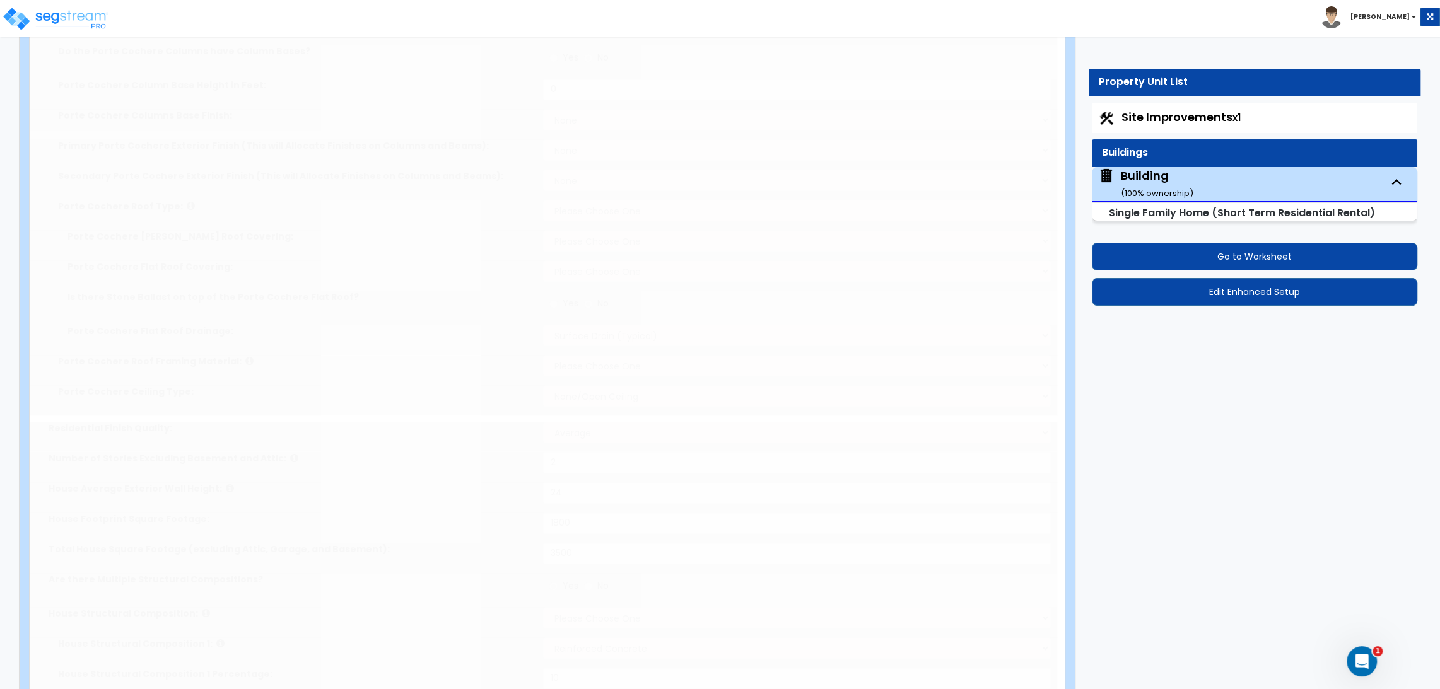
radio input "true"
type input "5"
radio input "true"
type input "2"
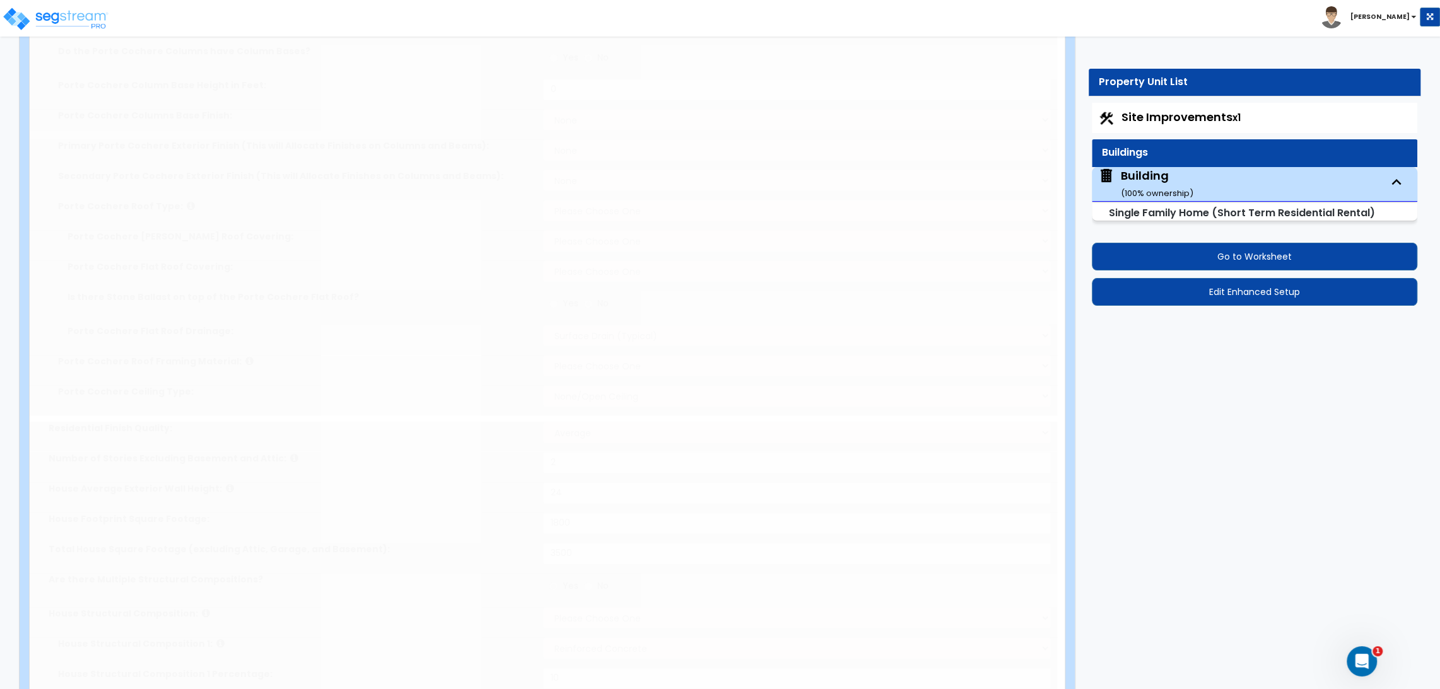
type input "2"
radio input "true"
type input "2"
radio input "true"
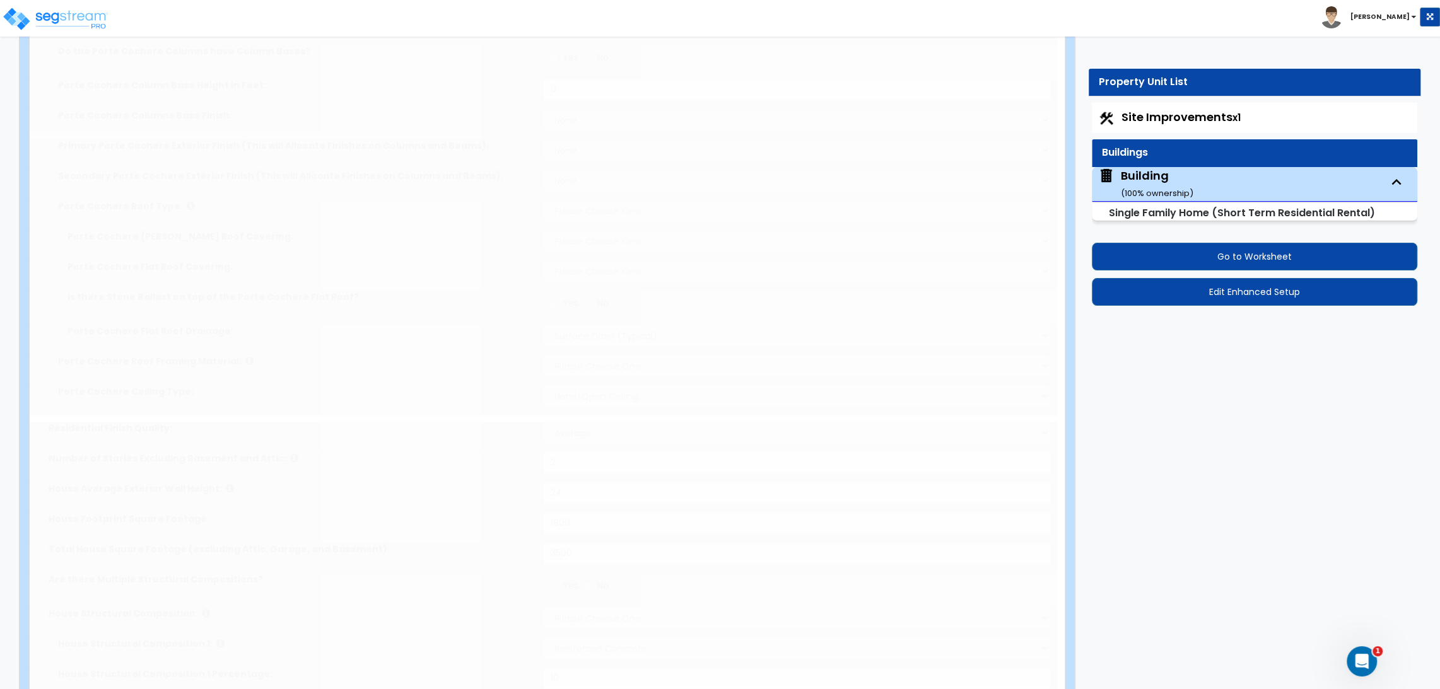
type input "2"
radio input "true"
type input "2"
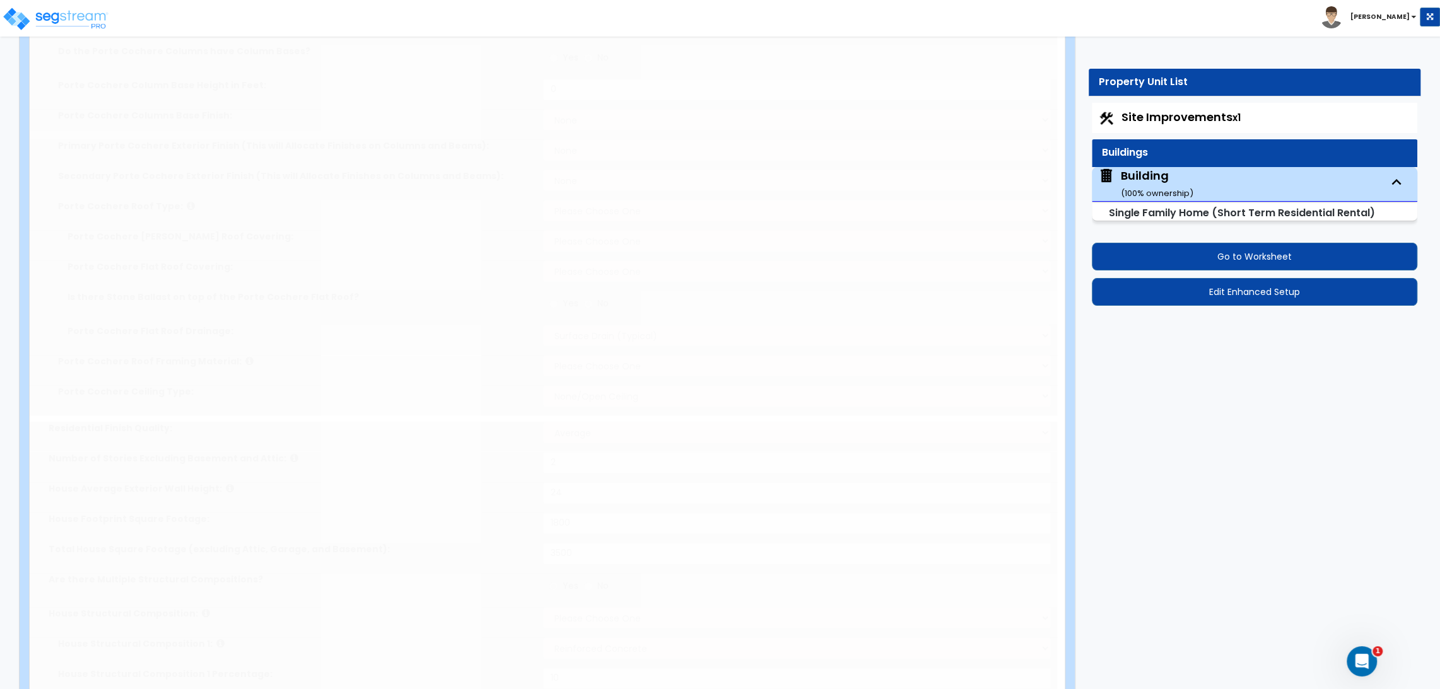
radio input "true"
type input "3"
radio input "true"
type input "4"
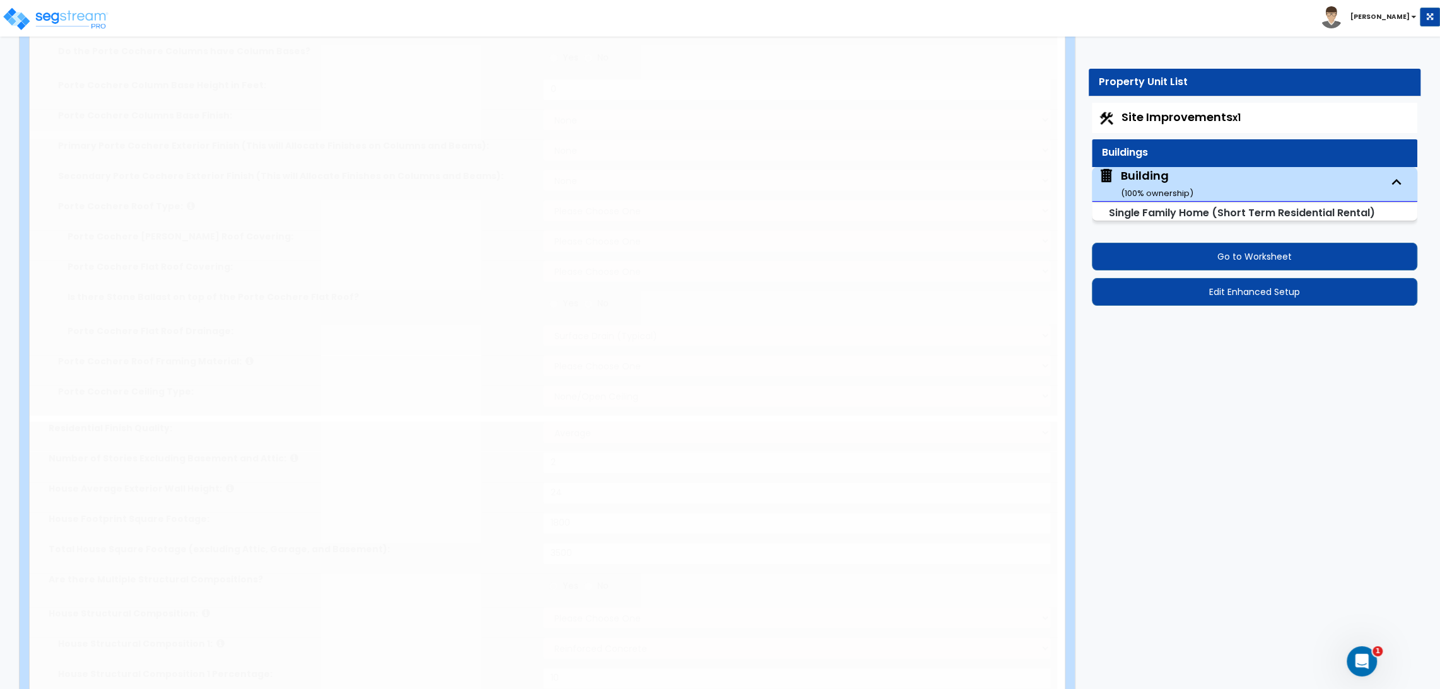
type input "5"
select select "3"
radio input "true"
type input "5"
radio input "true"
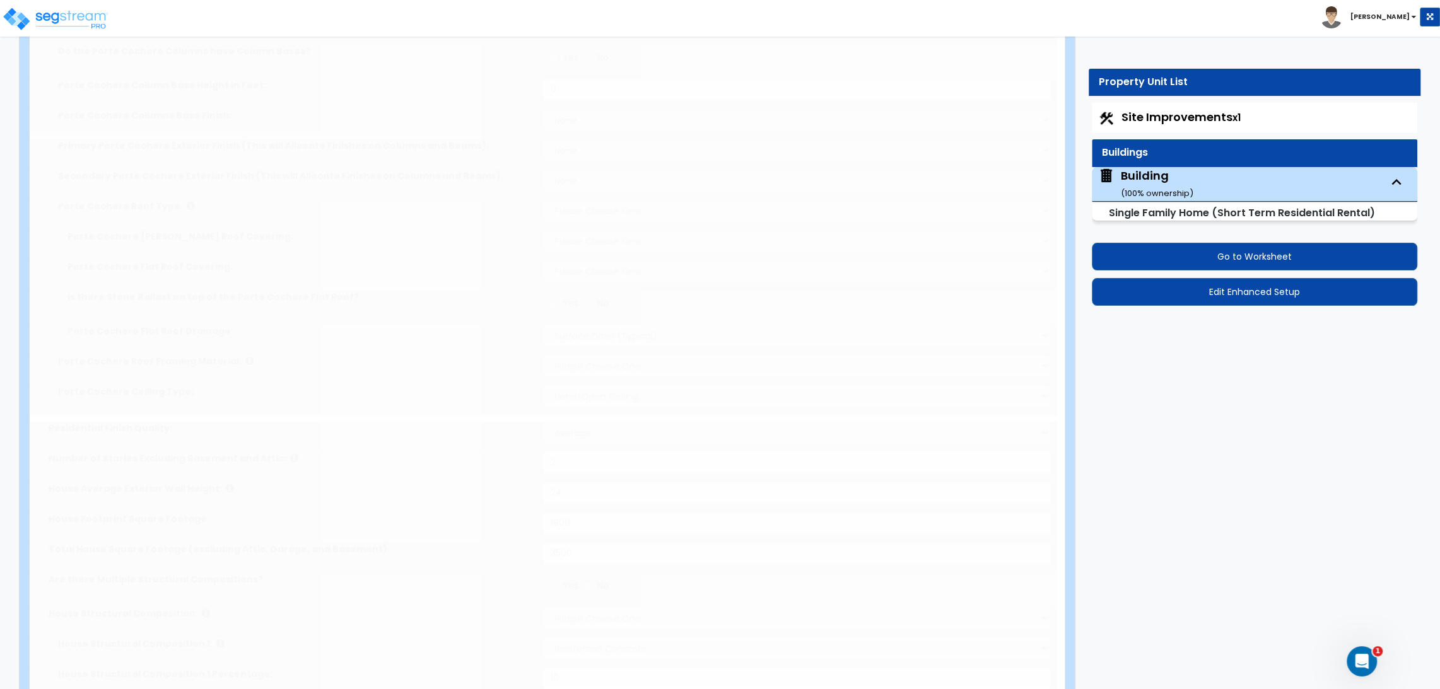
type input "5"
radio input "true"
type input "5"
radio input "true"
type input "5"
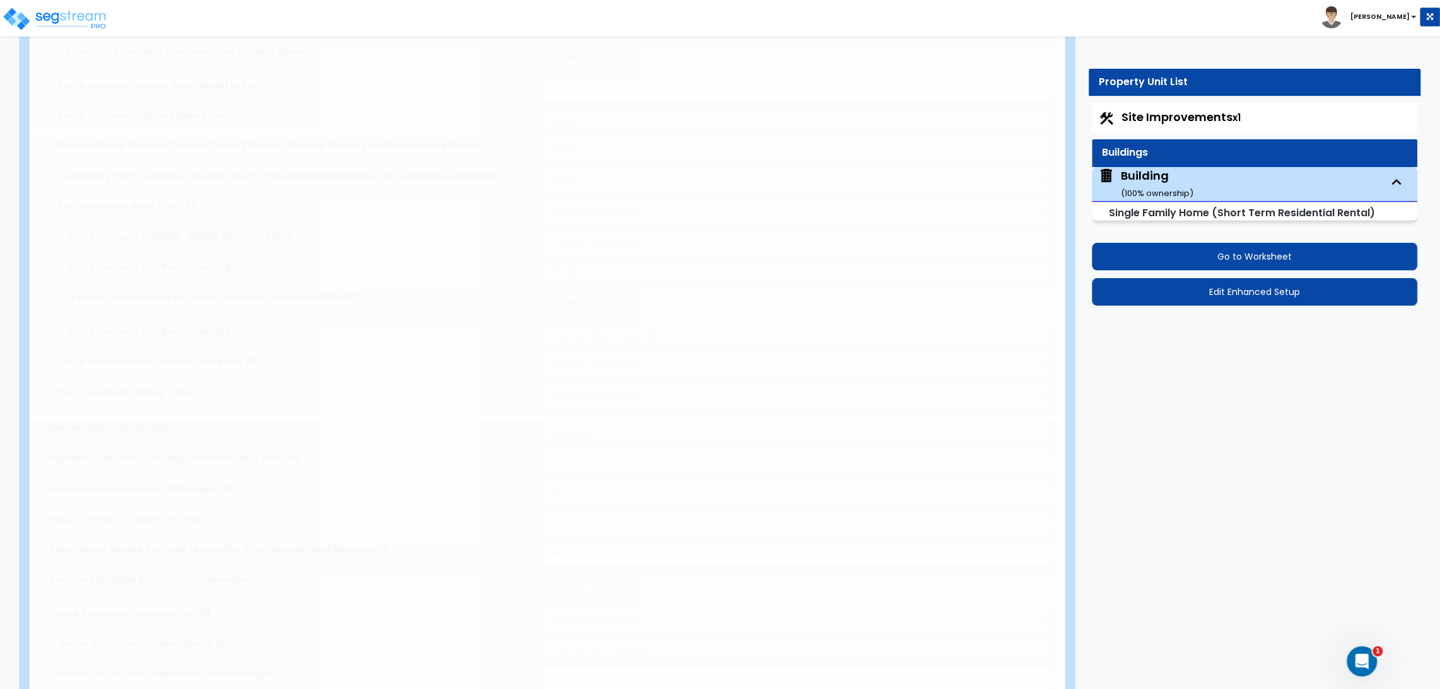
radio input "true"
type input "5"
radio input "true"
type input "2"
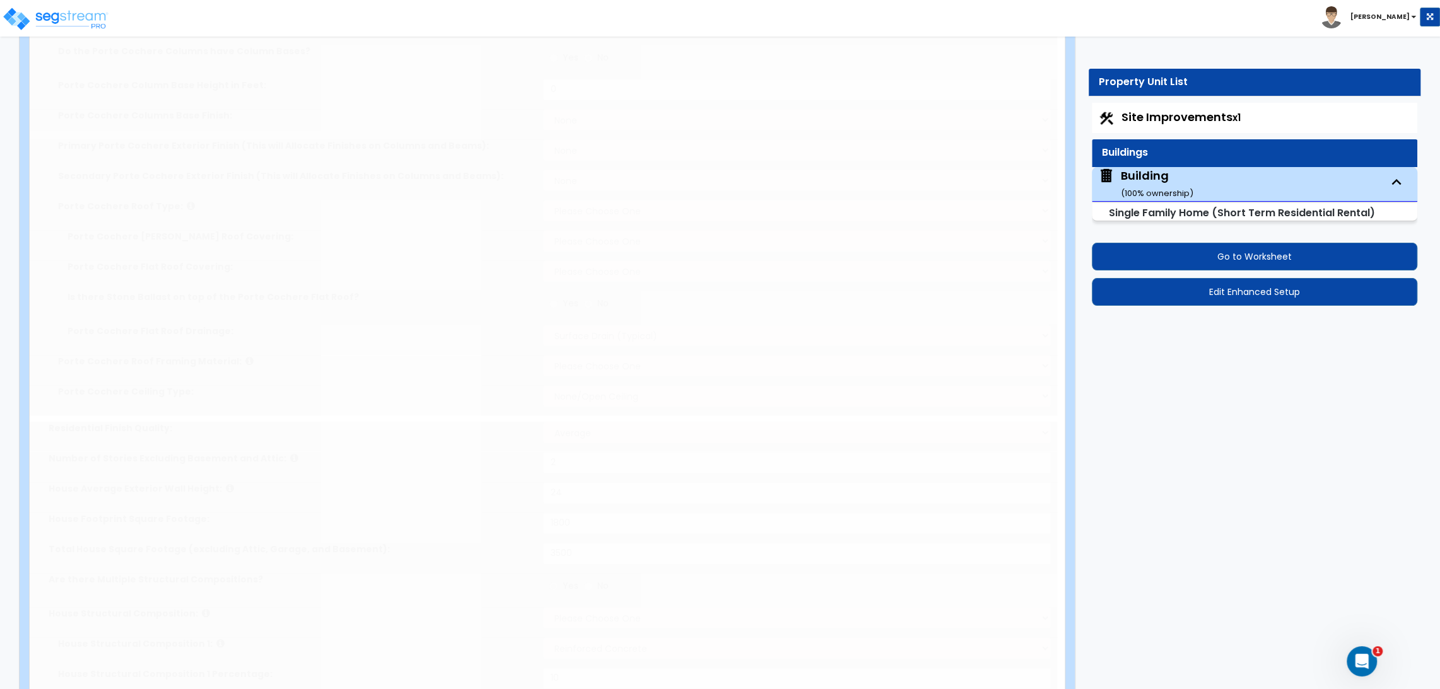
select select "3"
select select "1"
type input "25"
select select "2"
type input "25"
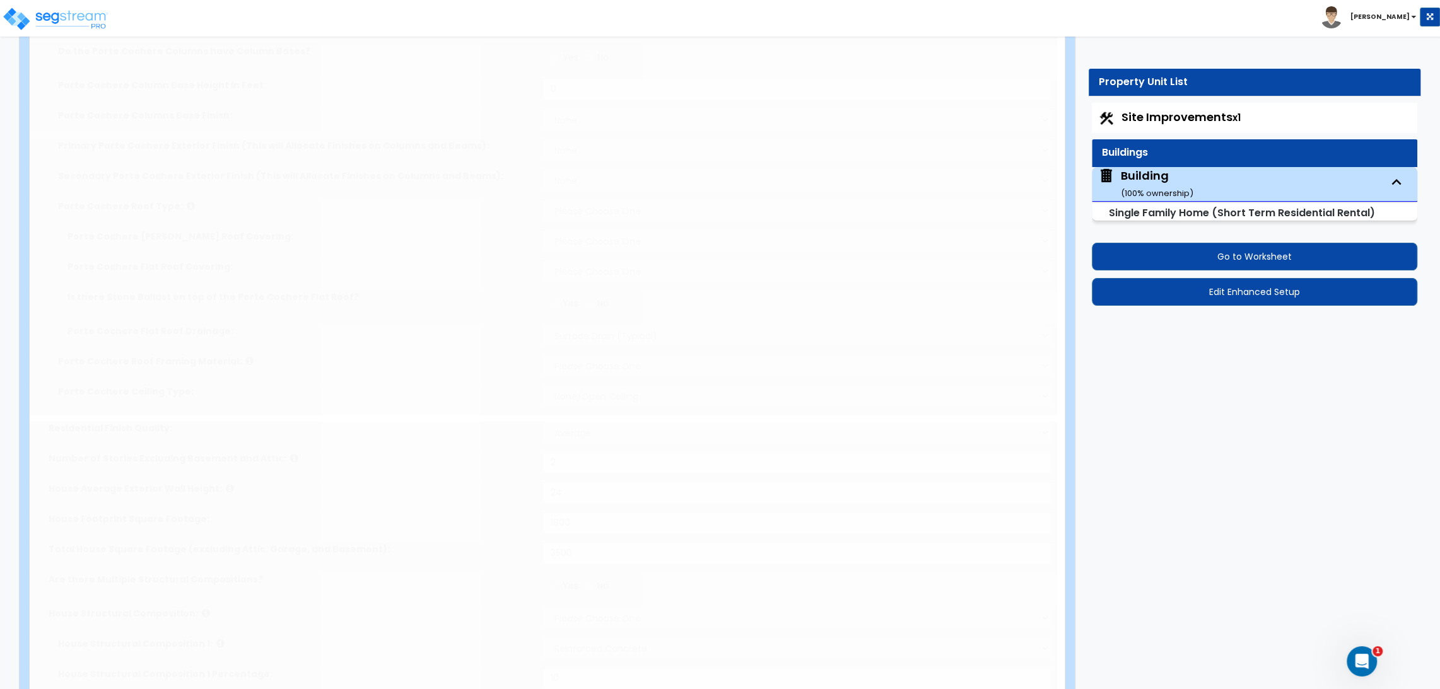
select select "3"
radio input "true"
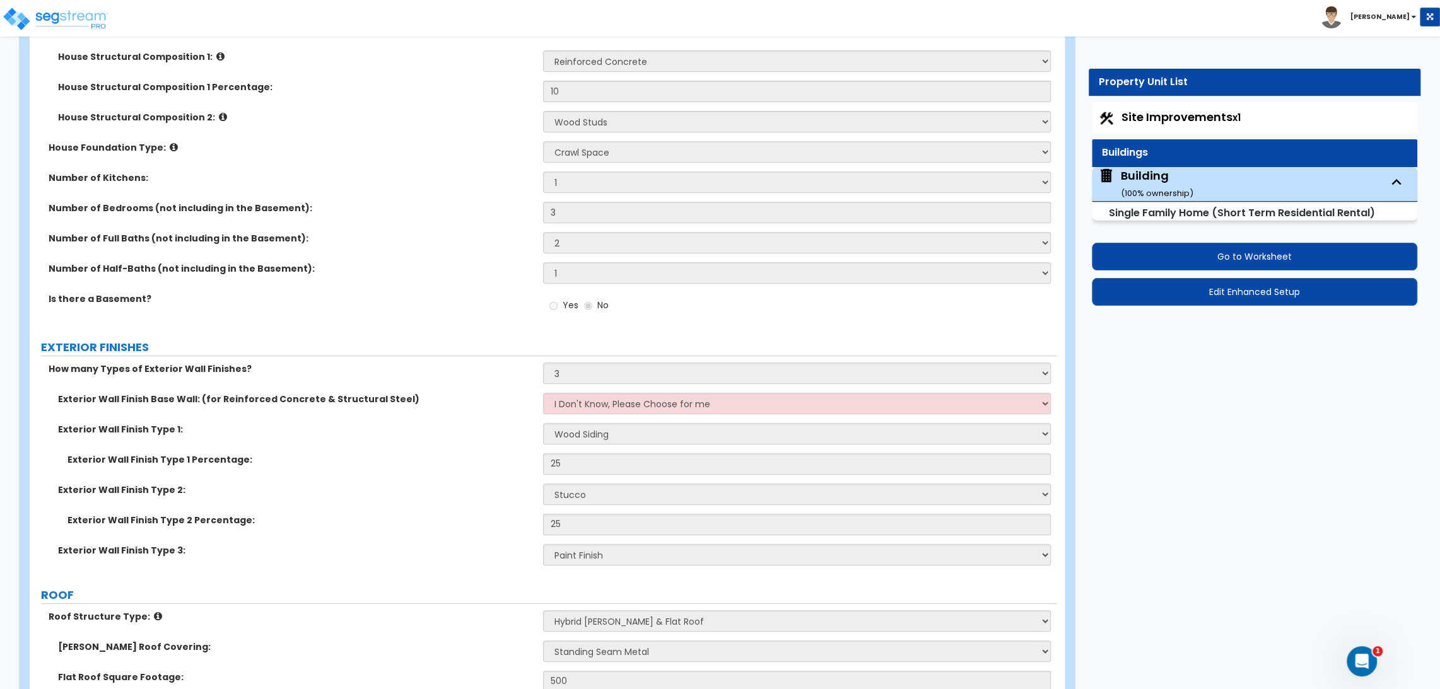
scroll to position [57, 0]
